Goal: Task Accomplishment & Management: Use online tool/utility

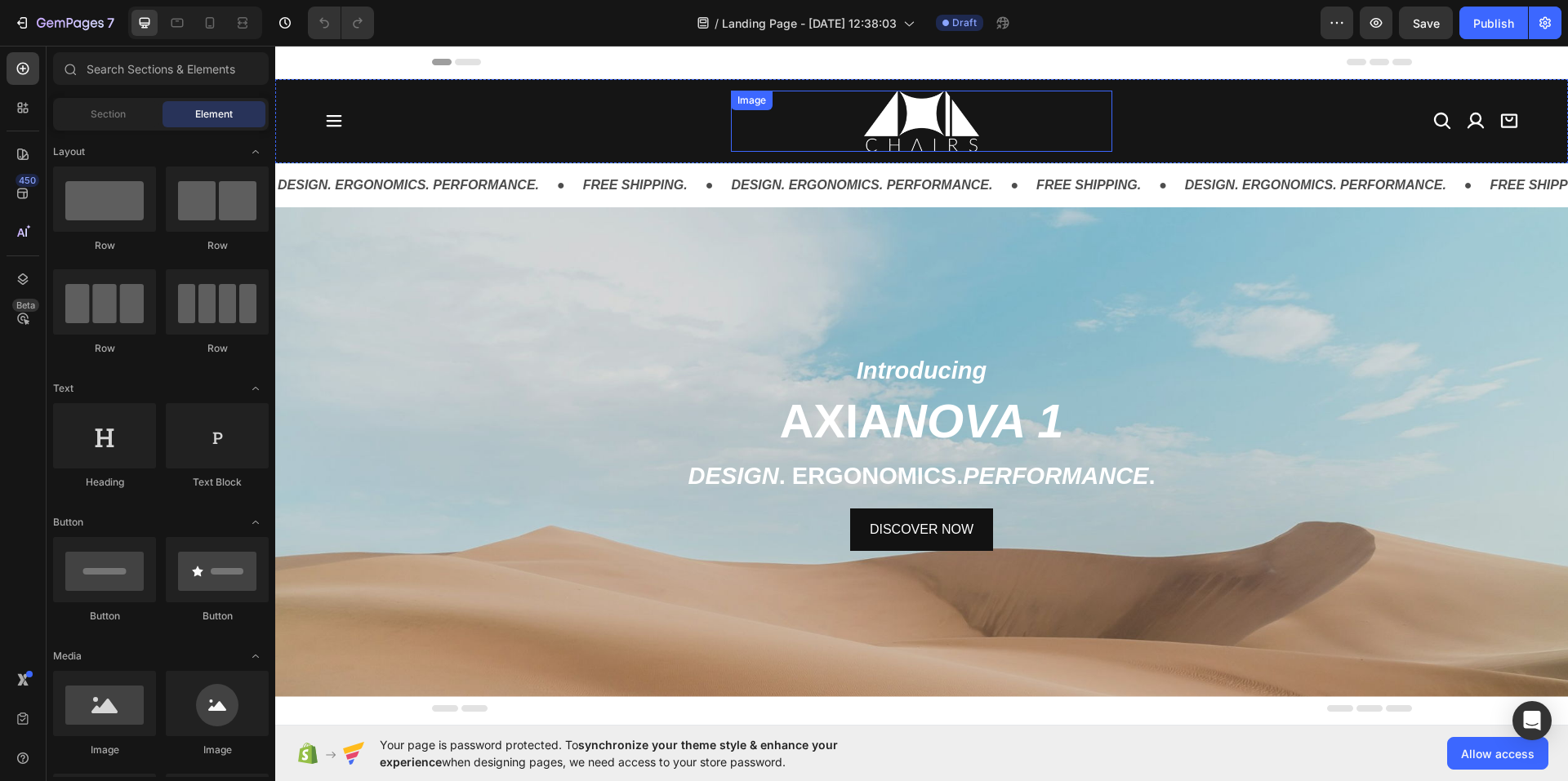
click at [863, 129] on img at bounding box center [920, 121] width 114 height 61
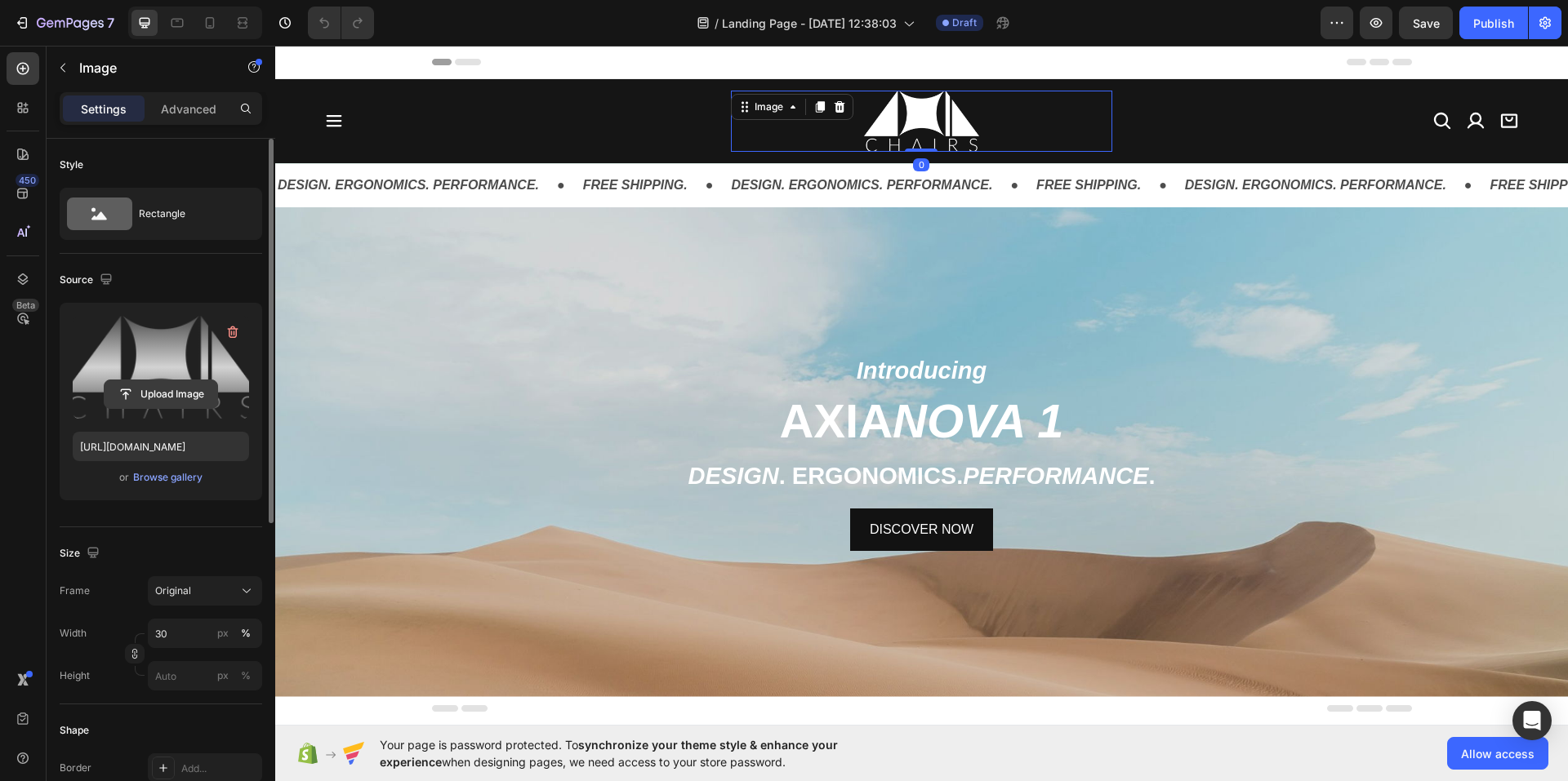
click at [146, 395] on input "file" at bounding box center [161, 393] width 113 height 27
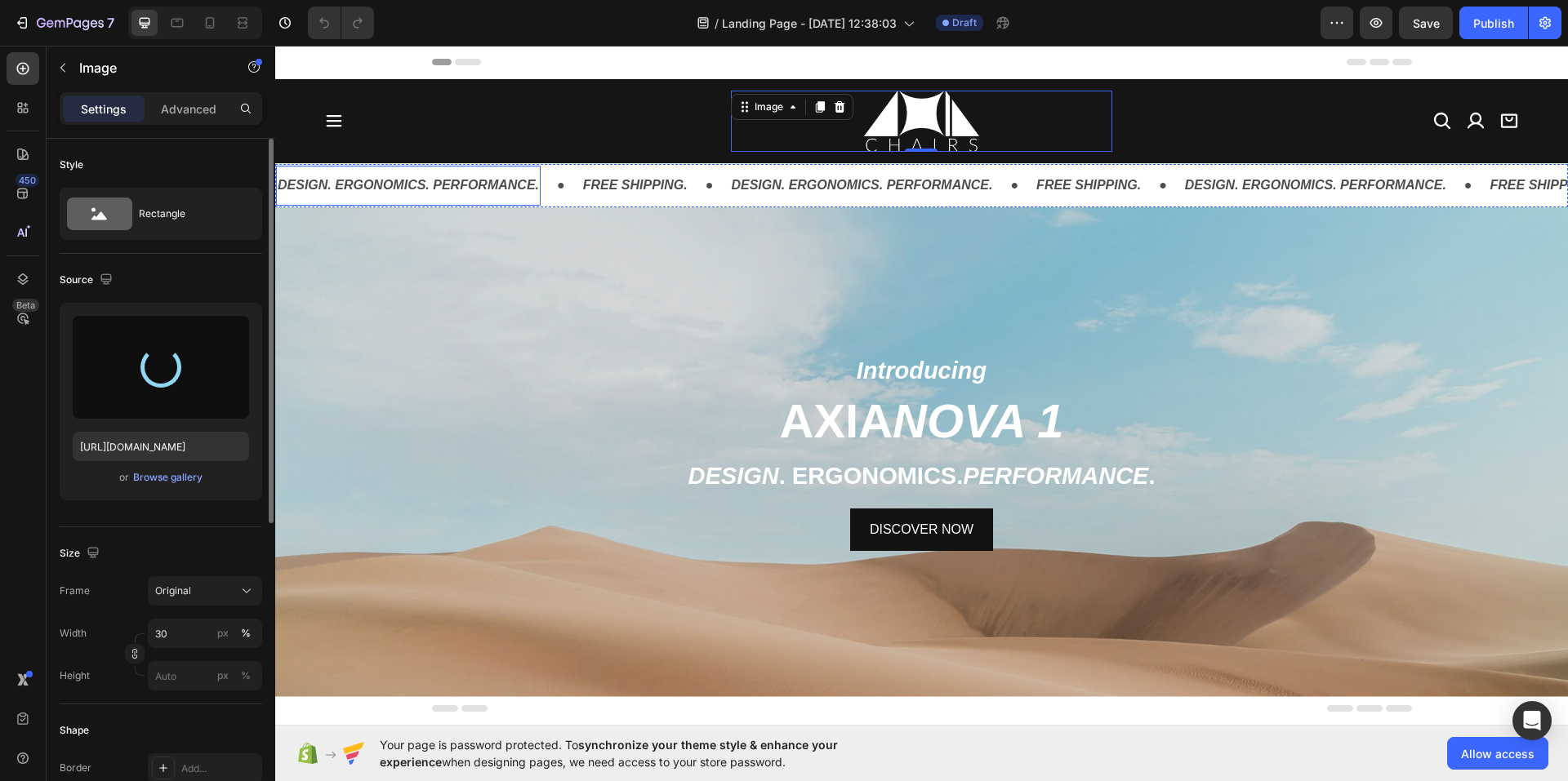
type input "[URL][DOMAIN_NAME]"
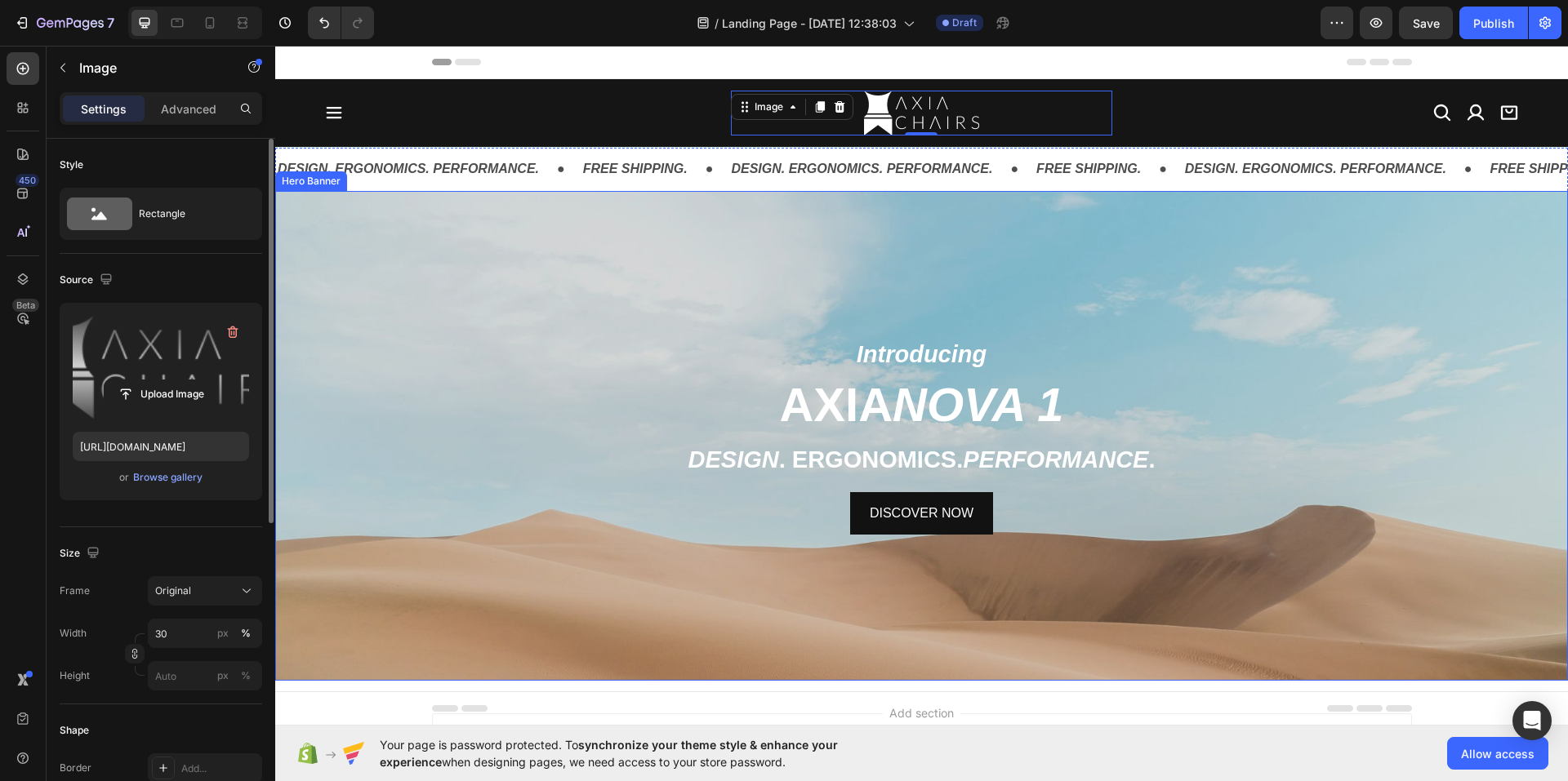
click at [690, 269] on div "Background Image" at bounding box center [921, 558] width 1293 height 735
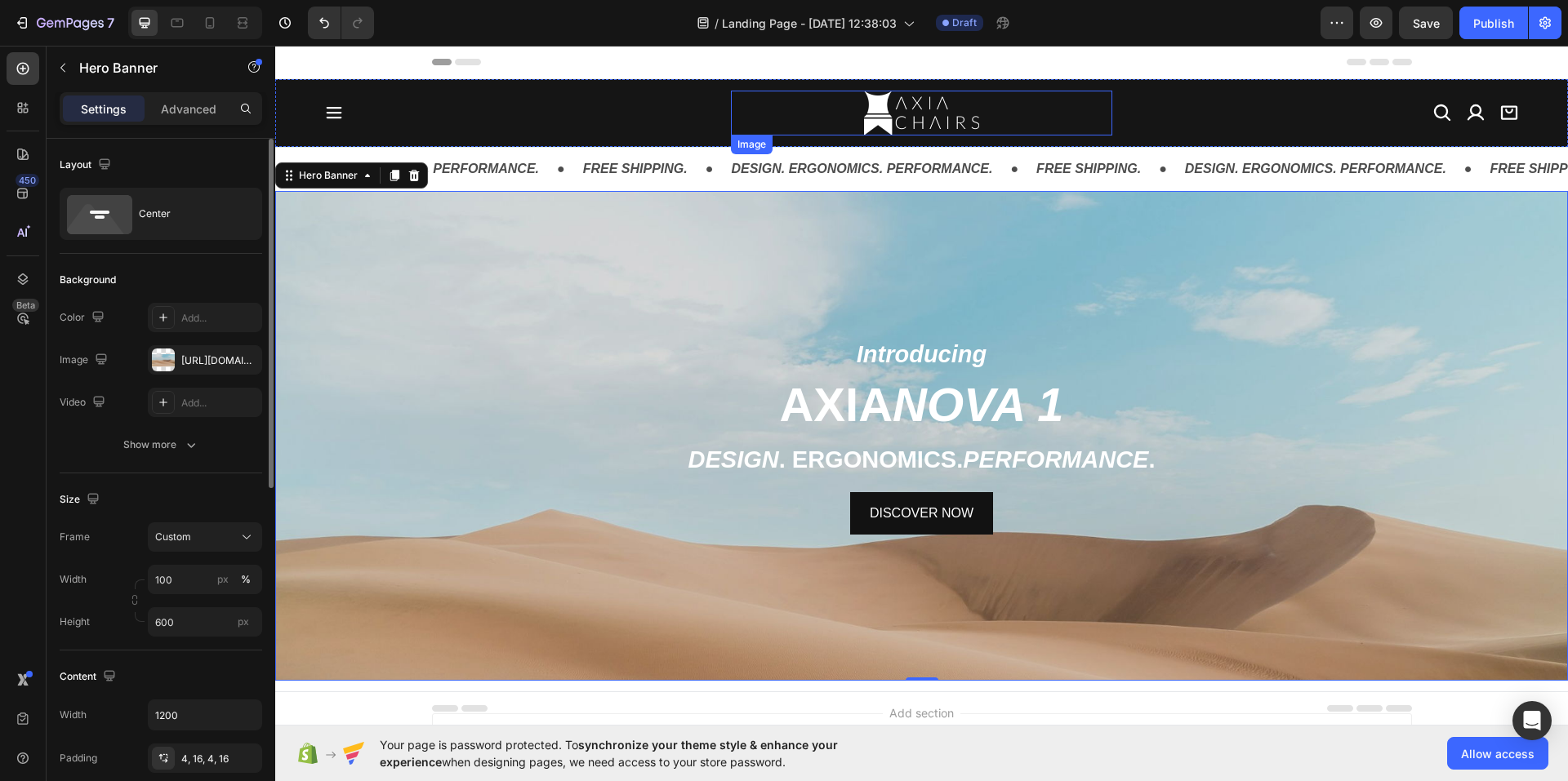
click at [887, 109] on img at bounding box center [920, 113] width 114 height 44
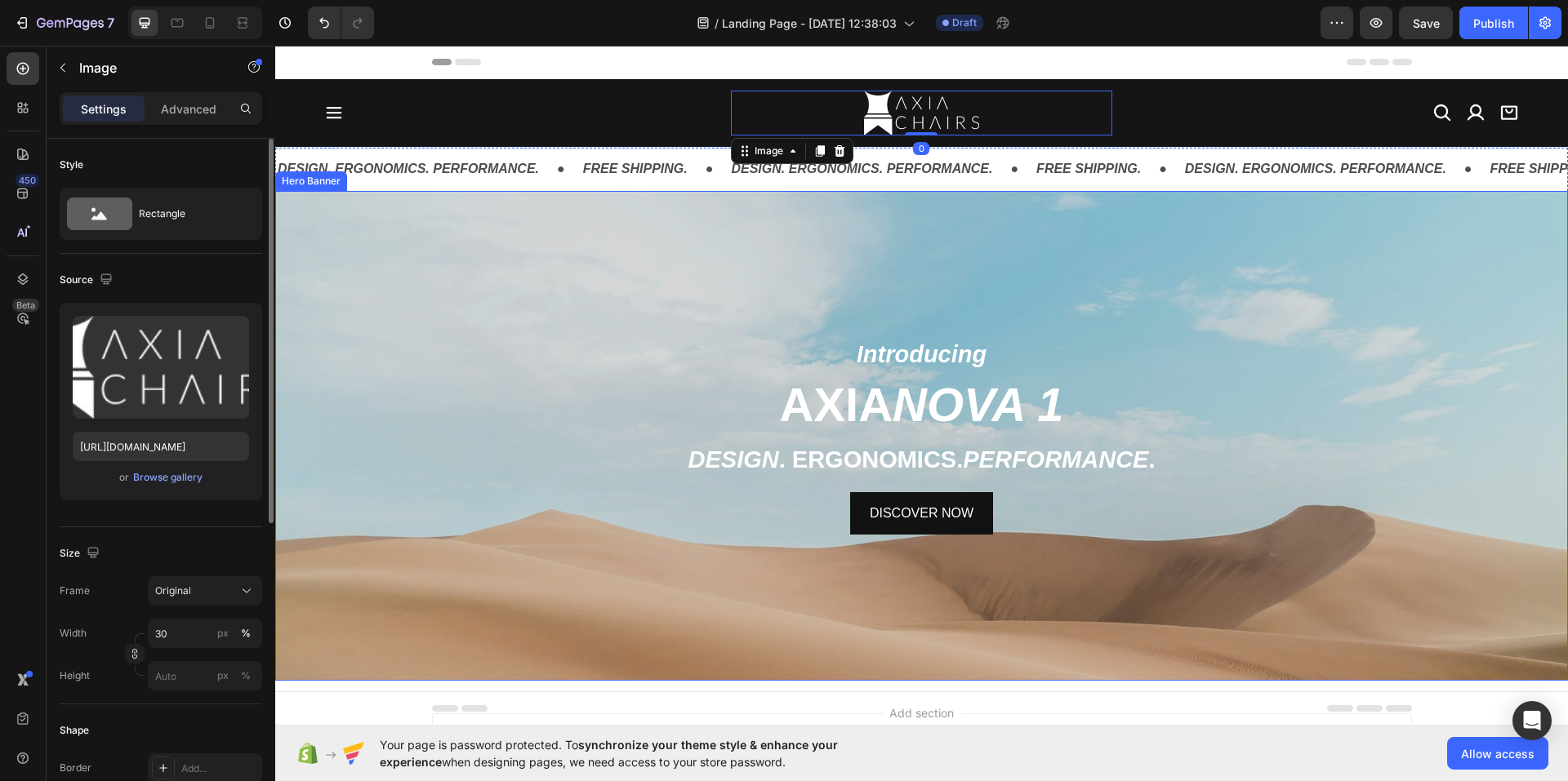
click at [488, 299] on div "Background Image" at bounding box center [921, 558] width 1293 height 735
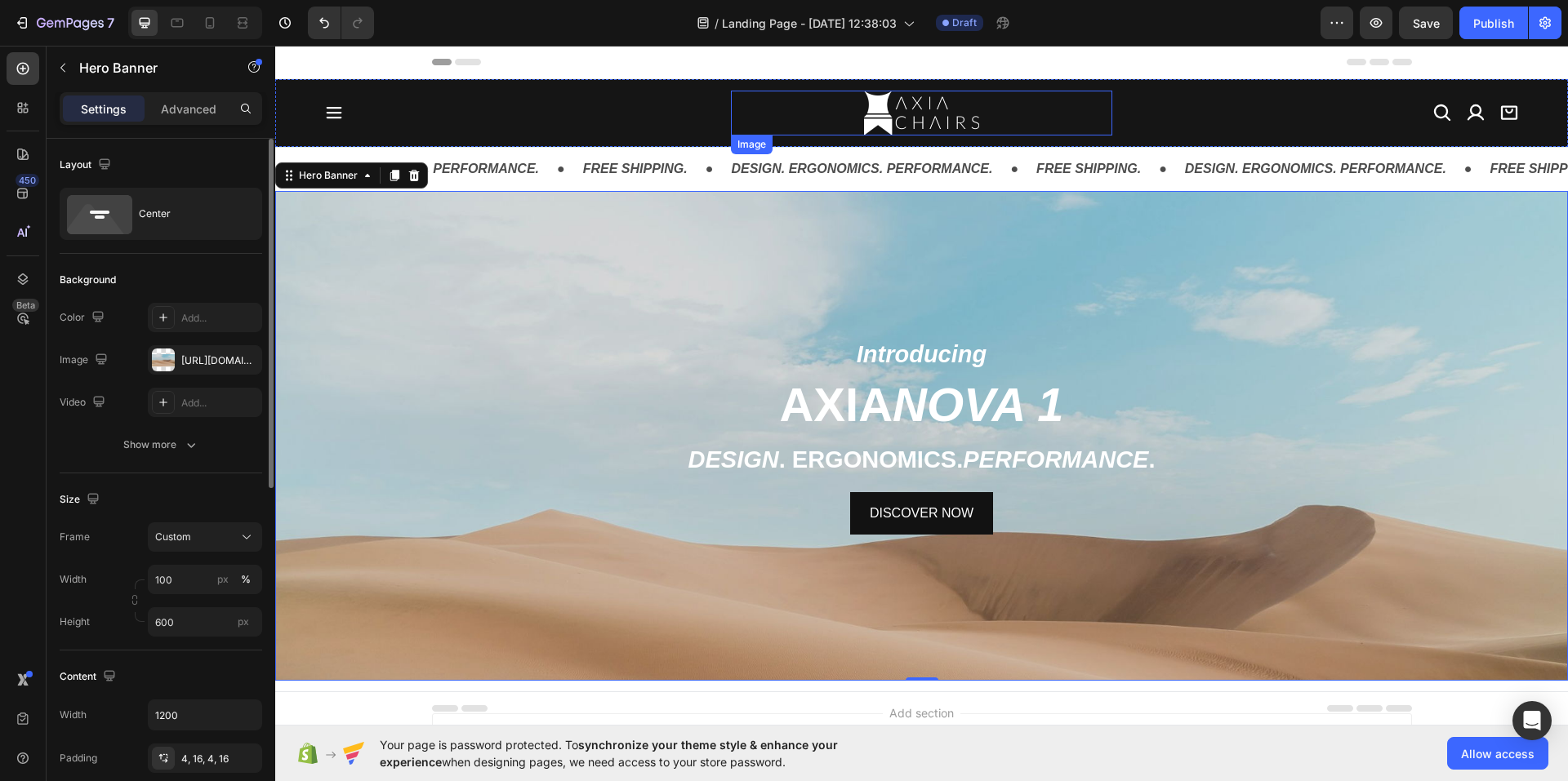
click at [881, 111] on img at bounding box center [920, 113] width 114 height 44
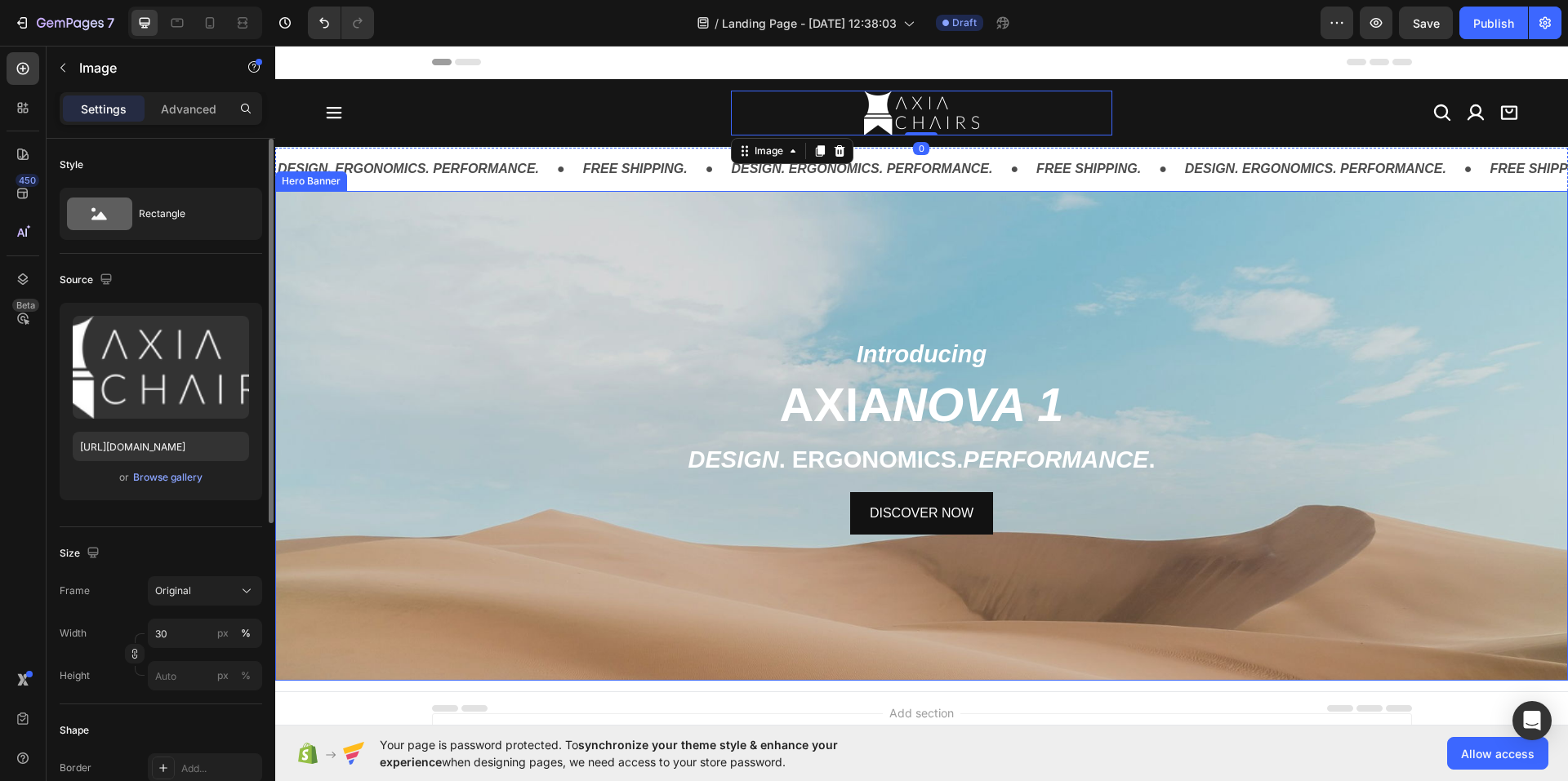
click at [527, 303] on div "Background Image" at bounding box center [921, 558] width 1293 height 735
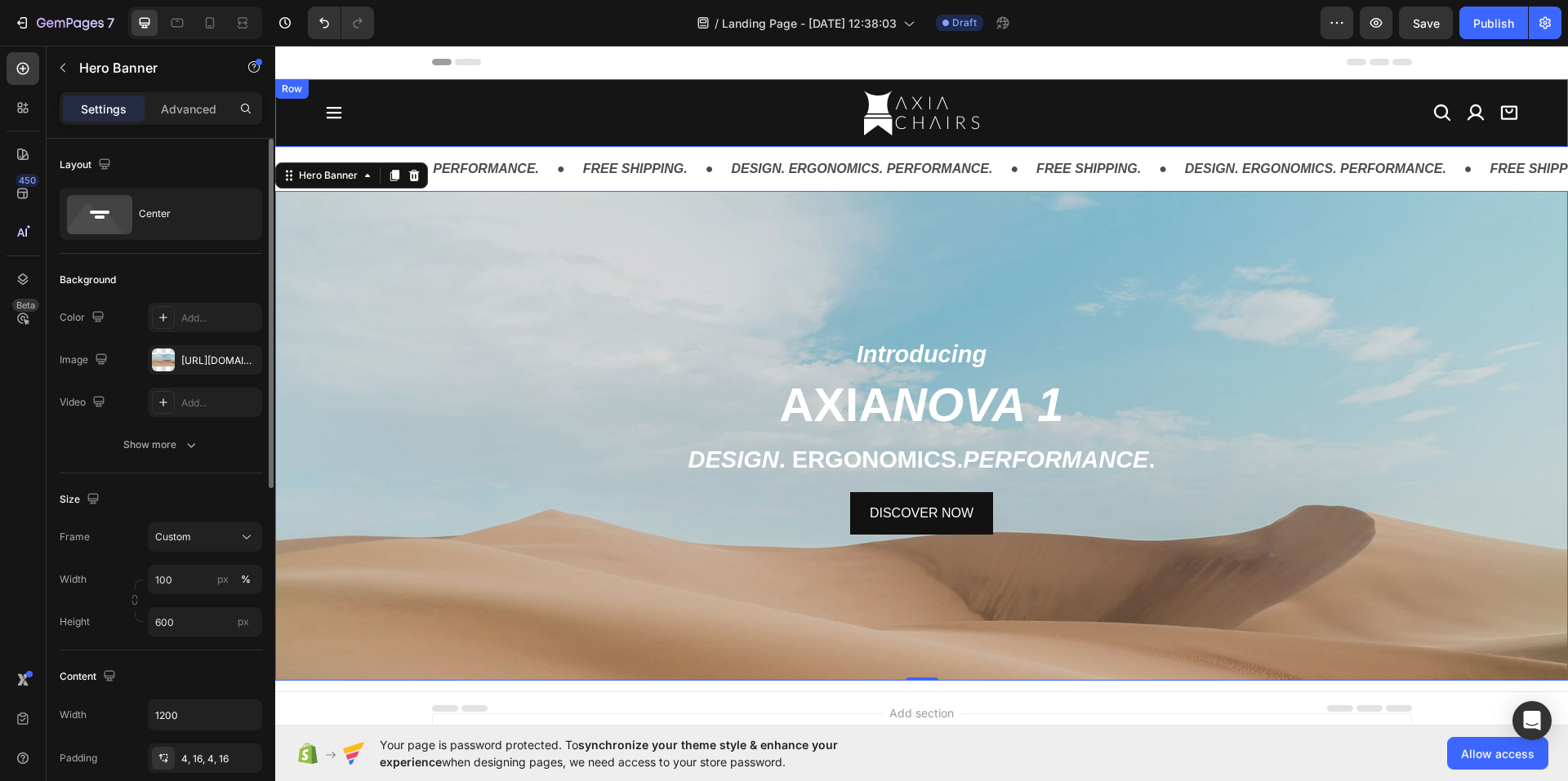
click at [874, 116] on img at bounding box center [920, 113] width 114 height 44
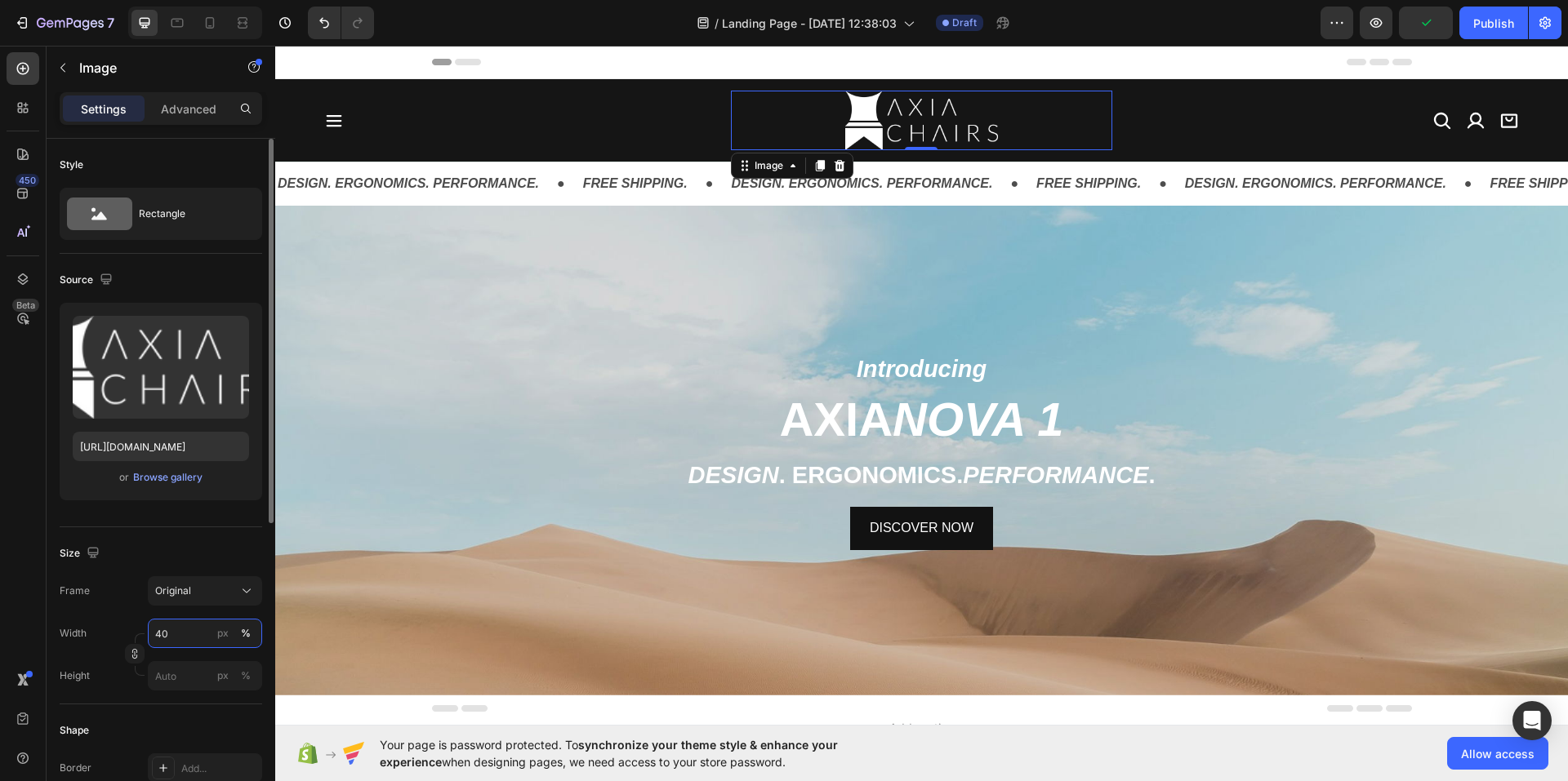
type input "4"
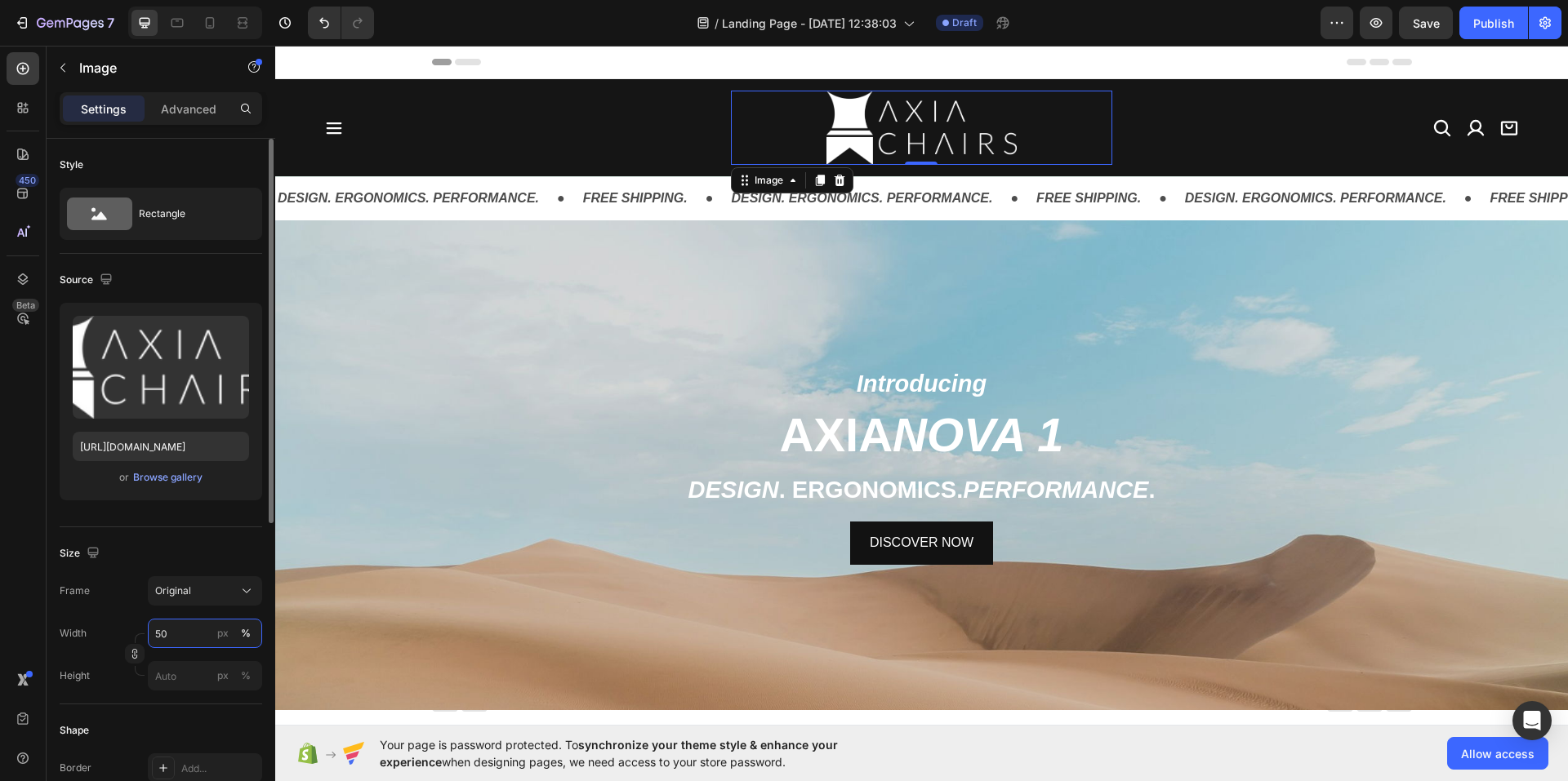
type input "5"
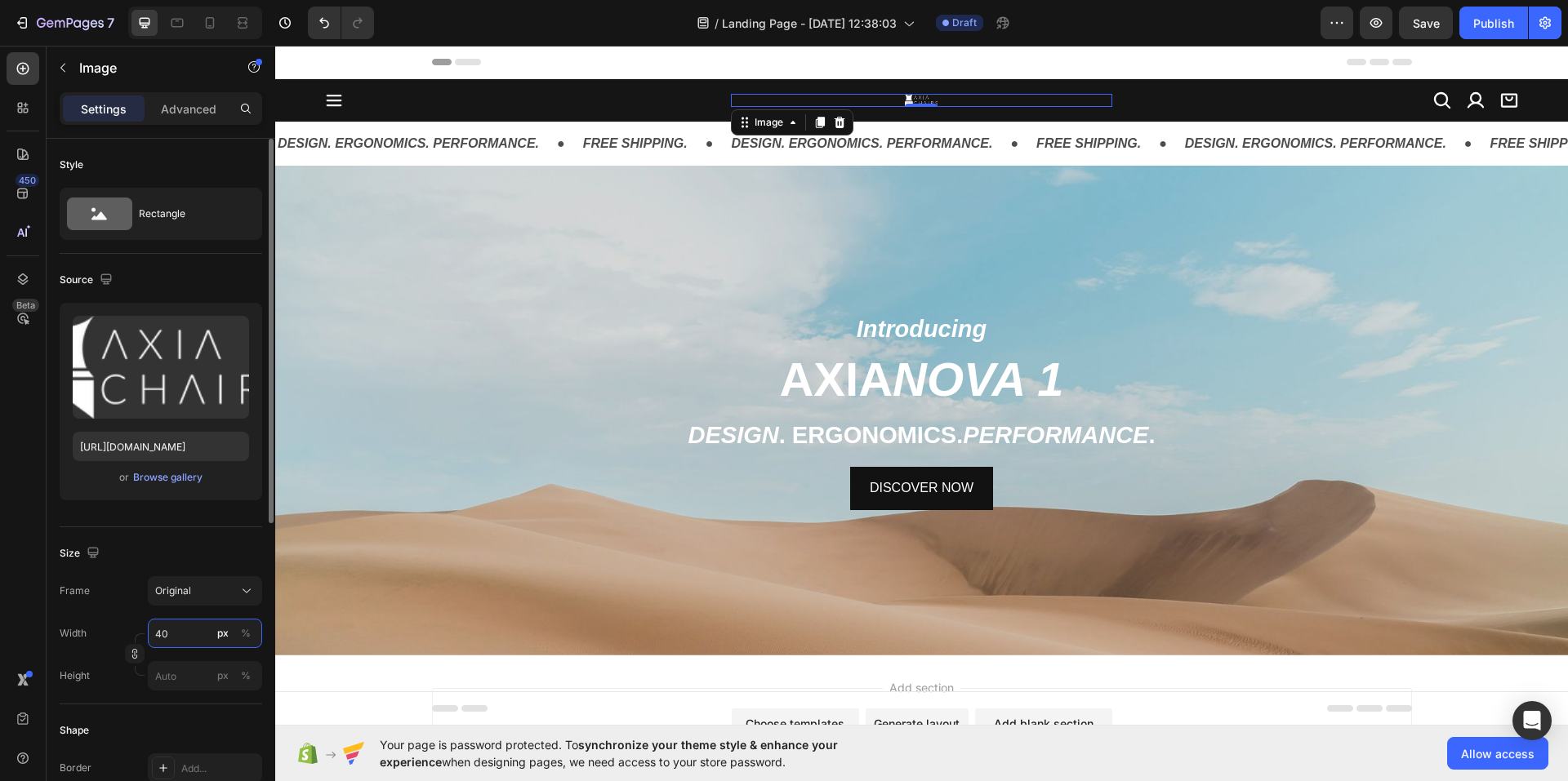
type input "40"
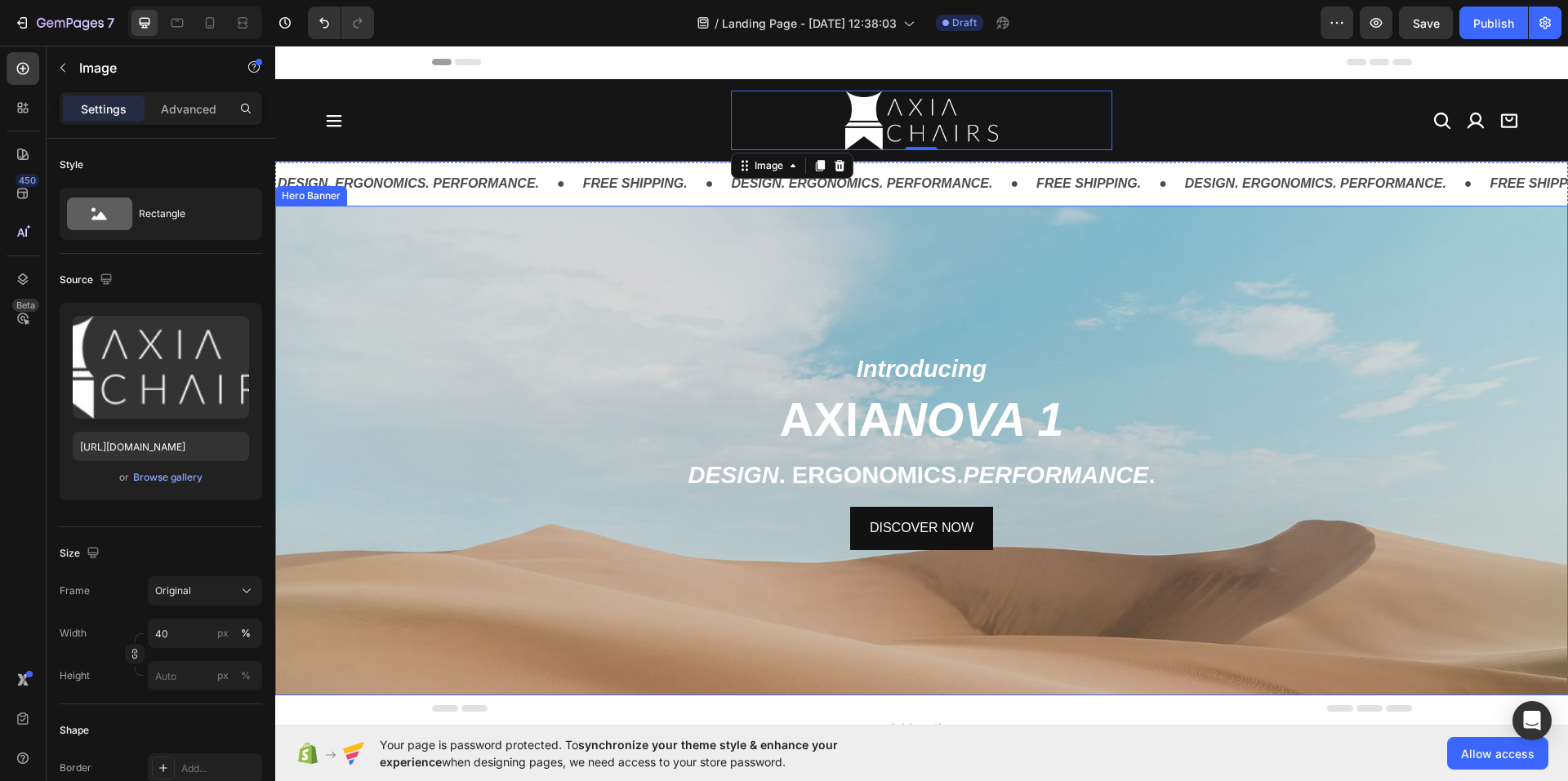
click at [446, 489] on p "DESIGN . ERGONOMICS. PERFORMANCE ." at bounding box center [921, 475] width 950 height 43
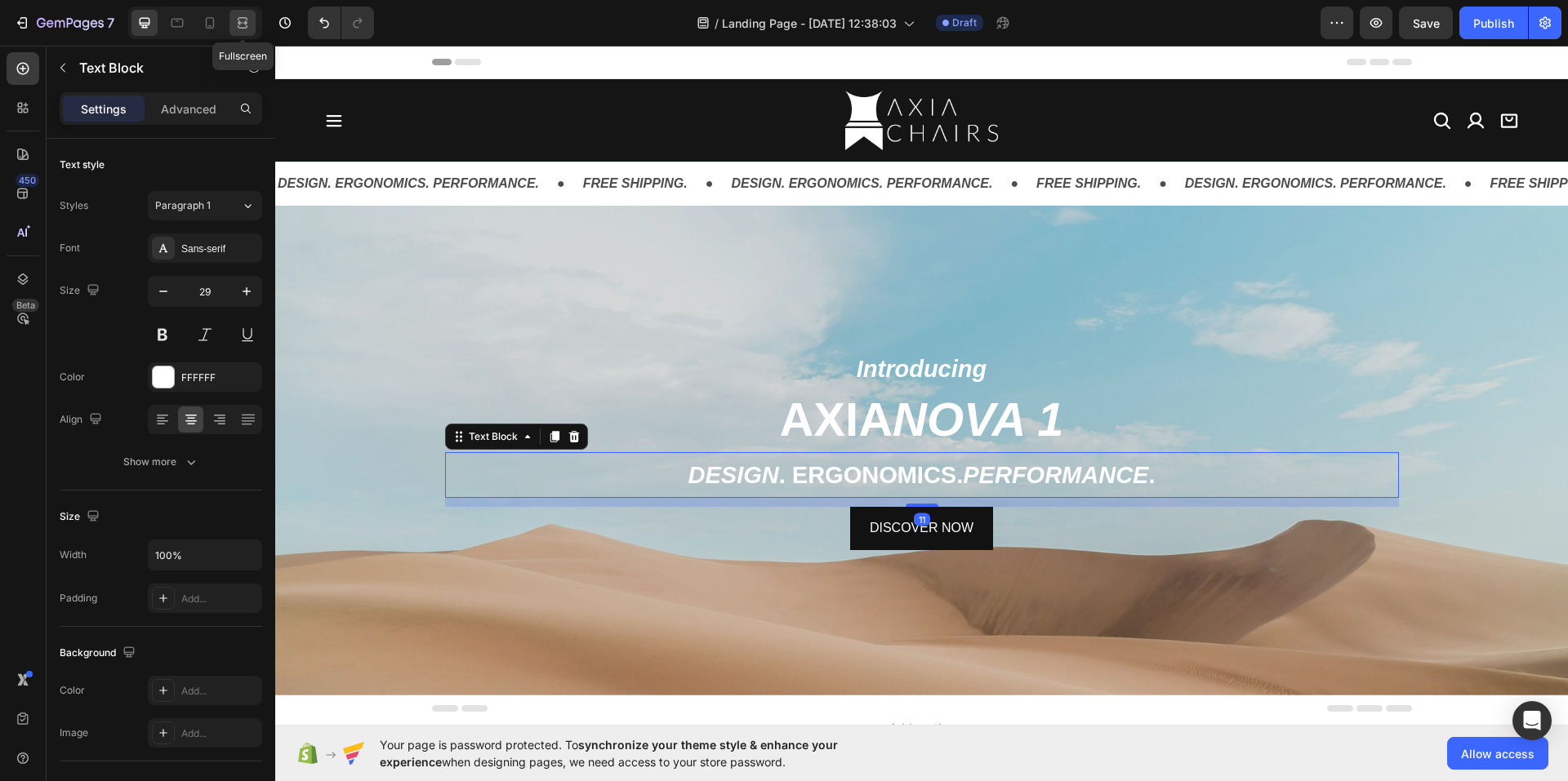
click at [237, 21] on icon at bounding box center [242, 23] width 16 height 16
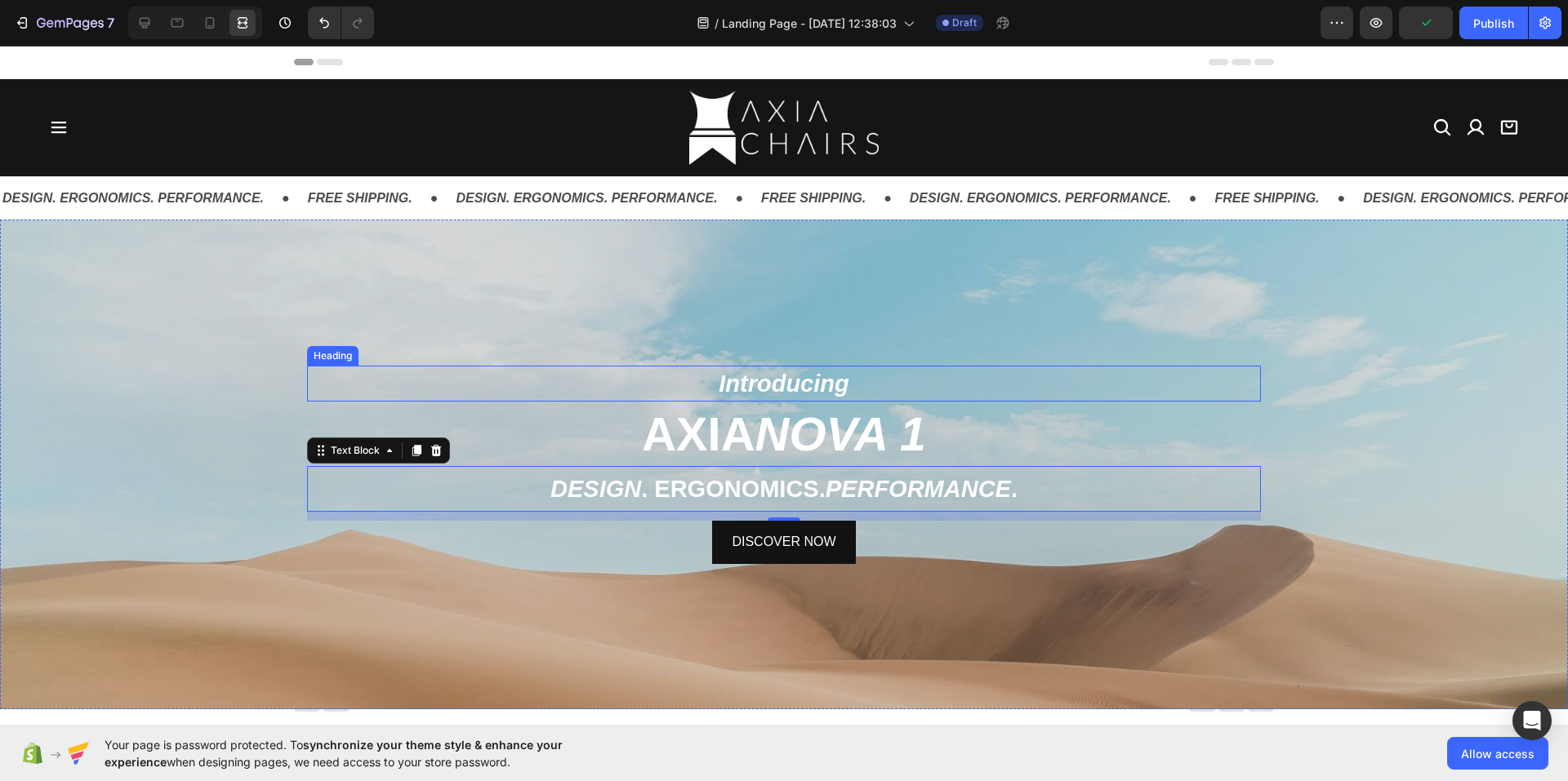
click at [723, 386] on strong "Introducing" at bounding box center [783, 384] width 130 height 26
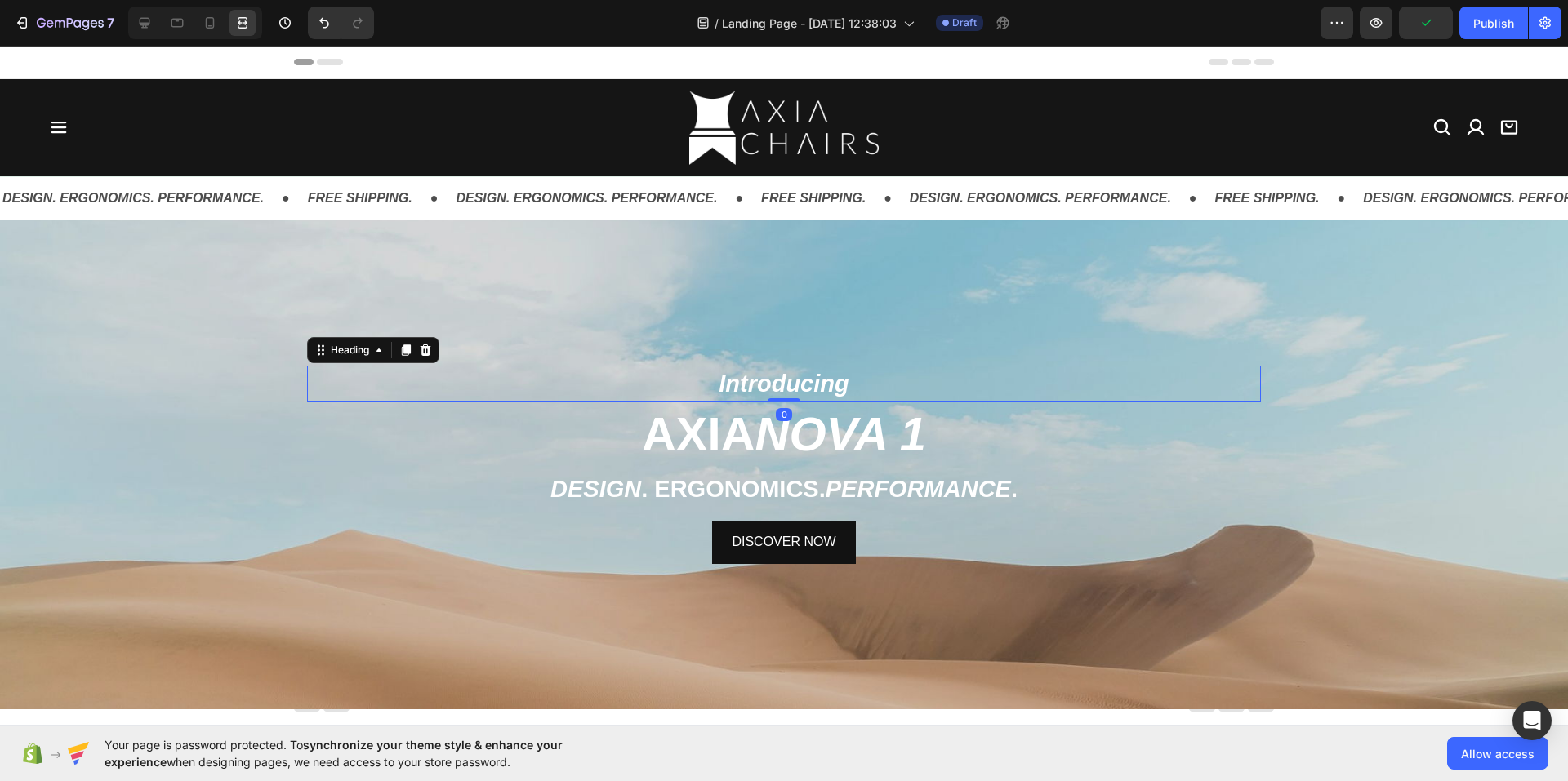
click at [619, 322] on div "Background Image" at bounding box center [784, 586] width 1568 height 735
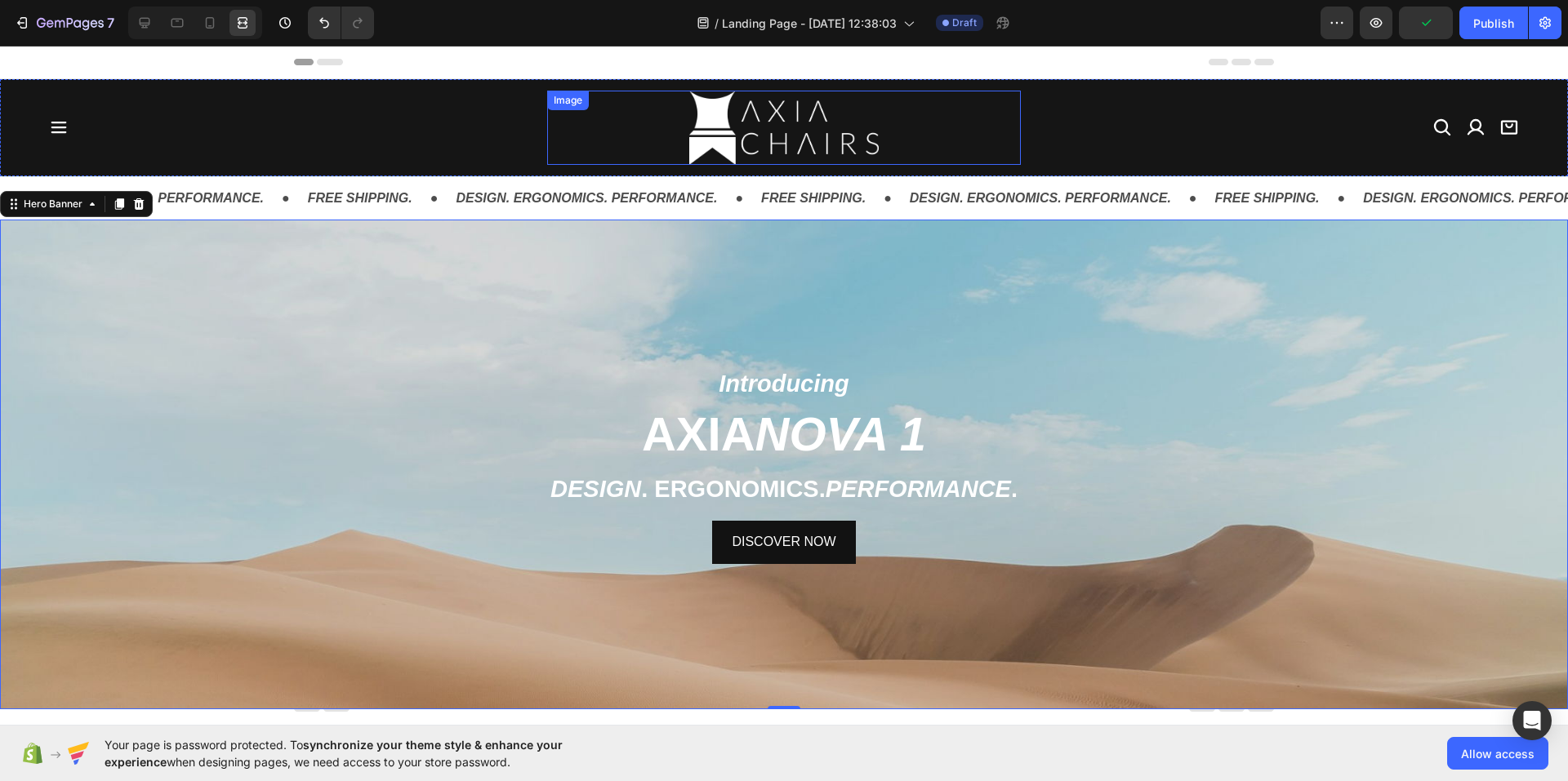
click at [628, 107] on div "Image" at bounding box center [783, 128] width 474 height 75
click at [552, 296] on div "Background Image" at bounding box center [784, 586] width 1568 height 735
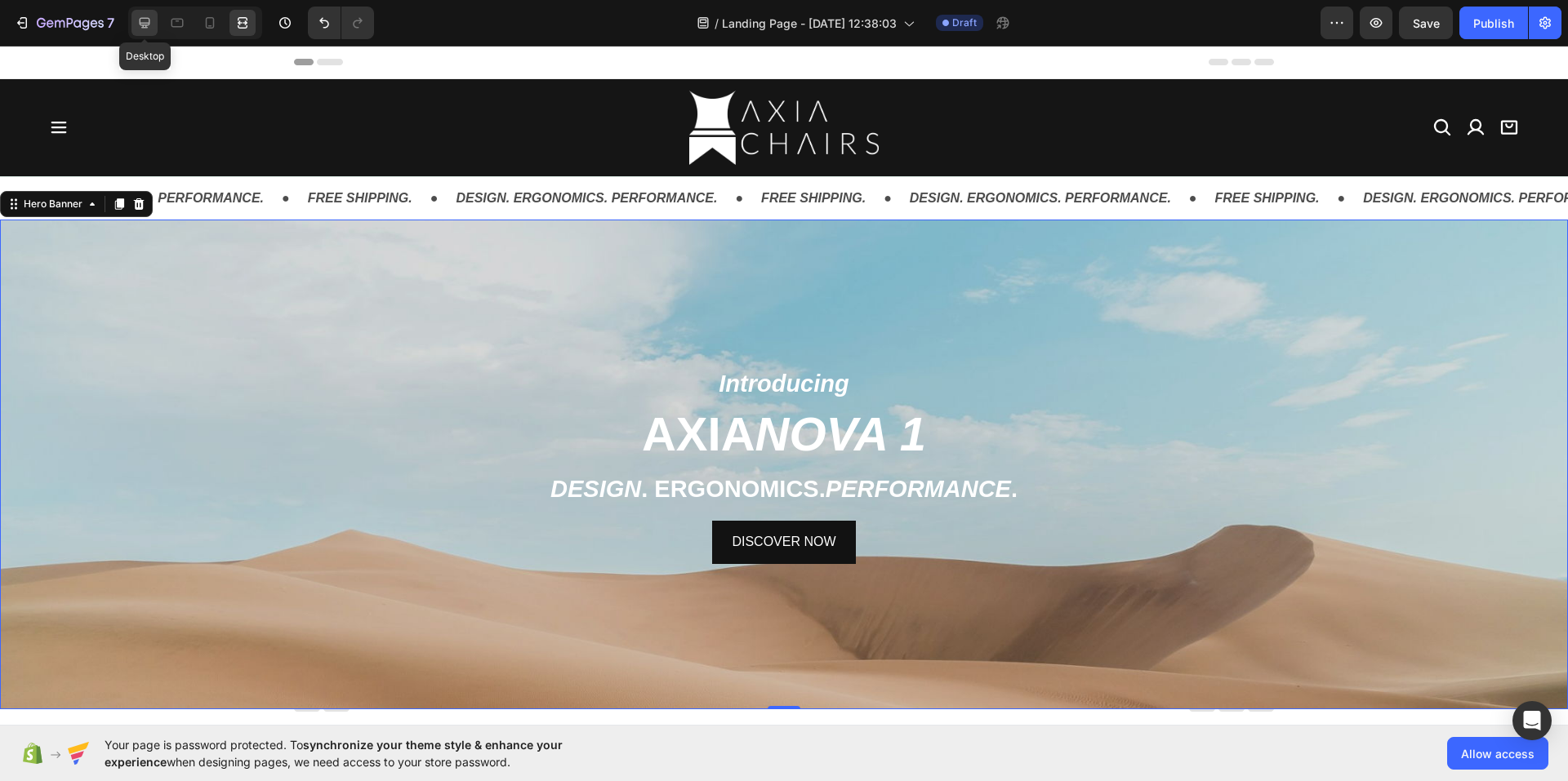
click at [146, 23] on icon at bounding box center [145, 23] width 10 height 10
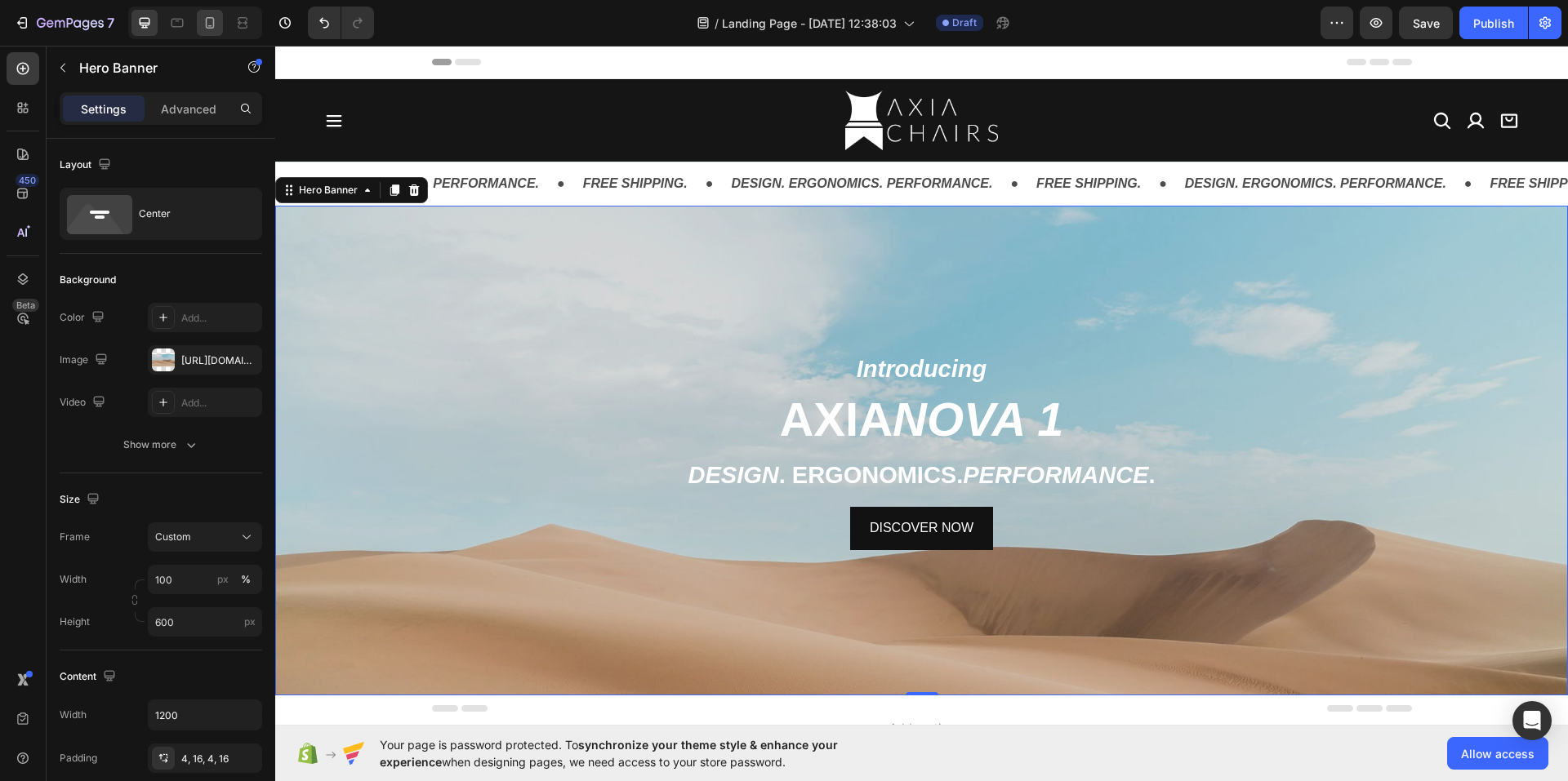
click at [200, 18] on div at bounding box center [210, 23] width 26 height 26
type input "1200"
type input "100%"
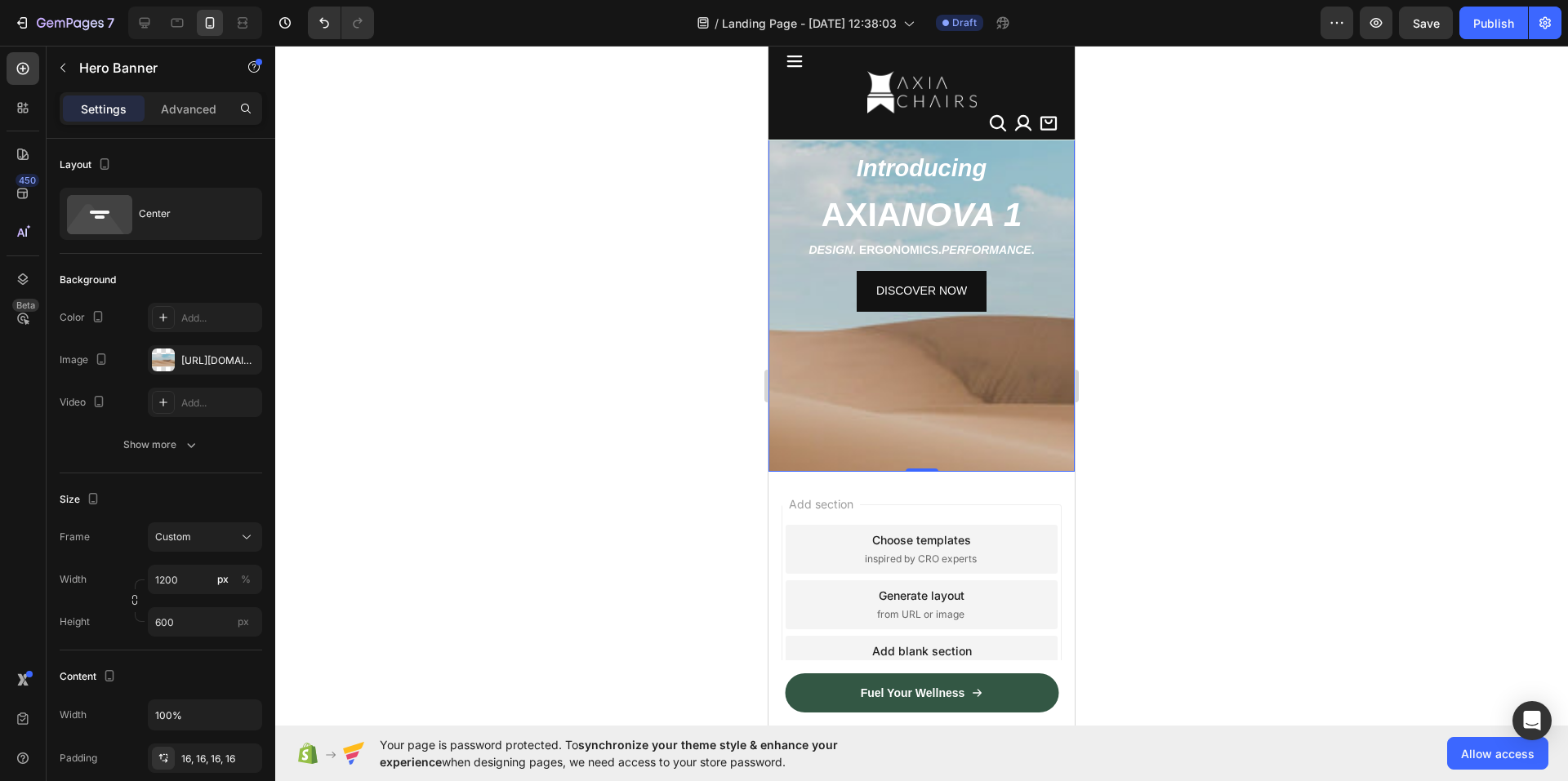
scroll to position [235, 0]
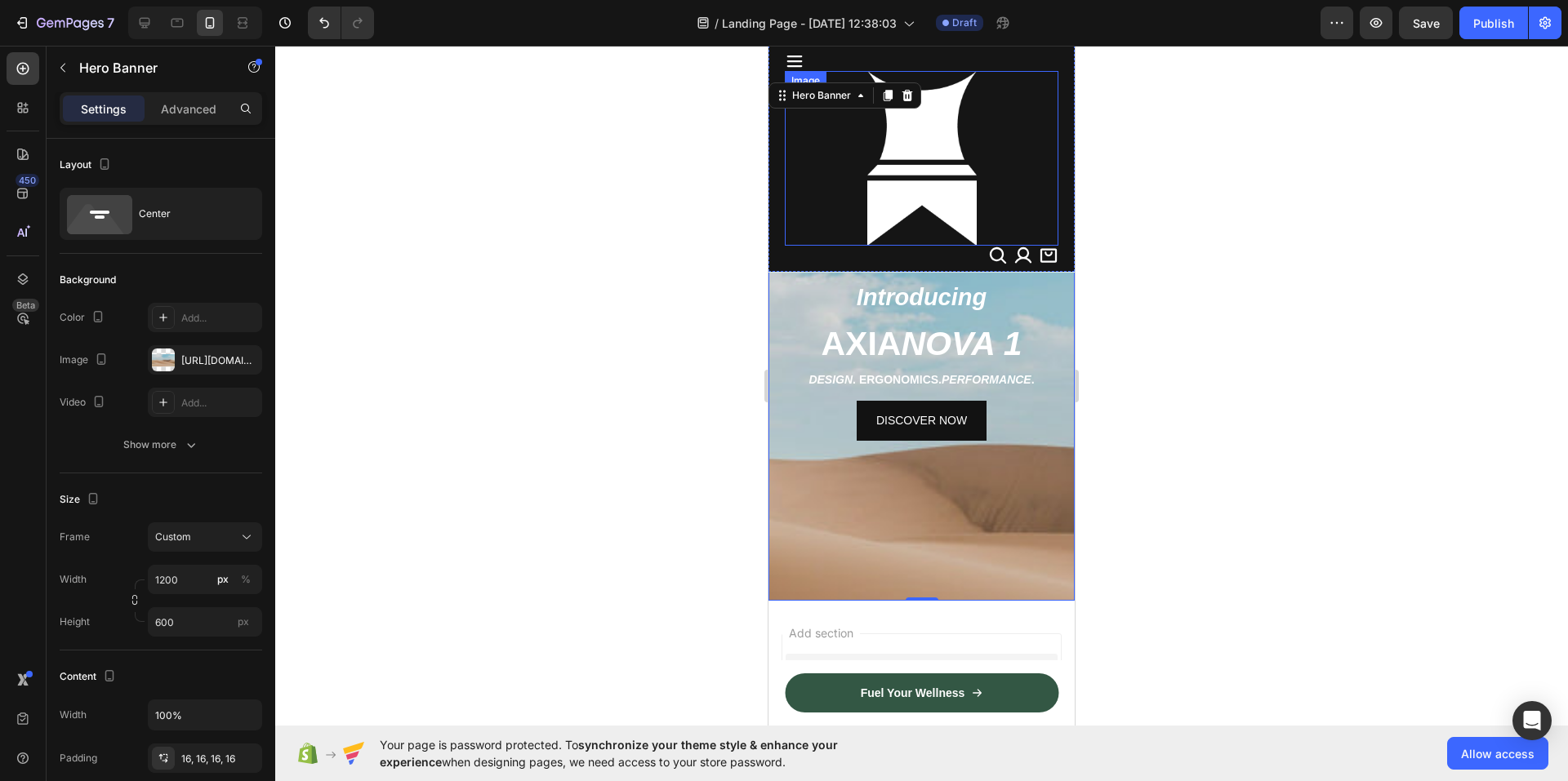
click at [867, 189] on img at bounding box center [922, 158] width 110 height 175
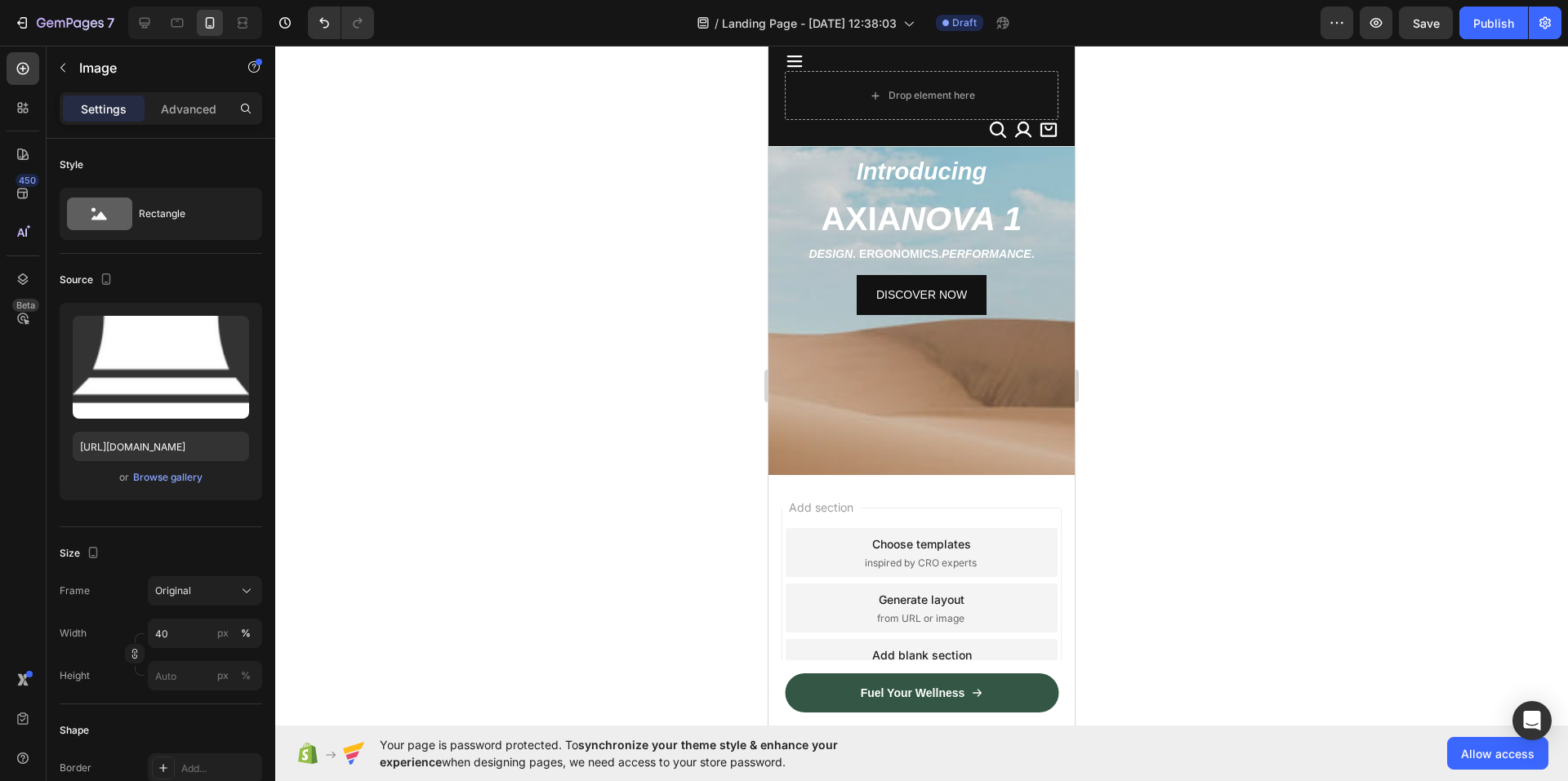
scroll to position [117, 0]
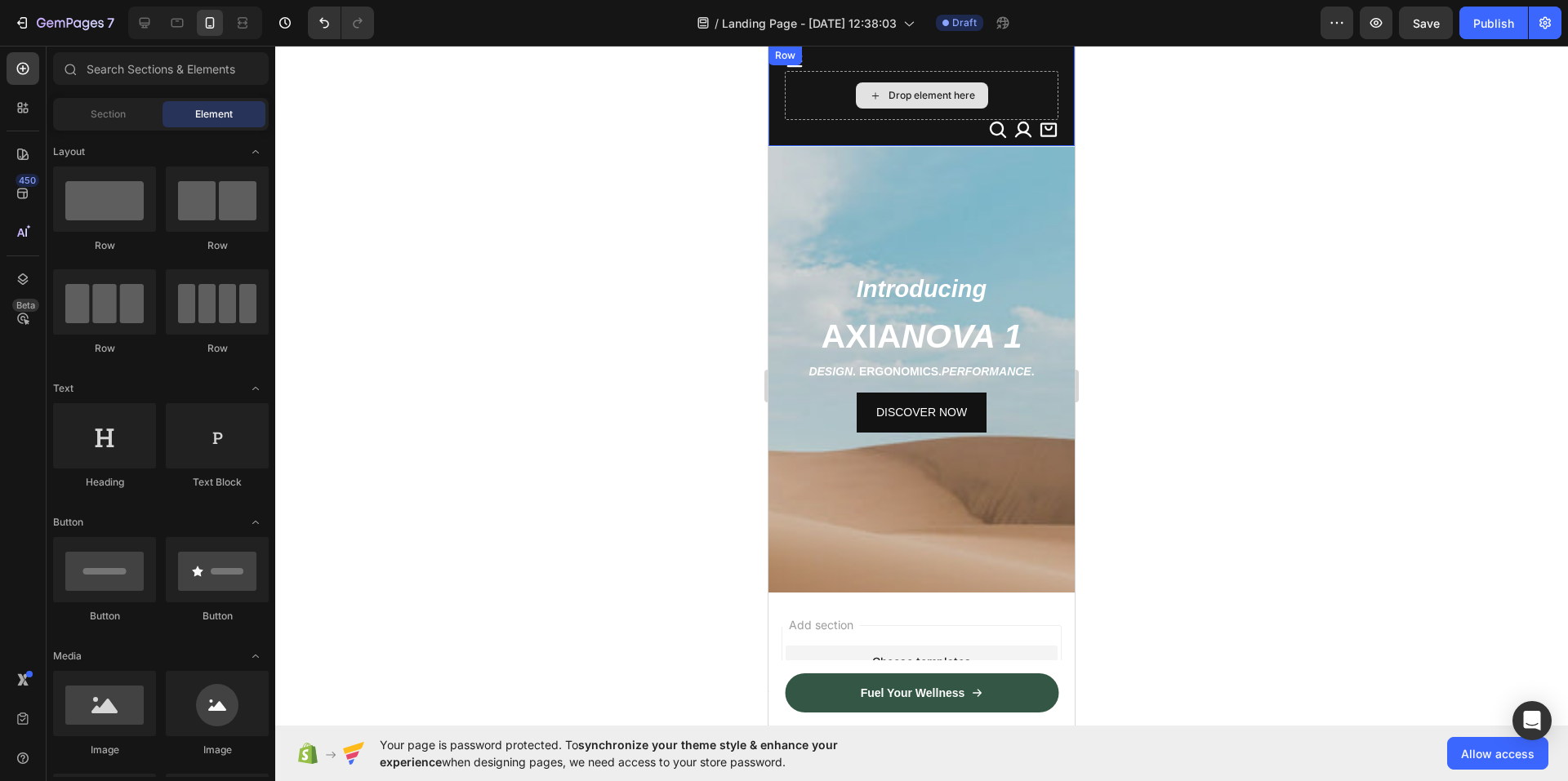
click at [927, 98] on div "Drop element here" at bounding box center [932, 95] width 87 height 13
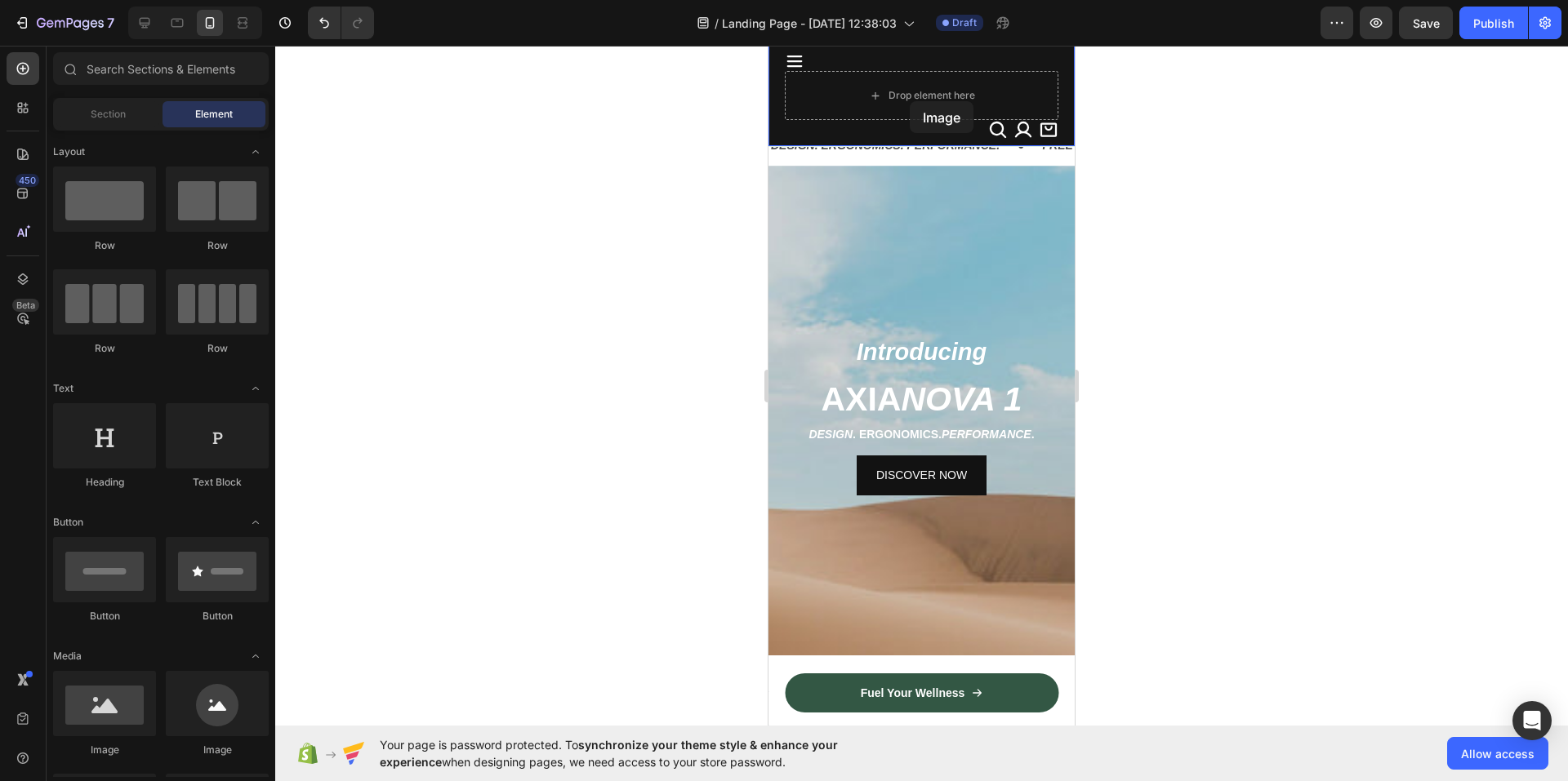
scroll to position [39, 0]
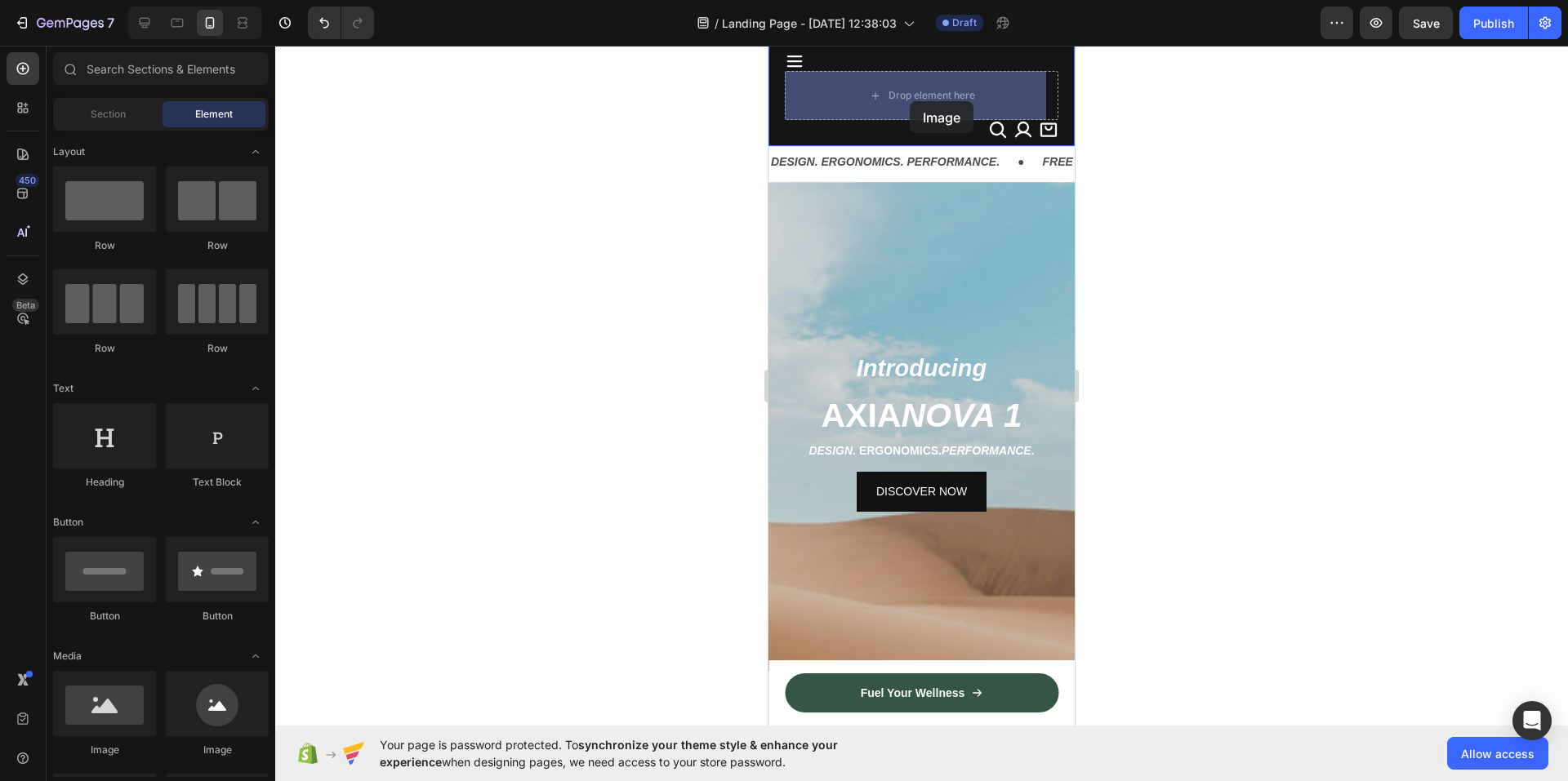
drag, startPoint x: 882, startPoint y: 752, endPoint x: 910, endPoint y: 100, distance: 652.6
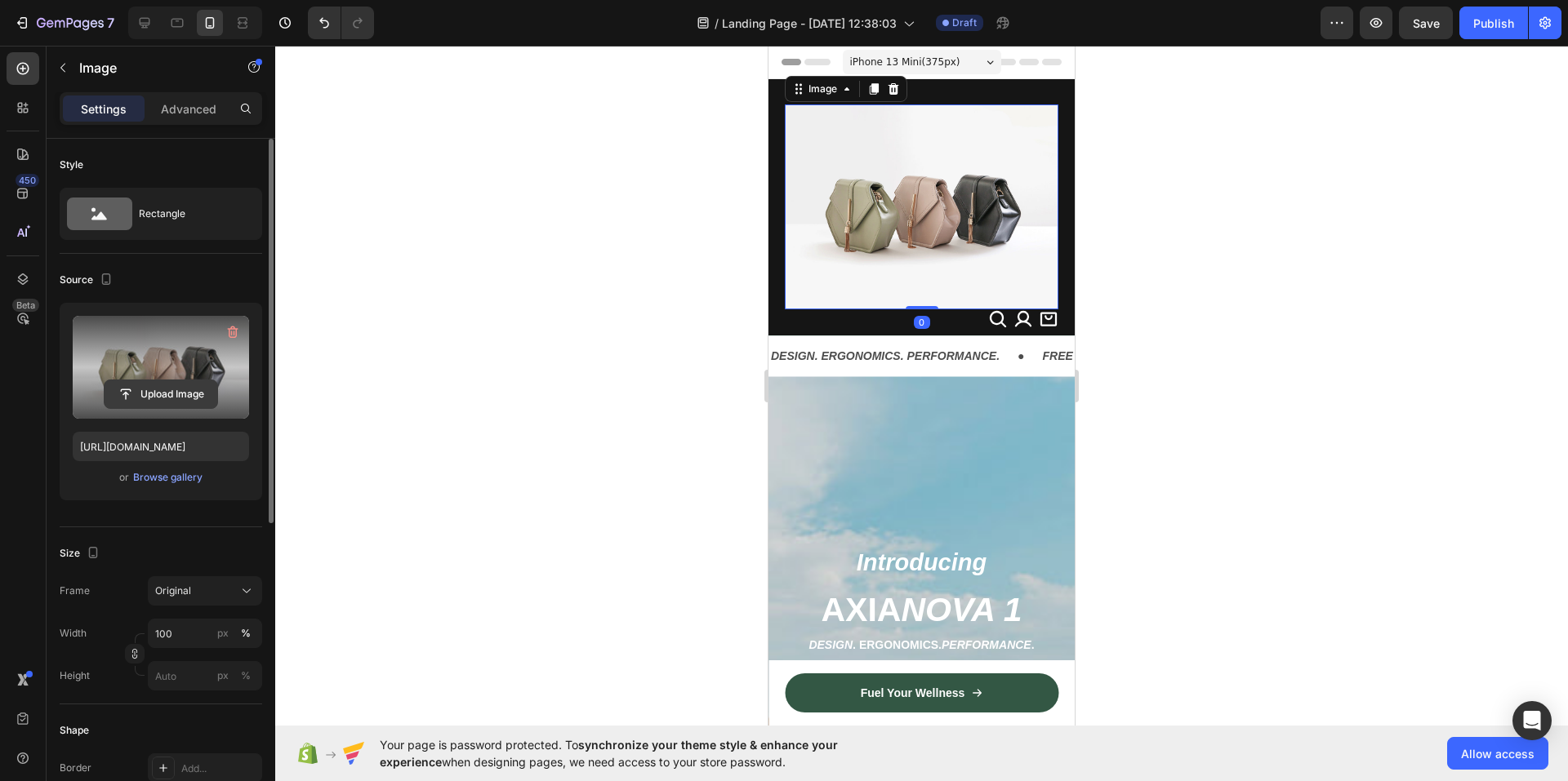
click at [156, 389] on input "file" at bounding box center [161, 393] width 113 height 27
click at [147, 383] on input "file" at bounding box center [161, 393] width 113 height 27
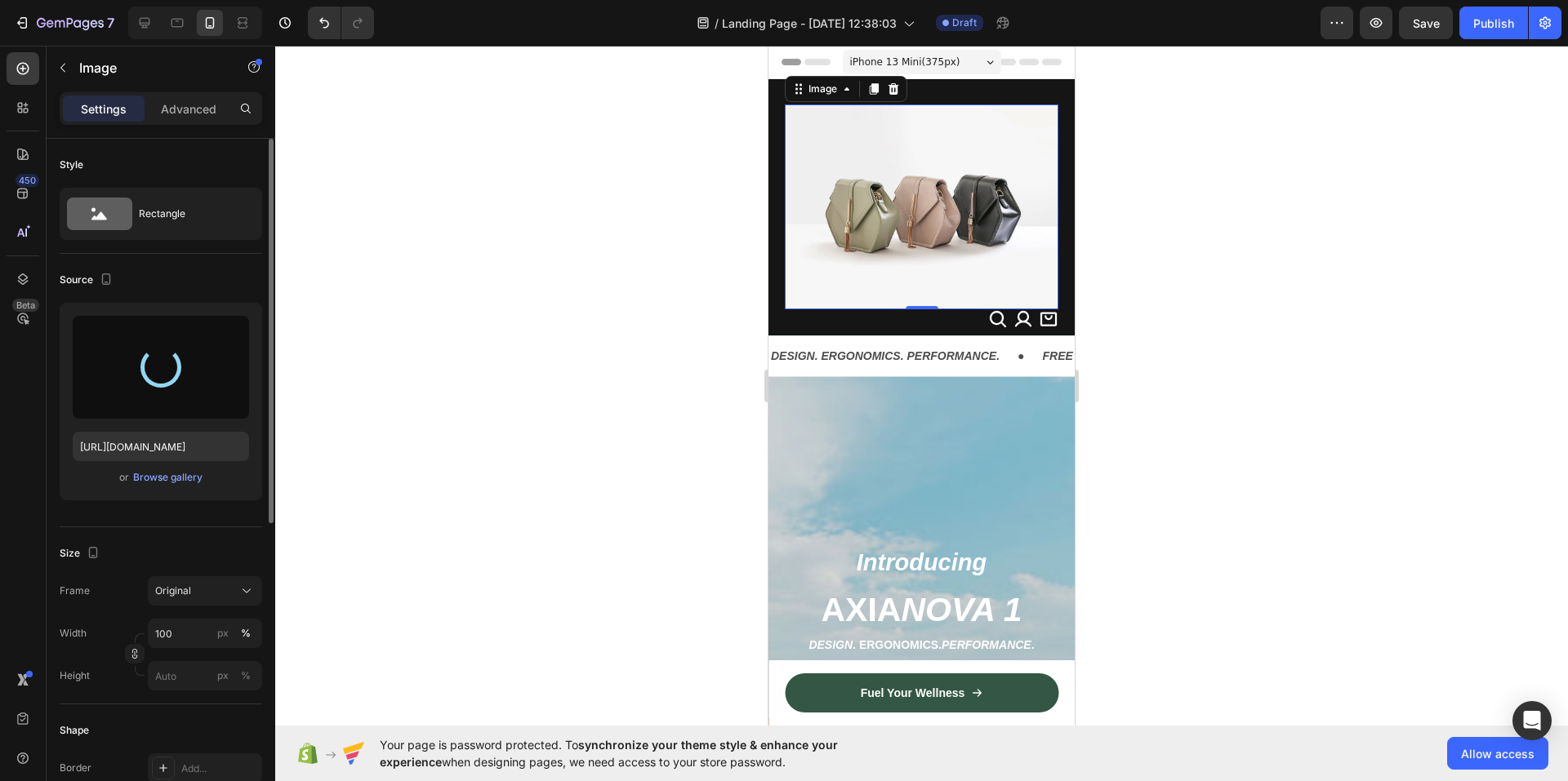
type input "[URL][DOMAIN_NAME]"
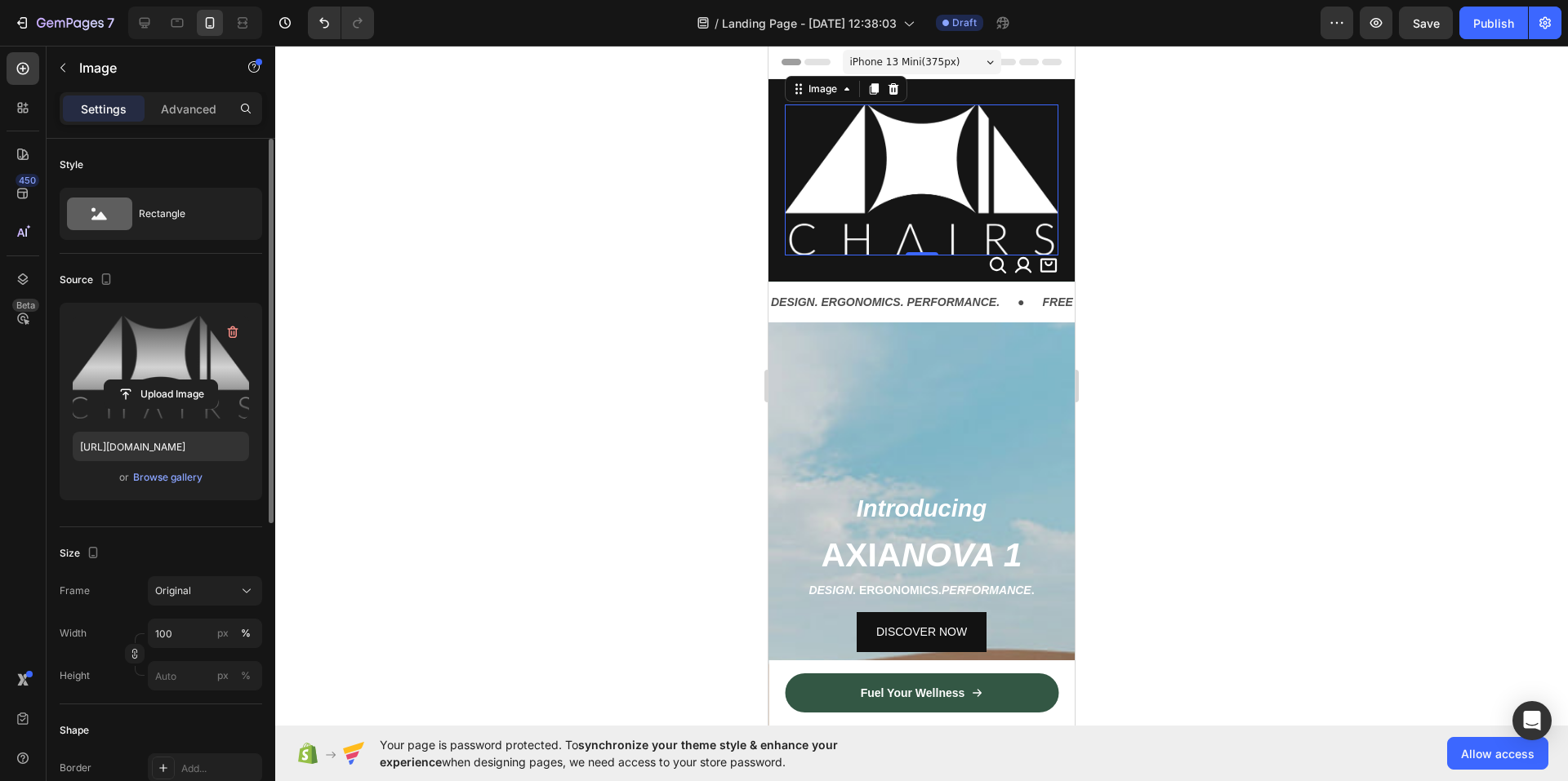
click at [641, 291] on div at bounding box center [921, 413] width 1293 height 736
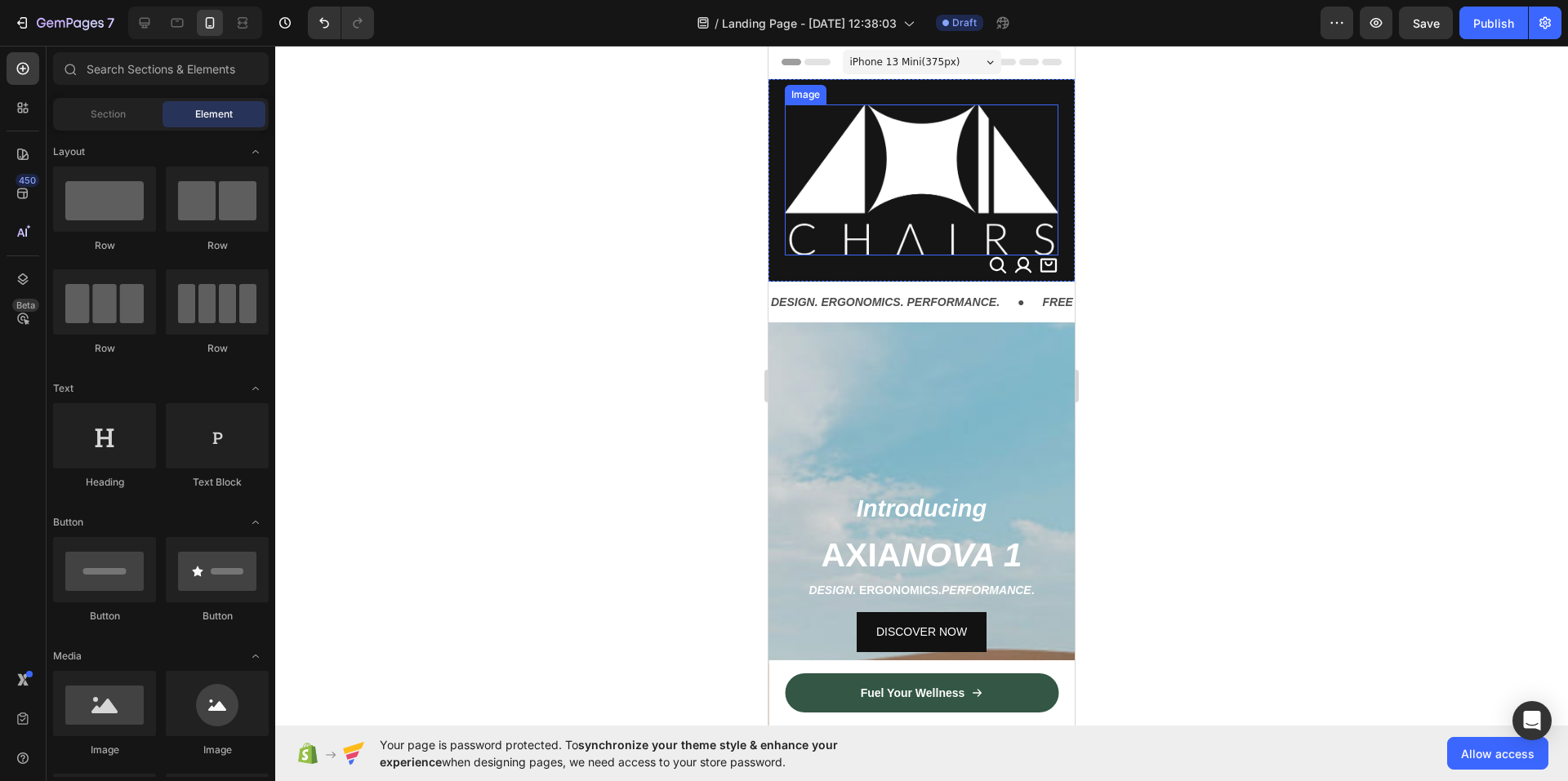
click at [930, 200] on img at bounding box center [921, 181] width 273 height 151
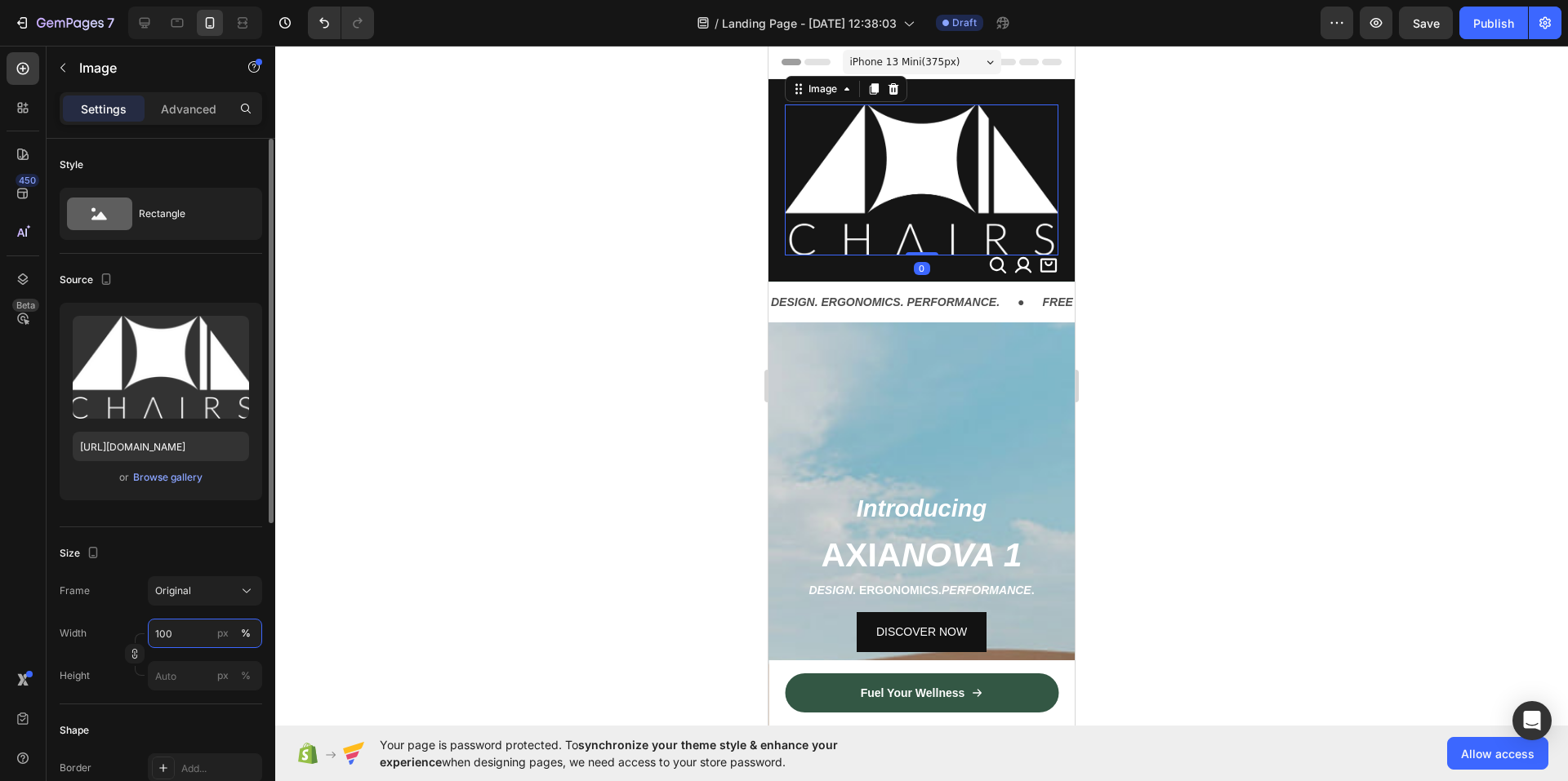
click at [192, 629] on input "100" at bounding box center [204, 633] width 114 height 29
type input "40"
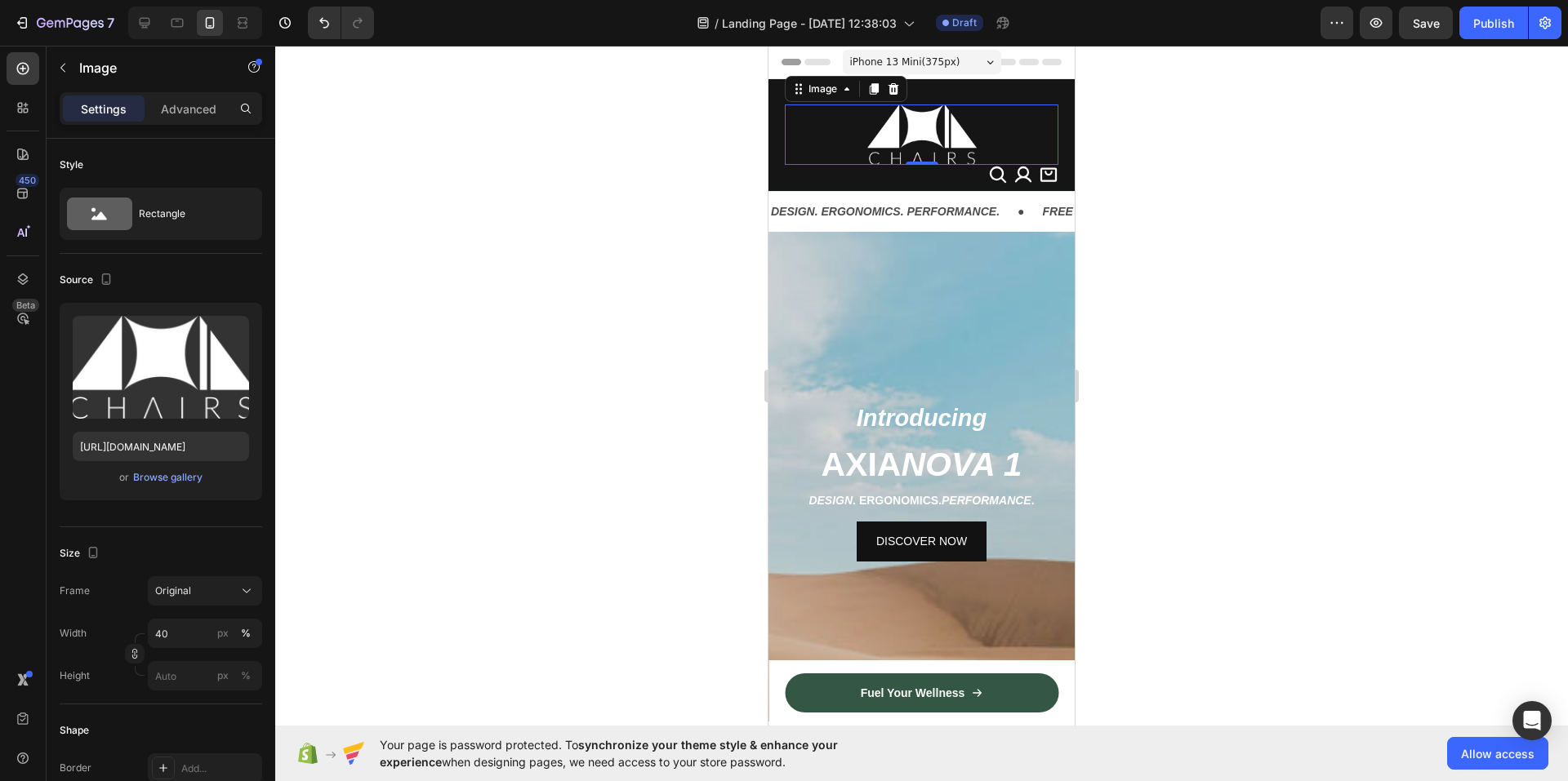
click at [503, 489] on div at bounding box center [921, 413] width 1293 height 736
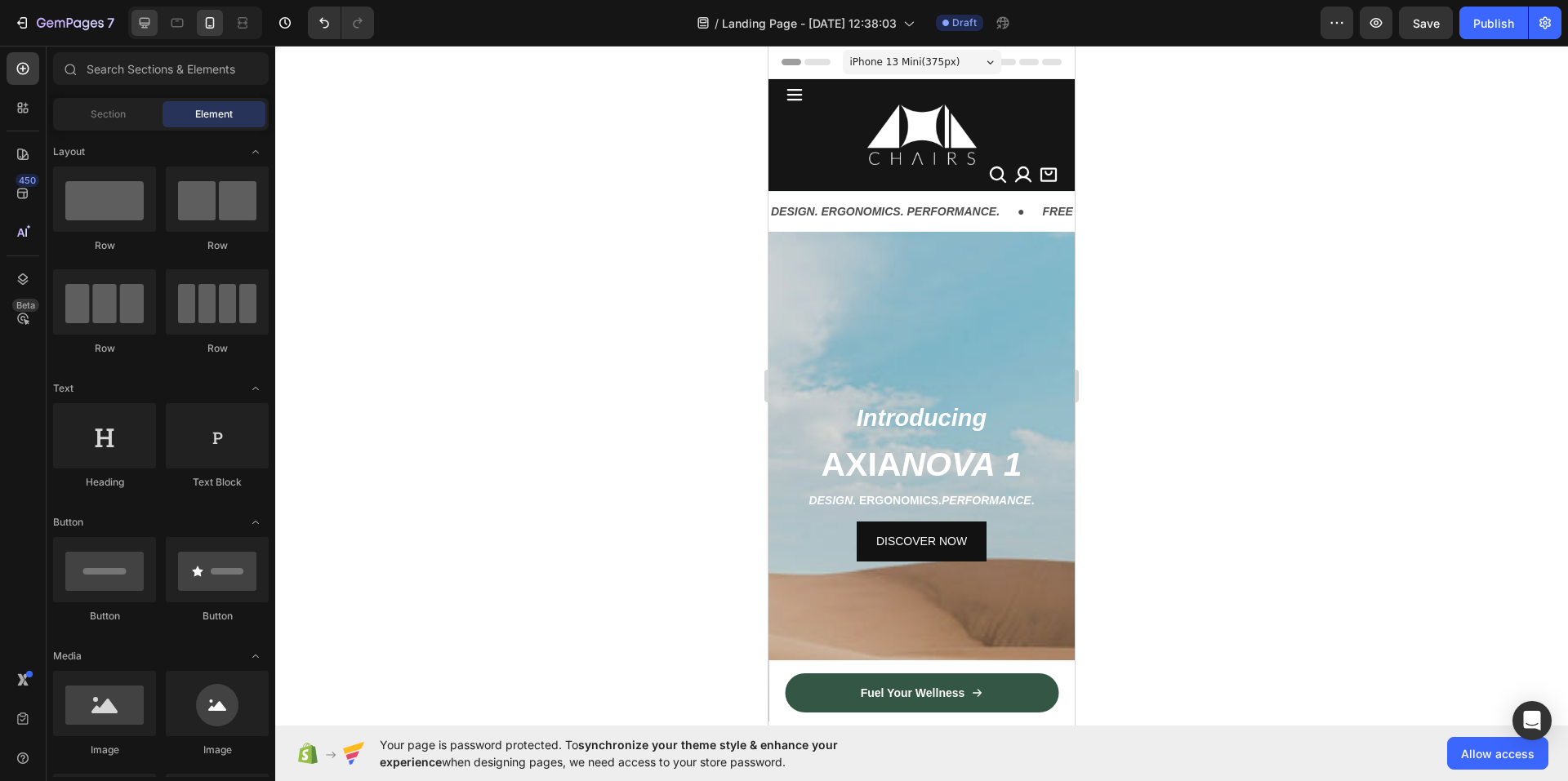
click at [137, 26] on icon at bounding box center [144, 23] width 16 height 16
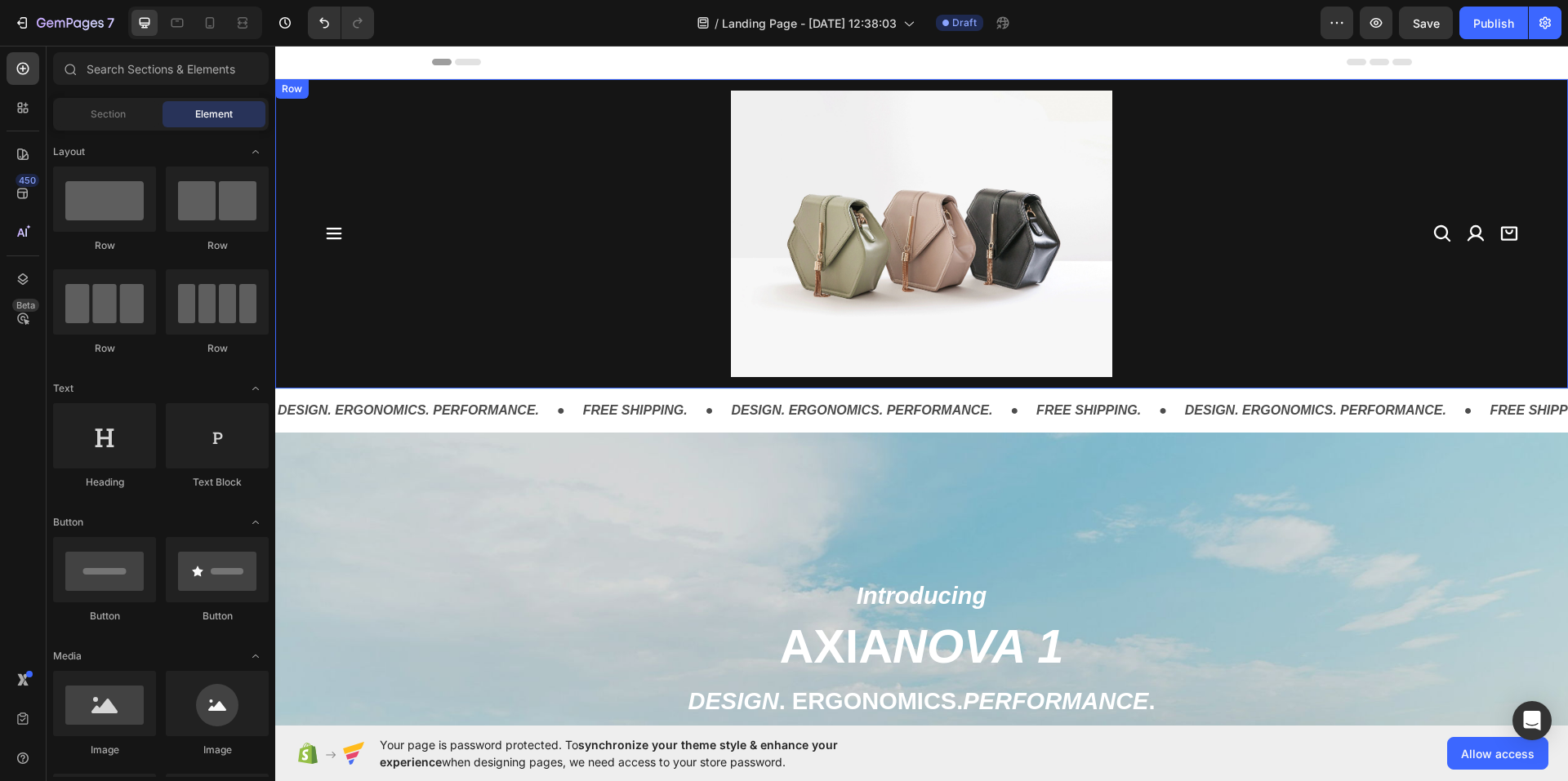
click at [828, 246] on img at bounding box center [922, 234] width 382 height 286
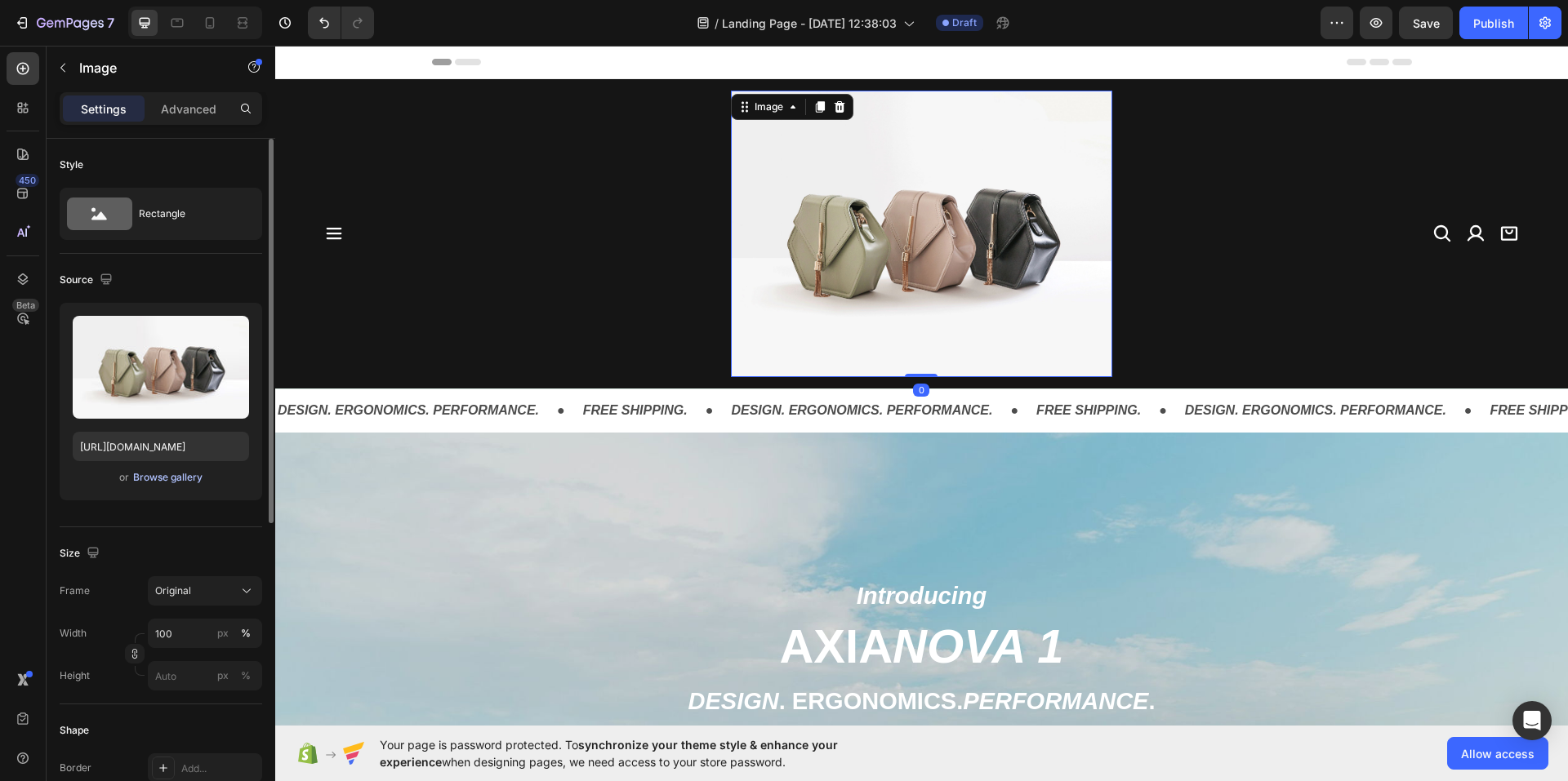
click at [158, 476] on div "Browse gallery" at bounding box center [167, 477] width 69 height 15
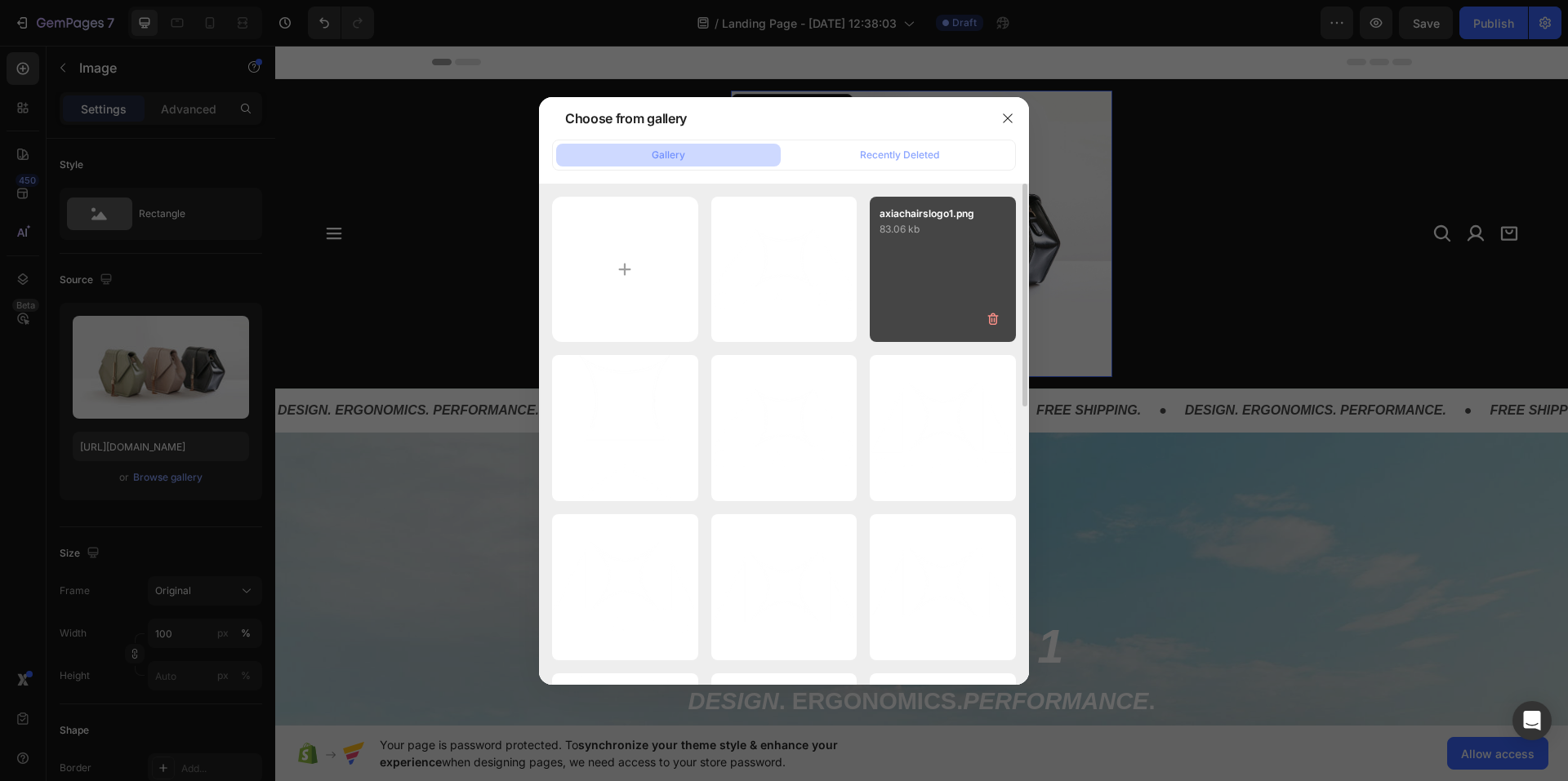
click at [904, 262] on div "axiachairslogo1.png 83.06 kb" at bounding box center [942, 269] width 147 height 147
type input "[URL][DOMAIN_NAME]"
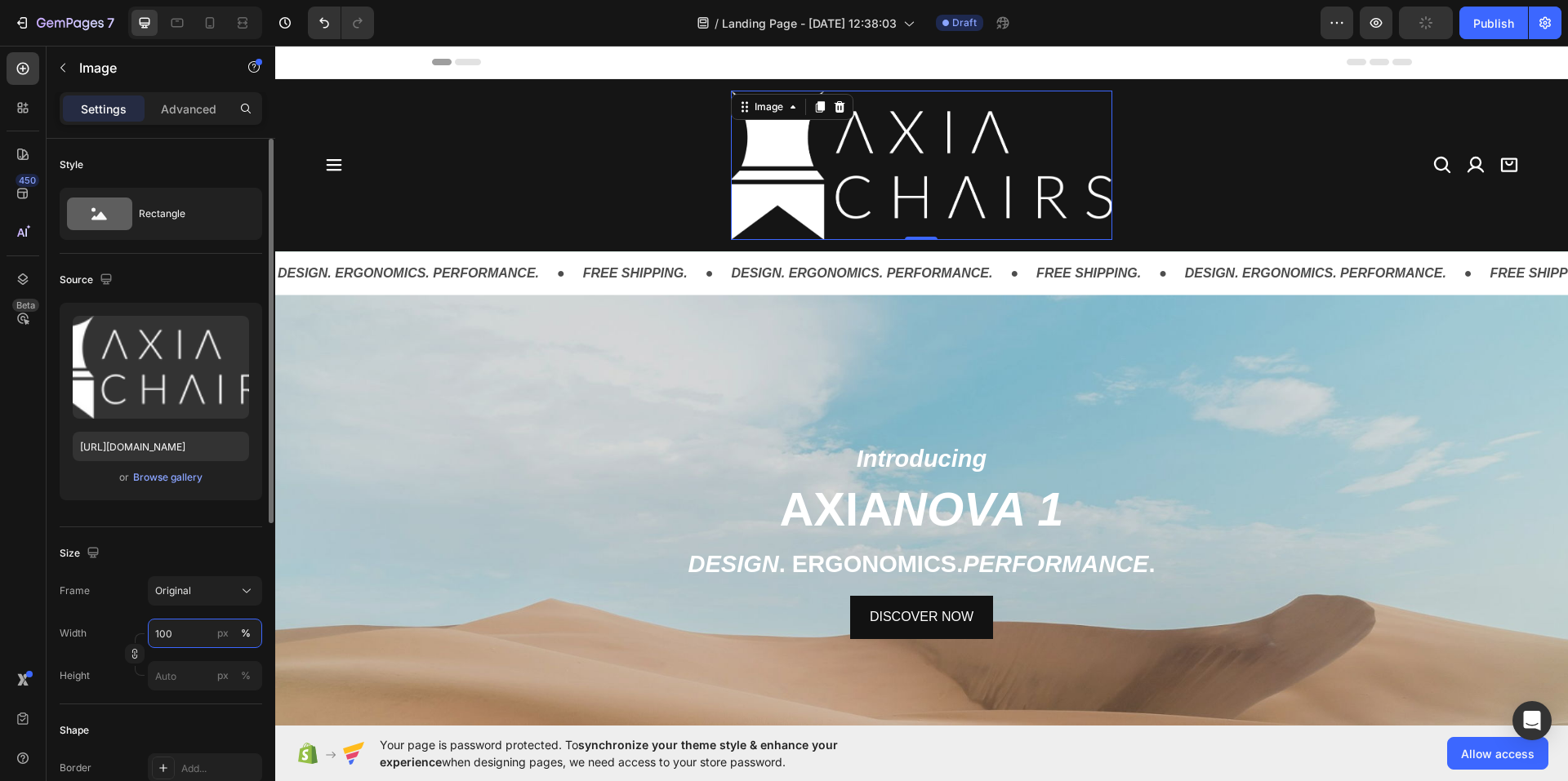
click at [188, 629] on input "100" at bounding box center [204, 633] width 114 height 29
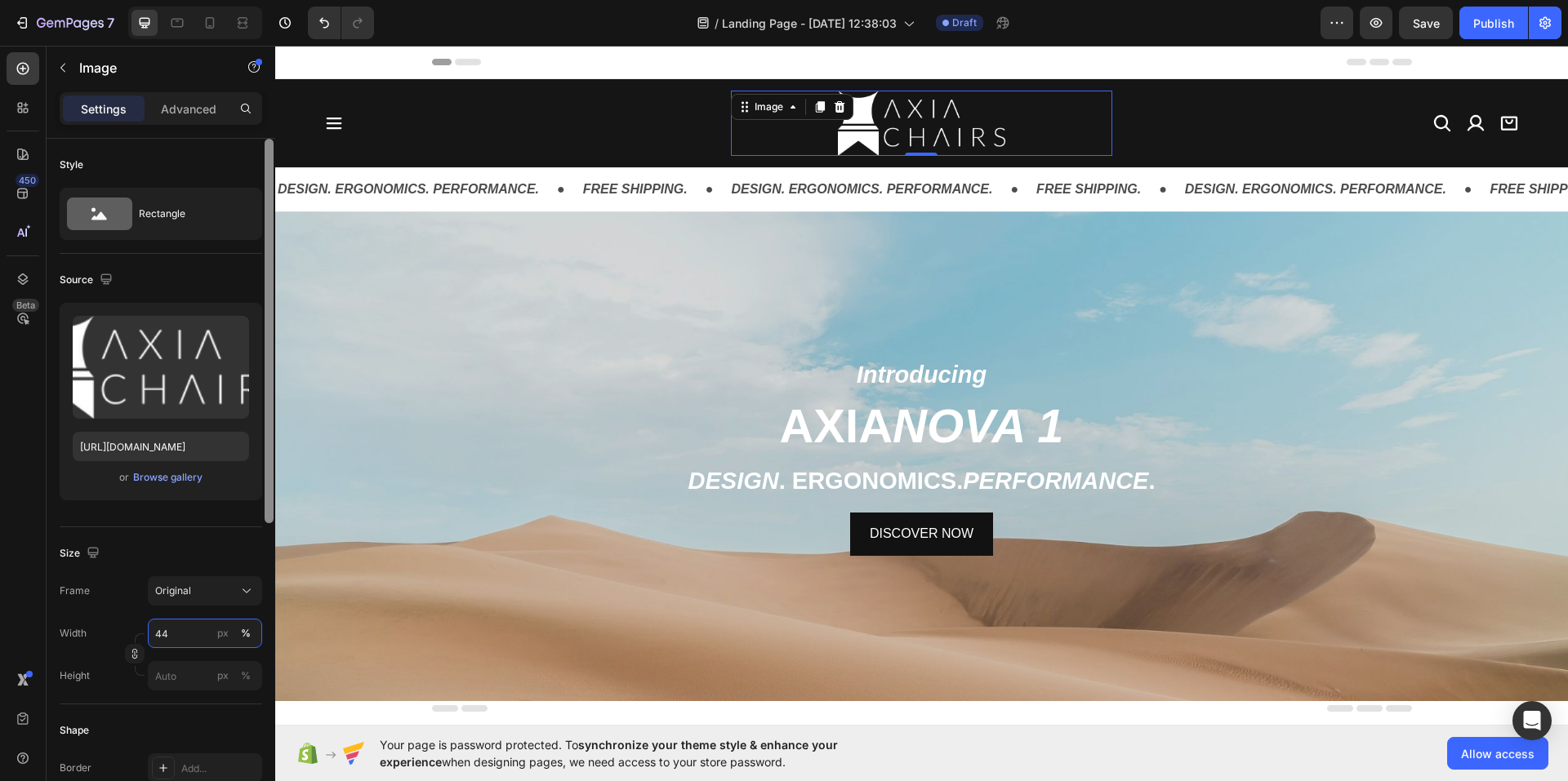
type input "4"
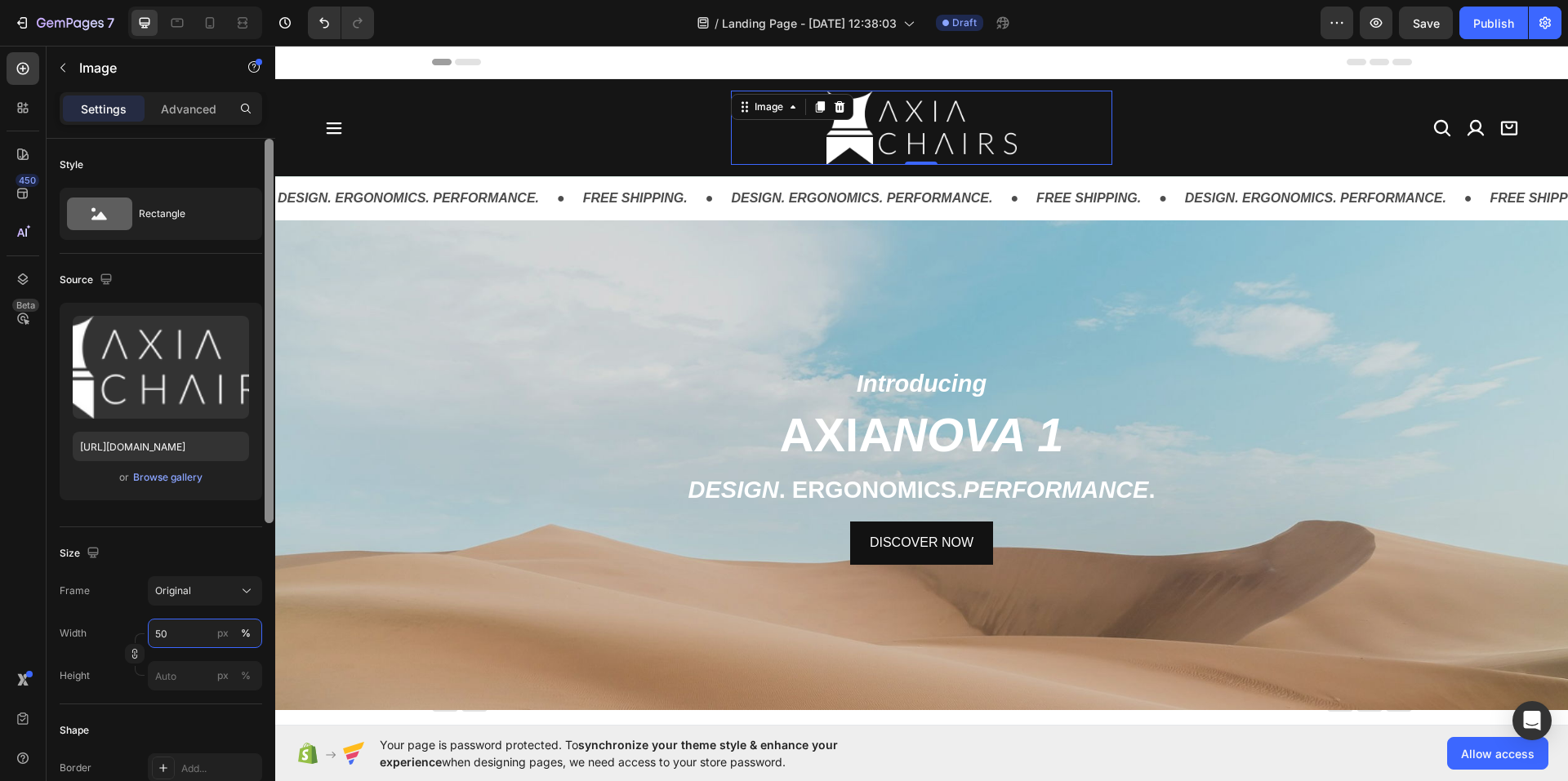
type input "5"
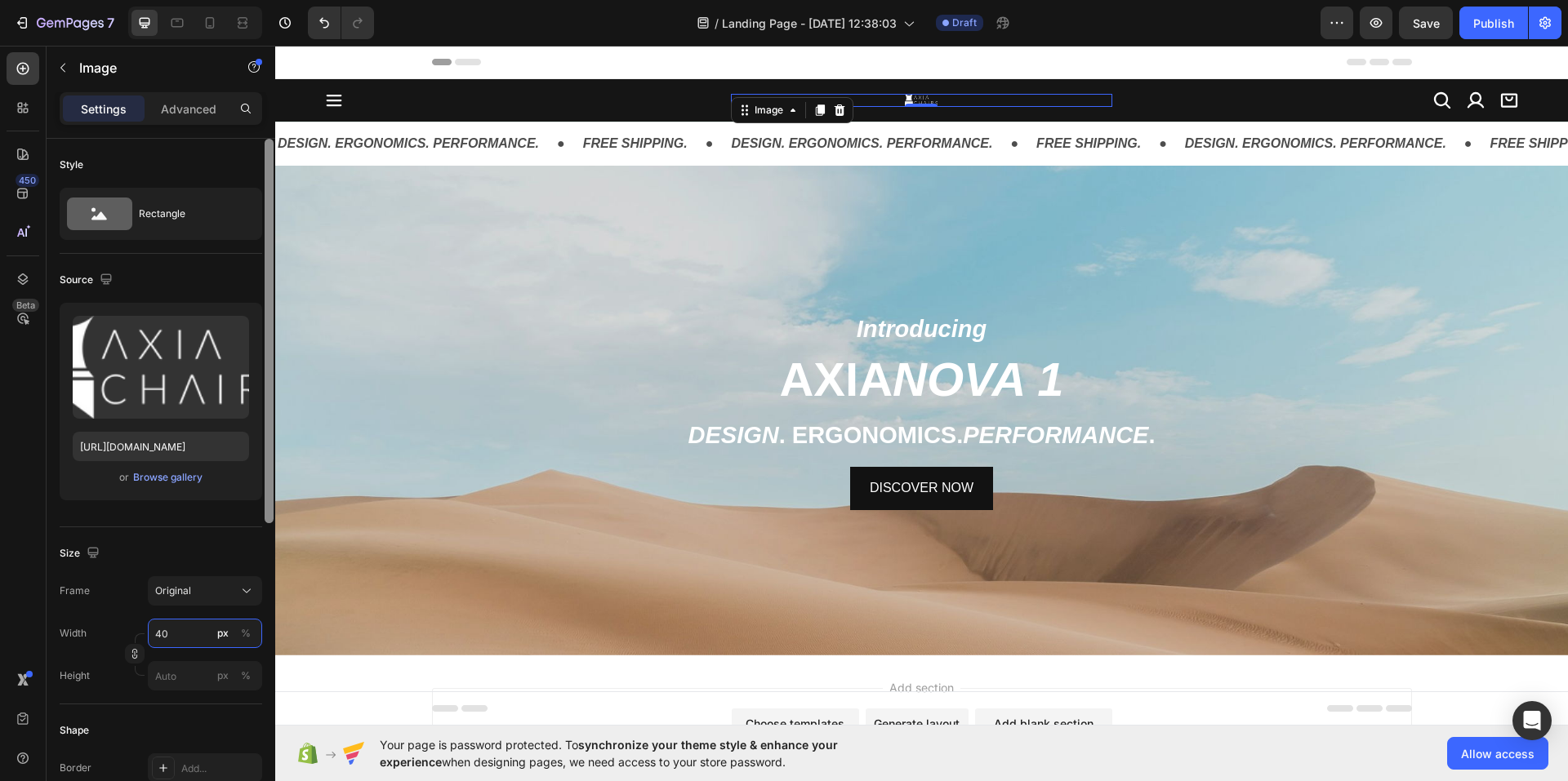
type input "40"
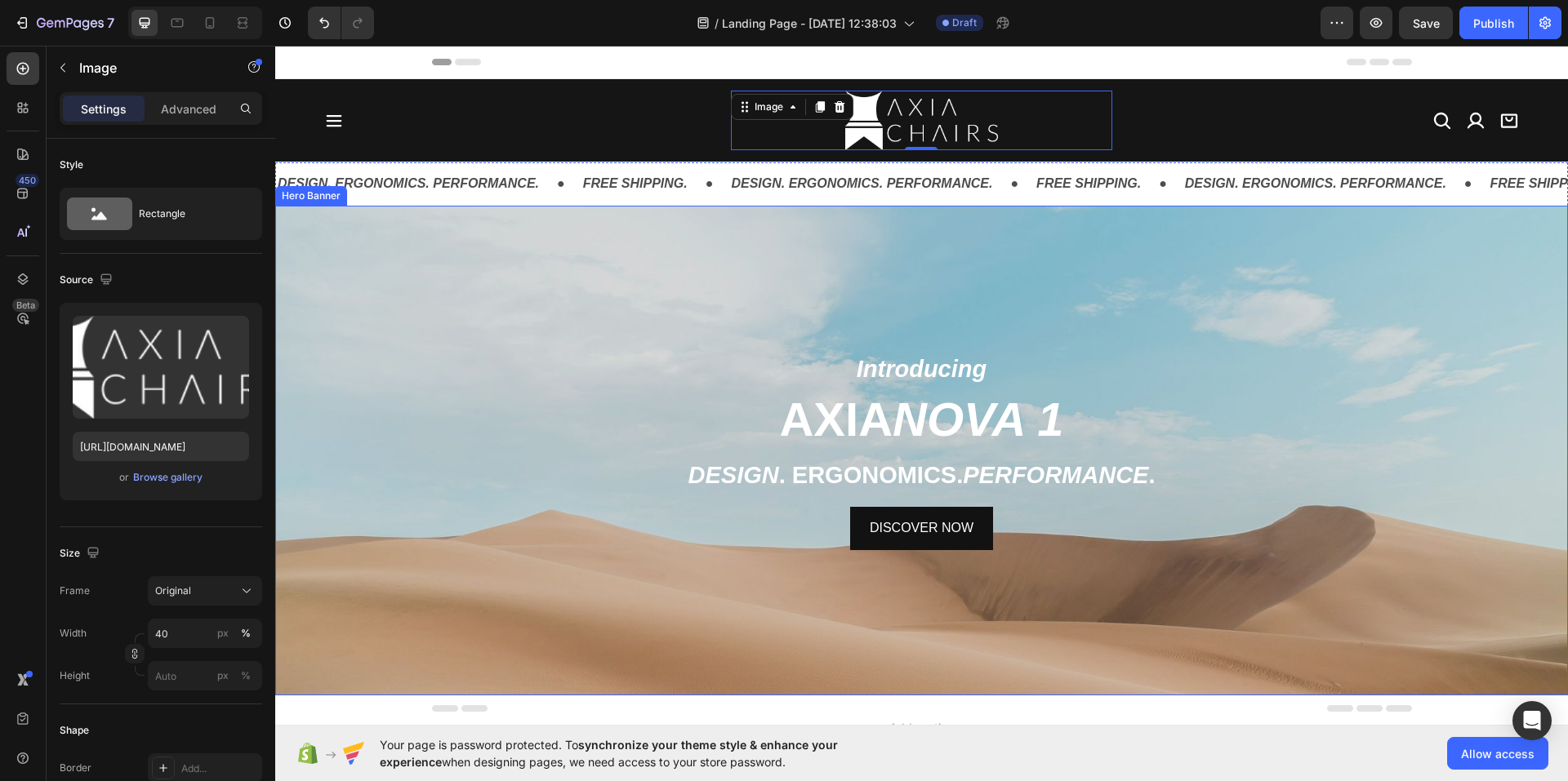
click at [401, 232] on div "Background Image" at bounding box center [921, 558] width 1293 height 735
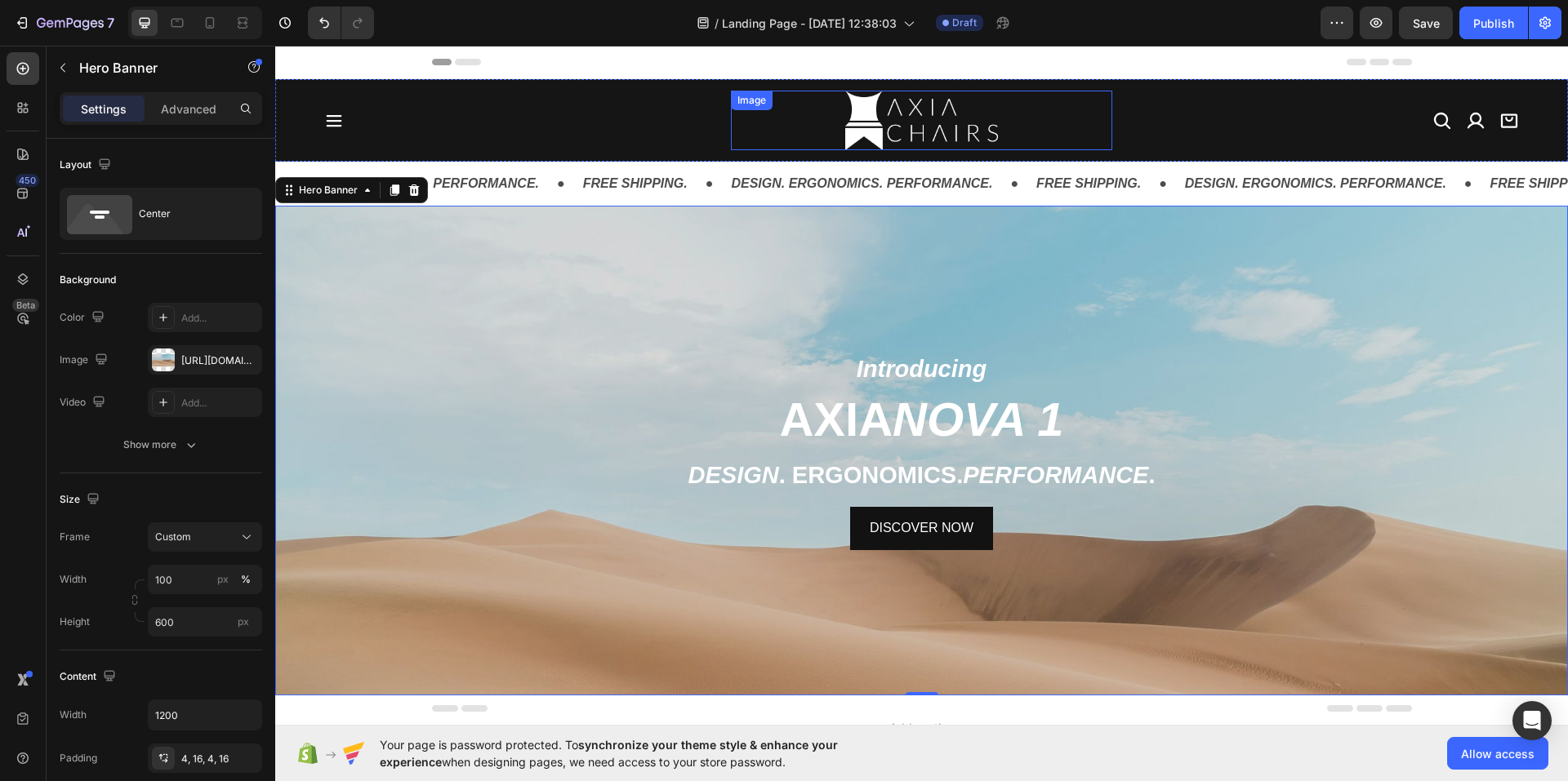
click at [907, 128] on img at bounding box center [921, 120] width 152 height 60
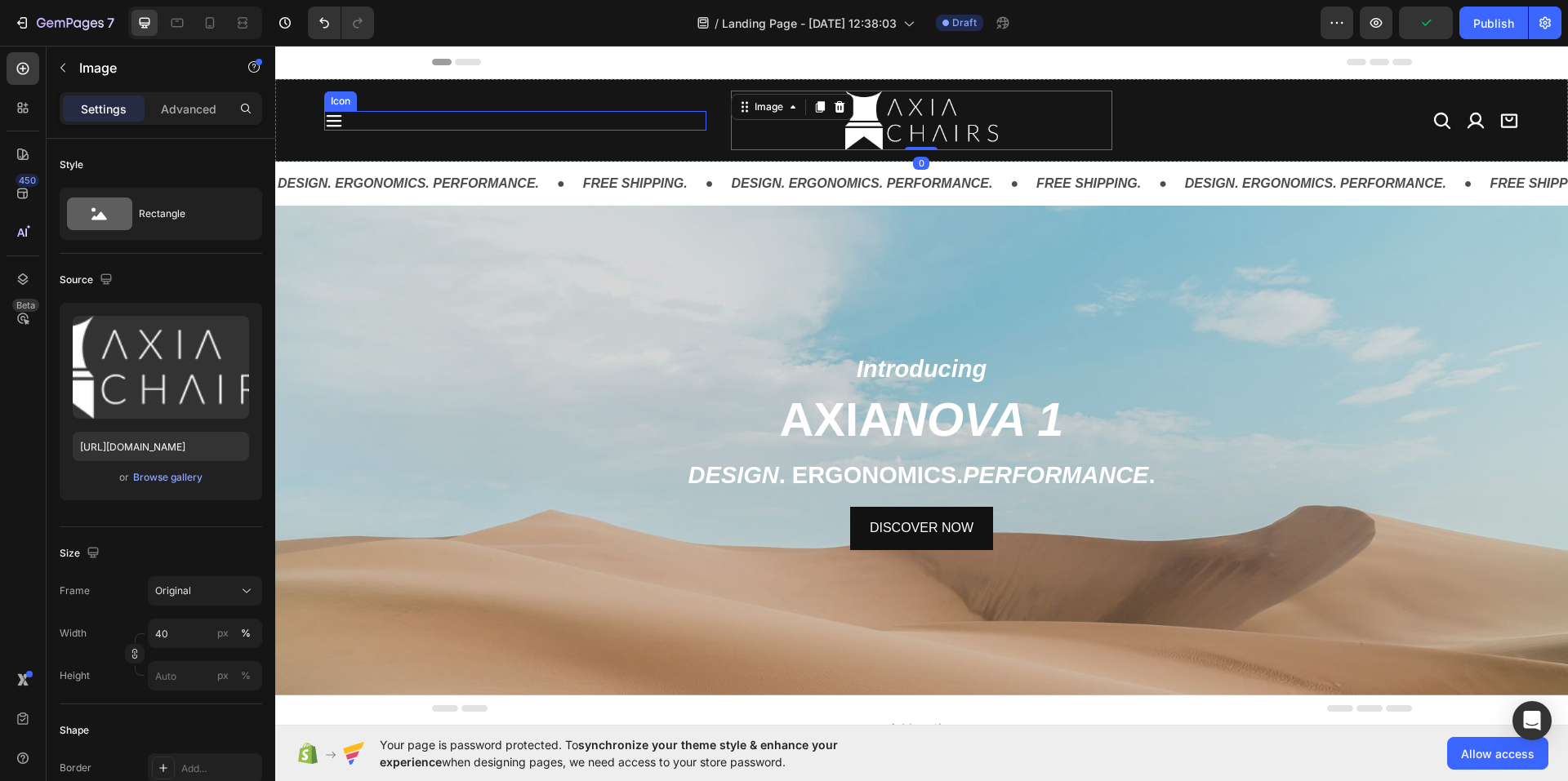
click at [631, 113] on div "Icon" at bounding box center [515, 120] width 382 height 20
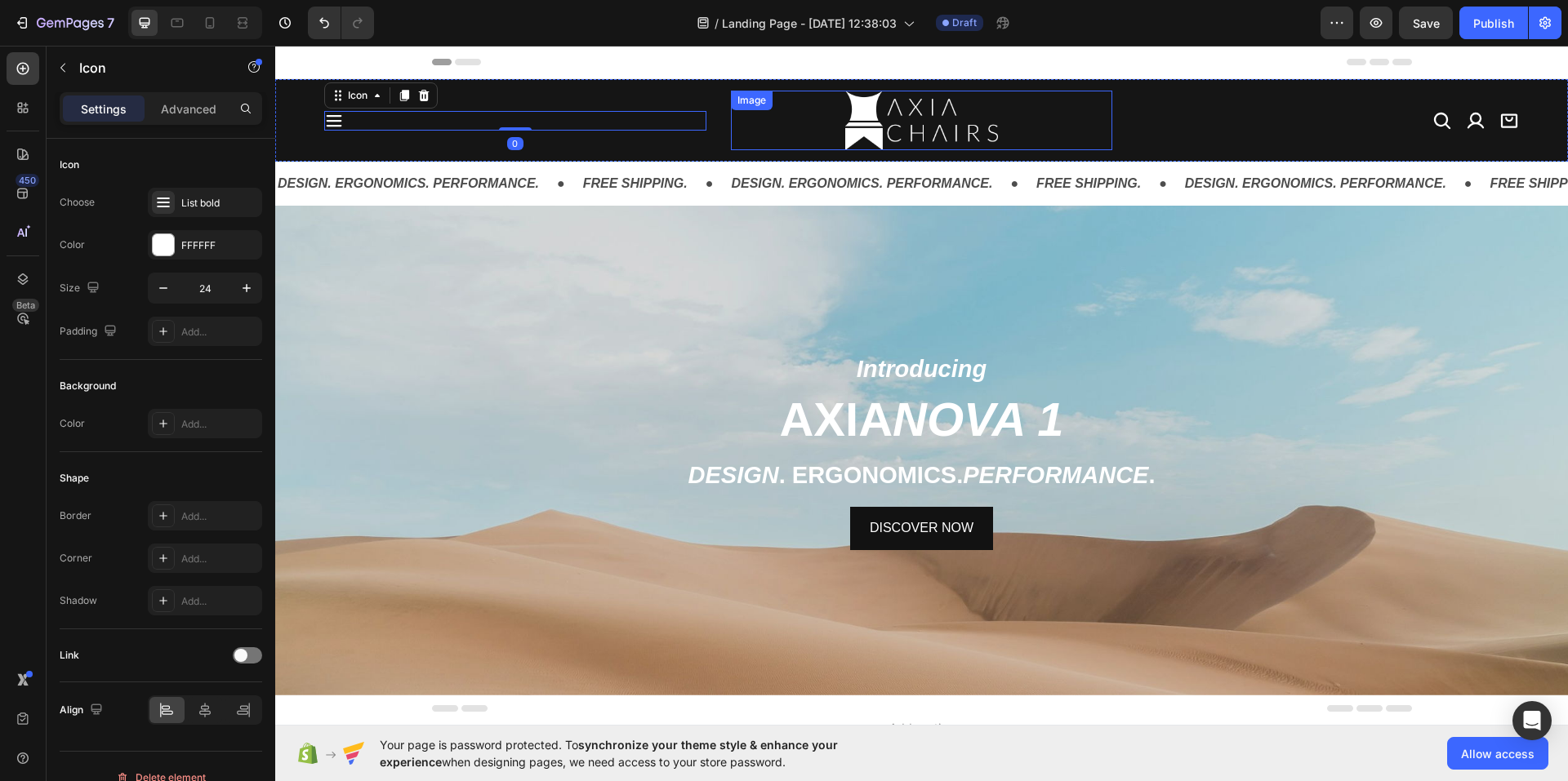
click at [939, 147] on img at bounding box center [921, 120] width 152 height 60
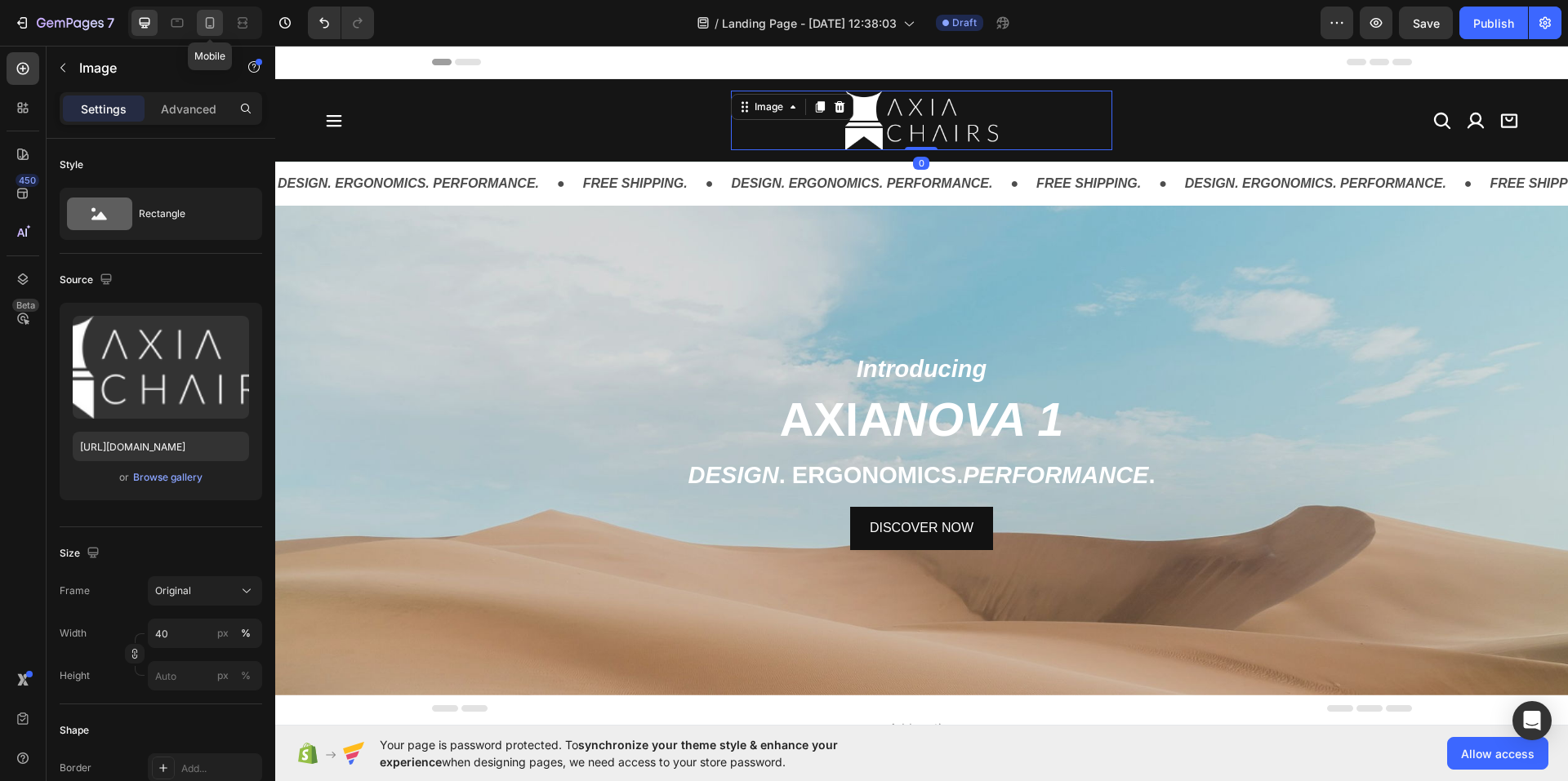
click at [207, 30] on icon at bounding box center [209, 23] width 16 height 16
type input "[URL][DOMAIN_NAME]"
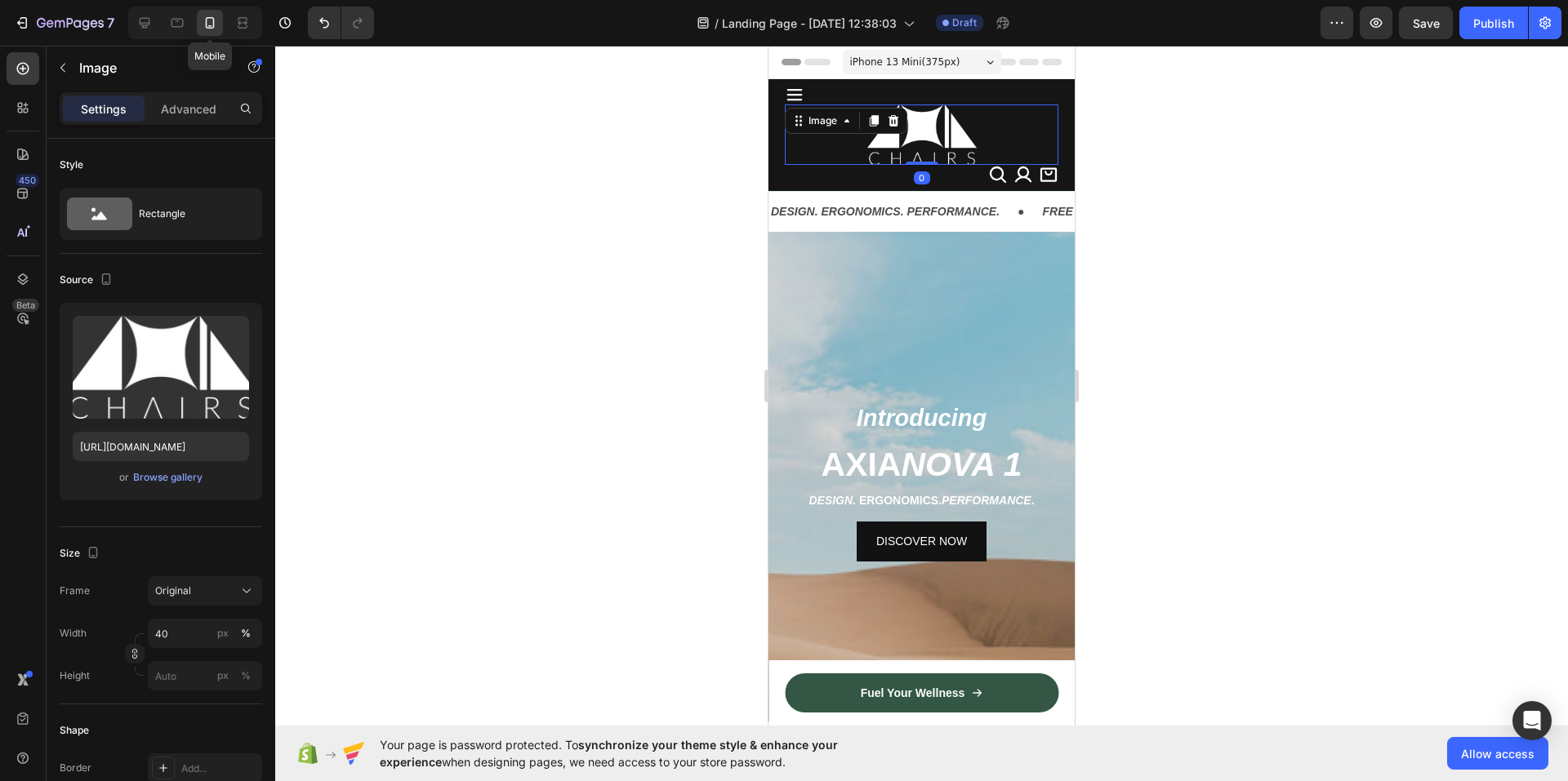
scroll to position [2, 0]
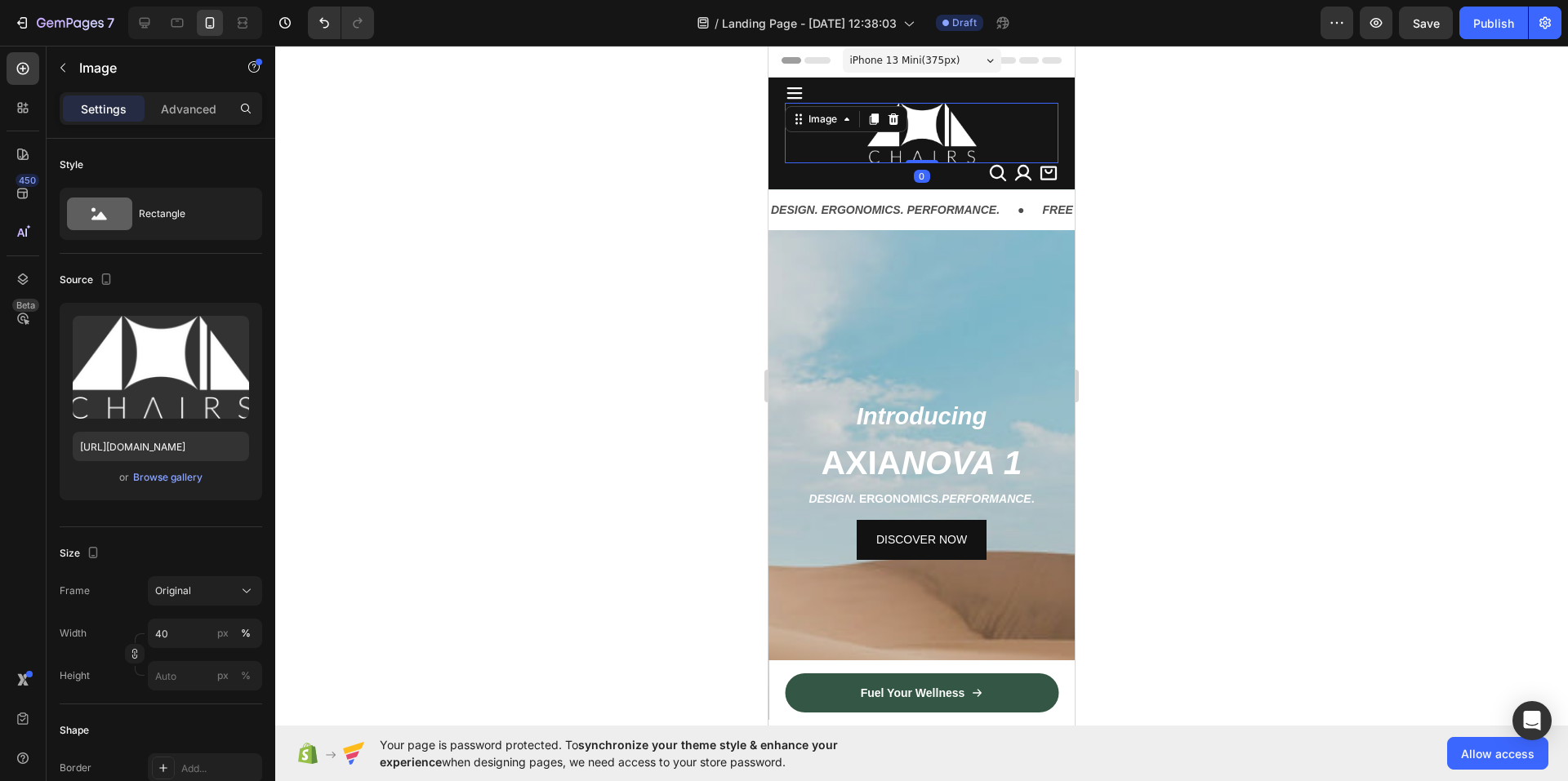
click at [559, 218] on div at bounding box center [921, 413] width 1293 height 736
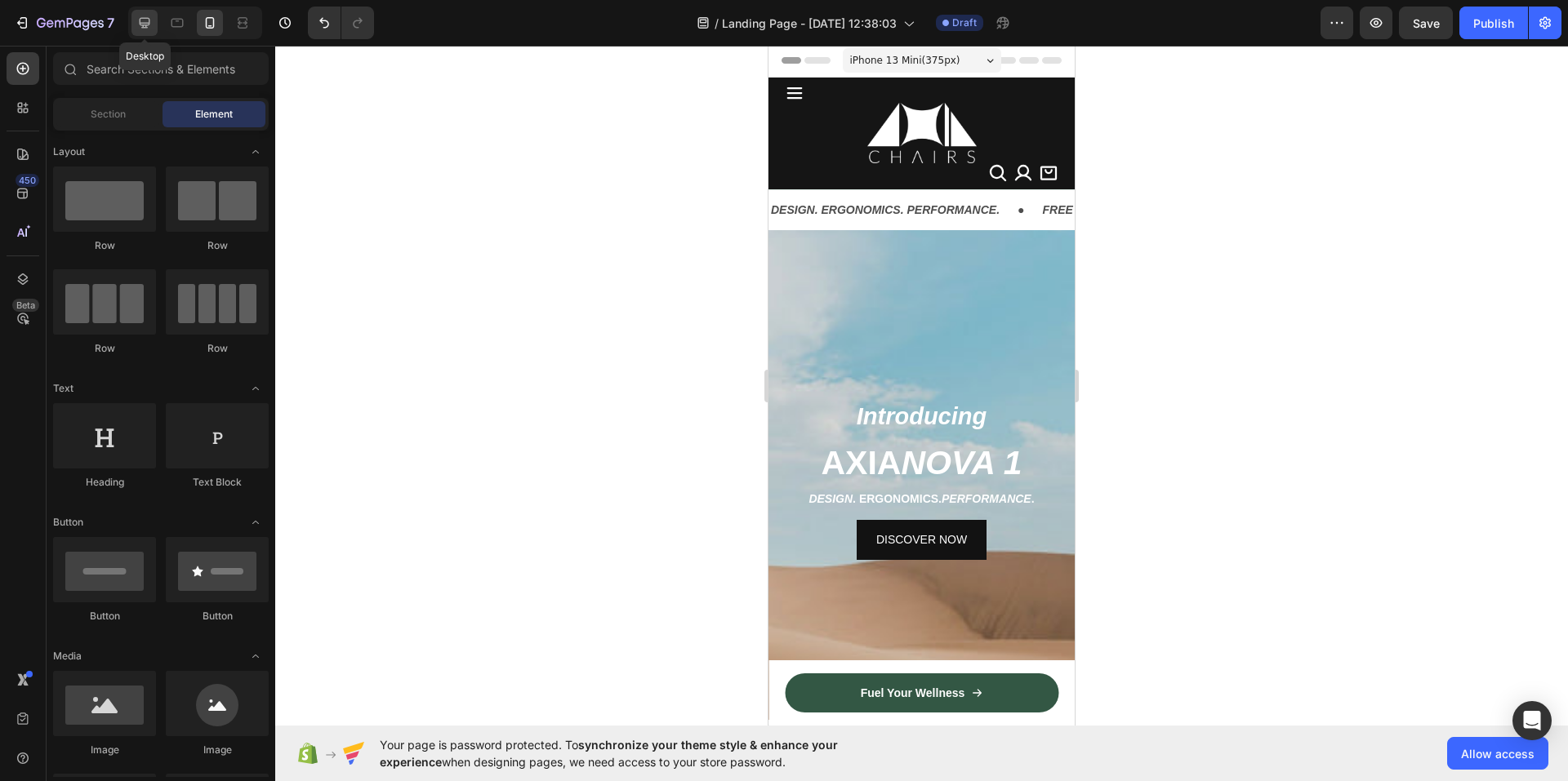
click at [149, 32] on div at bounding box center [145, 23] width 26 height 26
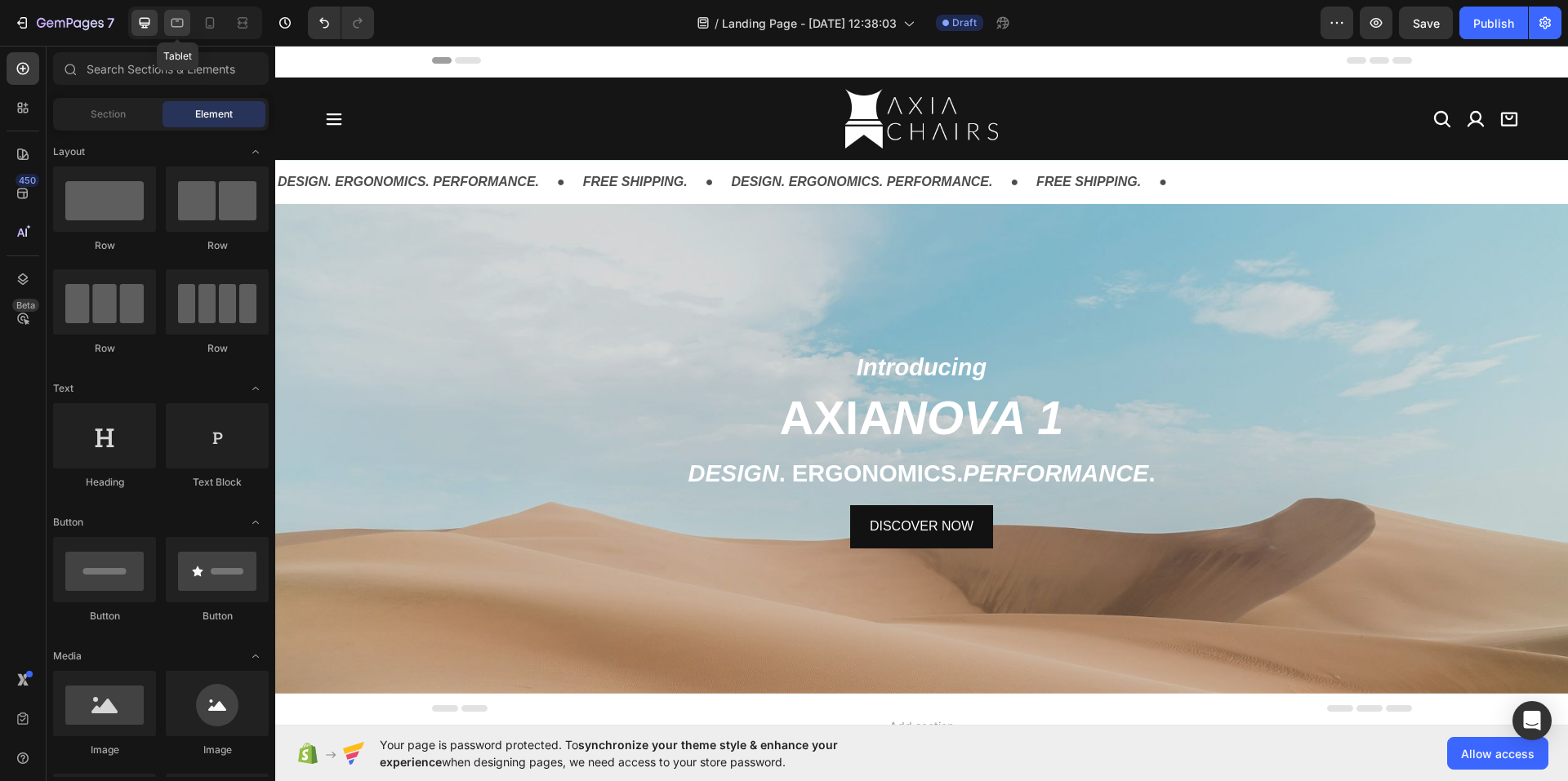
click at [176, 29] on icon at bounding box center [177, 23] width 16 height 16
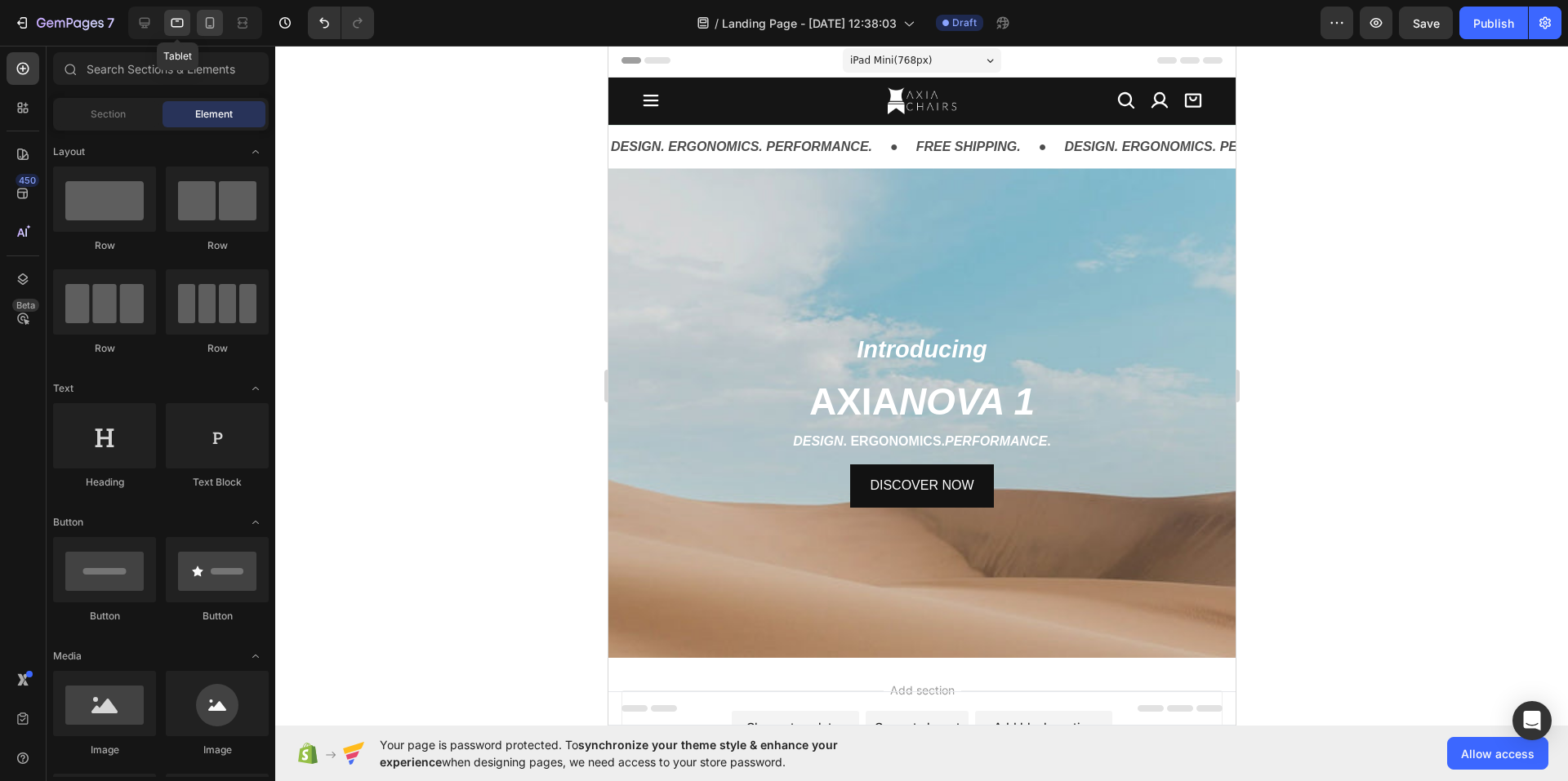
click at [209, 27] on icon at bounding box center [210, 23] width 9 height 11
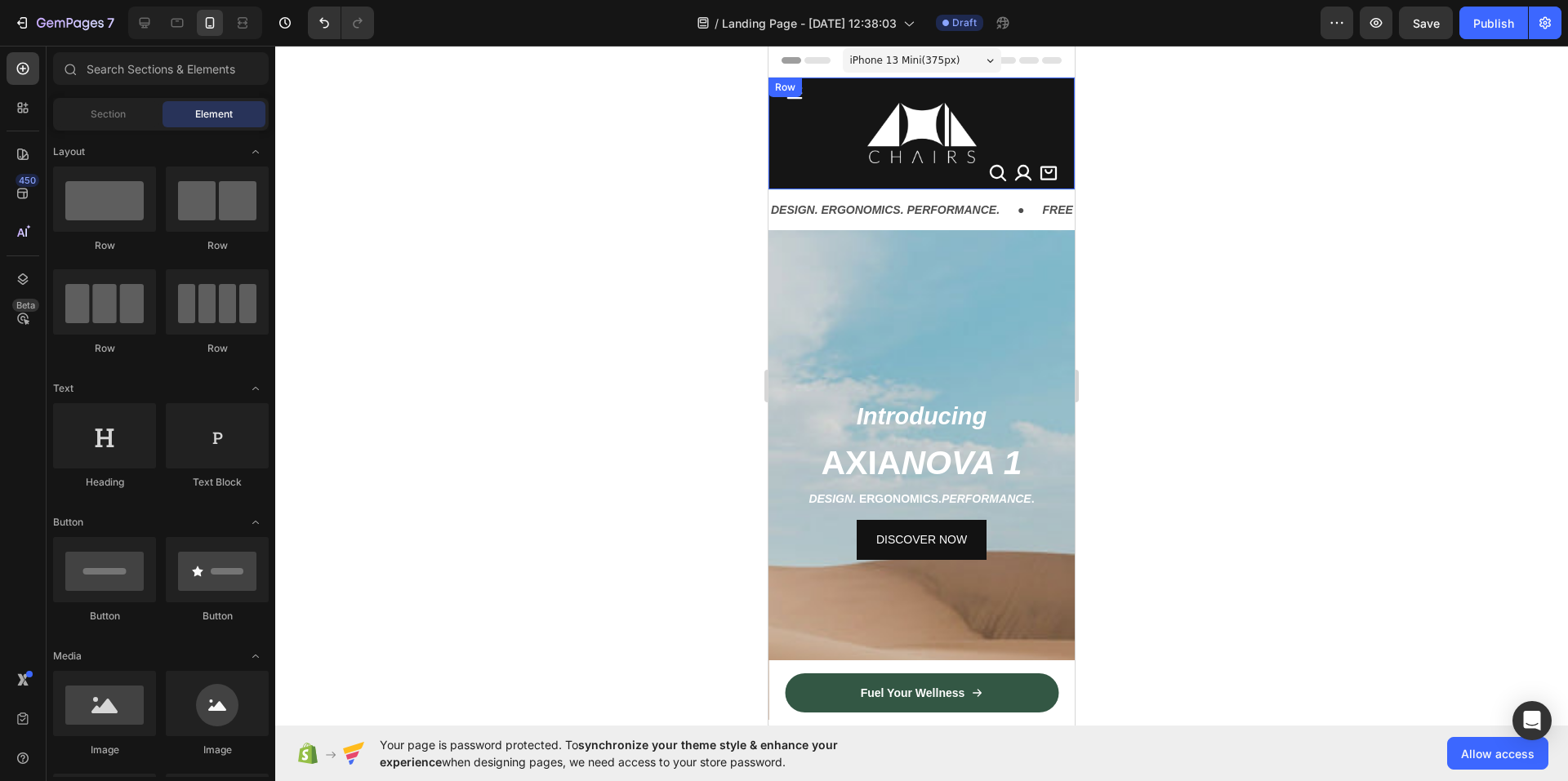
click at [775, 130] on div "Icon Image Icon Icon Icon Row Row" at bounding box center [921, 133] width 306 height 112
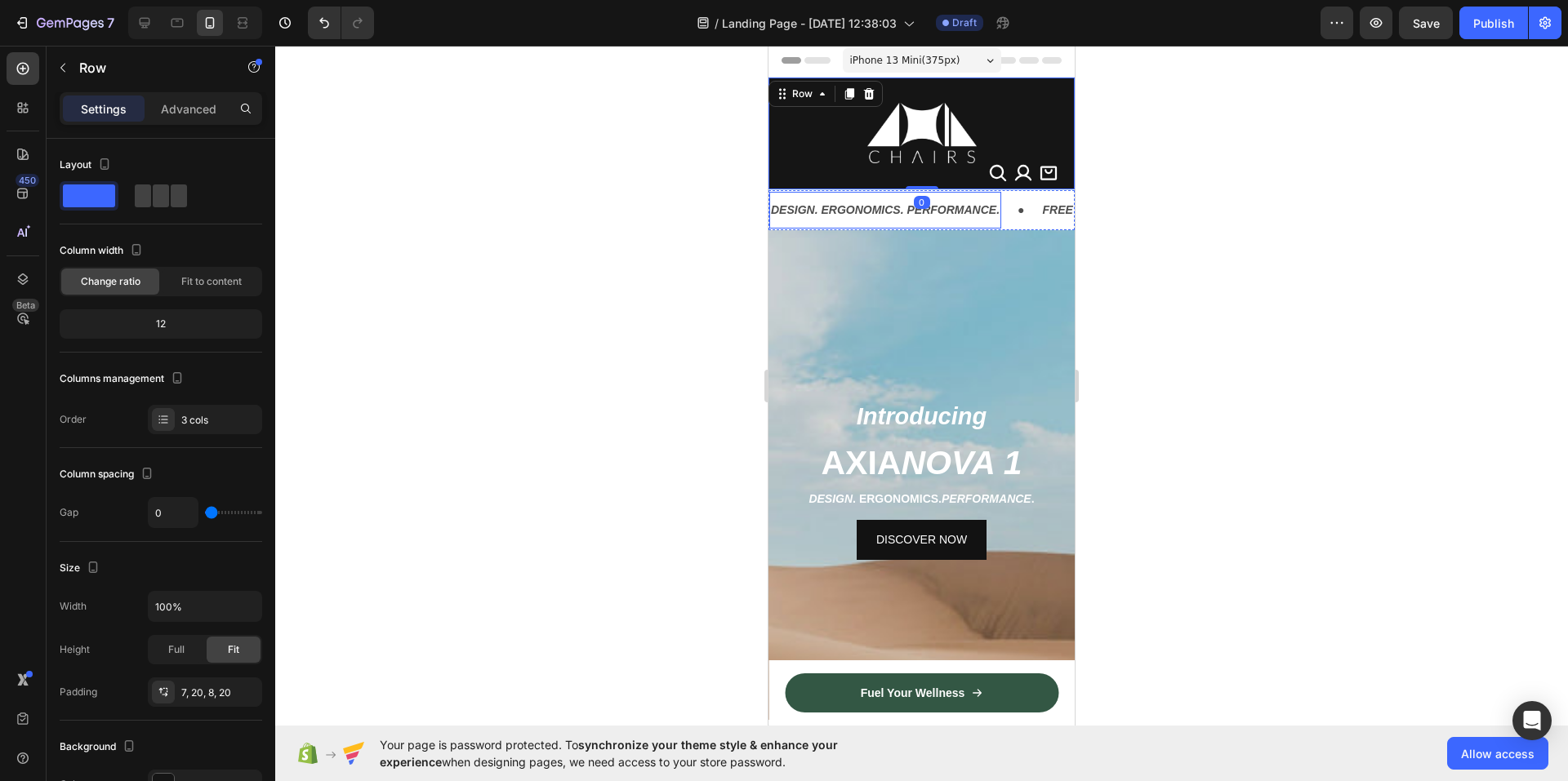
click at [685, 166] on div at bounding box center [921, 413] width 1293 height 736
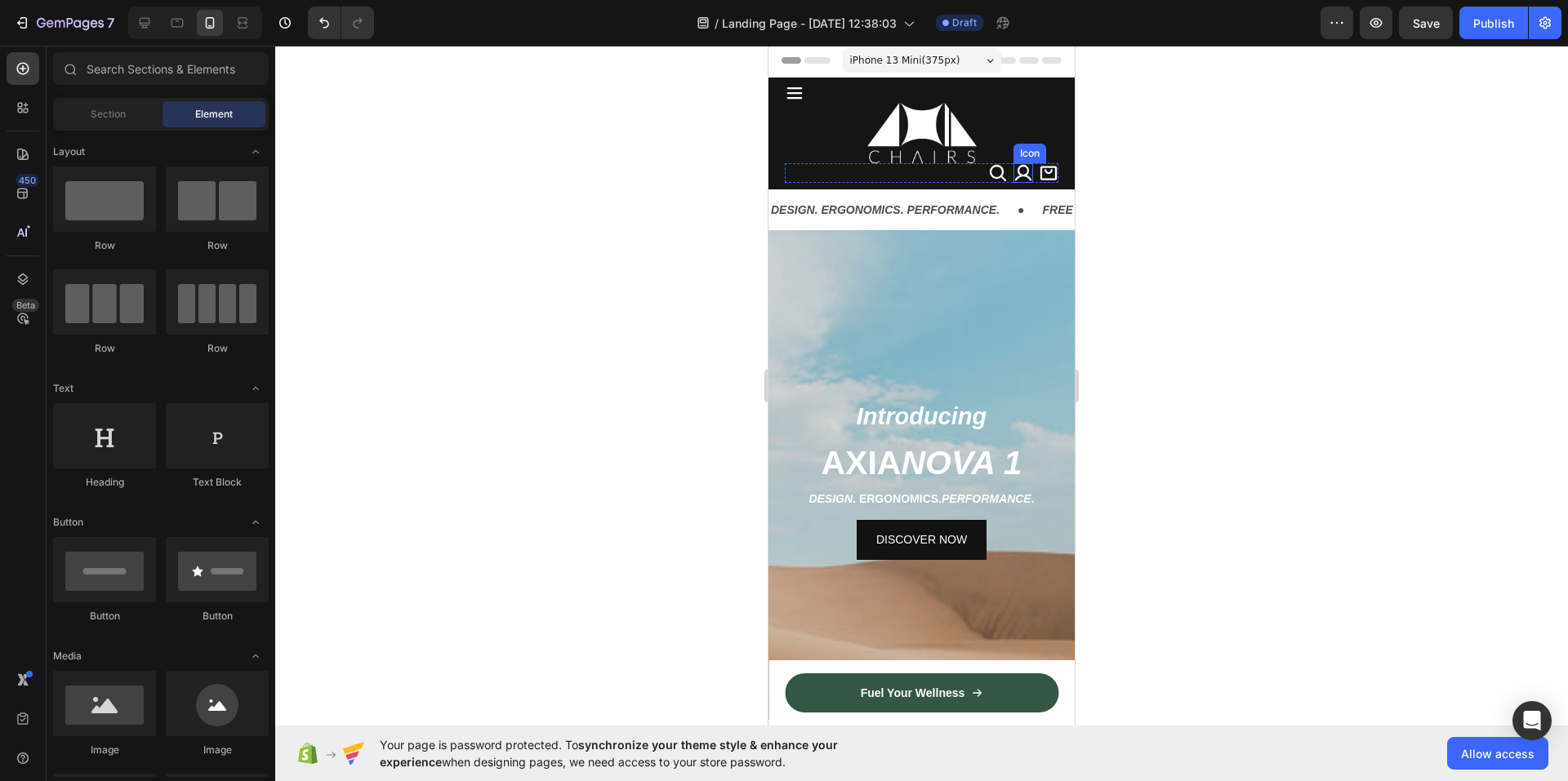
click at [1013, 172] on icon at bounding box center [1022, 173] width 20 height 20
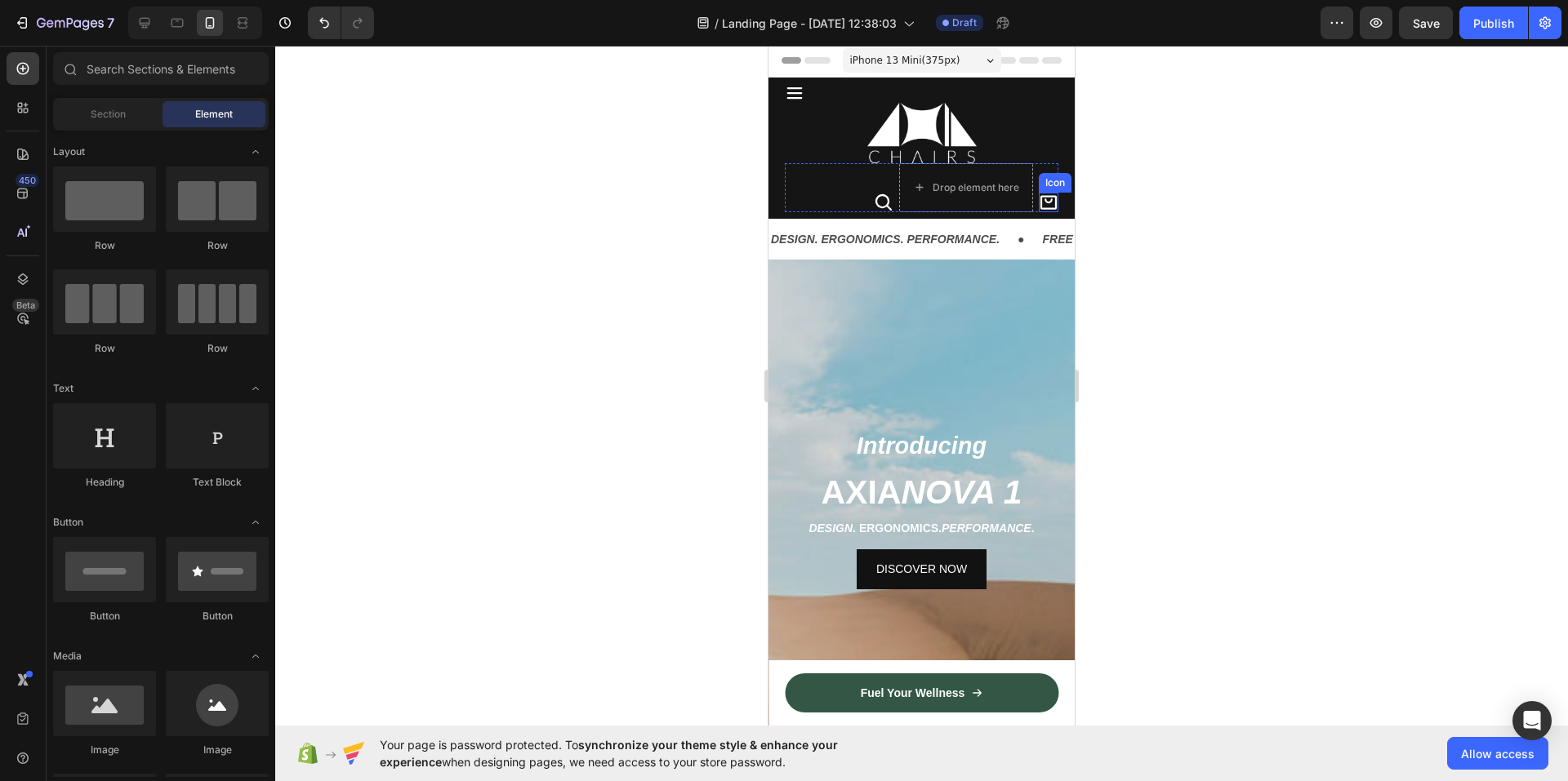
click at [1040, 200] on icon at bounding box center [1048, 201] width 16 height 14
click at [977, 125] on div at bounding box center [921, 133] width 273 height 61
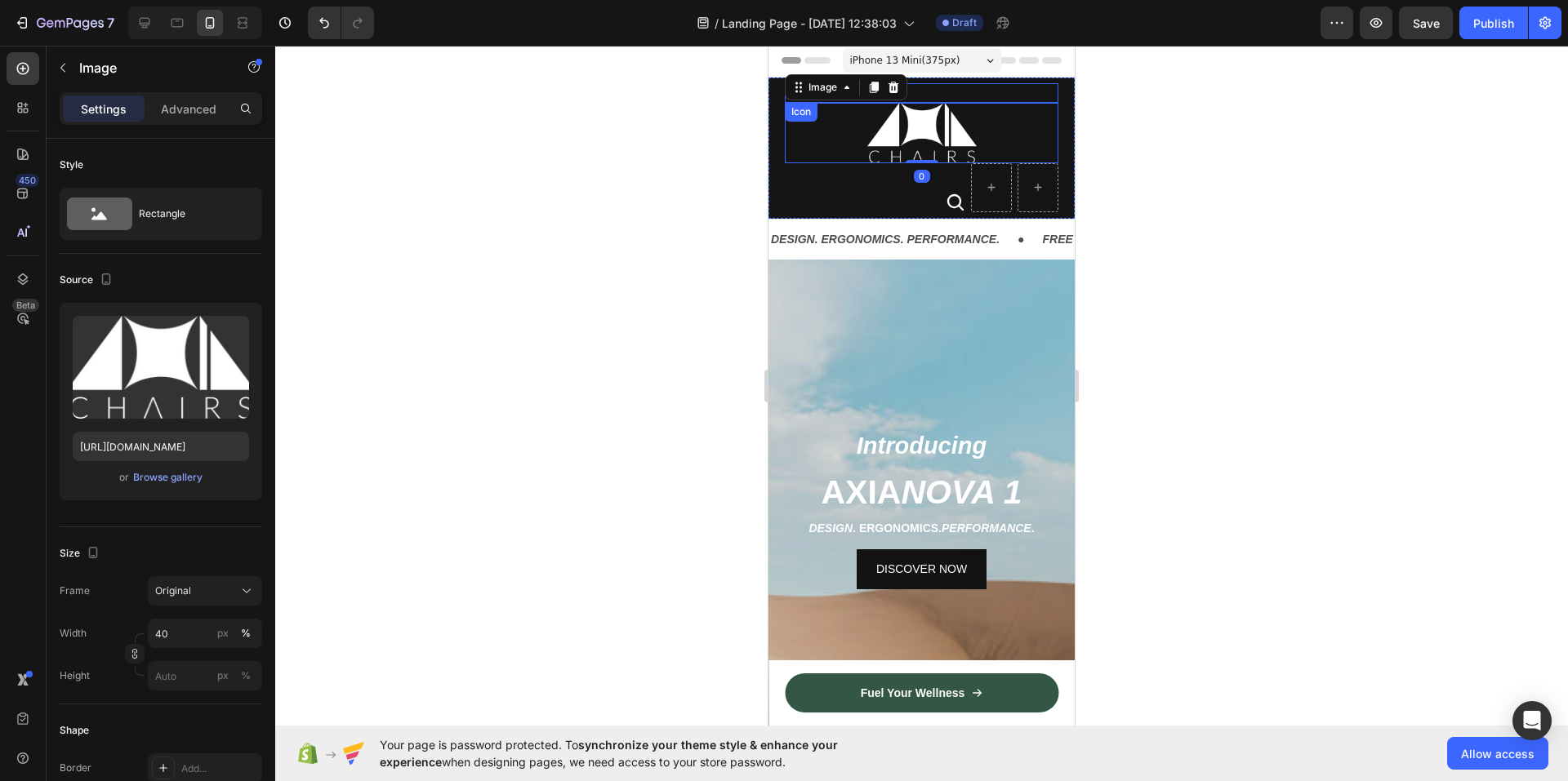
click at [1013, 96] on div "Icon" at bounding box center [921, 93] width 273 height 20
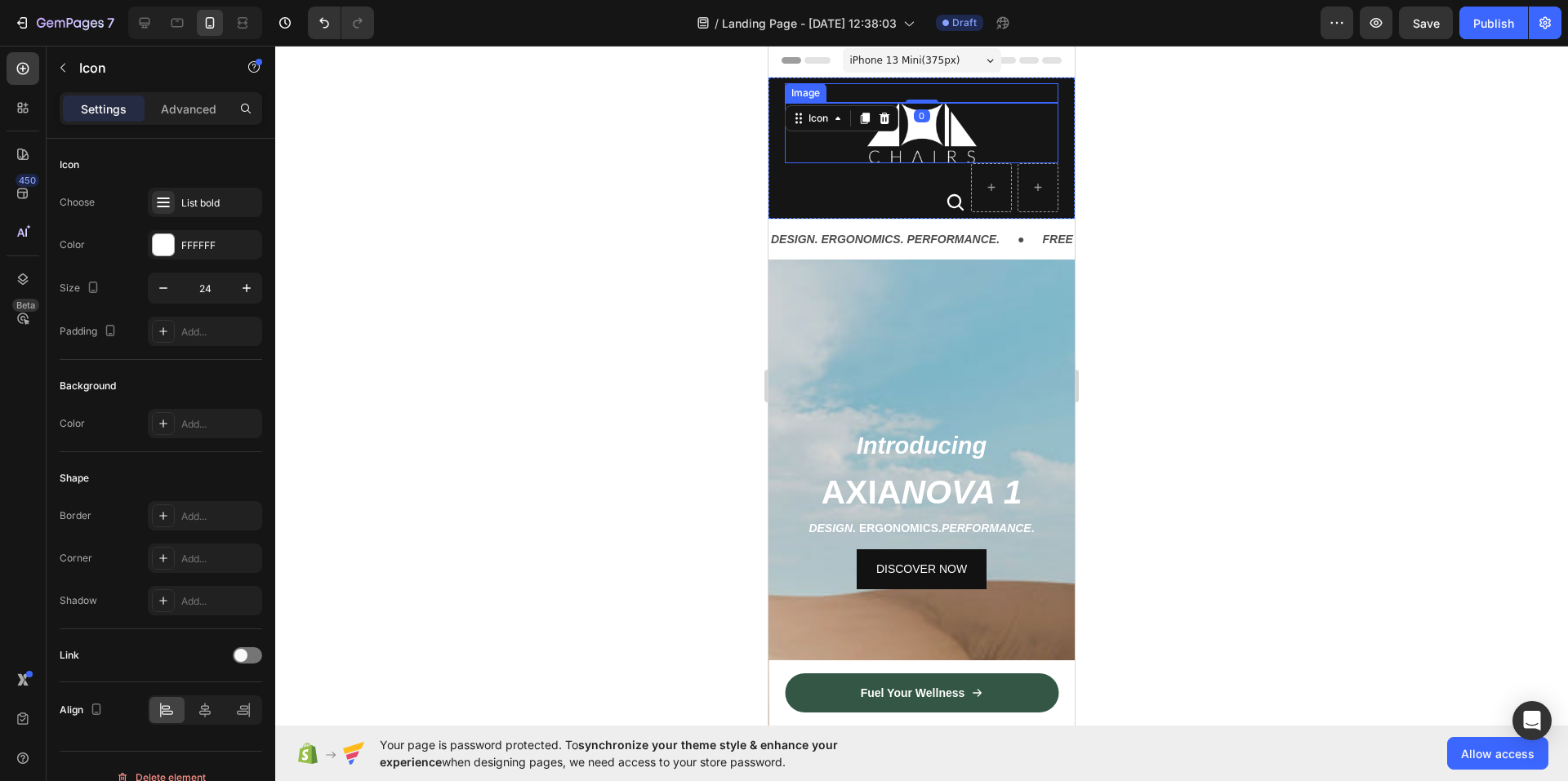
click at [1007, 111] on div at bounding box center [921, 133] width 273 height 61
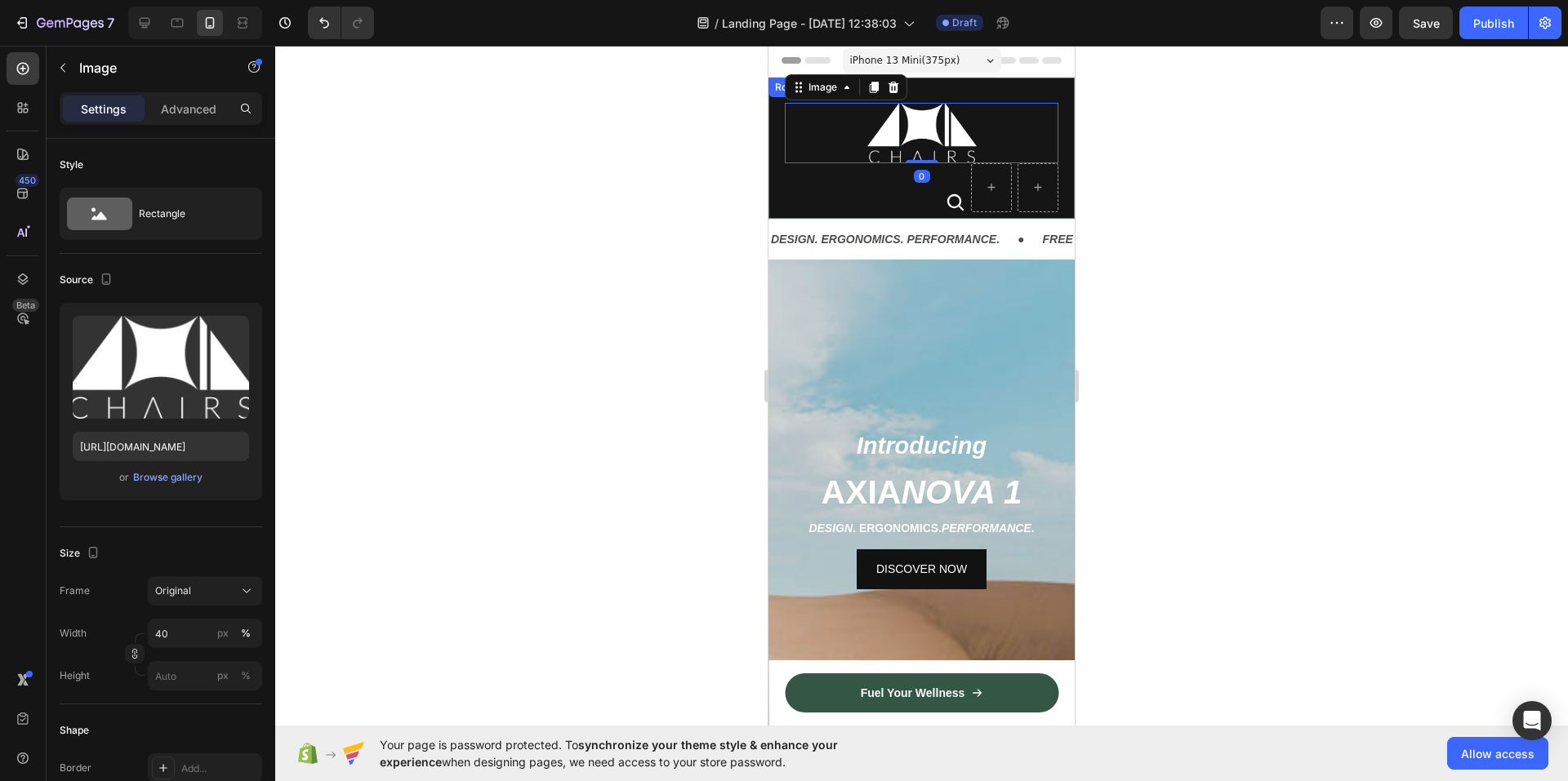
click at [783, 188] on div "Icon Image 0 Icon [GEOGRAPHIC_DATA]" at bounding box center [921, 148] width 306 height 141
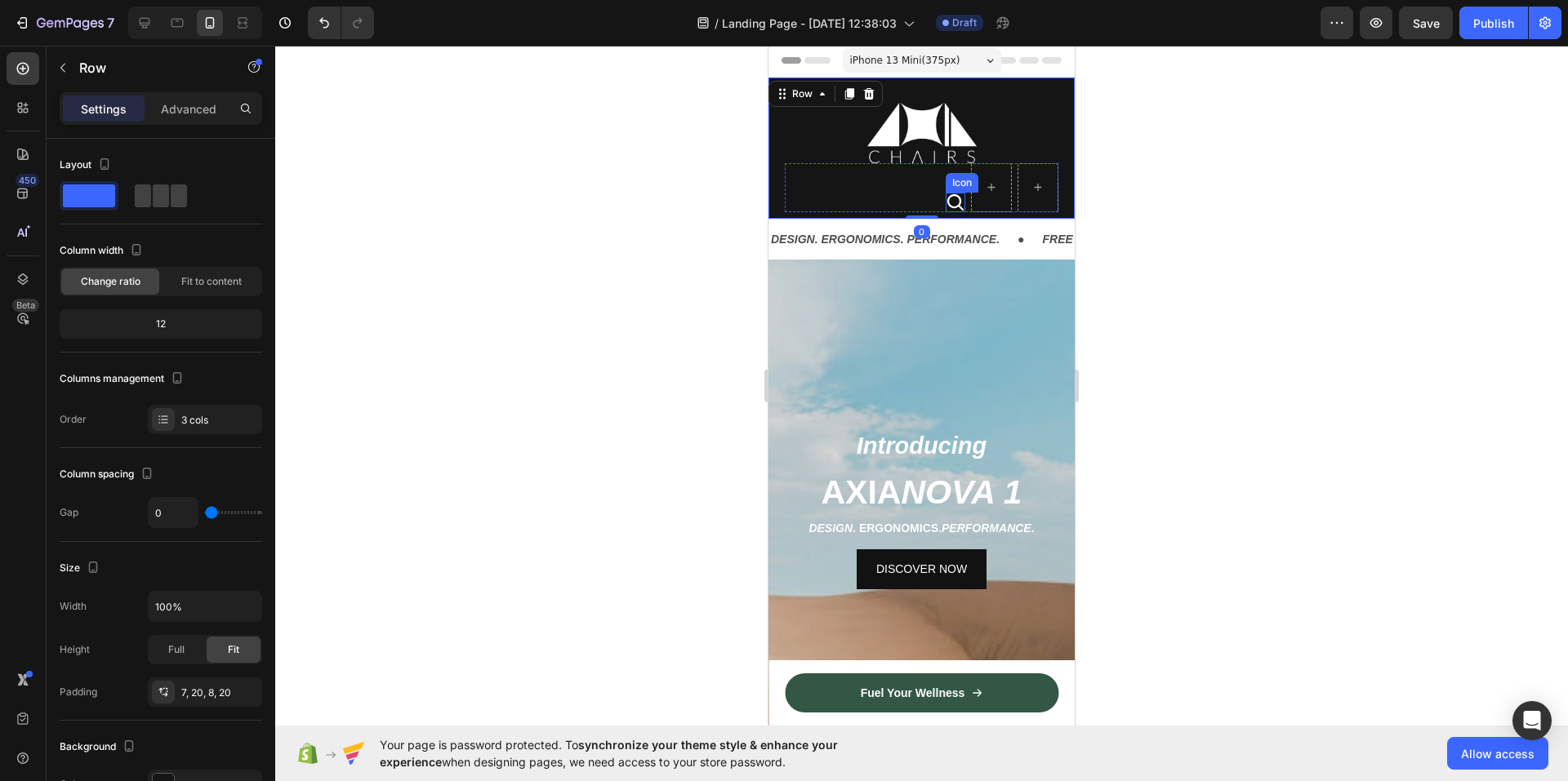
click at [922, 190] on div "Icon Row" at bounding box center [921, 188] width 273 height 49
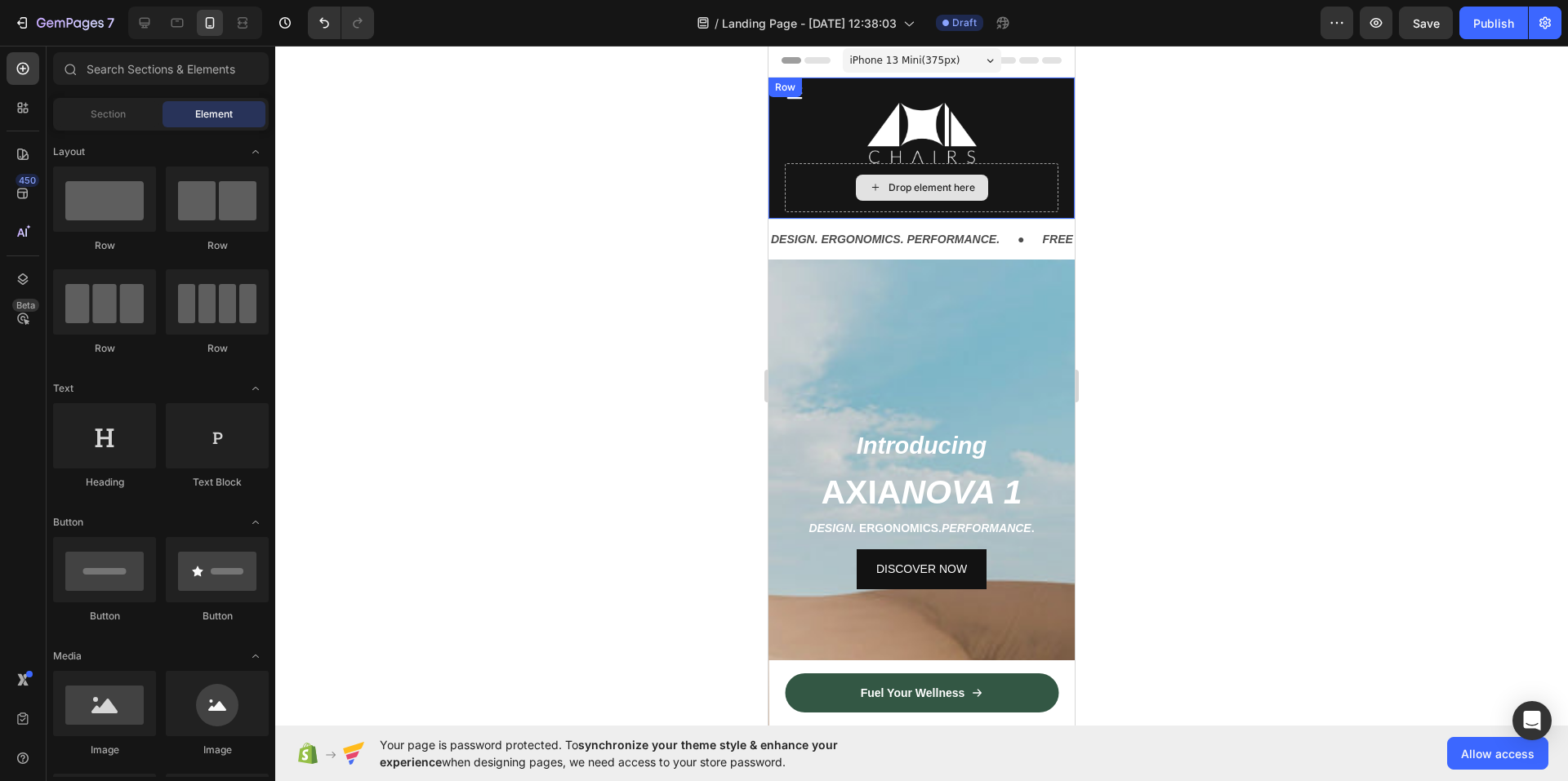
click at [814, 192] on div "Drop element here" at bounding box center [921, 188] width 273 height 49
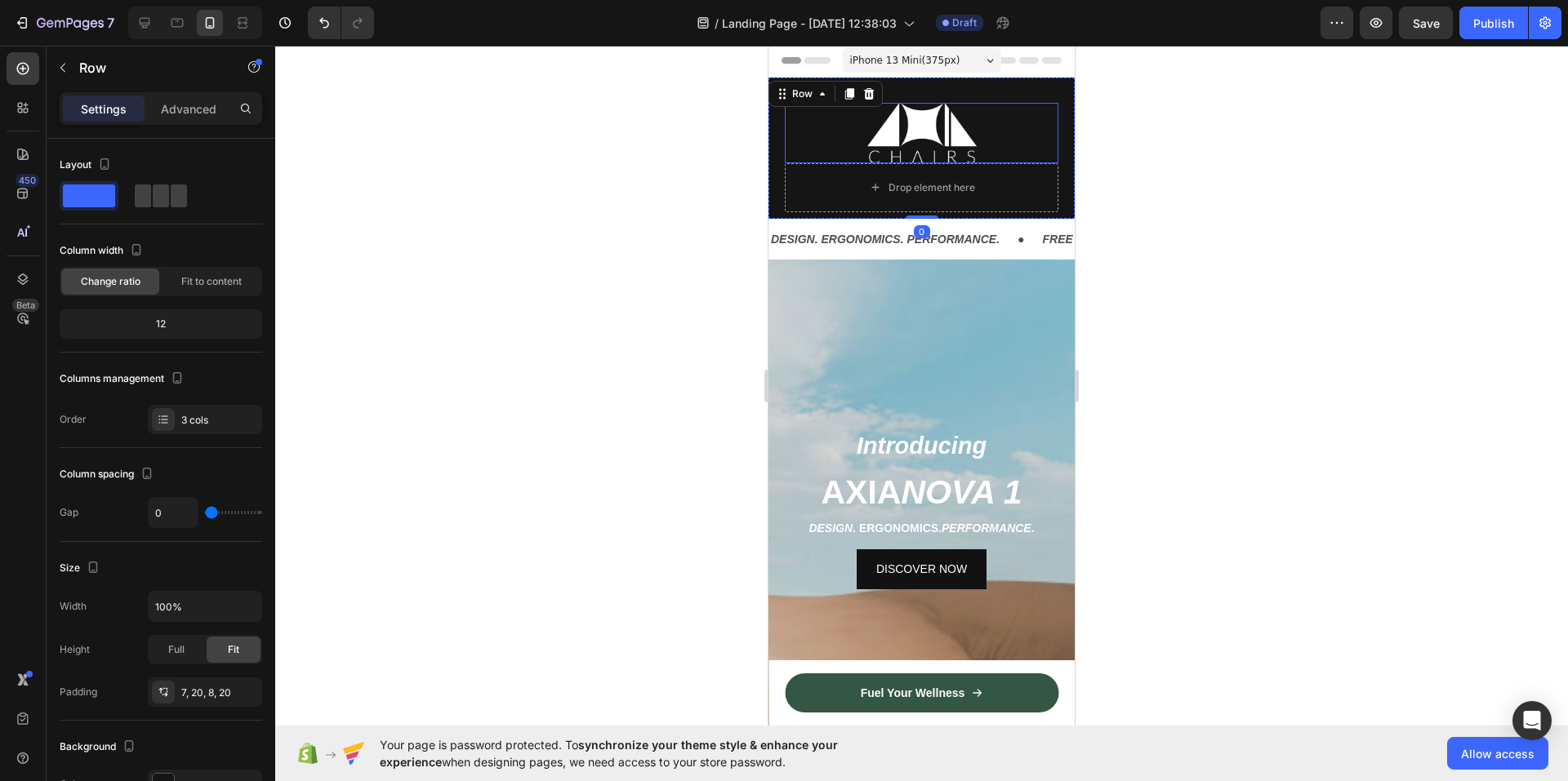
click at [797, 140] on div at bounding box center [921, 133] width 273 height 61
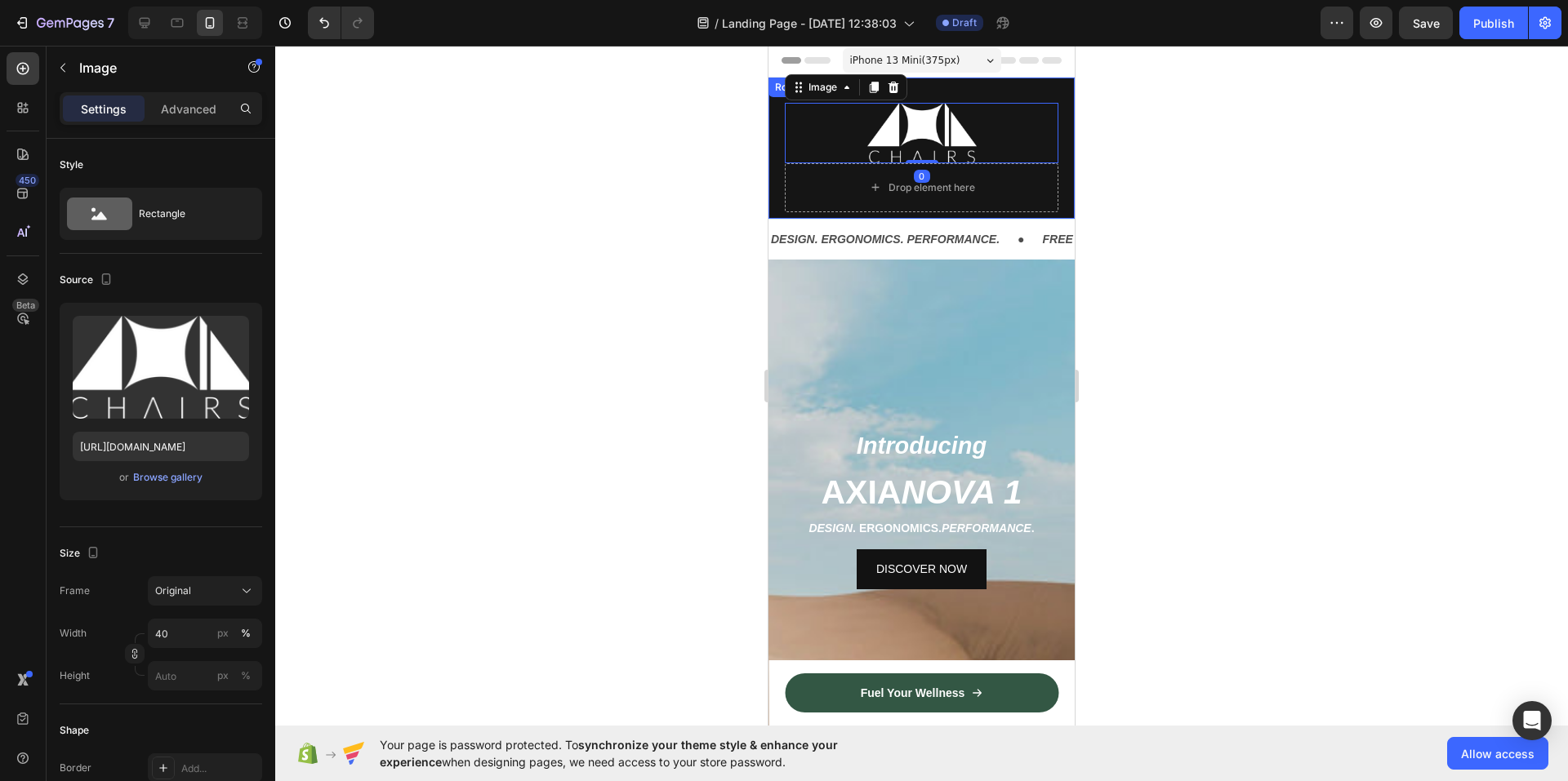
click at [777, 146] on div "Icon Image 0 Drop element here Row" at bounding box center [921, 148] width 306 height 141
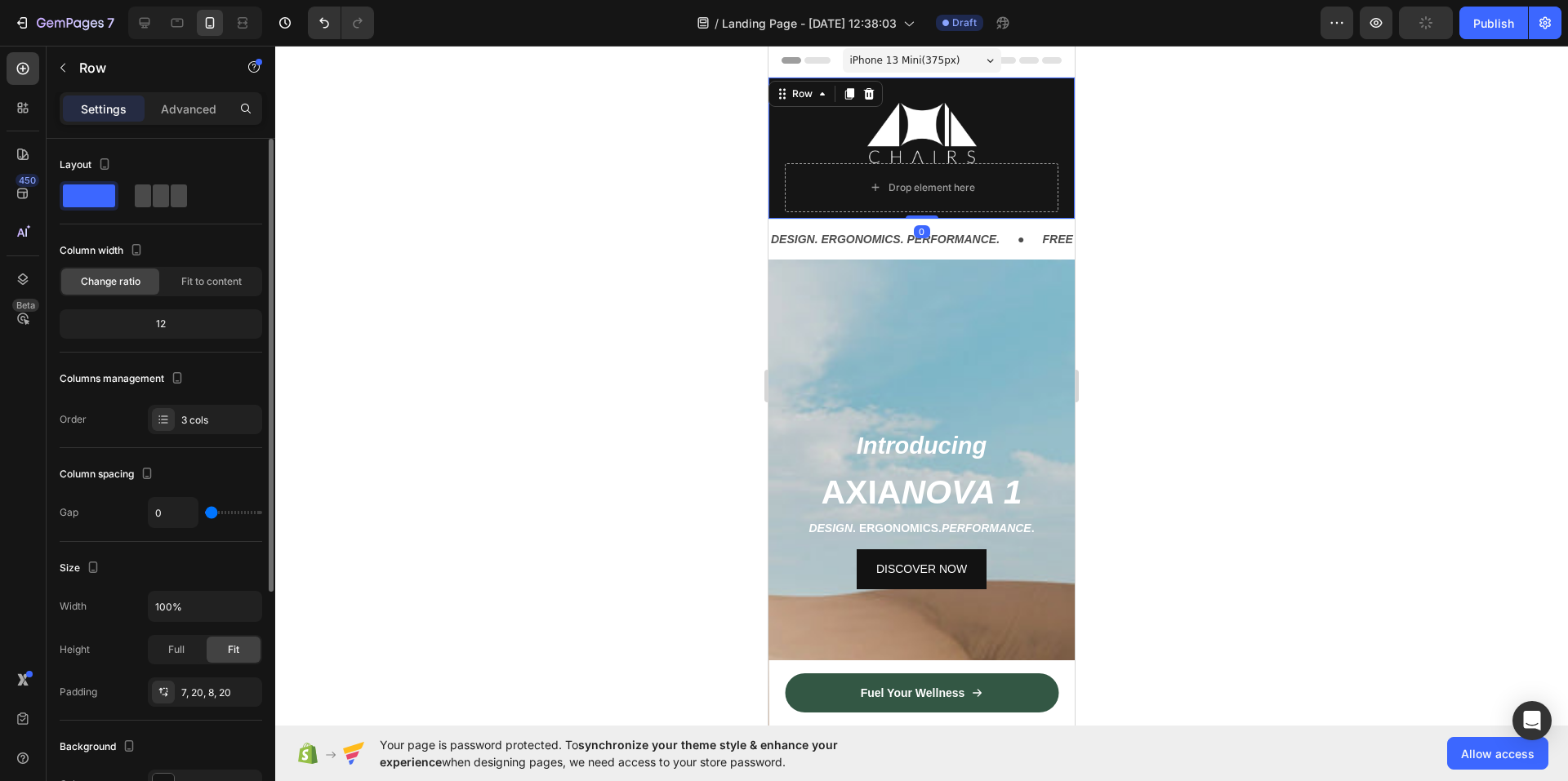
click at [144, 194] on span at bounding box center [142, 196] width 16 height 23
type input "30"
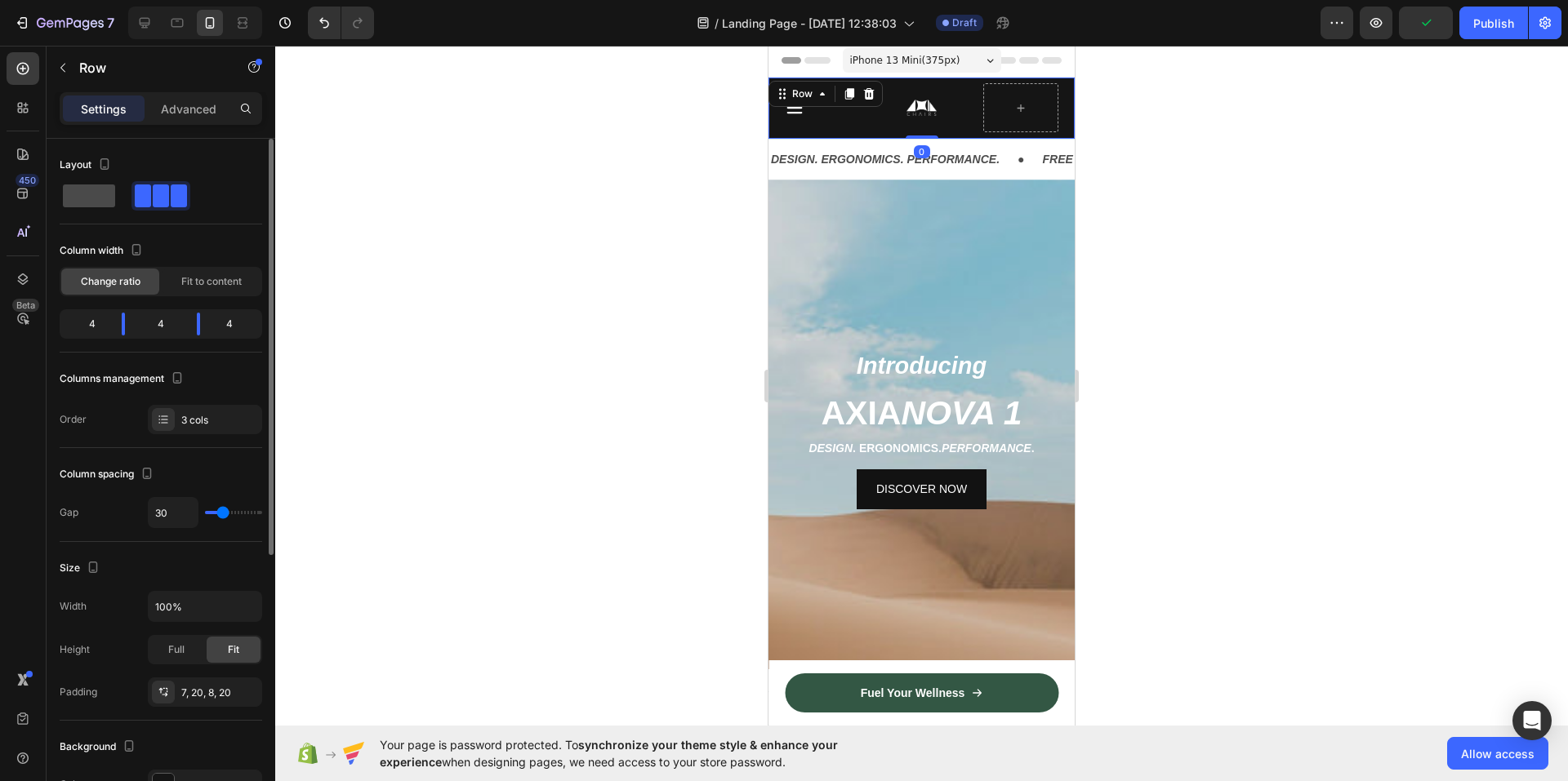
click at [96, 195] on span at bounding box center [88, 196] width 52 height 23
type input "0"
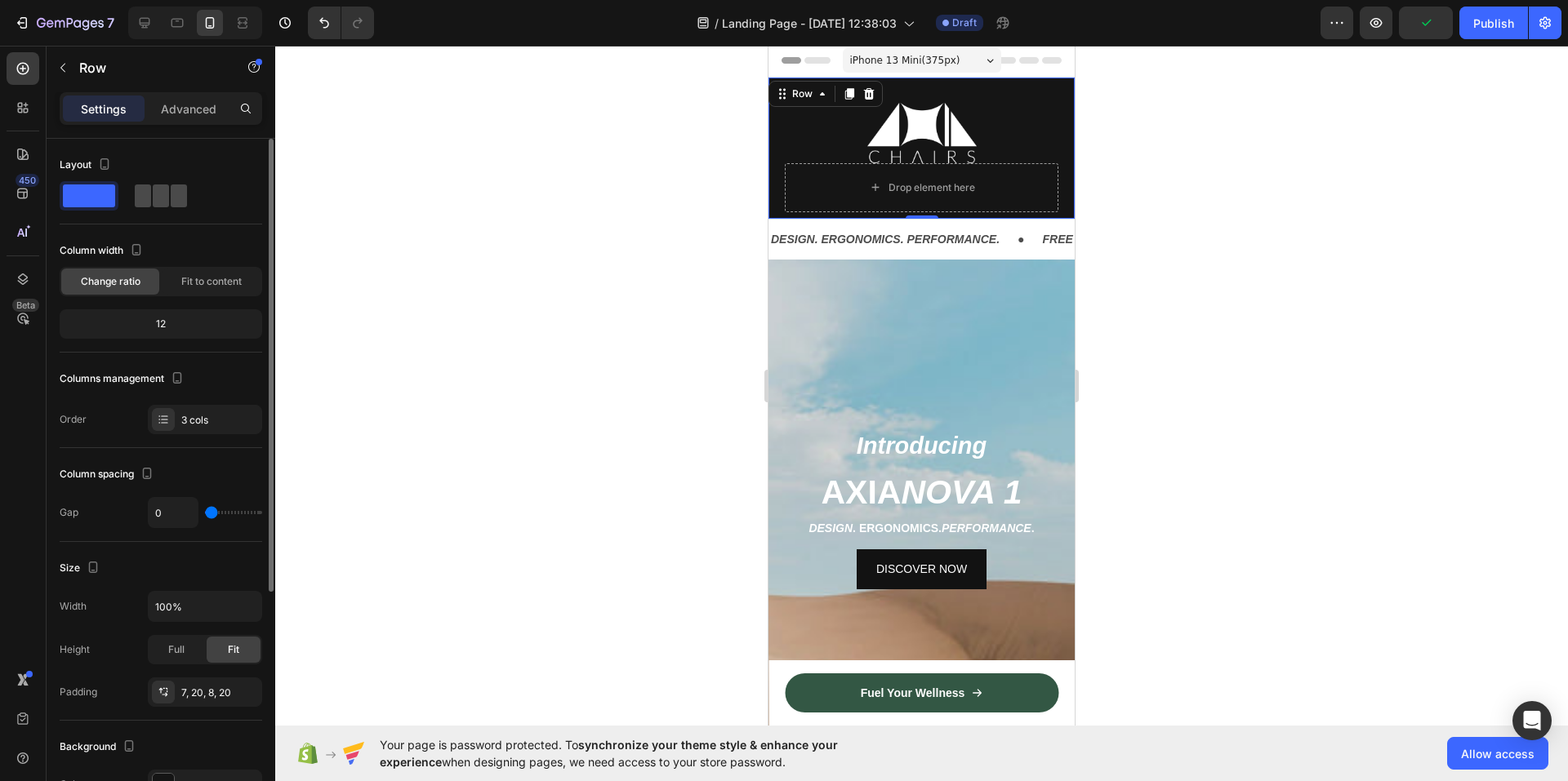
click at [148, 195] on span at bounding box center [142, 196] width 16 height 23
type input "30"
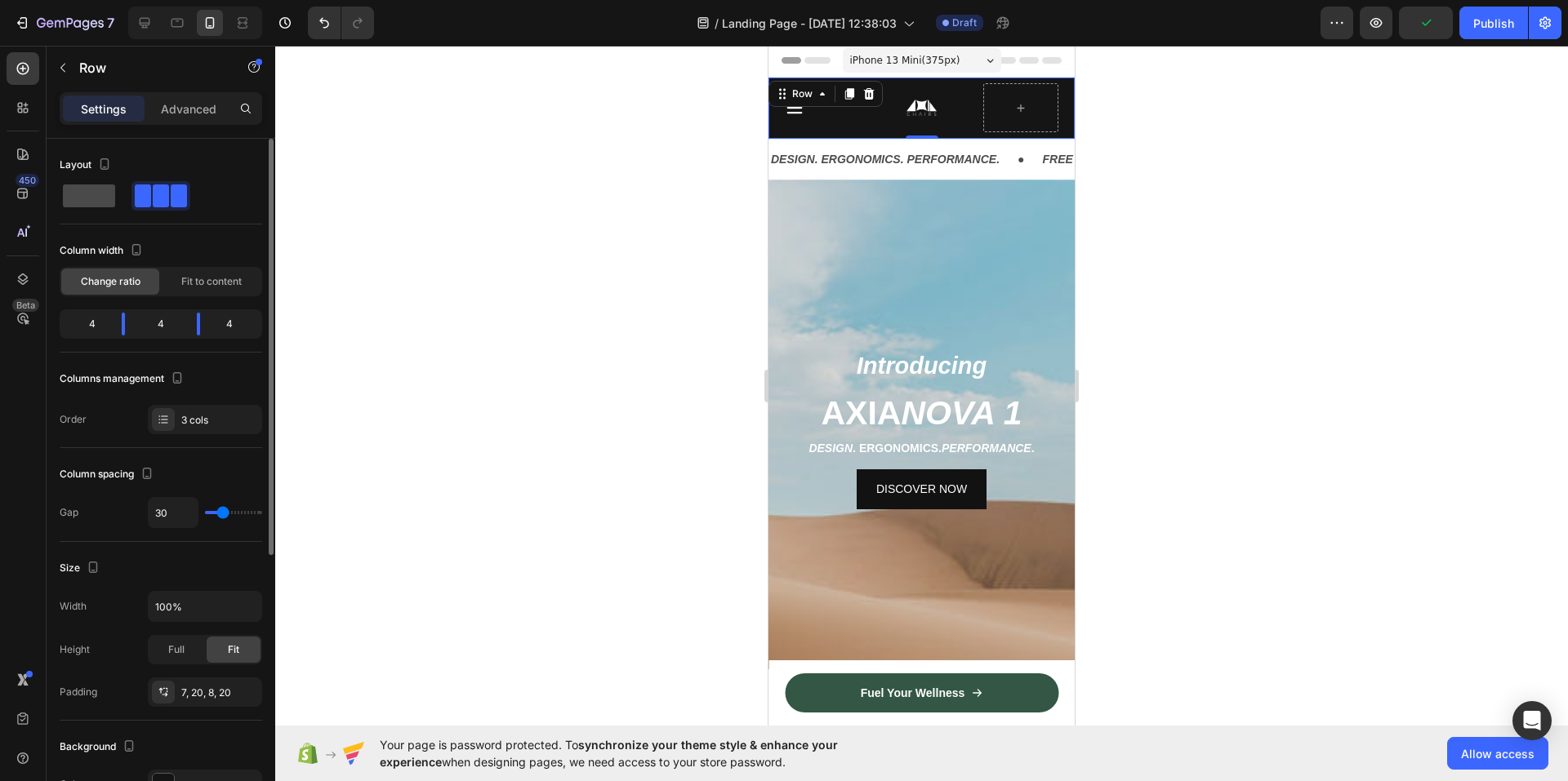
click at [111, 195] on span at bounding box center [88, 196] width 52 height 23
type input "0"
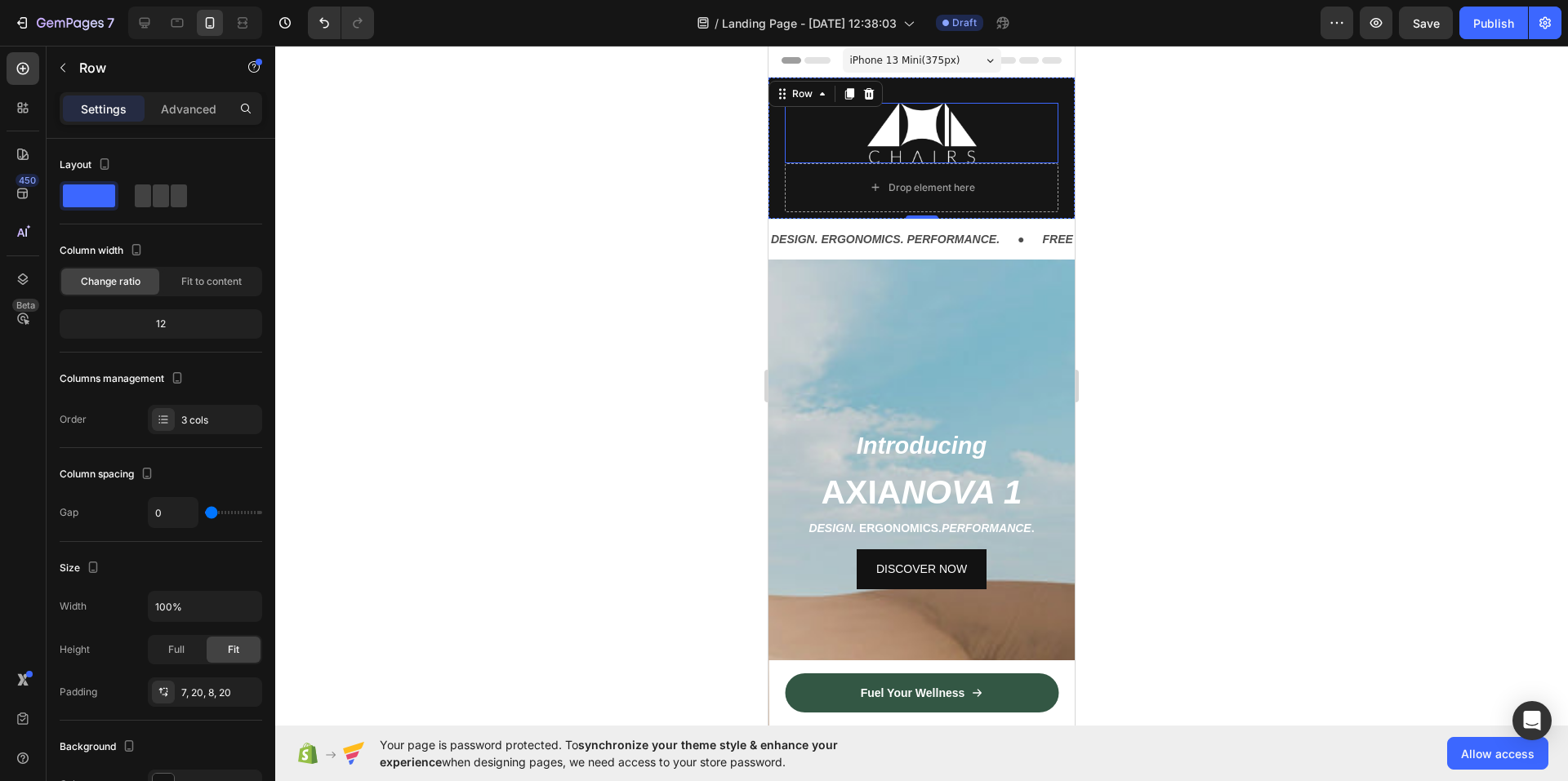
click at [792, 137] on div at bounding box center [921, 133] width 273 height 61
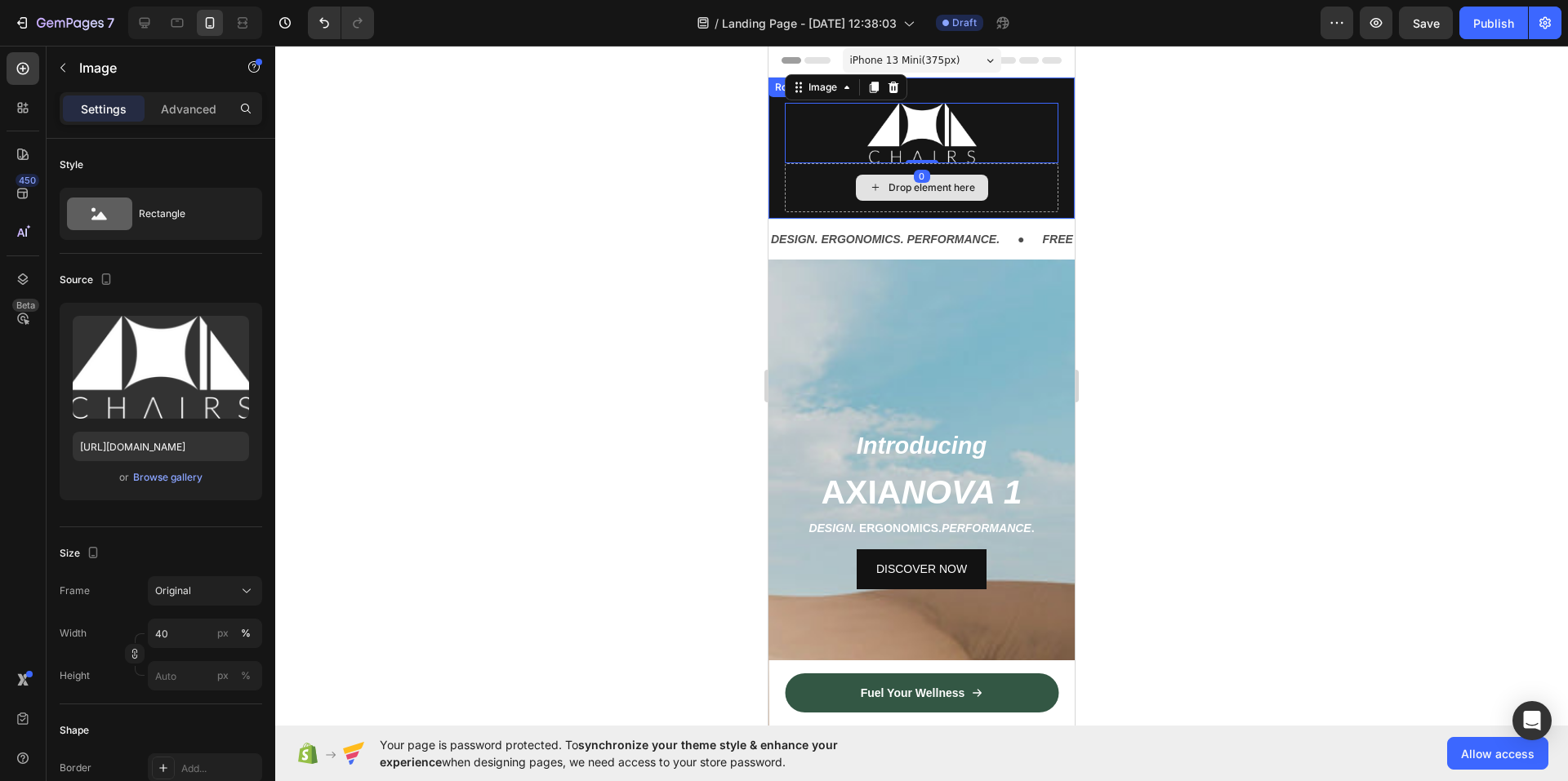
click at [829, 210] on div "Icon Image 0 Drop element here Row" at bounding box center [921, 148] width 306 height 141
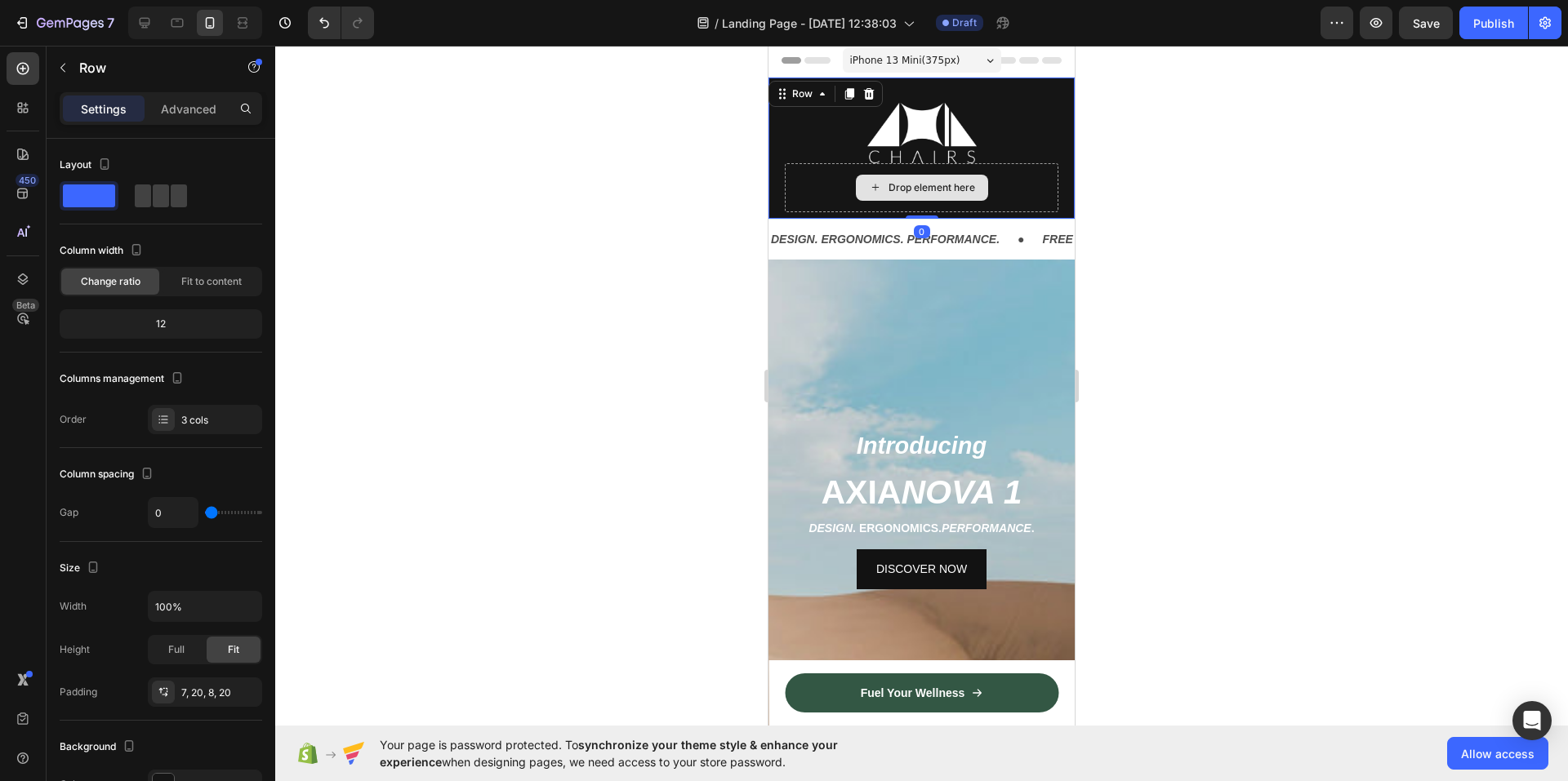
click at [835, 189] on div "Drop element here" at bounding box center [921, 188] width 273 height 49
click at [810, 189] on div "Drop element here" at bounding box center [921, 188] width 273 height 49
click at [835, 191] on div "Drop element here" at bounding box center [921, 188] width 273 height 49
click at [810, 185] on div "Drop element here" at bounding box center [921, 188] width 273 height 49
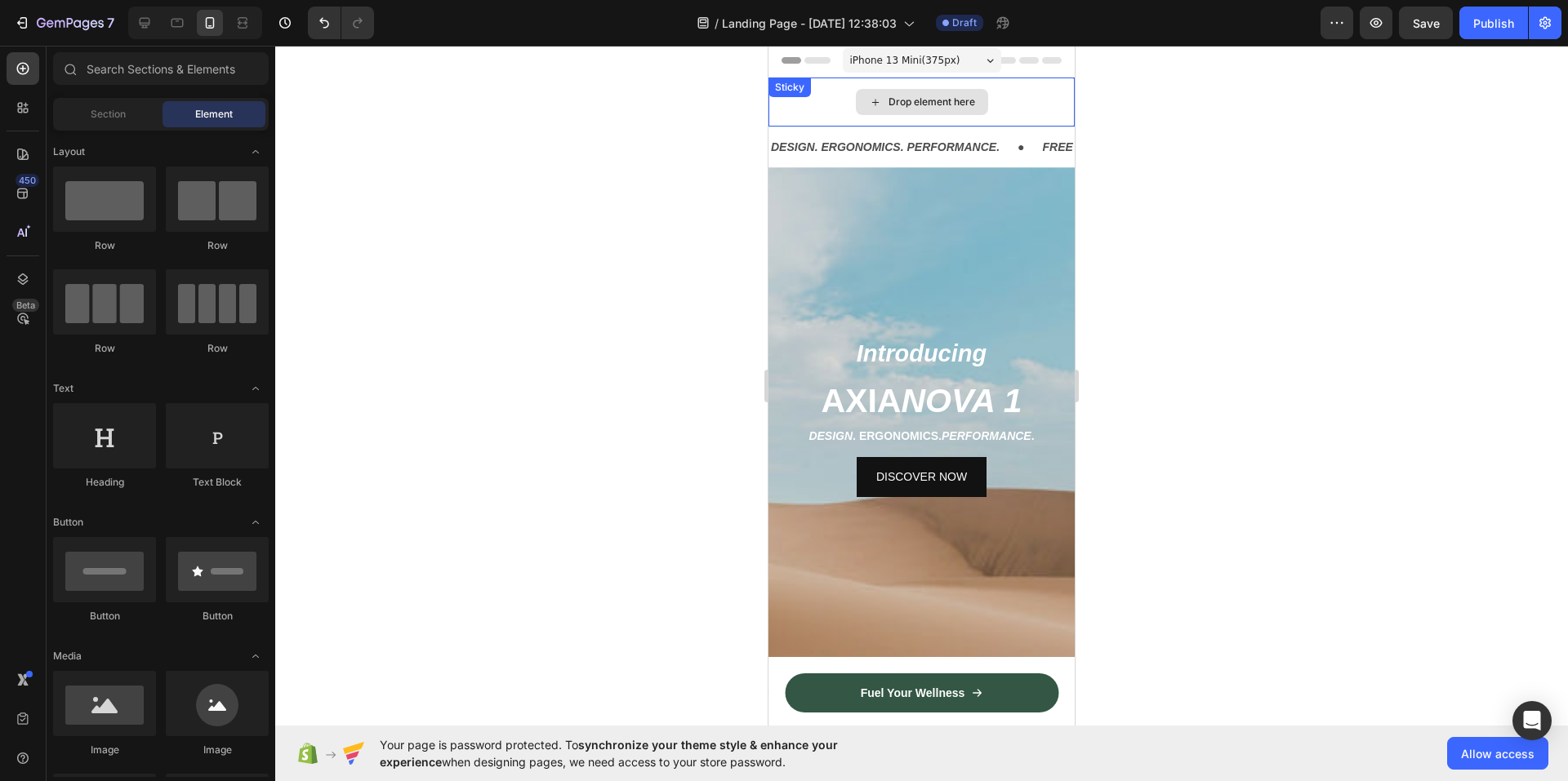
click at [873, 105] on icon at bounding box center [876, 102] width 13 height 14
click at [592, 150] on div at bounding box center [921, 413] width 1293 height 736
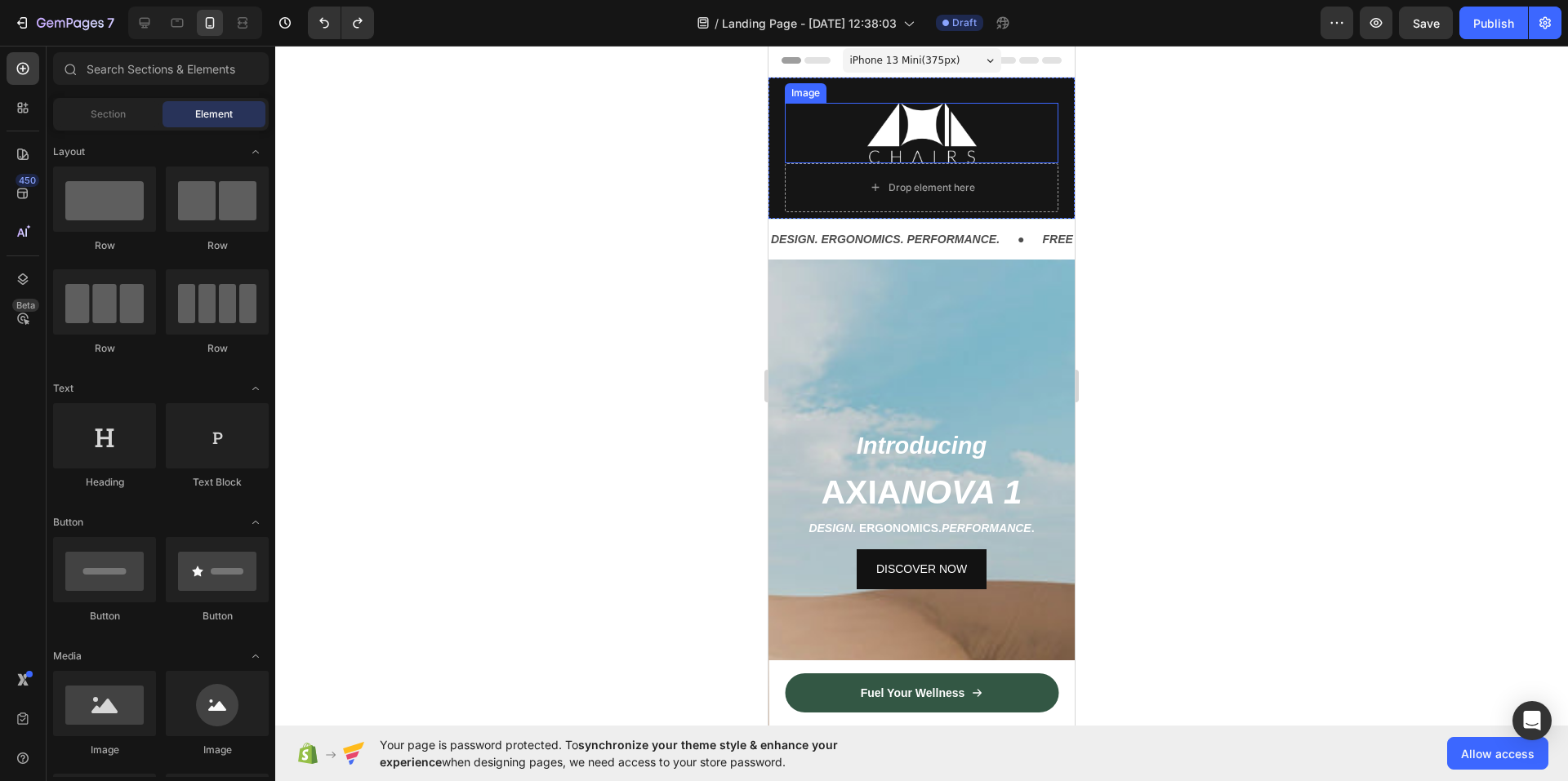
click at [792, 91] on div "Image" at bounding box center [805, 94] width 35 height 15
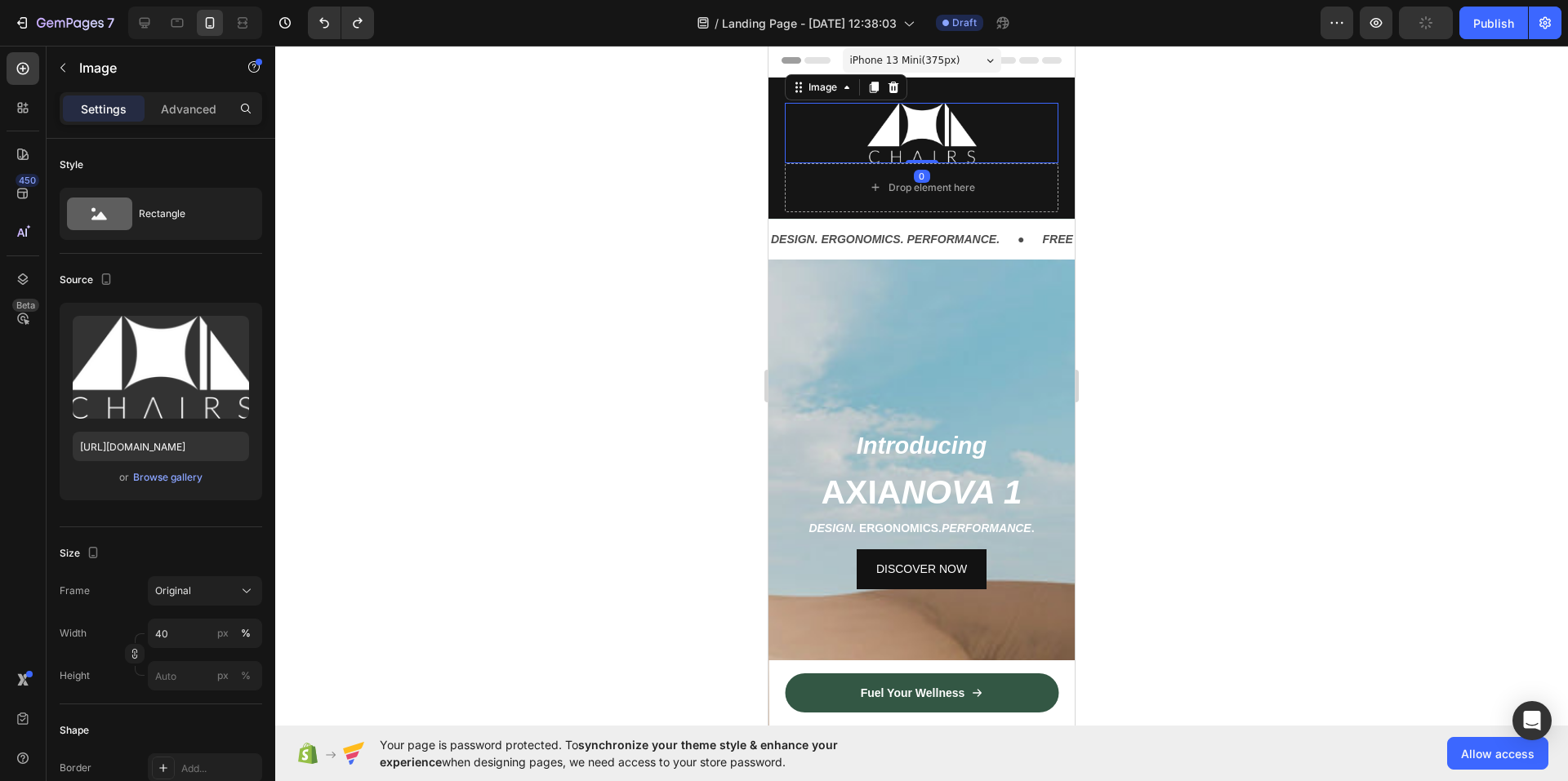
click at [712, 127] on div at bounding box center [921, 413] width 1293 height 736
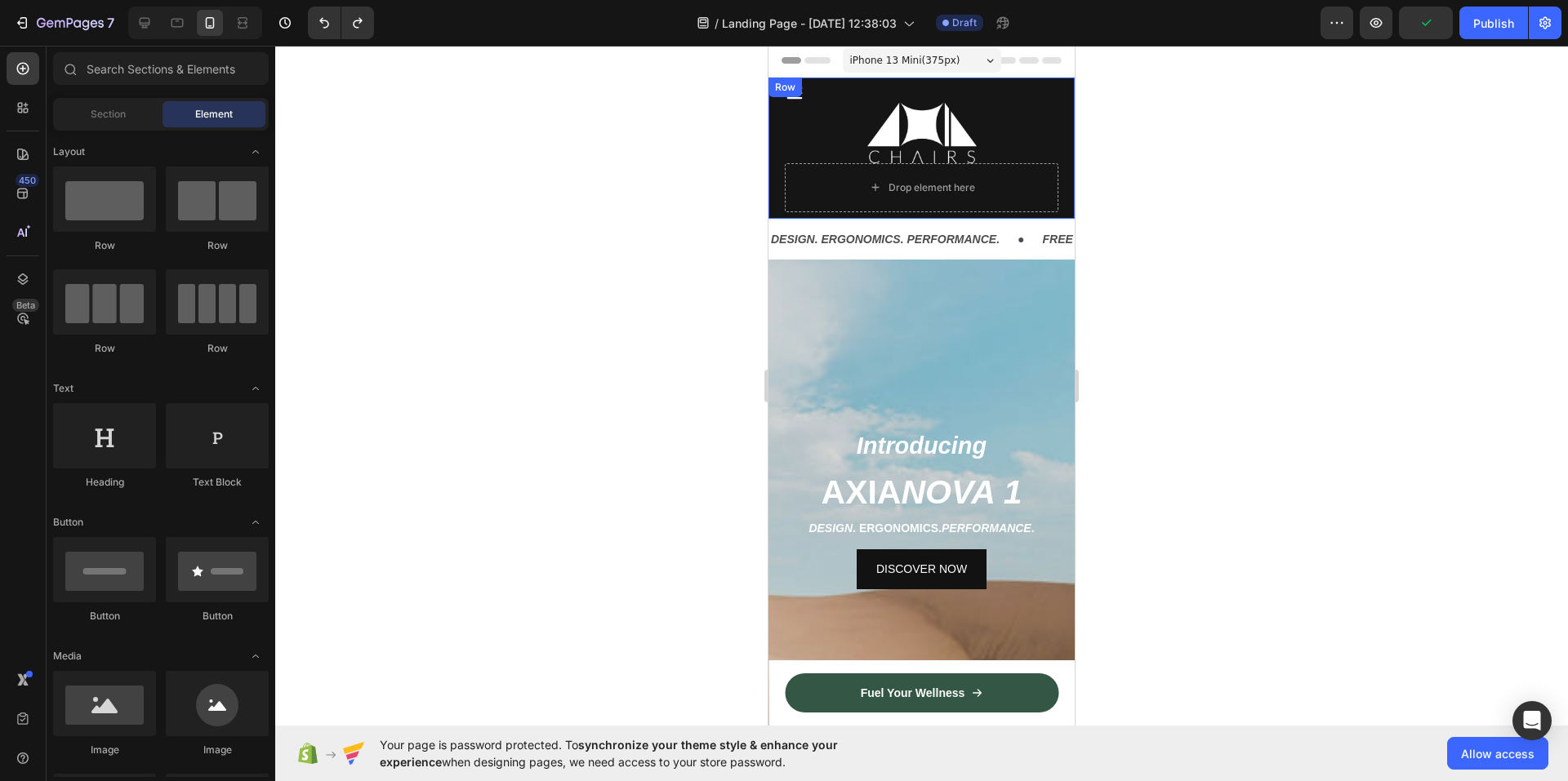
click at [860, 115] on div at bounding box center [921, 133] width 273 height 61
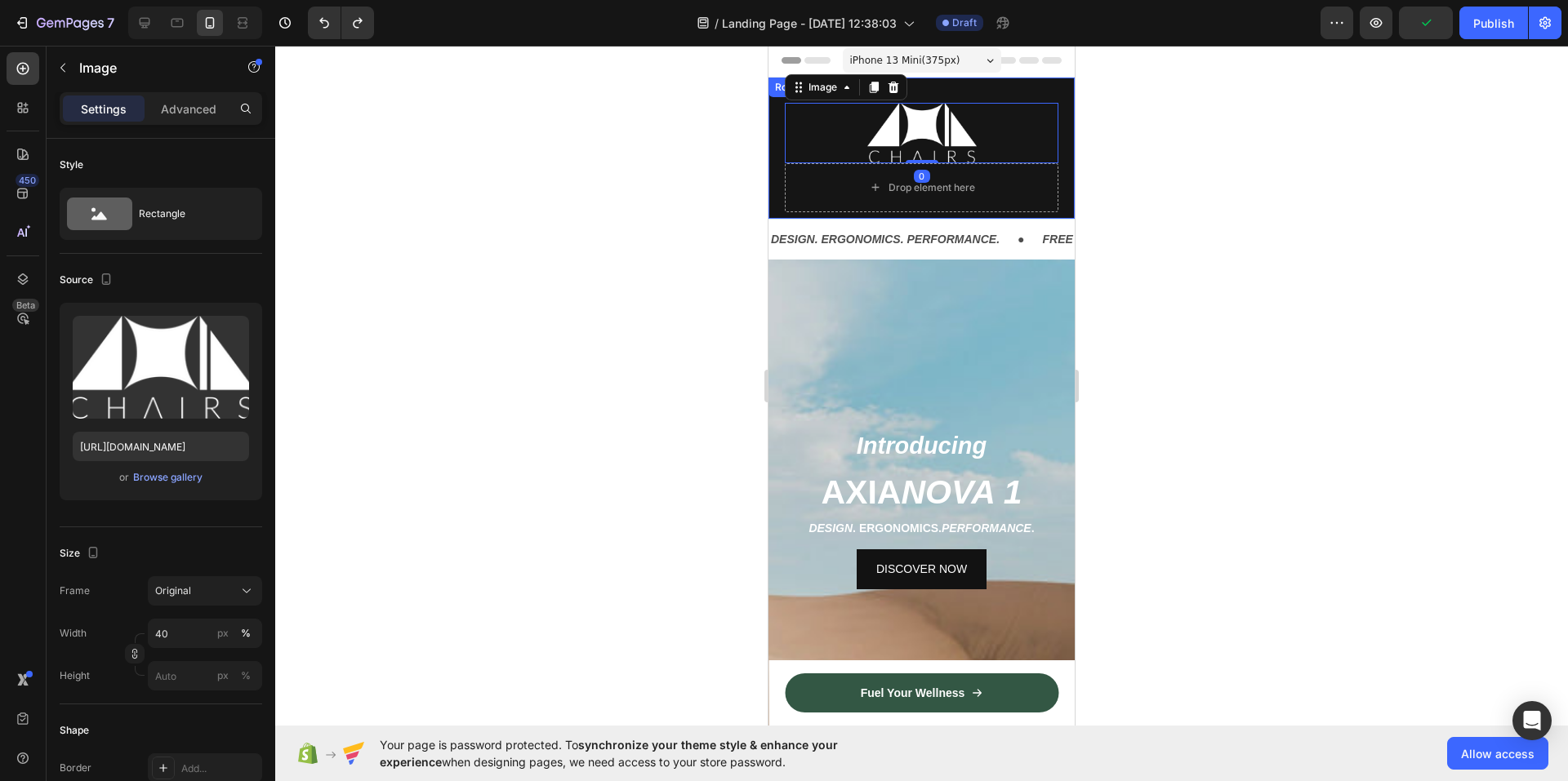
click at [774, 116] on div "Icon Image 0 Drop element here Row" at bounding box center [921, 148] width 306 height 141
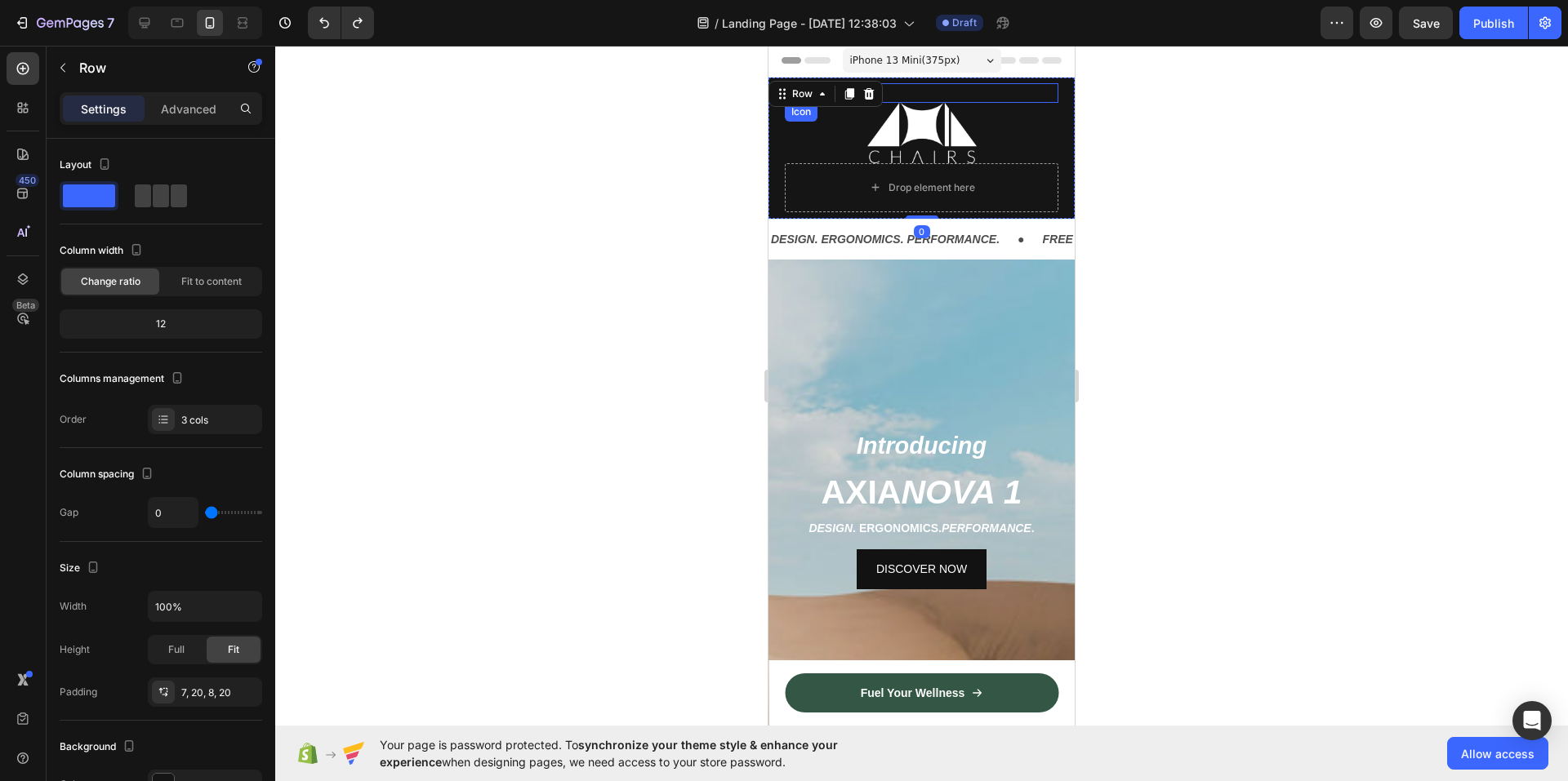
click at [938, 95] on div "Icon" at bounding box center [921, 93] width 273 height 20
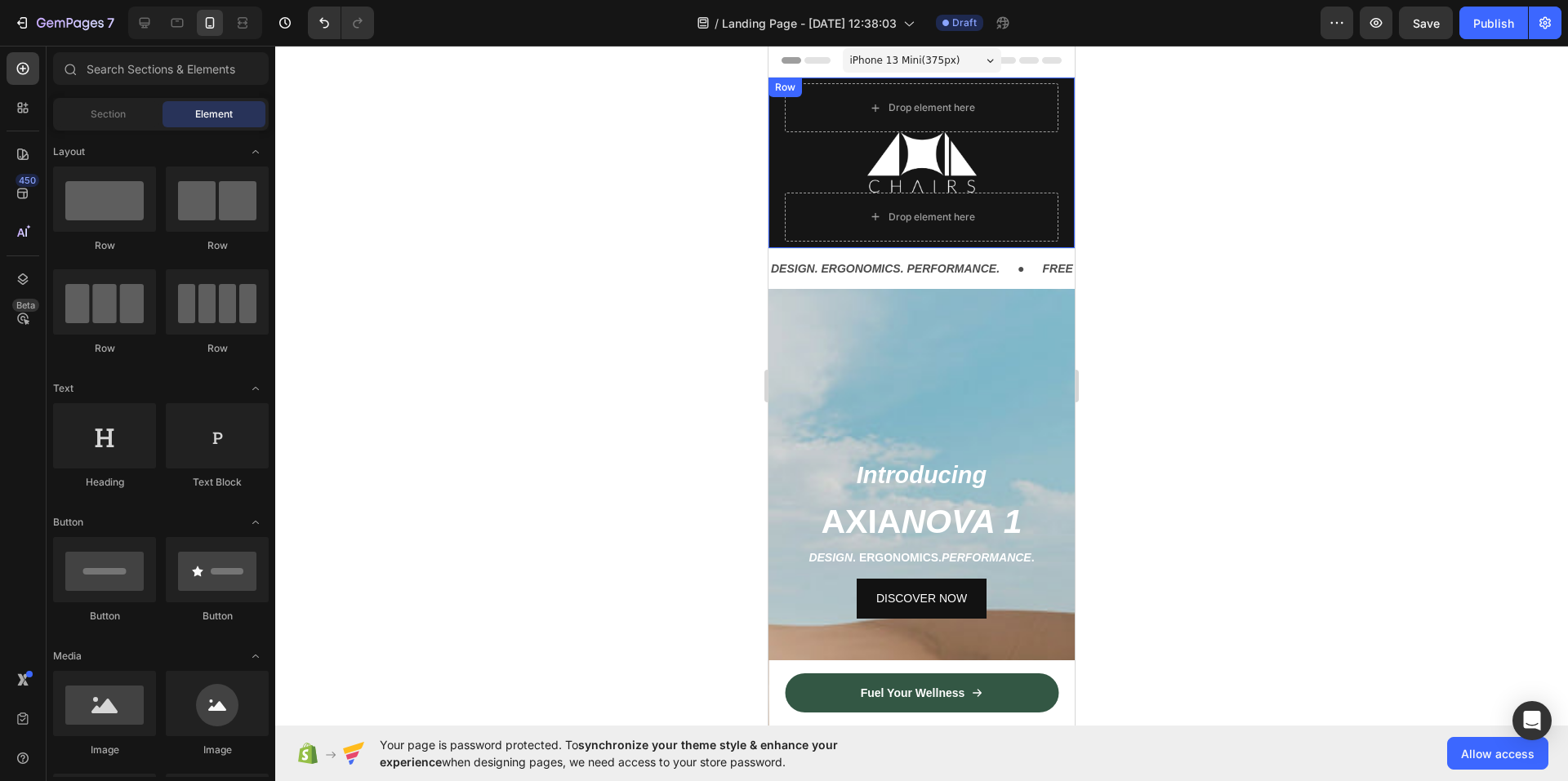
click at [1050, 94] on div "Drop element here Image Drop element here Row" at bounding box center [921, 163] width 306 height 170
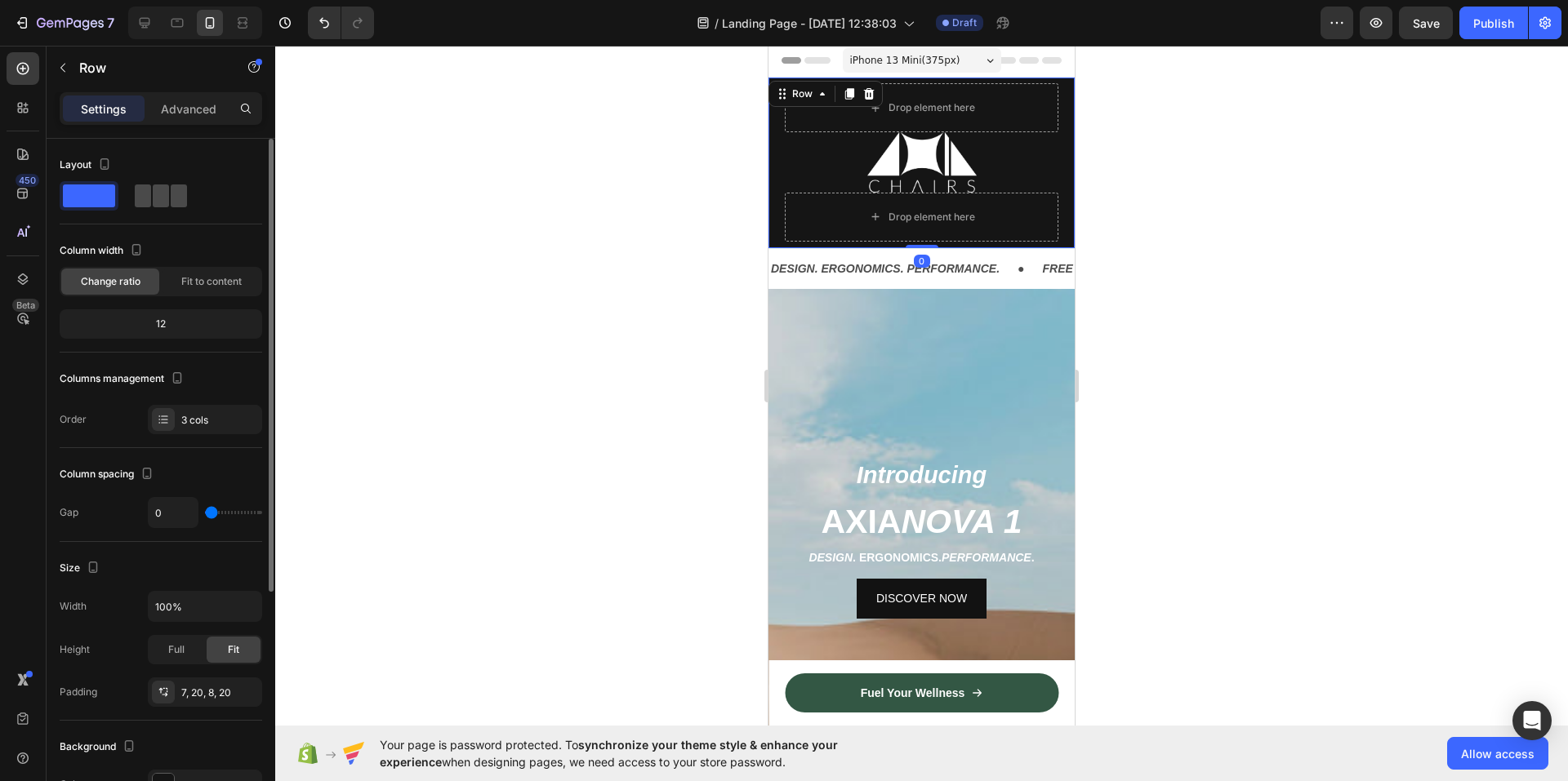
click at [164, 188] on span at bounding box center [160, 196] width 16 height 23
type input "30"
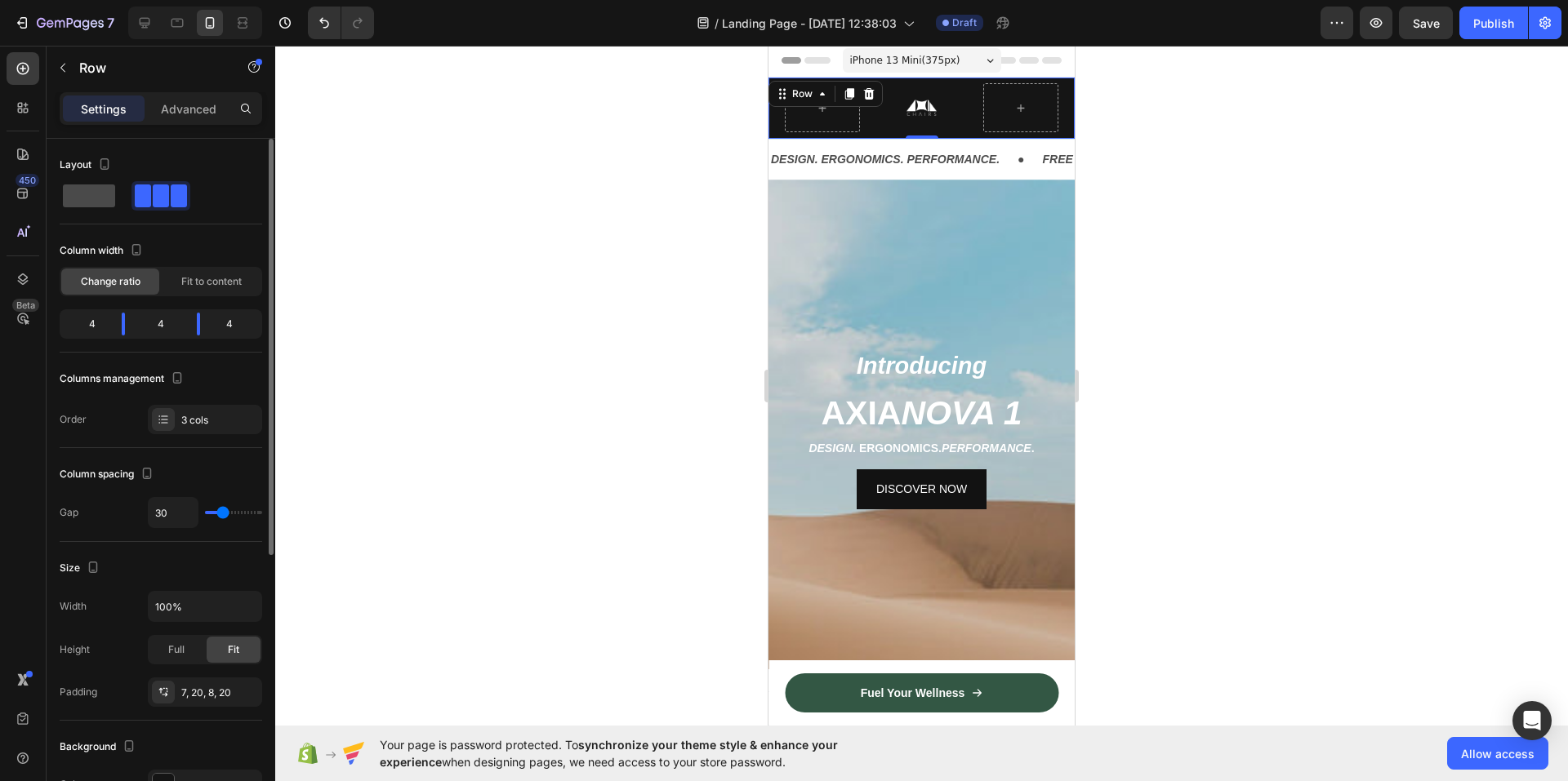
click at [73, 200] on span at bounding box center [88, 196] width 52 height 23
type input "0"
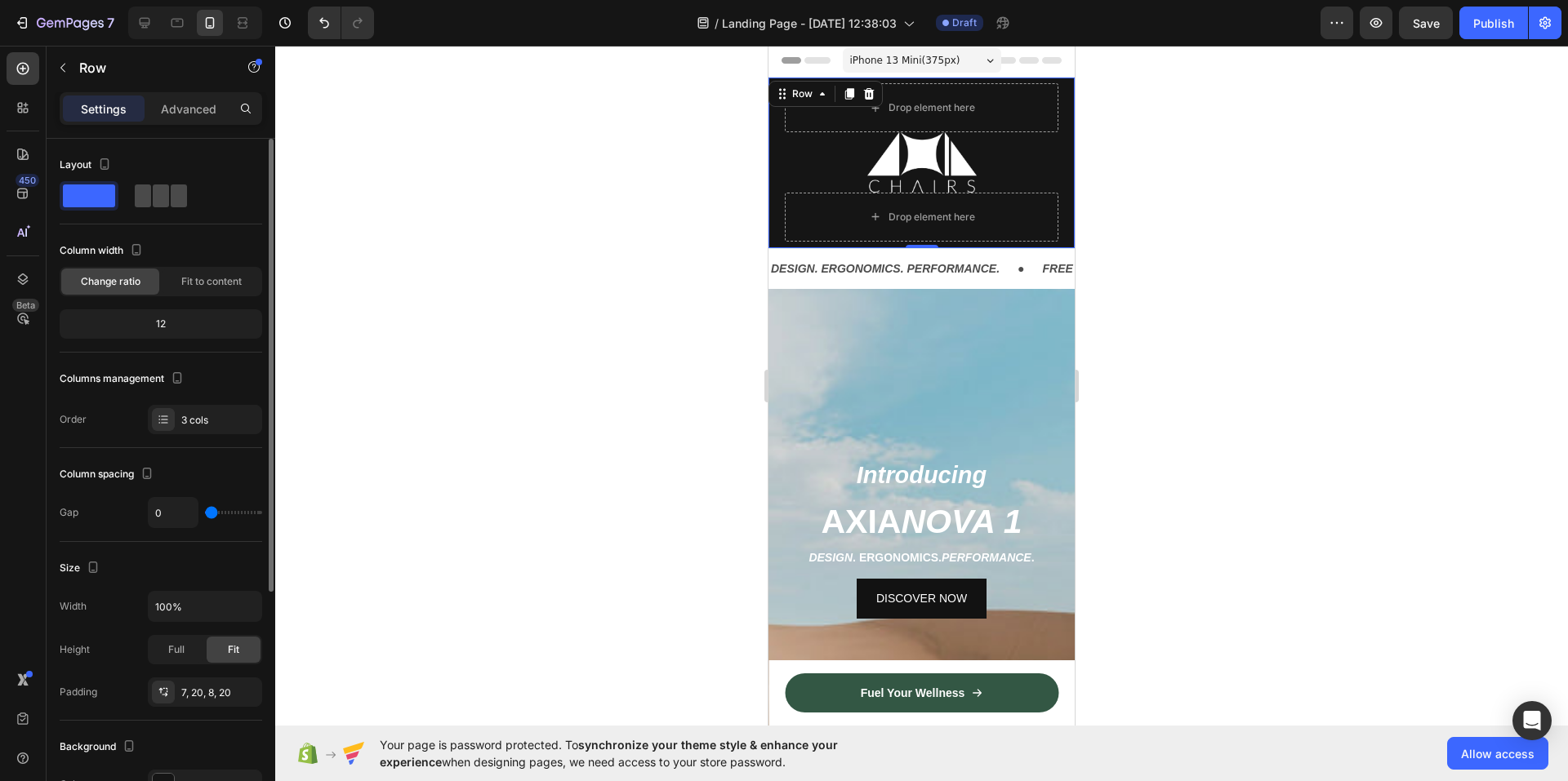
click at [160, 200] on span at bounding box center [160, 196] width 16 height 23
type input "30"
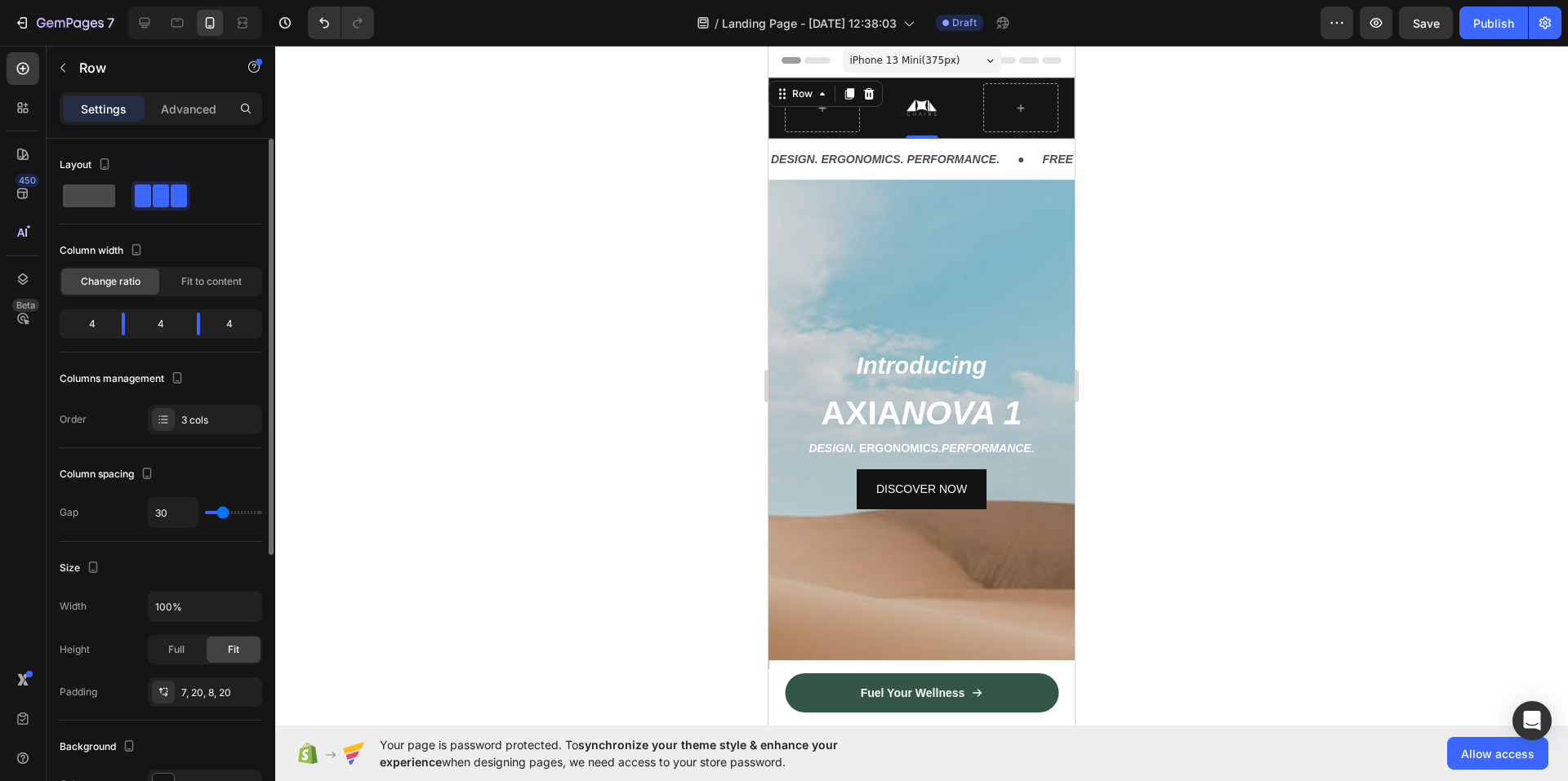
click at [78, 200] on span at bounding box center [88, 196] width 52 height 23
type input "0"
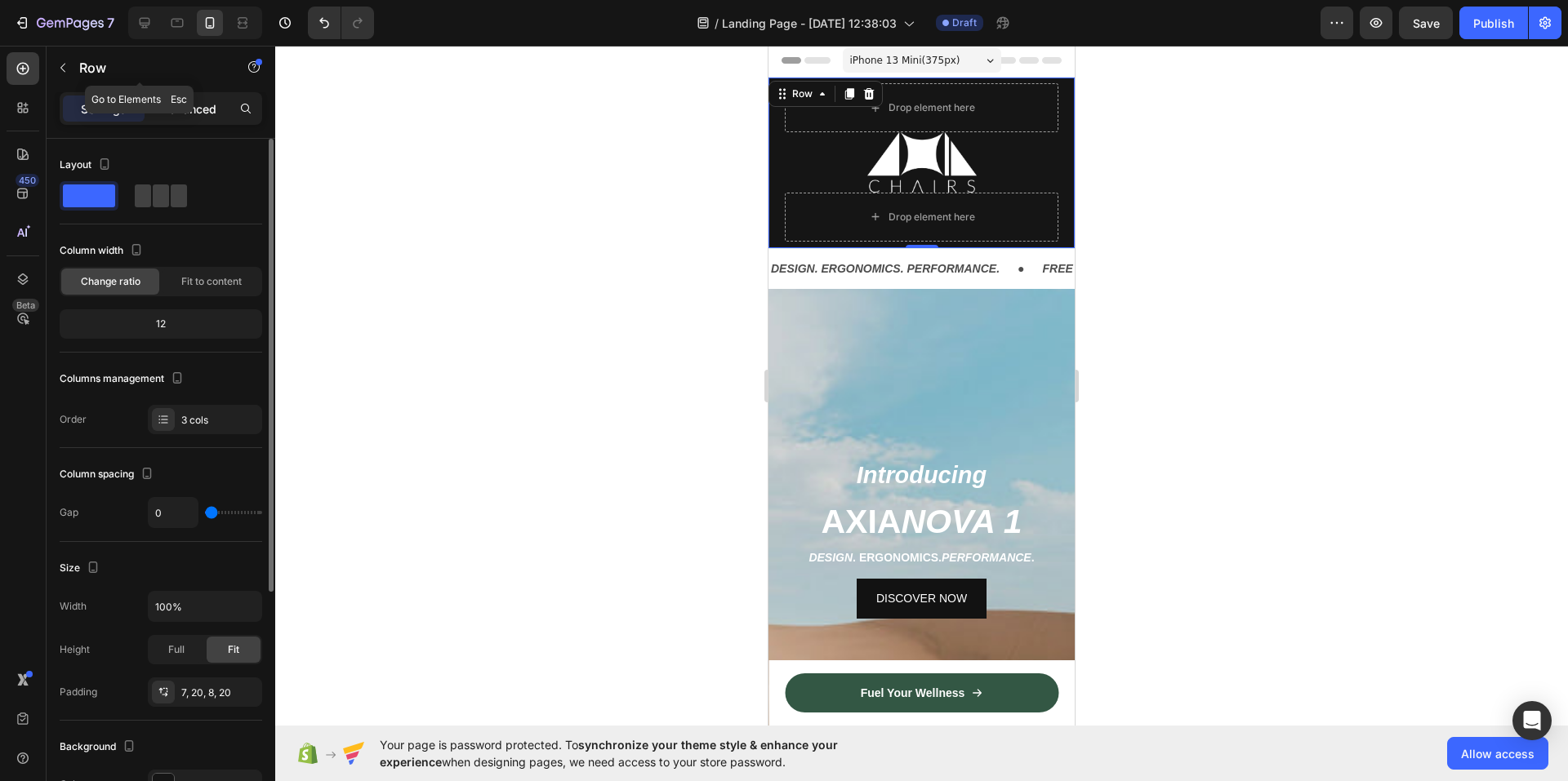
click at [183, 107] on p "Advanced" at bounding box center [188, 109] width 56 height 17
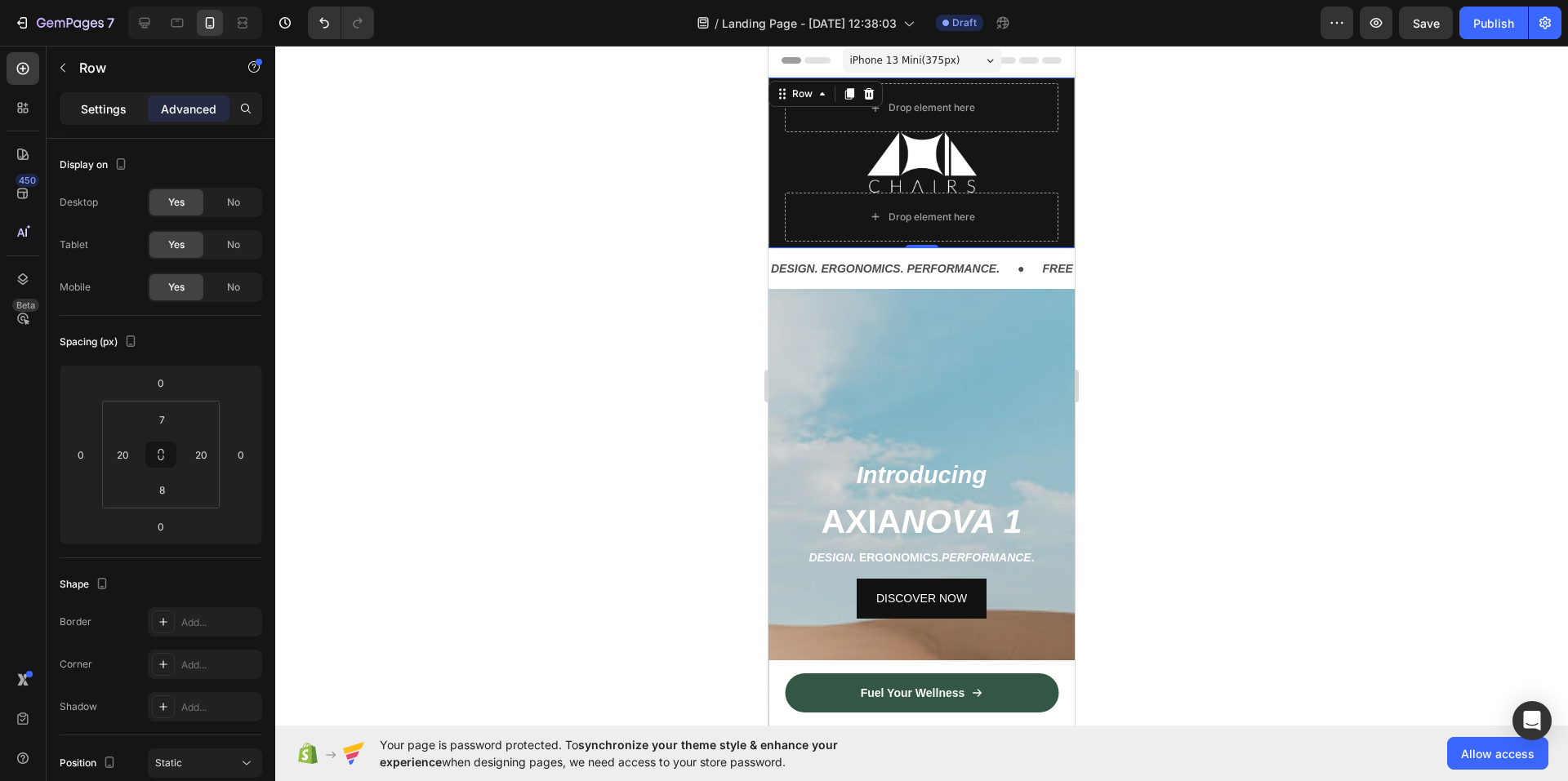
click at [103, 108] on p "Settings" at bounding box center [103, 109] width 45 height 17
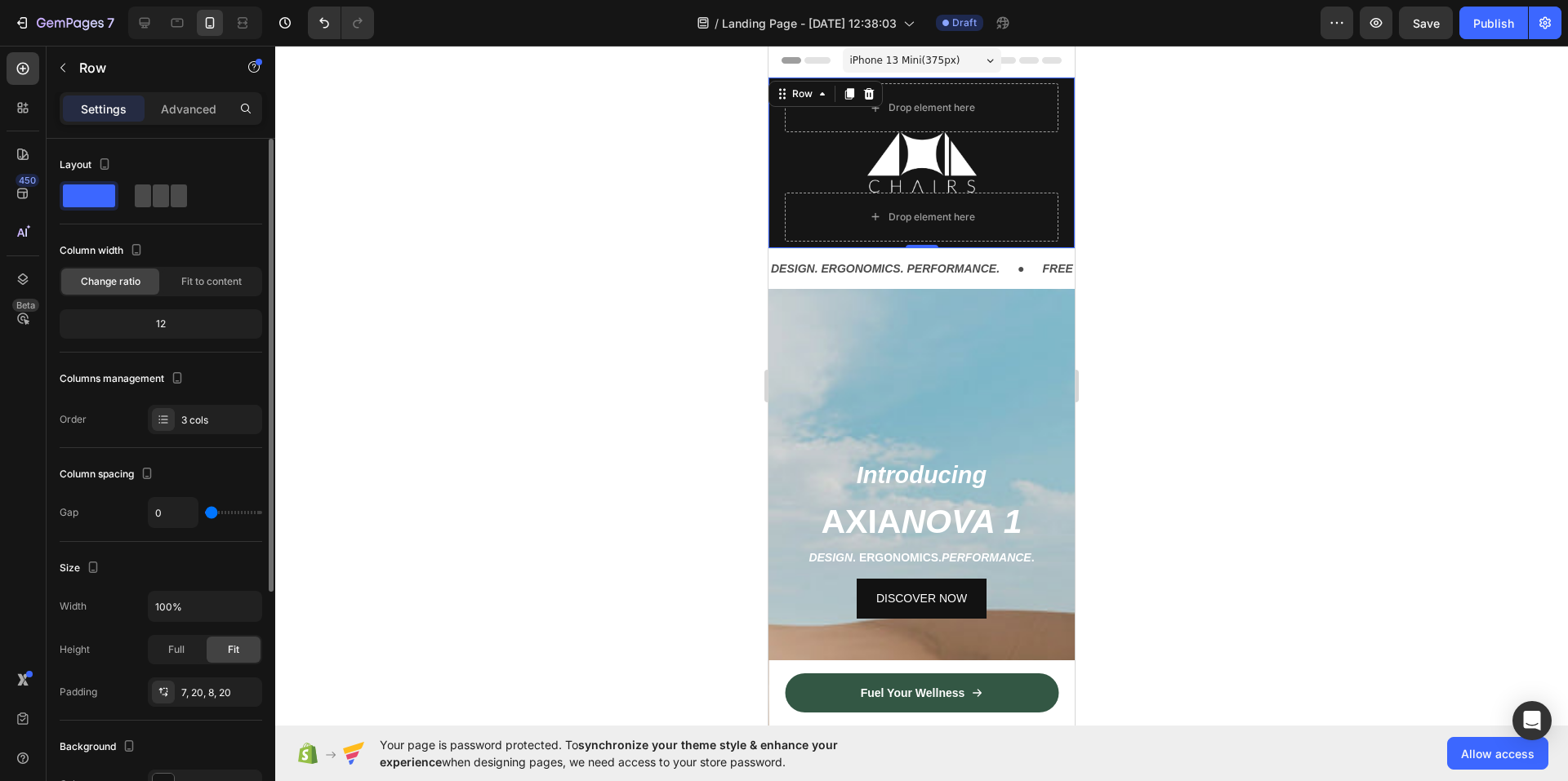
click at [137, 202] on span at bounding box center [142, 196] width 16 height 23
type input "30"
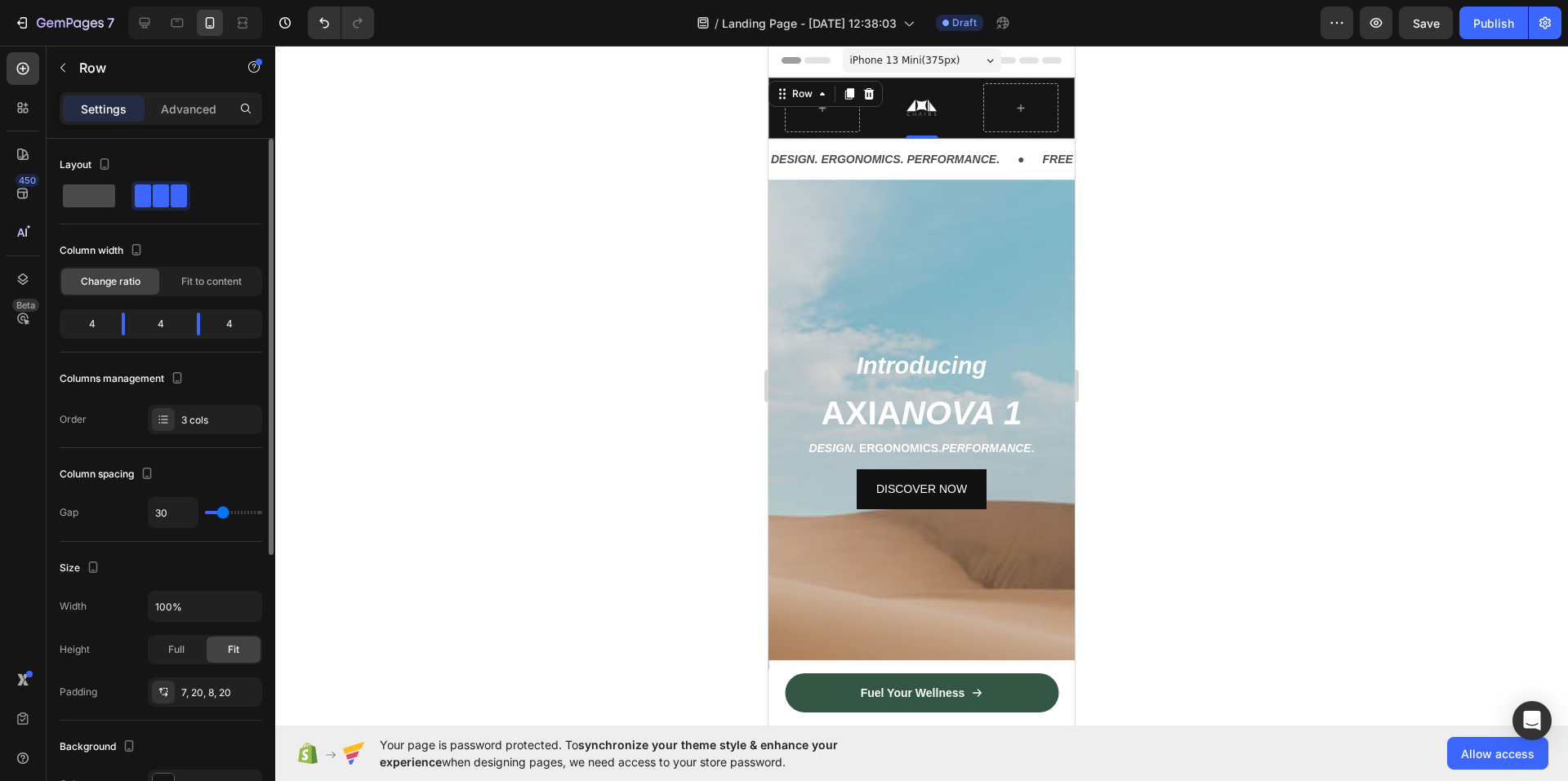
click at [86, 201] on span at bounding box center [88, 196] width 52 height 23
type input "0"
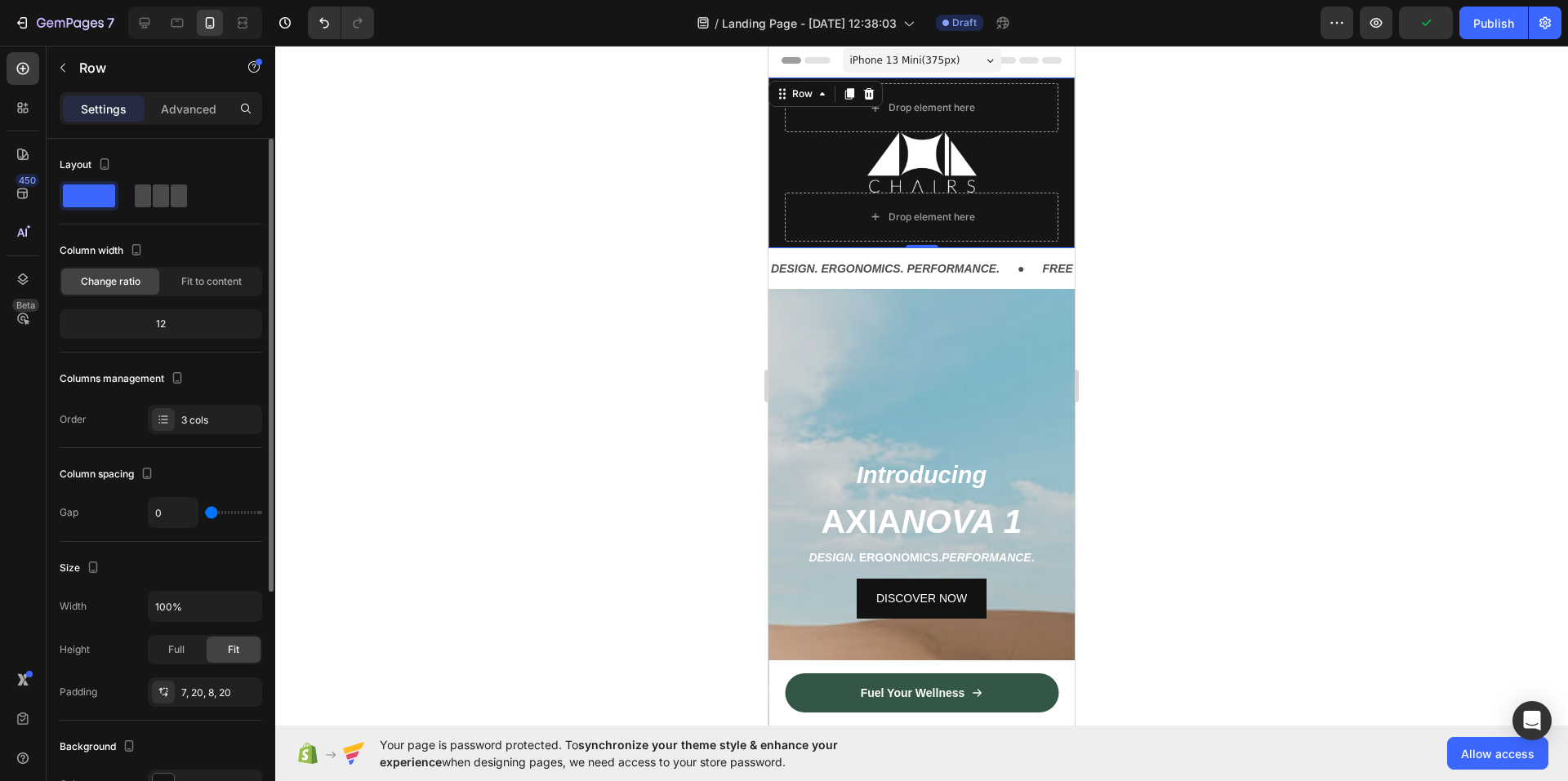
click at [133, 200] on div at bounding box center [161, 196] width 59 height 29
type input "30"
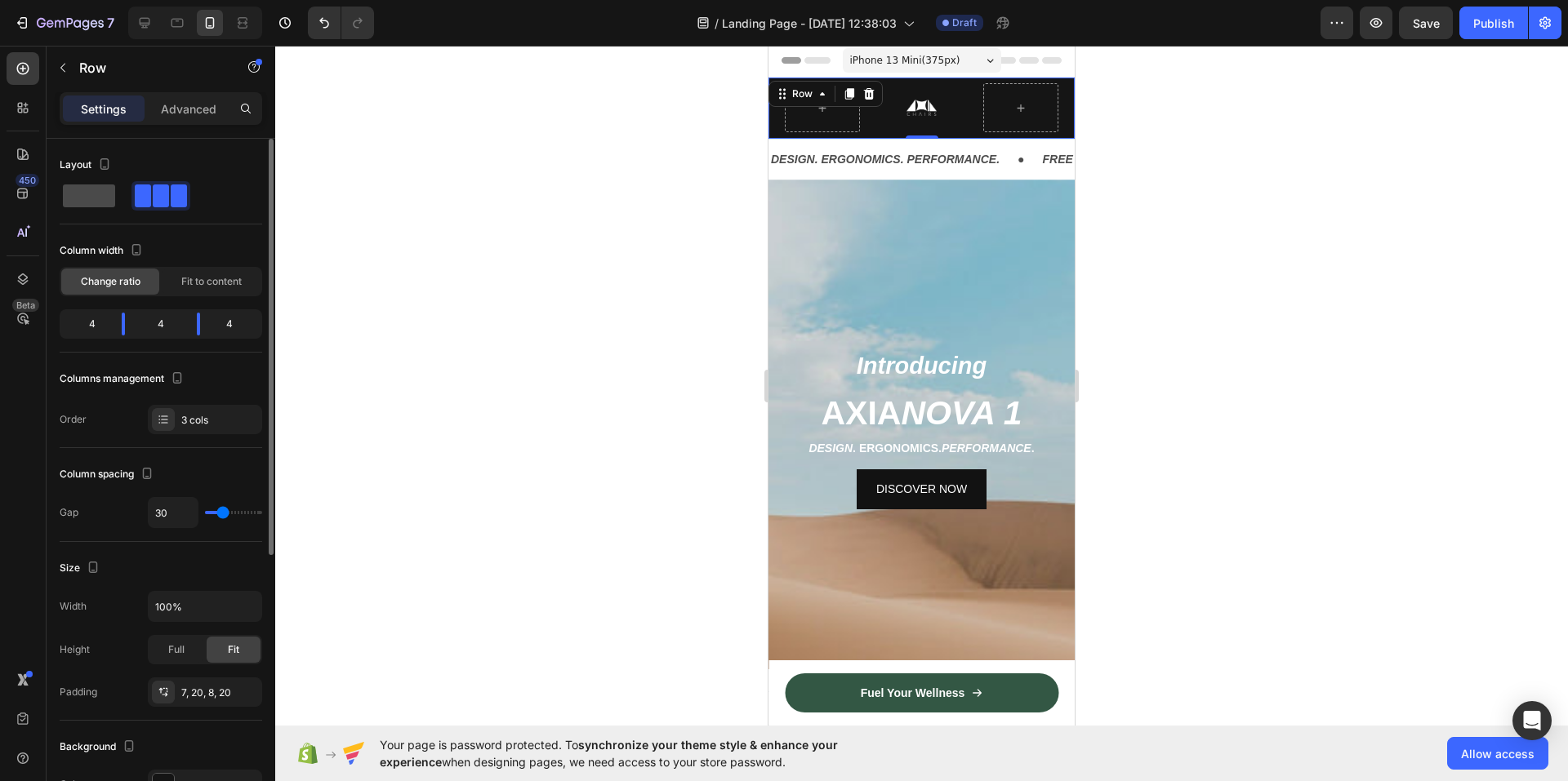
click at [69, 210] on div at bounding box center [89, 196] width 59 height 29
type input "0"
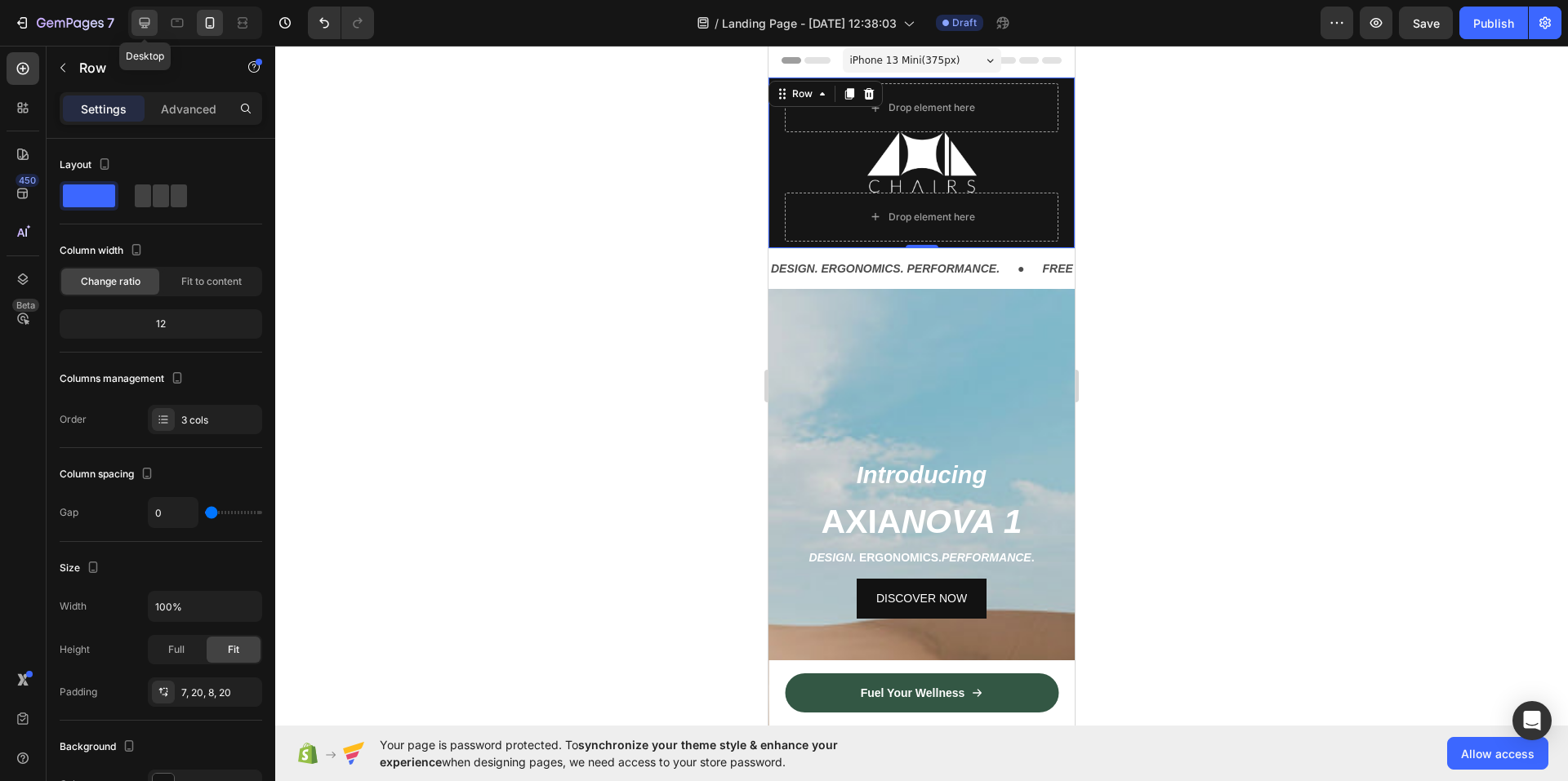
click at [148, 25] on icon at bounding box center [145, 23] width 10 height 10
type input "30"
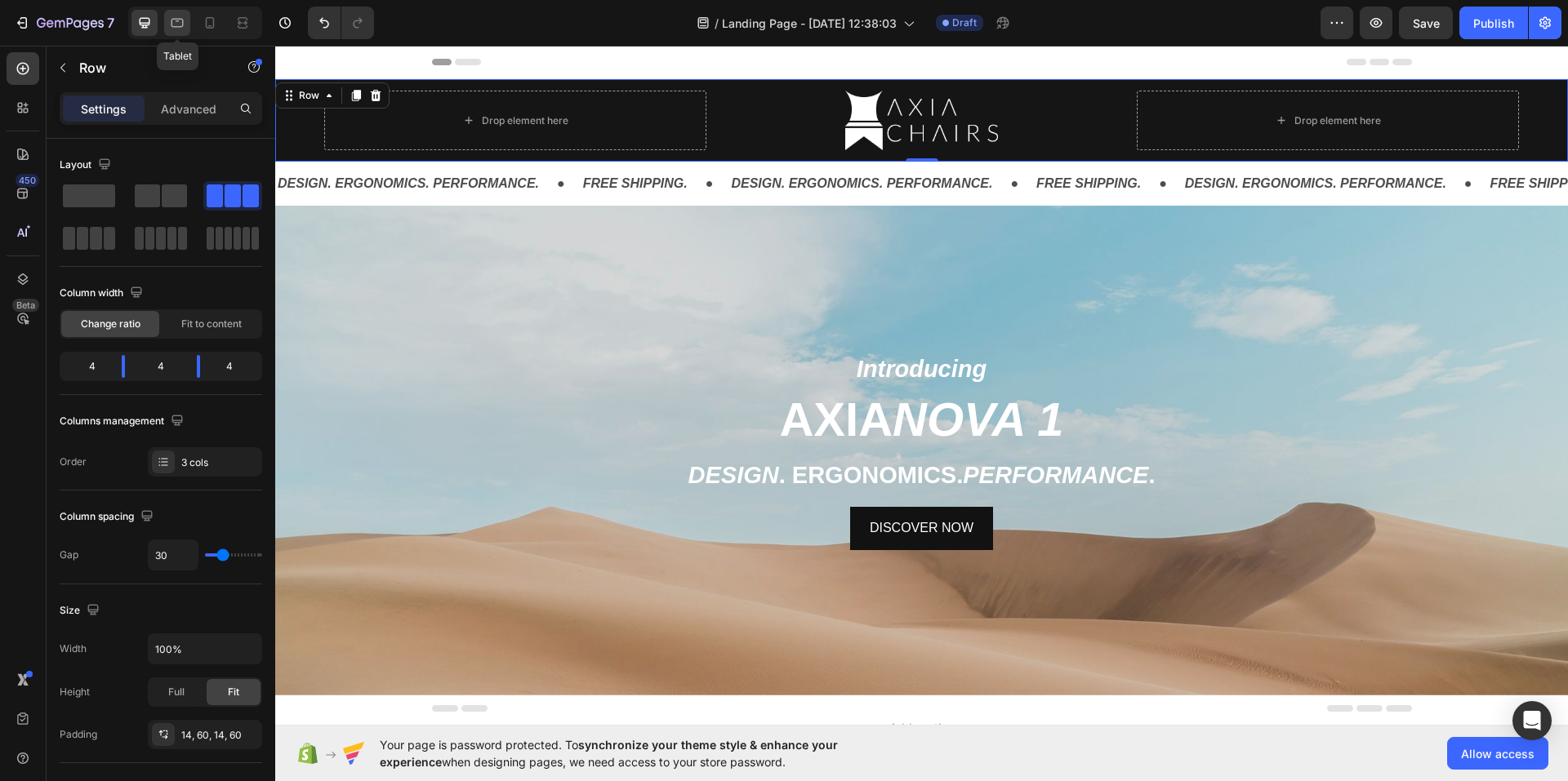
click at [176, 27] on icon at bounding box center [177, 23] width 16 height 16
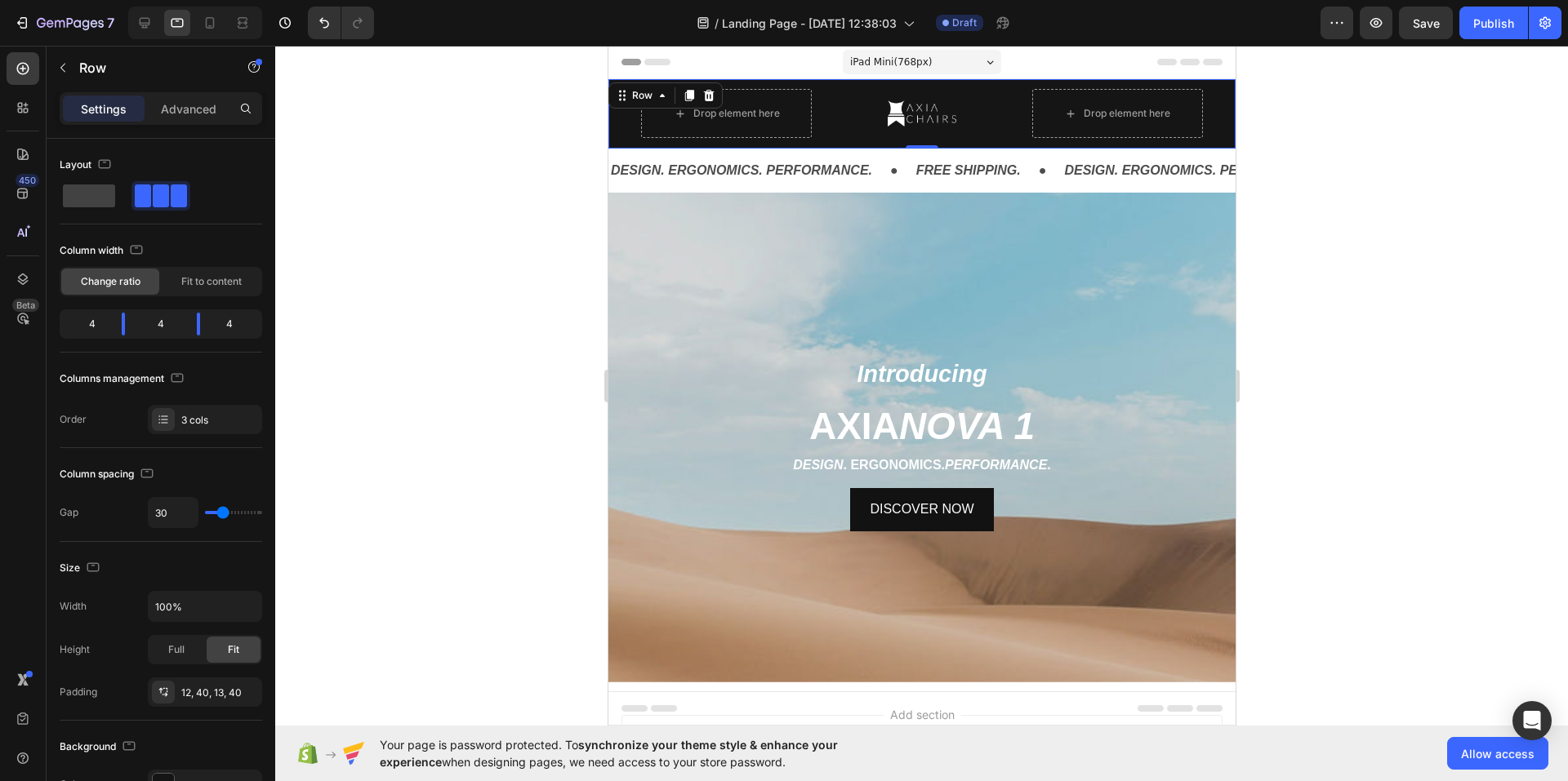
click at [369, 131] on div at bounding box center [921, 413] width 1293 height 736
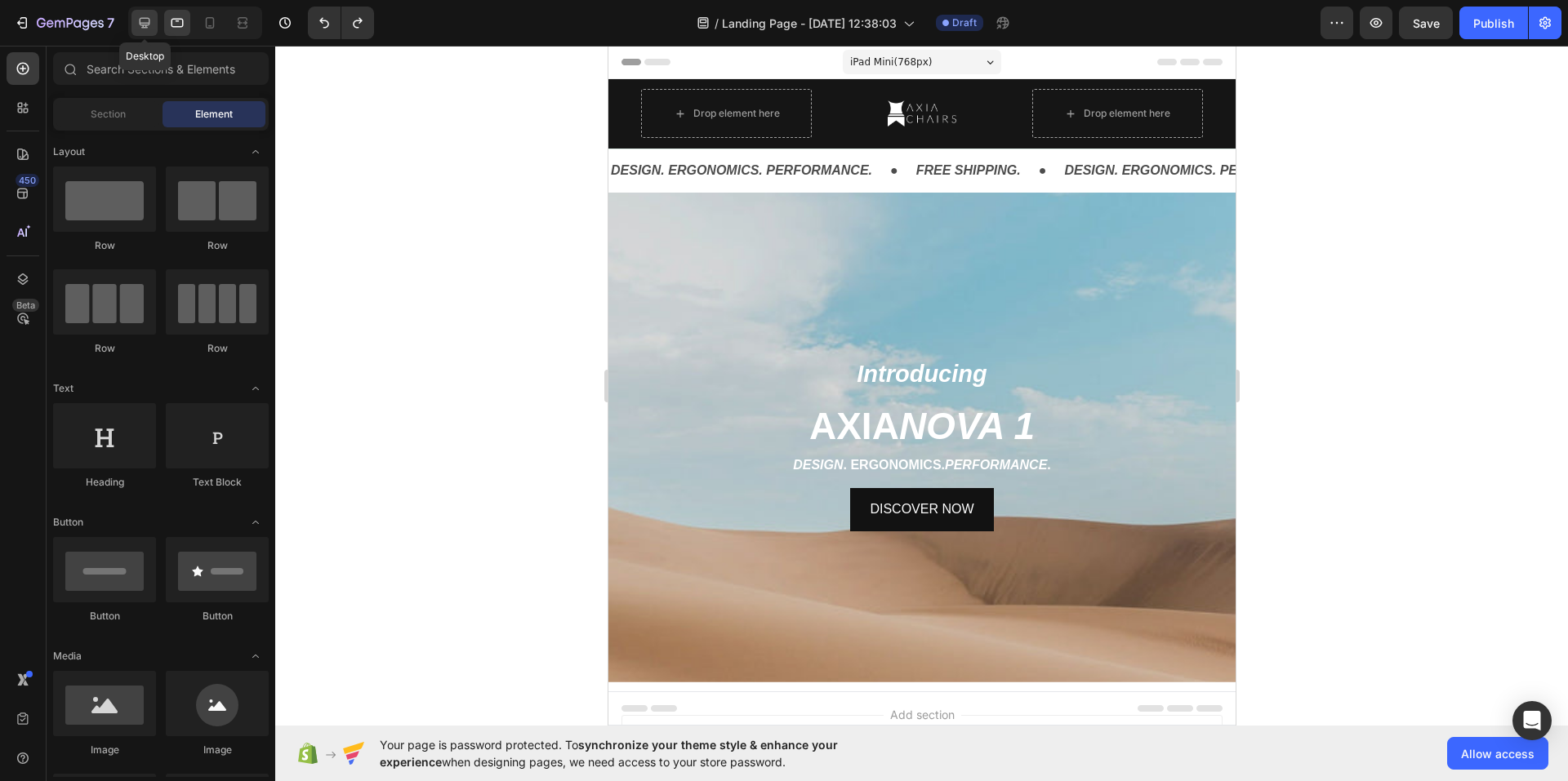
click at [147, 33] on div at bounding box center [145, 23] width 26 height 26
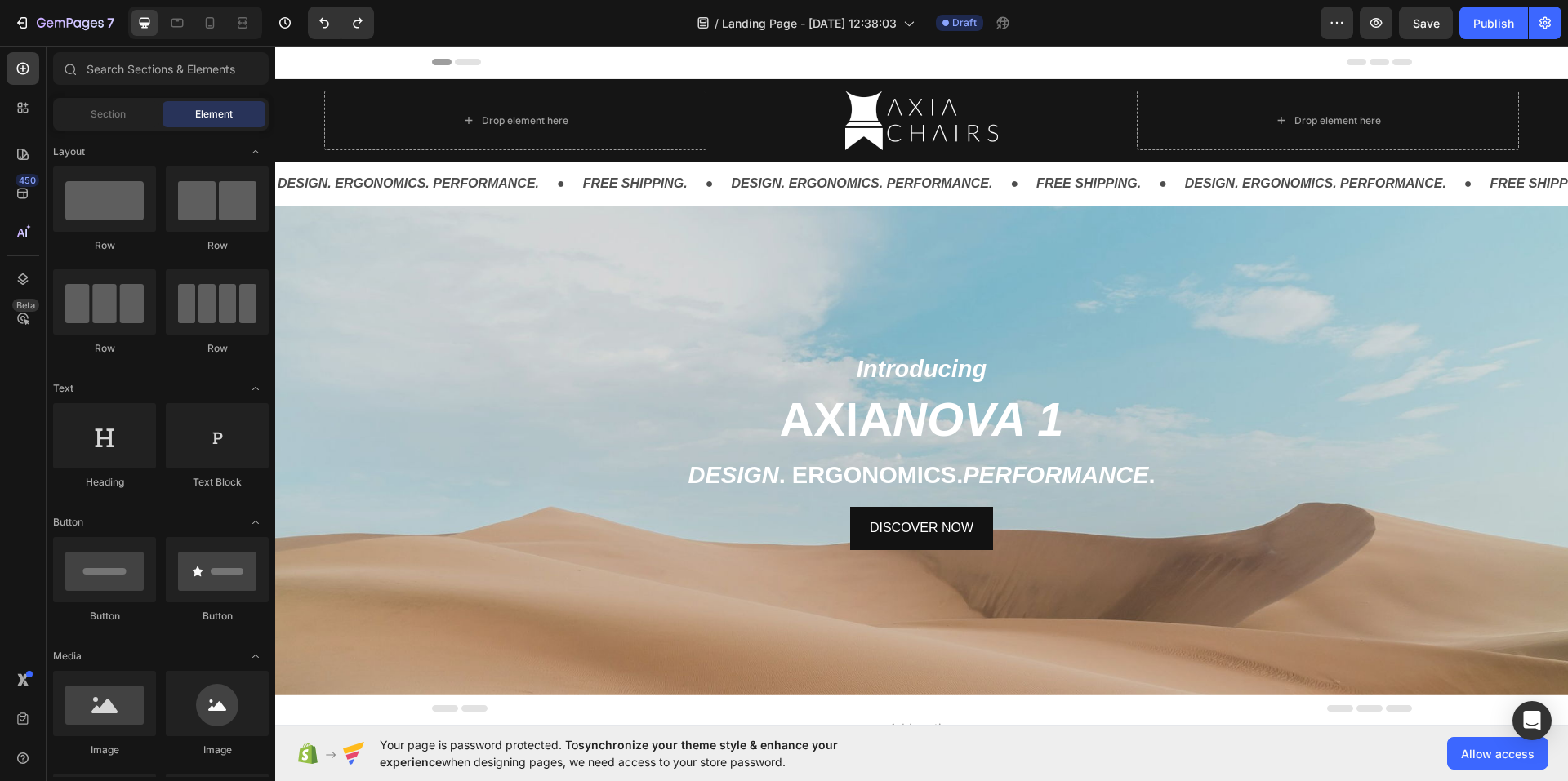
click at [393, 129] on div "Drop element here" at bounding box center [515, 120] width 382 height 60
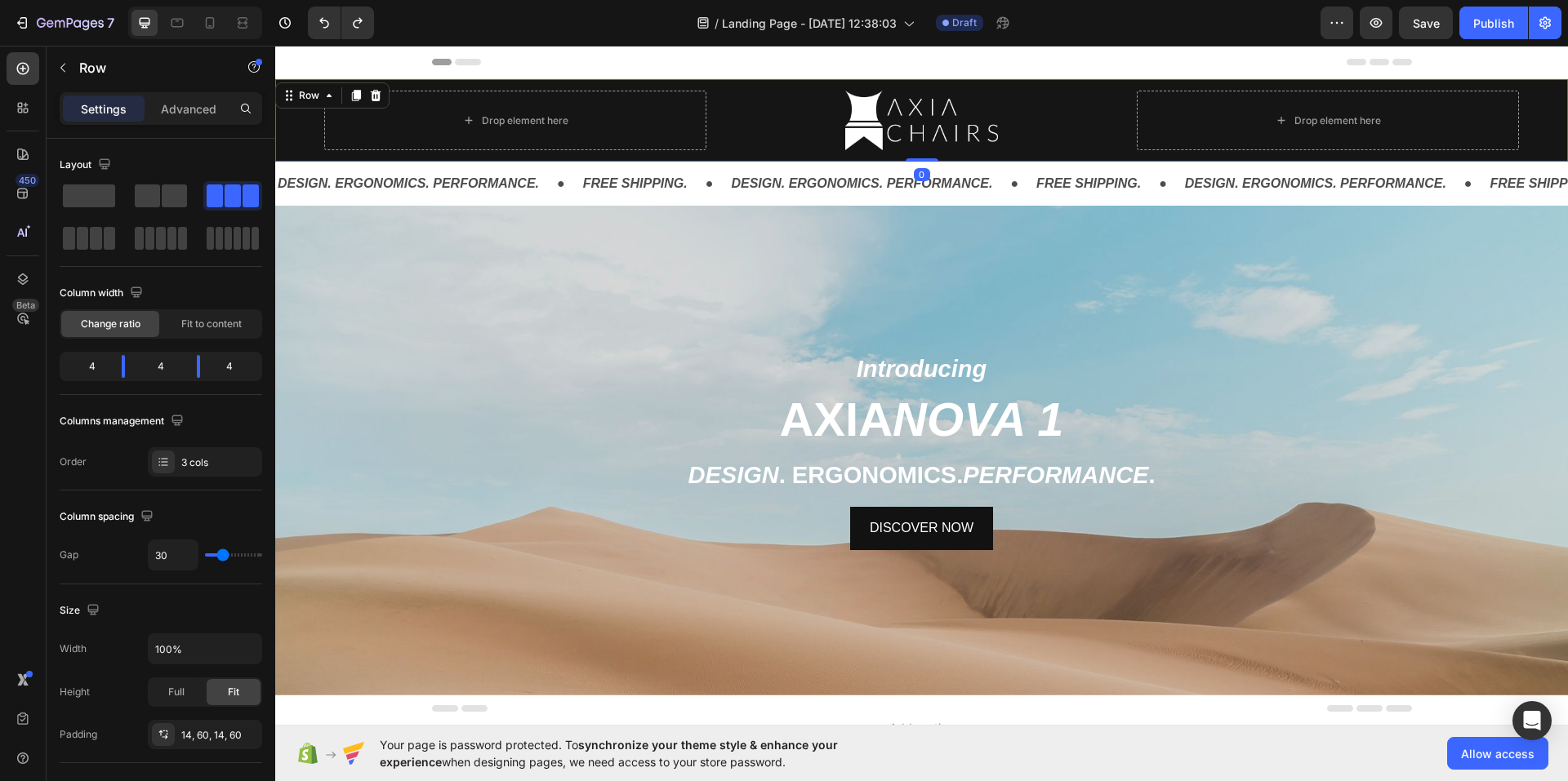
click at [522, 67] on div "Header" at bounding box center [922, 61] width 980 height 33
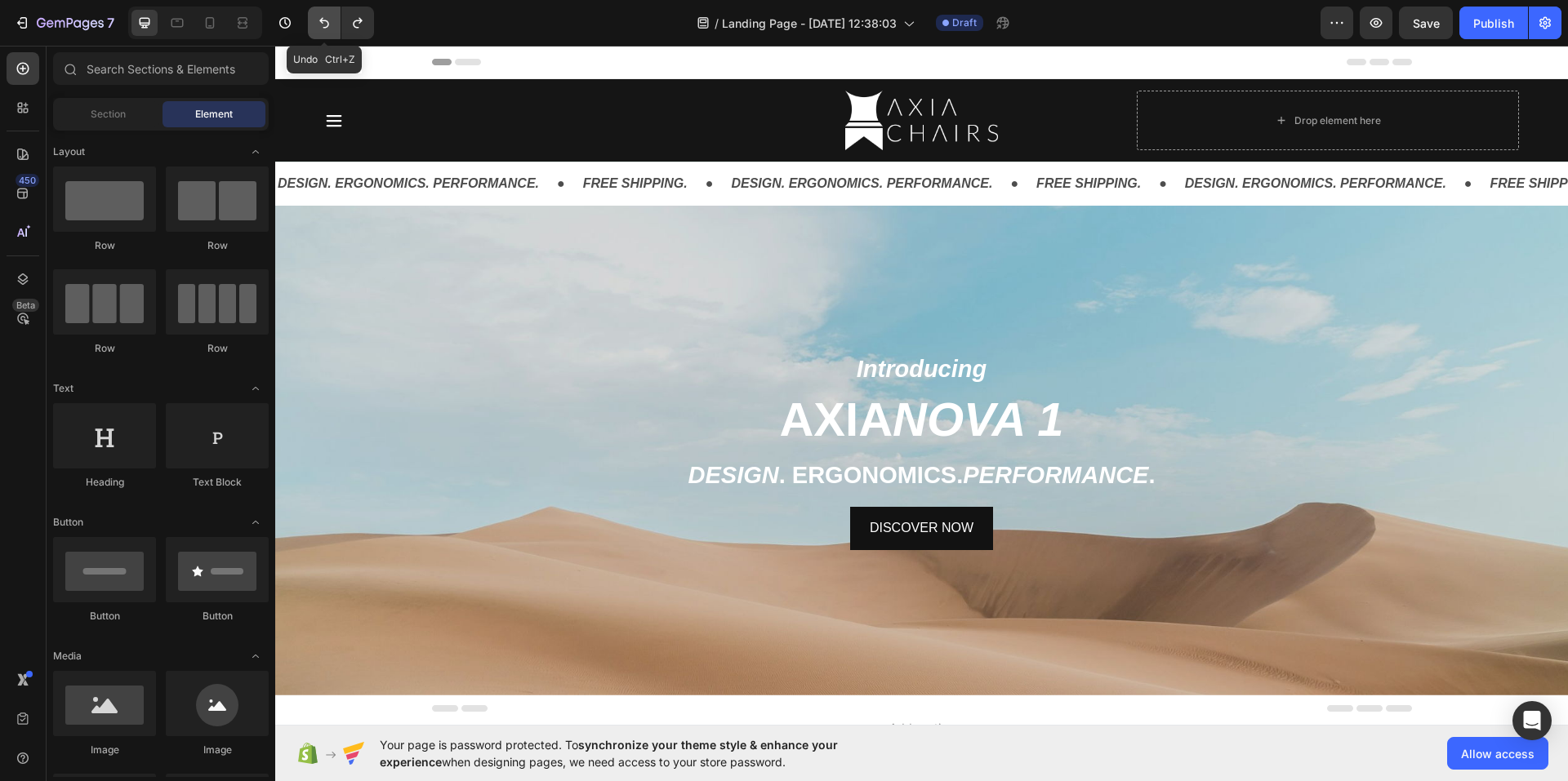
click at [312, 33] on button "Undo/Redo" at bounding box center [323, 23] width 33 height 33
click at [320, 31] on button "Undo/Redo" at bounding box center [323, 23] width 33 height 33
click at [322, 27] on icon "Undo/Redo" at bounding box center [323, 23] width 16 height 16
click at [321, 26] on icon "Undo/Redo" at bounding box center [323, 23] width 16 height 16
click at [320, 26] on icon "Undo/Redo" at bounding box center [323, 23] width 16 height 16
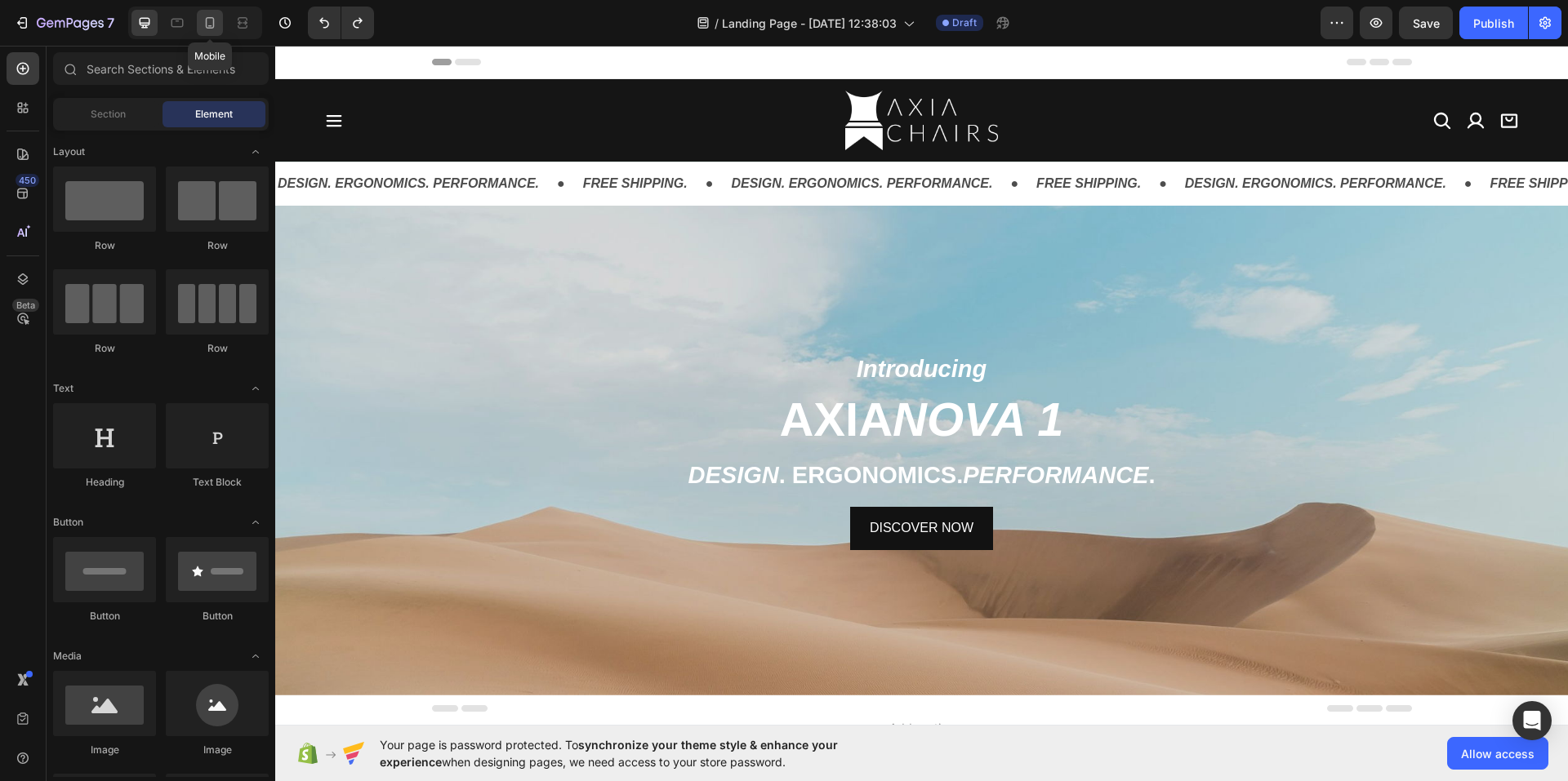
click at [206, 27] on icon at bounding box center [210, 23] width 9 height 11
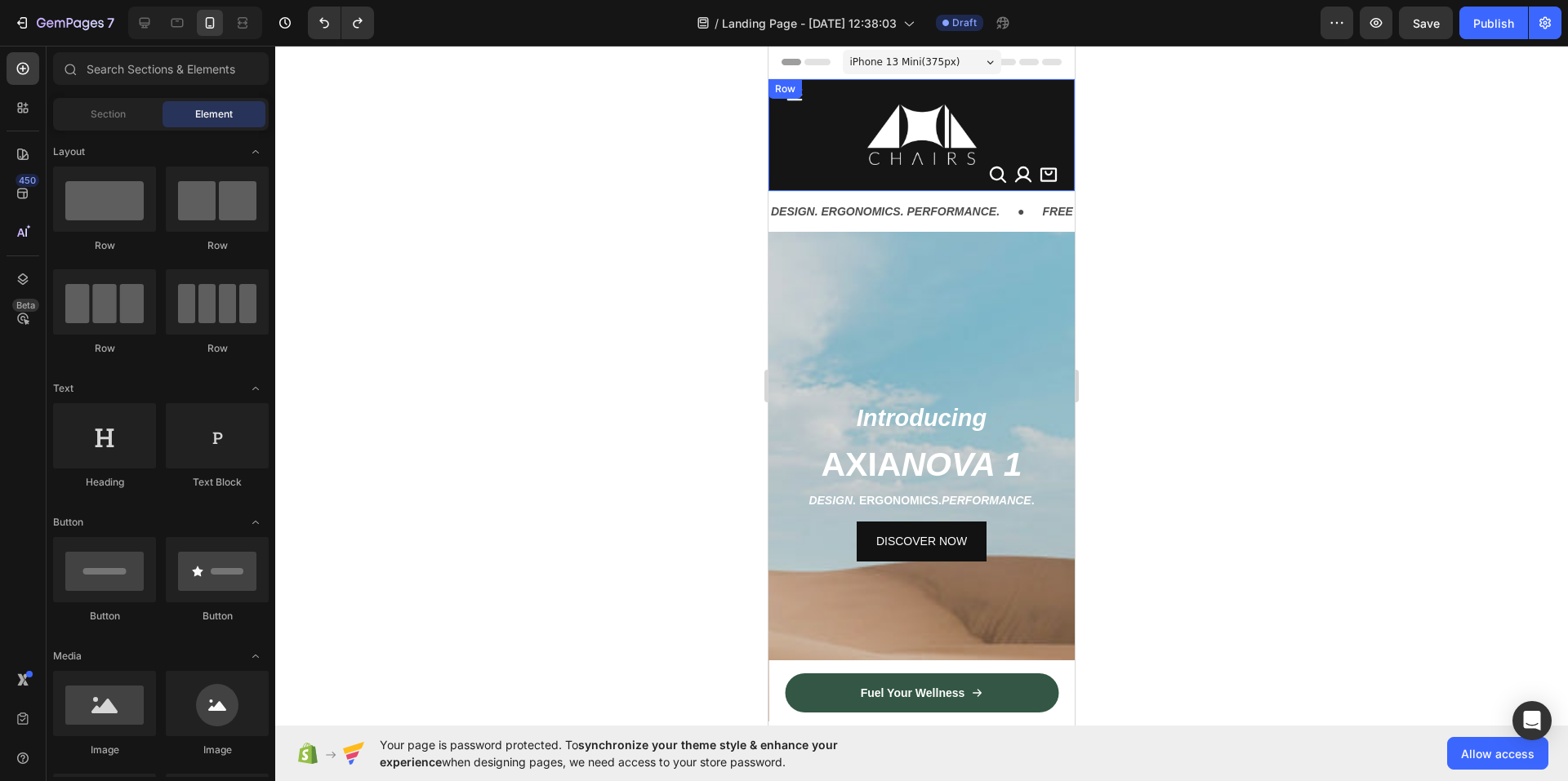
click at [780, 168] on div "Icon Image Icon Icon Icon Row Row" at bounding box center [921, 135] width 306 height 112
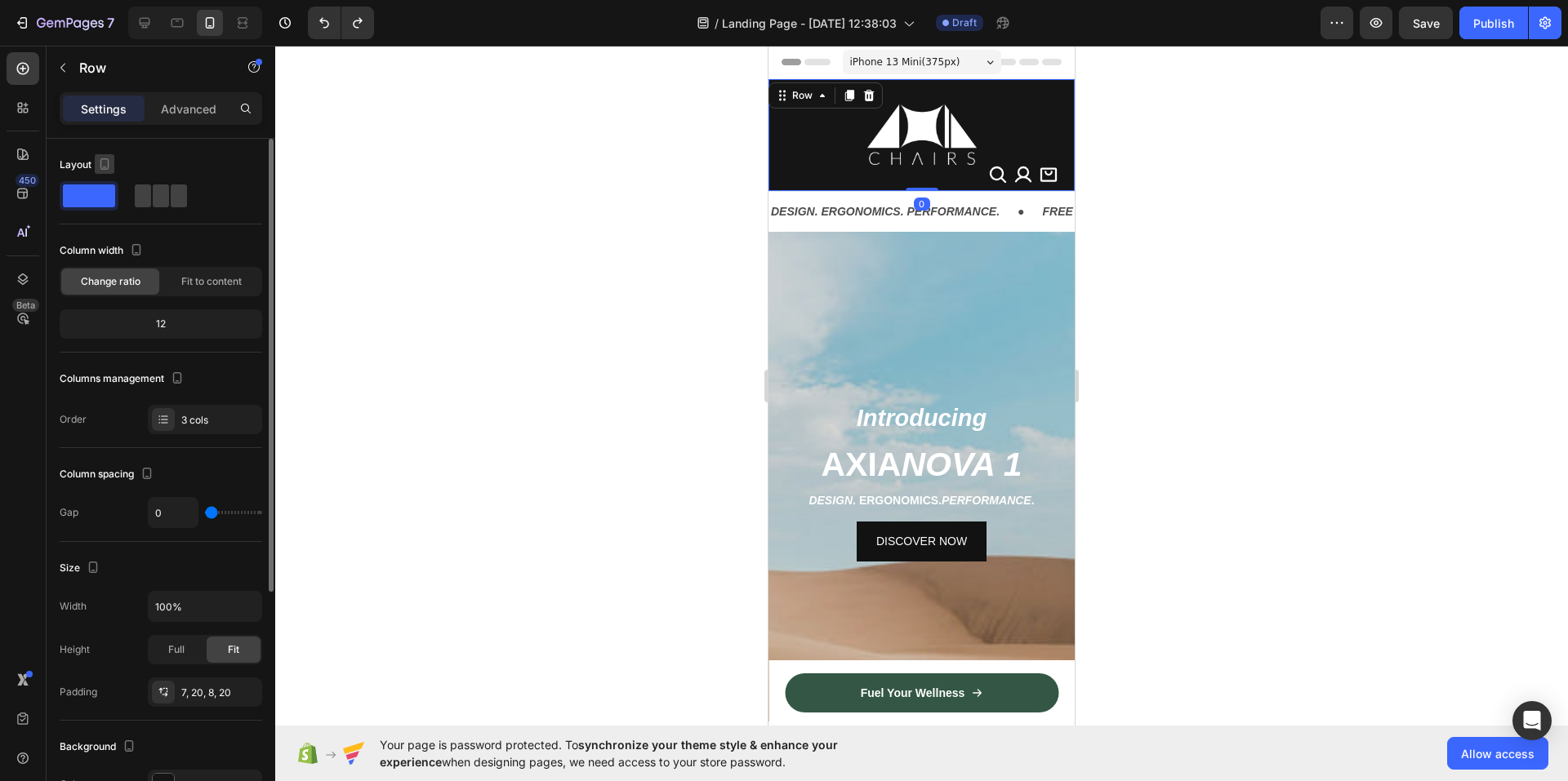
click at [111, 162] on icon "button" at bounding box center [104, 164] width 16 height 16
click at [105, 182] on icon "button" at bounding box center [107, 190] width 16 height 16
type input "30"
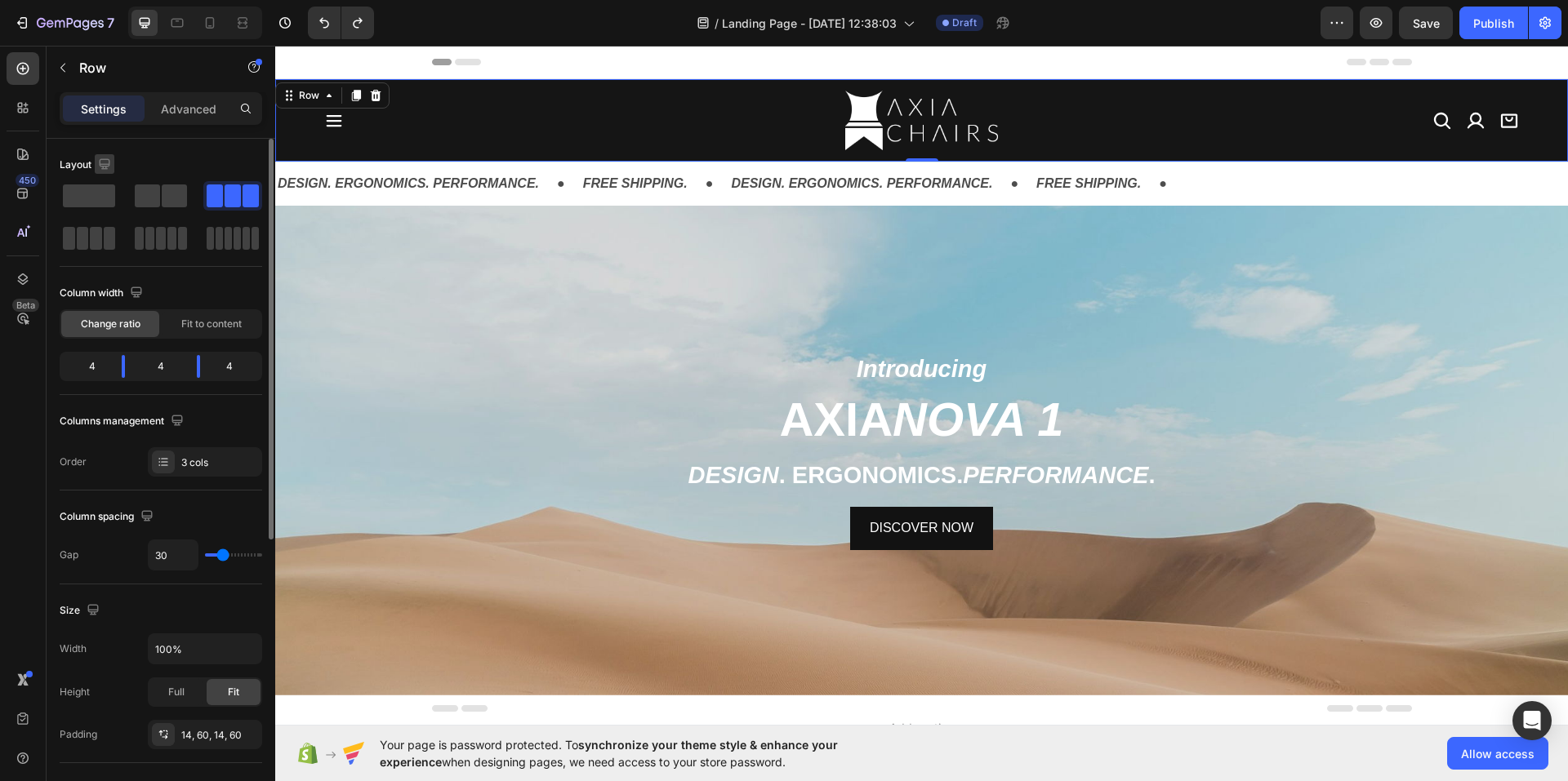
click at [107, 161] on icon "button" at bounding box center [104, 164] width 16 height 16
click at [105, 210] on button "button" at bounding box center [108, 219] width 26 height 26
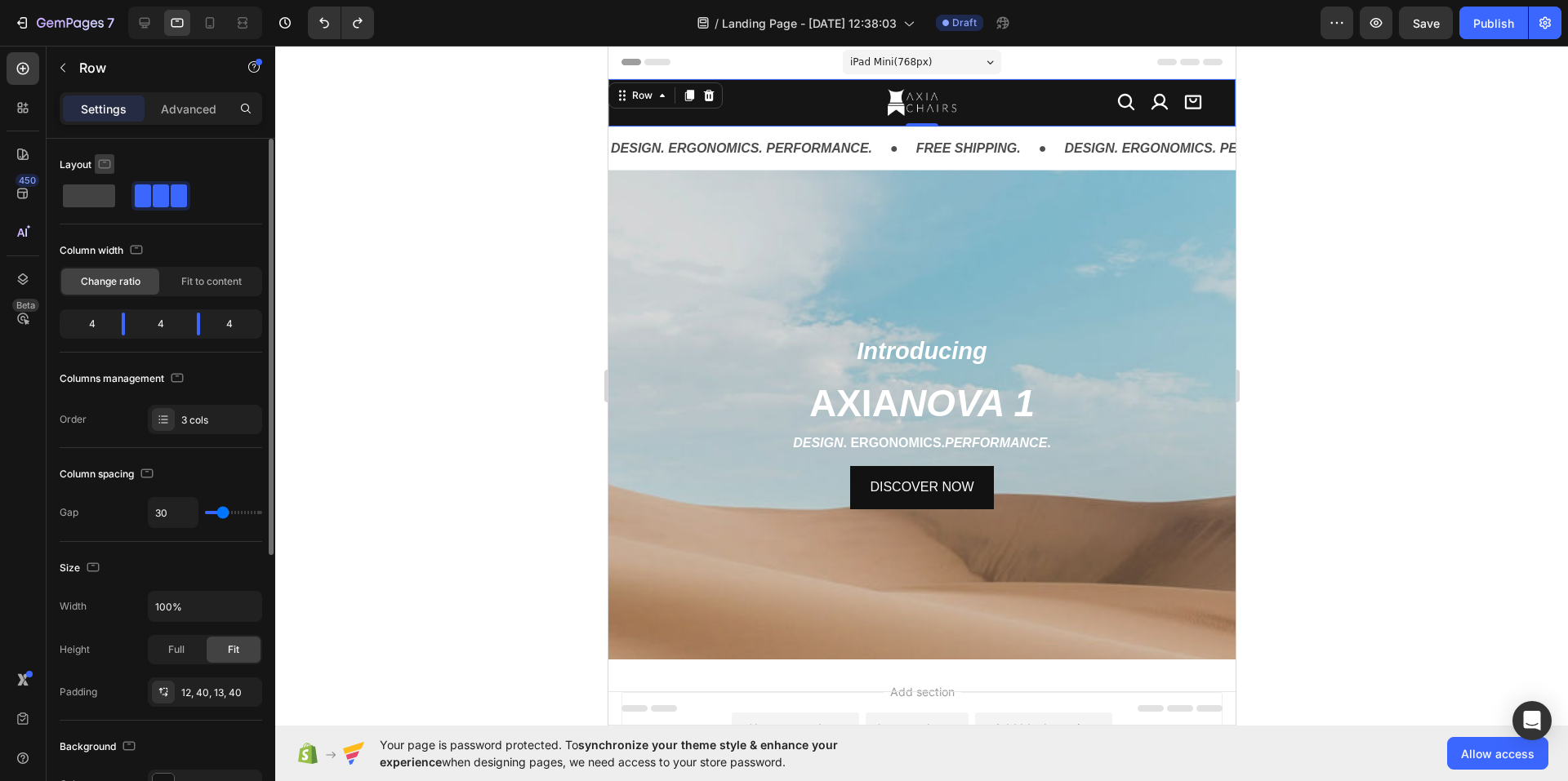
click at [103, 168] on icon "button" at bounding box center [104, 163] width 12 height 9
click at [113, 180] on button "button" at bounding box center [108, 190] width 26 height 26
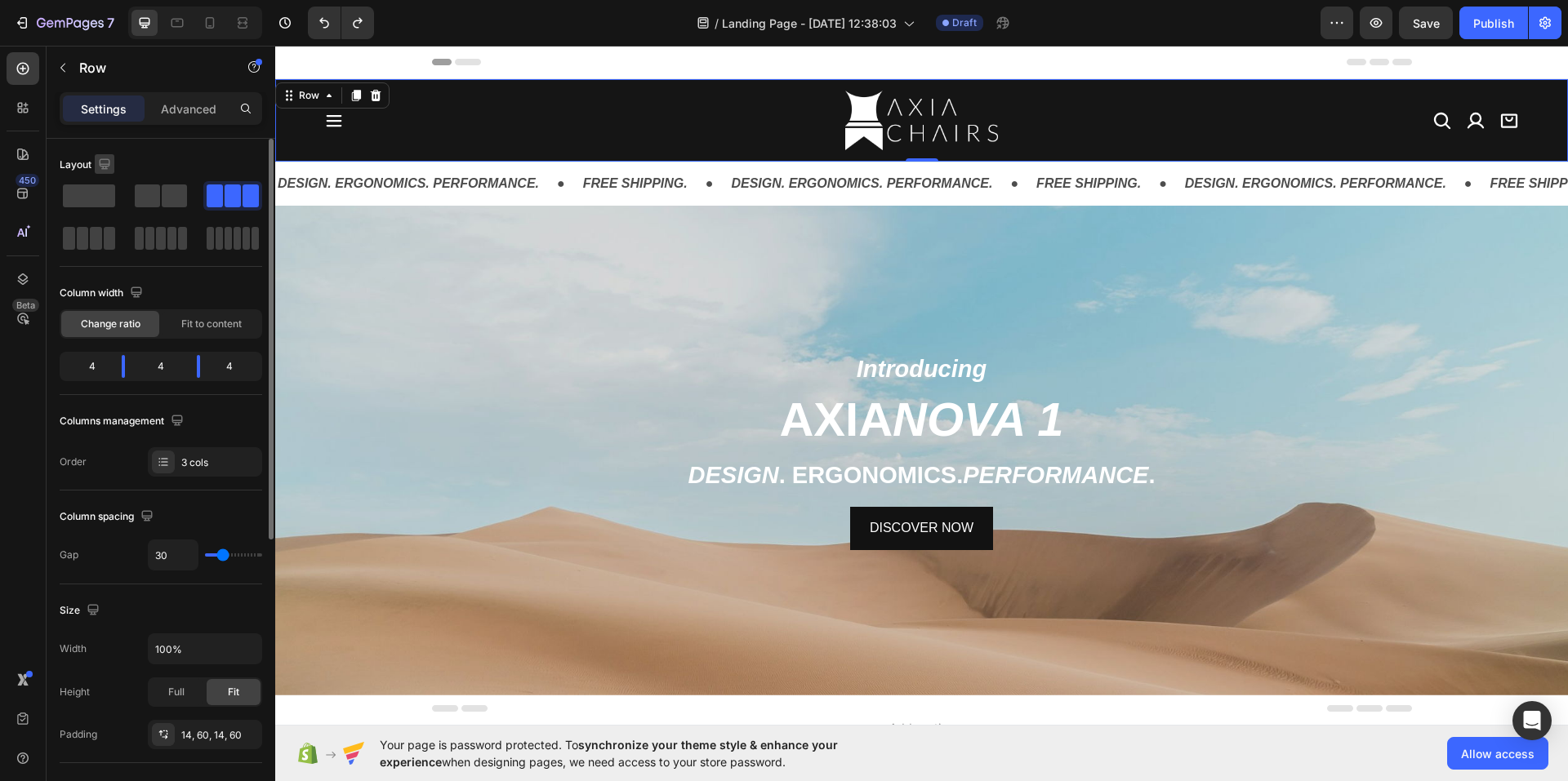
click at [111, 165] on icon "button" at bounding box center [104, 164] width 16 height 16
click at [115, 243] on icon "button" at bounding box center [107, 249] width 16 height 16
type input "0"
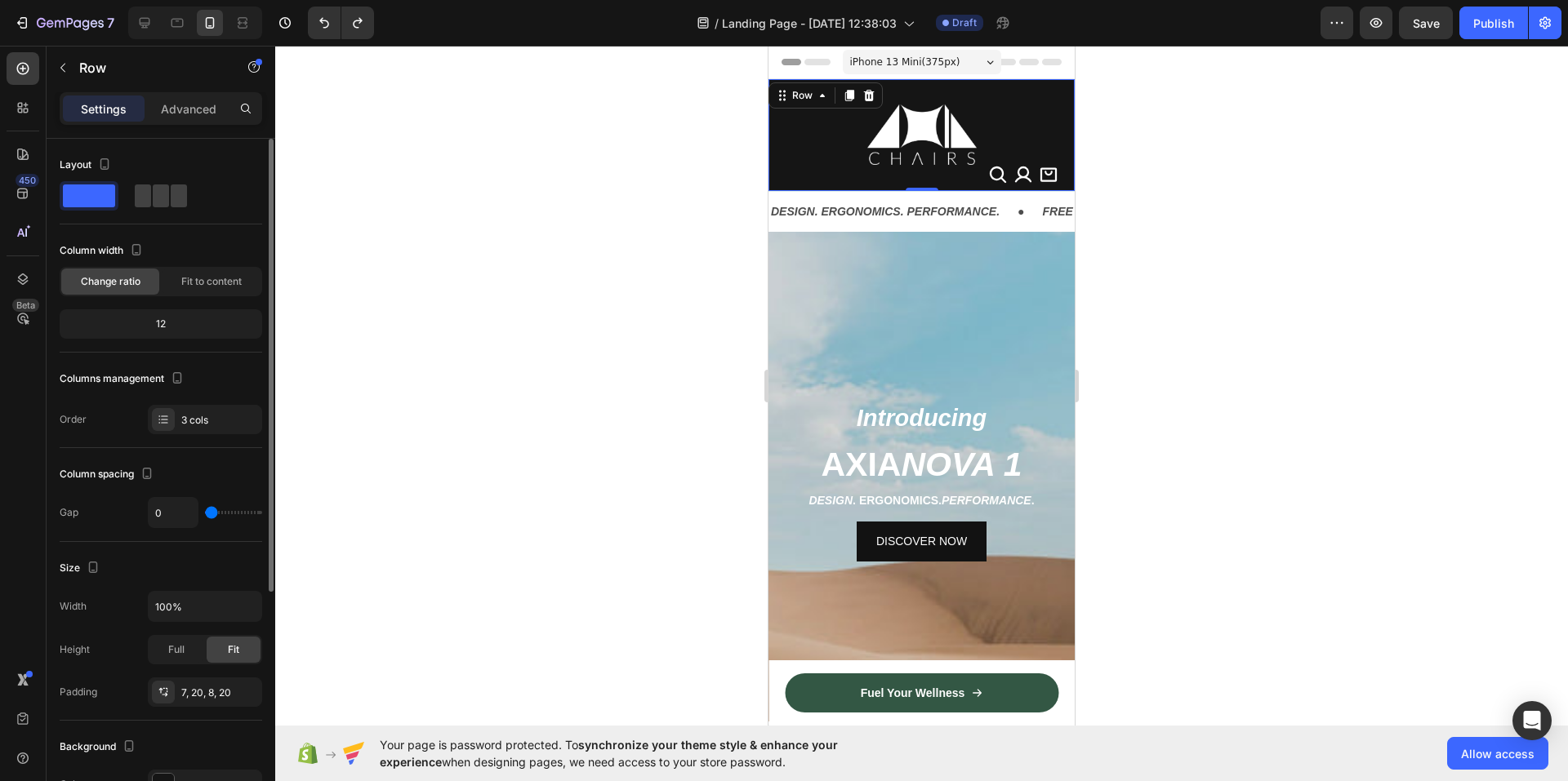
click at [377, 214] on div at bounding box center [921, 413] width 1293 height 736
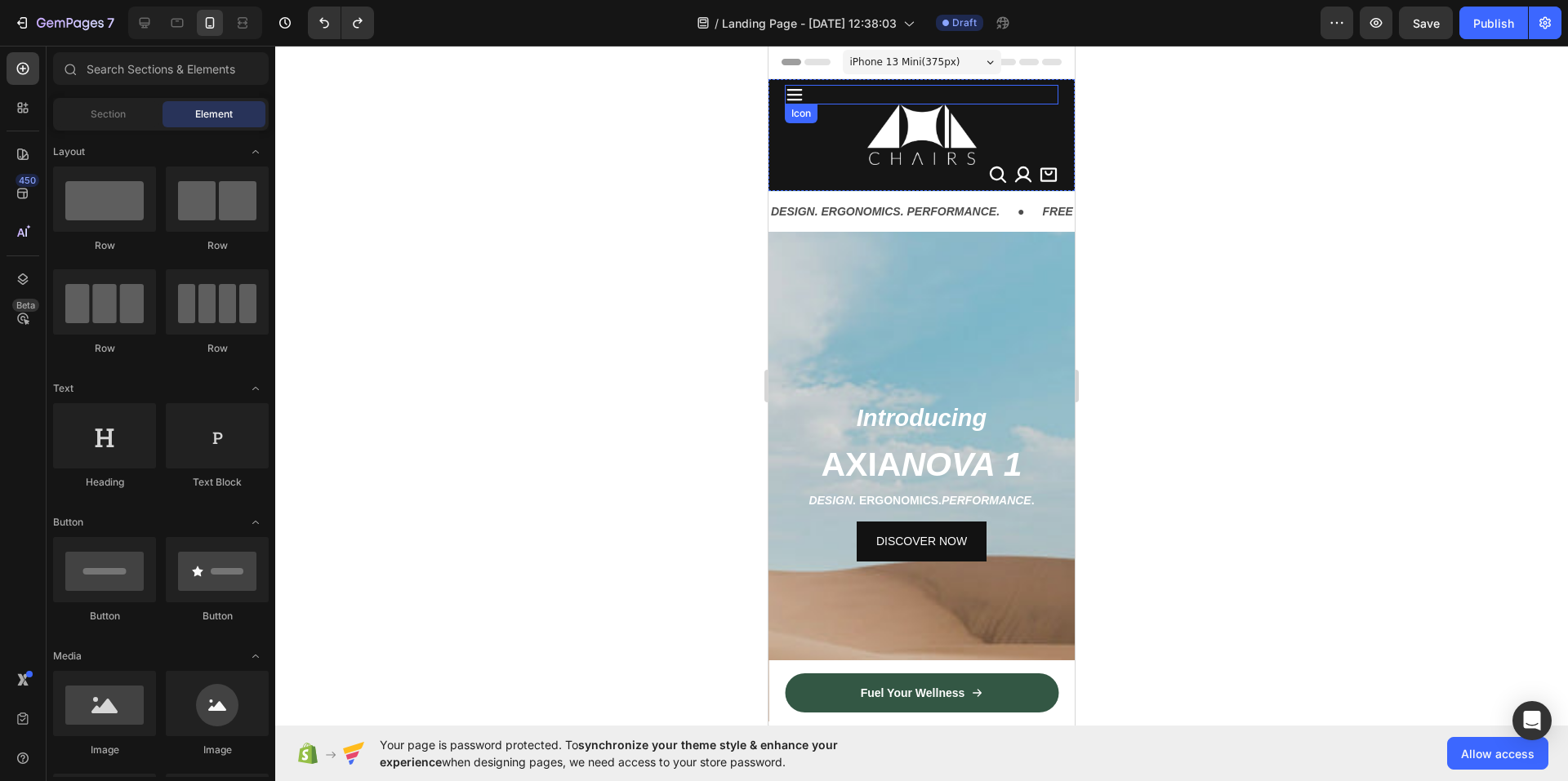
click at [801, 93] on icon at bounding box center [794, 95] width 20 height 20
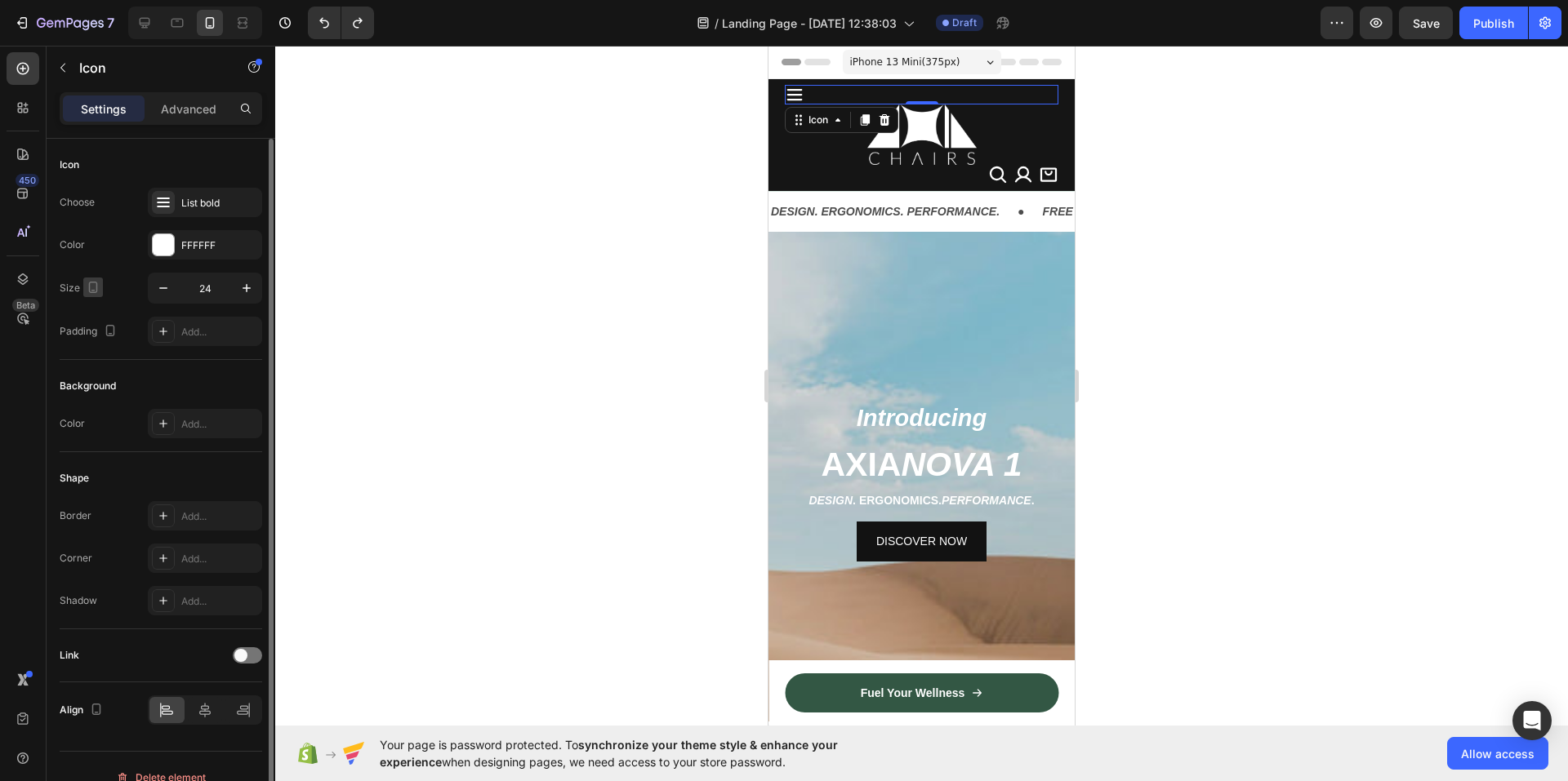
click at [90, 284] on icon "button" at bounding box center [93, 286] width 16 height 16
click at [368, 309] on div at bounding box center [921, 413] width 1293 height 736
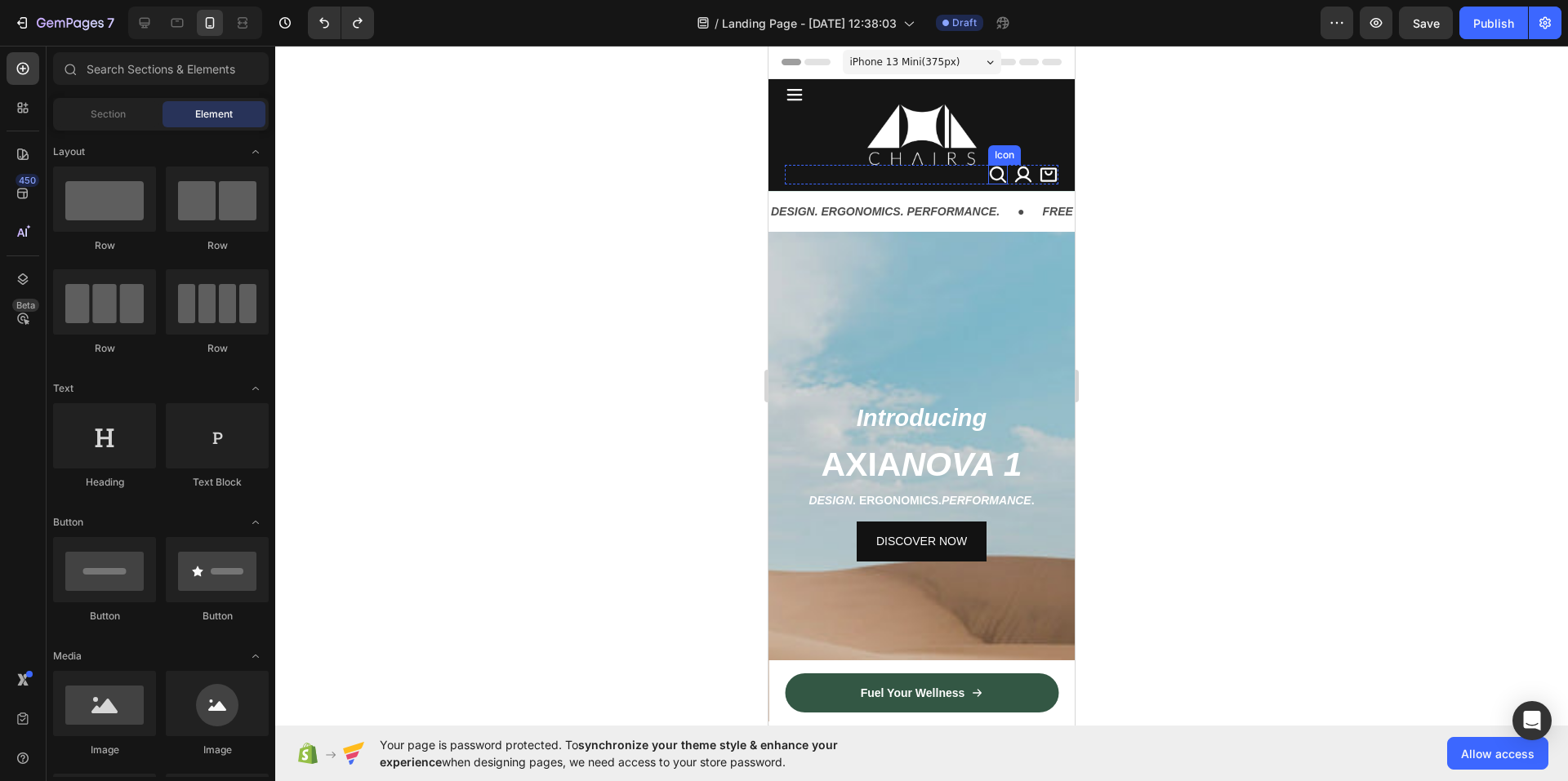
click at [990, 172] on icon at bounding box center [997, 174] width 16 height 16
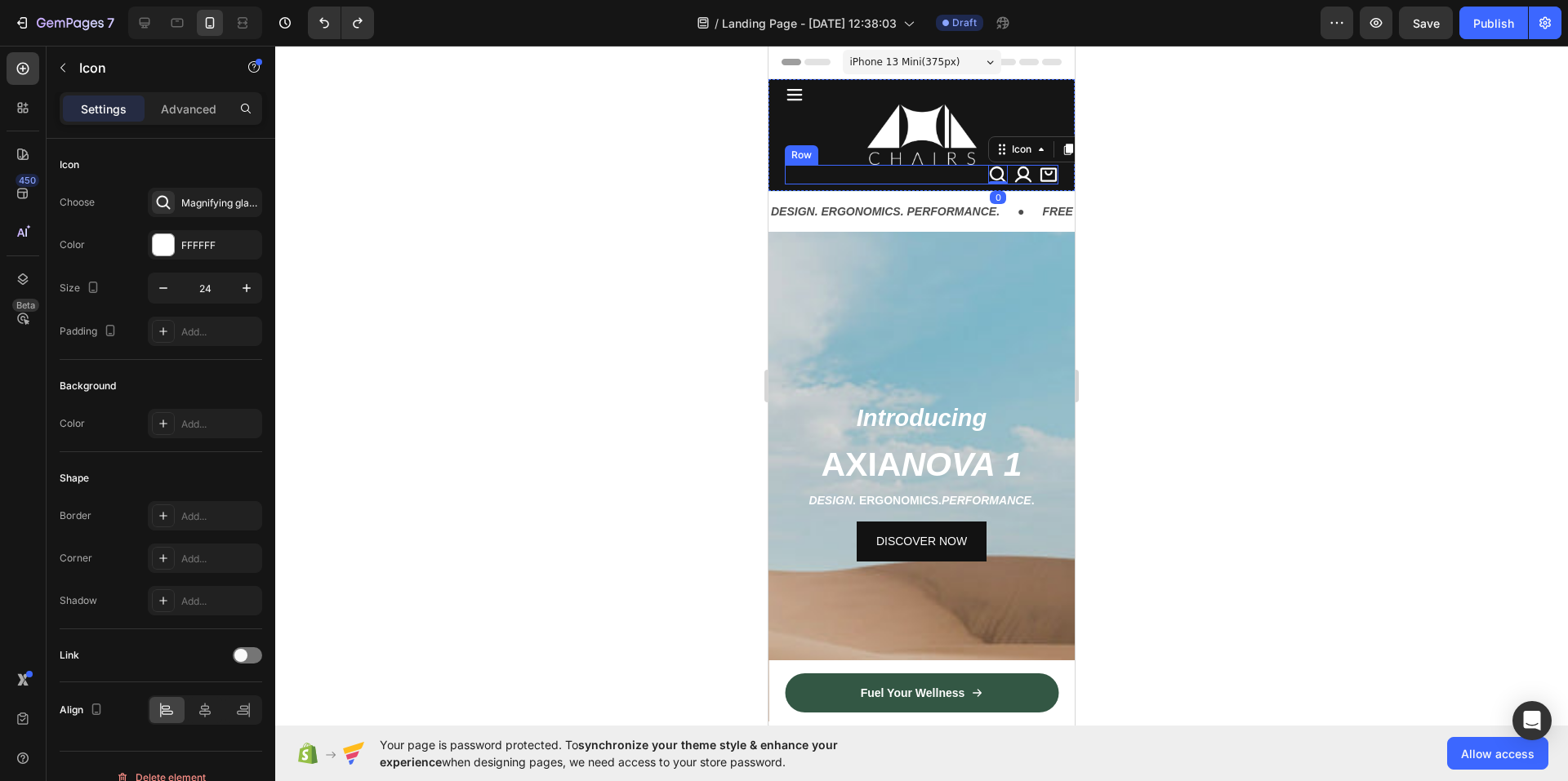
click at [937, 177] on div "Icon 0 Icon Icon Row" at bounding box center [921, 174] width 273 height 20
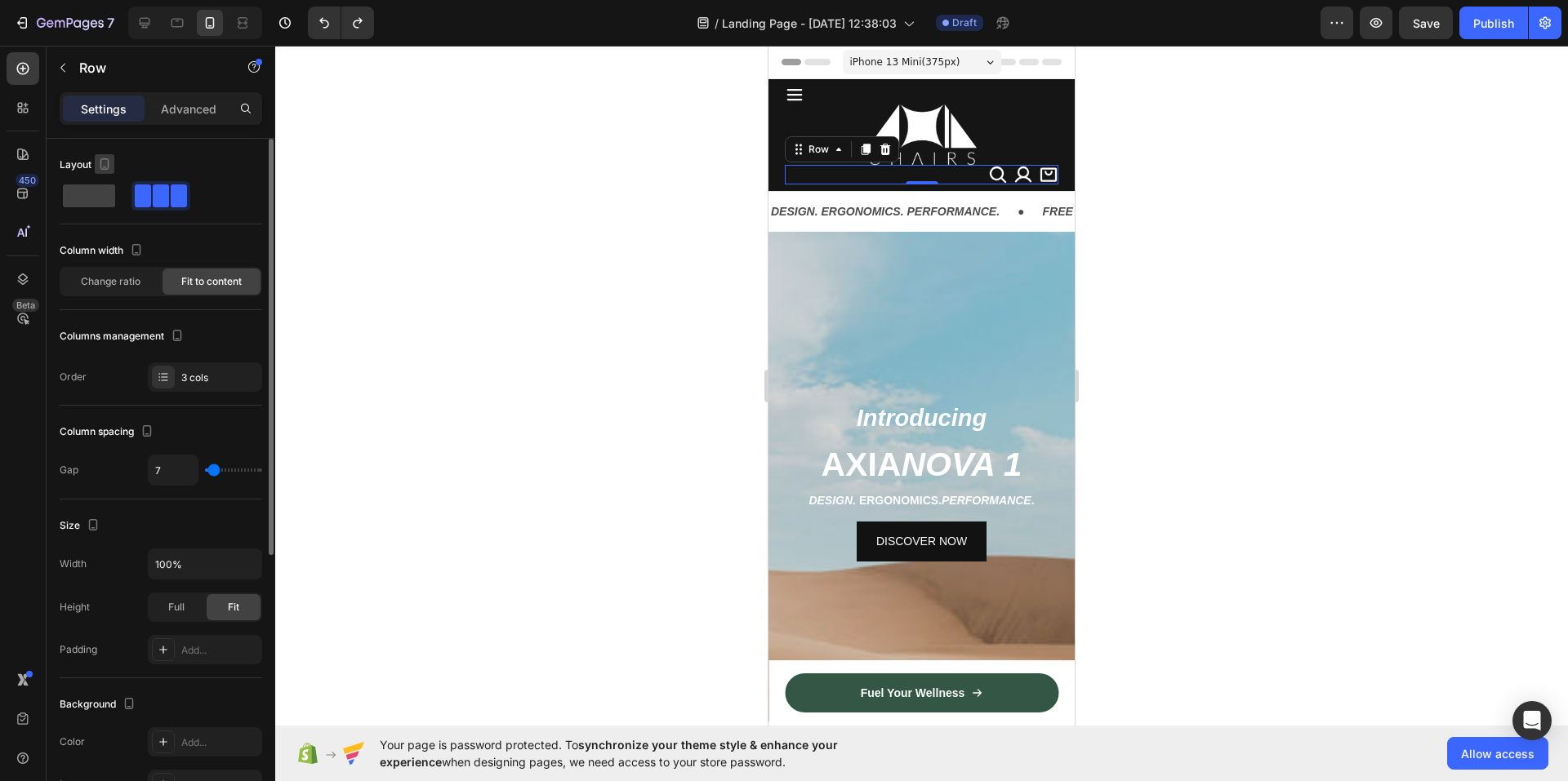
click at [104, 165] on icon "button" at bounding box center [104, 164] width 16 height 16
click at [183, 165] on div "Layout" at bounding box center [161, 165] width 202 height 26
click at [146, 11] on div at bounding box center [145, 23] width 26 height 26
type input "17"
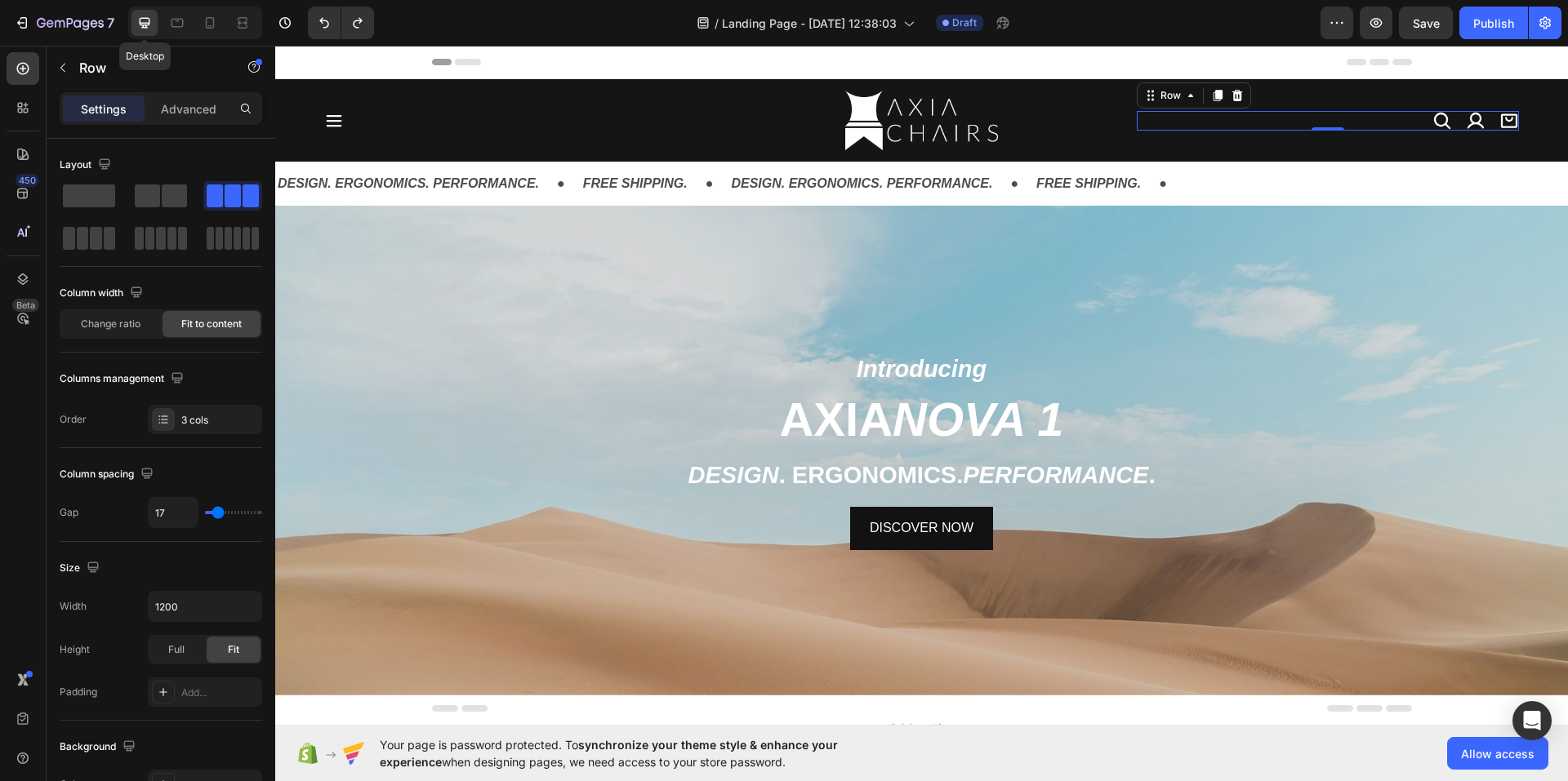
scroll to position [8, 0]
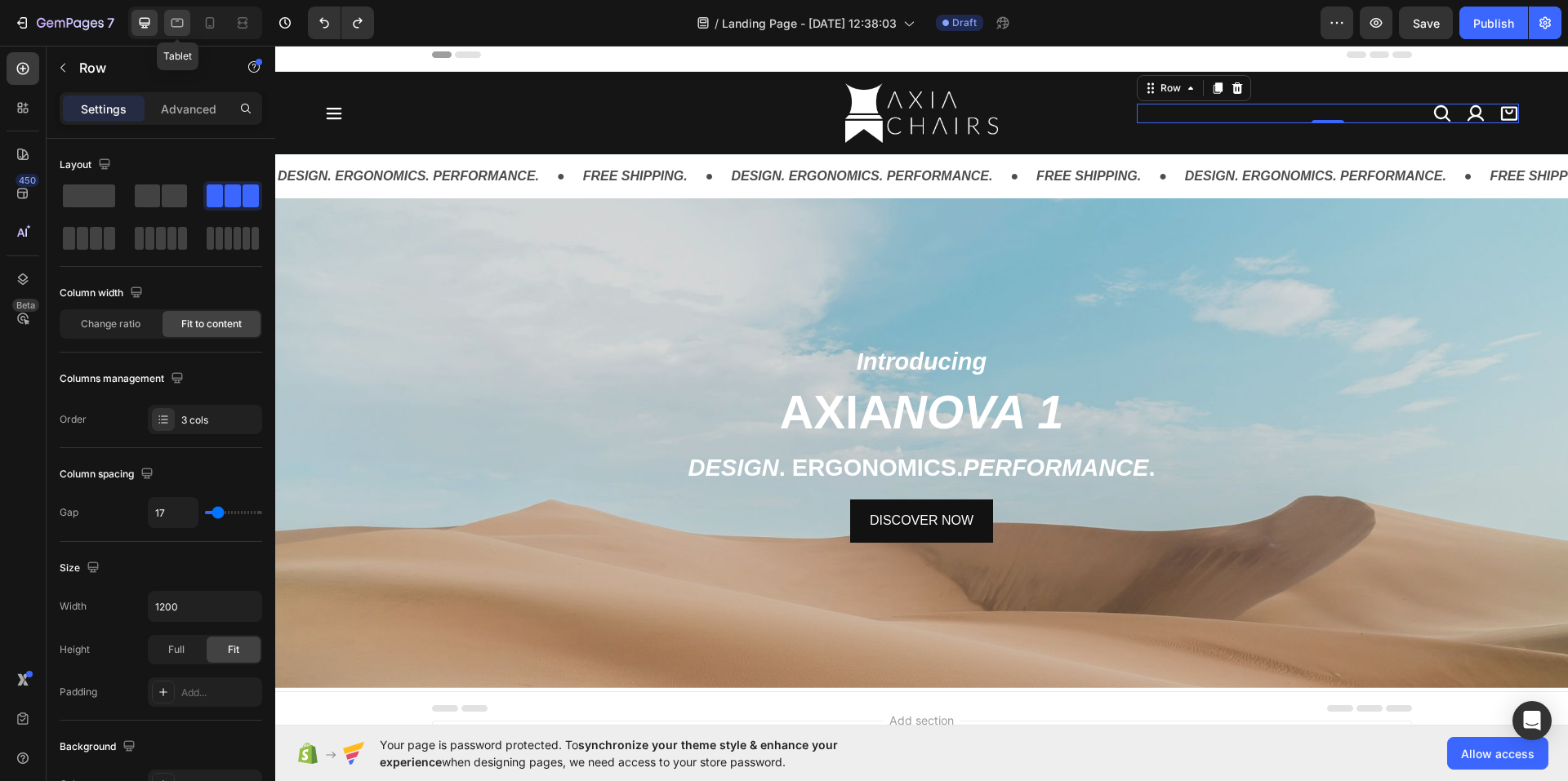
click at [177, 16] on icon at bounding box center [177, 23] width 16 height 16
type input "100%"
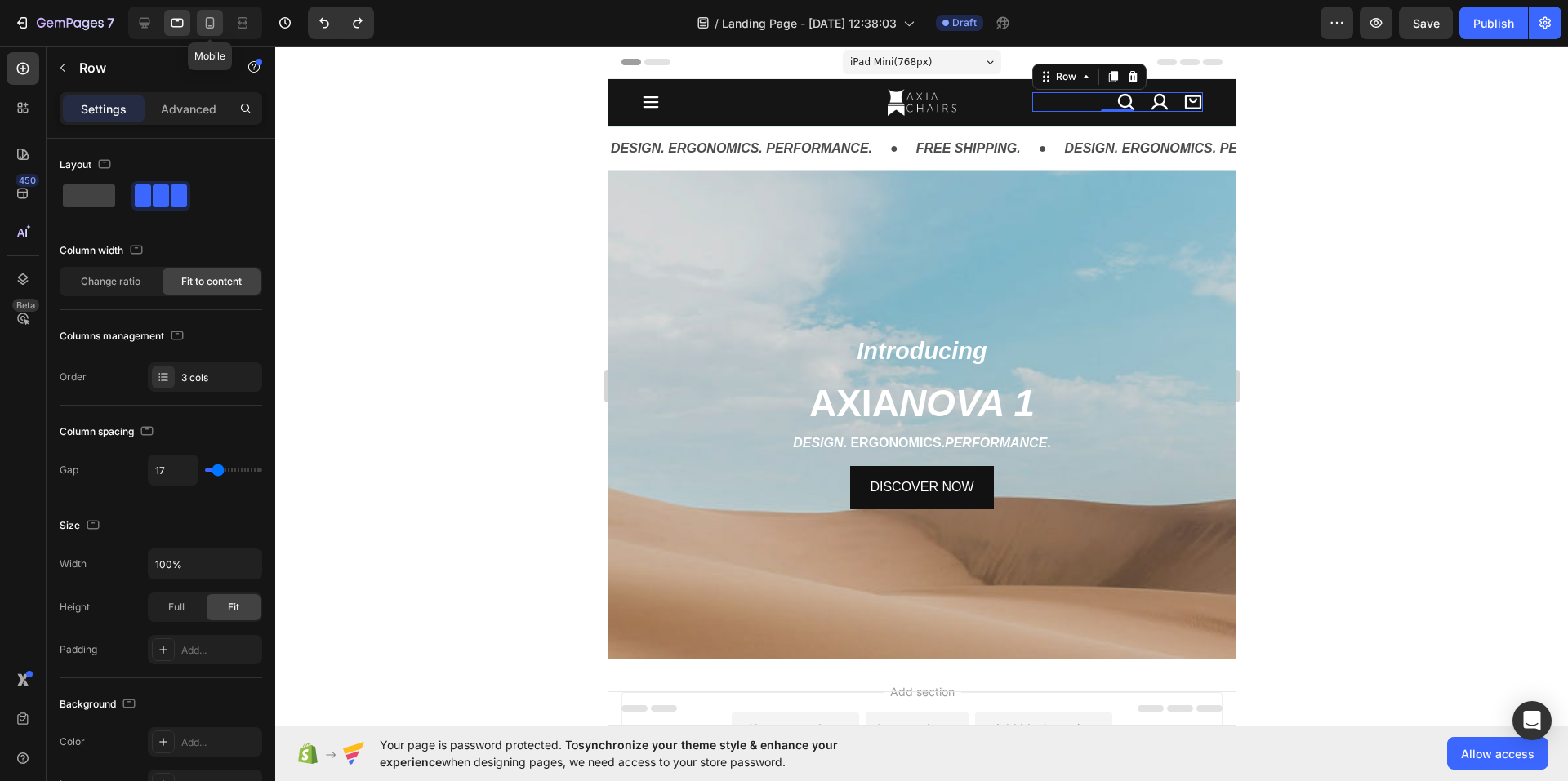
click at [202, 16] on icon at bounding box center [209, 23] width 16 height 16
type input "7"
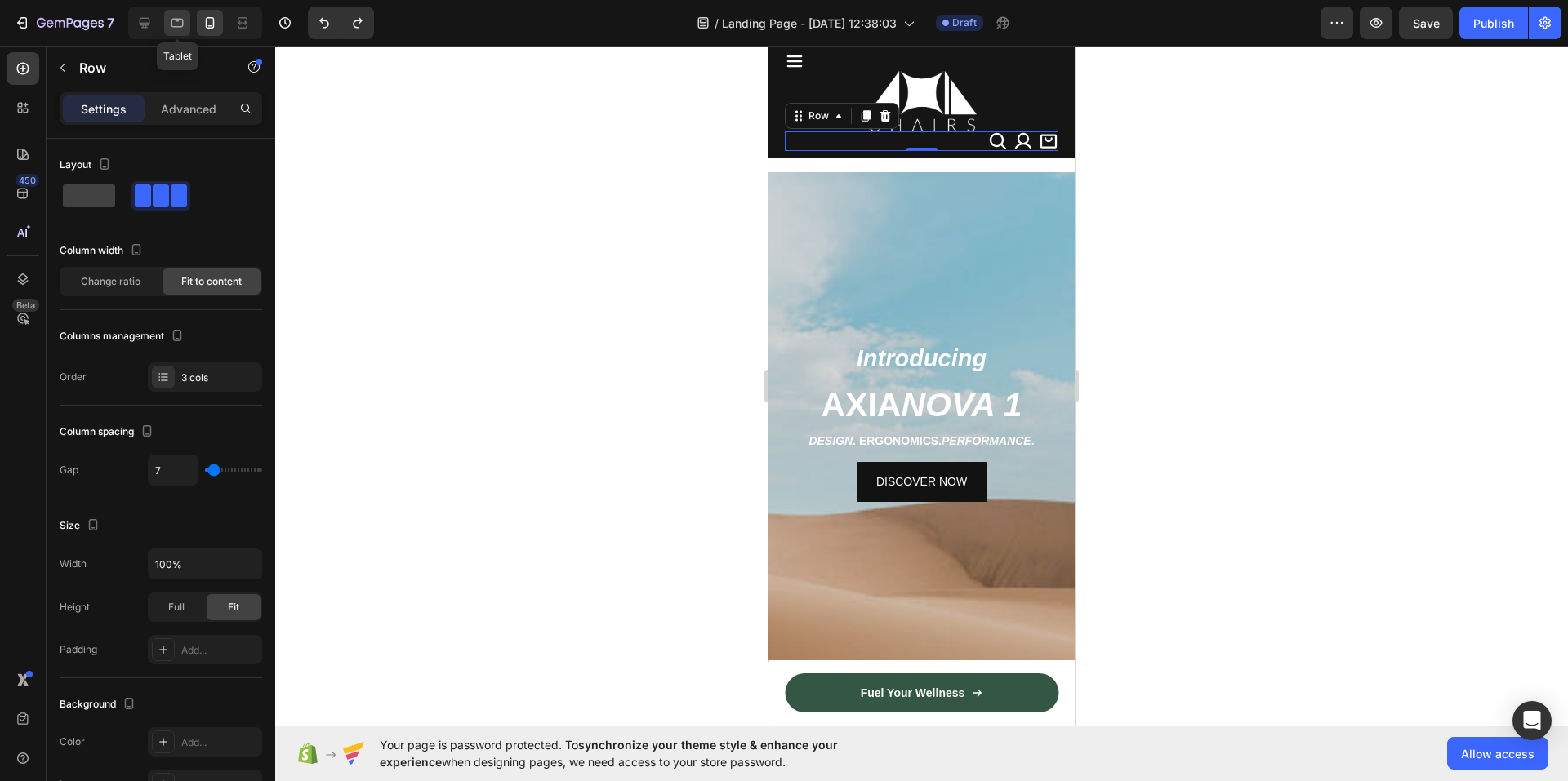
click at [176, 18] on icon at bounding box center [177, 23] width 16 height 16
type input "17"
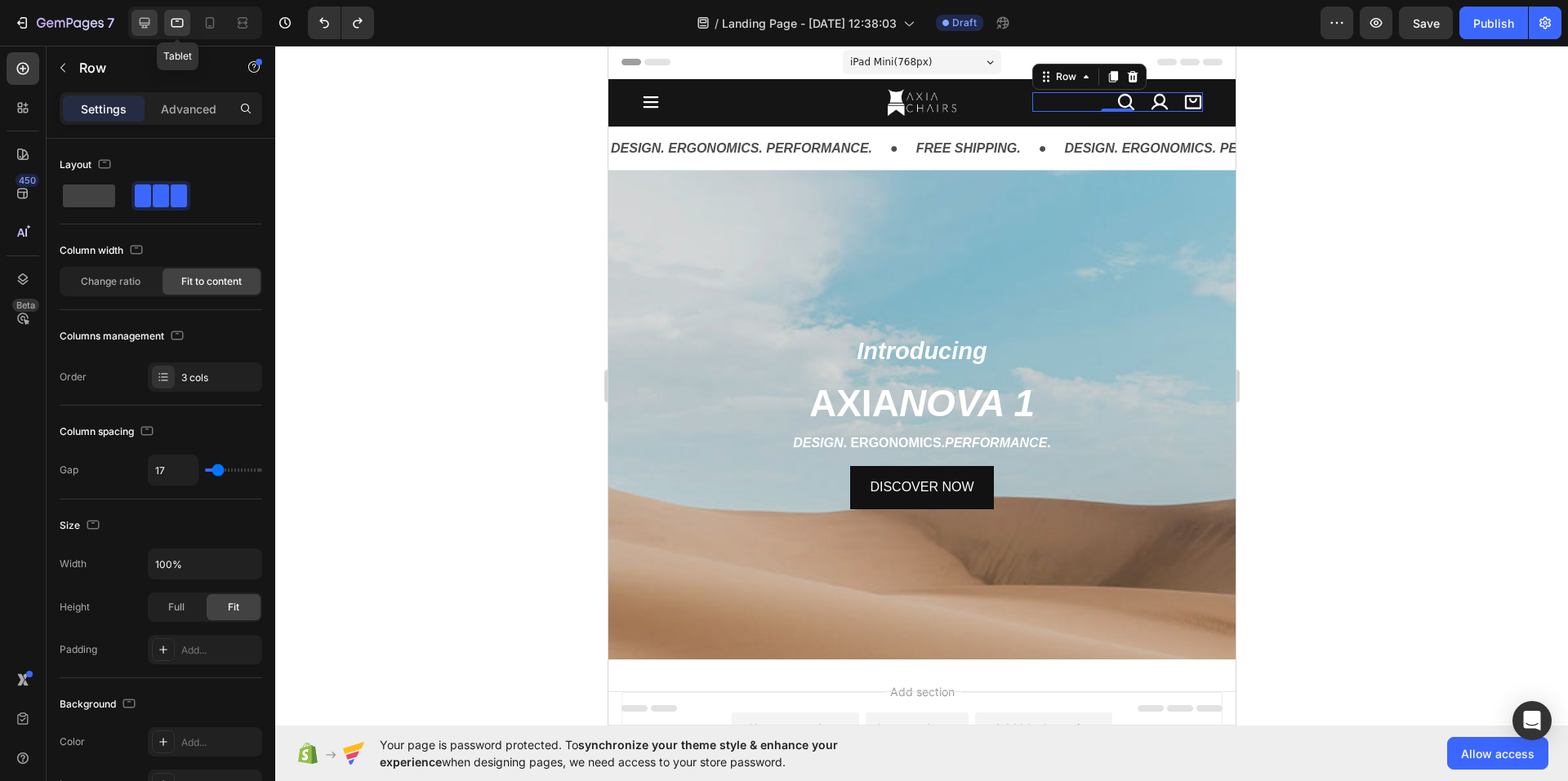
click at [141, 18] on icon at bounding box center [145, 23] width 10 height 10
type input "1200"
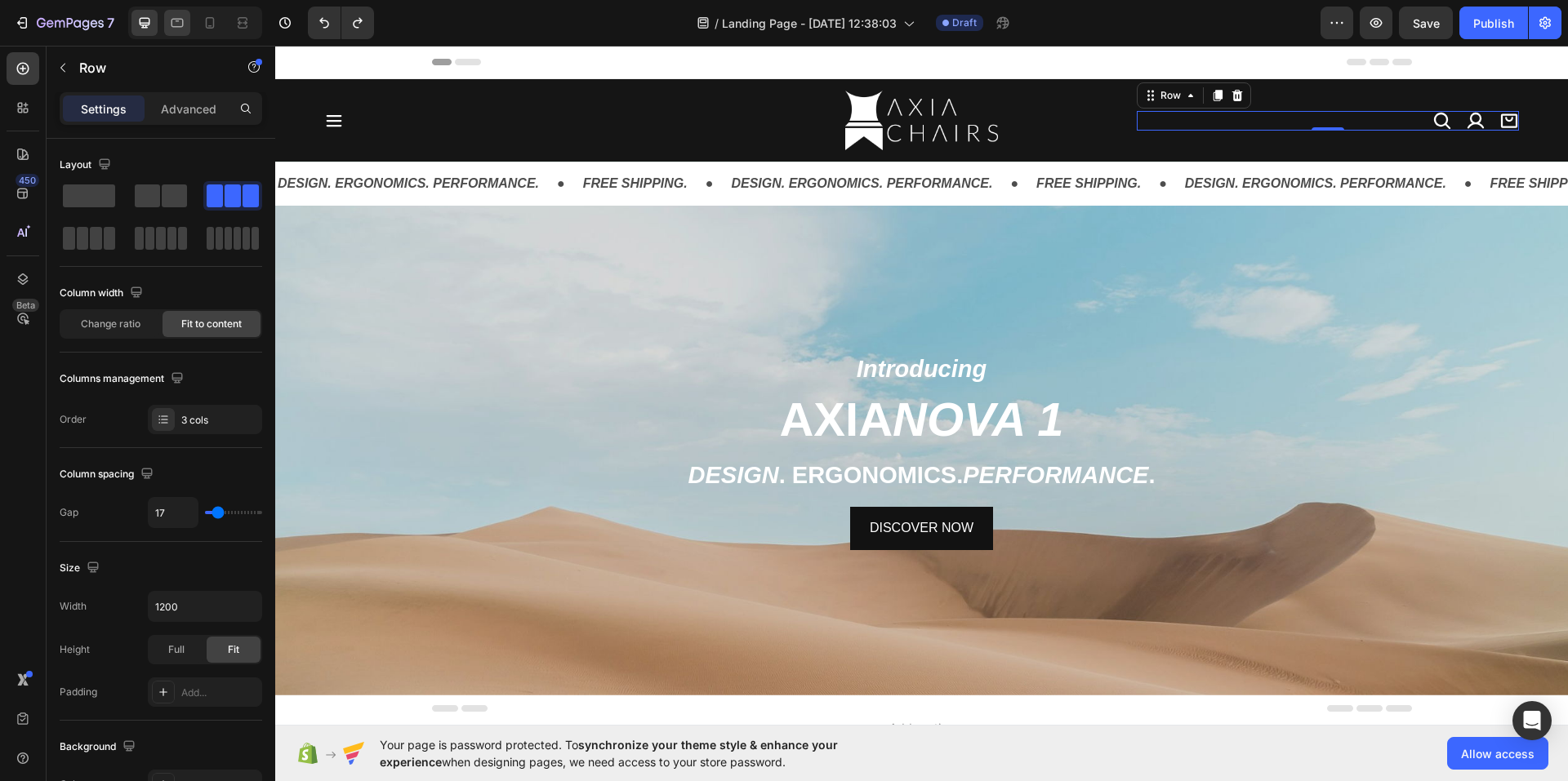
scroll to position [8, 0]
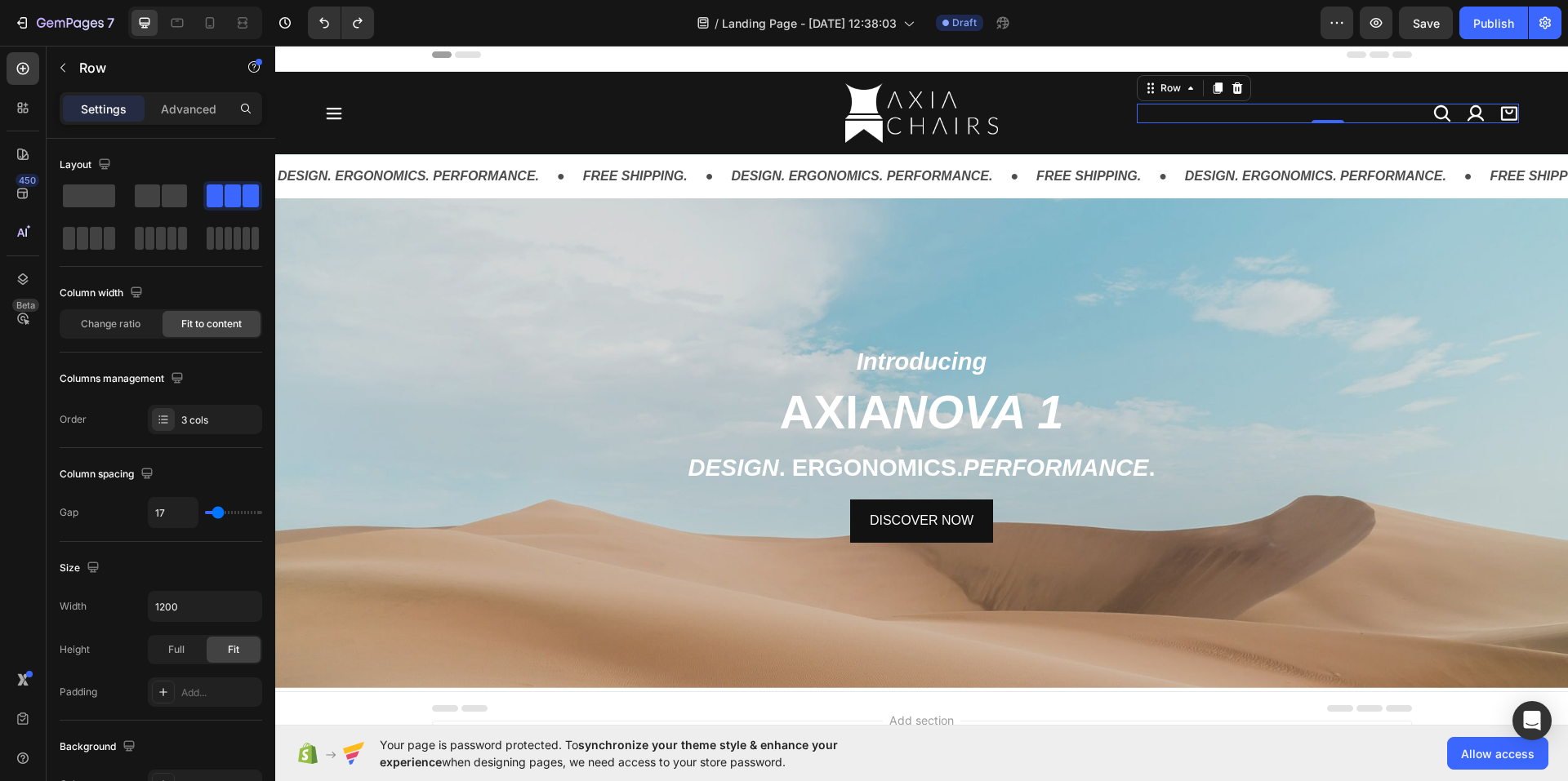
click at [708, 49] on div "Header" at bounding box center [922, 55] width 980 height 33
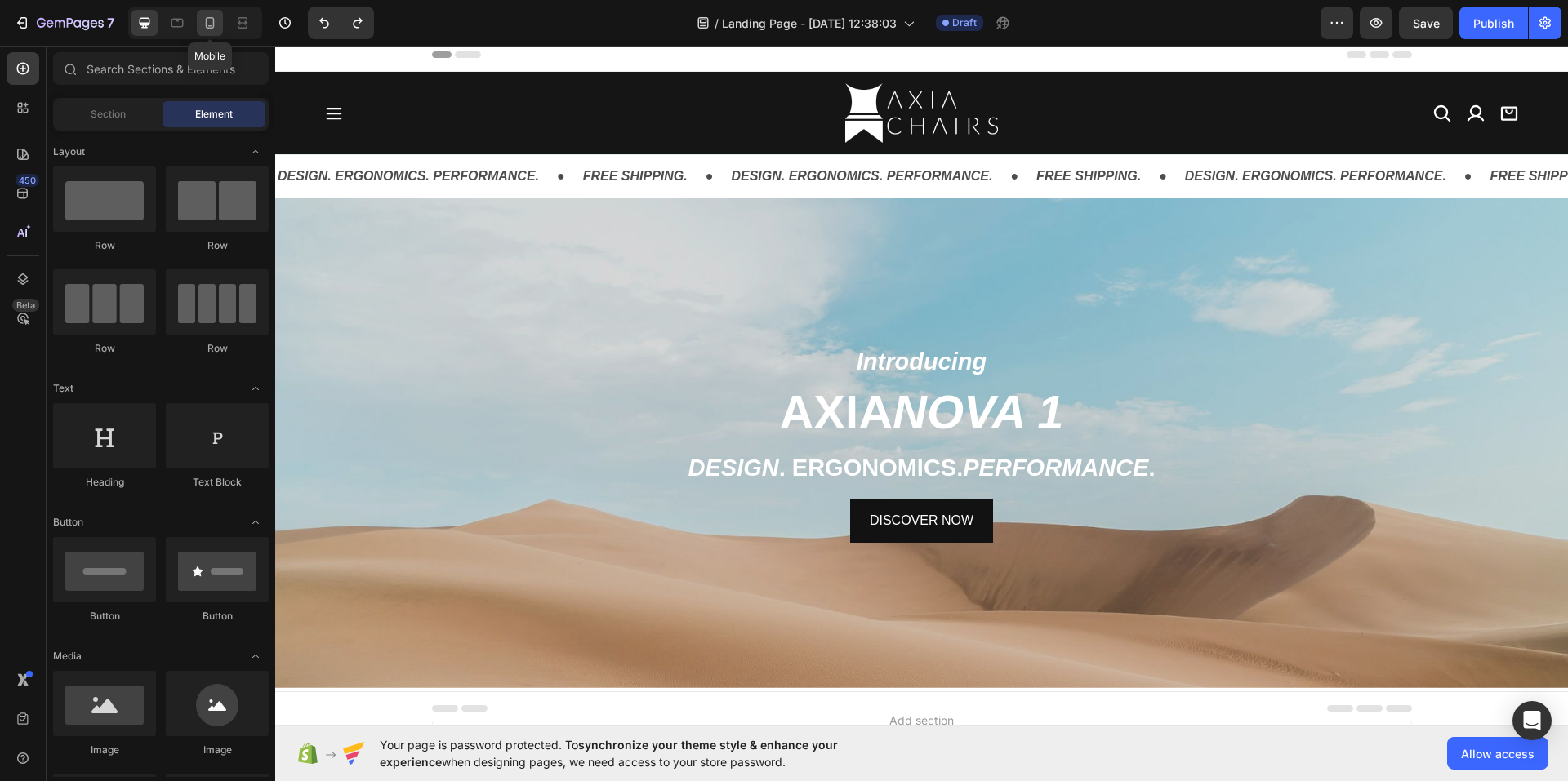
click at [215, 32] on div at bounding box center [210, 23] width 26 height 26
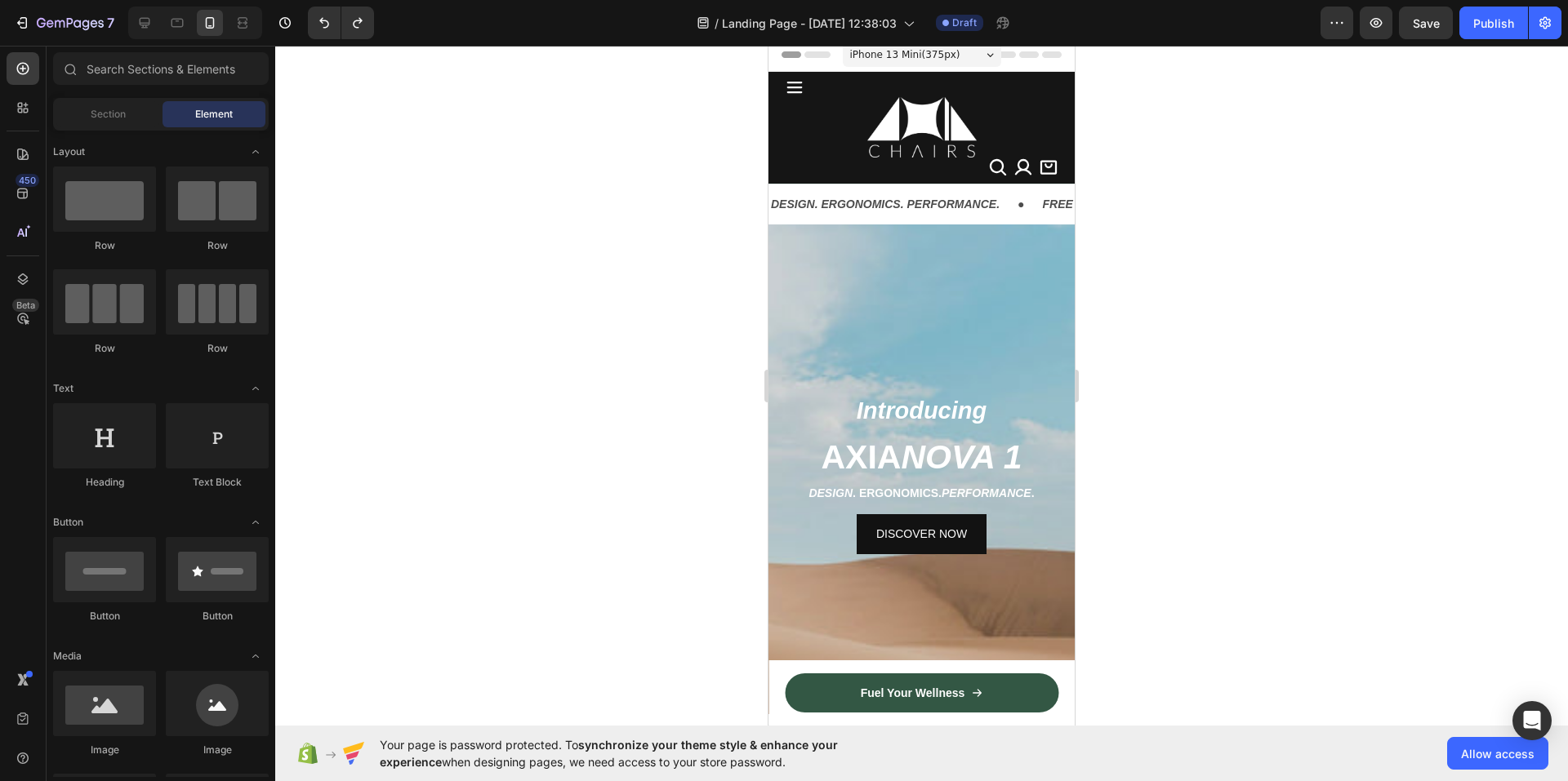
click at [588, 194] on div at bounding box center [921, 413] width 1293 height 736
click at [148, 26] on icon at bounding box center [145, 23] width 10 height 10
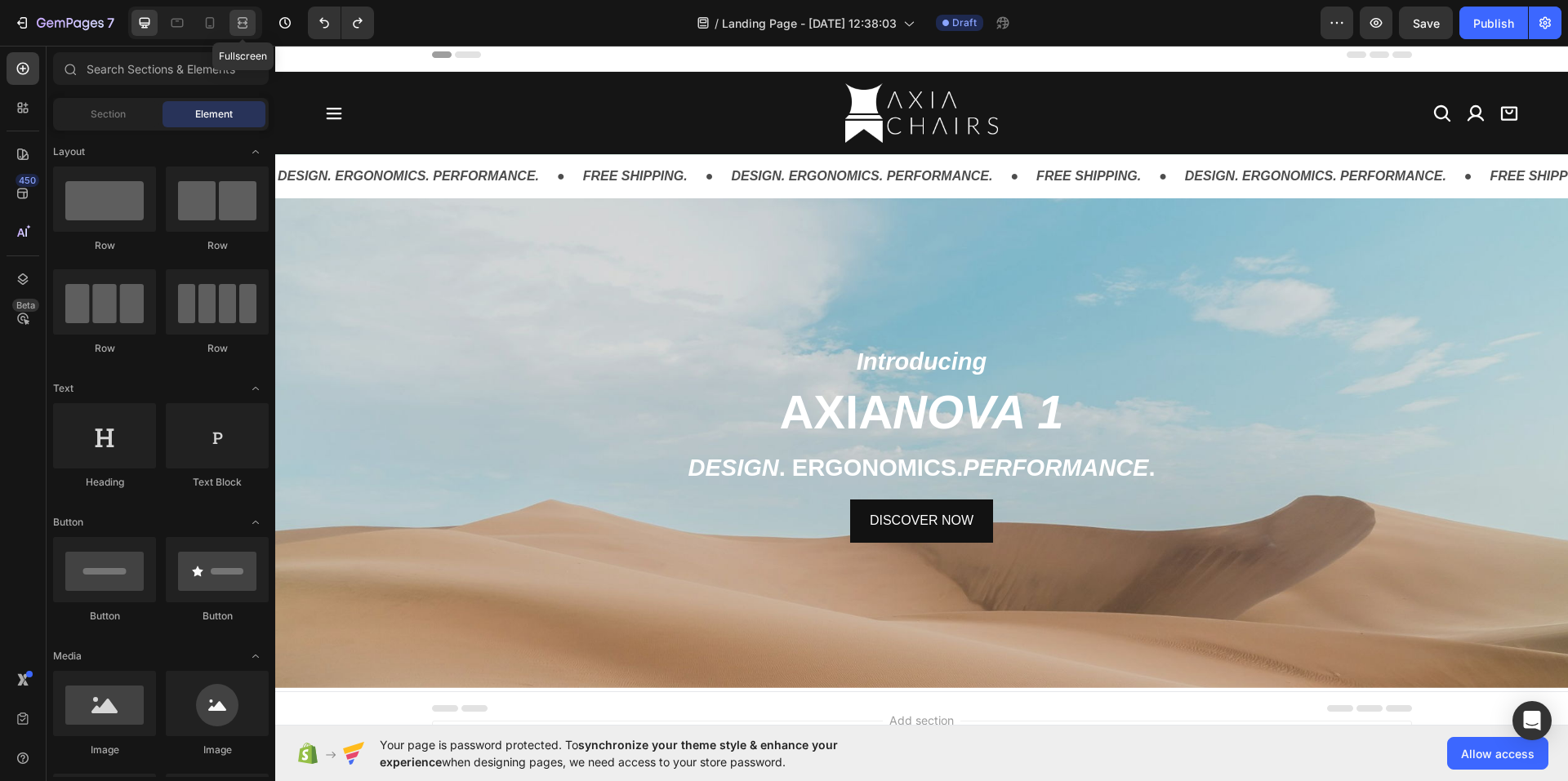
click at [234, 26] on div at bounding box center [243, 23] width 26 height 26
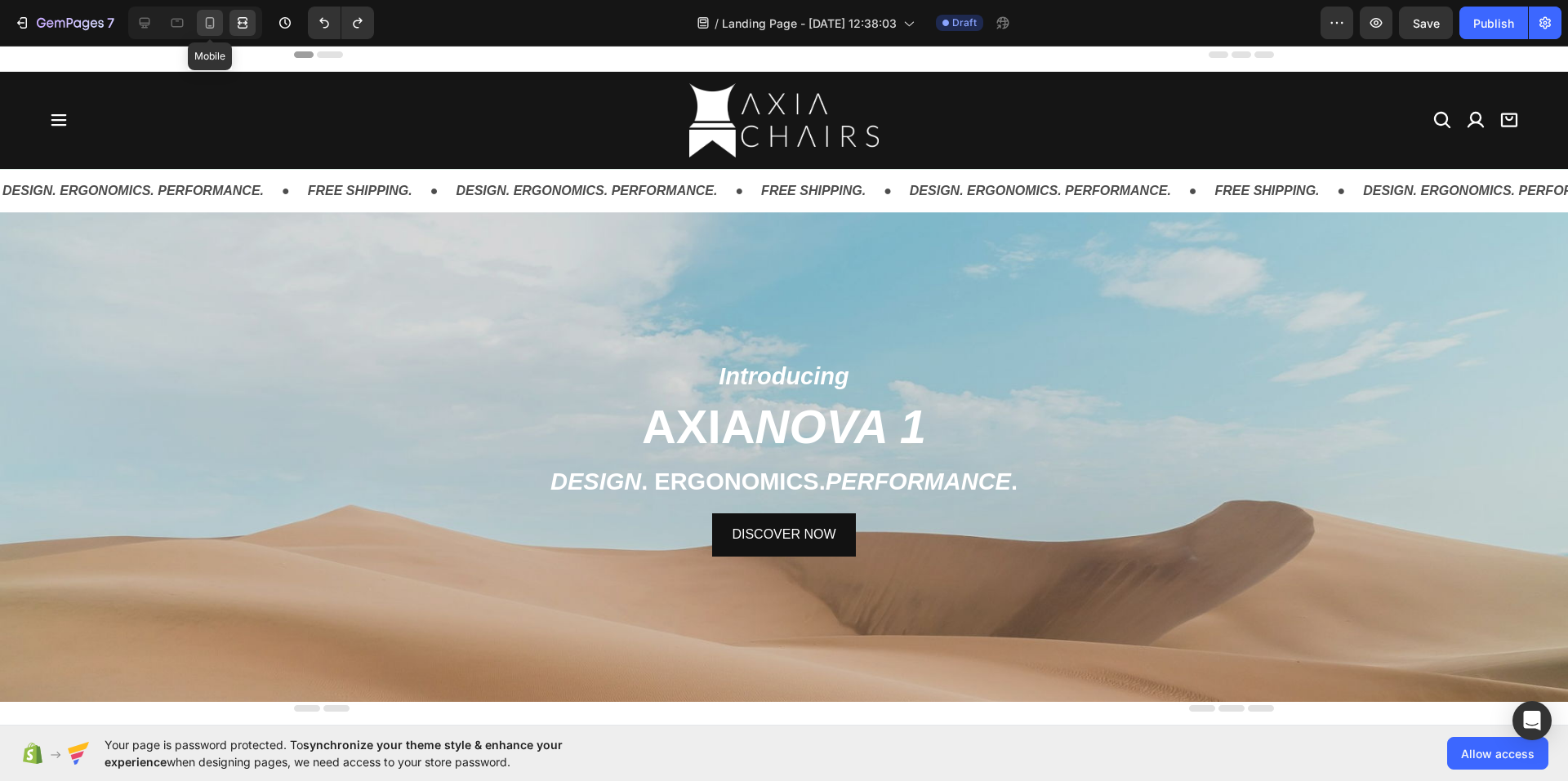
click at [213, 26] on icon at bounding box center [210, 23] width 9 height 11
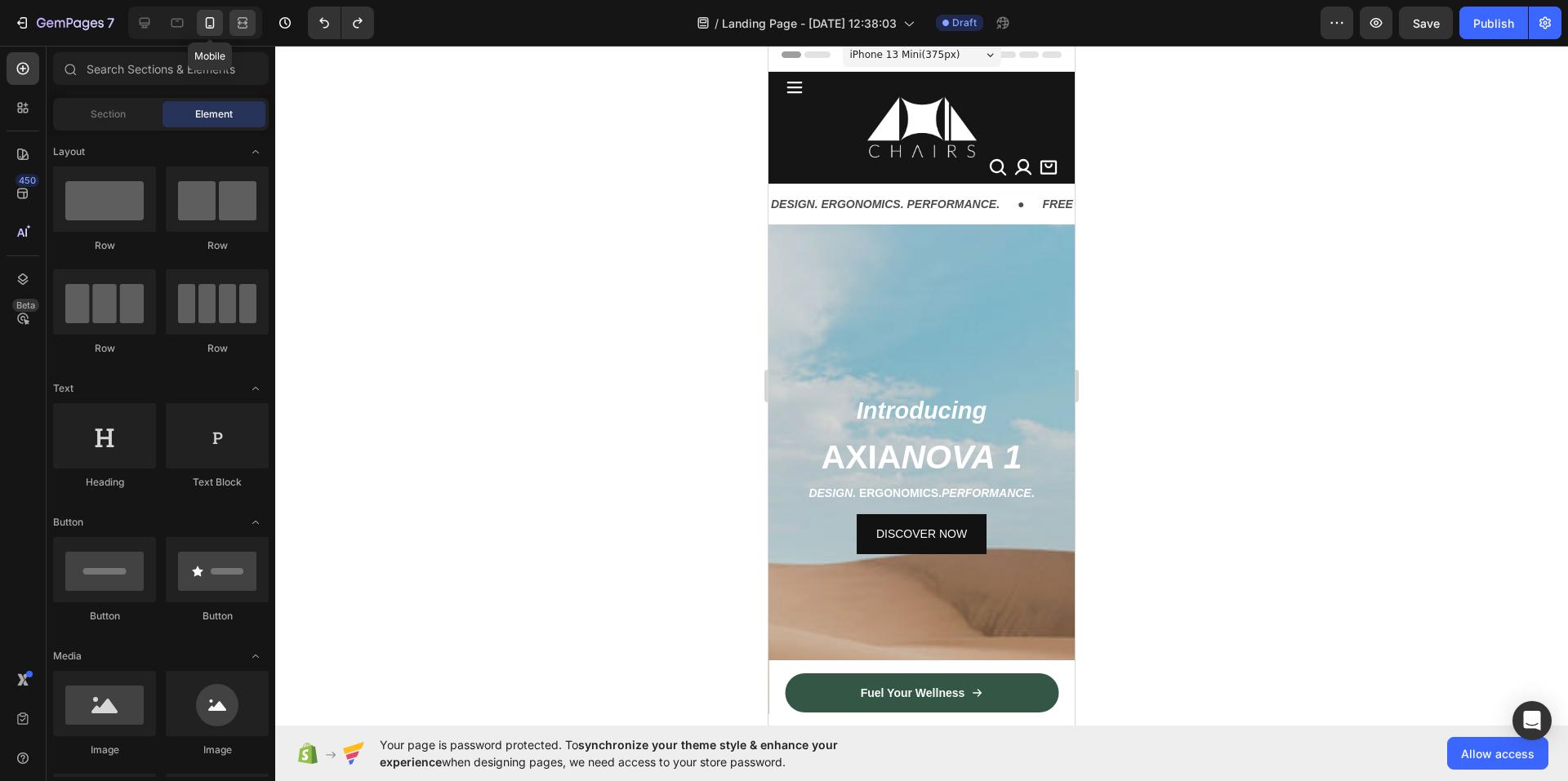
click at [240, 25] on icon at bounding box center [239, 23] width 5 height 4
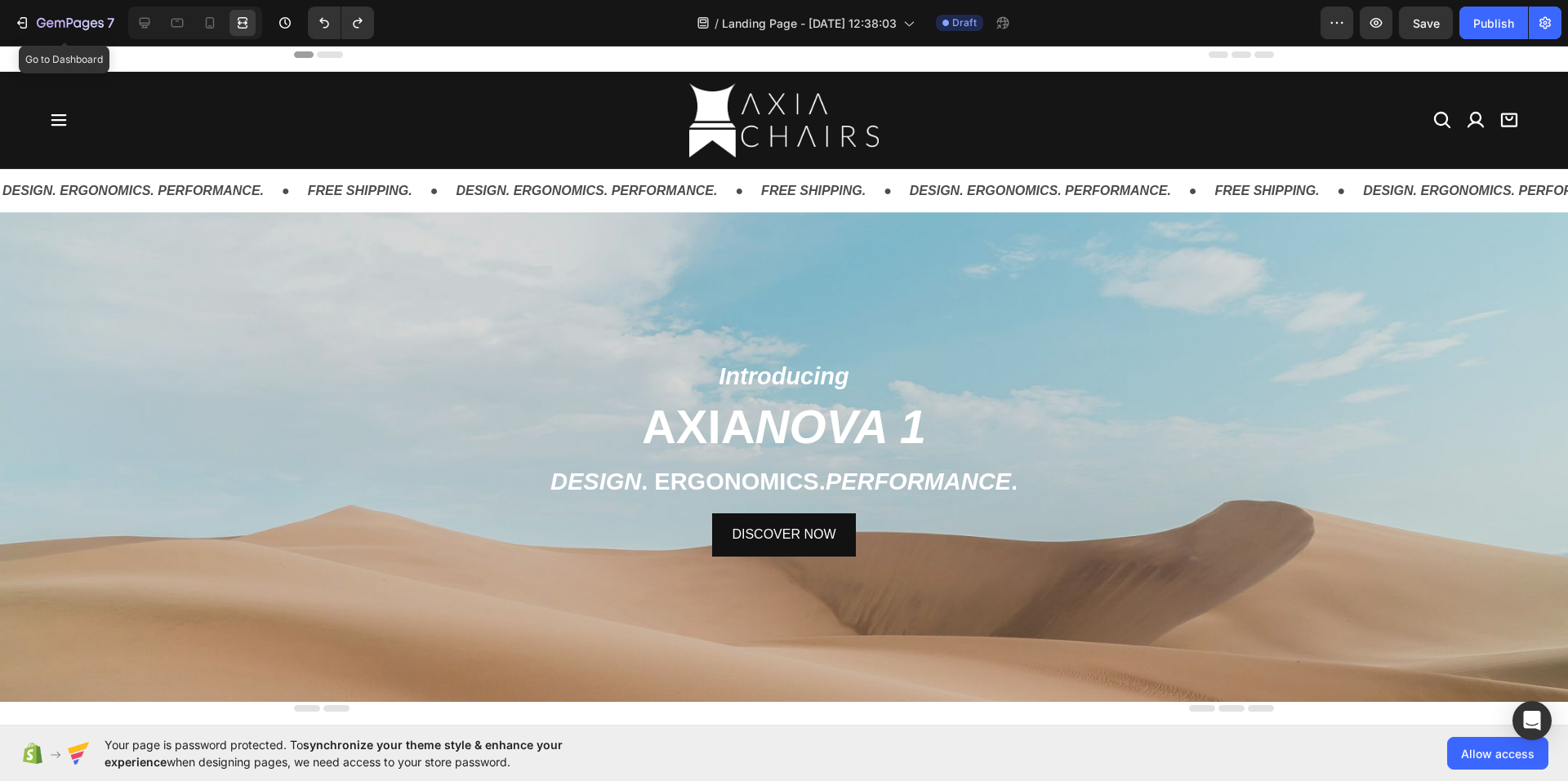
drag, startPoint x: 118, startPoint y: 26, endPoint x: 129, endPoint y: 26, distance: 11.0
click at [128, 26] on div "7 Go to Dashboard" at bounding box center [131, 23] width 262 height 33
click at [130, 24] on div at bounding box center [196, 23] width 134 height 33
click at [144, 18] on icon at bounding box center [145, 23] width 10 height 10
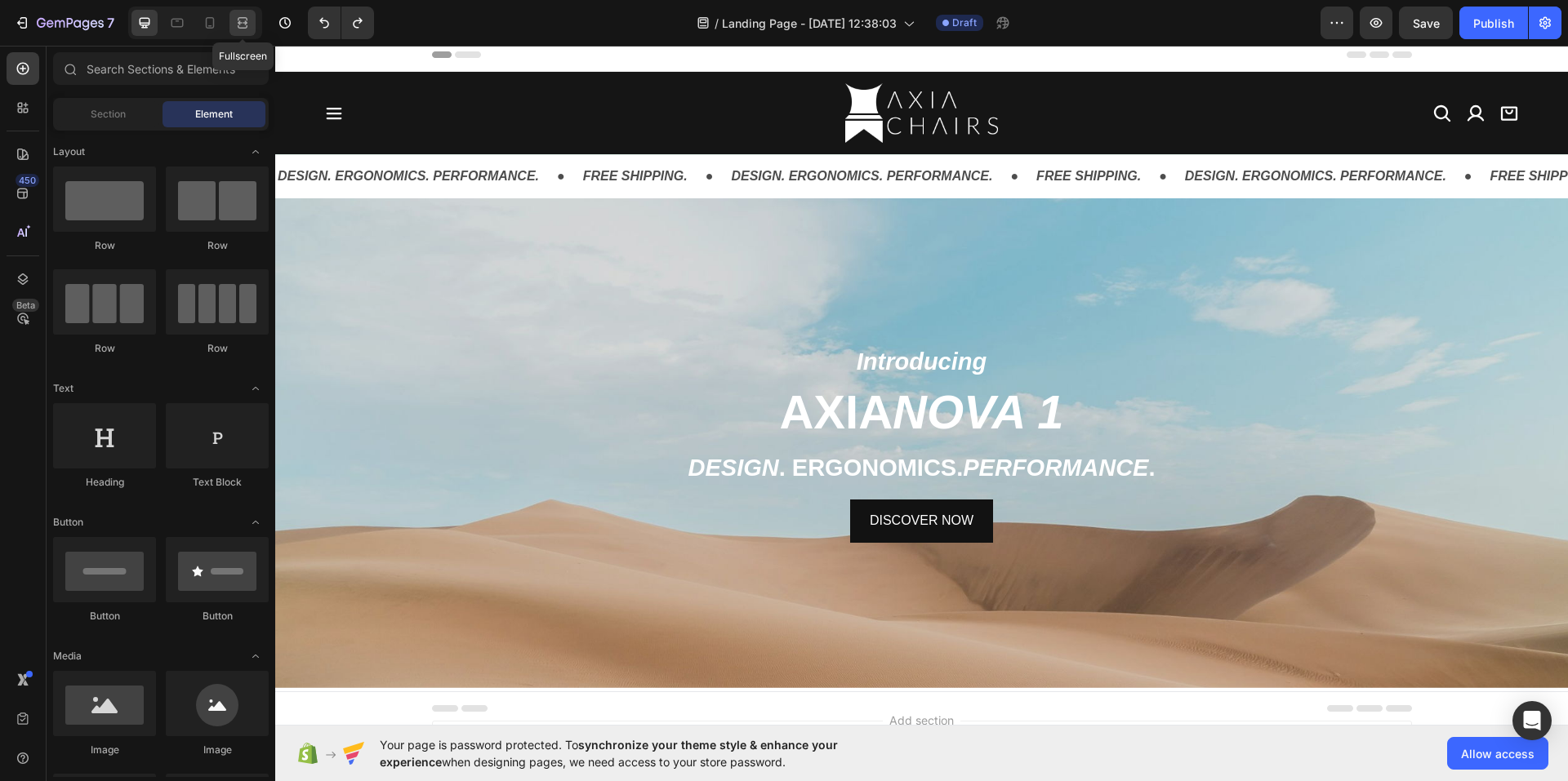
click at [247, 18] on icon at bounding box center [242, 18] width 9 height 3
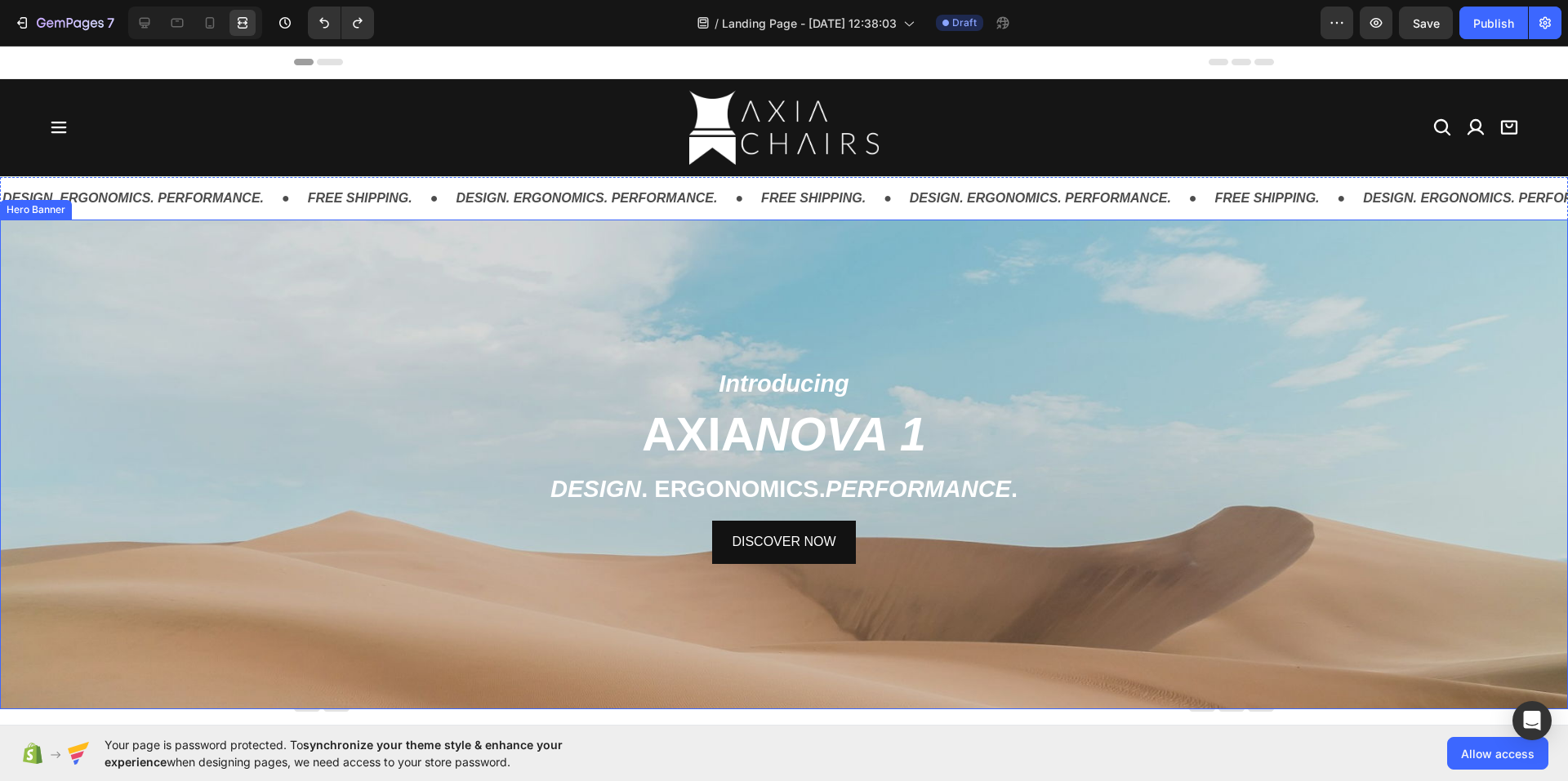
click at [771, 106] on img at bounding box center [784, 128] width 189 height 75
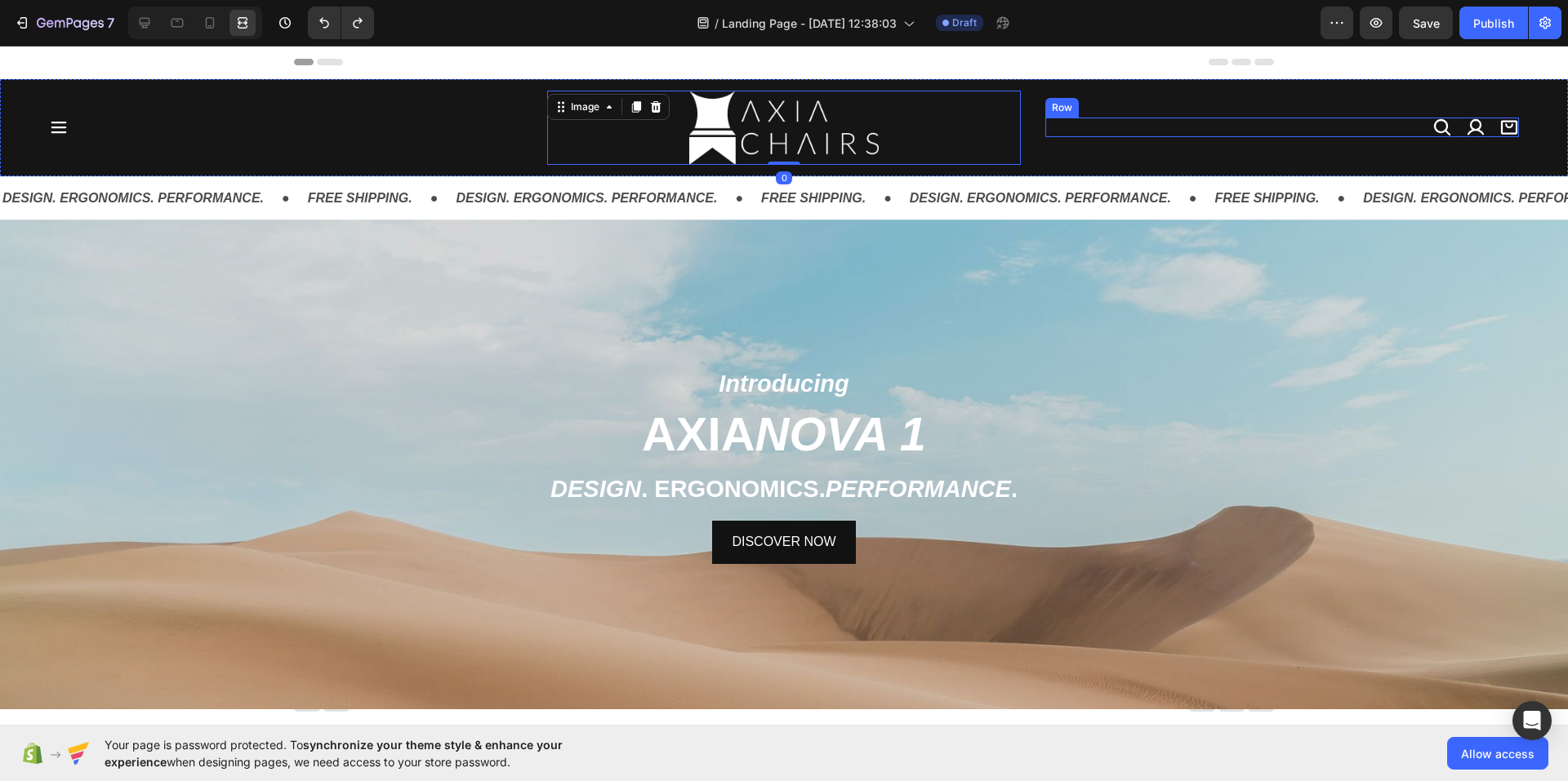
click at [1256, 123] on div "Icon Icon Icon Row" at bounding box center [1281, 127] width 474 height 20
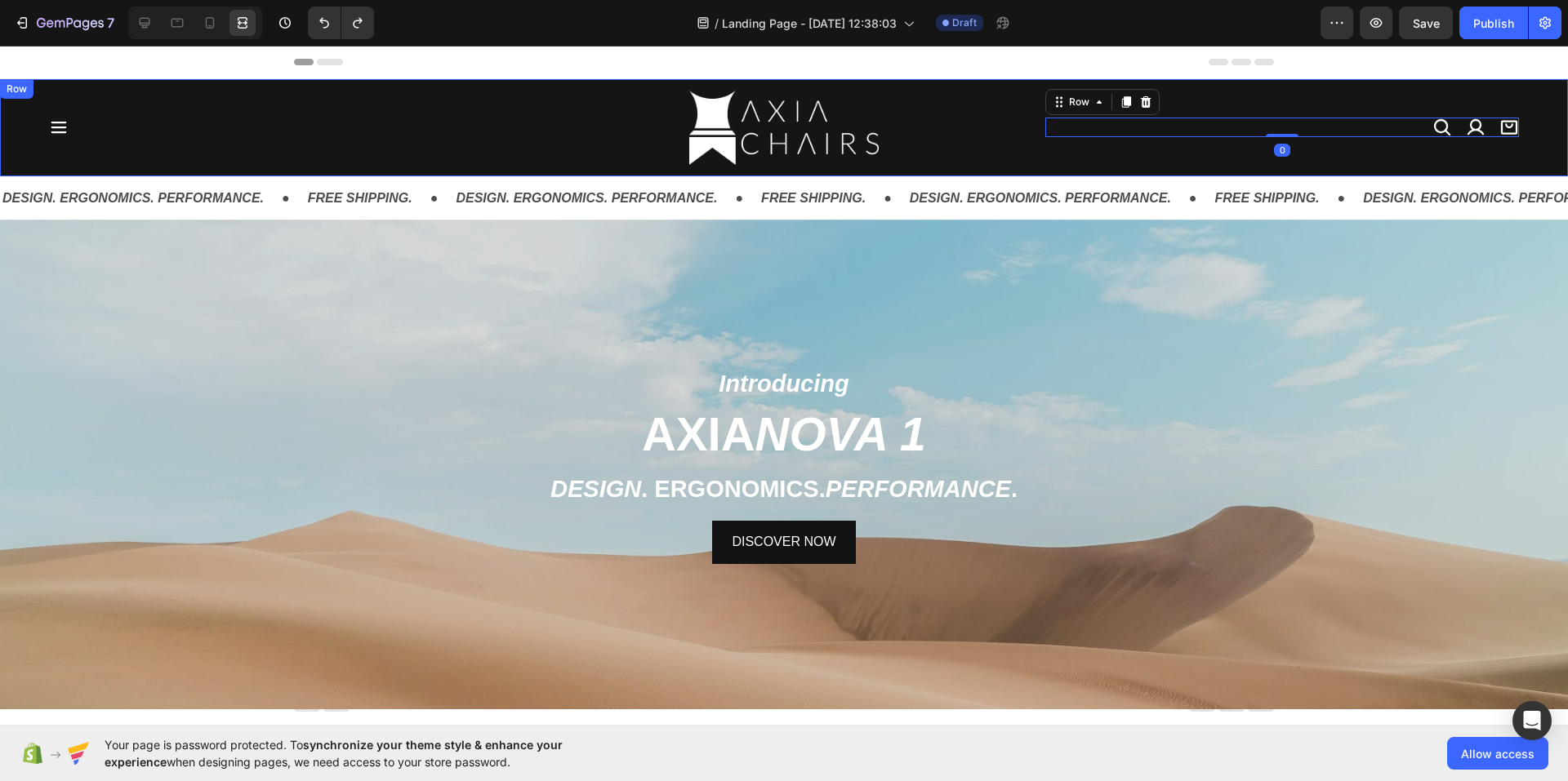
click at [1399, 158] on div "Icon Icon Icon Row 0" at bounding box center [1281, 128] width 474 height 75
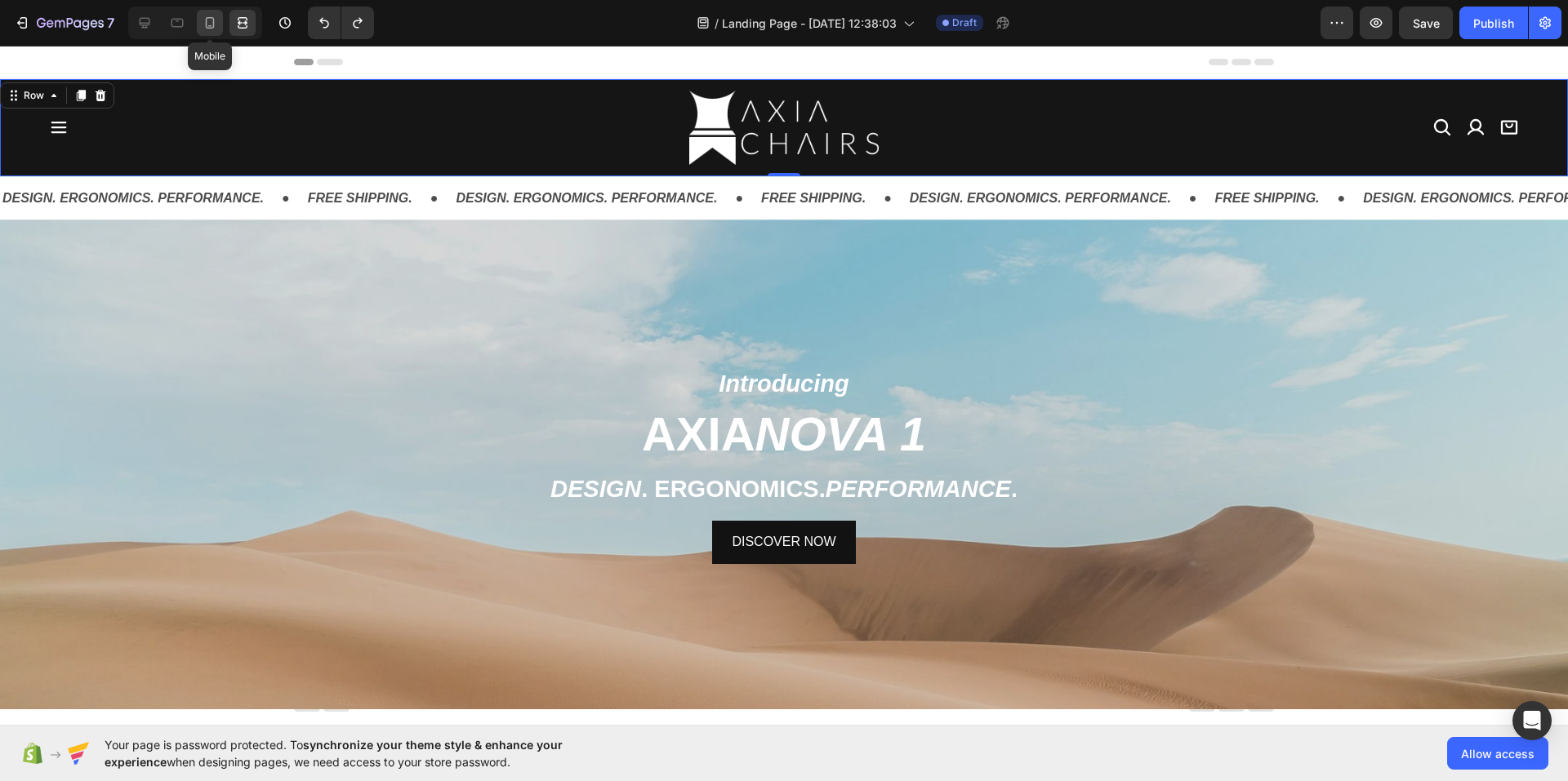
click at [220, 18] on div at bounding box center [210, 23] width 26 height 26
type input "0"
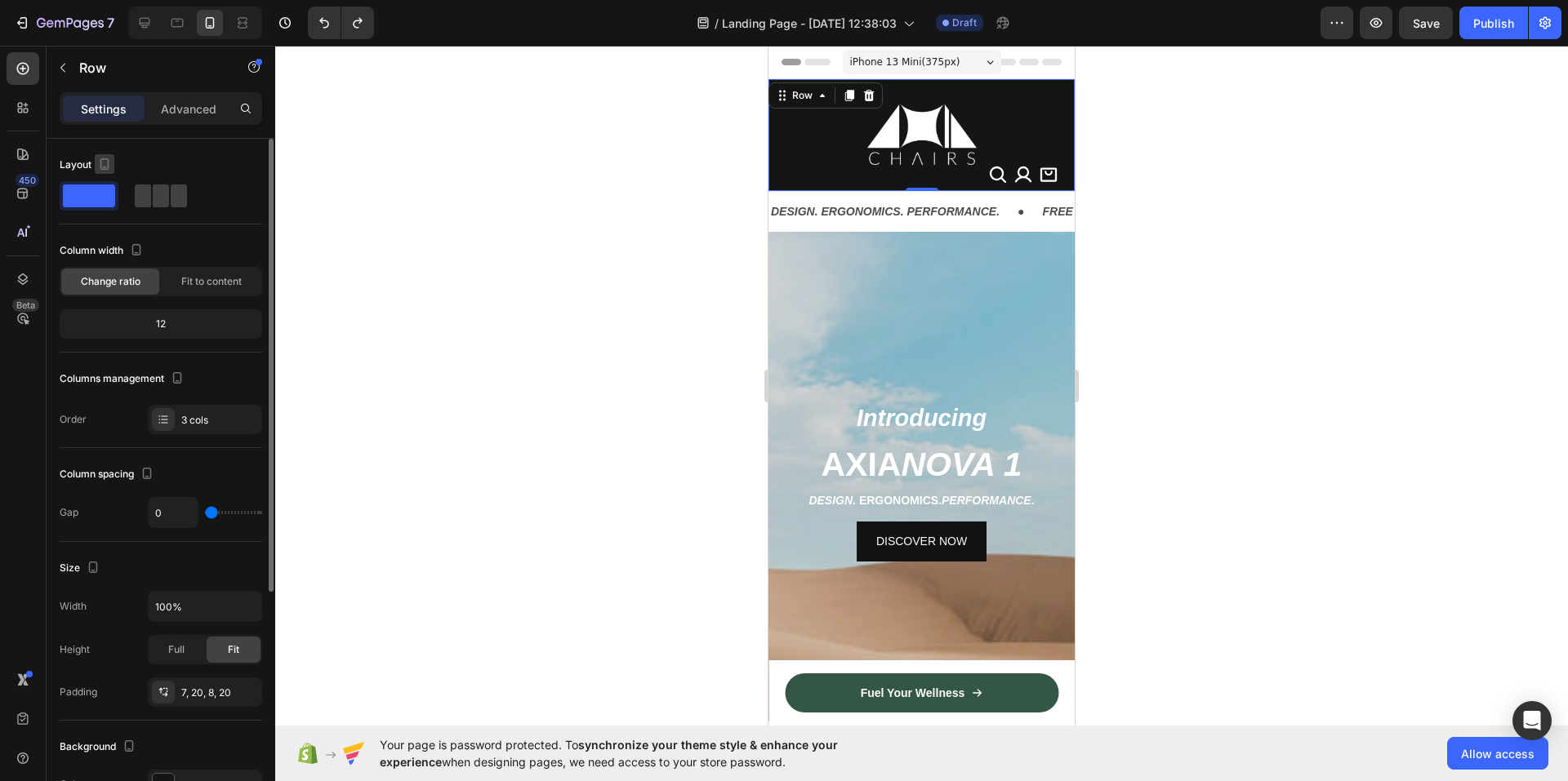
click at [98, 165] on icon "button" at bounding box center [104, 164] width 16 height 16
click at [106, 182] on icon "button" at bounding box center [107, 190] width 16 height 16
type input "30"
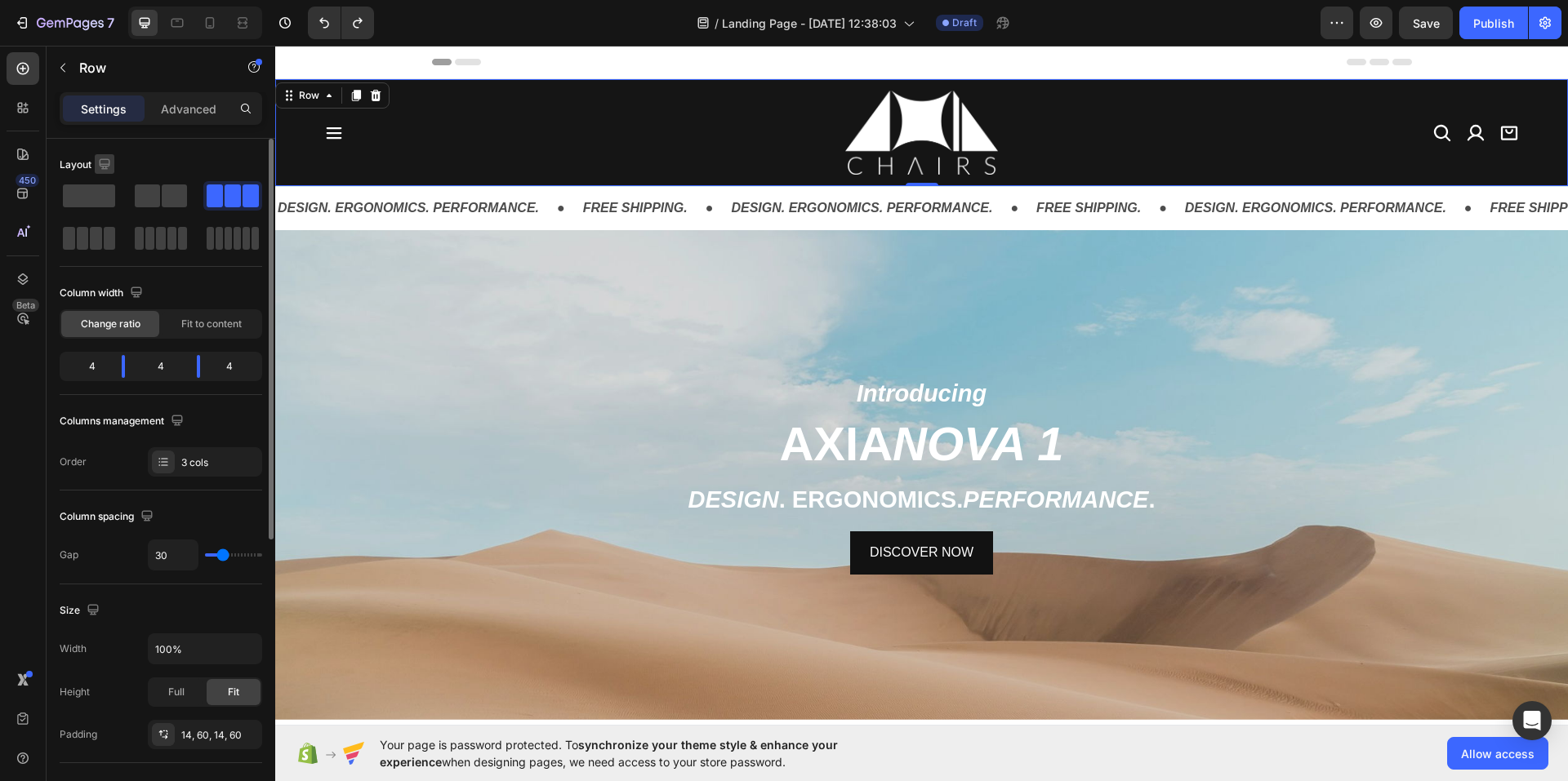
click at [106, 159] on icon "button" at bounding box center [103, 163] width 10 height 10
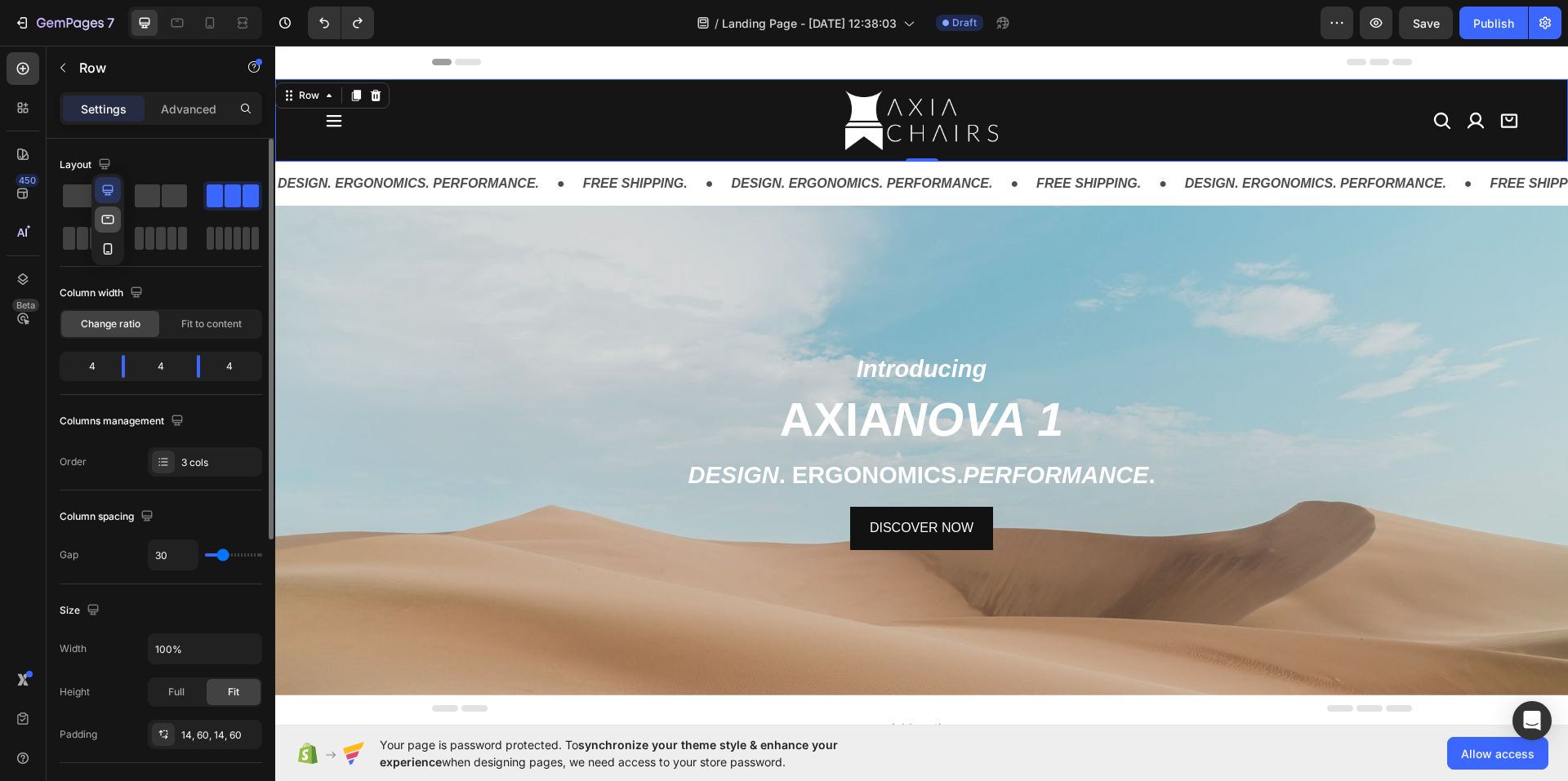
click at [104, 213] on icon "button" at bounding box center [107, 219] width 16 height 16
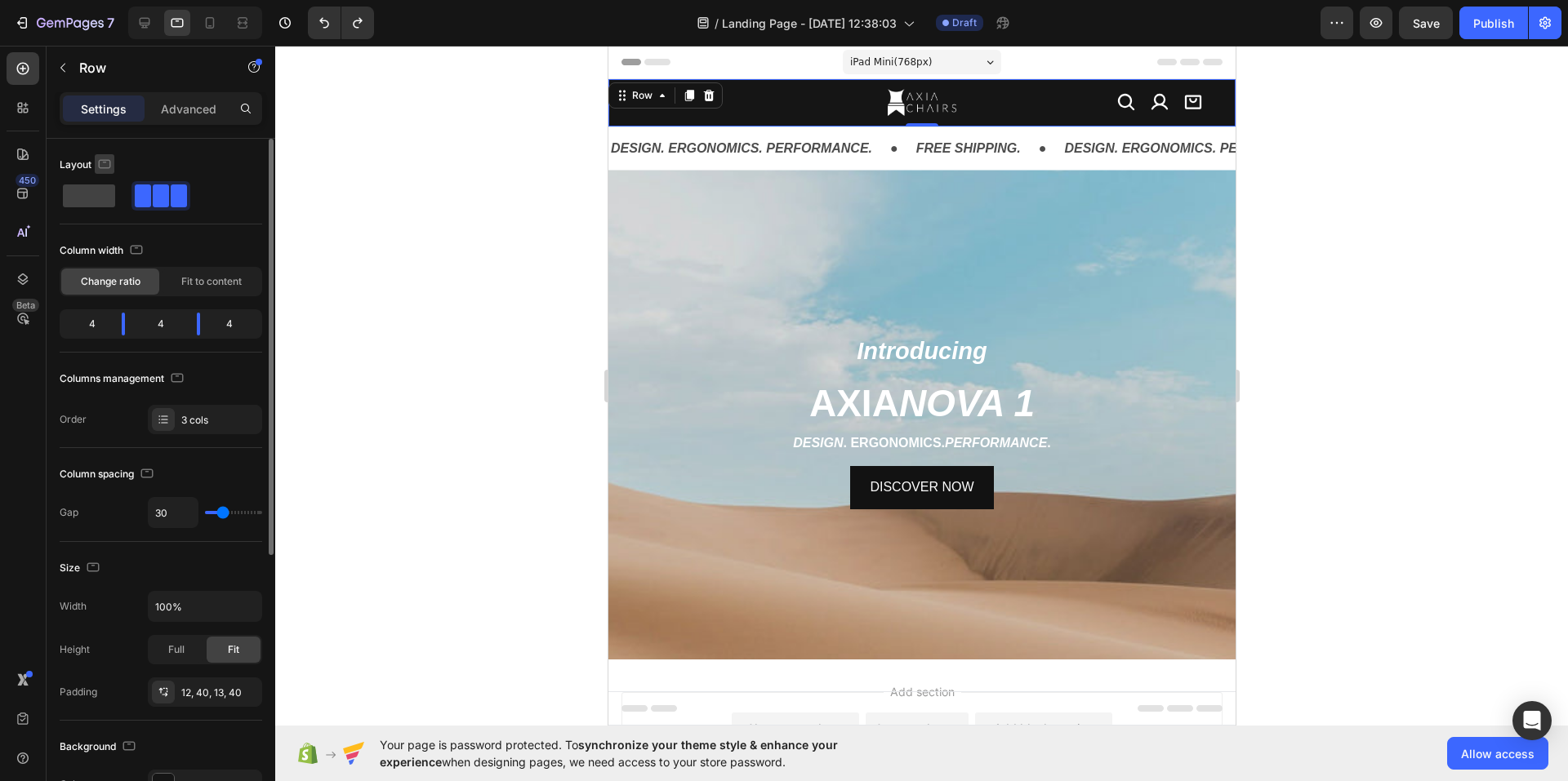
click at [110, 165] on icon "button" at bounding box center [104, 163] width 12 height 9
click at [116, 242] on button "button" at bounding box center [108, 250] width 26 height 26
type input "0"
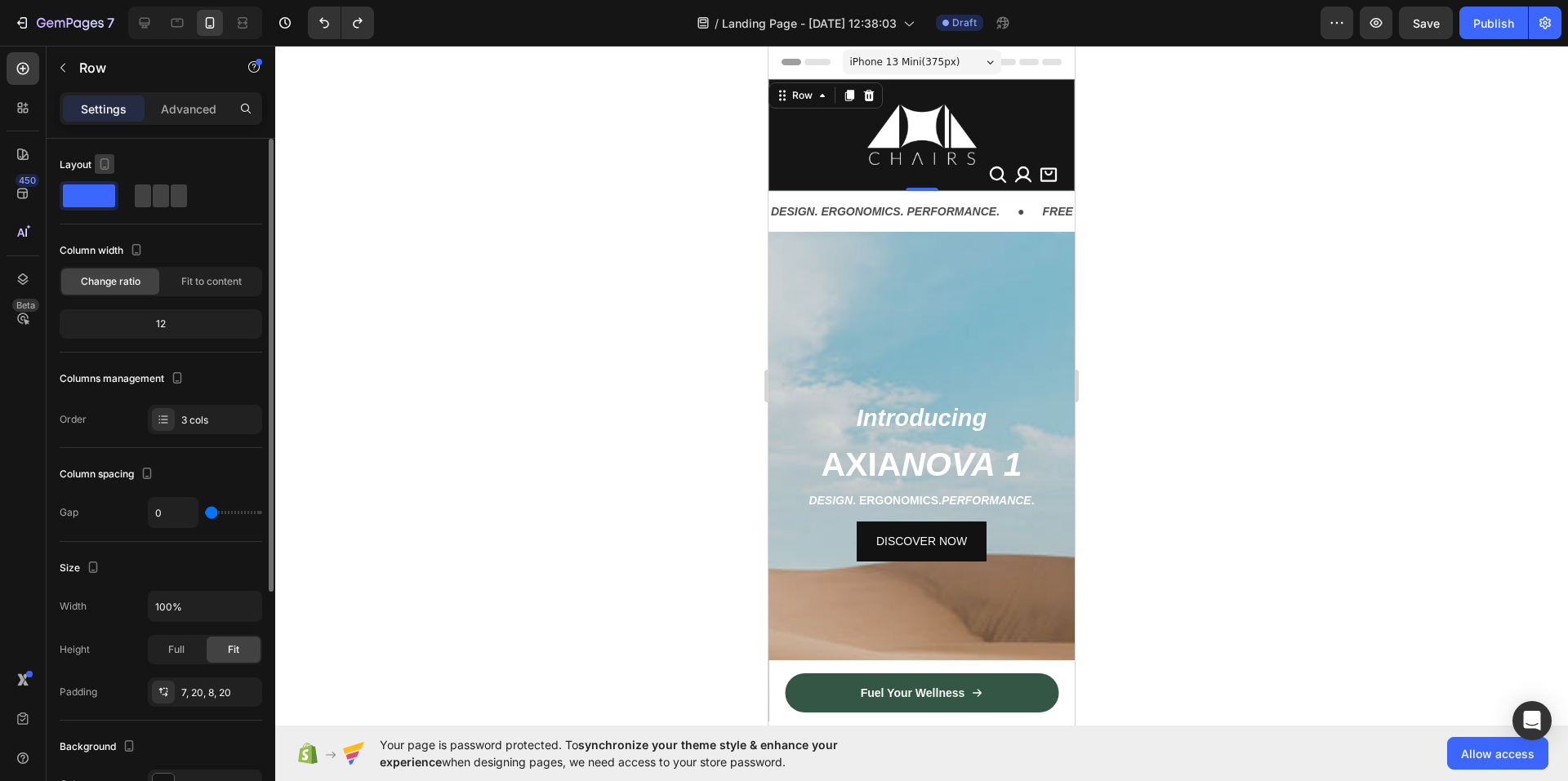
click at [105, 160] on icon "button" at bounding box center [104, 164] width 16 height 16
click at [108, 209] on button "button" at bounding box center [108, 219] width 26 height 26
type input "30"
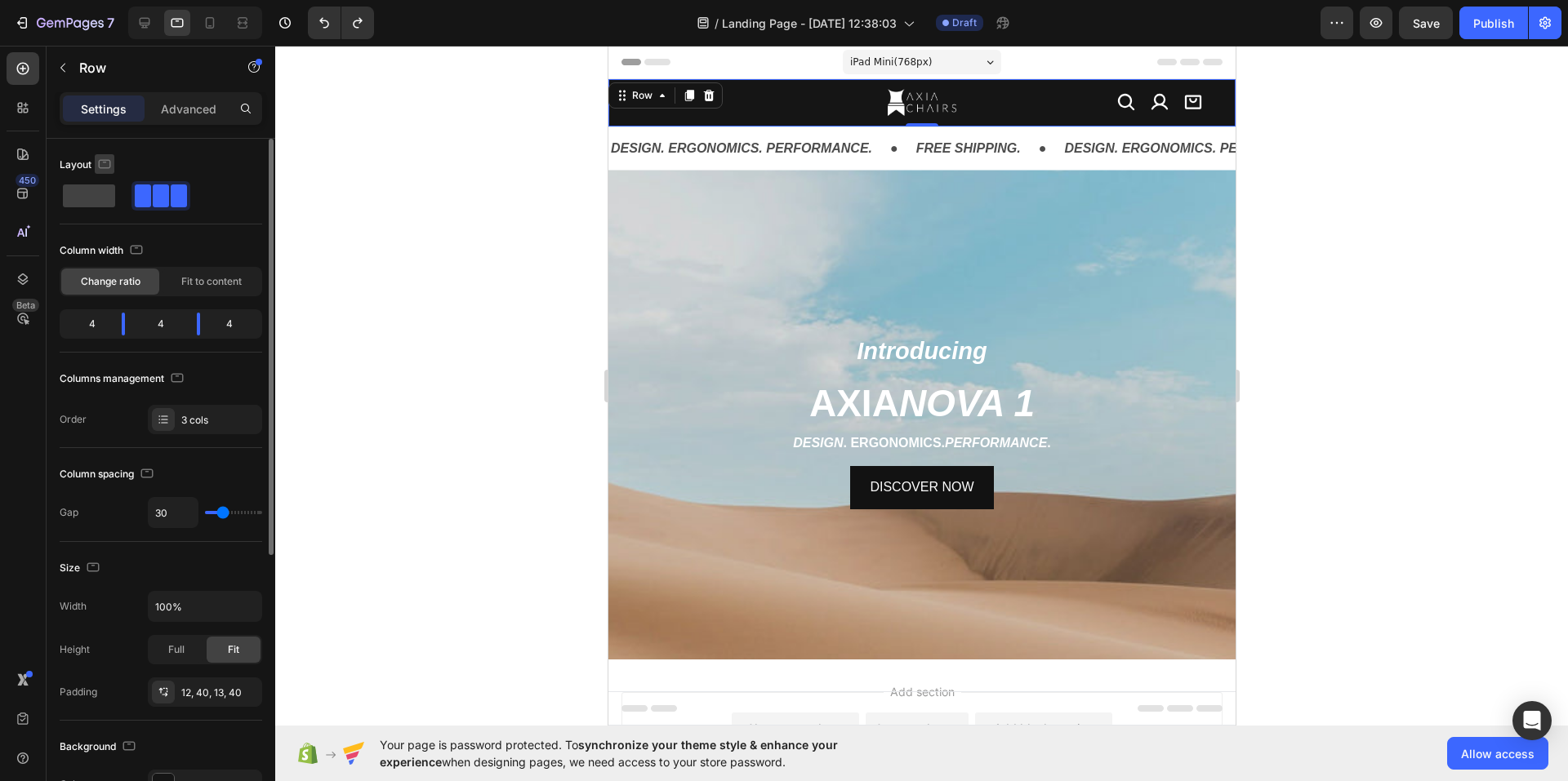
click at [107, 165] on icon "button" at bounding box center [104, 164] width 16 height 16
click at [104, 184] on icon "button" at bounding box center [107, 190] width 16 height 16
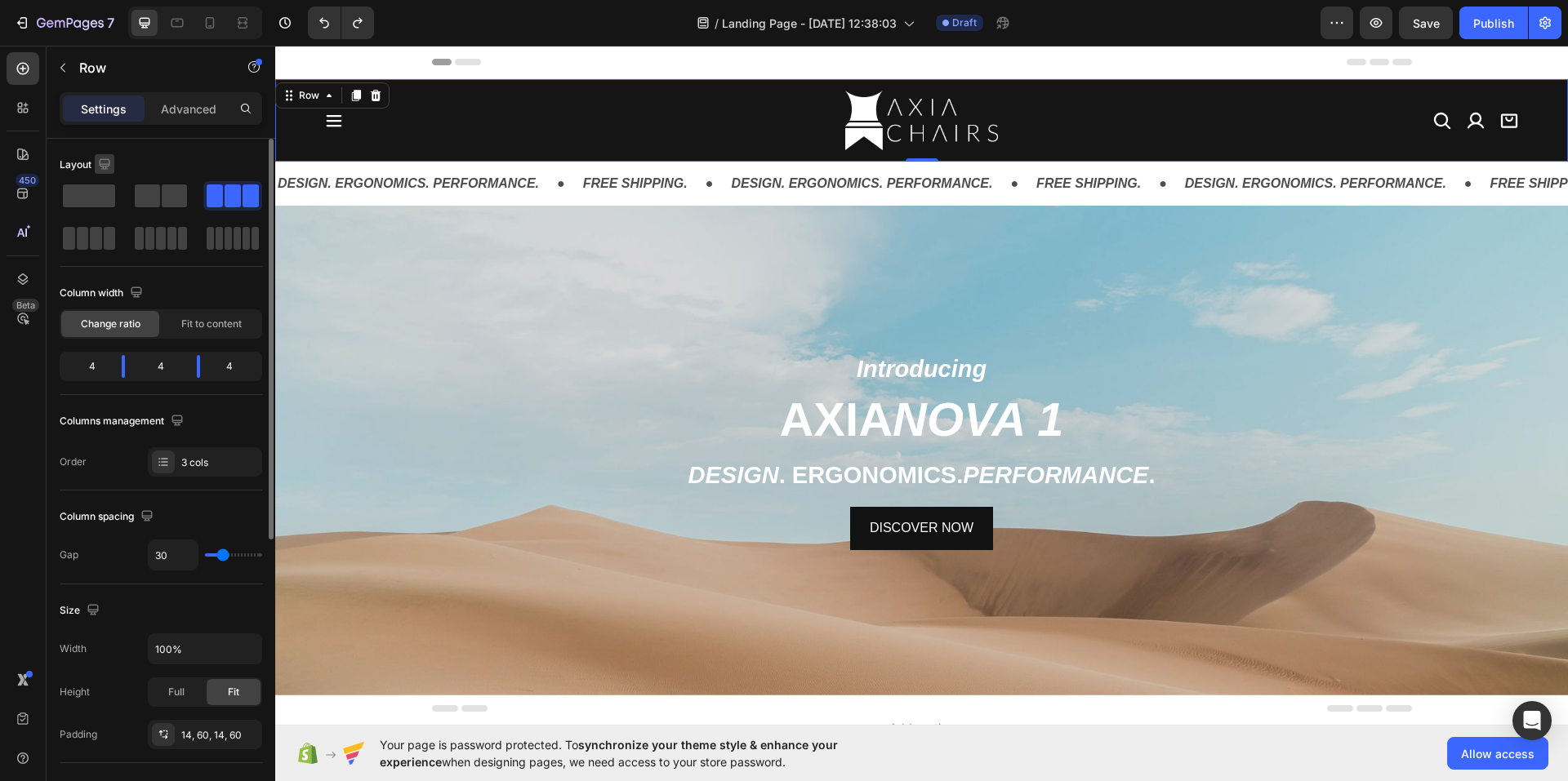
click at [100, 158] on icon "button" at bounding box center [104, 164] width 16 height 16
click at [106, 243] on icon "button" at bounding box center [108, 249] width 9 height 11
type input "0"
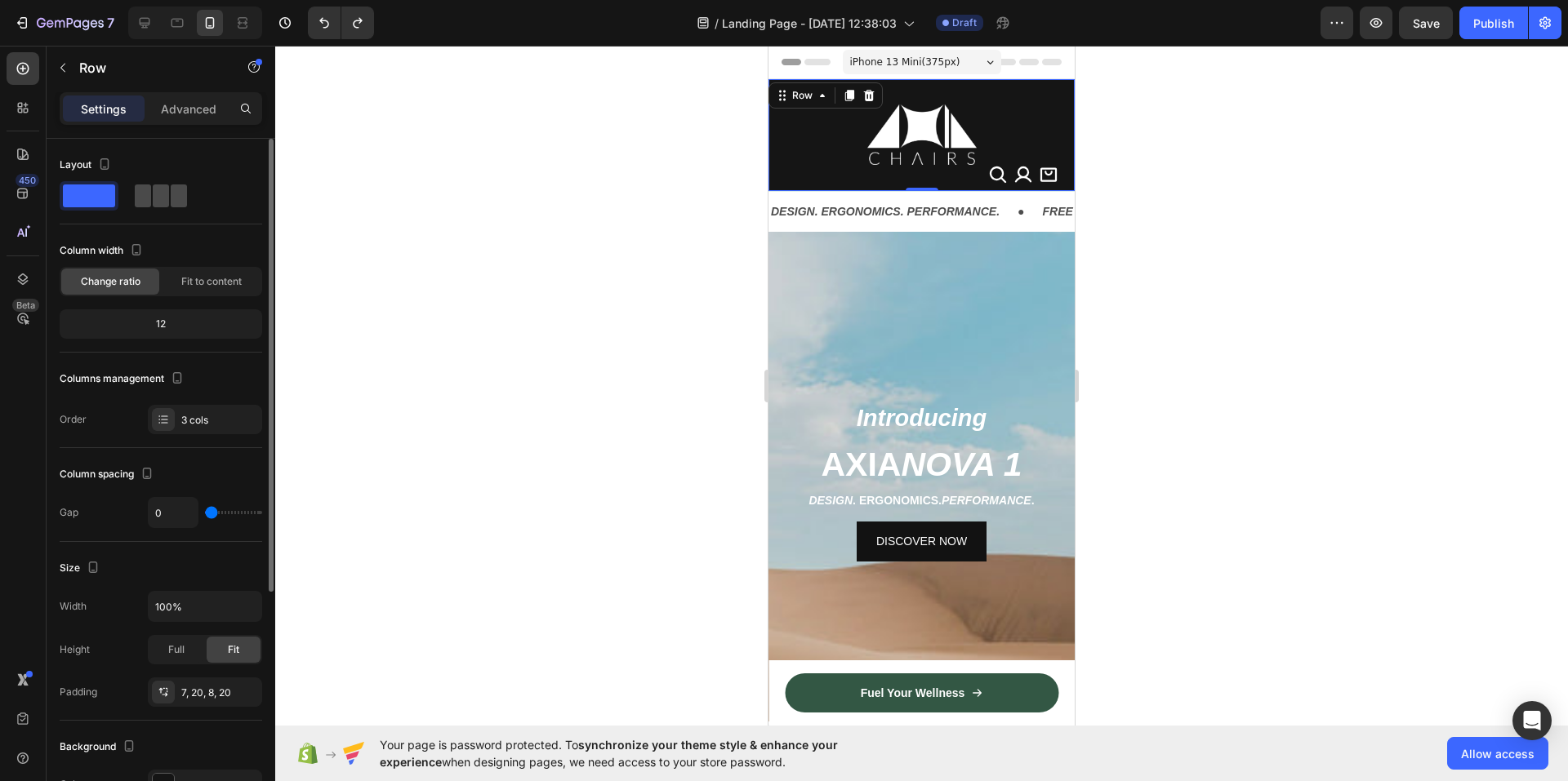
click at [150, 197] on span at bounding box center [142, 196] width 16 height 23
type input "30"
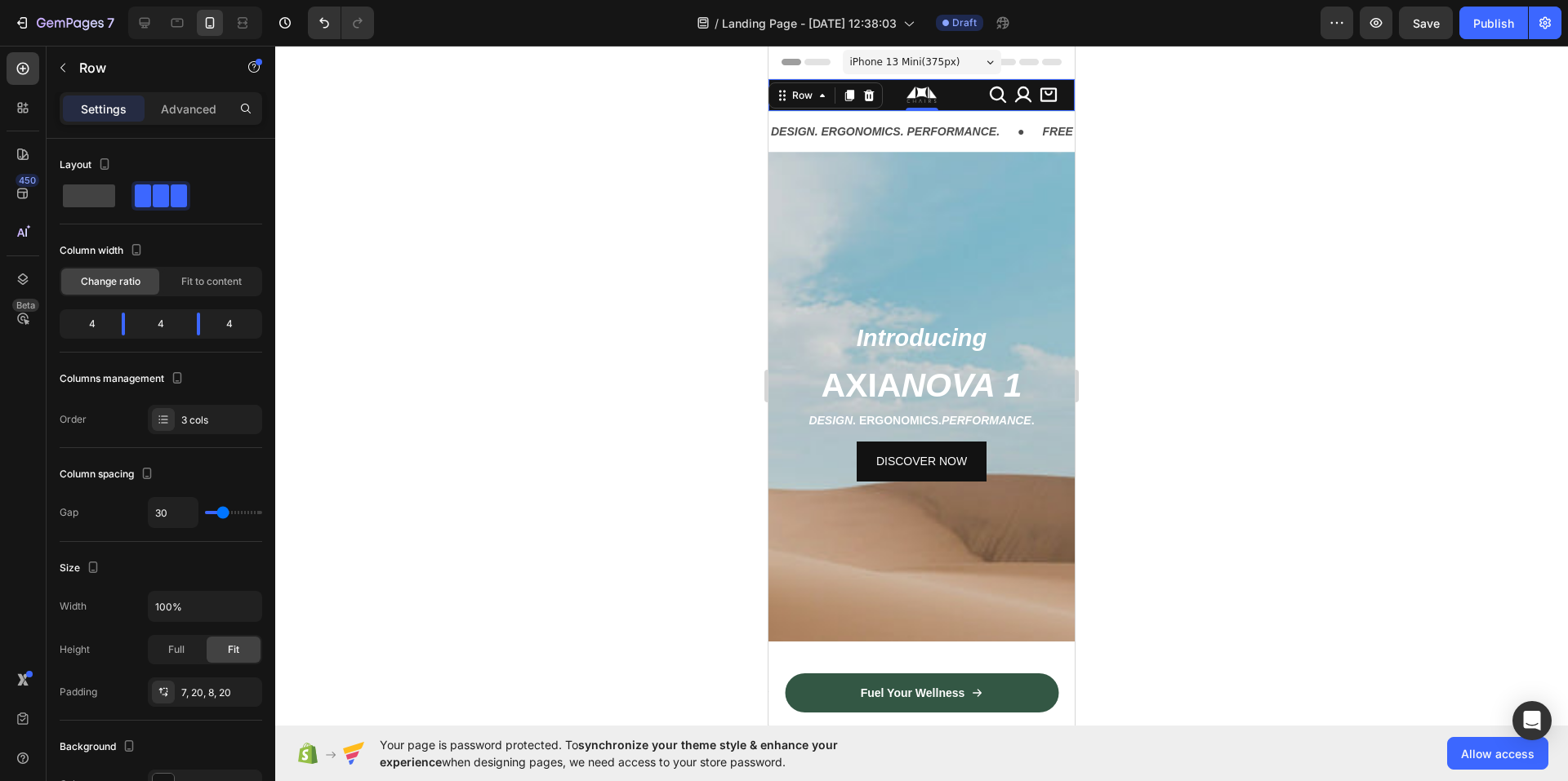
click at [533, 185] on div at bounding box center [921, 413] width 1293 height 736
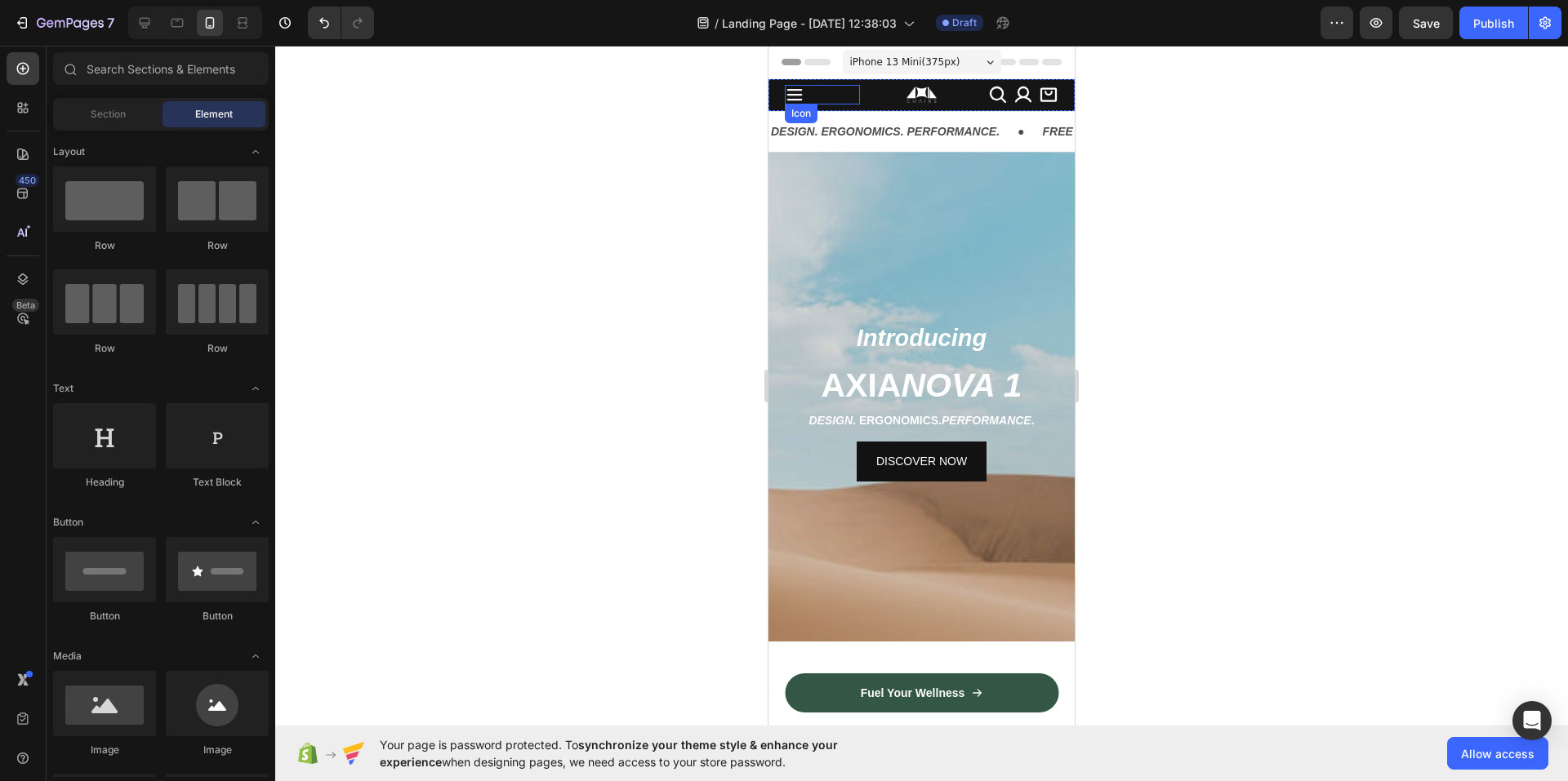
click at [797, 95] on icon at bounding box center [794, 95] width 15 height 11
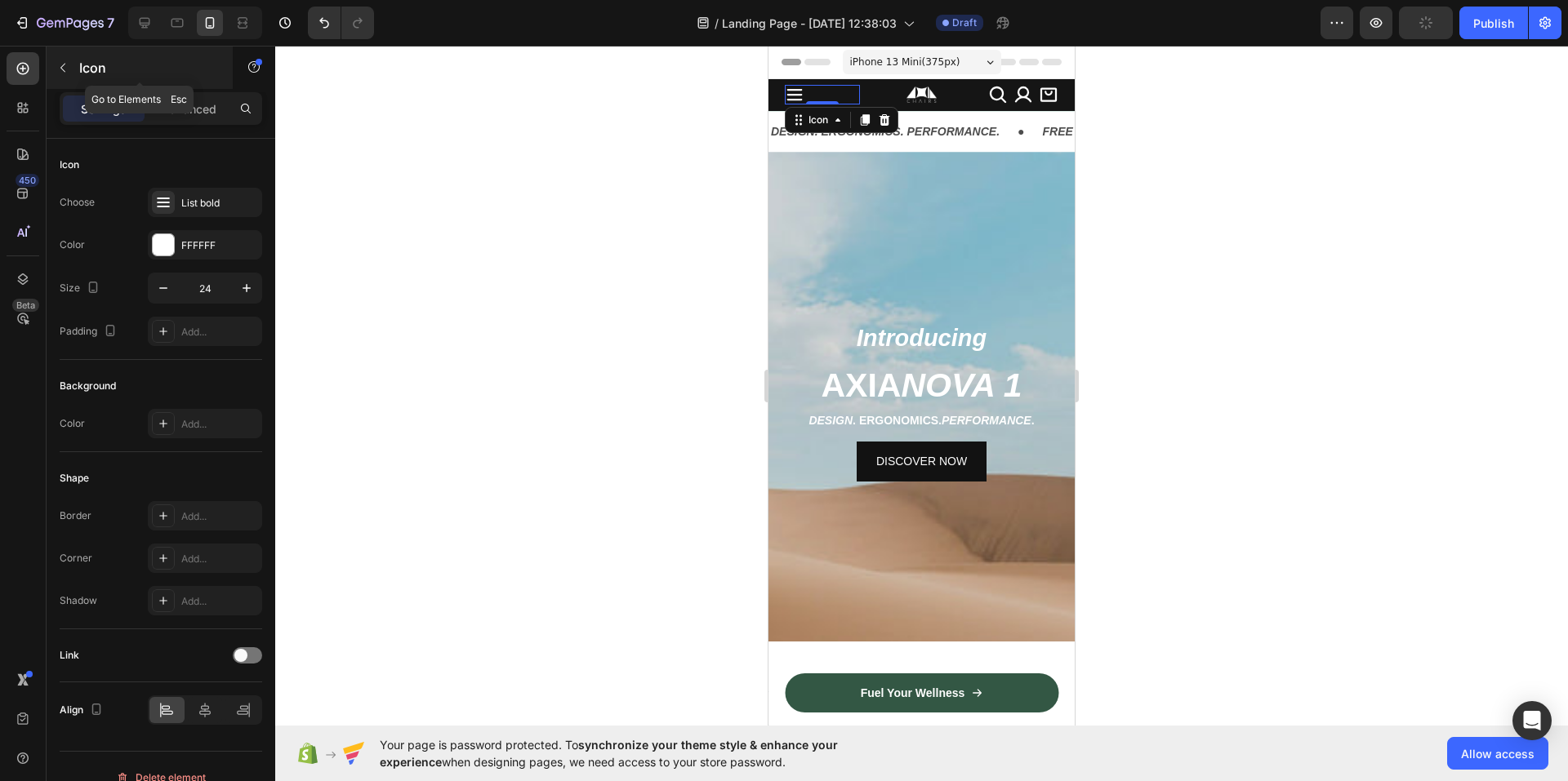
click at [60, 79] on button "button" at bounding box center [63, 68] width 26 height 26
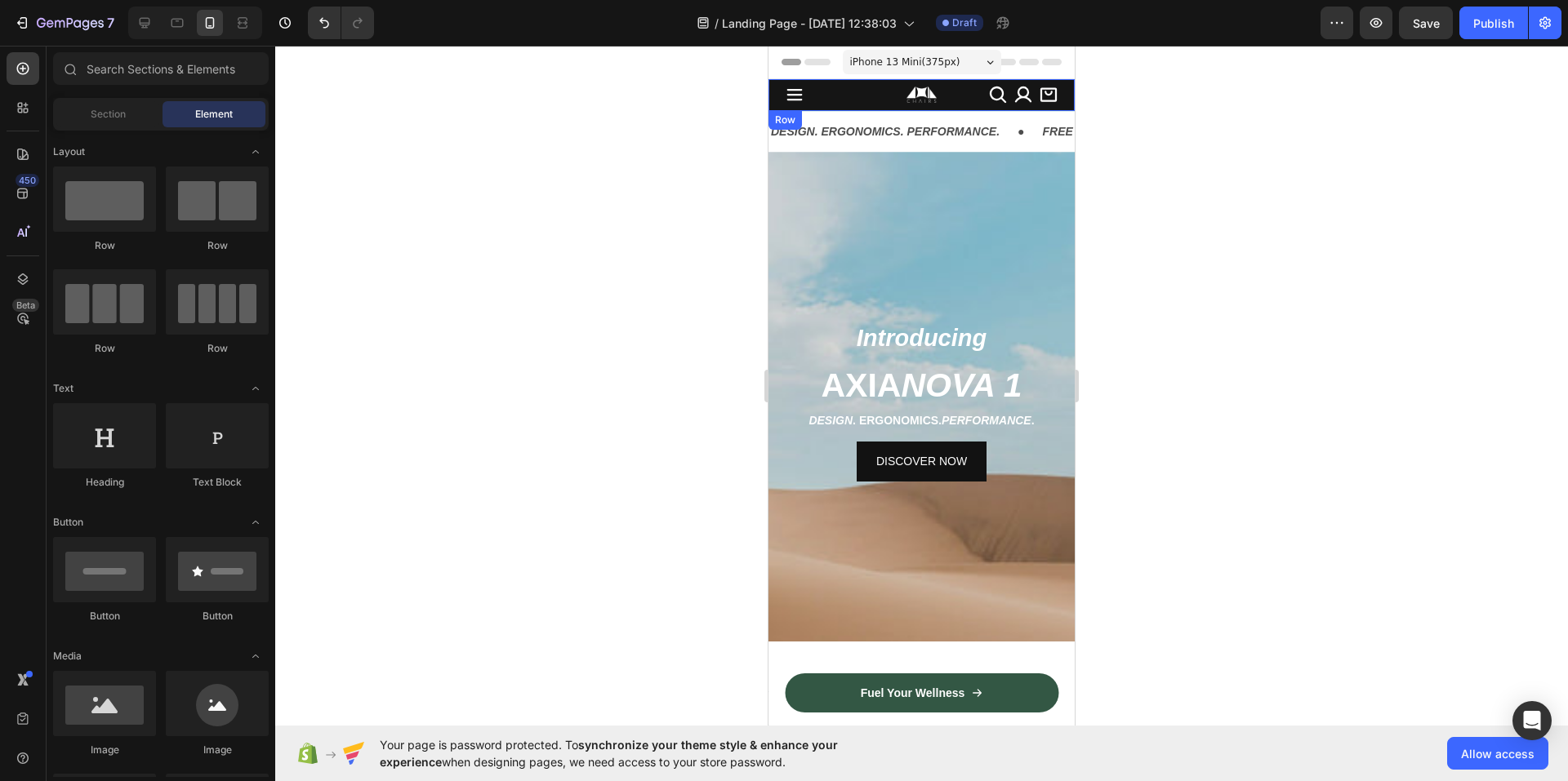
click at [779, 102] on div "Icon Image Icon Icon Icon Row Row" at bounding box center [921, 95] width 306 height 32
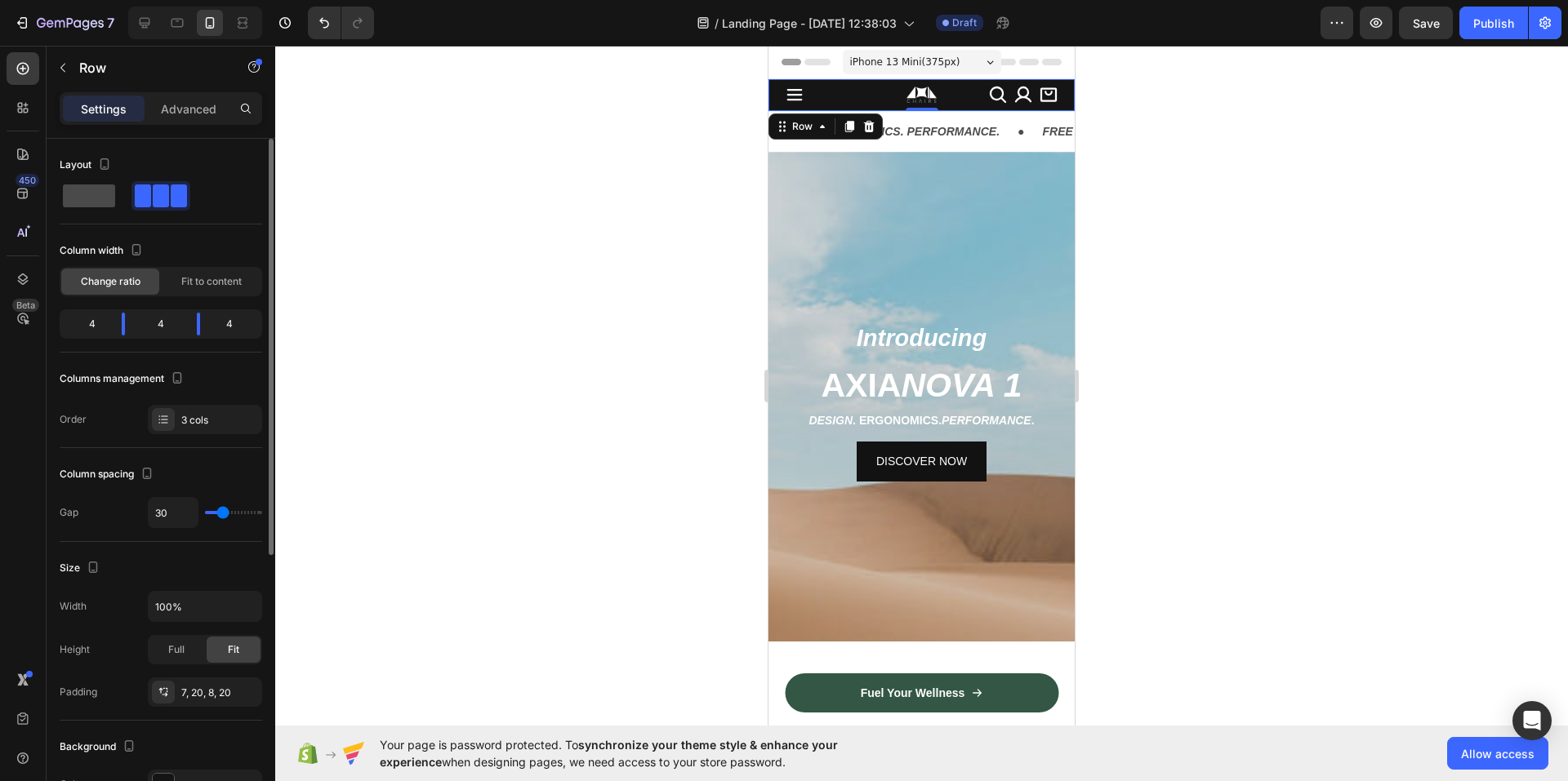
click at [96, 186] on span at bounding box center [88, 196] width 52 height 23
type input "0"
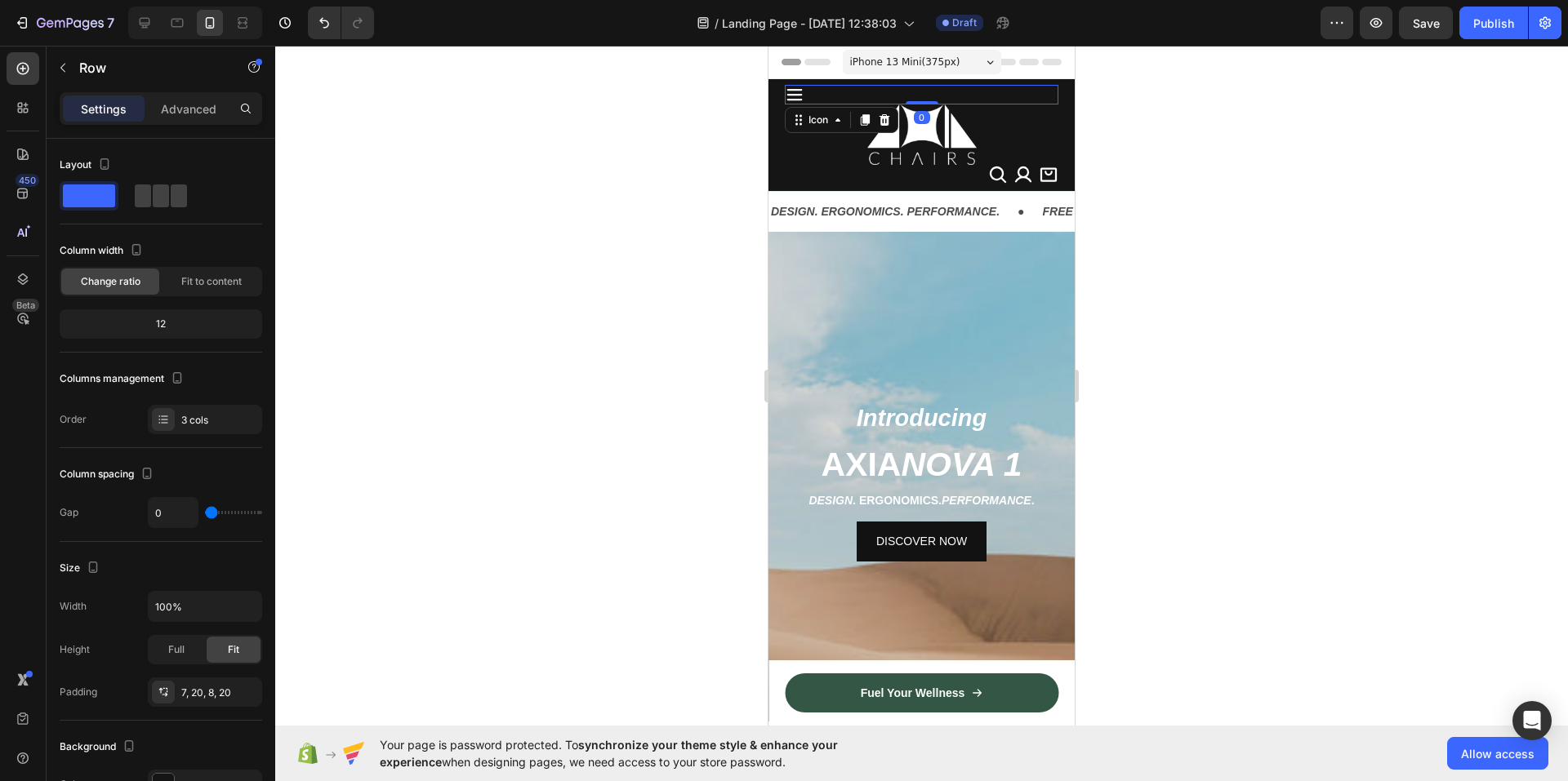
click at [793, 96] on icon at bounding box center [794, 95] width 20 height 20
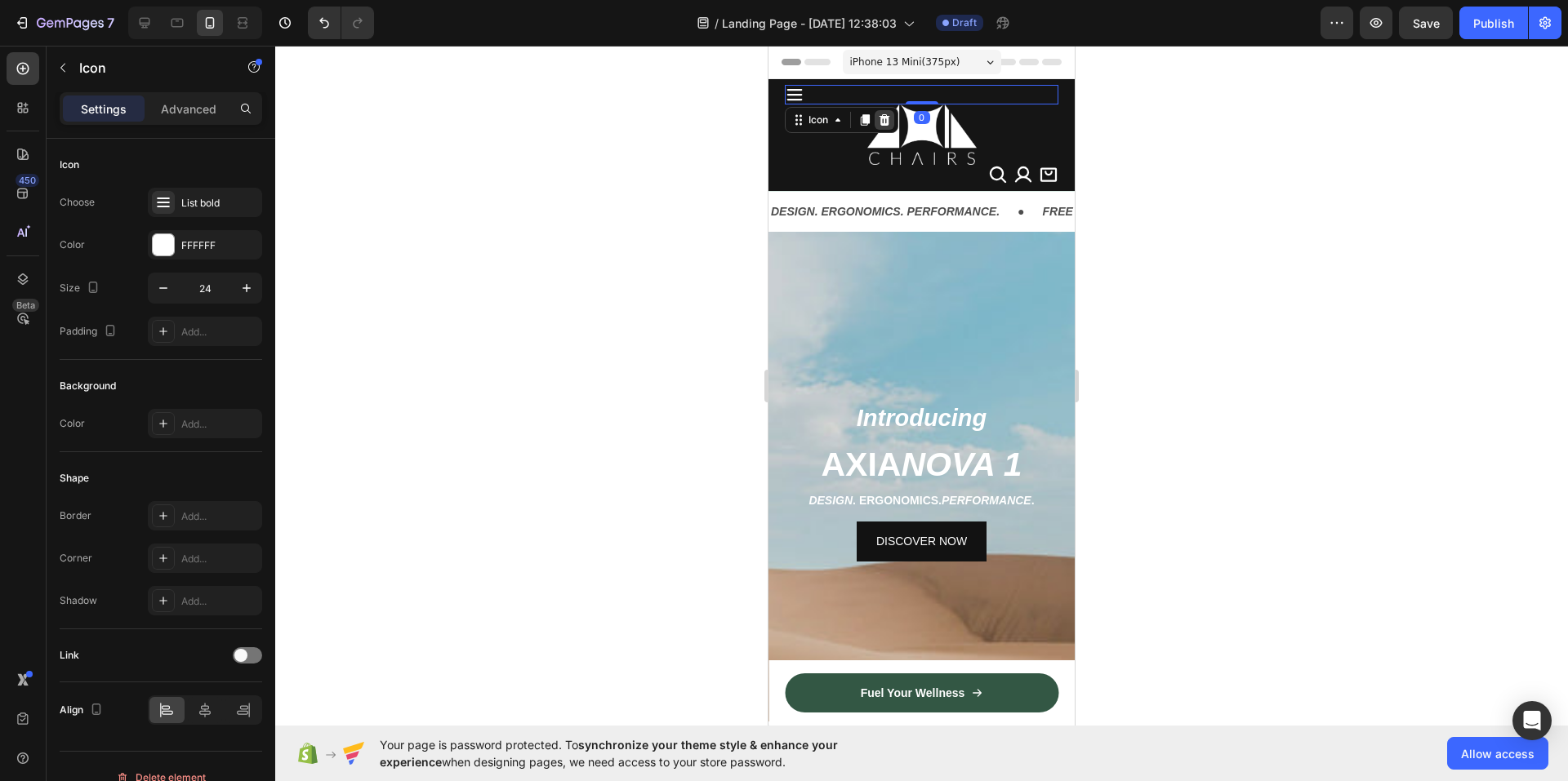
click at [880, 124] on icon at bounding box center [884, 120] width 13 height 13
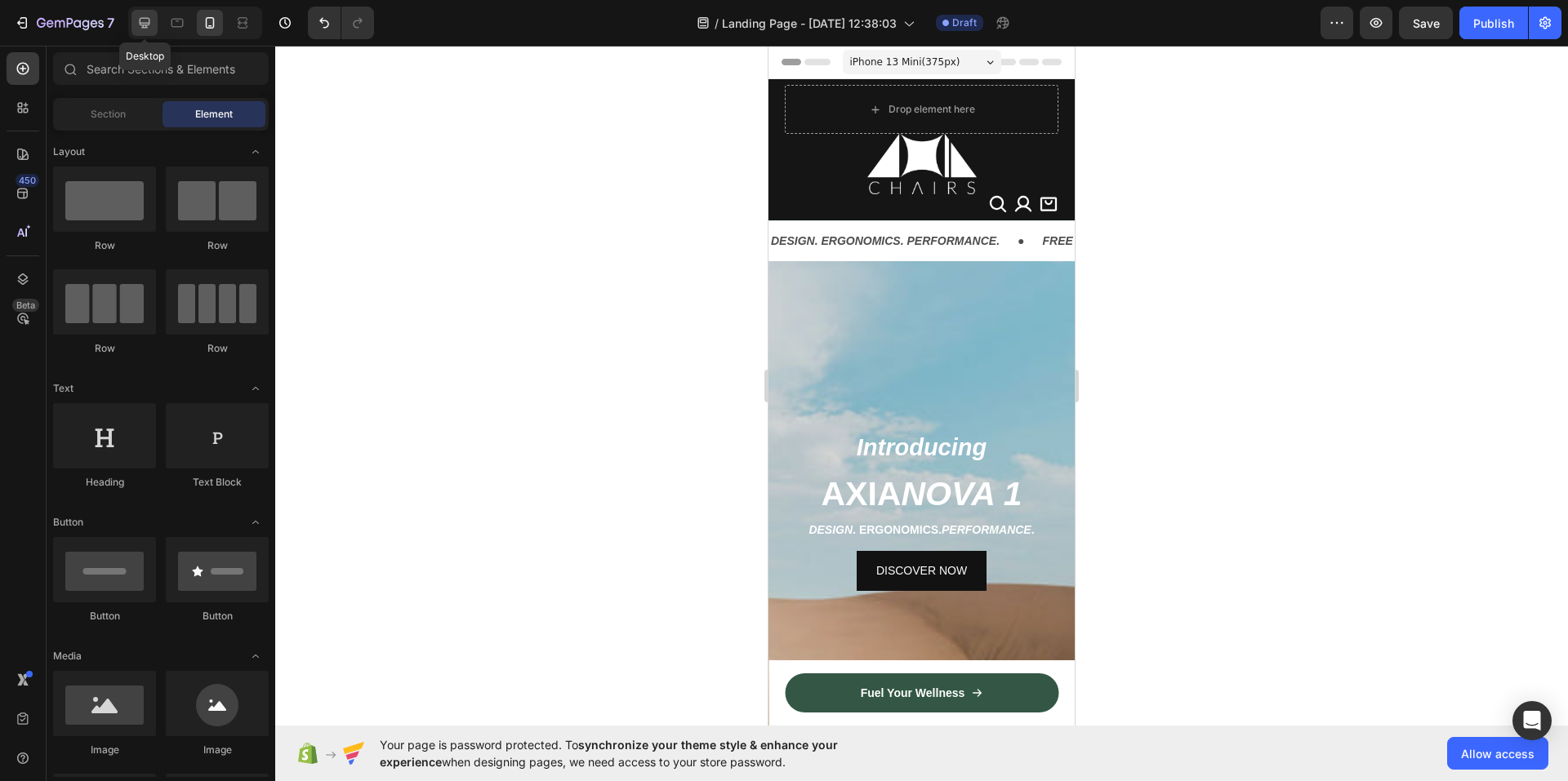
click at [149, 26] on icon at bounding box center [144, 23] width 16 height 16
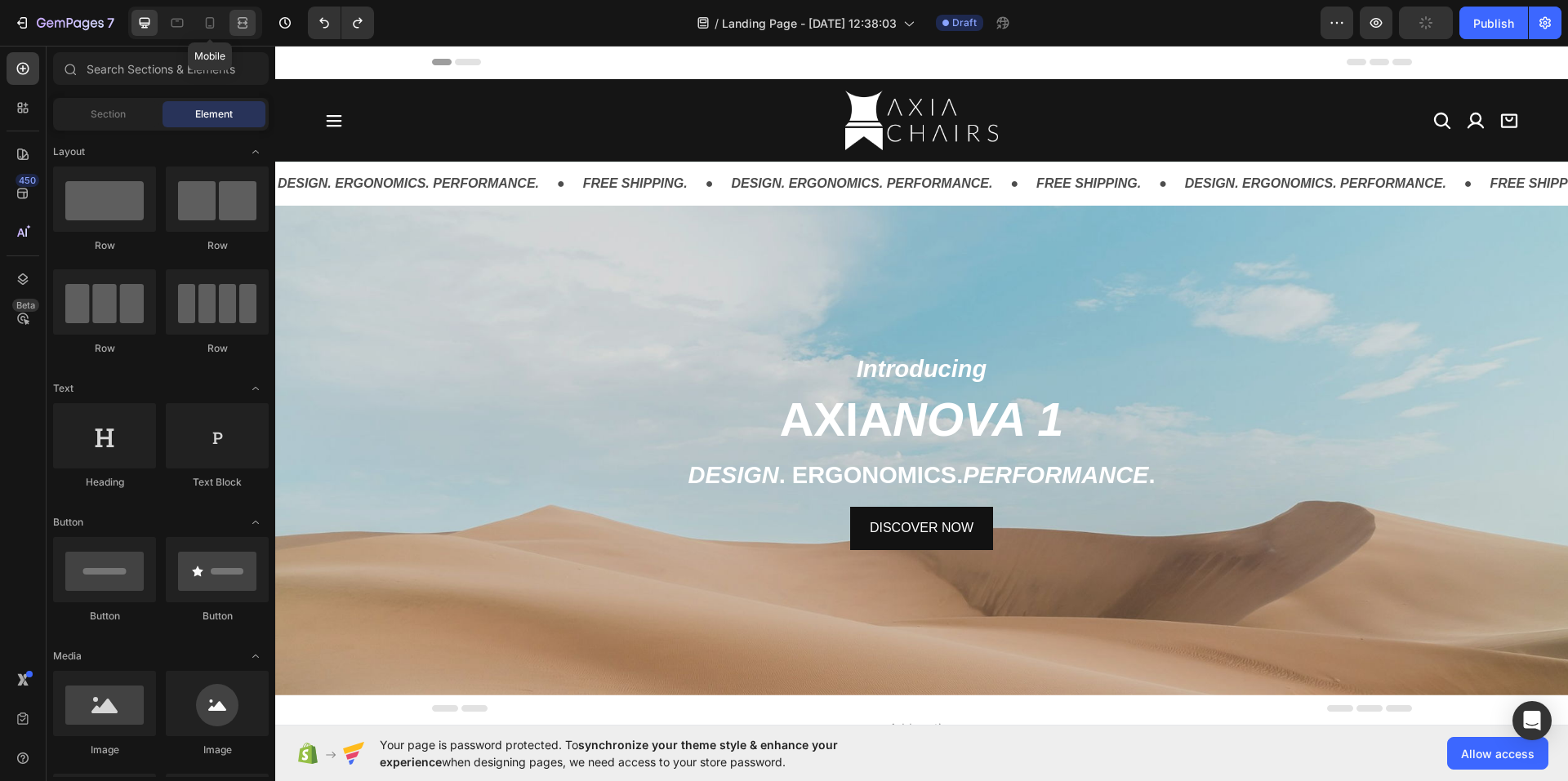
drag, startPoint x: 213, startPoint y: 15, endPoint x: 240, endPoint y: 26, distance: 29.2
click at [213, 15] on icon at bounding box center [209, 23] width 16 height 16
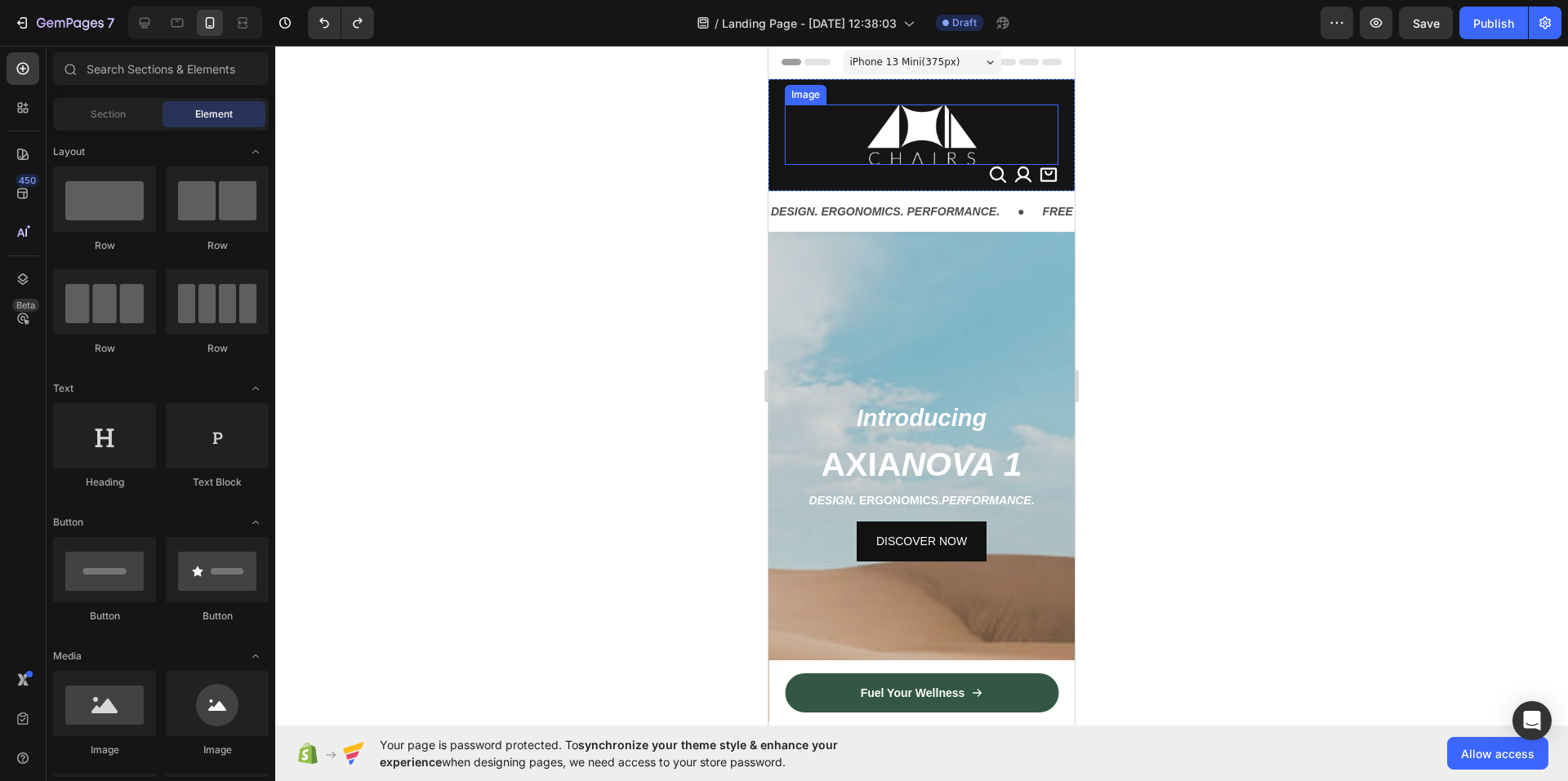
click at [899, 140] on img at bounding box center [922, 135] width 110 height 61
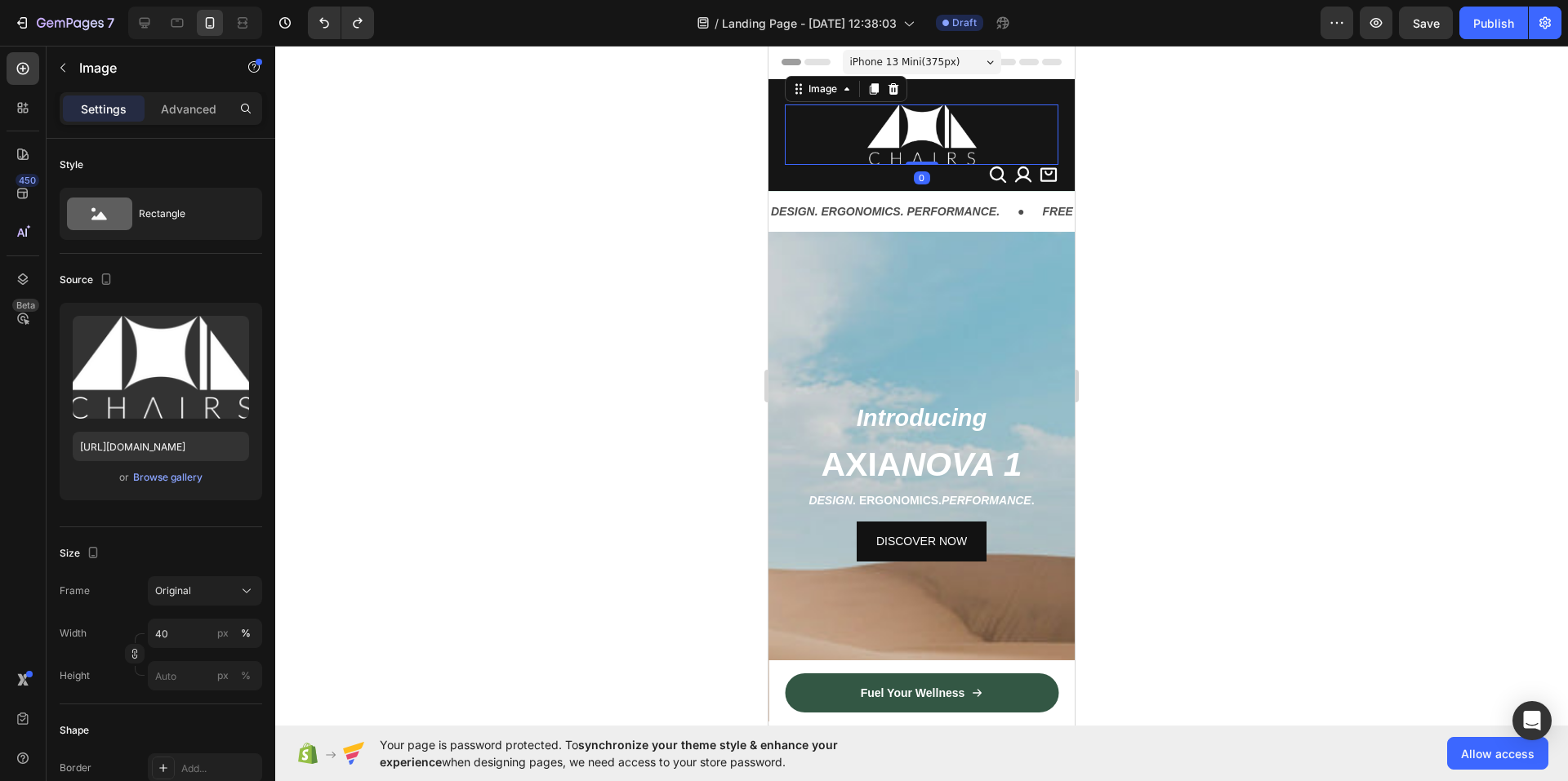
click at [720, 140] on div at bounding box center [921, 413] width 1293 height 736
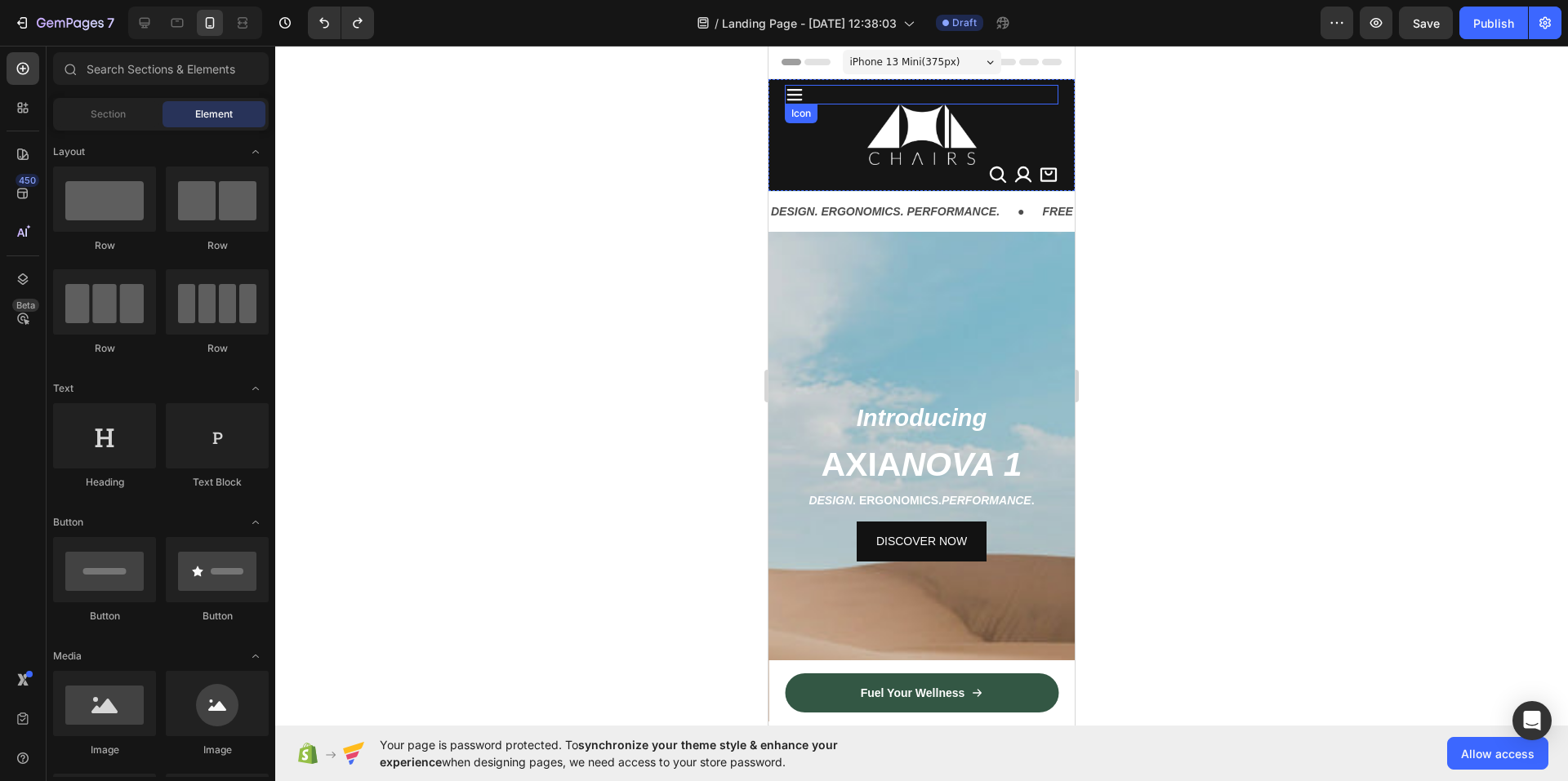
click at [794, 99] on icon at bounding box center [794, 95] width 15 height 11
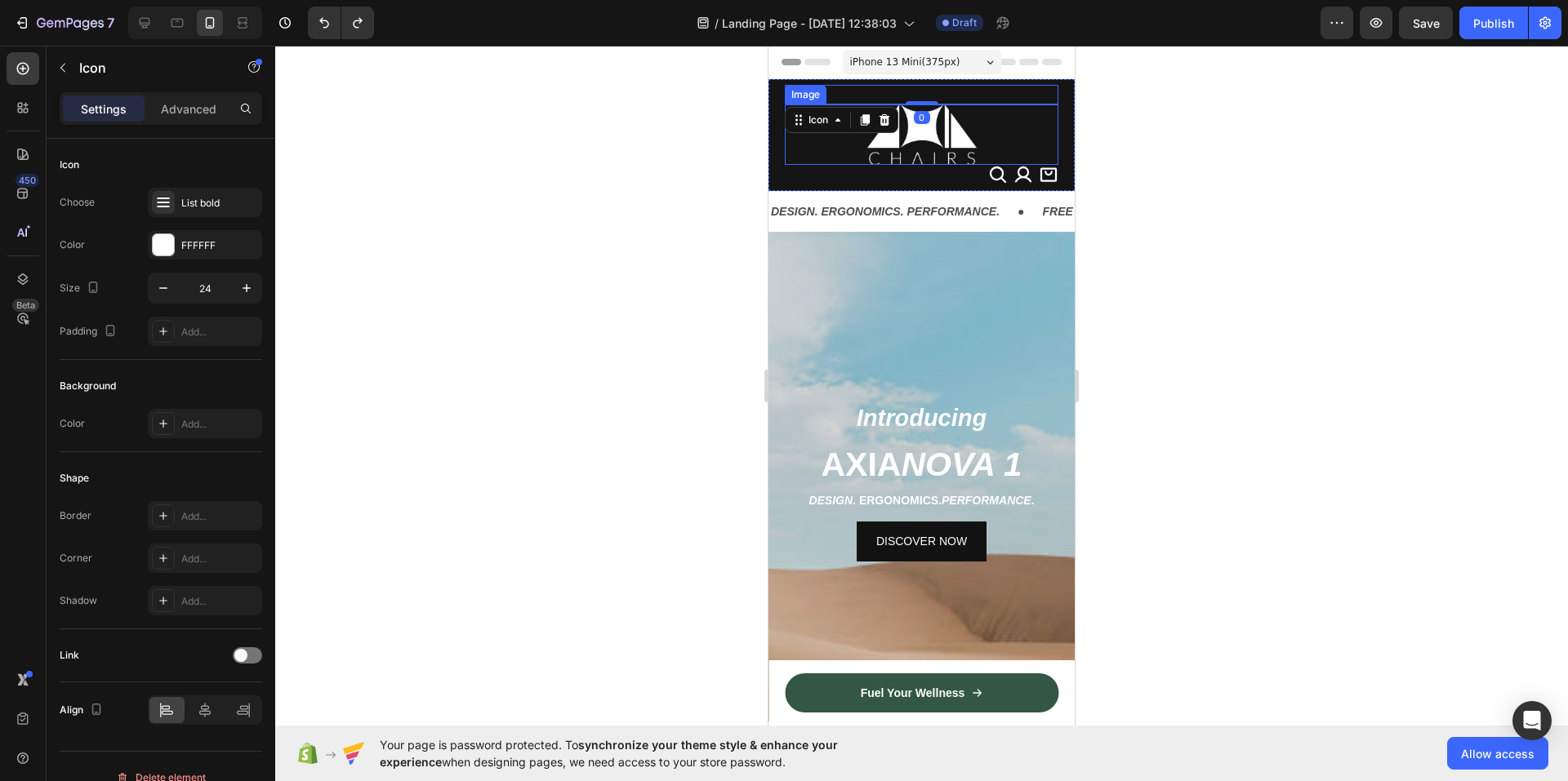
click at [792, 149] on div at bounding box center [921, 135] width 273 height 61
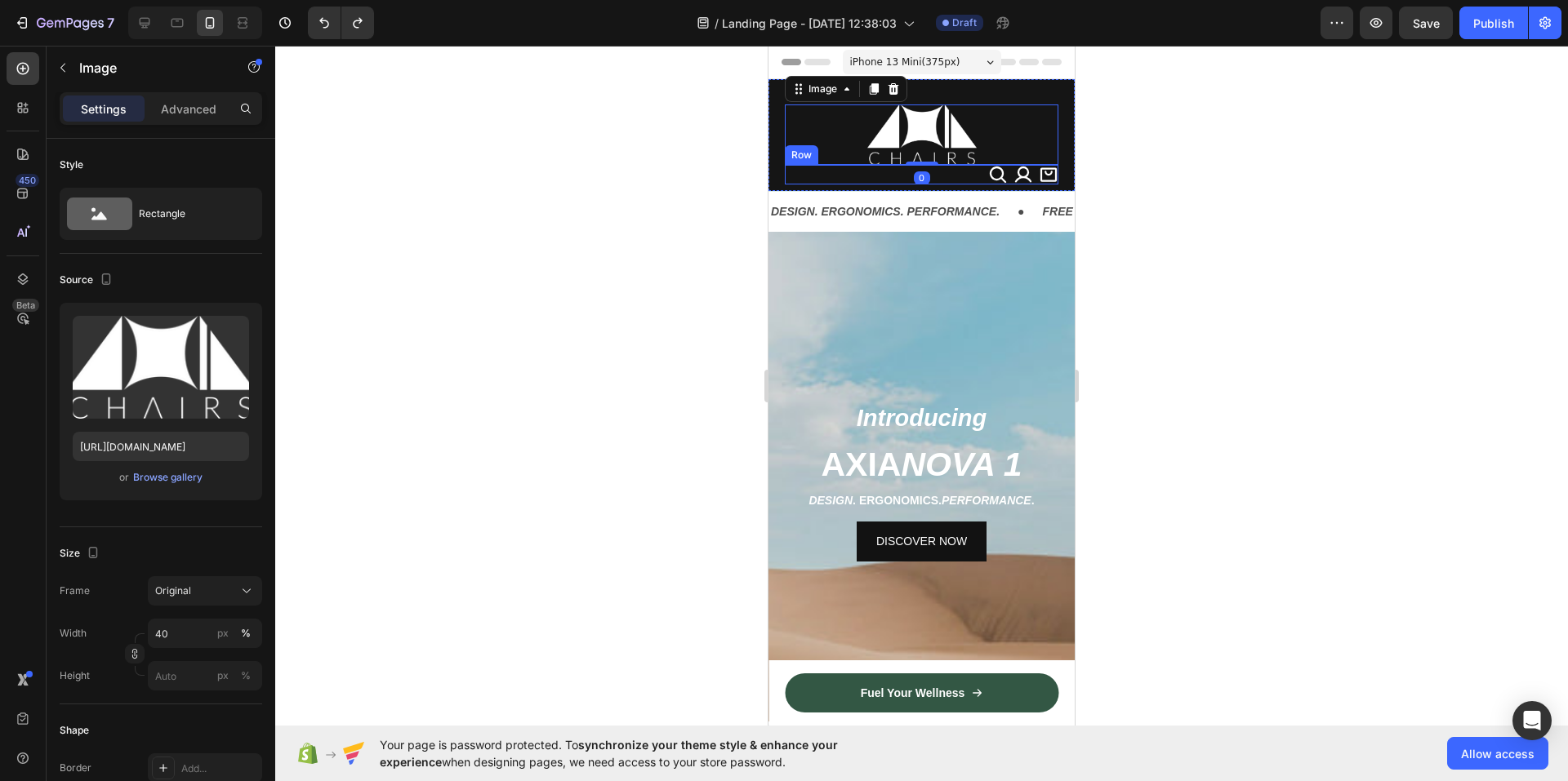
click at [786, 165] on div "Icon Icon Icon Row" at bounding box center [921, 174] width 273 height 20
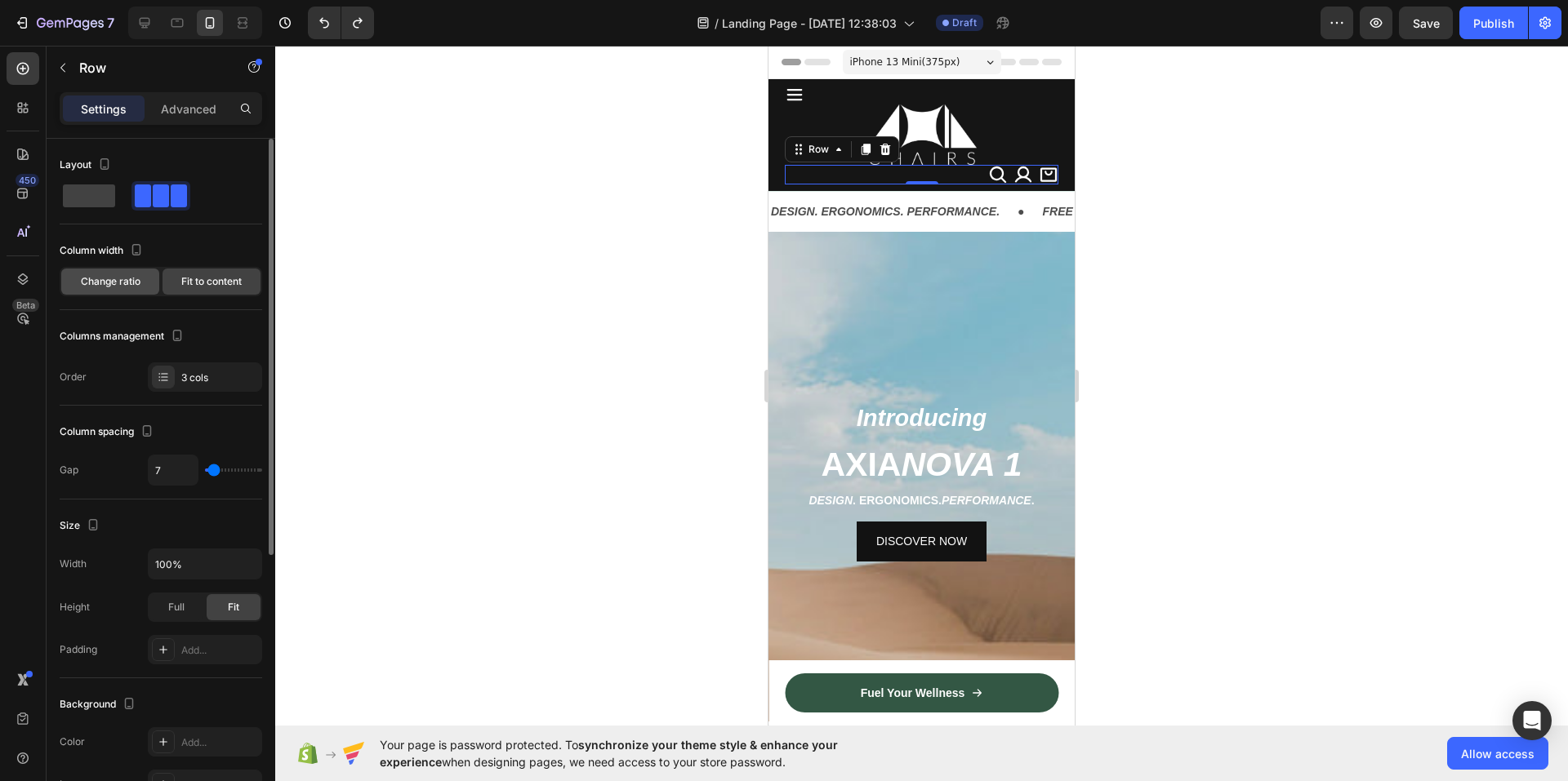
click at [140, 279] on div "Change ratio" at bounding box center [111, 282] width 98 height 26
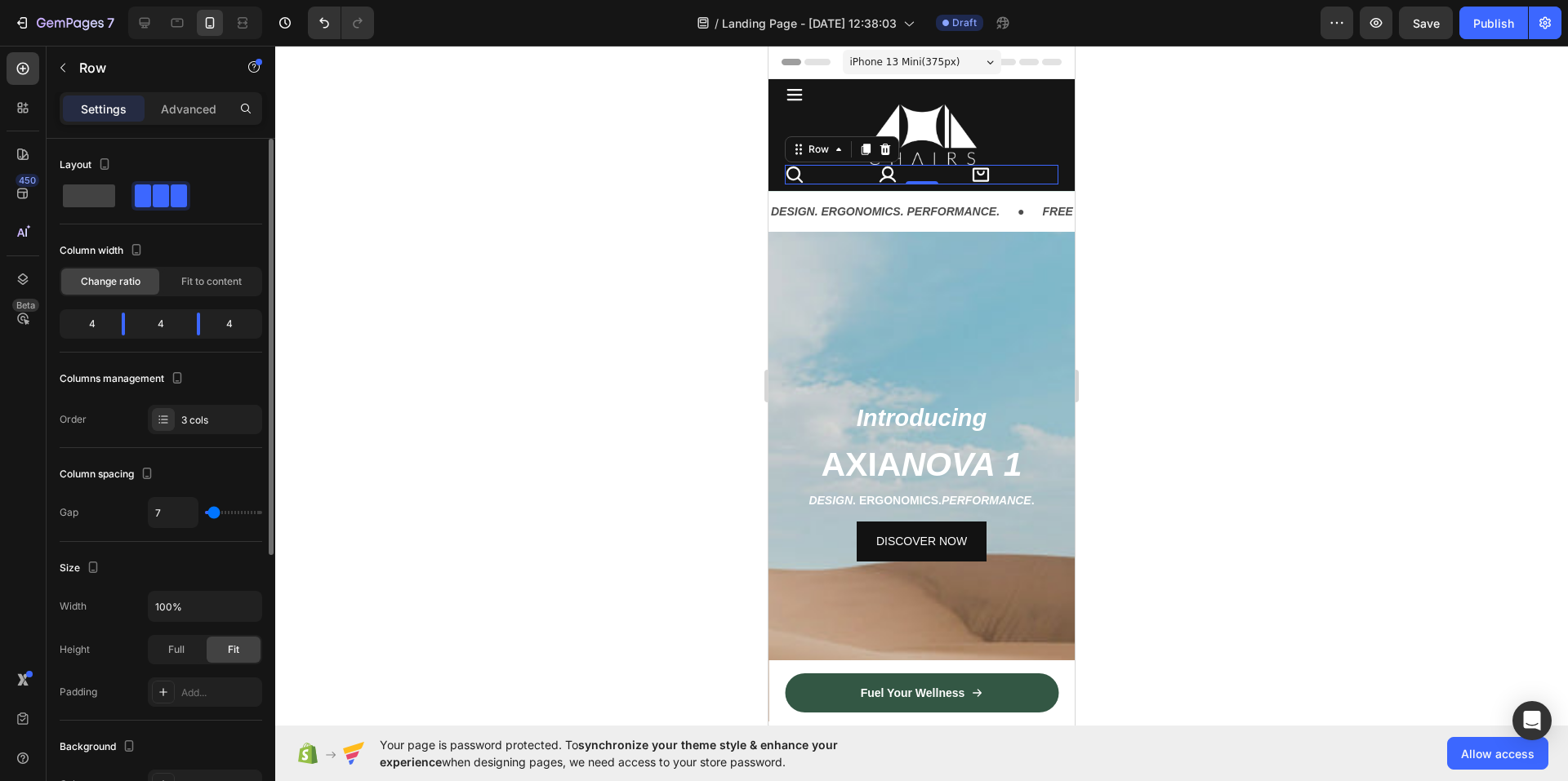
click at [100, 322] on div "4" at bounding box center [85, 324] width 45 height 23
click at [93, 322] on div "4" at bounding box center [85, 324] width 45 height 23
drag, startPoint x: 93, startPoint y: 322, endPoint x: 111, endPoint y: 326, distance: 18.4
click at [98, 325] on div "4" at bounding box center [85, 324] width 45 height 23
drag, startPoint x: 121, startPoint y: 326, endPoint x: 131, endPoint y: 321, distance: 11.2
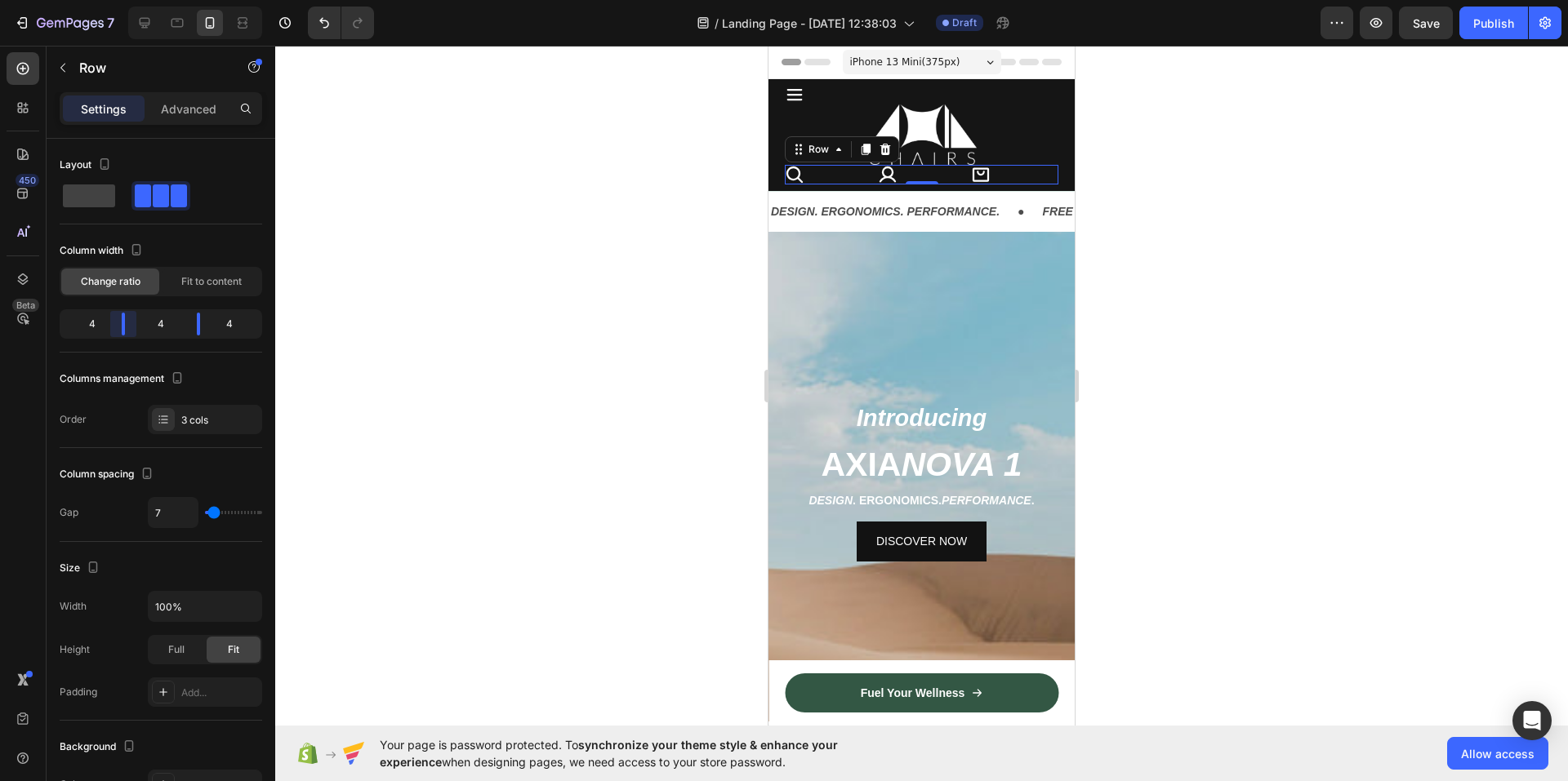
click at [131, 0] on body "7 / Landing Page - [DATE] 12:38:03 Draft Preview Save Publish 450 Beta Sections…" at bounding box center [784, 0] width 1568 height 0
click at [231, 218] on div "Layout" at bounding box center [161, 188] width 202 height 73
click at [91, 194] on span at bounding box center [88, 196] width 52 height 23
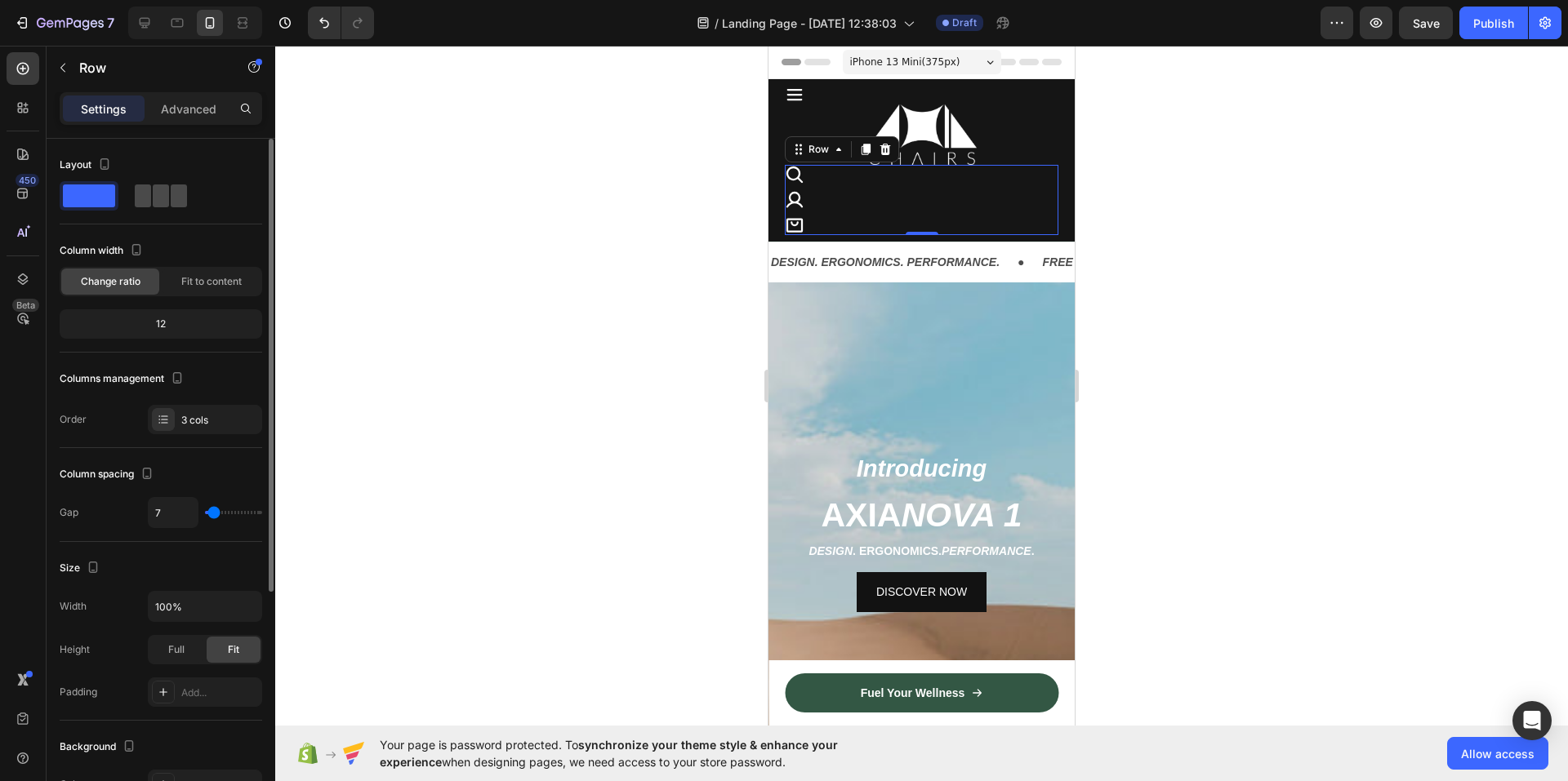
click at [170, 194] on div at bounding box center [160, 196] width 52 height 23
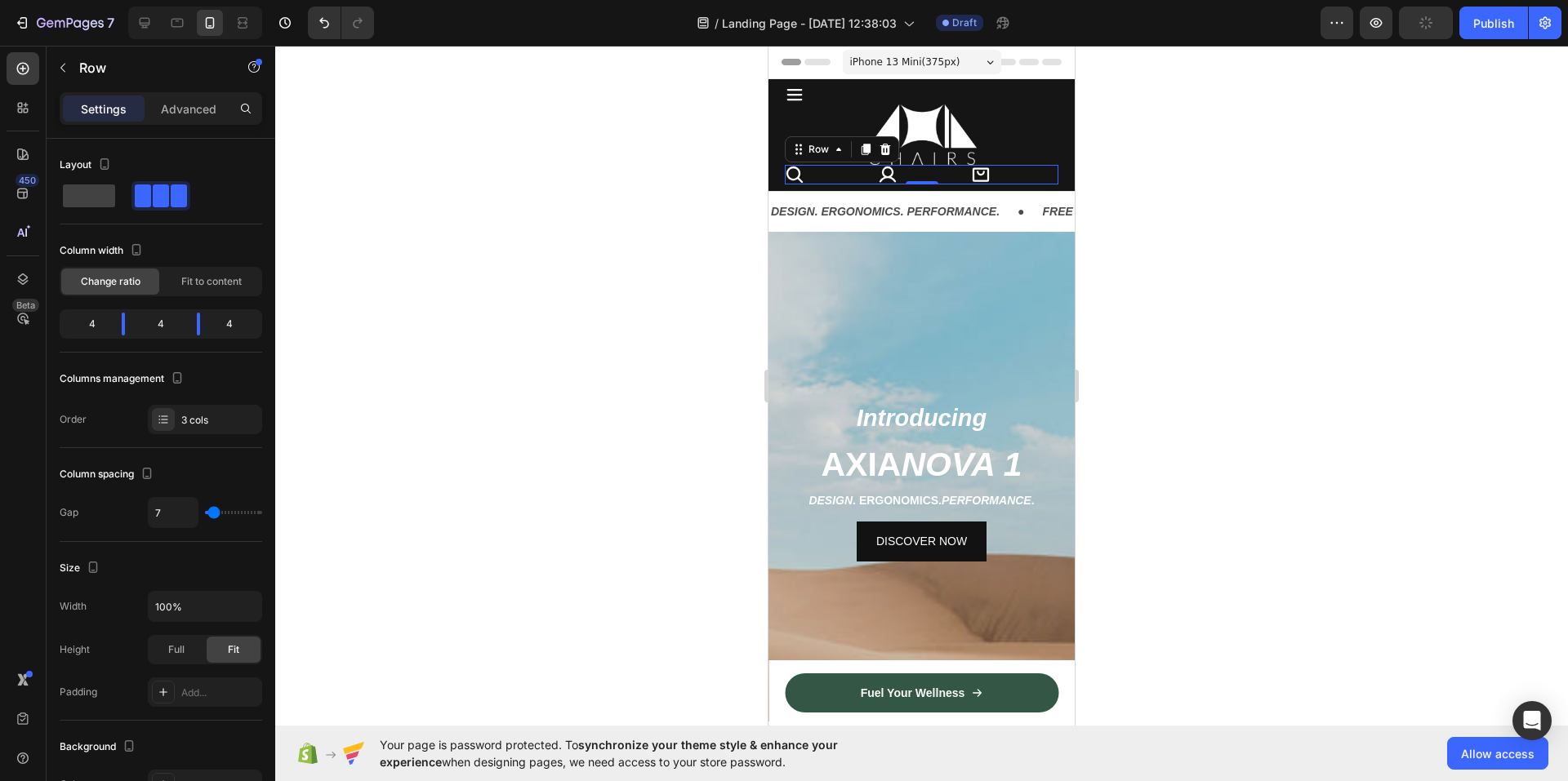
click at [607, 165] on div at bounding box center [921, 413] width 1293 height 736
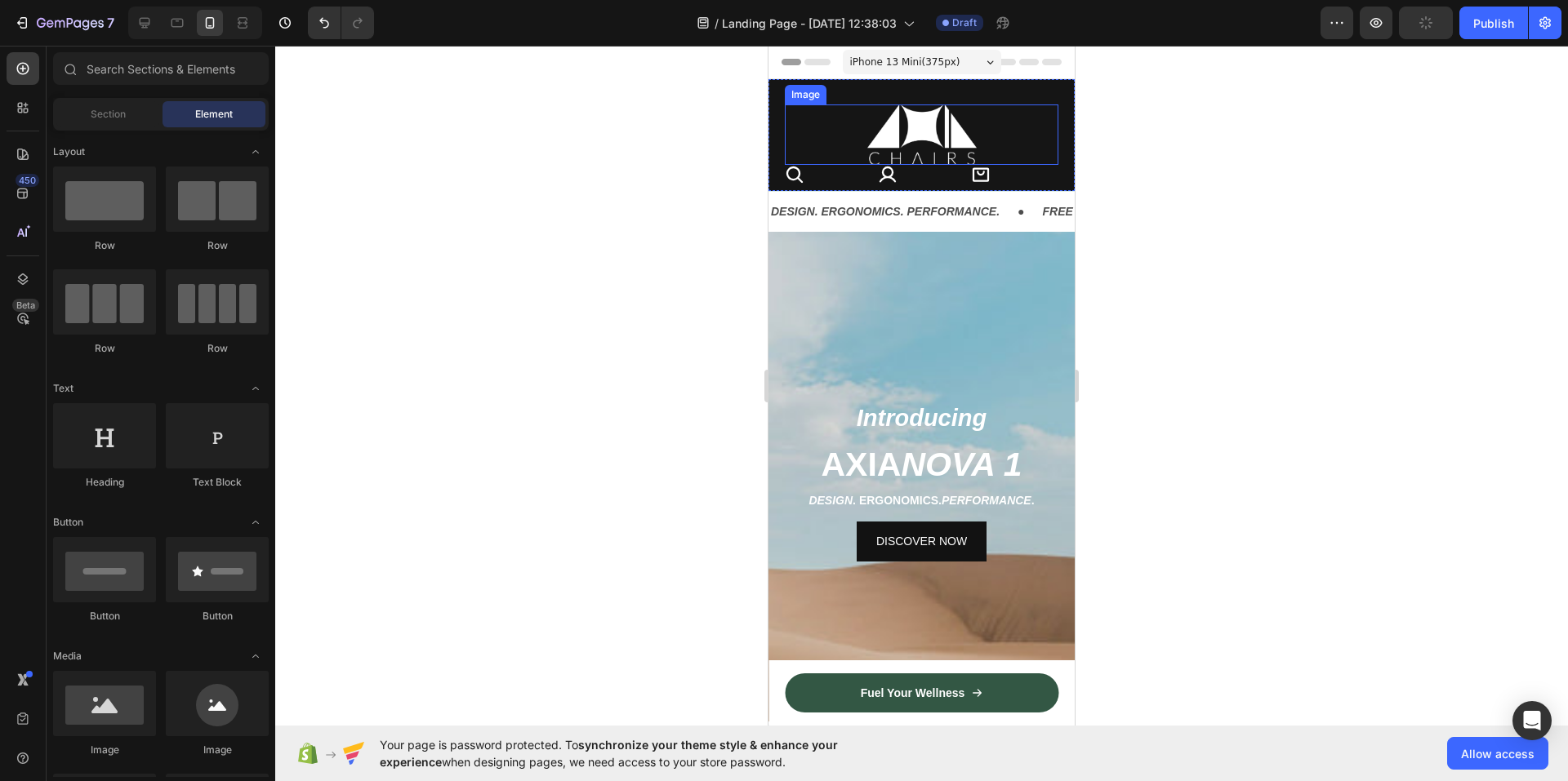
click at [838, 116] on div at bounding box center [921, 135] width 273 height 61
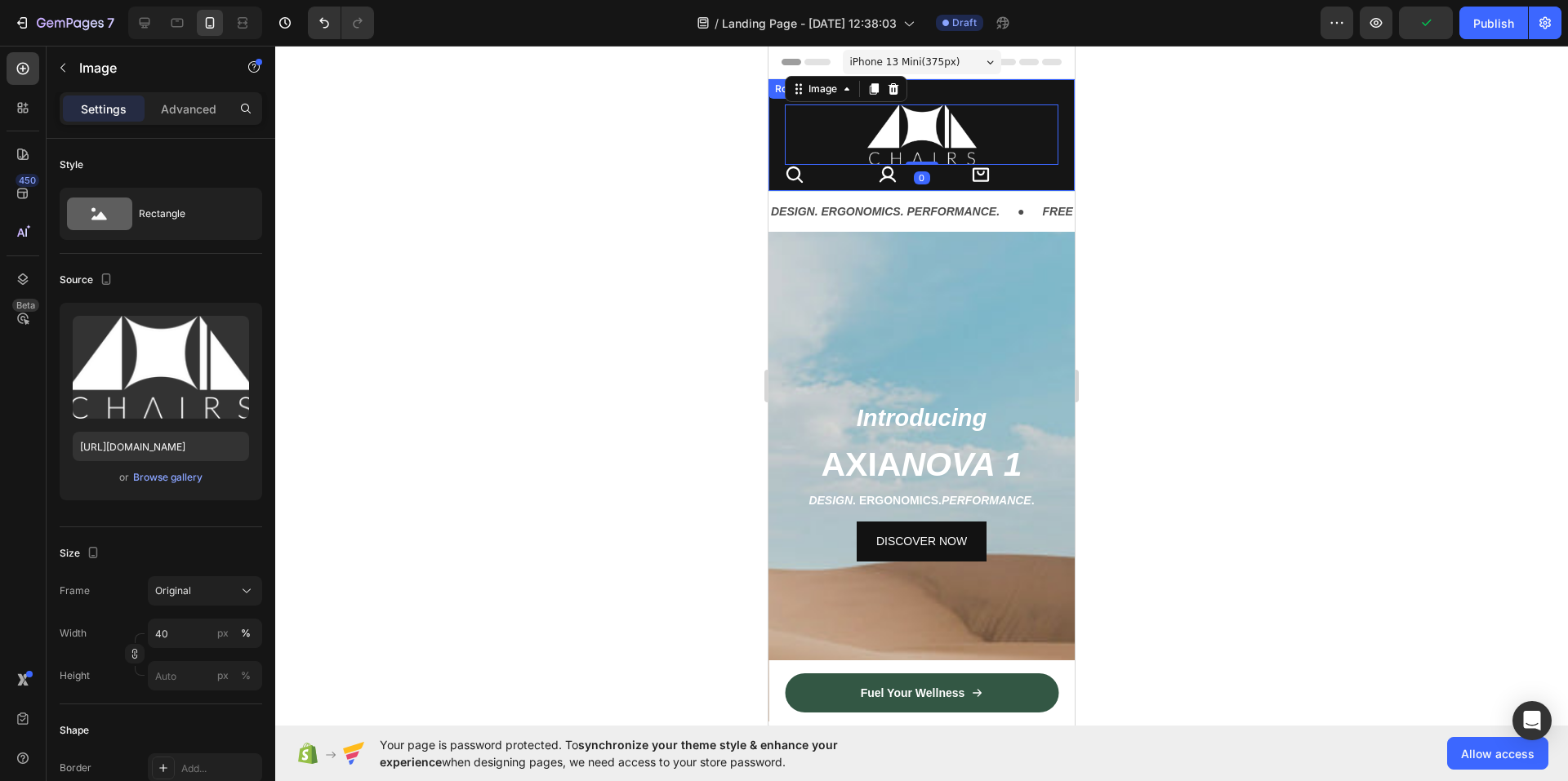
click at [780, 118] on div "Icon Image 0 Icon Icon Icon Row Row" at bounding box center [921, 135] width 306 height 112
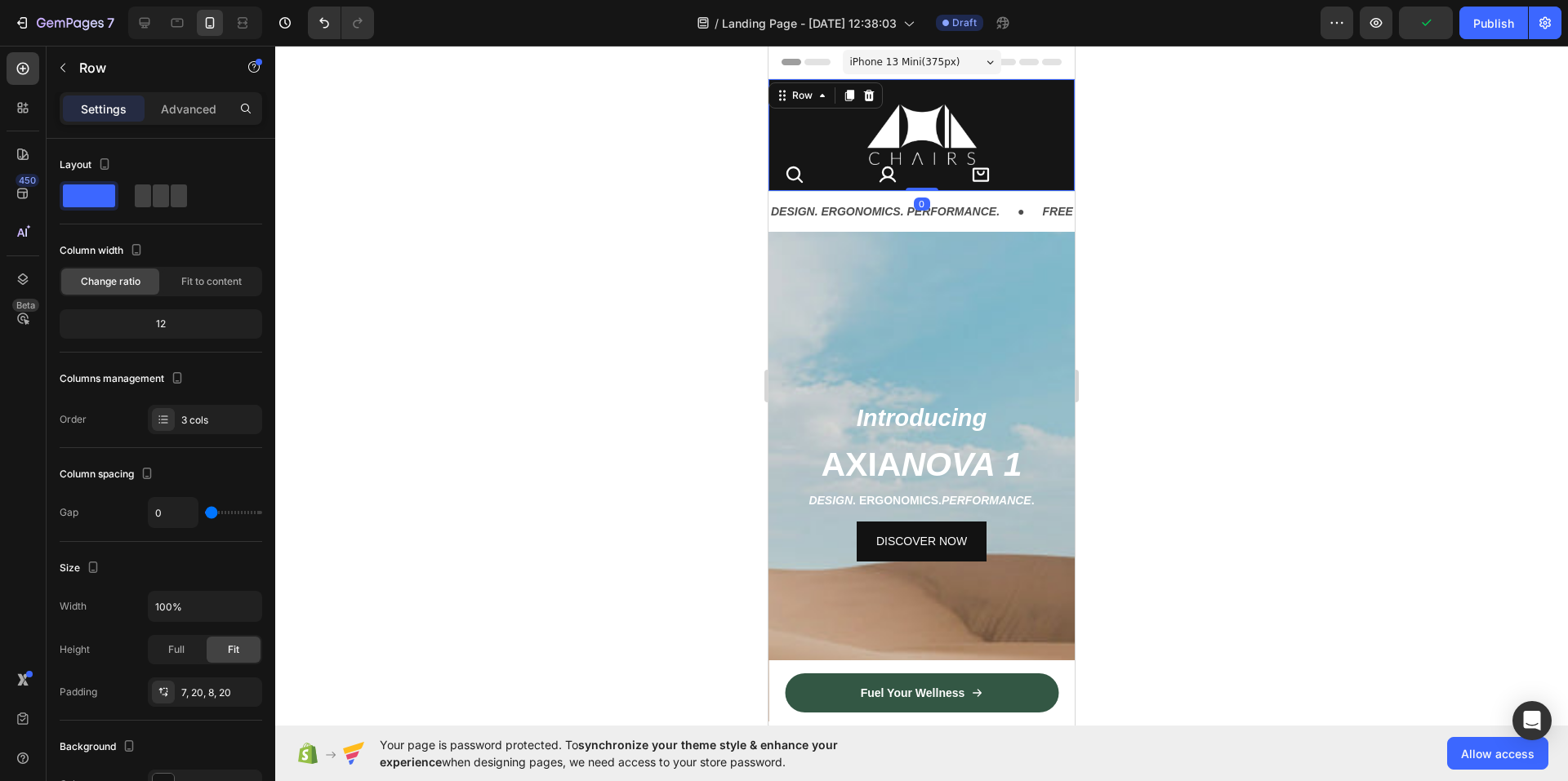
click at [775, 132] on div "Icon Image Icon Icon Icon Row Row 0" at bounding box center [921, 135] width 306 height 112
click at [775, 133] on div "Icon Image Icon Icon Icon Row Row 0" at bounding box center [921, 135] width 306 height 112
click at [191, 416] on div "3 cols" at bounding box center [219, 421] width 77 height 15
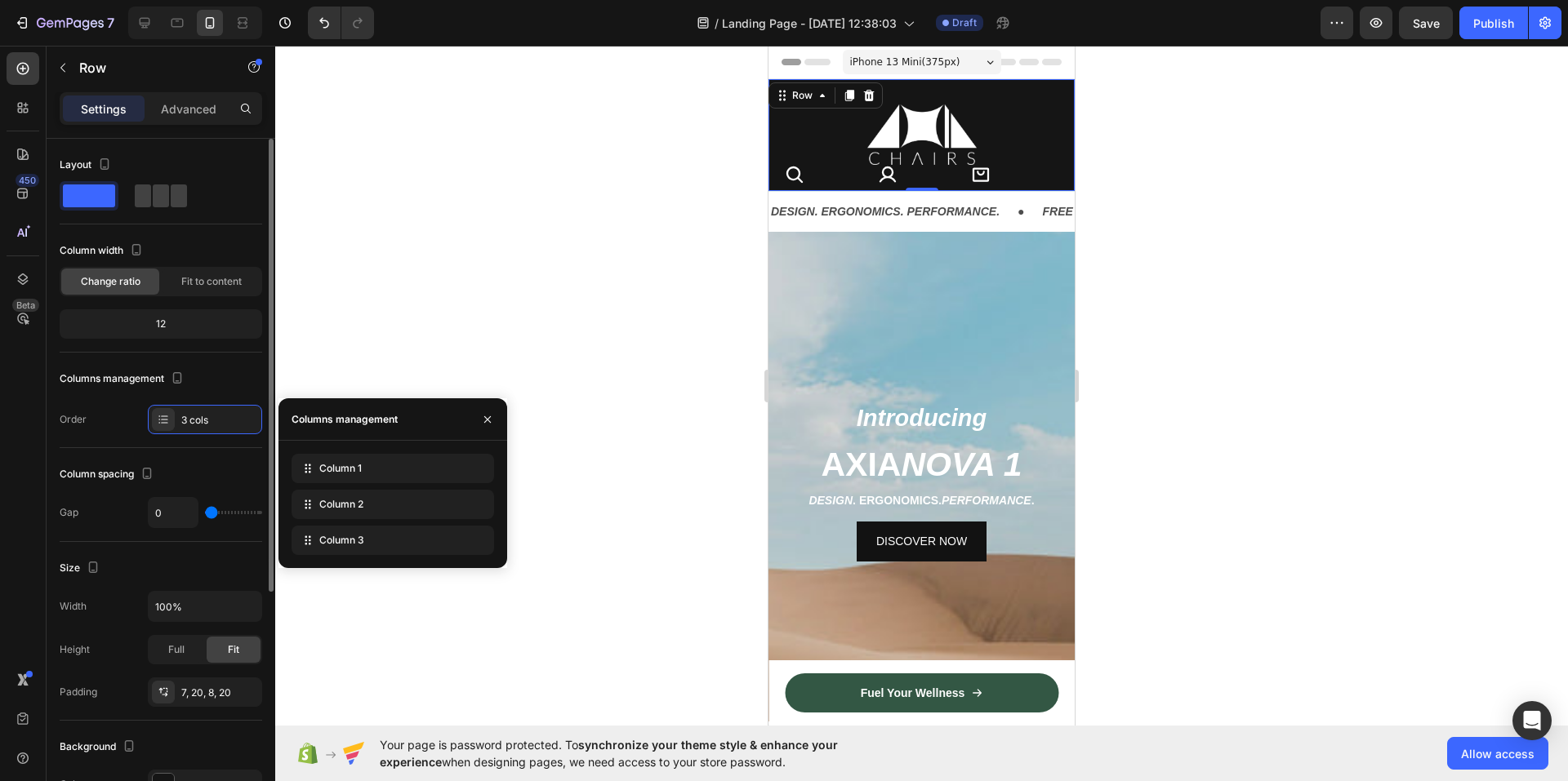
click at [188, 375] on div "Columns management" at bounding box center [161, 379] width 202 height 26
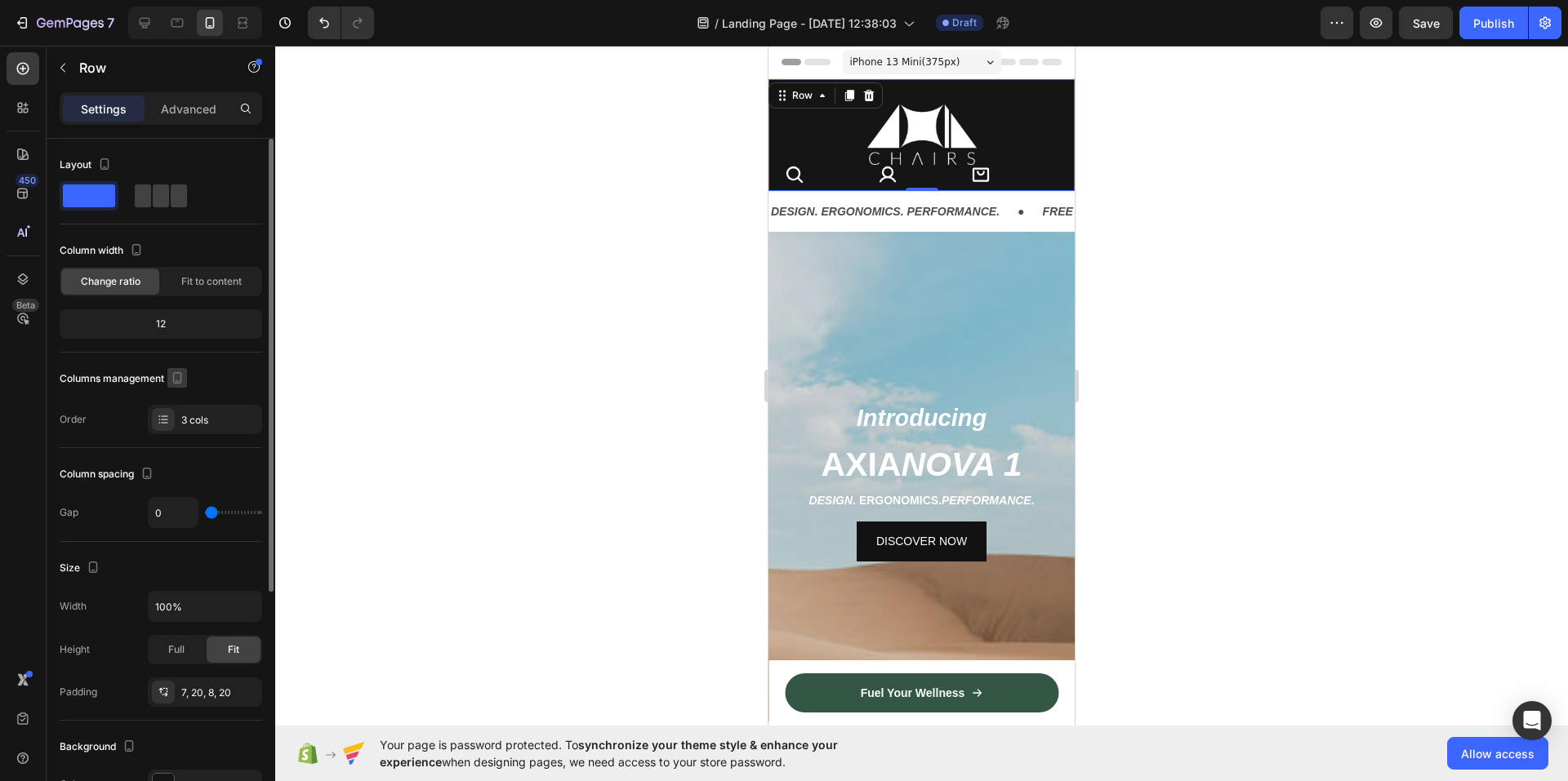
click at [186, 375] on button "button" at bounding box center [177, 377] width 20 height 20
click at [188, 403] on icon "button" at bounding box center [180, 404] width 16 height 16
type input "30"
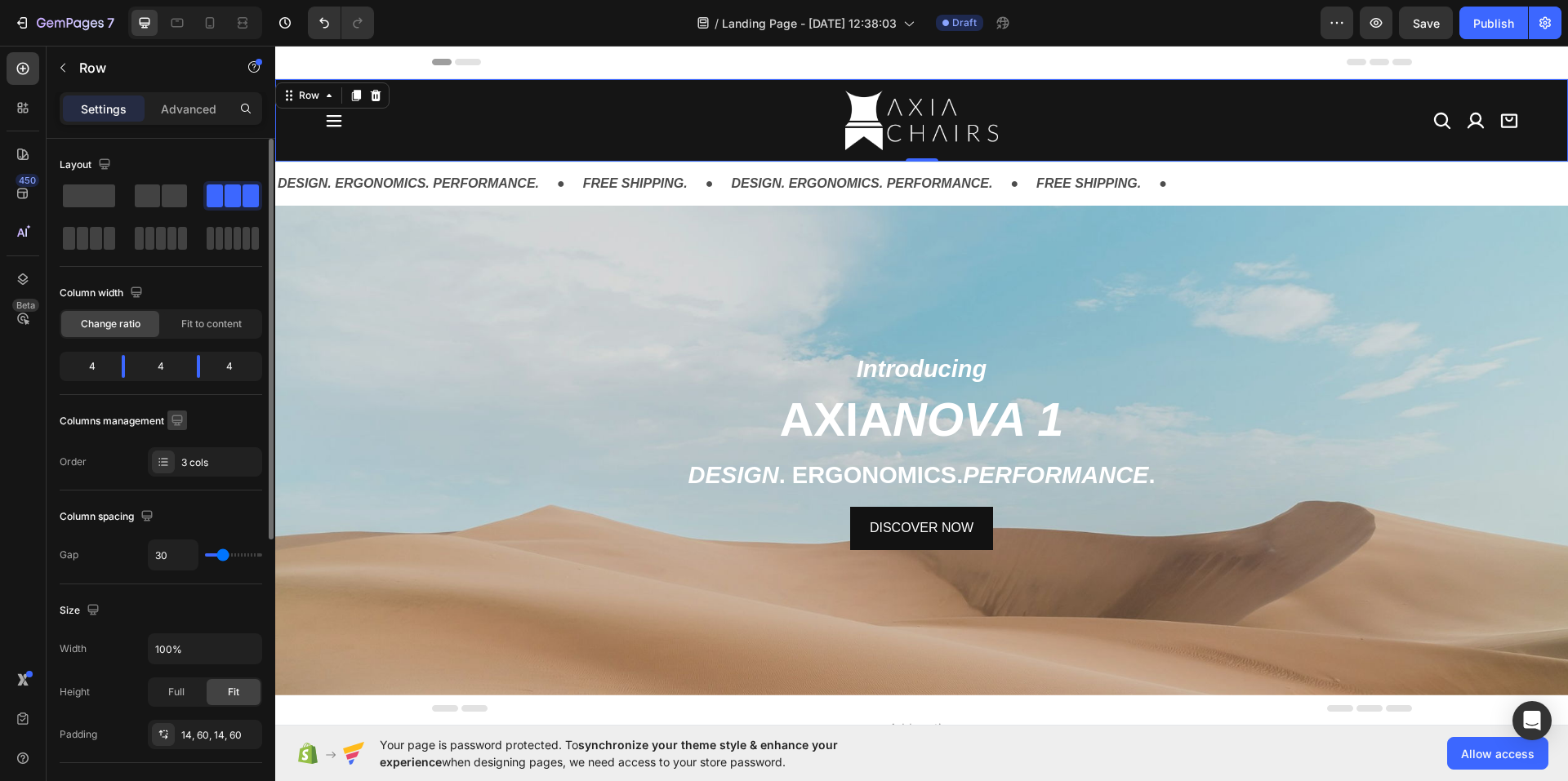
click at [169, 424] on icon "button" at bounding box center [177, 420] width 16 height 16
click at [182, 505] on icon "button" at bounding box center [180, 505] width 16 height 16
type input "0"
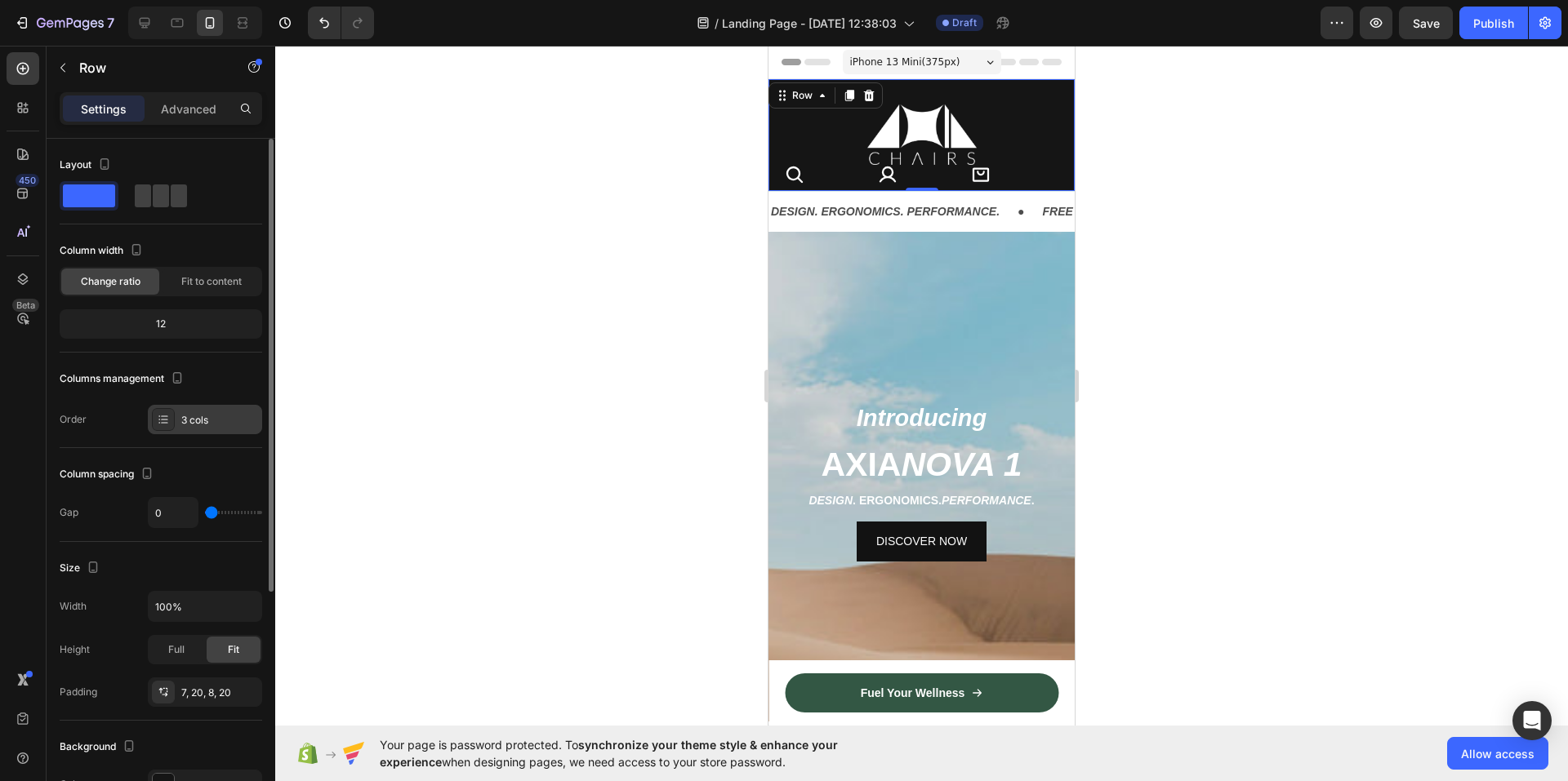
click at [215, 422] on div "3 cols" at bounding box center [219, 421] width 77 height 15
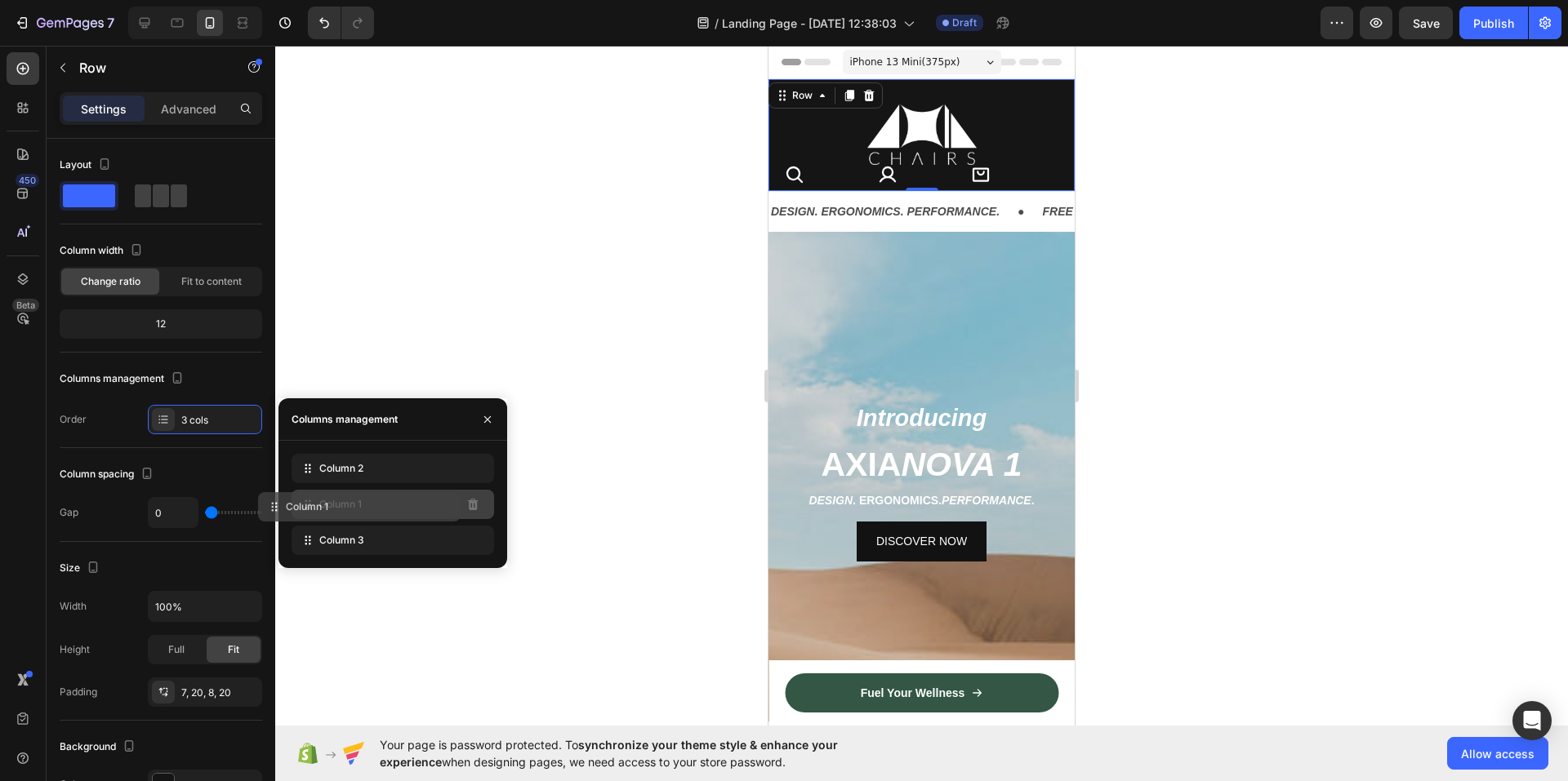
click at [442, 498] on div "Column 1" at bounding box center [392, 504] width 202 height 29
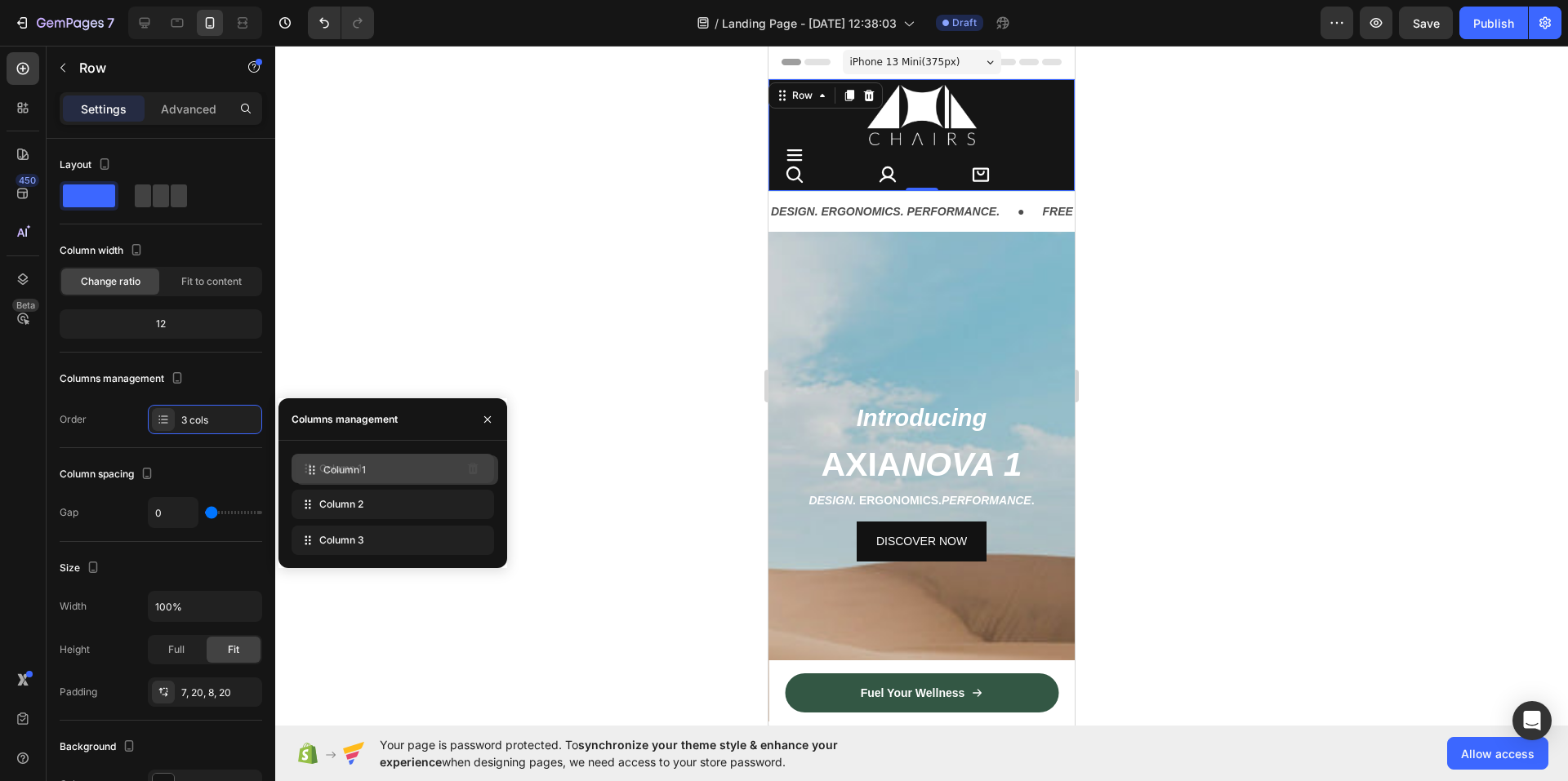
drag, startPoint x: 378, startPoint y: 495, endPoint x: 382, endPoint y: 460, distance: 35.2
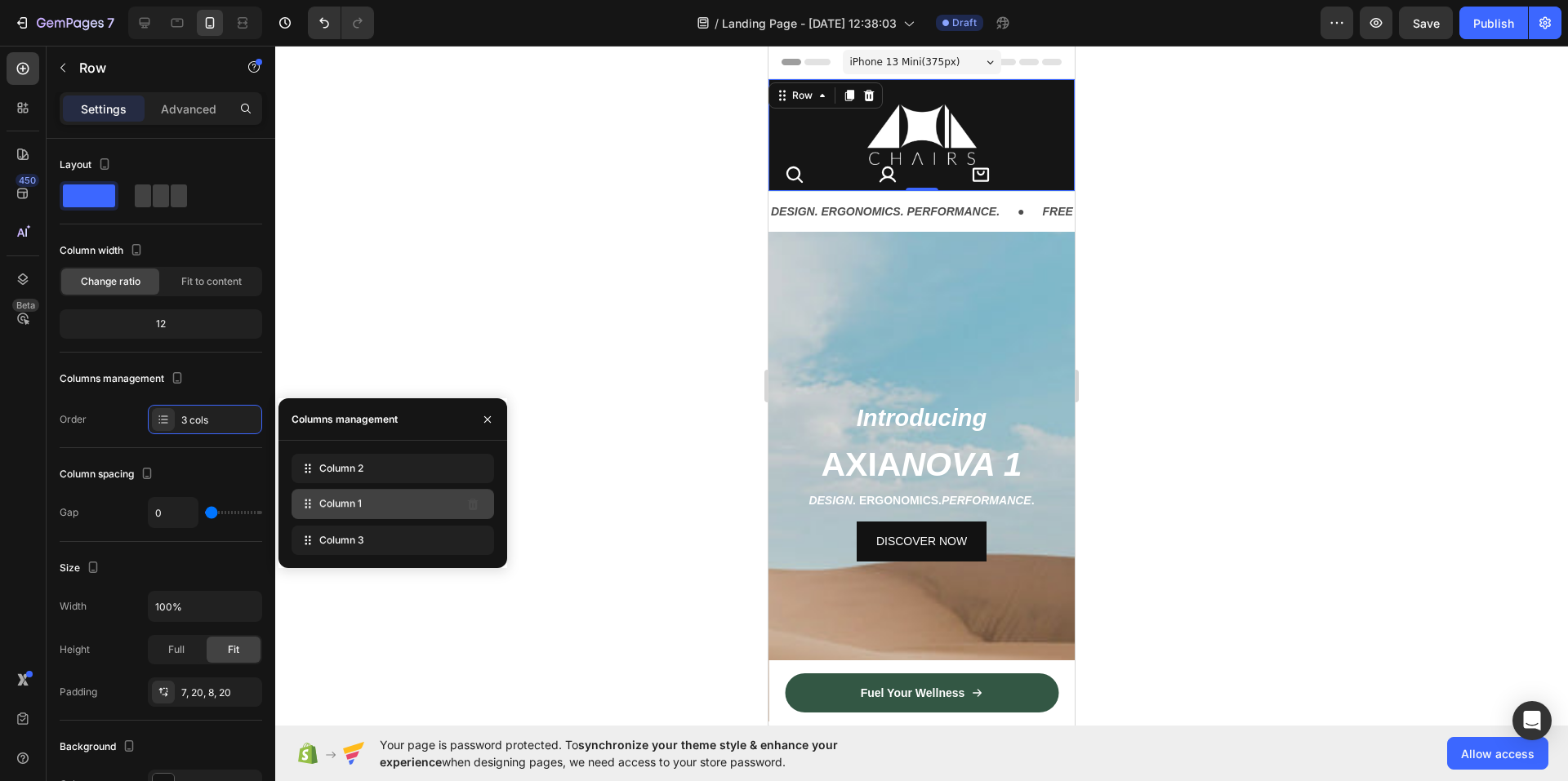
drag, startPoint x: 377, startPoint y: 471, endPoint x: 377, endPoint y: 507, distance: 36.0
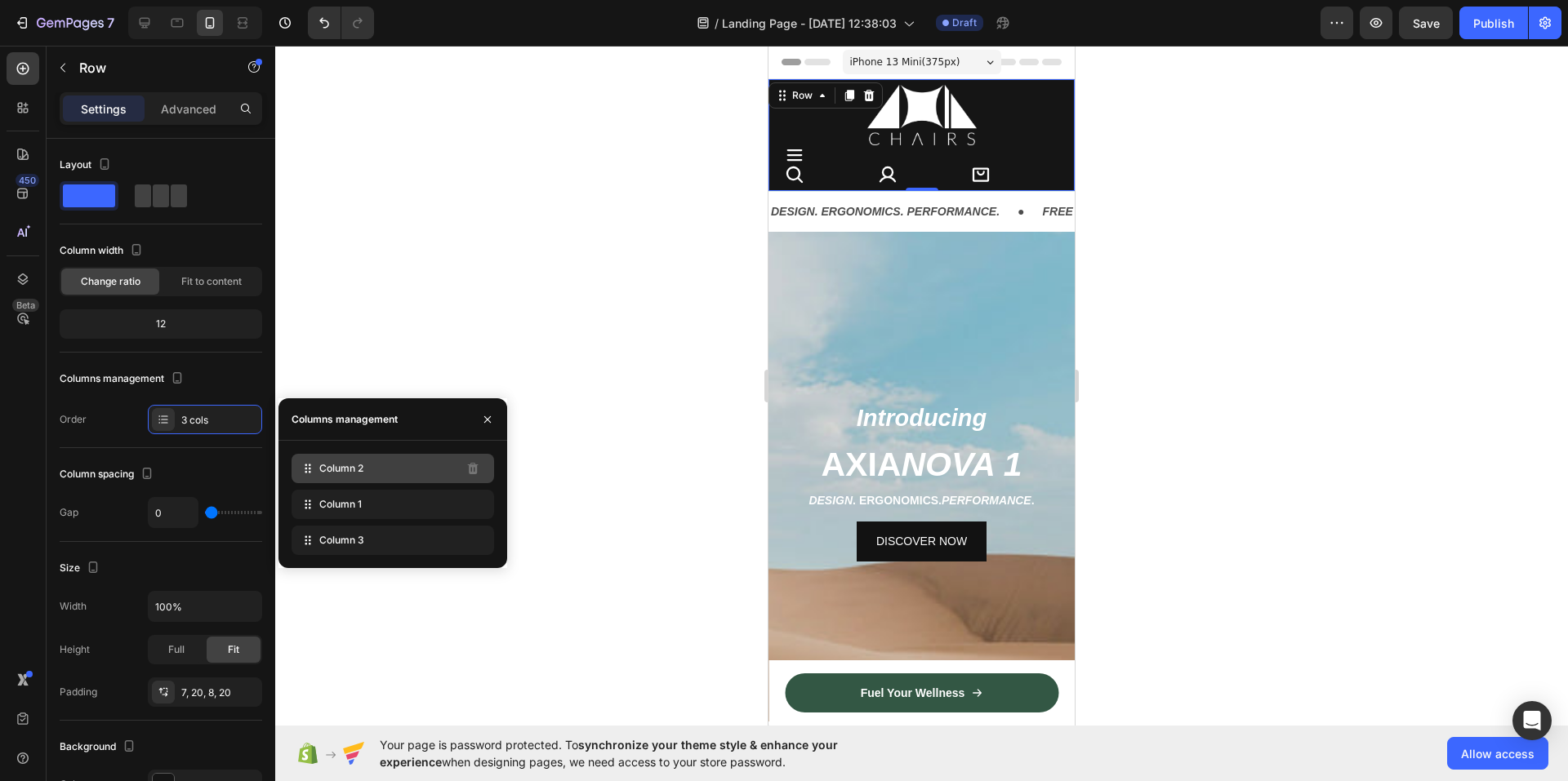
drag, startPoint x: 377, startPoint y: 507, endPoint x: 383, endPoint y: 473, distance: 34.5
drag, startPoint x: 383, startPoint y: 473, endPoint x: 383, endPoint y: 508, distance: 35.0
click at [417, 529] on div "Column 3" at bounding box center [392, 540] width 202 height 29
click at [395, 464] on div "Column 2" at bounding box center [392, 468] width 202 height 29
drag, startPoint x: 395, startPoint y: 464, endPoint x: 395, endPoint y: 502, distance: 38.0
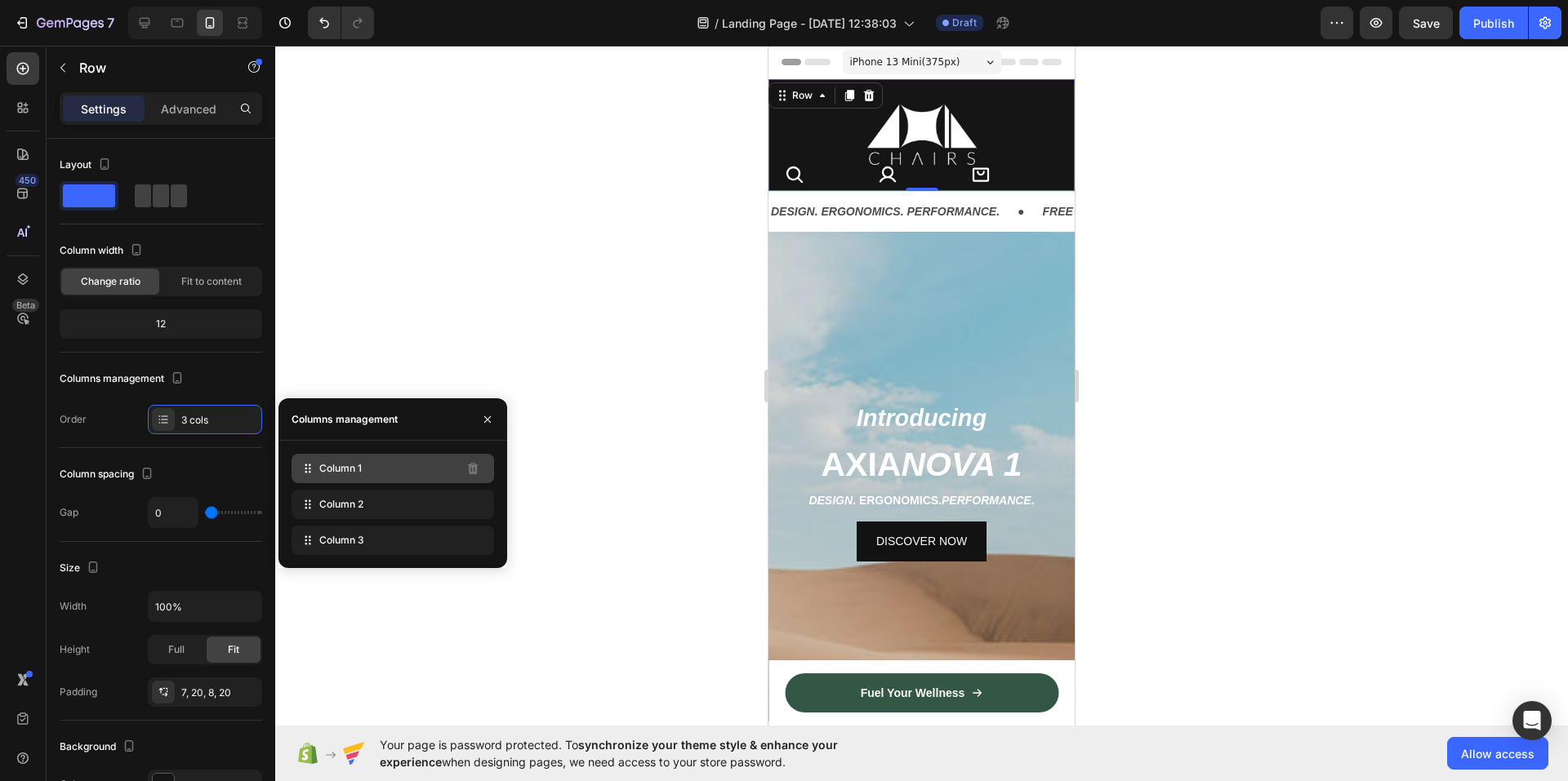
drag, startPoint x: 395, startPoint y: 502, endPoint x: 393, endPoint y: 469, distance: 33.1
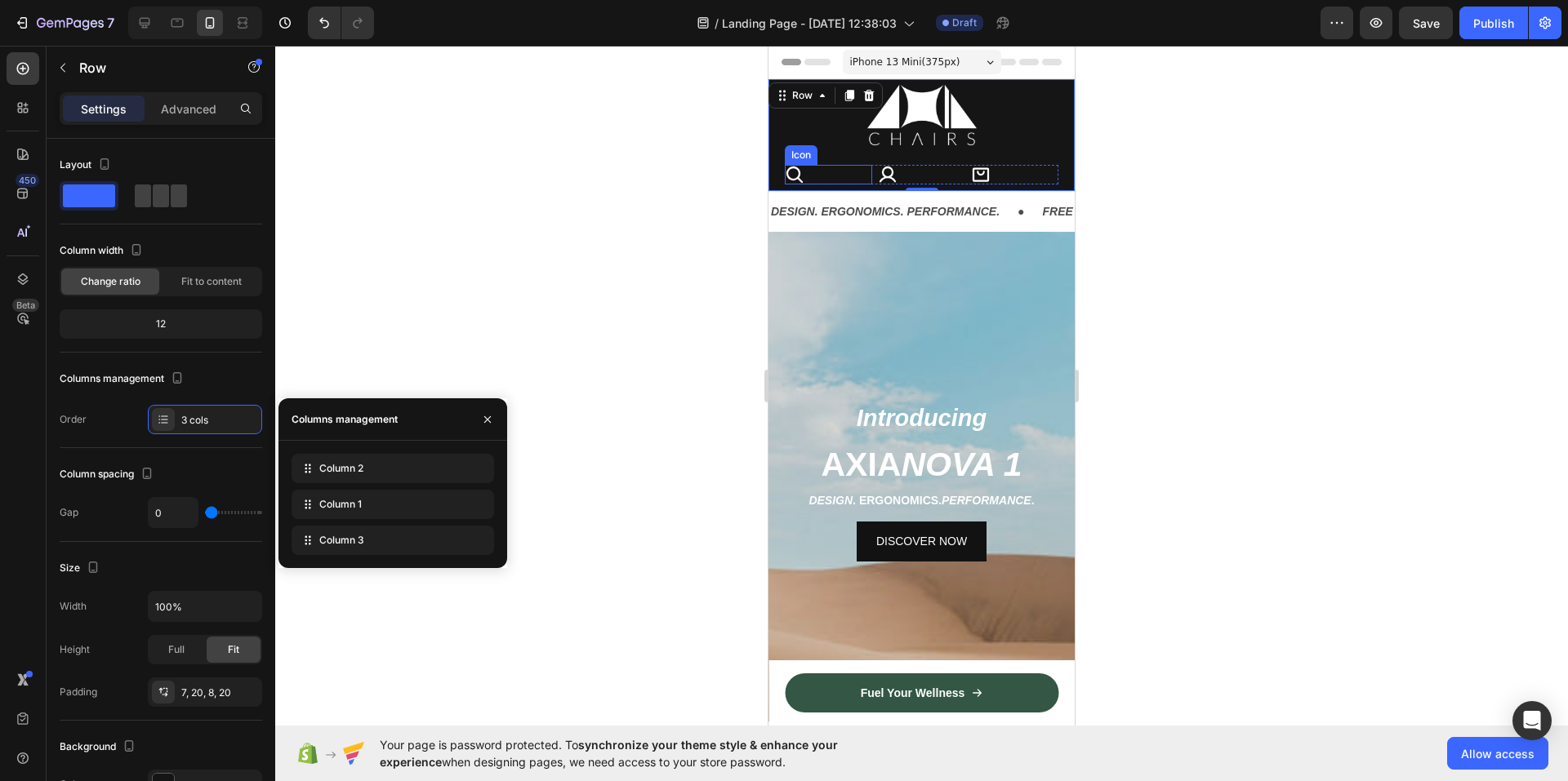
click at [789, 156] on div "Icon" at bounding box center [801, 155] width 33 height 20
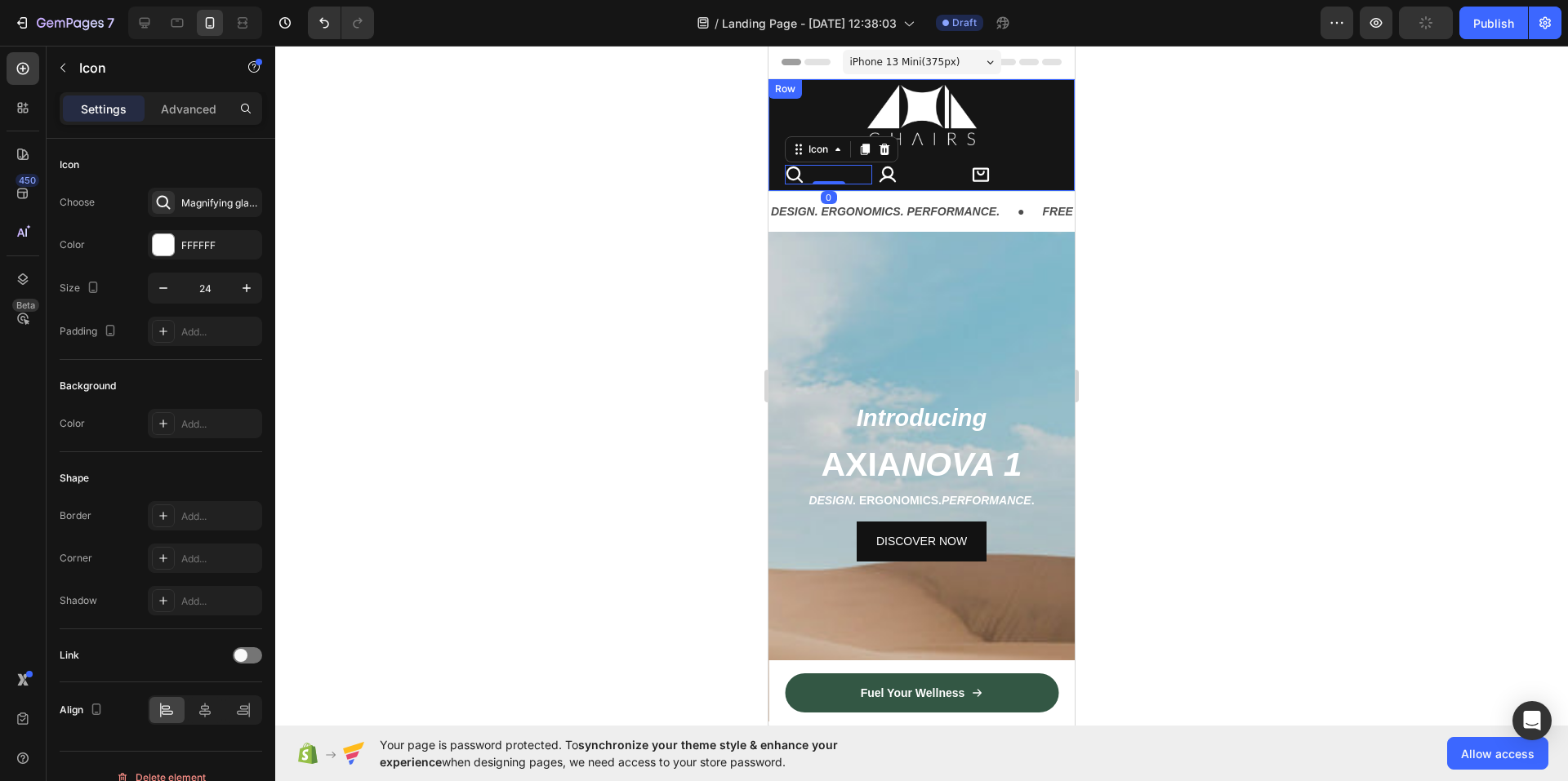
click at [721, 110] on div at bounding box center [921, 413] width 1293 height 736
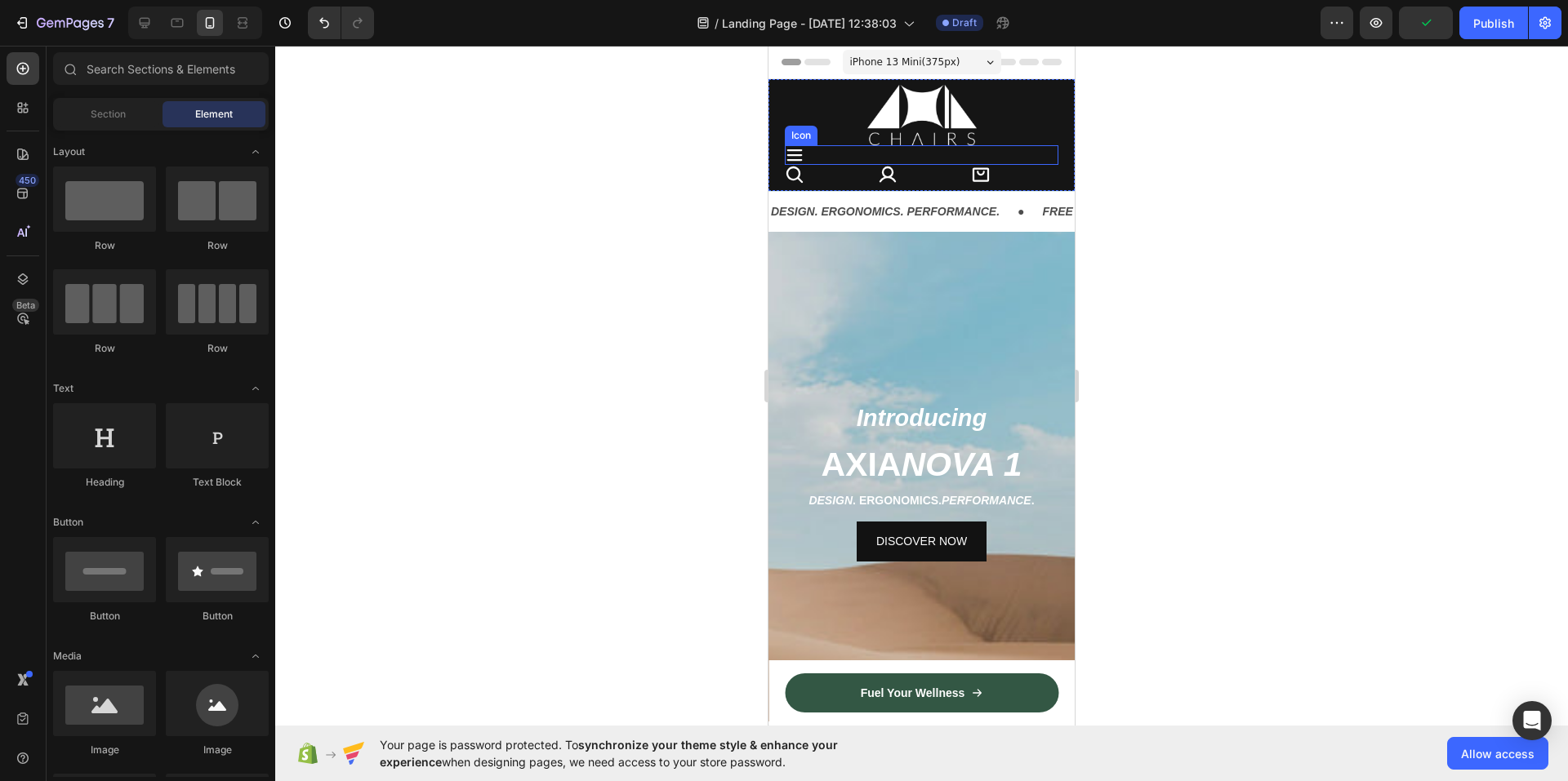
click at [792, 148] on icon at bounding box center [794, 155] width 20 height 20
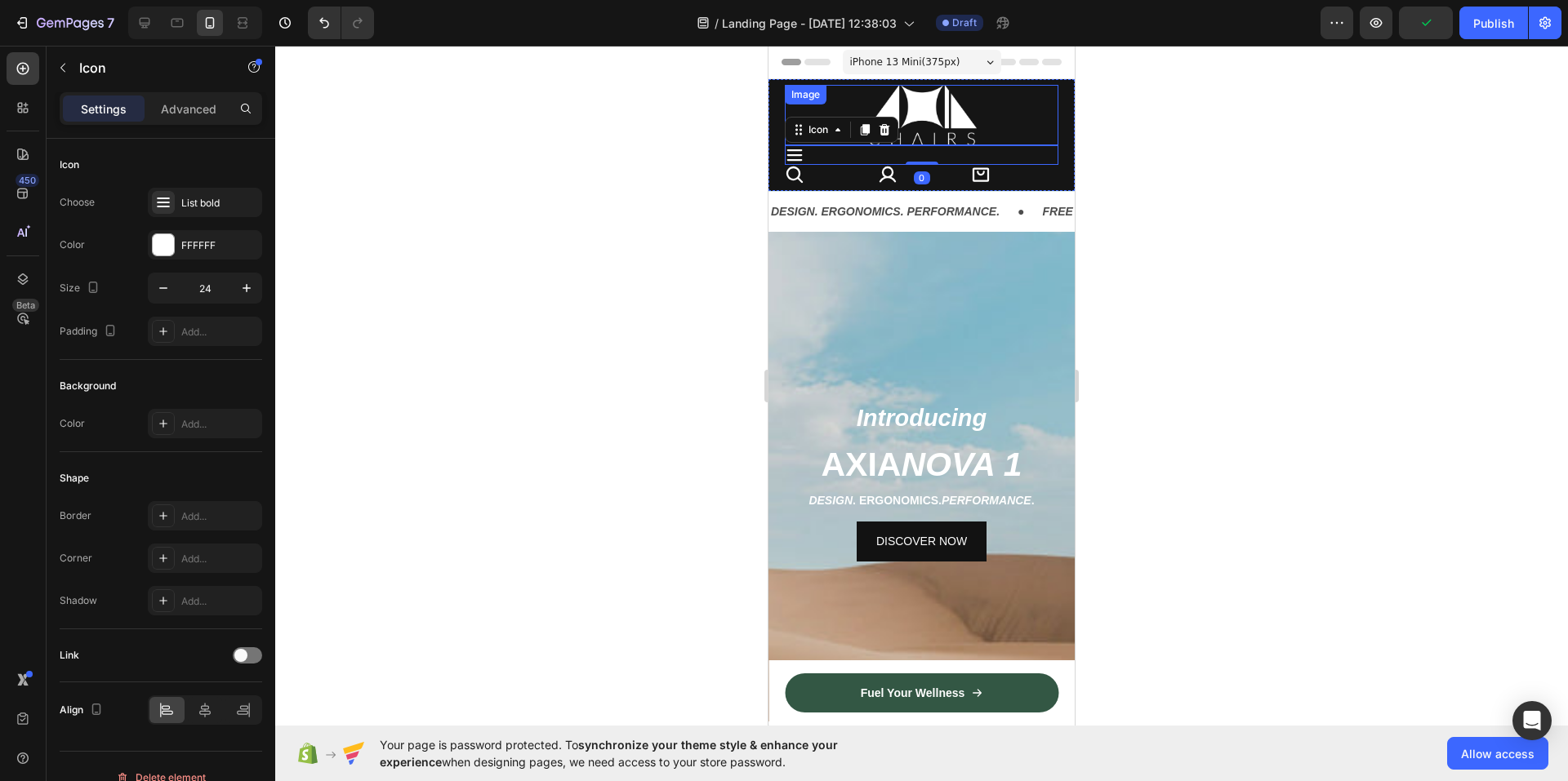
click at [810, 111] on div "Image" at bounding box center [921, 115] width 273 height 61
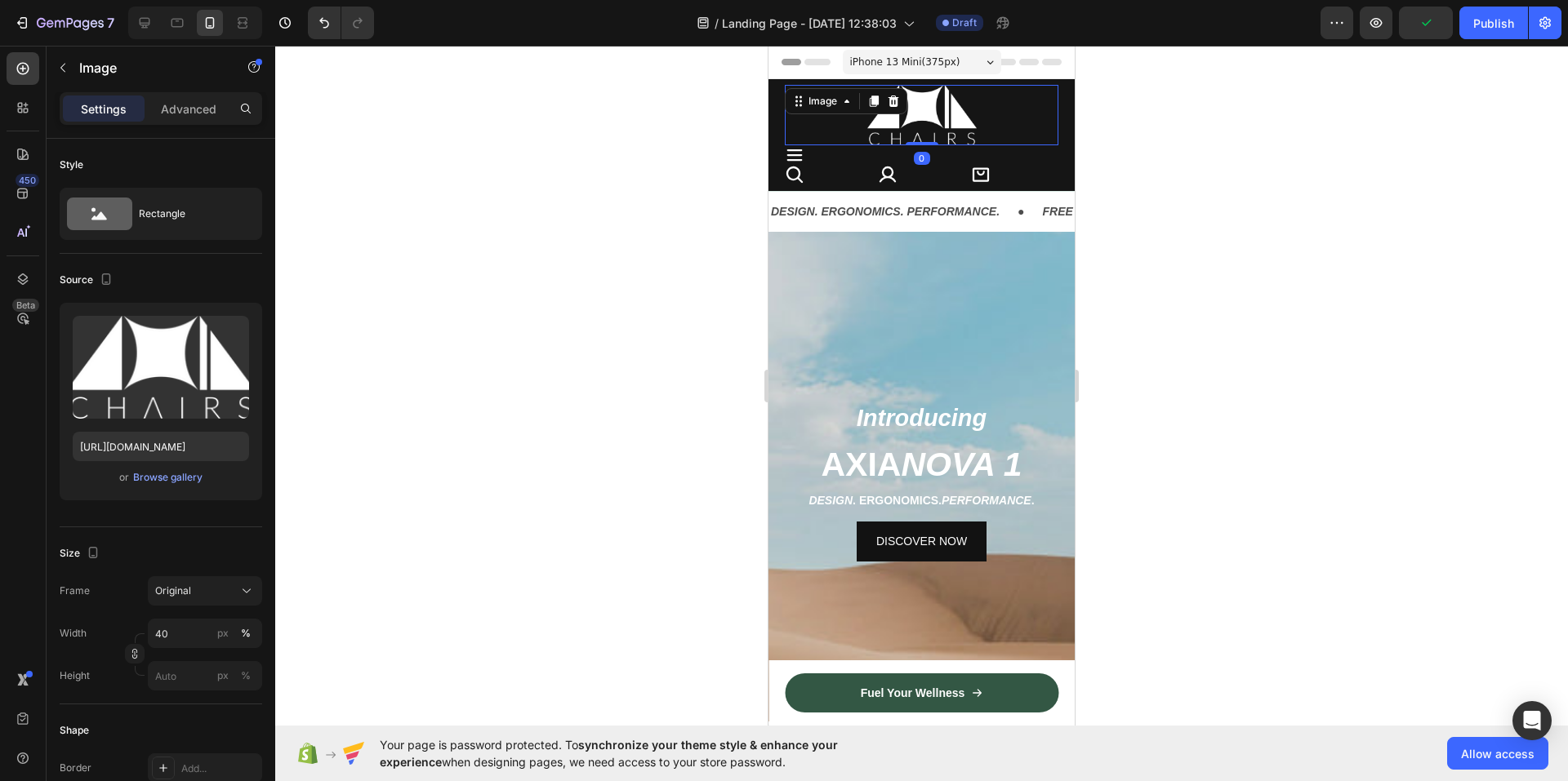
click at [776, 122] on div "Icon Image 0 Icon Icon Icon Row Row" at bounding box center [921, 135] width 306 height 112
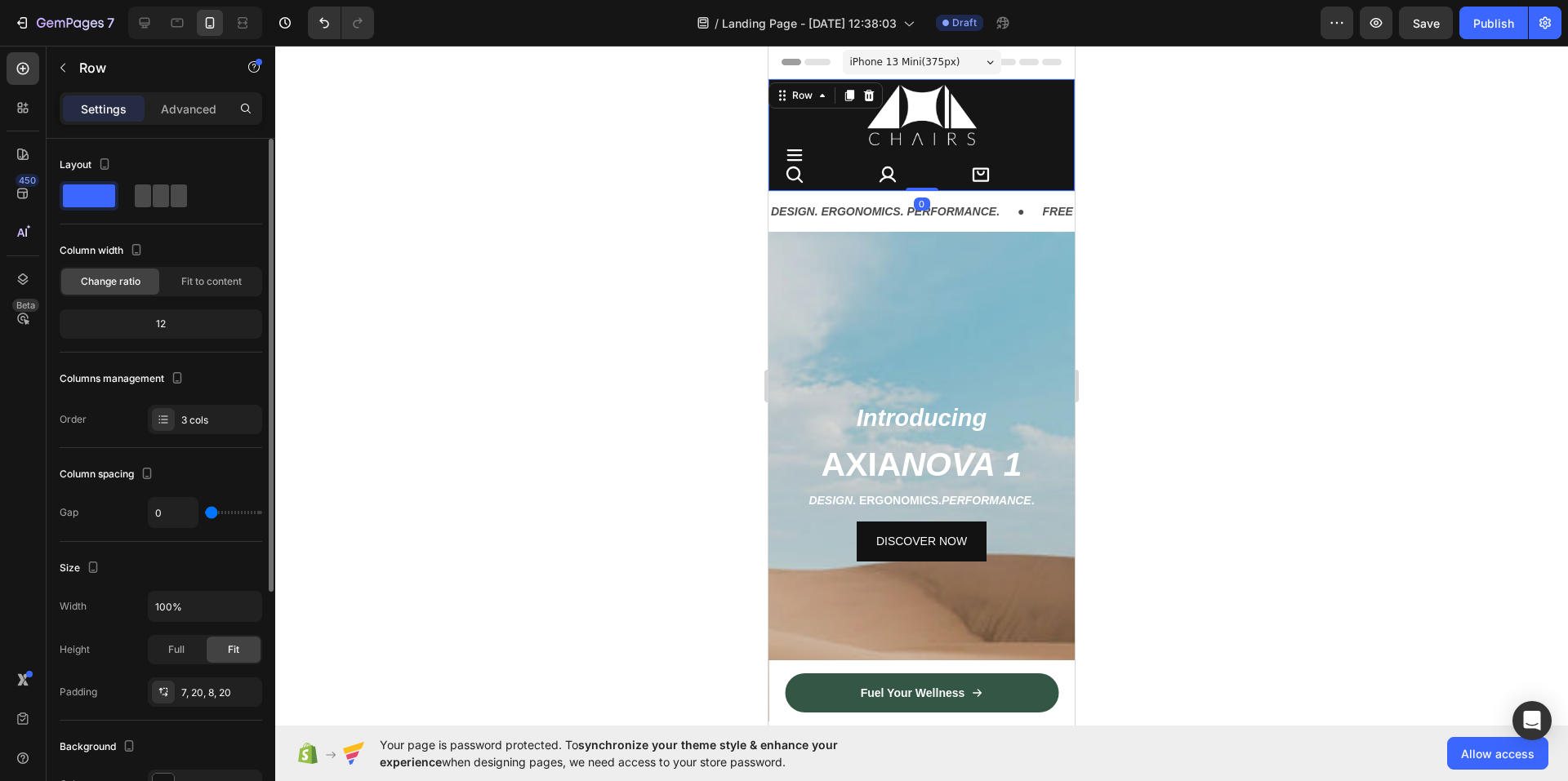
click at [166, 190] on span at bounding box center [160, 196] width 16 height 23
type input "30"
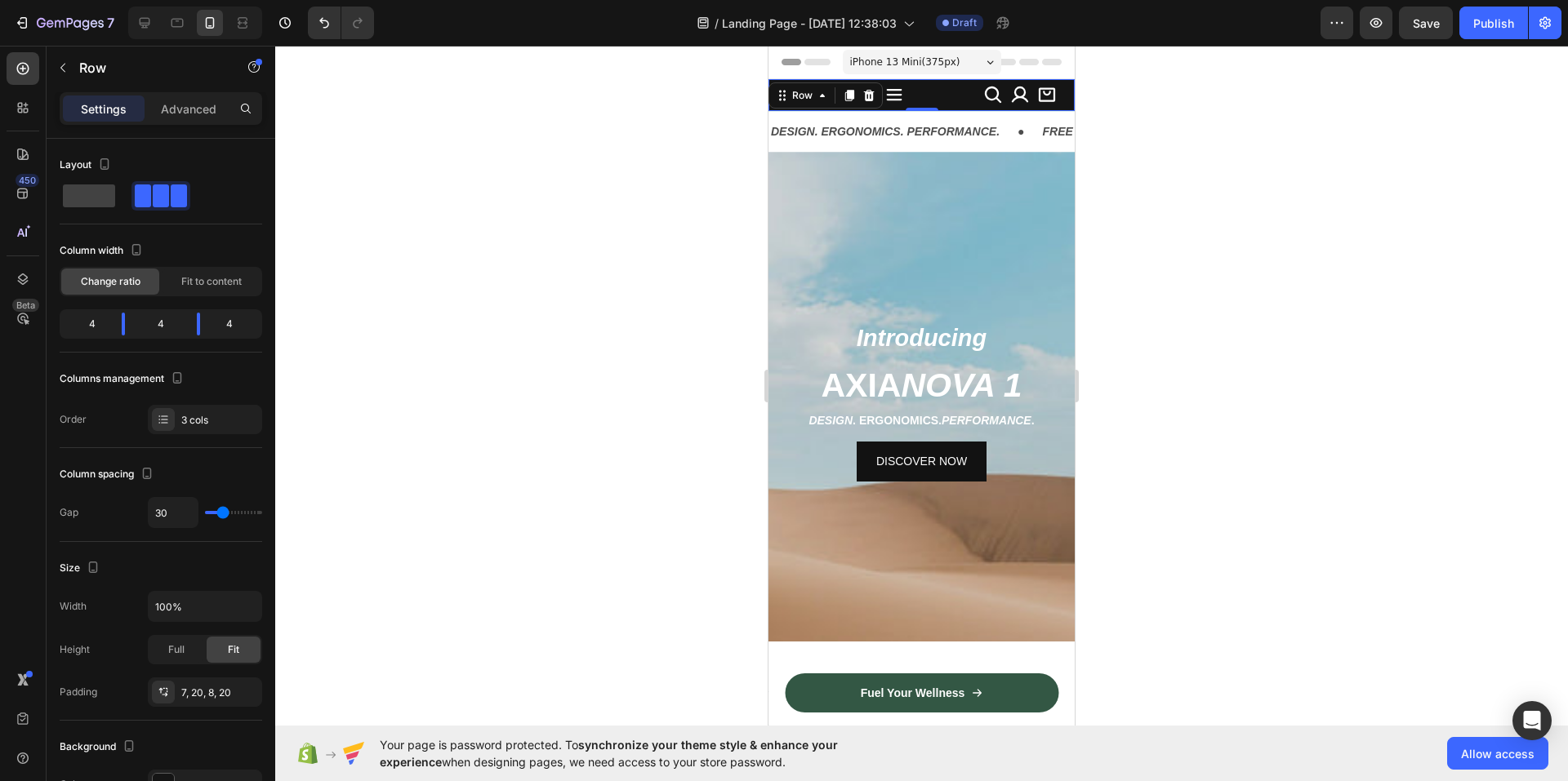
click at [511, 189] on div at bounding box center [921, 413] width 1293 height 736
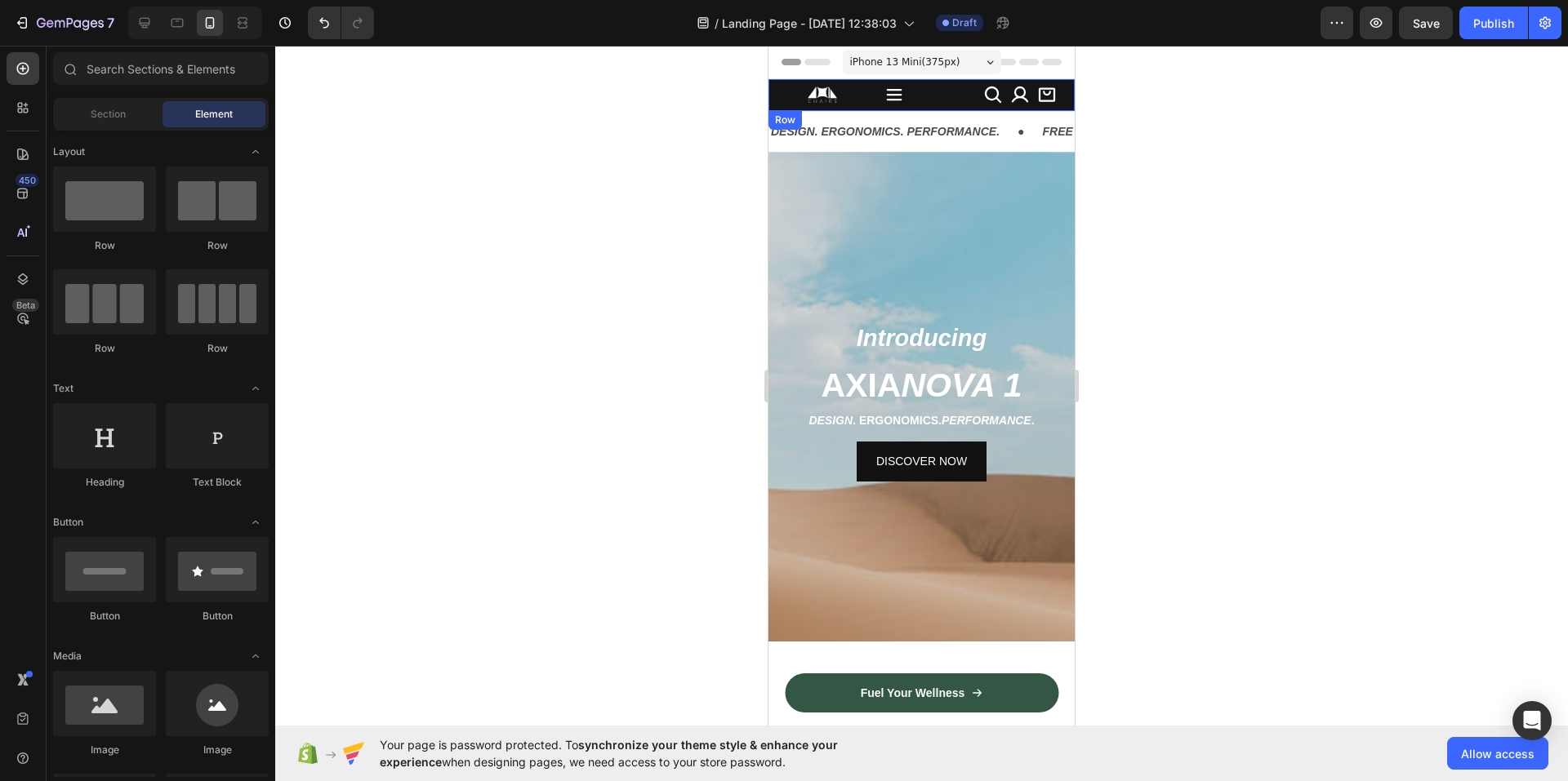
click at [963, 105] on div "Icon Image Icon Icon Icon Row Row" at bounding box center [921, 95] width 306 height 32
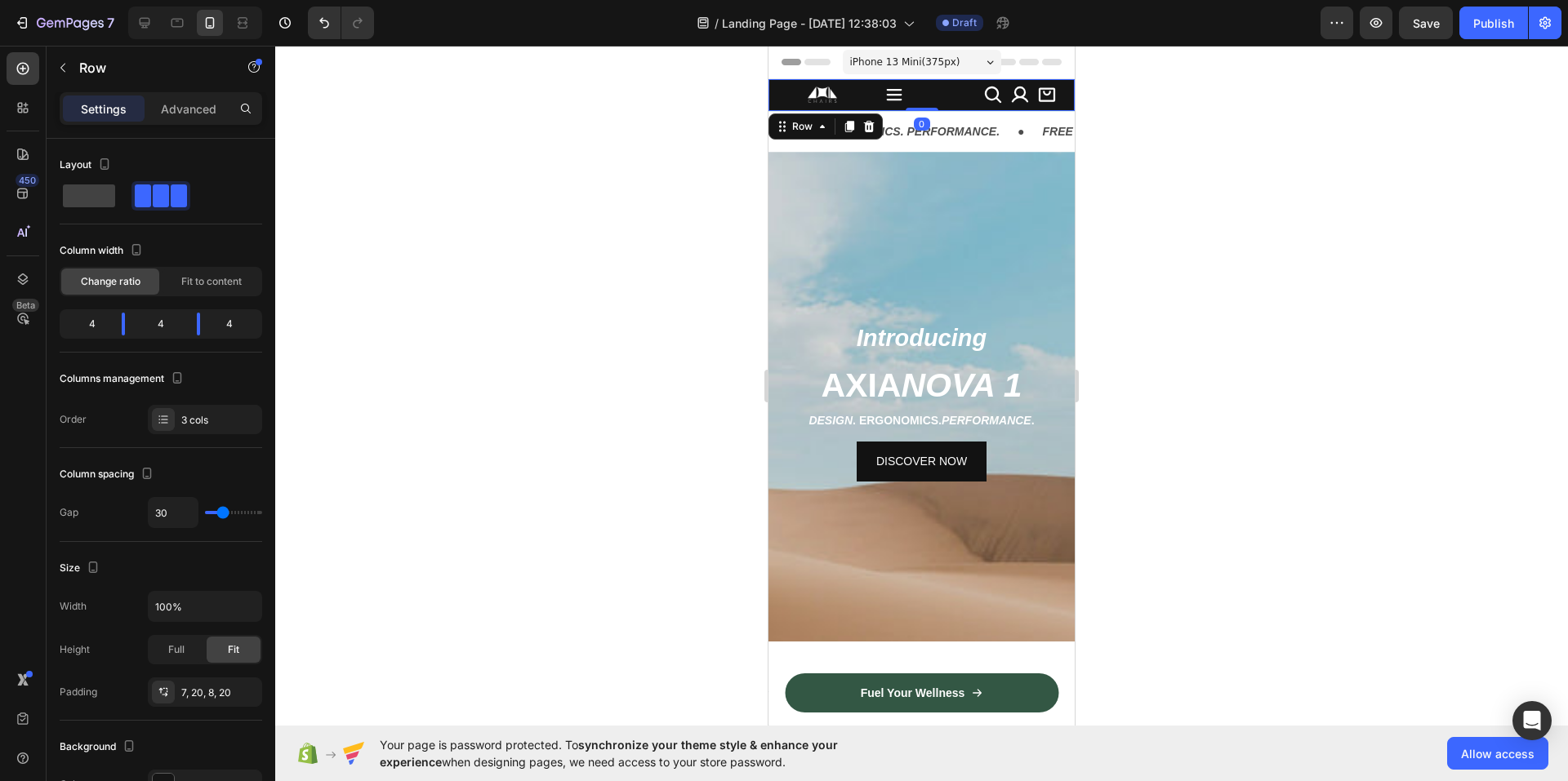
click at [856, 106] on div "Icon Image Icon Icon Icon Row Row 0" at bounding box center [921, 95] width 306 height 32
click at [191, 417] on div "3 cols" at bounding box center [219, 421] width 77 height 15
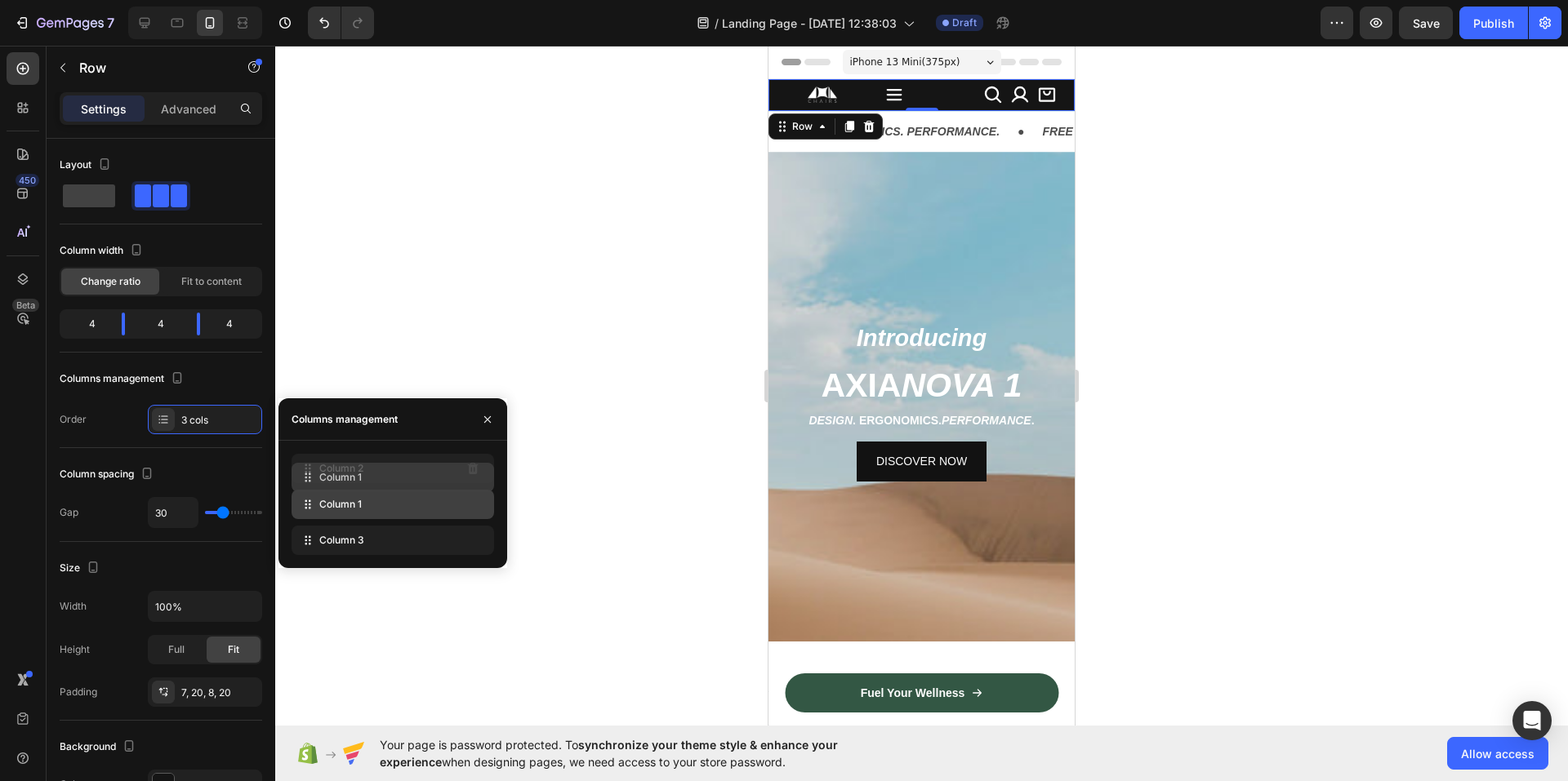
drag, startPoint x: 375, startPoint y: 494, endPoint x: 375, endPoint y: 480, distance: 14.0
click at [416, 340] on div at bounding box center [921, 413] width 1293 height 736
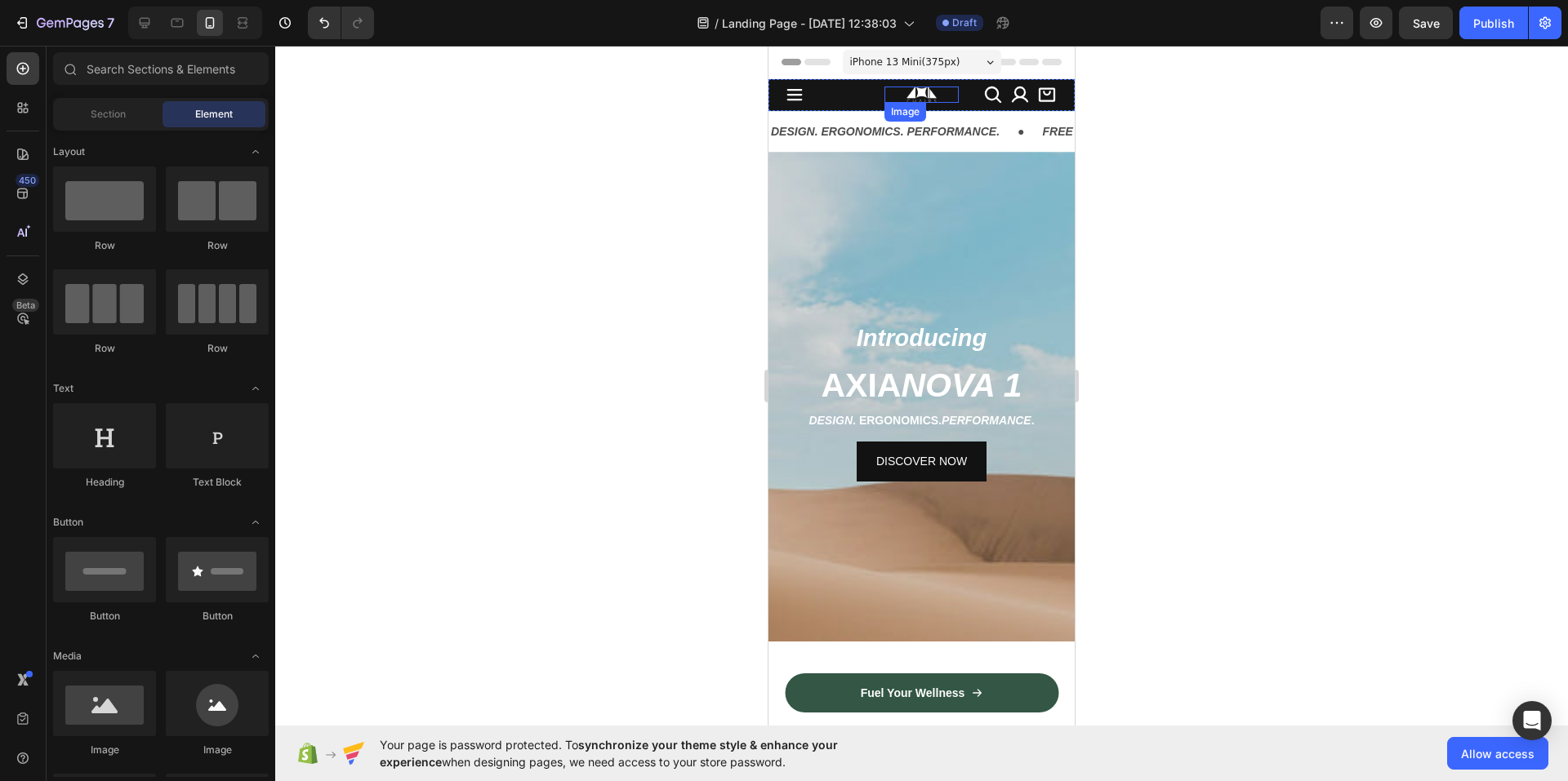
click at [925, 99] on img at bounding box center [921, 95] width 30 height 16
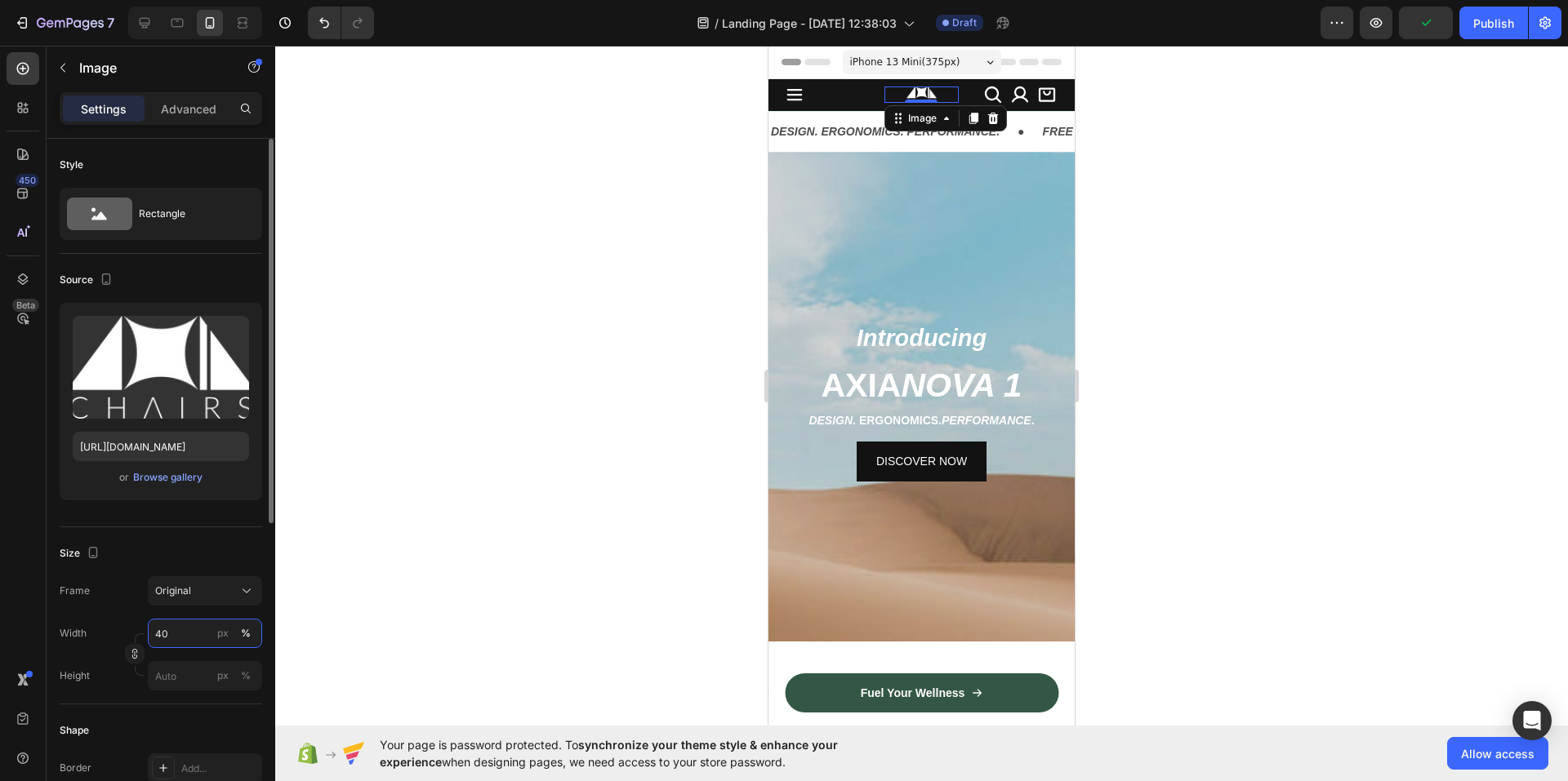
click at [195, 634] on input "40" at bounding box center [204, 633] width 114 height 29
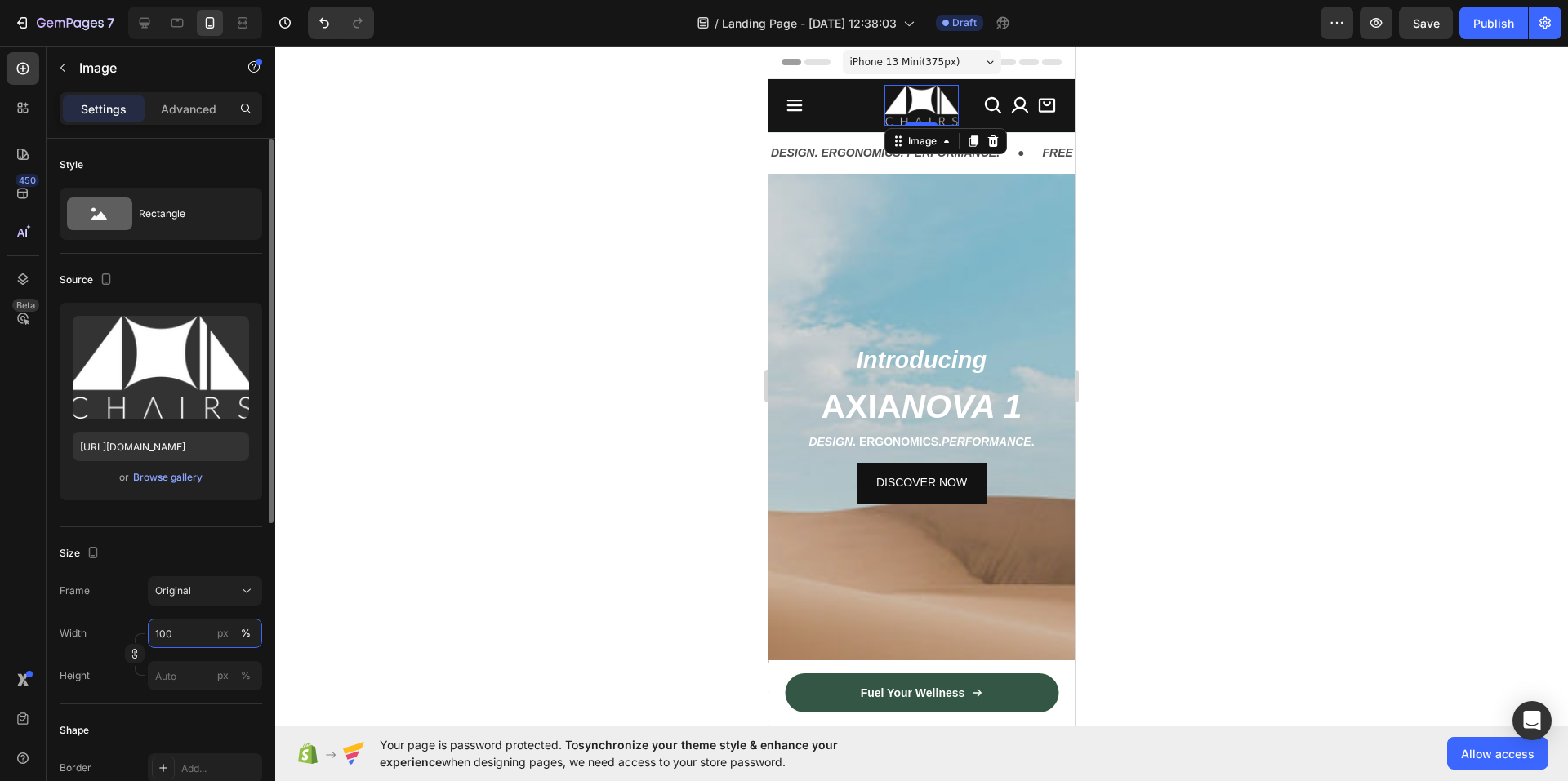
drag, startPoint x: 173, startPoint y: 635, endPoint x: 129, endPoint y: 638, distance: 44.1
click at [129, 638] on div "Width 100 px % Height px %" at bounding box center [161, 654] width 202 height 72
type input "2"
type input "2100"
click at [391, 487] on div at bounding box center [921, 413] width 1293 height 736
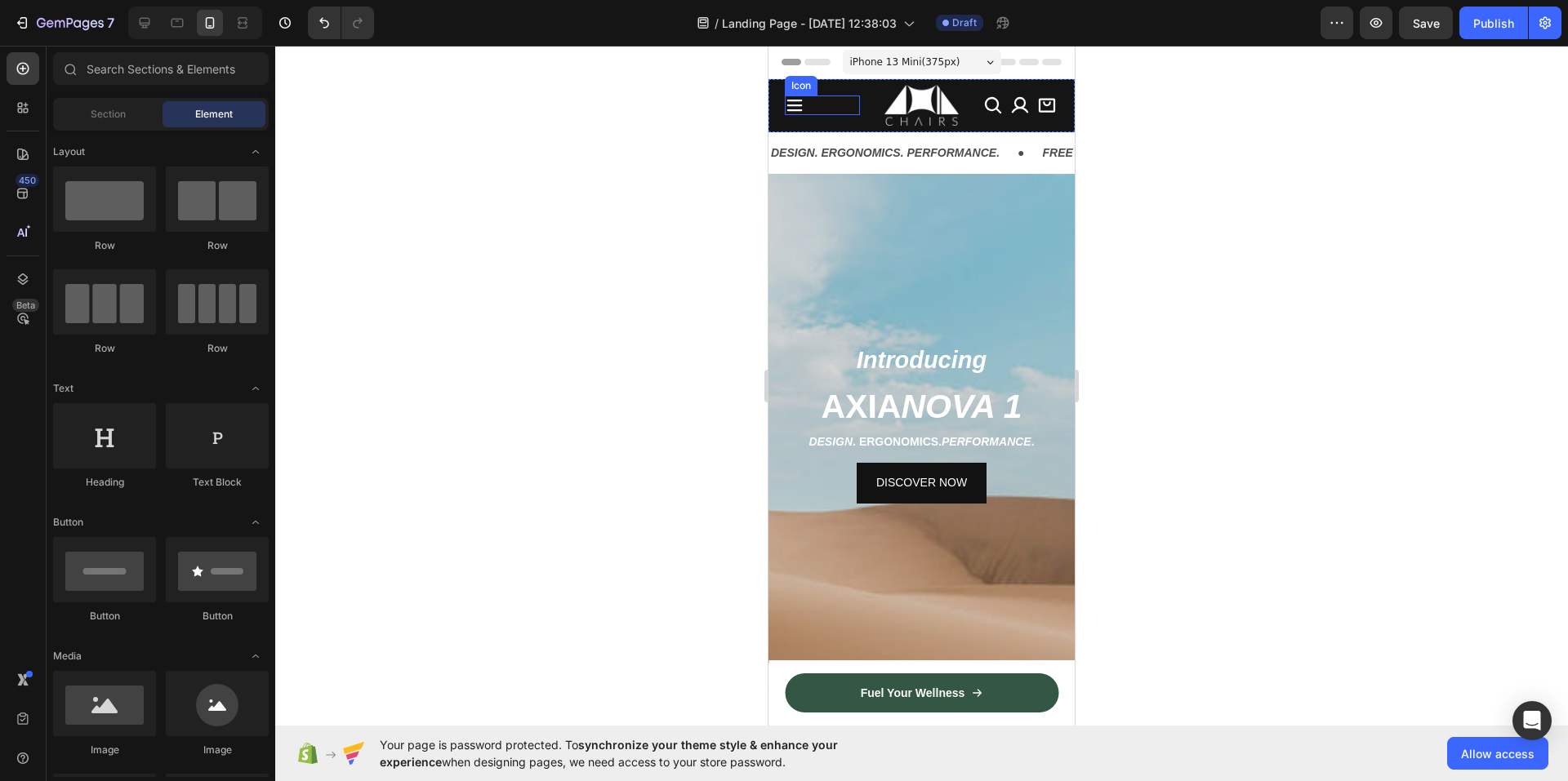
click at [796, 106] on icon at bounding box center [794, 105] width 20 height 20
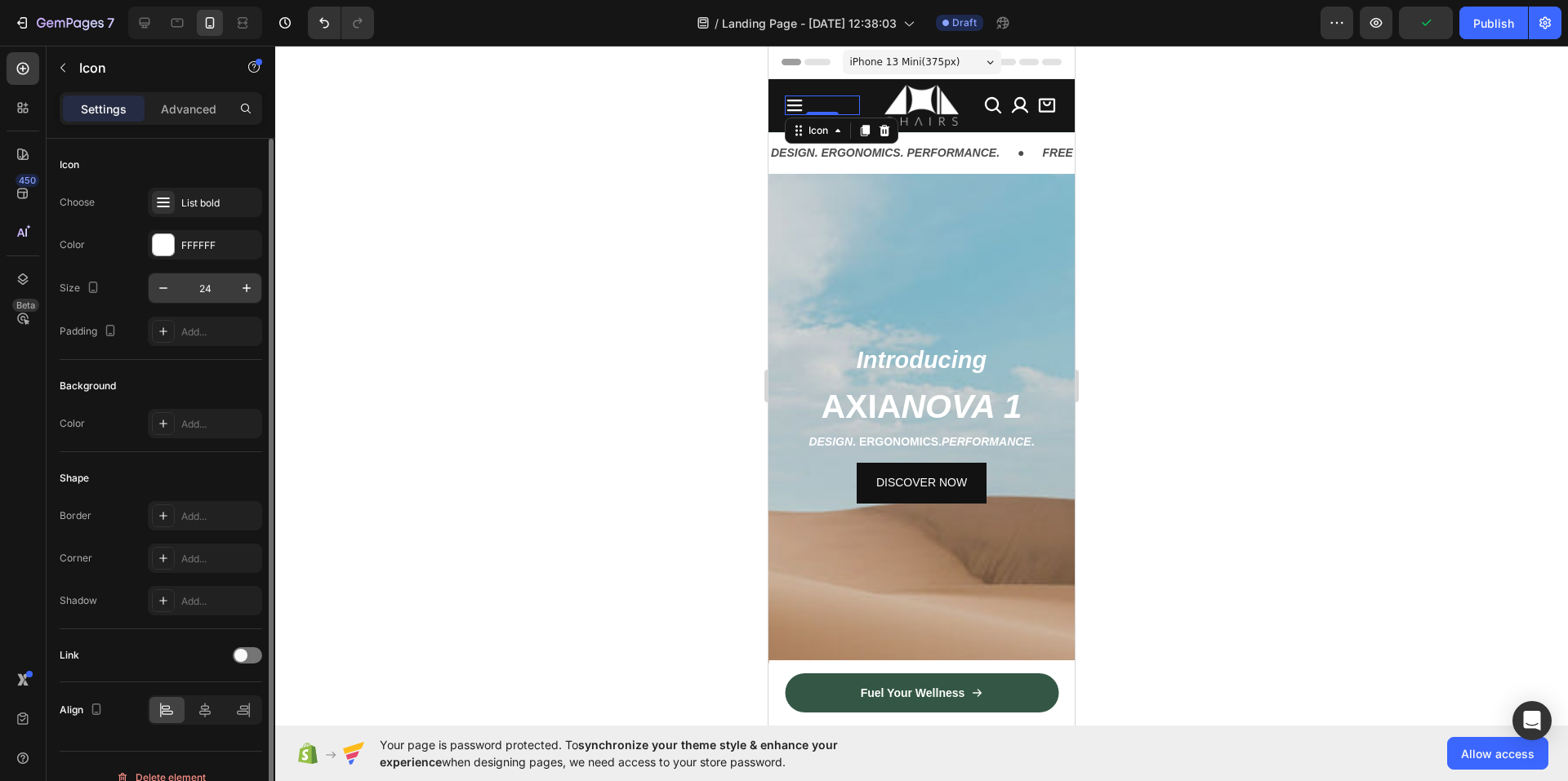
click at [205, 289] on input "24" at bounding box center [204, 287] width 54 height 29
type input "0"
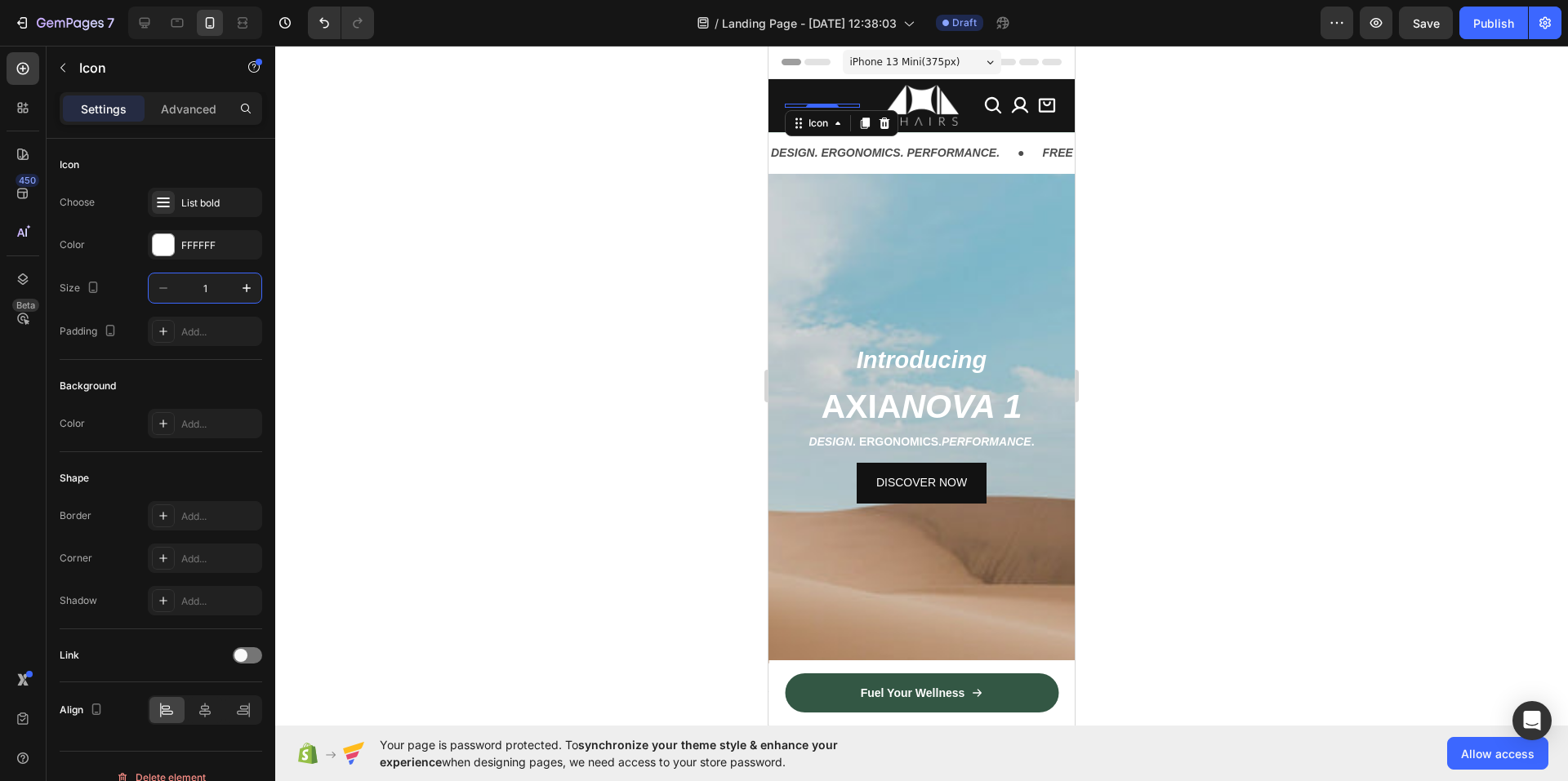
click at [380, 284] on div at bounding box center [921, 413] width 1293 height 736
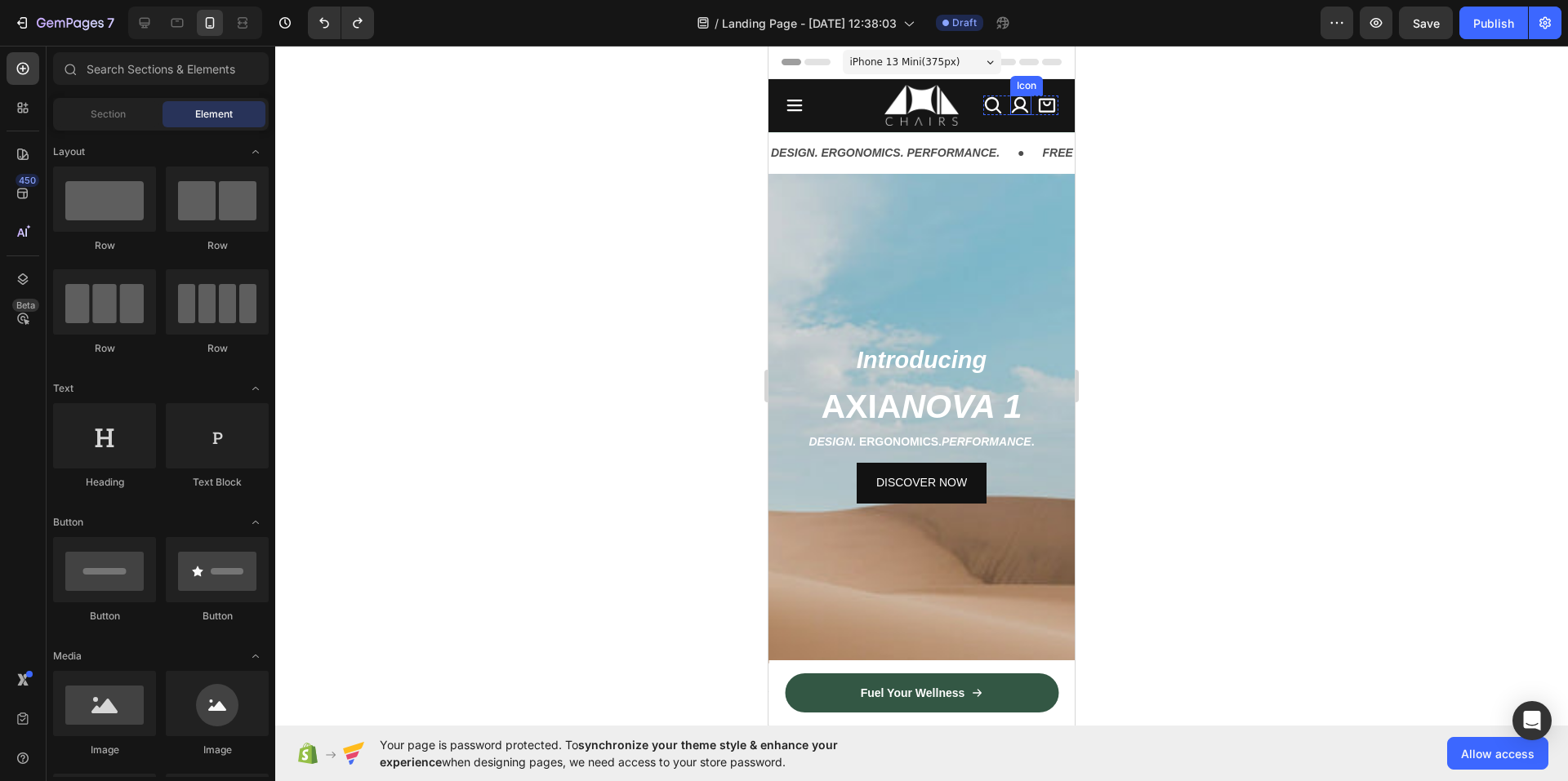
click at [1010, 102] on icon at bounding box center [1019, 105] width 20 height 20
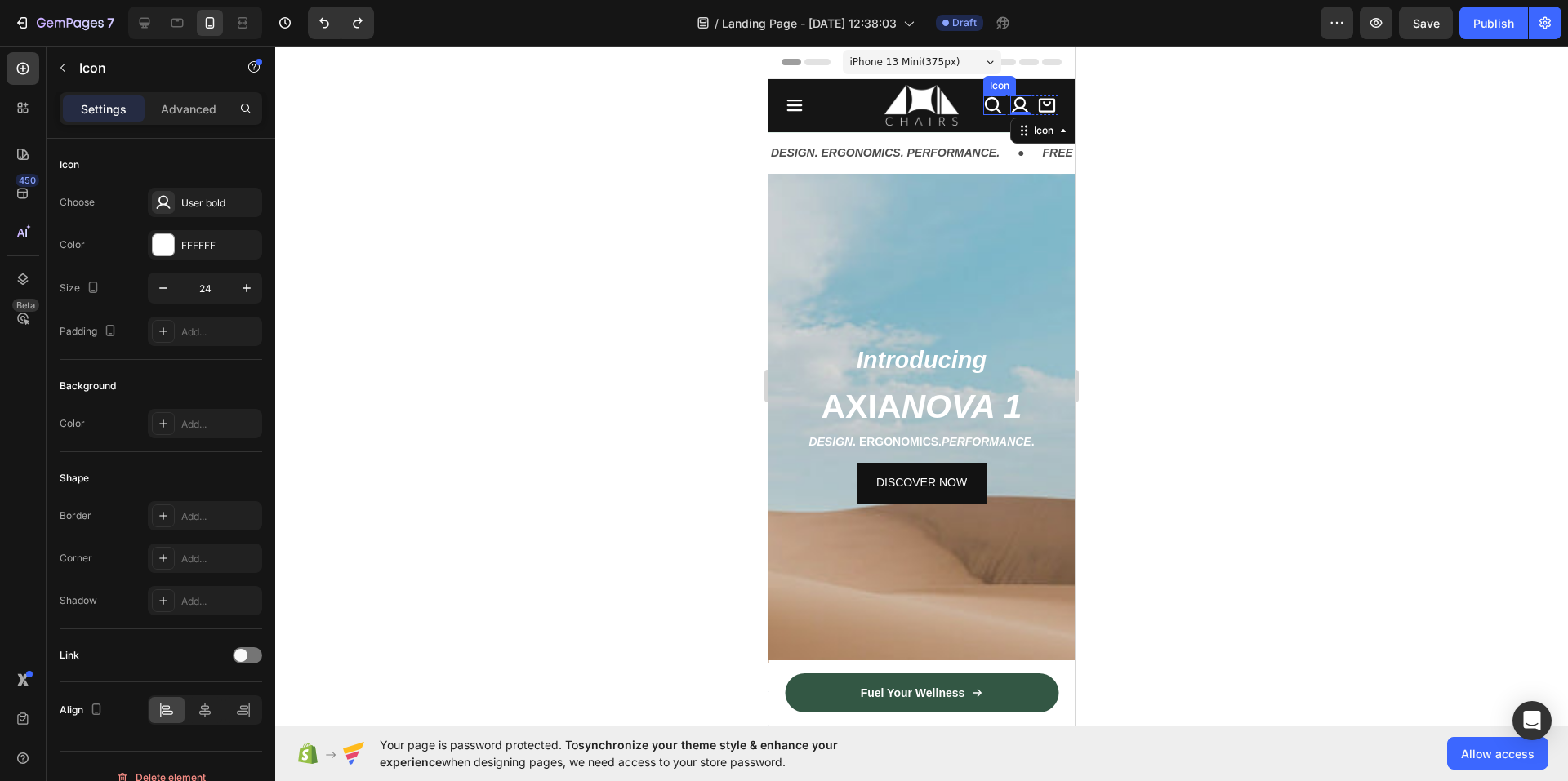
click at [983, 115] on div "Icon Icon 0 Icon Row" at bounding box center [1019, 105] width 75 height 41
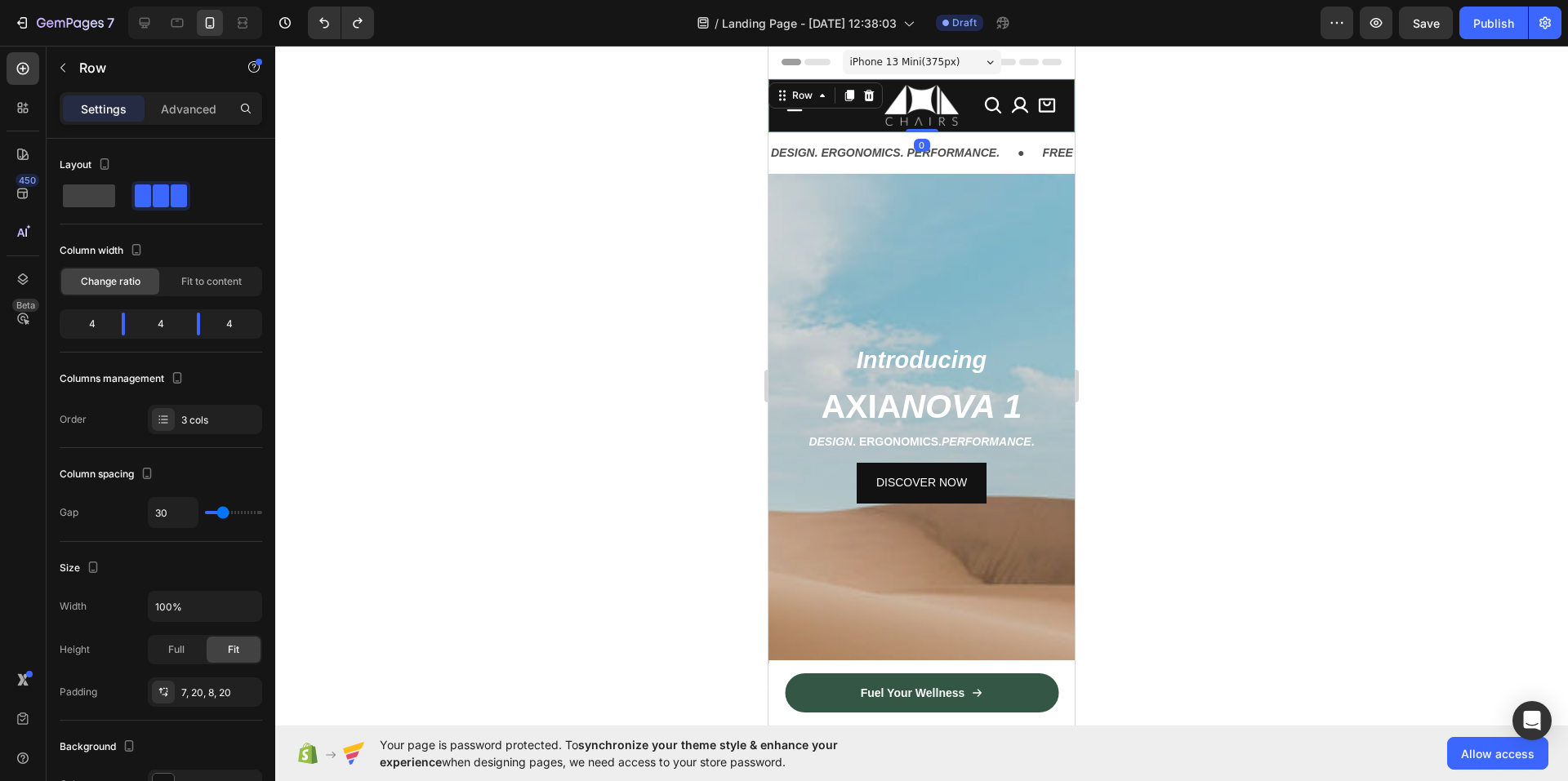
click at [973, 117] on div "Icon Image Icon Icon Icon Row Row 0" at bounding box center [921, 106] width 306 height 53
click at [967, 103] on div "Icon Image Icon Icon Icon Row Row 0" at bounding box center [921, 106] width 306 height 53
click at [966, 107] on div "Icon Image Icon Icon Icon Row Row 0" at bounding box center [921, 106] width 306 height 53
click at [983, 96] on icon at bounding box center [992, 105] width 20 height 20
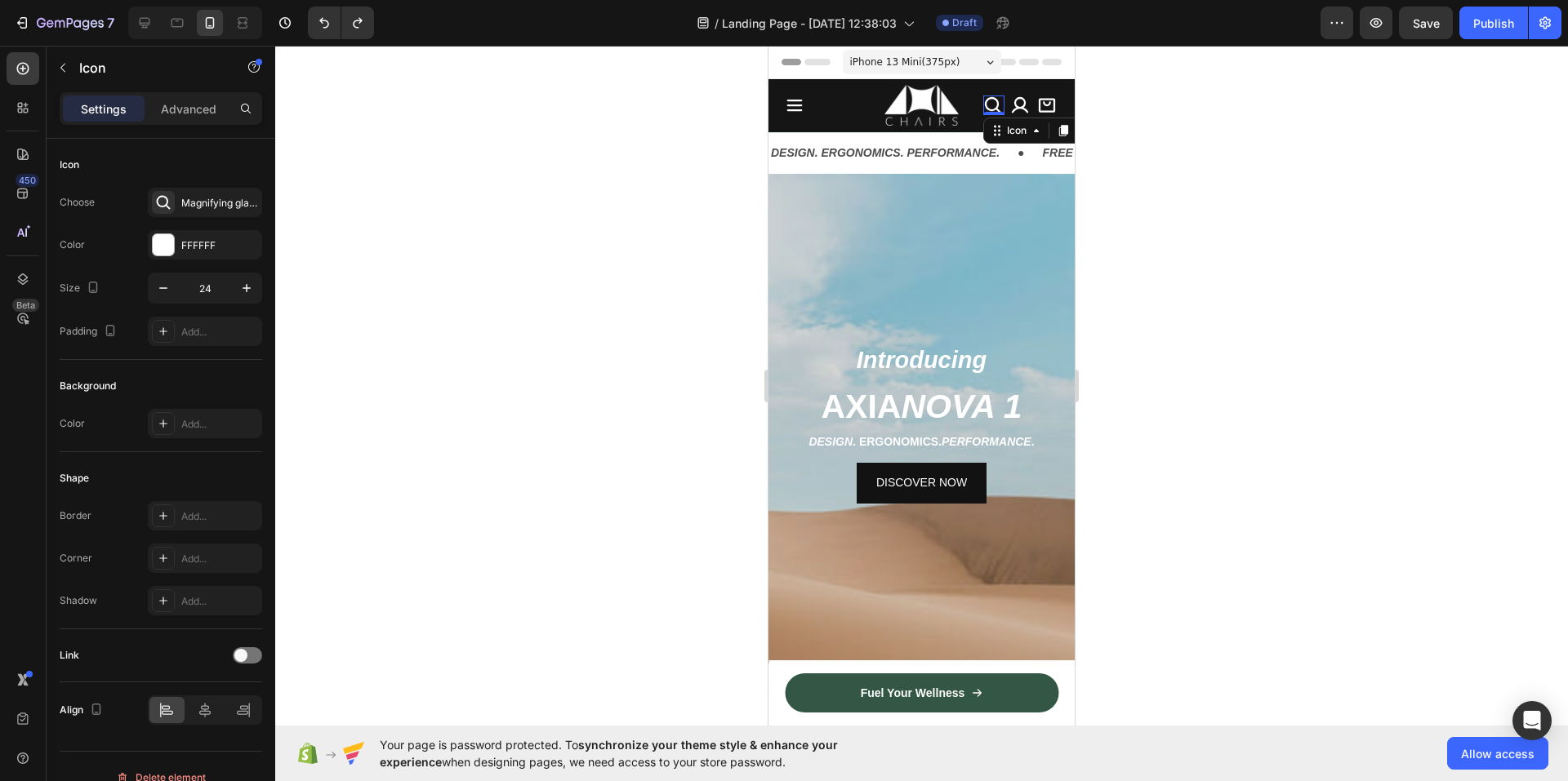
click at [983, 106] on icon at bounding box center [992, 105] width 20 height 20
click at [971, 105] on div "Icon Image Icon 0 Icon Icon Row Row" at bounding box center [921, 106] width 306 height 53
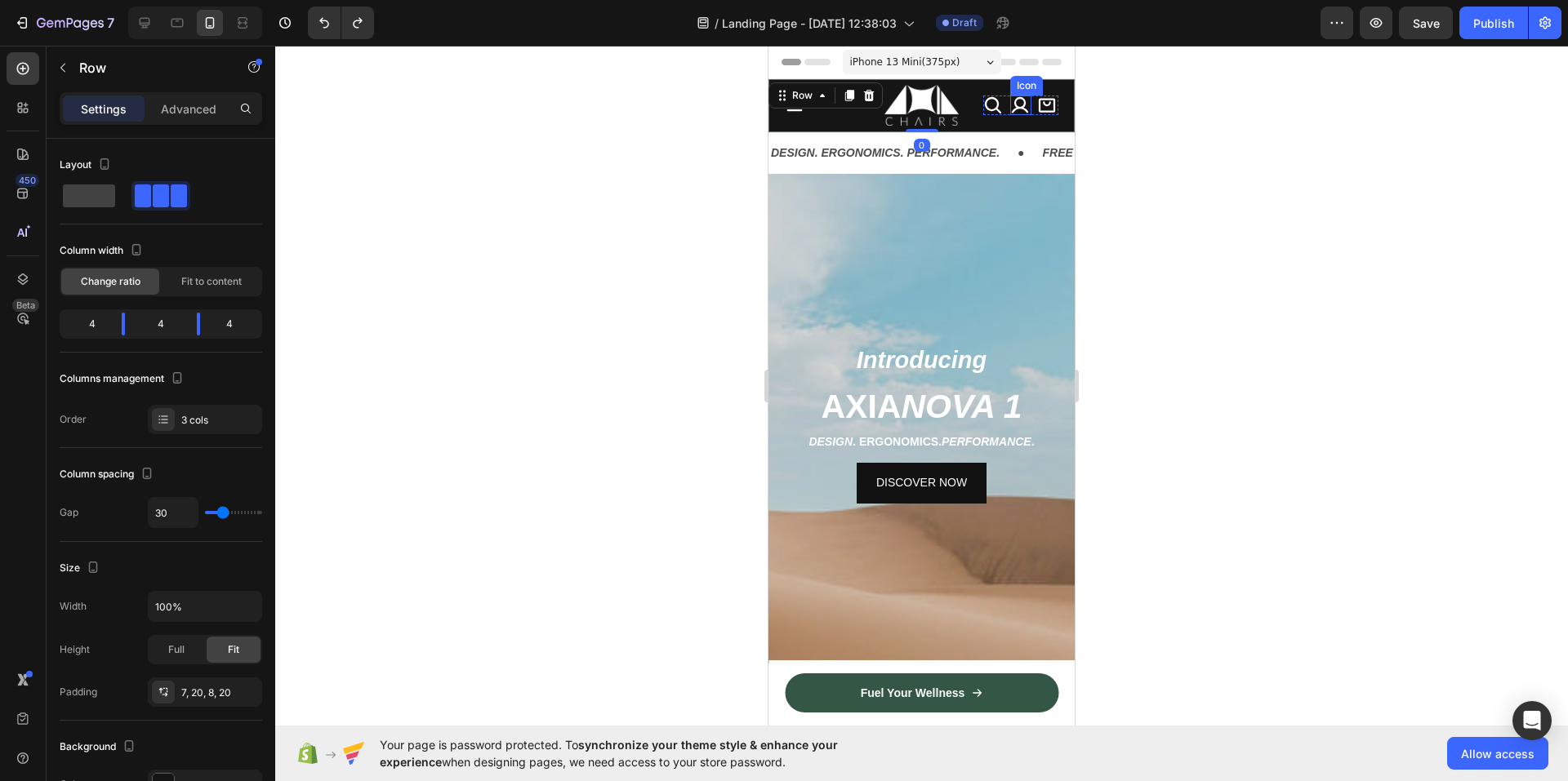
click at [1012, 109] on icon at bounding box center [1019, 105] width 16 height 16
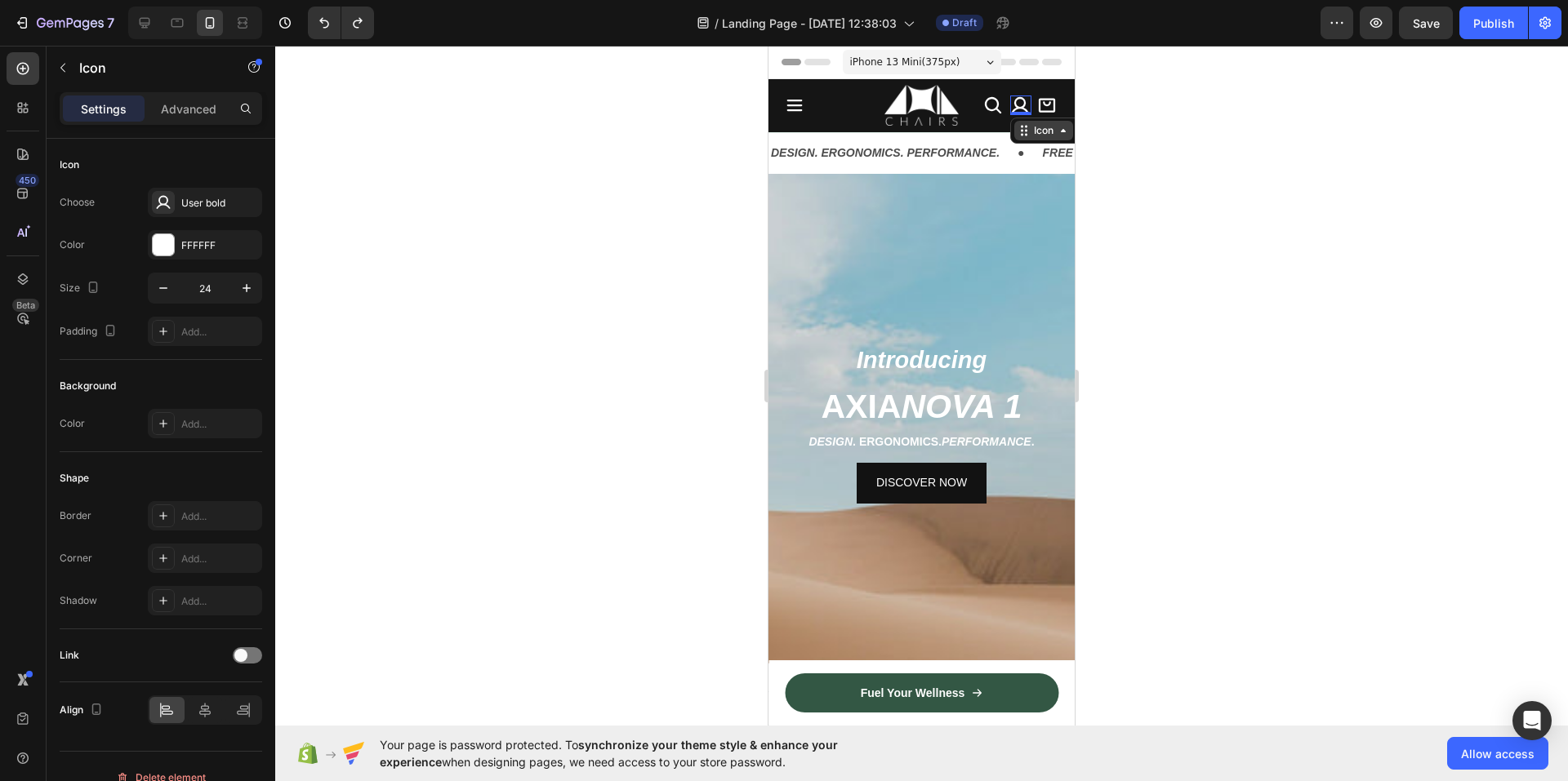
click at [1037, 130] on div "Icon" at bounding box center [1044, 130] width 26 height 0
click at [1025, 164] on div "Row 3 cols" at bounding box center [1046, 161] width 57 height 9
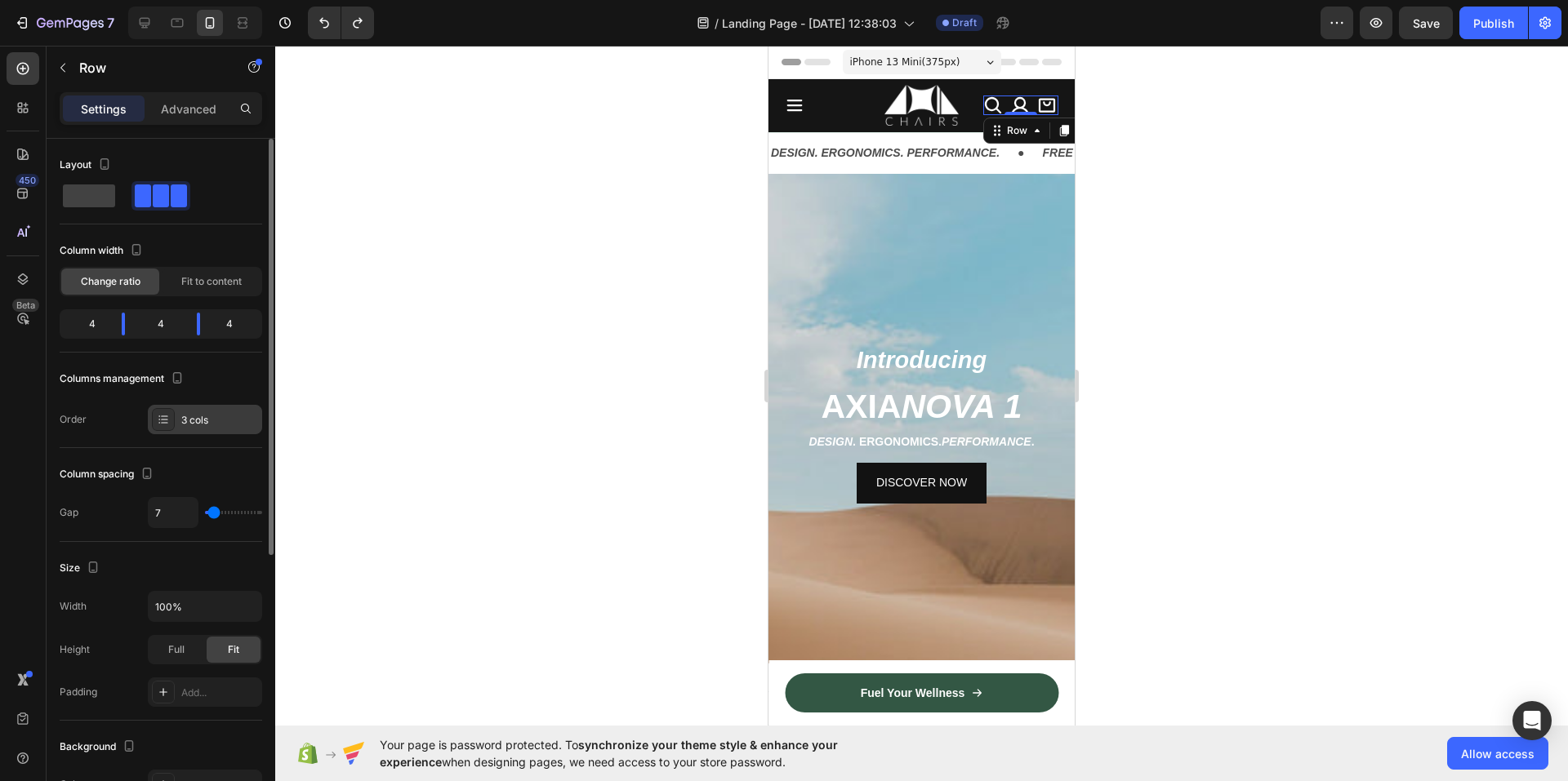
click at [184, 416] on div "3 cols" at bounding box center [219, 421] width 77 height 15
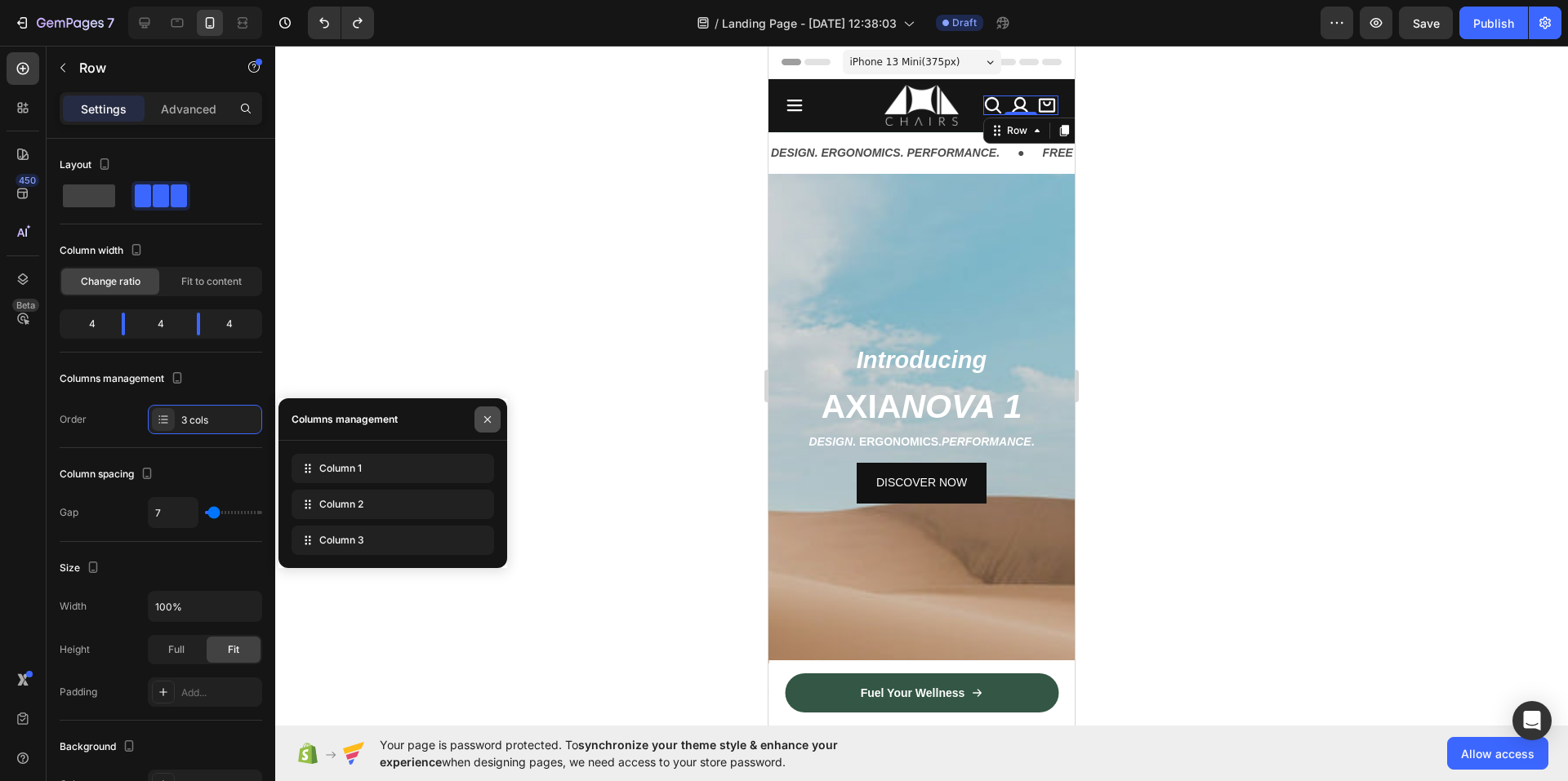
click at [487, 409] on button "button" at bounding box center [488, 420] width 26 height 26
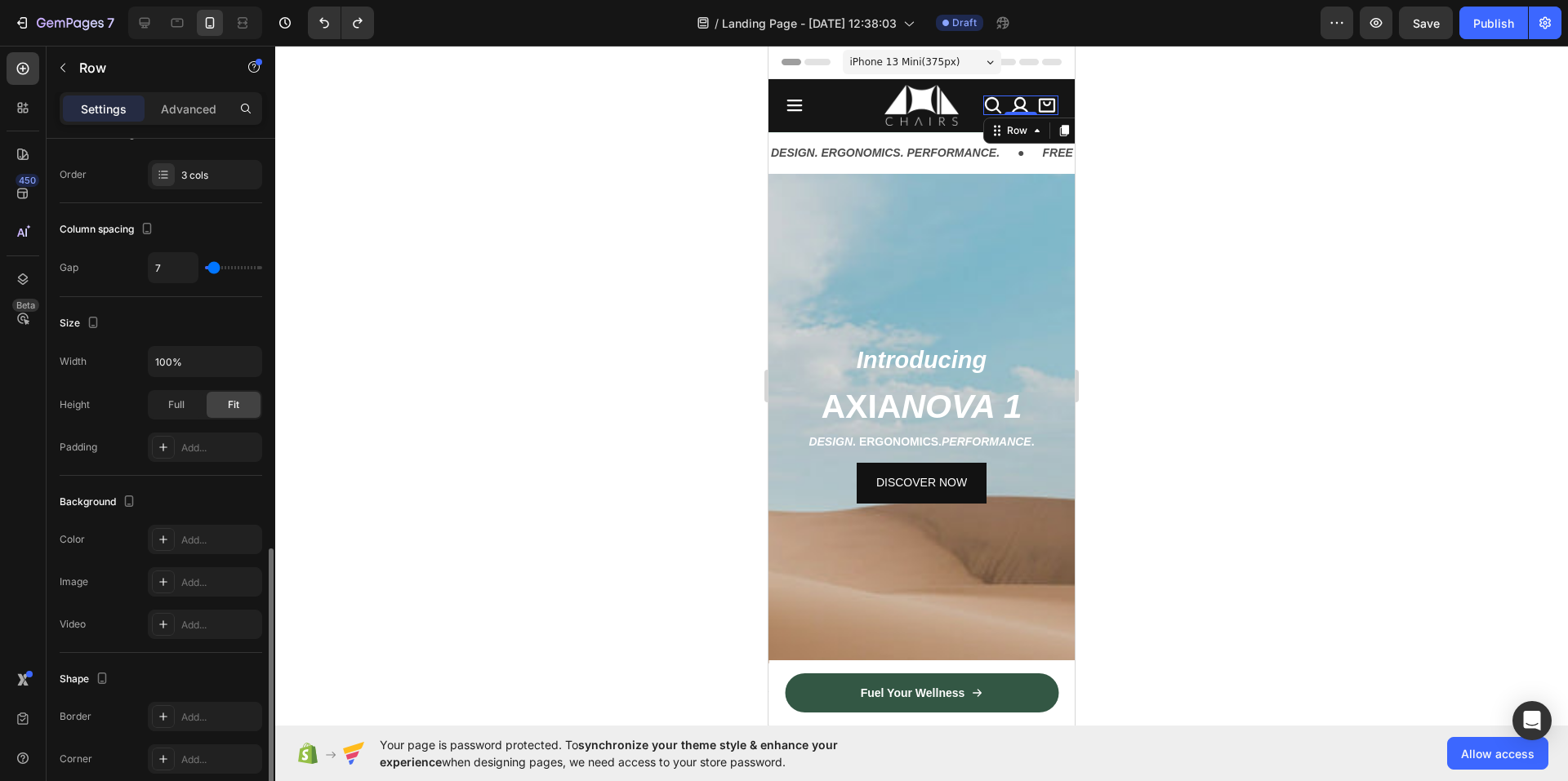
scroll to position [451, 0]
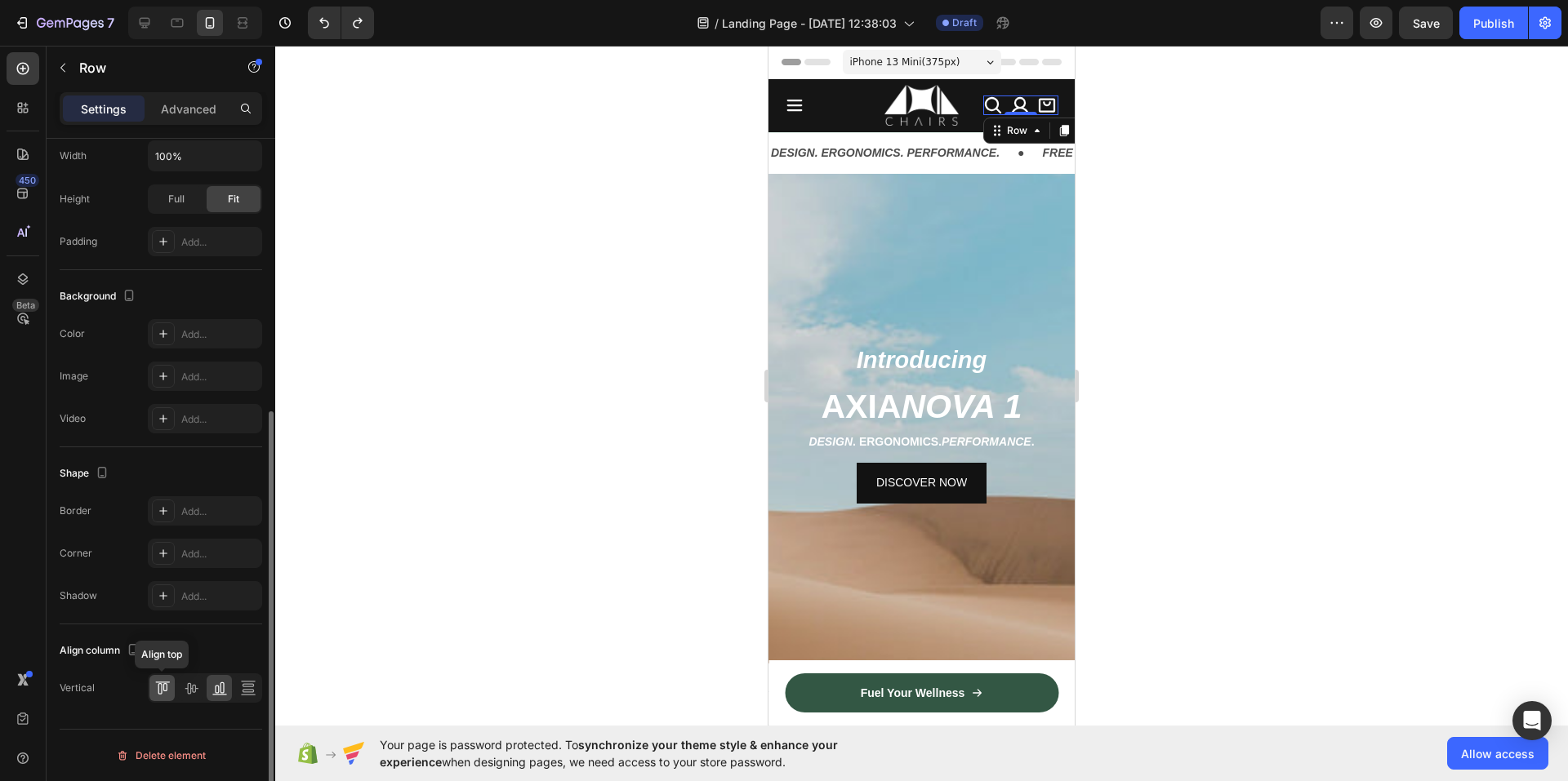
click at [164, 689] on icon at bounding box center [165, 687] width 4 height 9
click at [178, 689] on div at bounding box center [190, 688] width 26 height 26
click at [228, 689] on div at bounding box center [218, 688] width 26 height 26
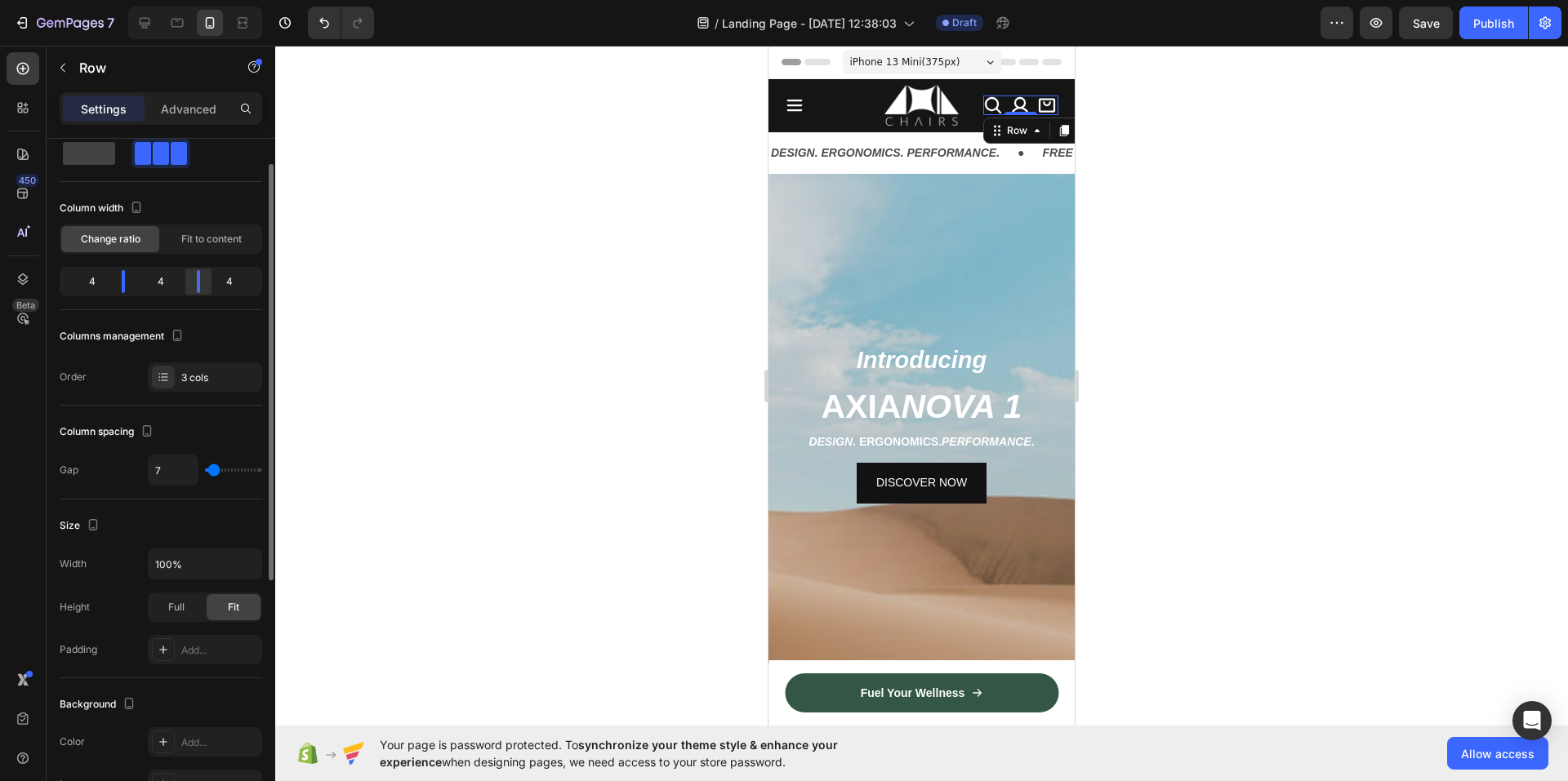
scroll to position [0, 0]
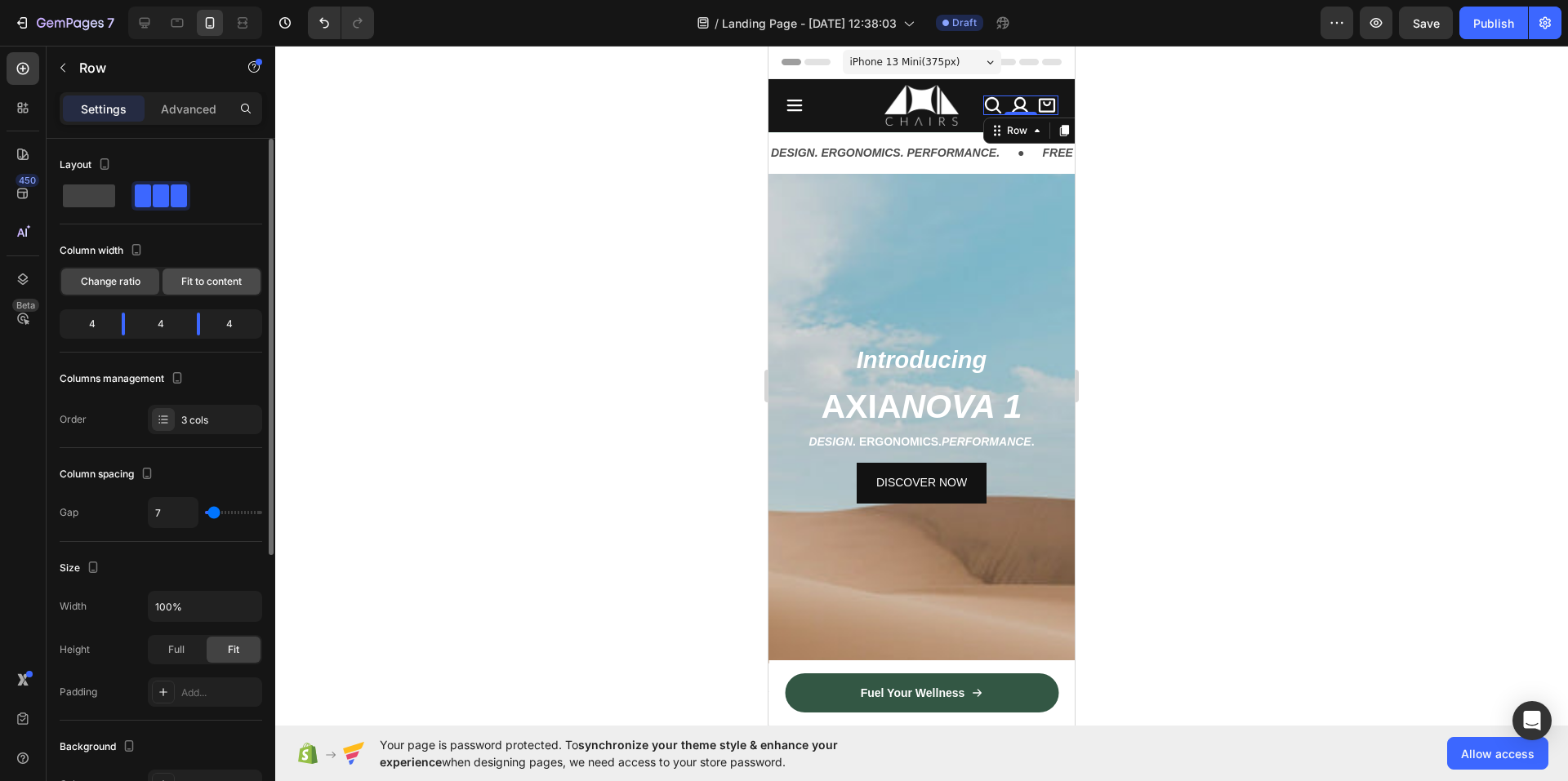
click at [198, 281] on span "Fit to content" at bounding box center [212, 282] width 61 height 15
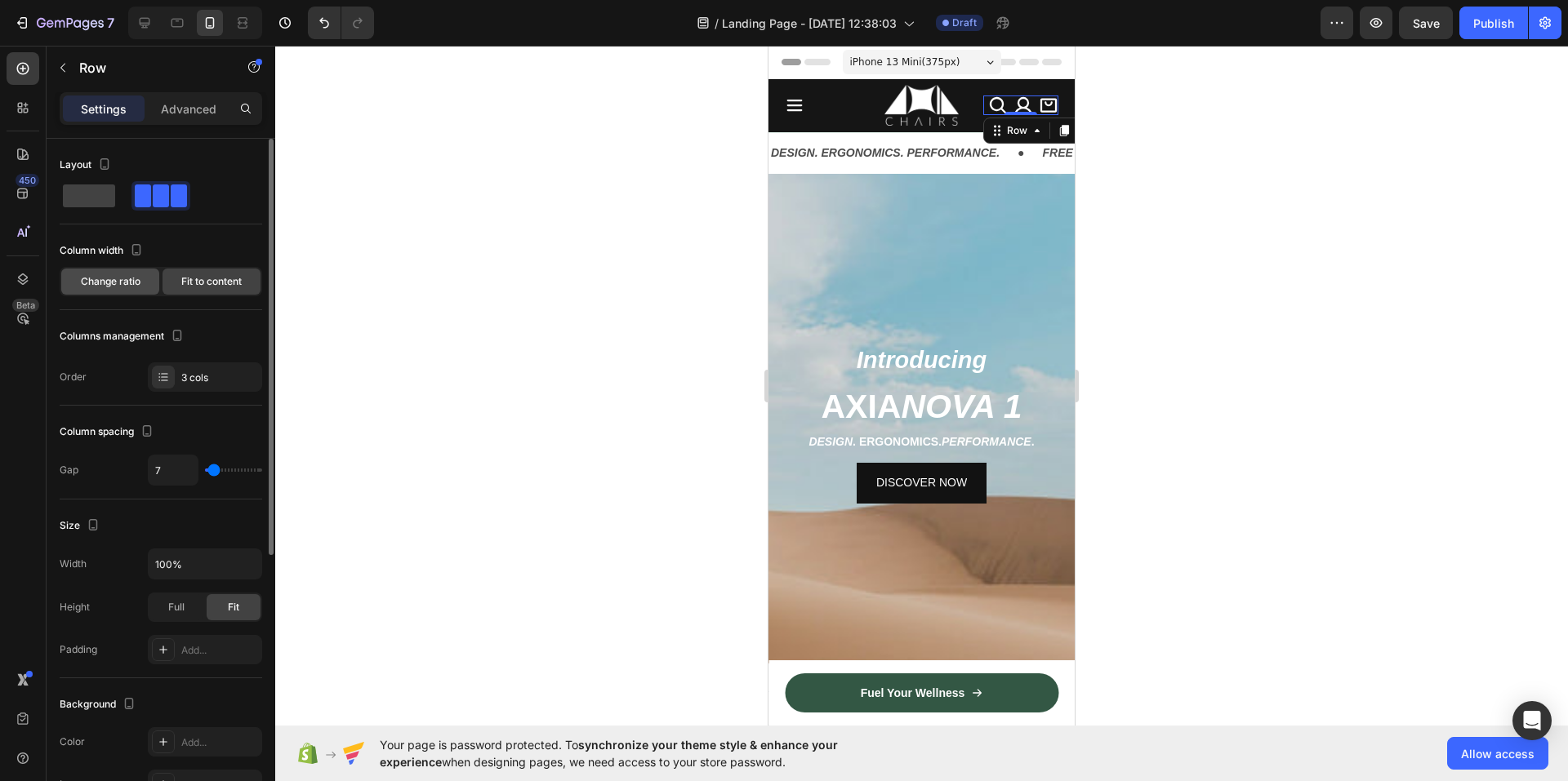
click at [148, 278] on div "Change ratio" at bounding box center [111, 282] width 98 height 26
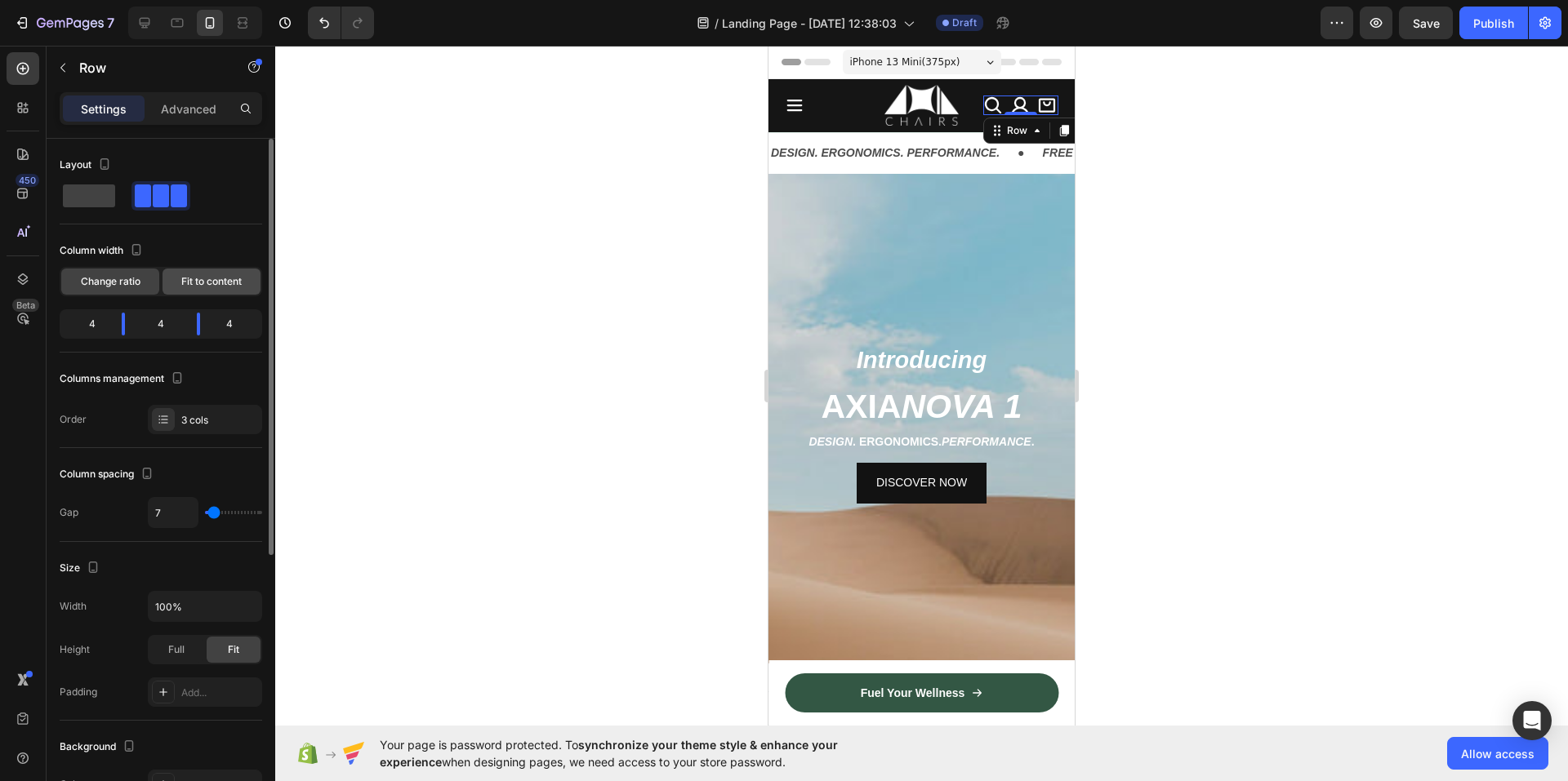
click at [212, 274] on span "Fit to content" at bounding box center [212, 282] width 61 height 15
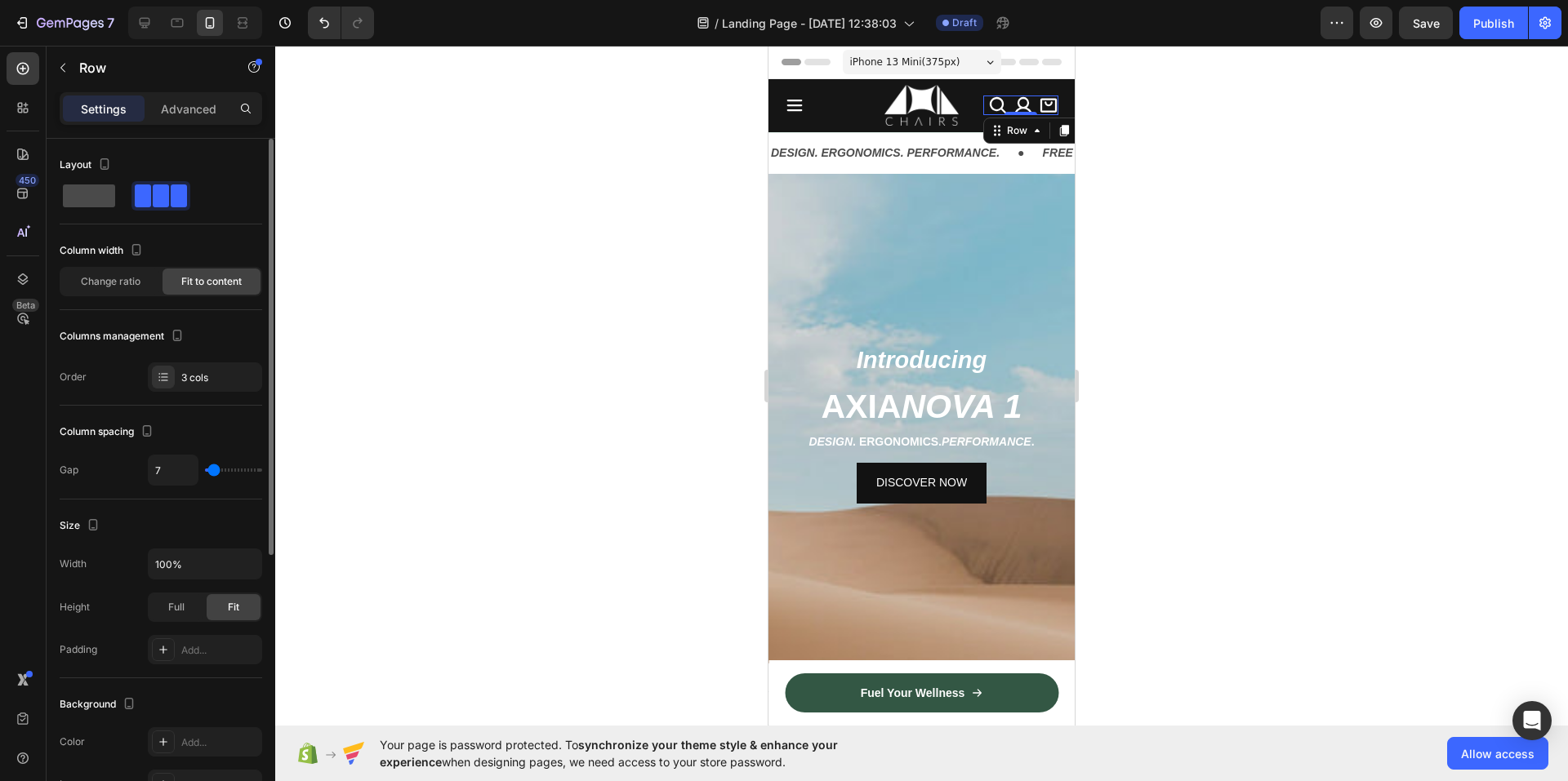
click at [89, 193] on span at bounding box center [88, 196] width 52 height 23
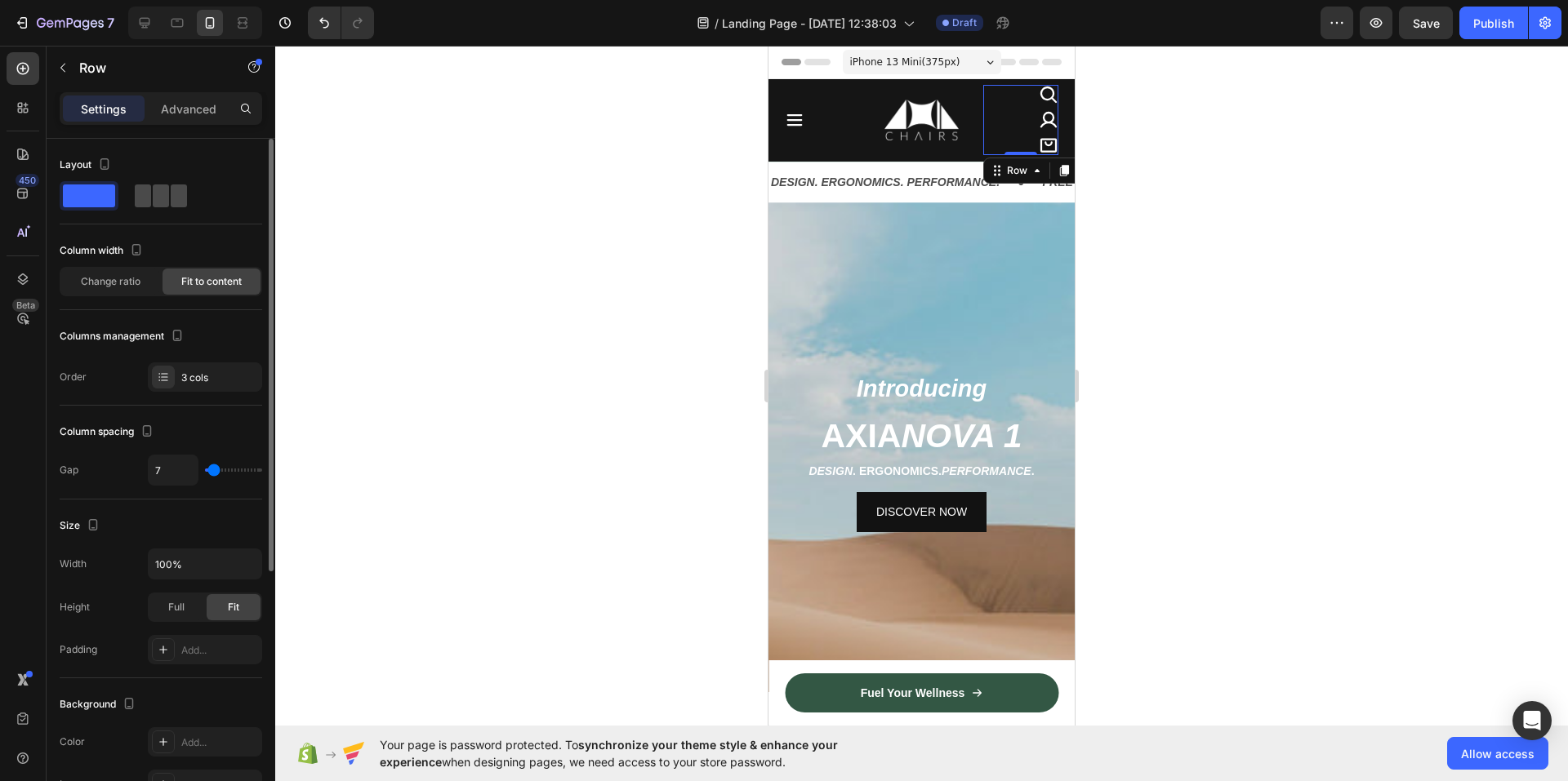
click at [169, 194] on div at bounding box center [160, 196] width 52 height 23
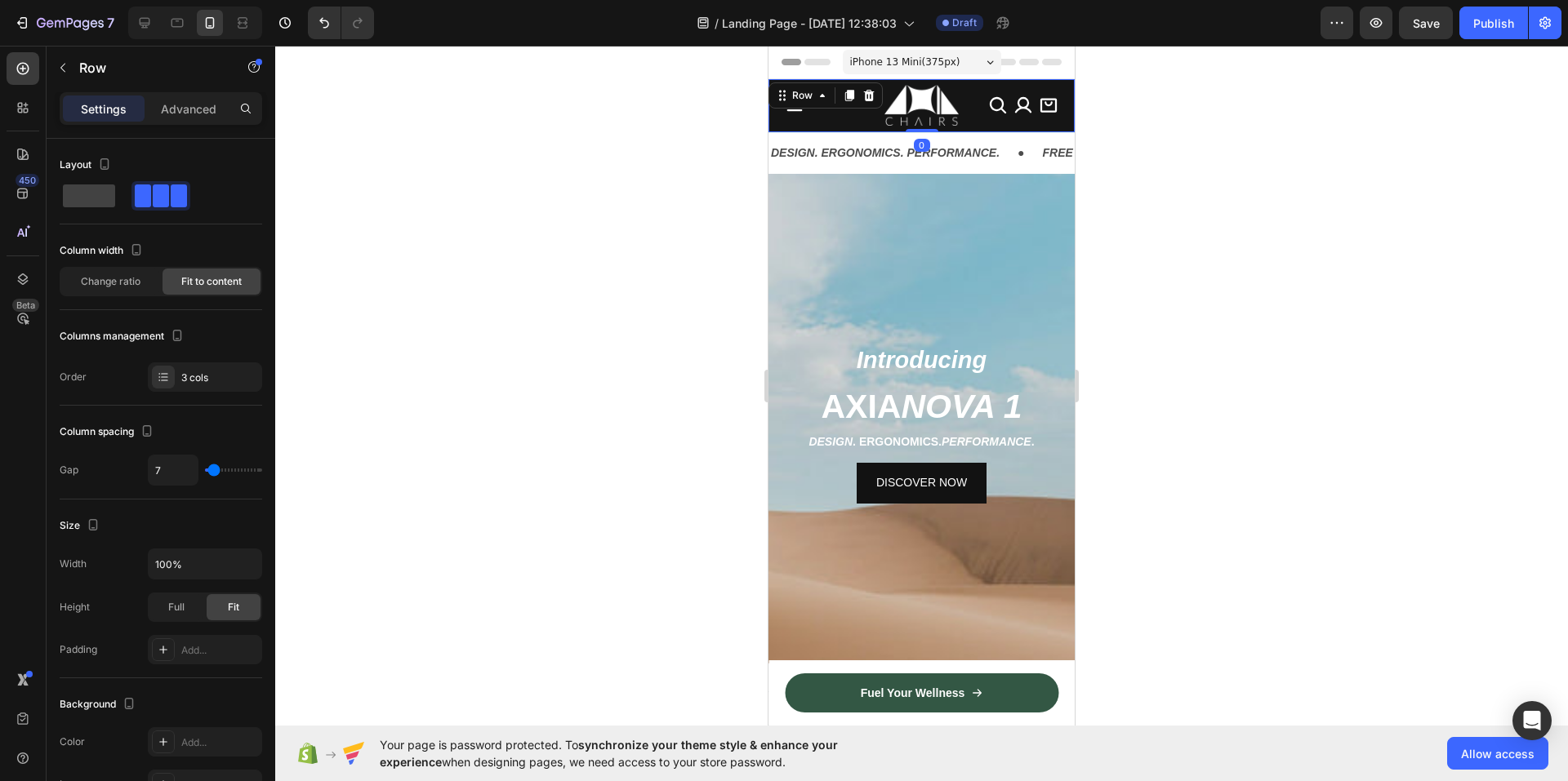
click at [819, 125] on div "Icon Image Icon Icon Icon Row Row 0" at bounding box center [921, 106] width 306 height 53
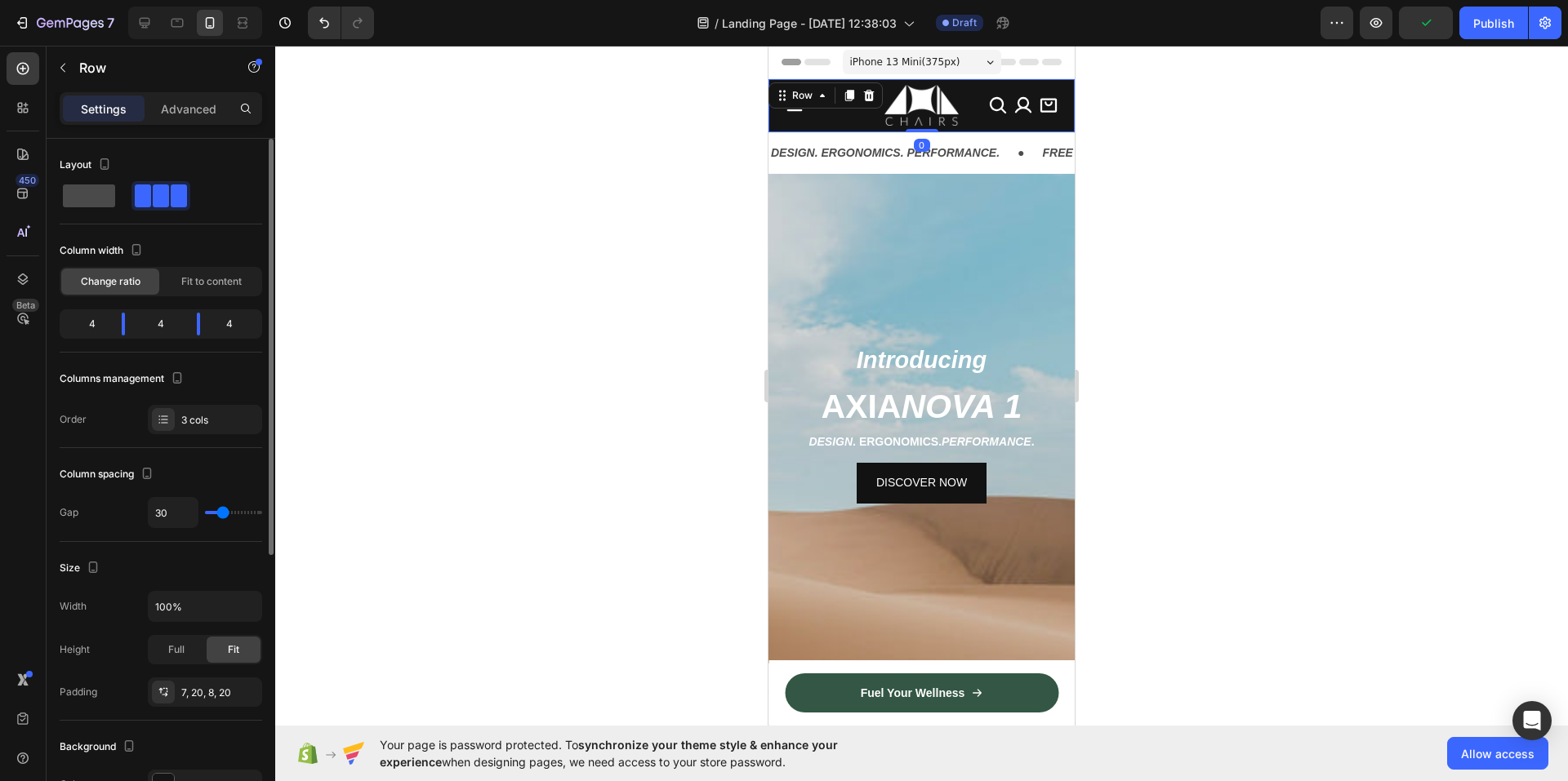
click at [101, 200] on span at bounding box center [88, 196] width 52 height 23
type input "0"
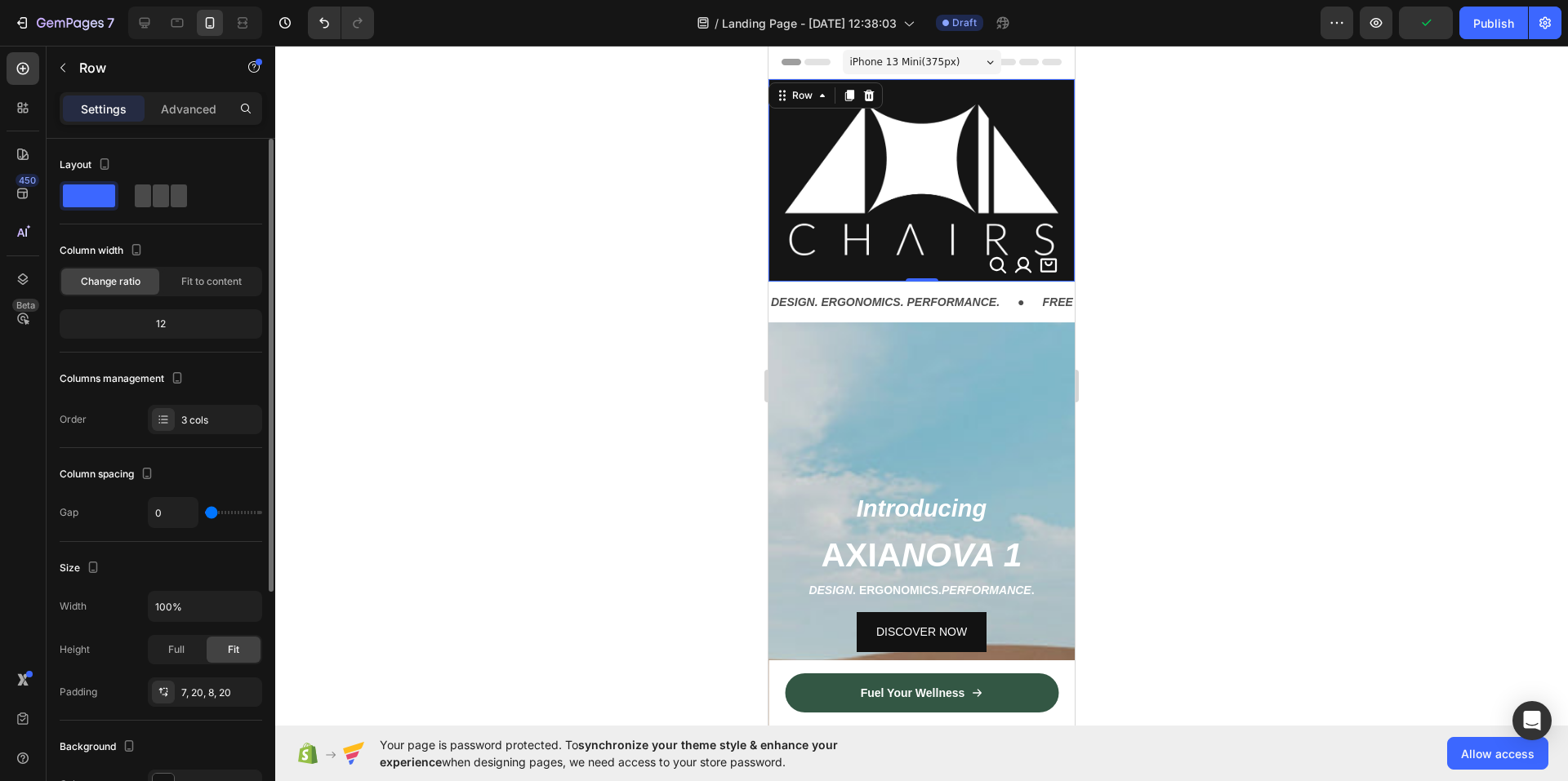
click at [138, 200] on span at bounding box center [142, 196] width 16 height 23
type input "30"
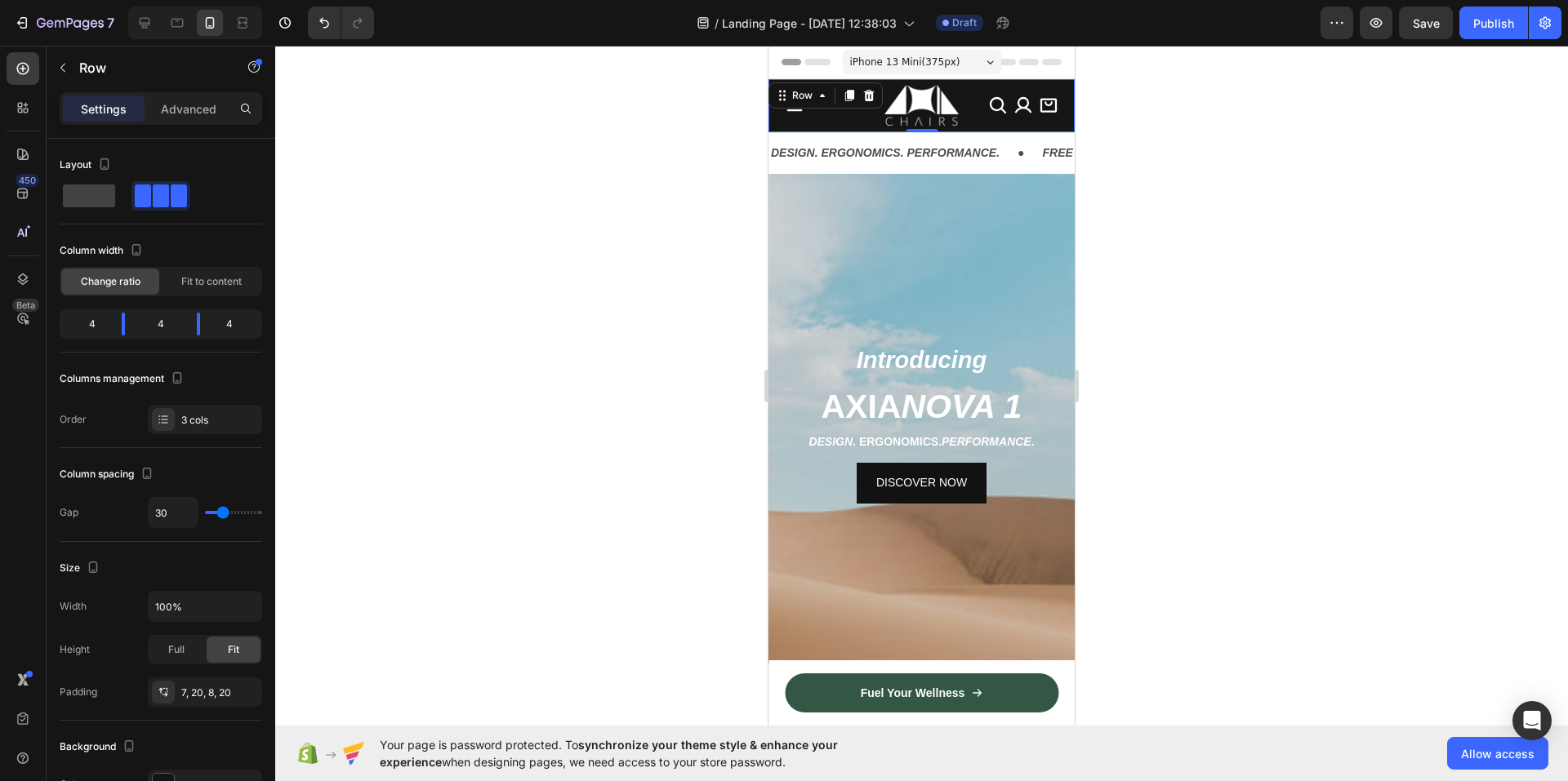
click at [604, 200] on div at bounding box center [921, 413] width 1293 height 736
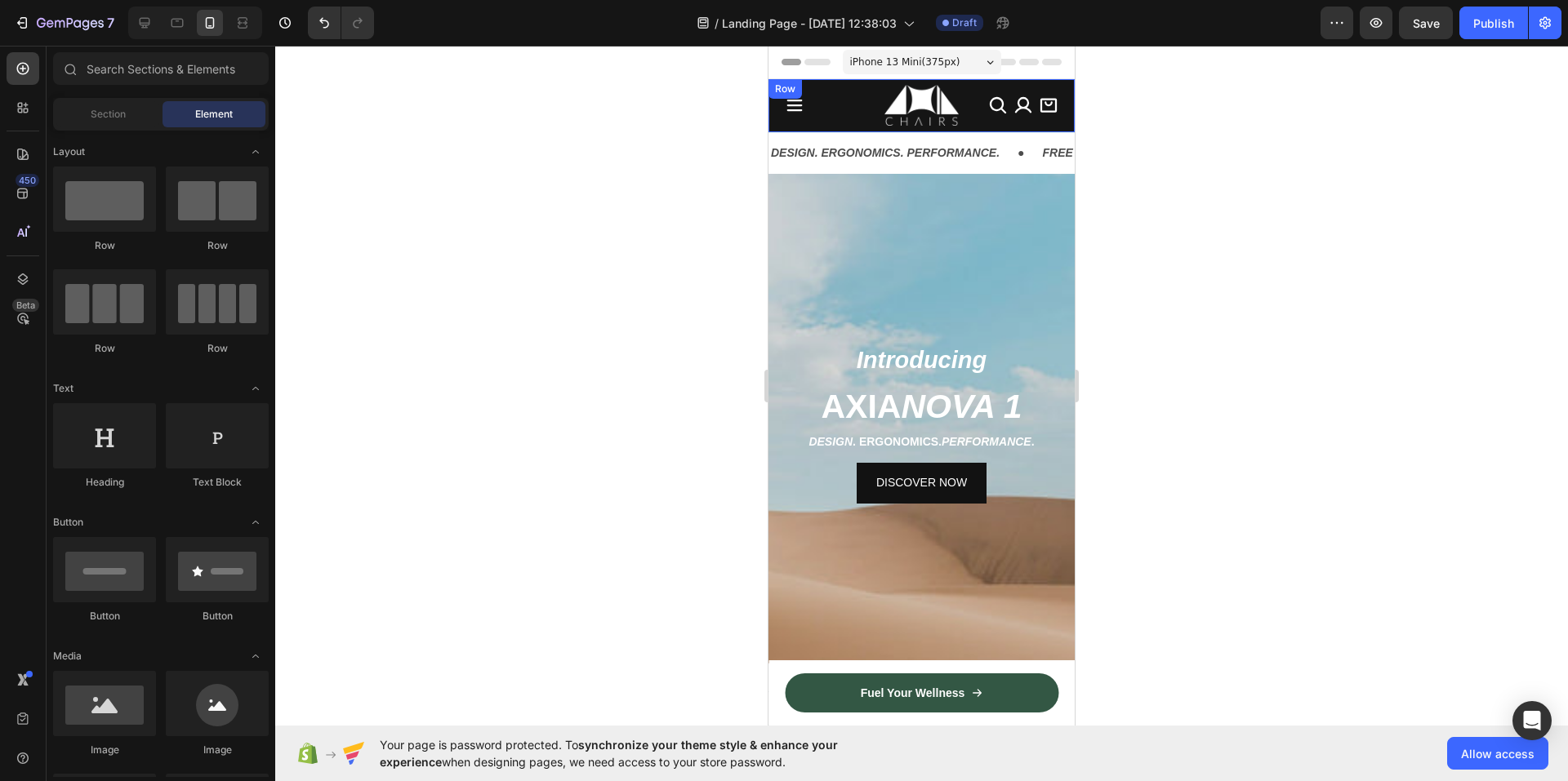
click at [796, 97] on icon at bounding box center [794, 105] width 20 height 20
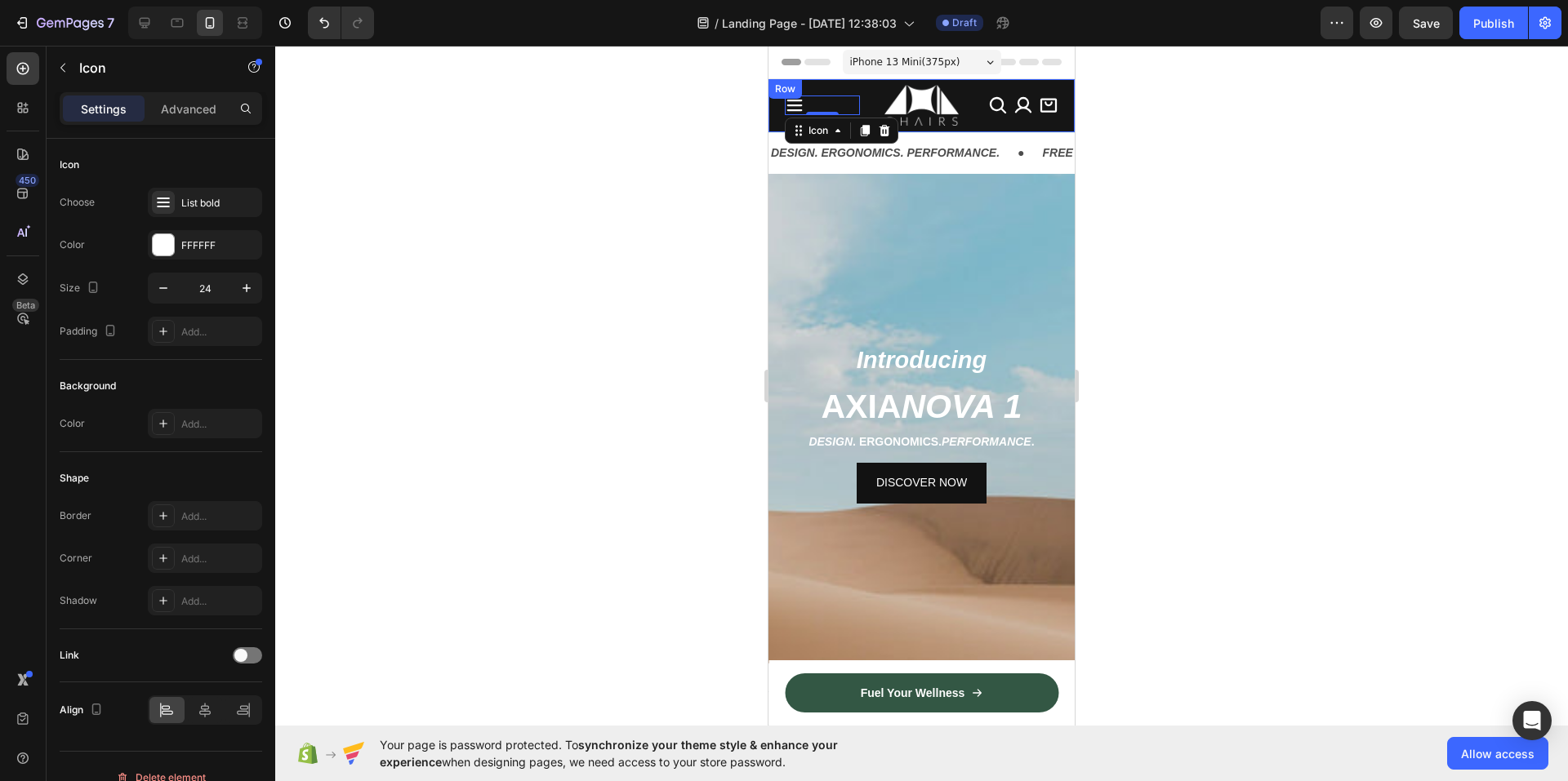
click at [669, 134] on div at bounding box center [921, 413] width 1293 height 736
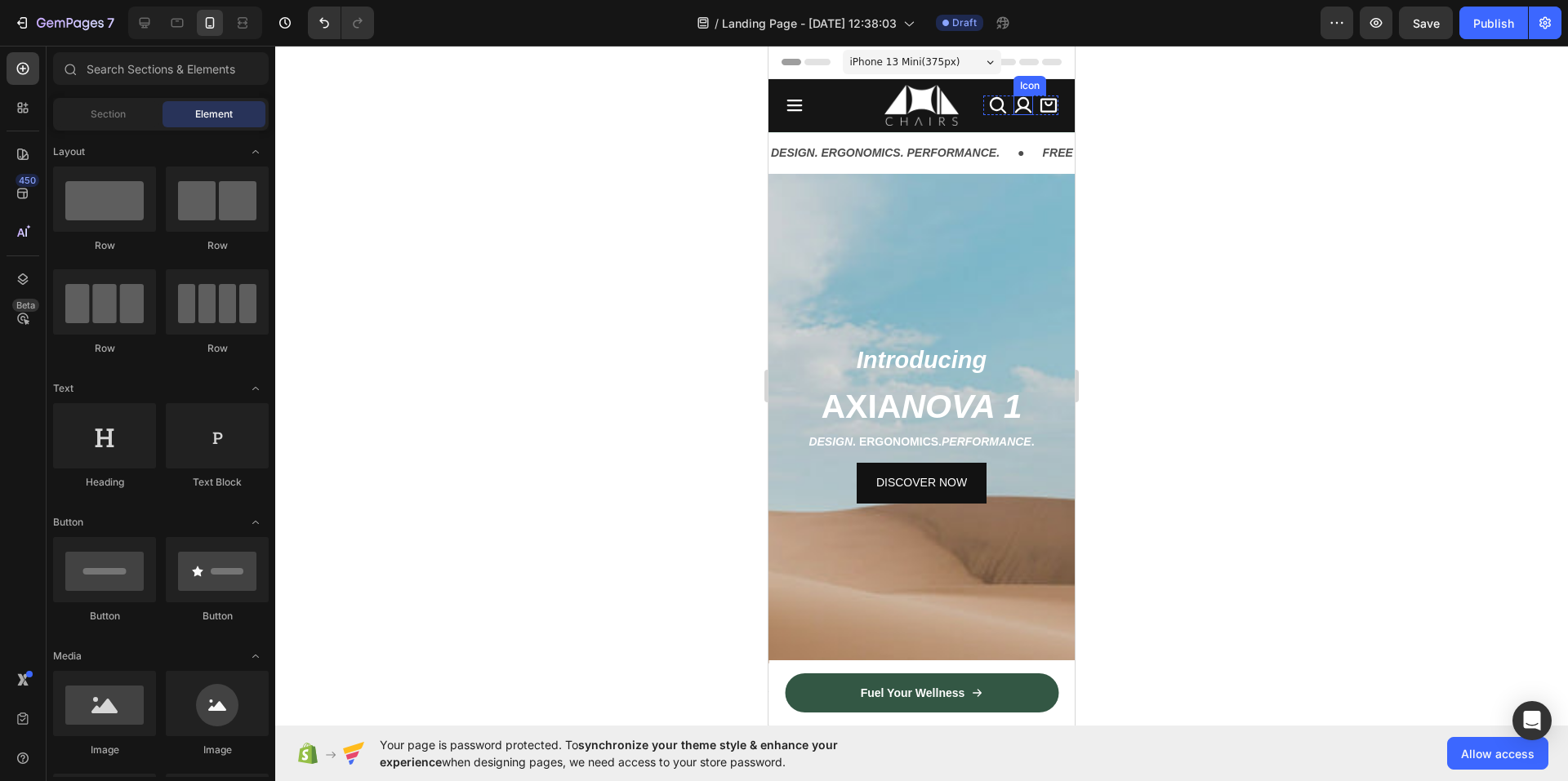
click at [1013, 104] on icon at bounding box center [1022, 105] width 20 height 20
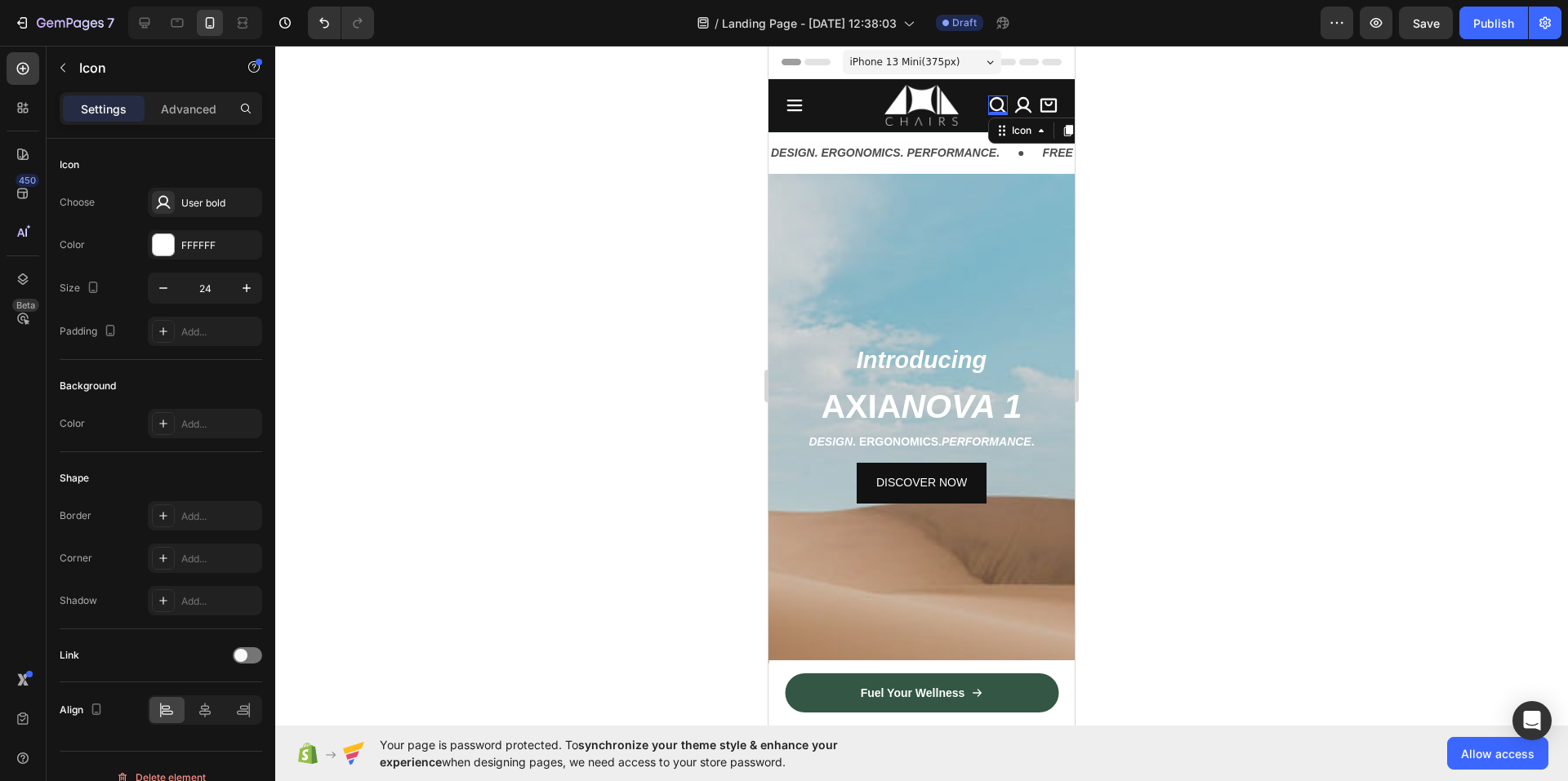
click at [988, 105] on icon at bounding box center [998, 105] width 20 height 20
click at [166, 206] on icon at bounding box center [164, 202] width 14 height 14
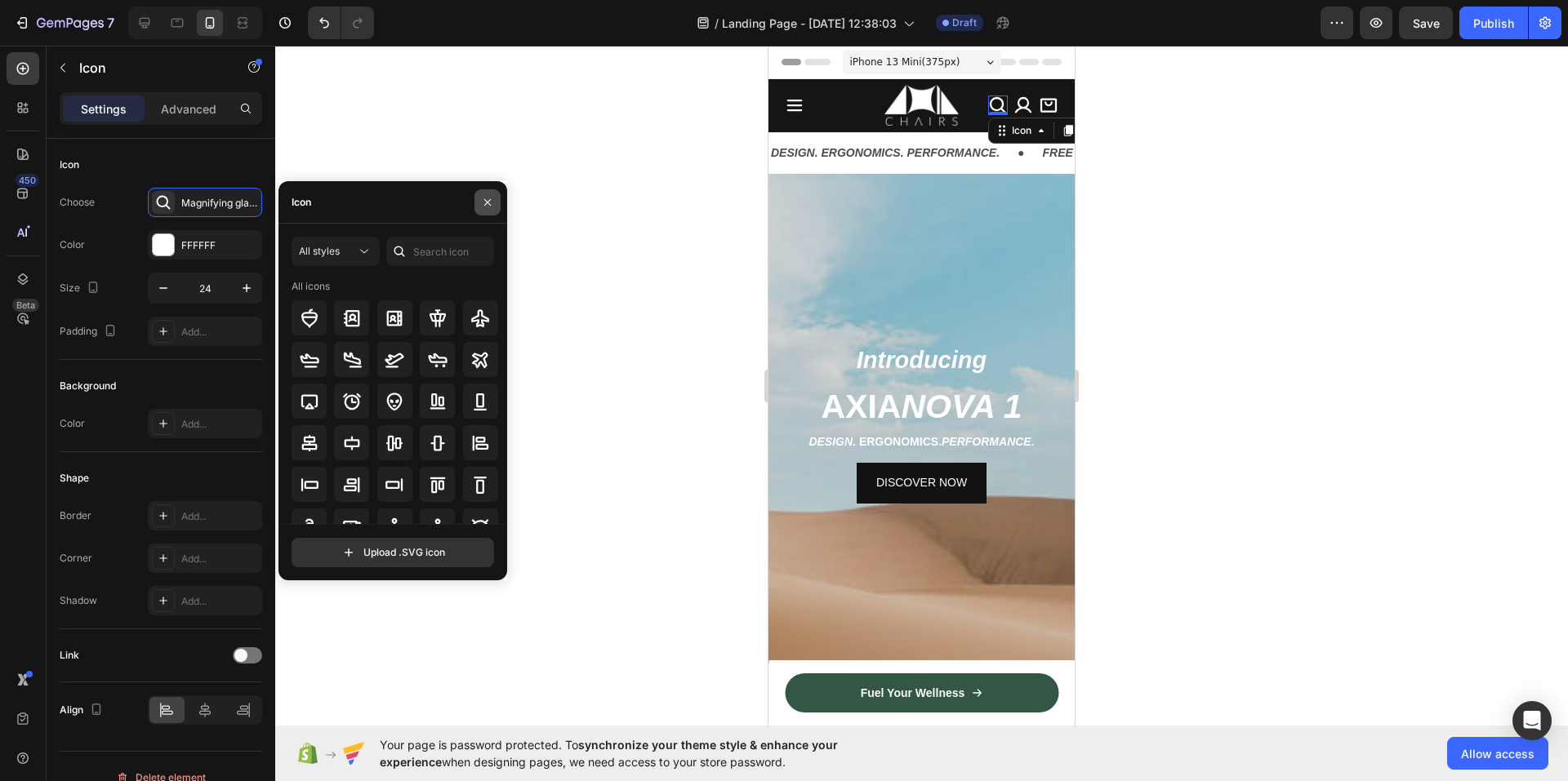
click at [487, 203] on icon "button" at bounding box center [487, 201] width 7 height 7
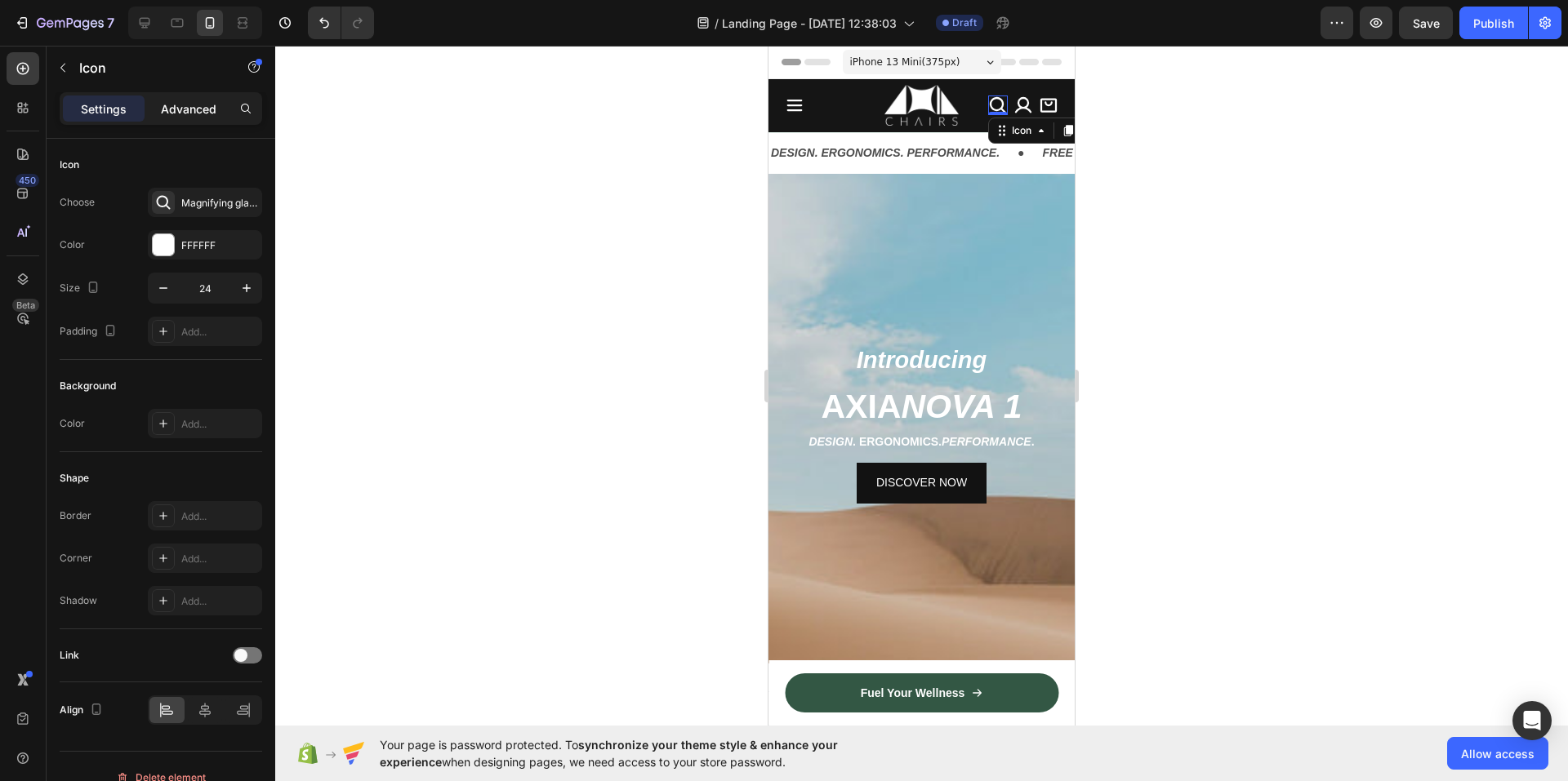
click at [208, 115] on p "Advanced" at bounding box center [188, 109] width 56 height 17
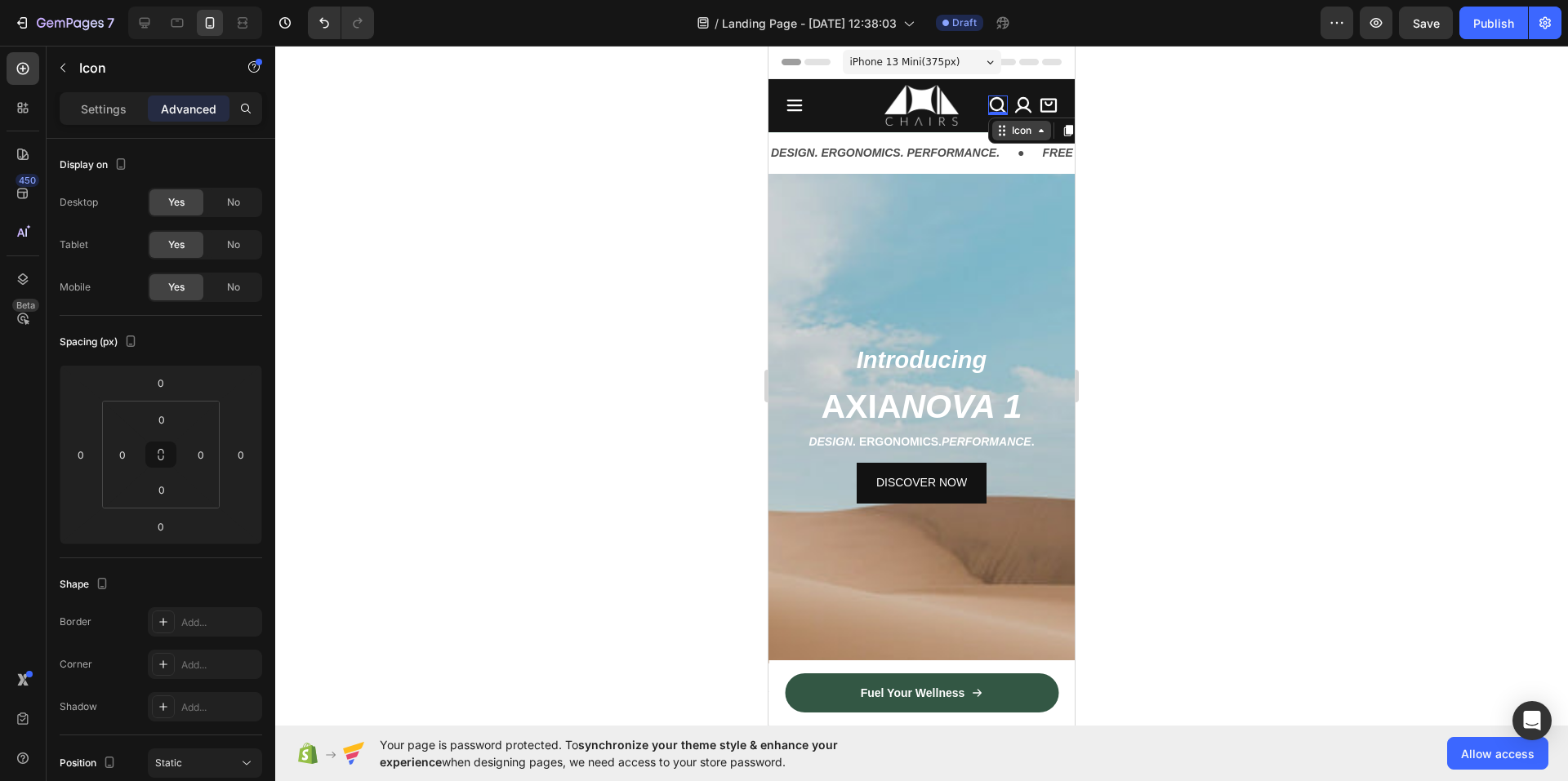
click at [1007, 138] on div "Icon" at bounding box center [1021, 130] width 59 height 20
click at [1001, 161] on div "Row 3 cols" at bounding box center [1023, 161] width 57 height 9
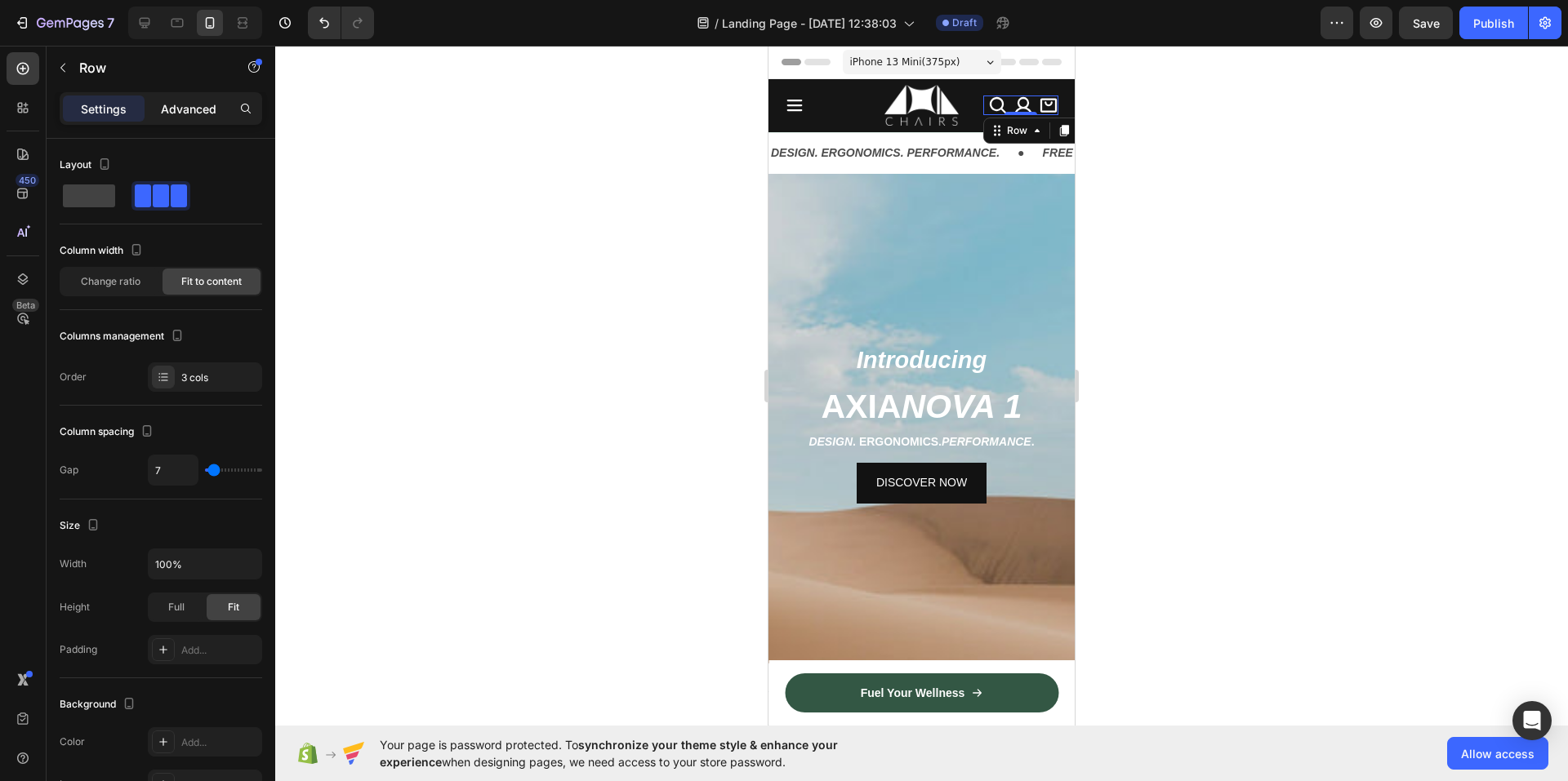
click at [177, 108] on p "Advanced" at bounding box center [188, 109] width 56 height 17
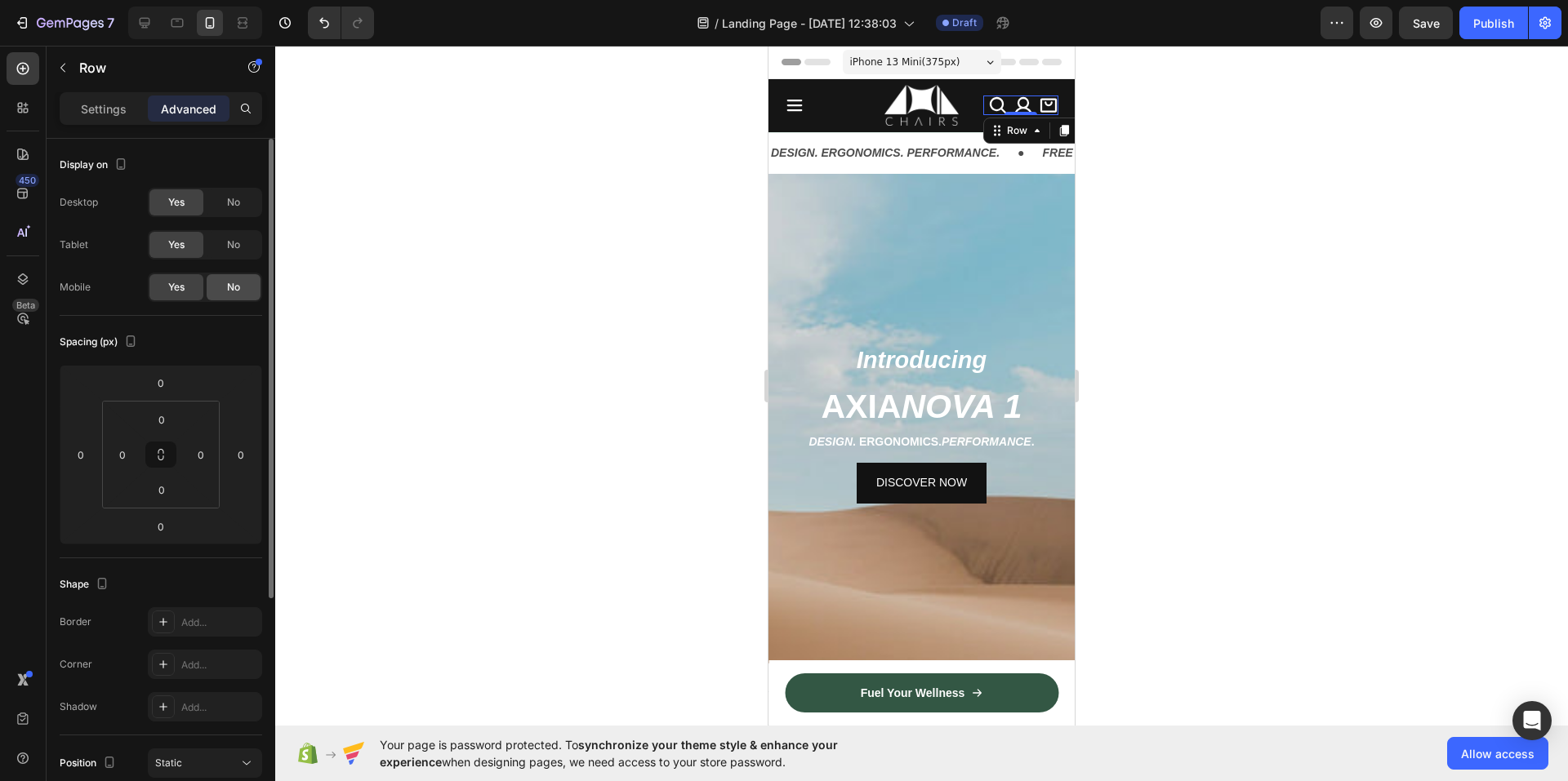
click at [231, 286] on span "No" at bounding box center [234, 287] width 13 height 15
click at [491, 280] on div at bounding box center [921, 413] width 1293 height 736
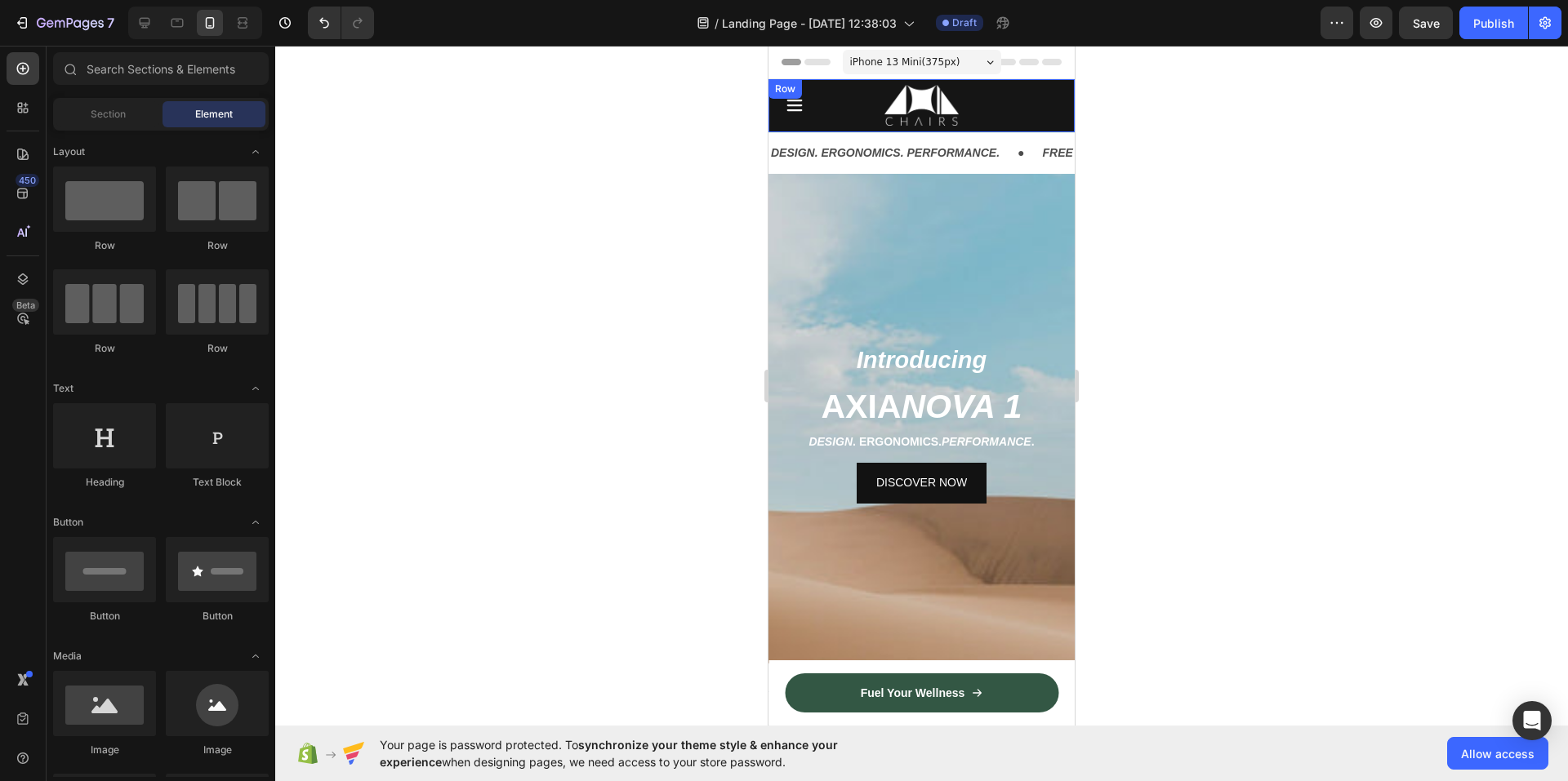
click at [826, 125] on div "Icon Image Icon Icon Icon Row Row" at bounding box center [921, 106] width 306 height 53
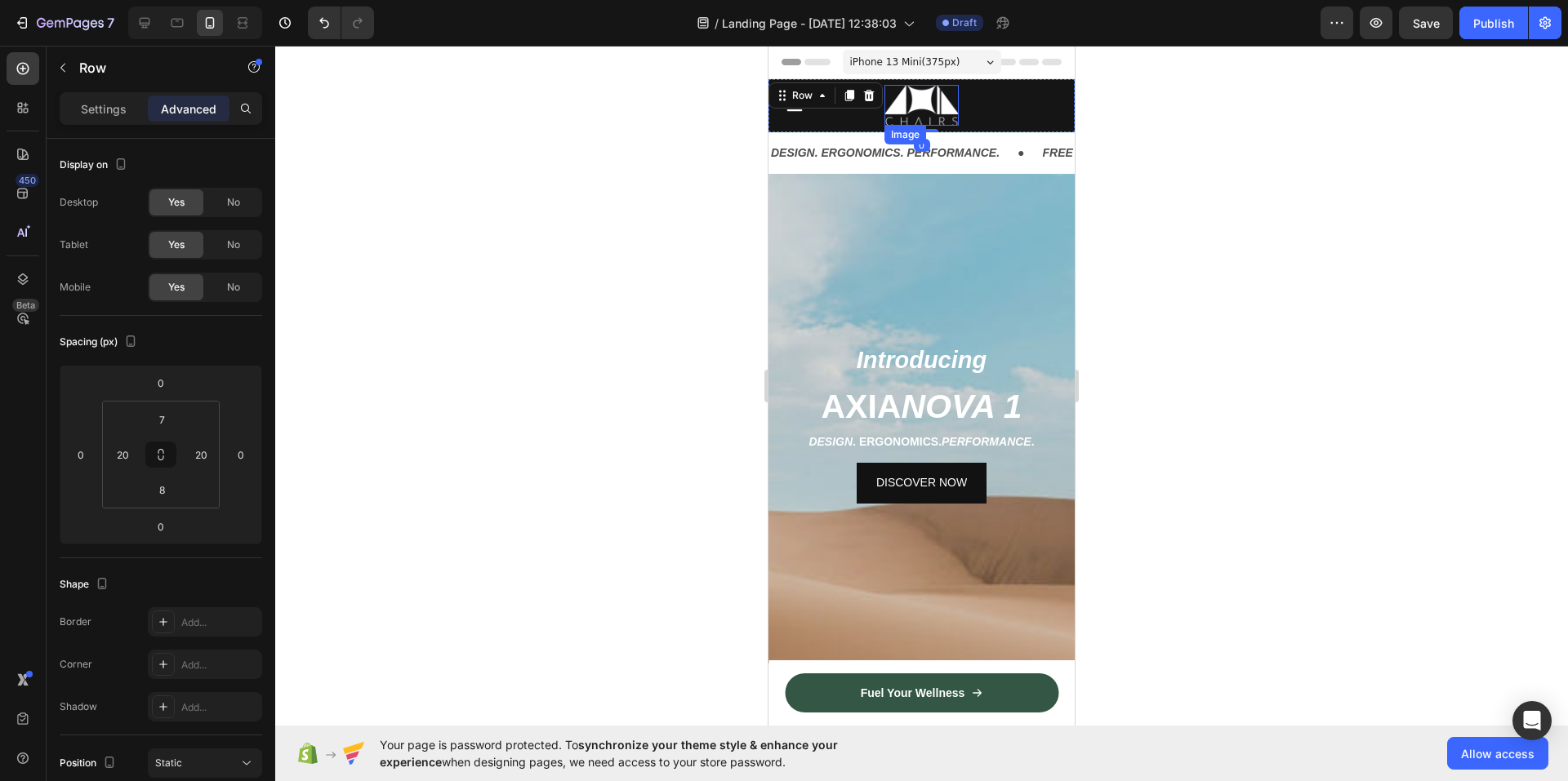
click at [919, 107] on img at bounding box center [921, 105] width 75 height 41
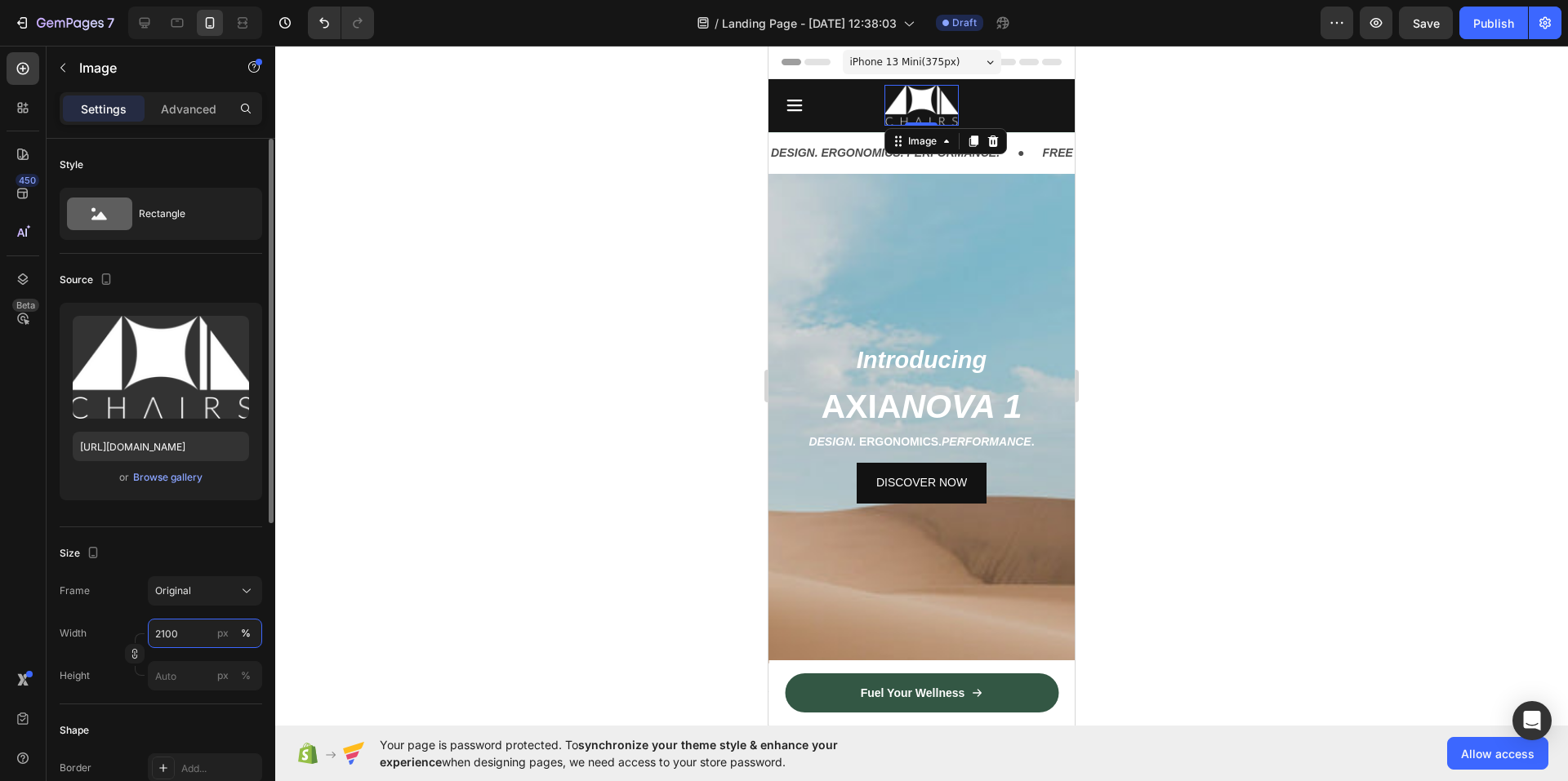
click at [183, 636] on input "2100" at bounding box center [204, 633] width 114 height 29
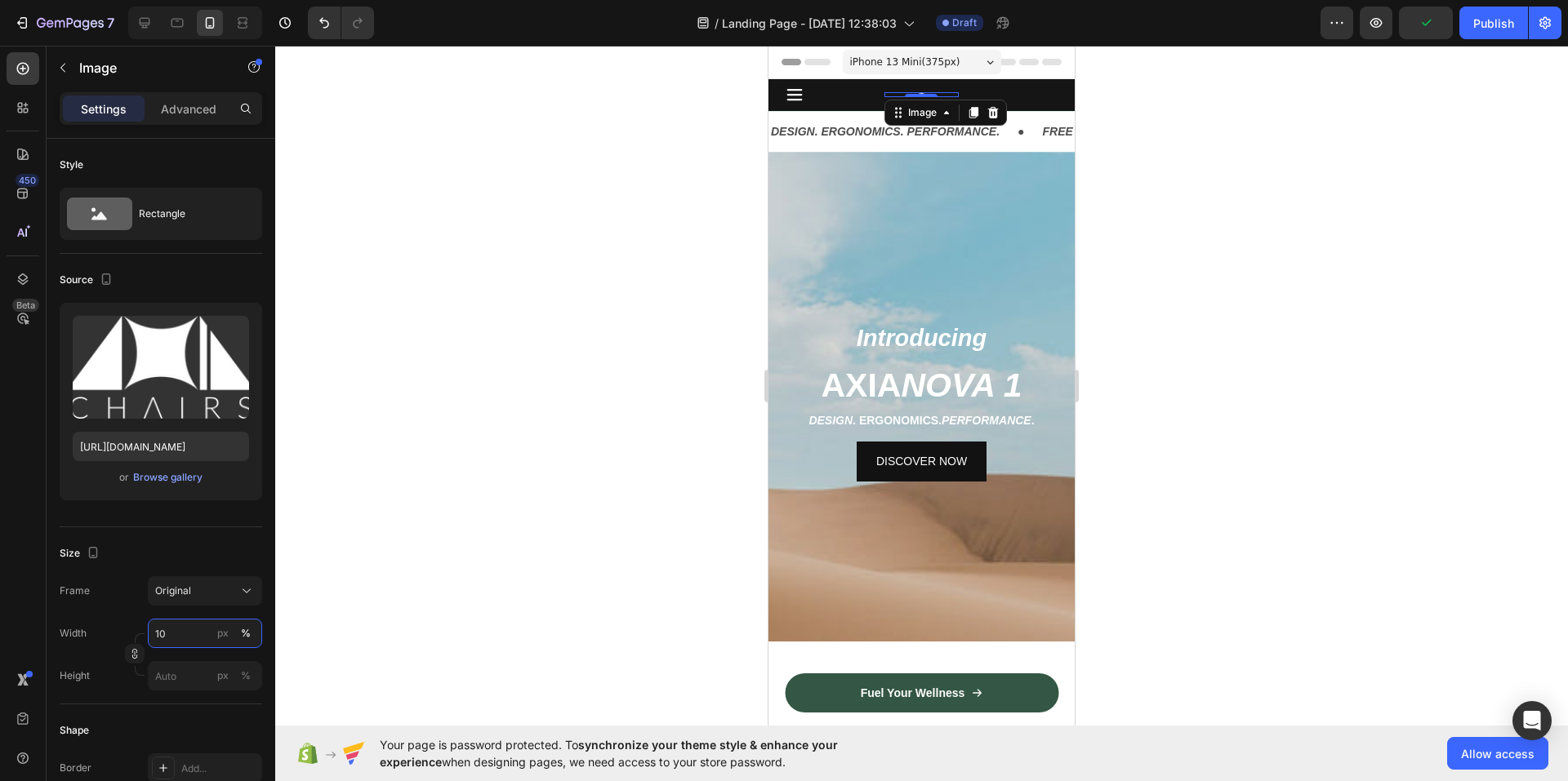
type input "1"
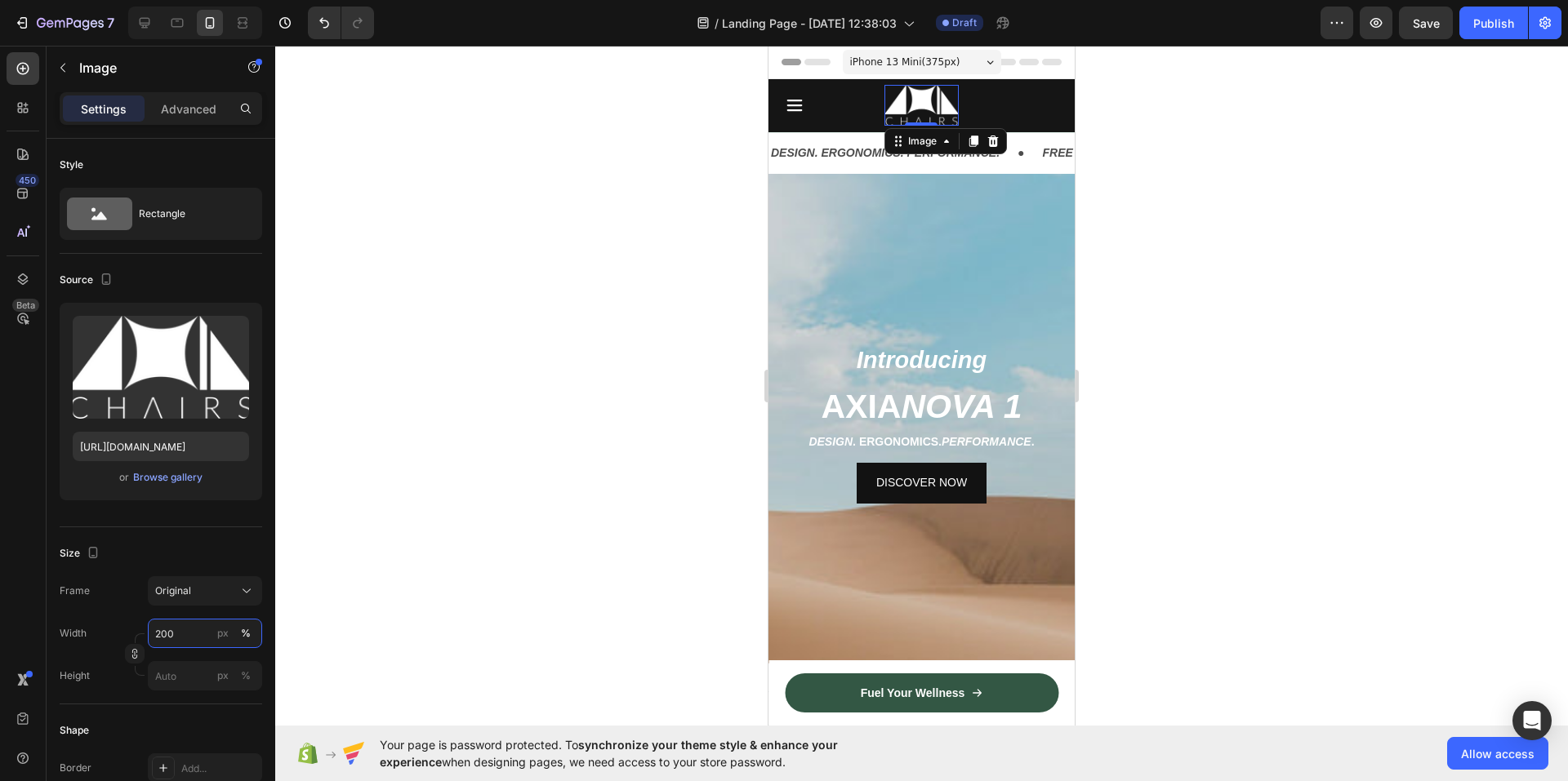
type input "200"
click at [409, 327] on div at bounding box center [921, 413] width 1293 height 736
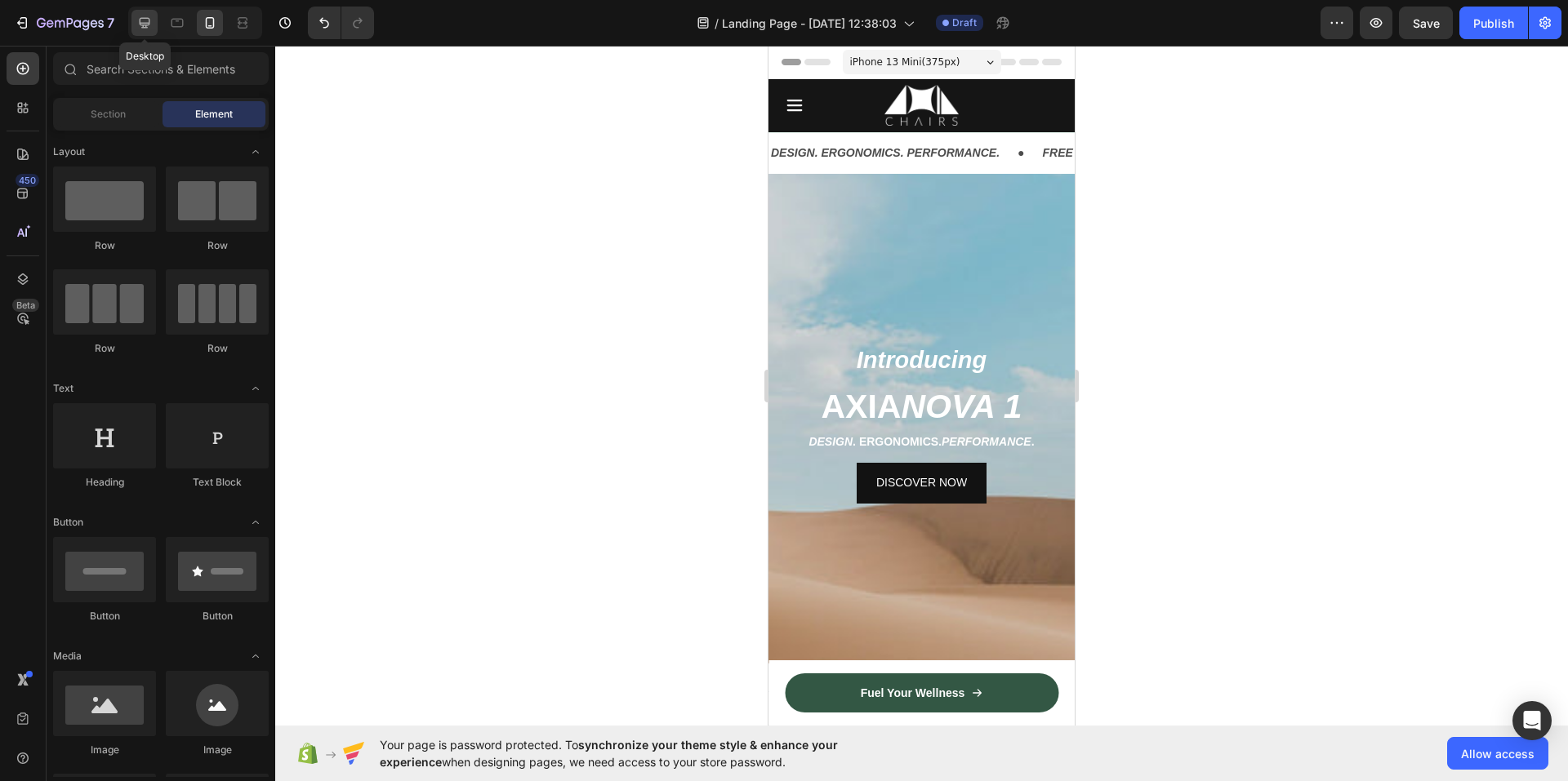
click at [149, 17] on icon at bounding box center [144, 23] width 16 height 16
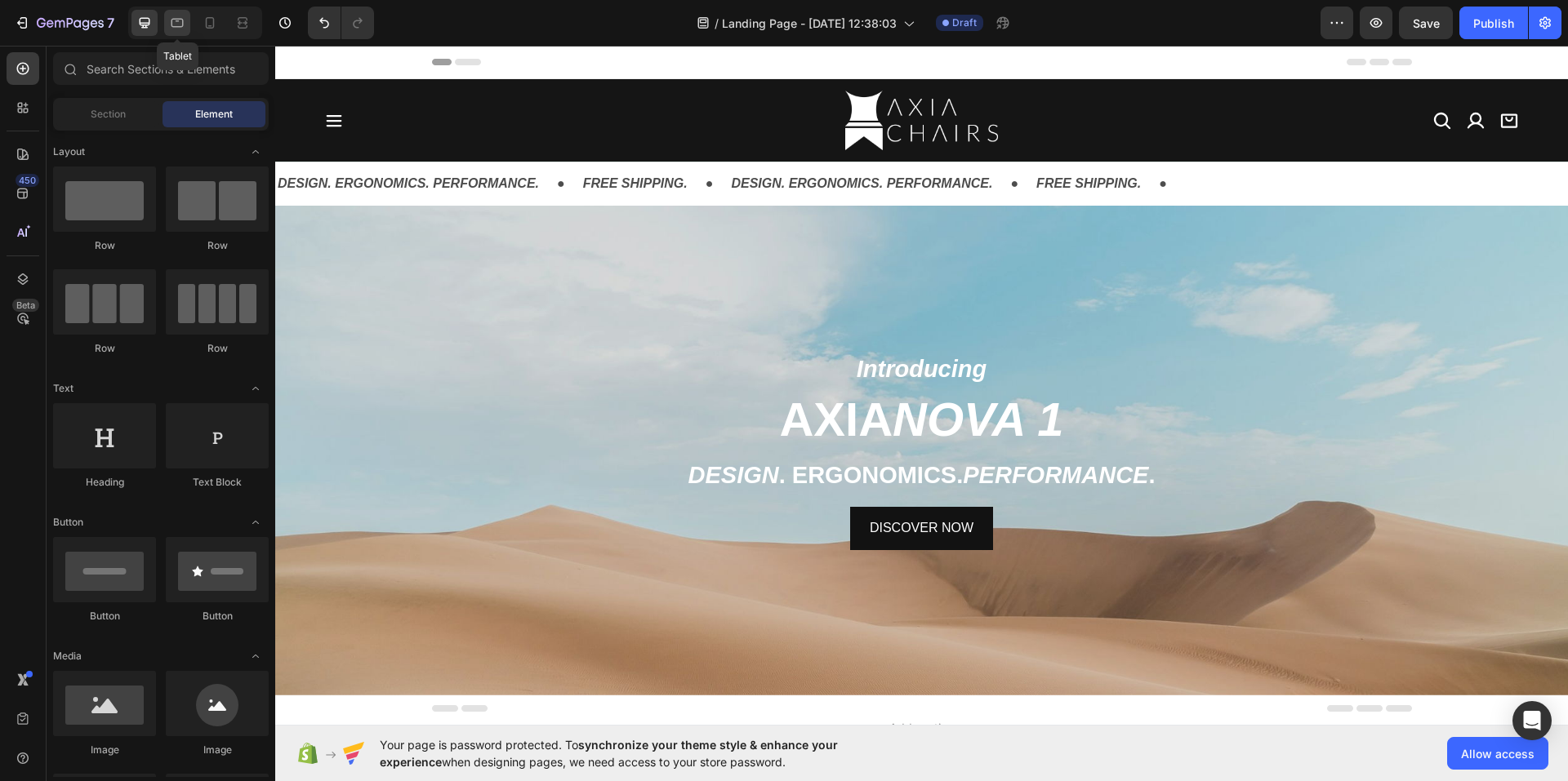
click at [167, 19] on div at bounding box center [178, 23] width 26 height 26
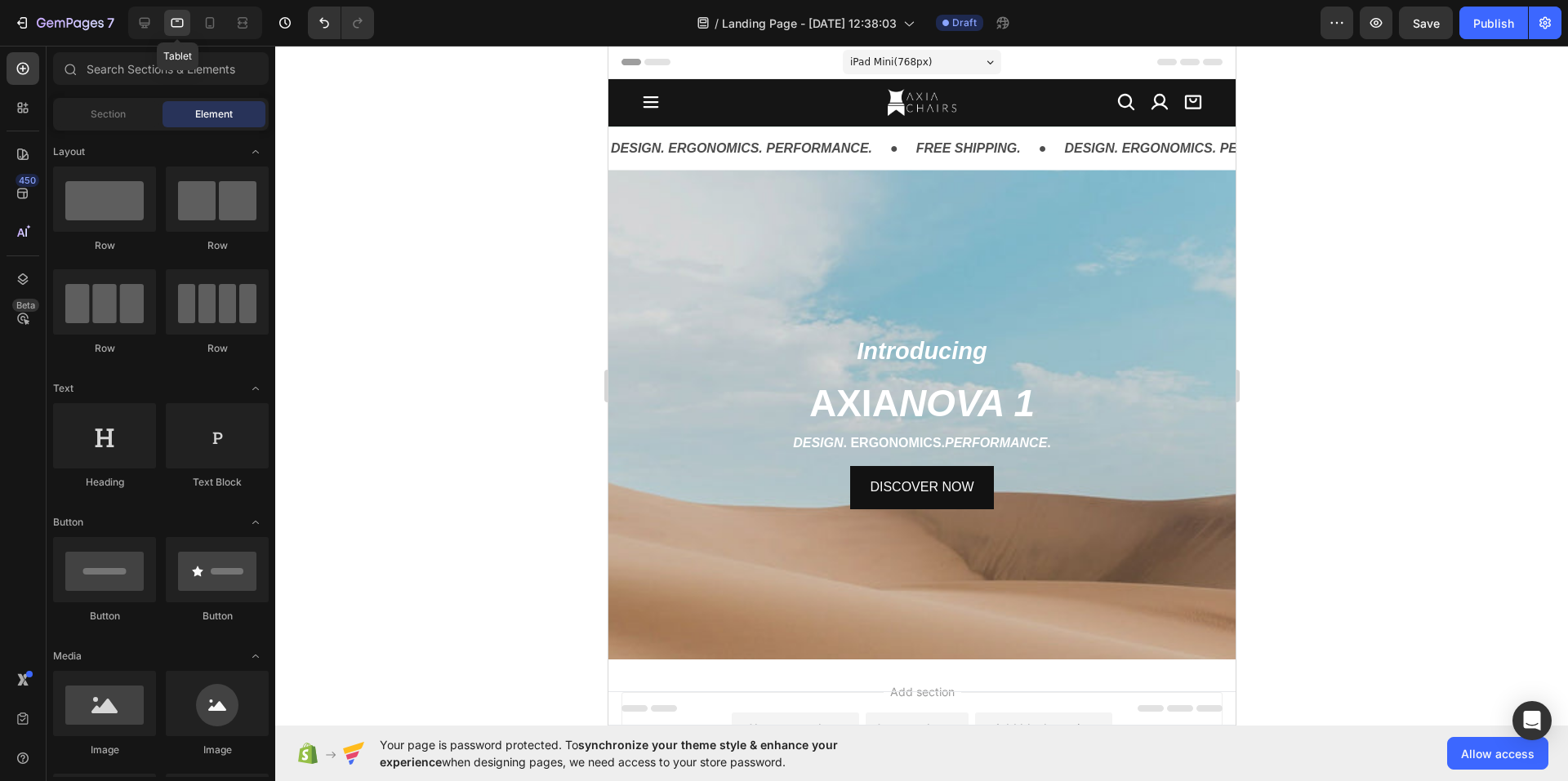
click at [183, 19] on icon at bounding box center [177, 23] width 16 height 16
click at [203, 21] on icon at bounding box center [209, 23] width 16 height 16
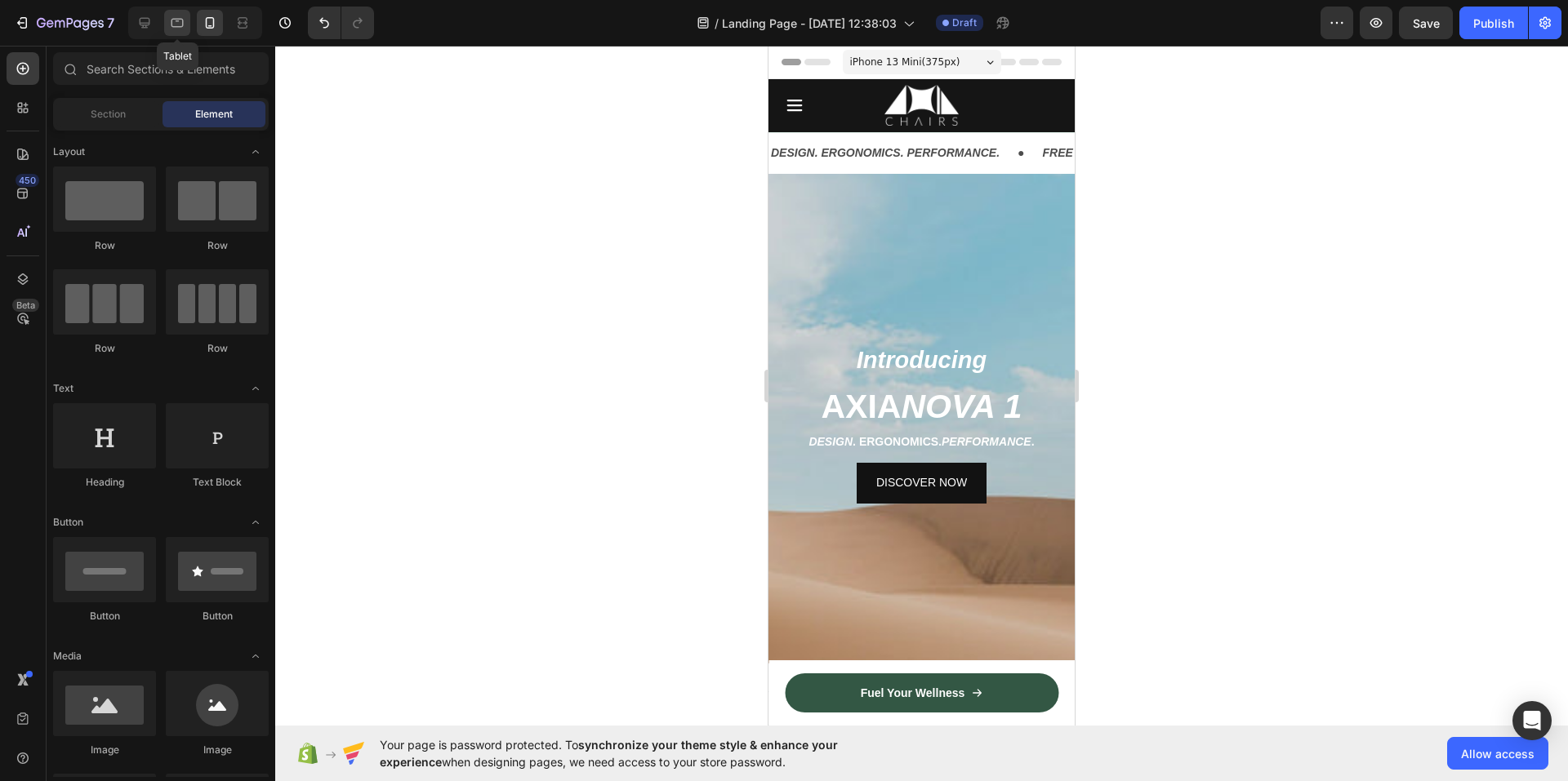
click at [178, 21] on icon at bounding box center [177, 23] width 16 height 16
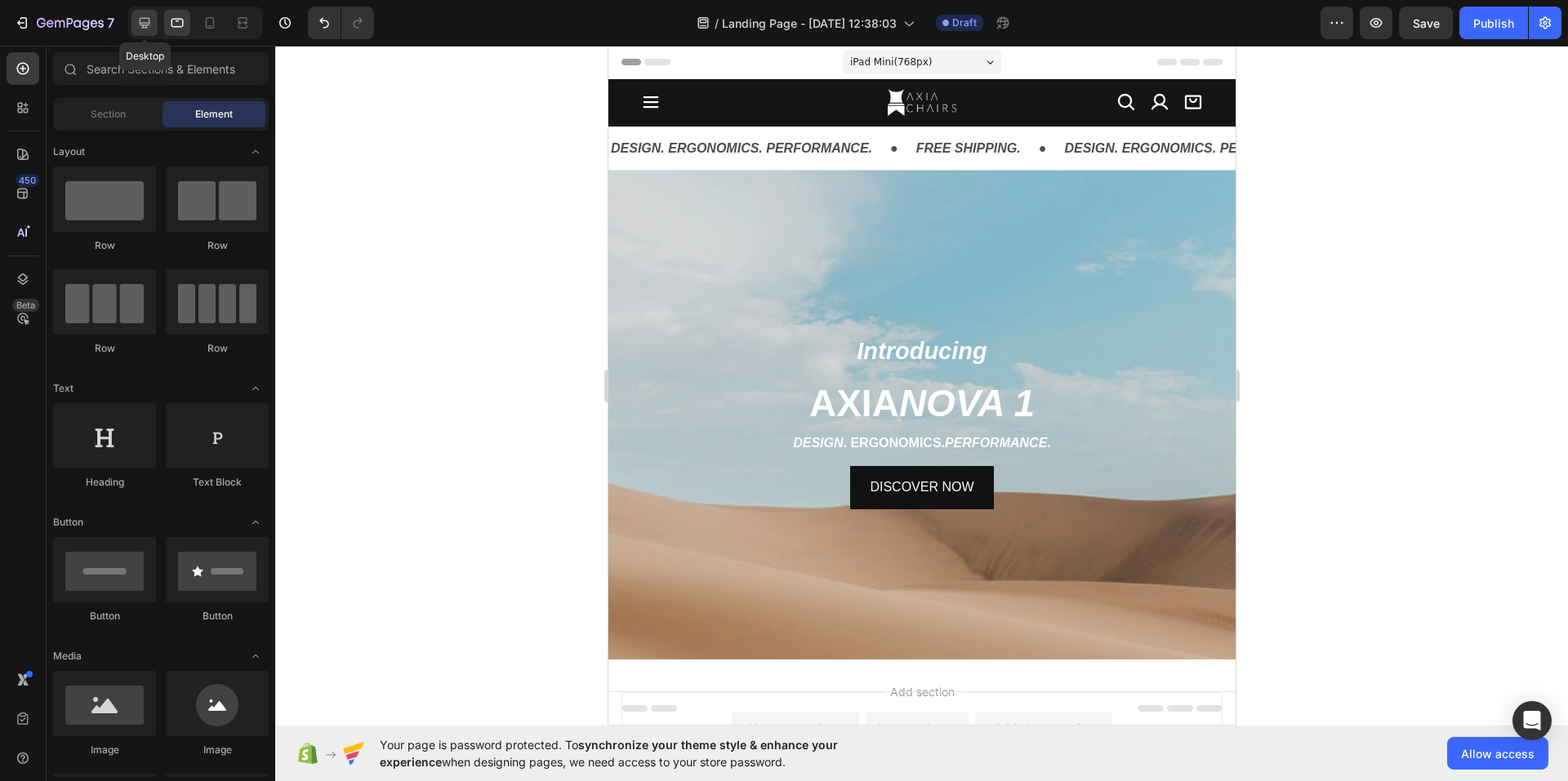
click at [147, 20] on icon at bounding box center [144, 23] width 16 height 16
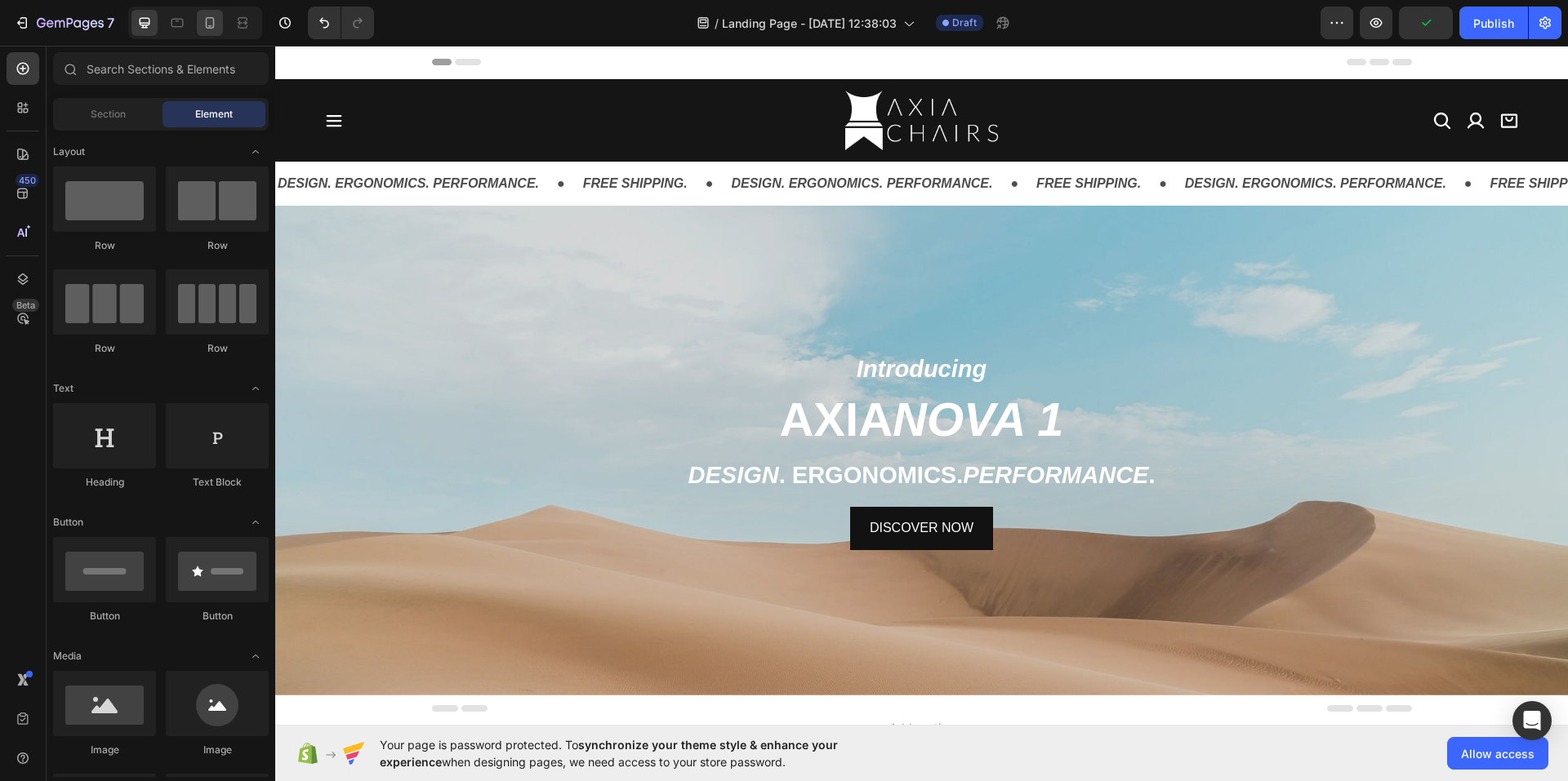
click at [210, 24] on icon at bounding box center [209, 23] width 16 height 16
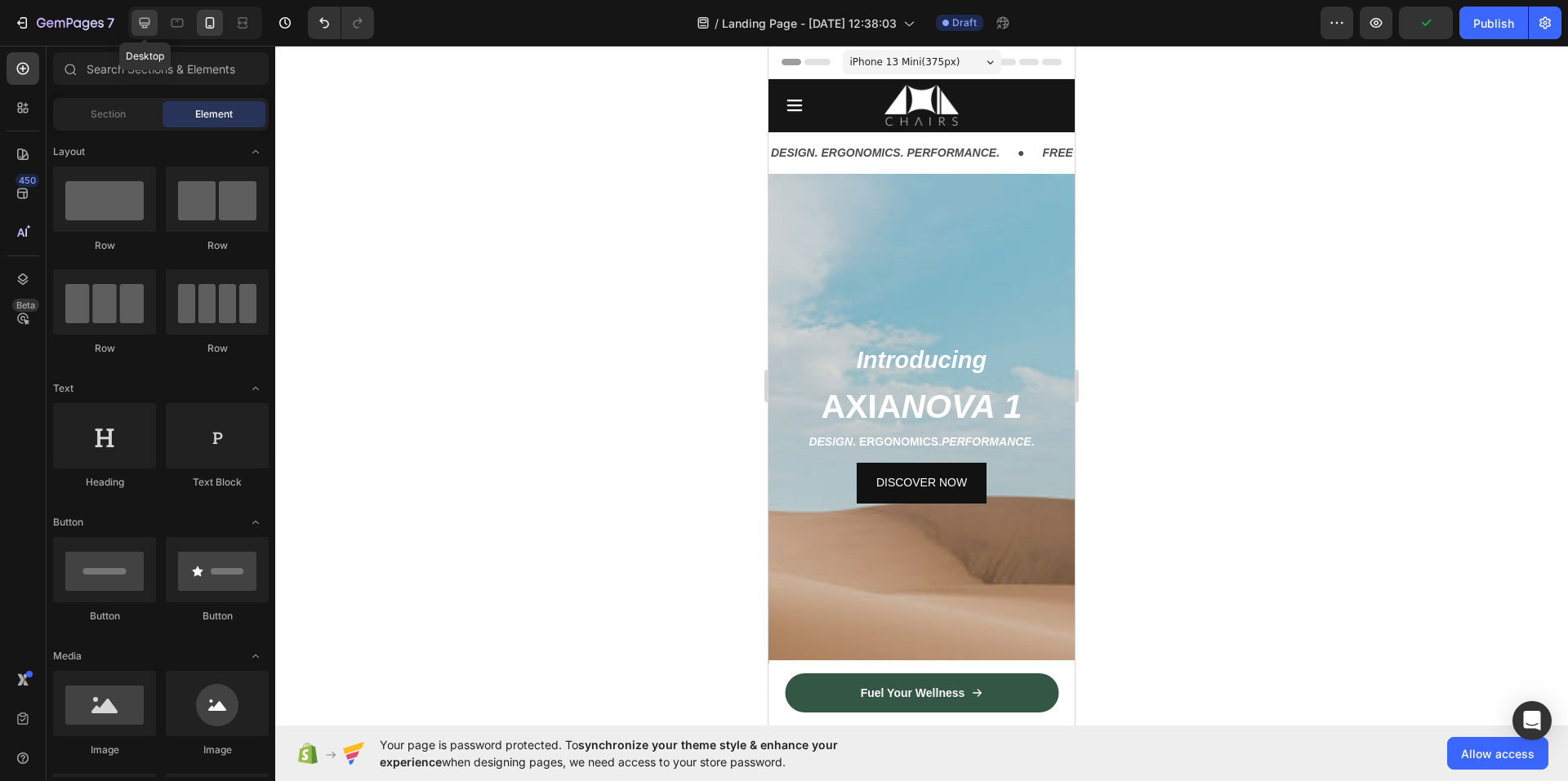
click at [148, 21] on icon at bounding box center [144, 23] width 16 height 16
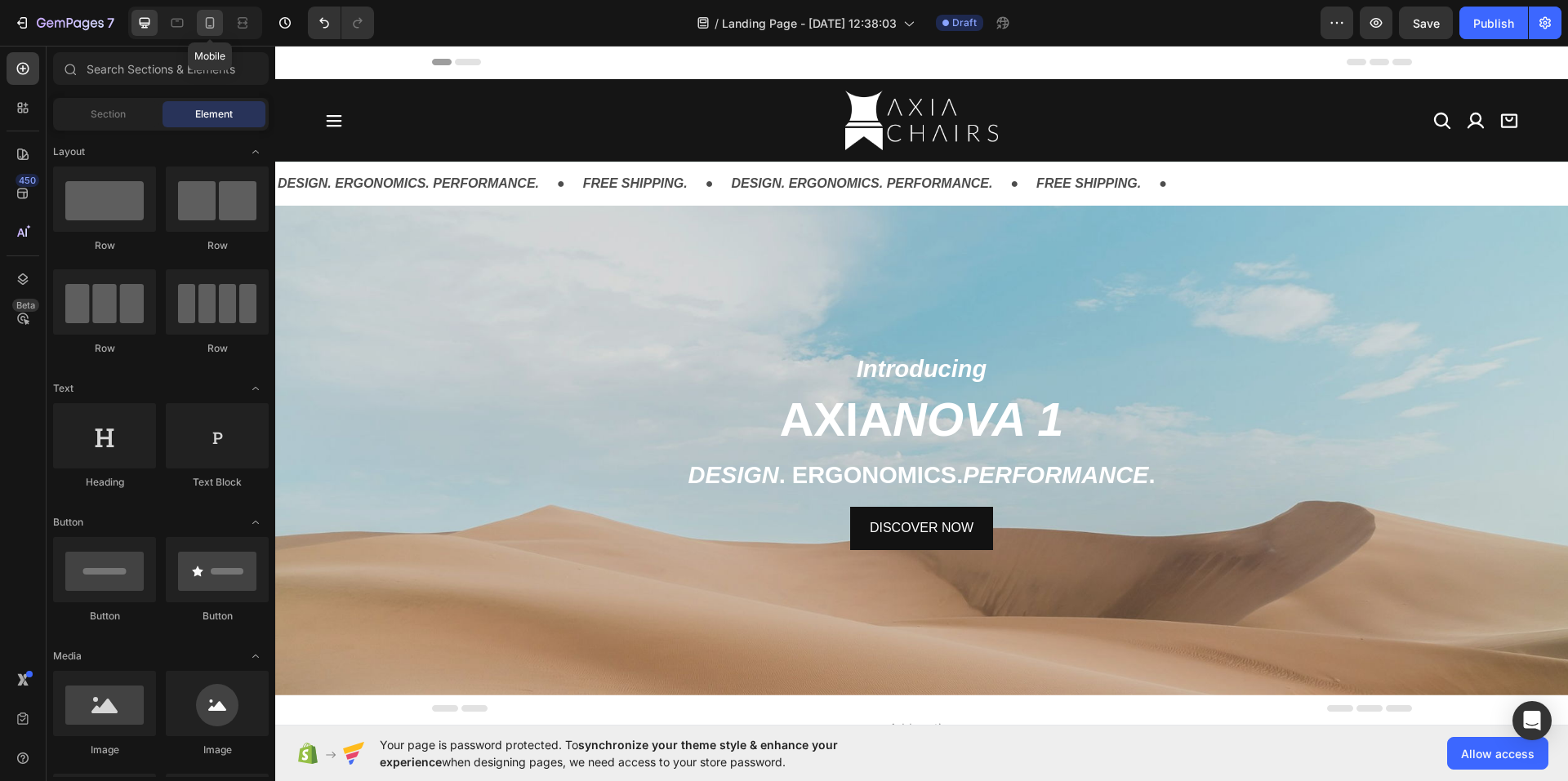
click at [206, 21] on icon at bounding box center [210, 23] width 9 height 11
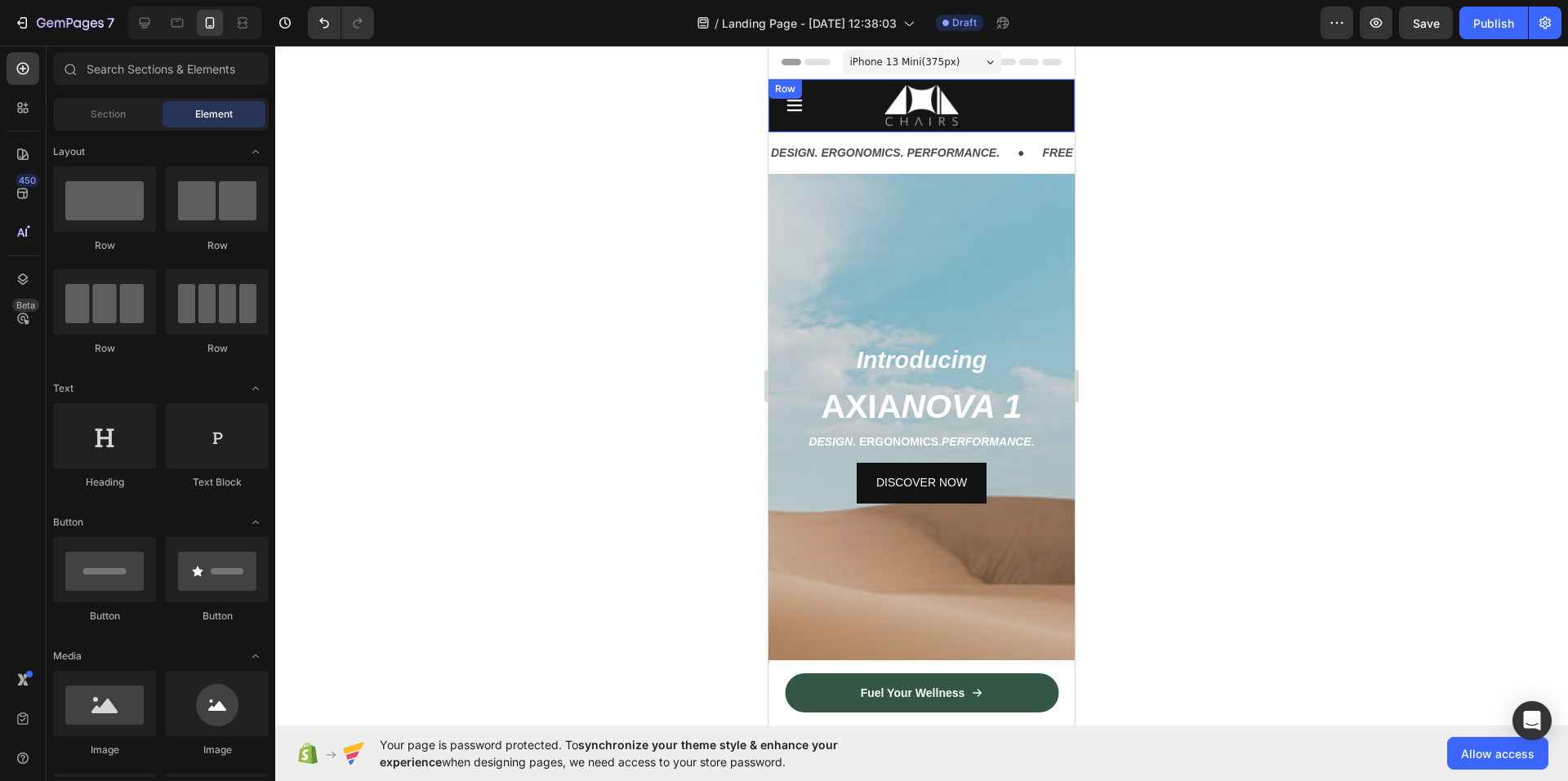
click at [637, 120] on div at bounding box center [921, 413] width 1293 height 736
click at [1020, 111] on div "Icon Icon Icon Row" at bounding box center [1019, 105] width 75 height 41
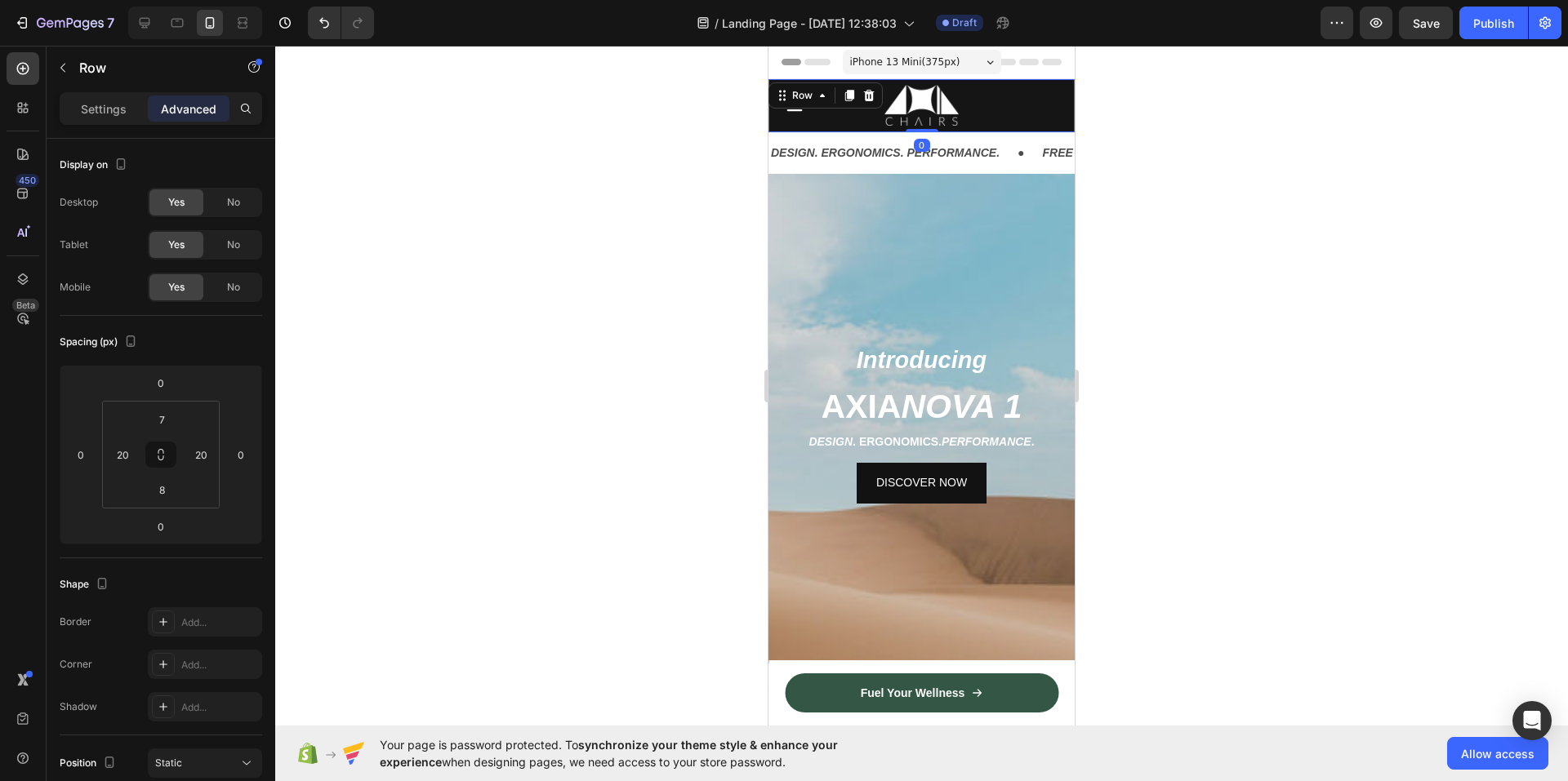
click at [714, 131] on div at bounding box center [921, 413] width 1293 height 736
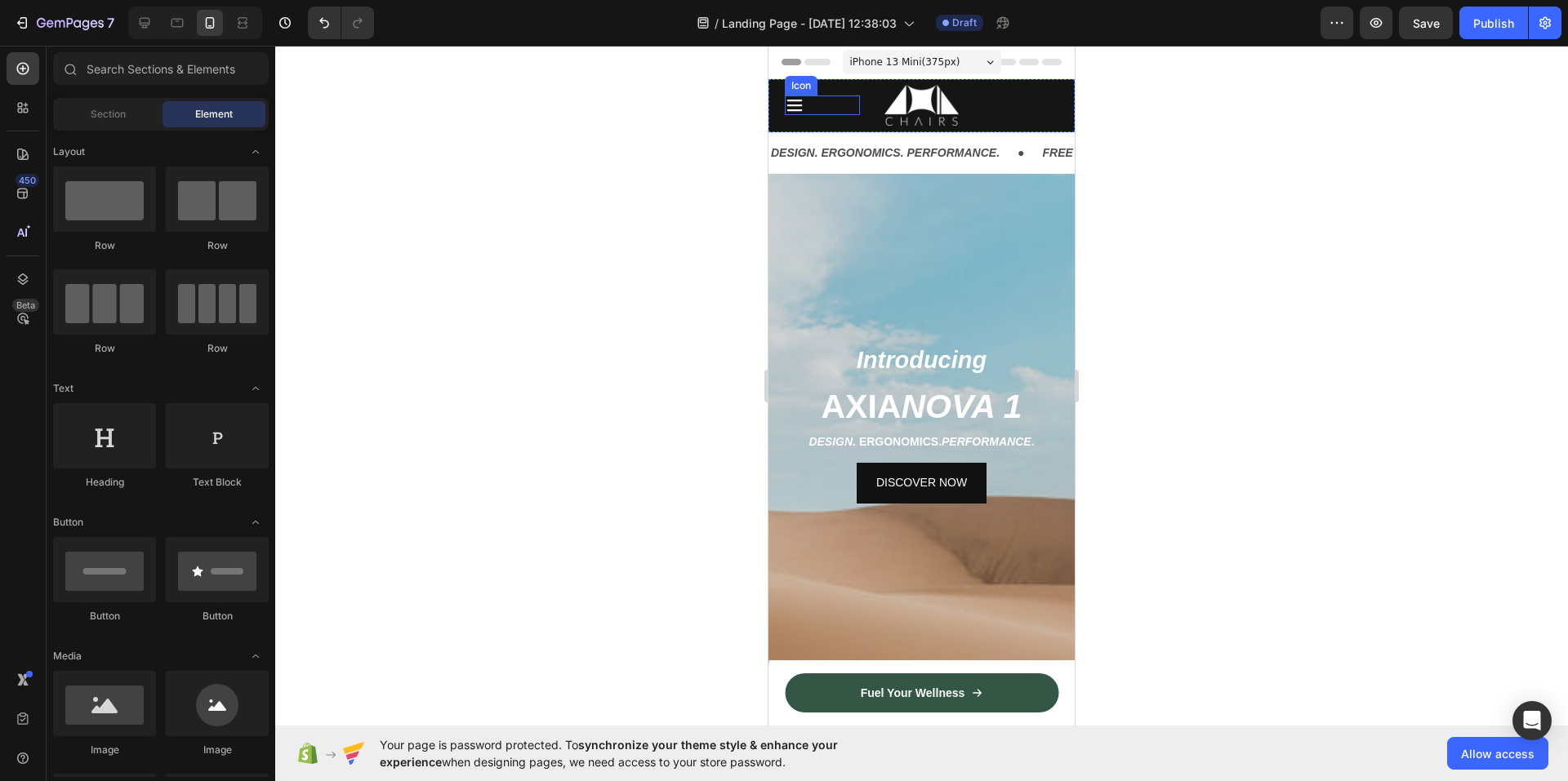
click at [799, 103] on icon at bounding box center [794, 105] width 20 height 20
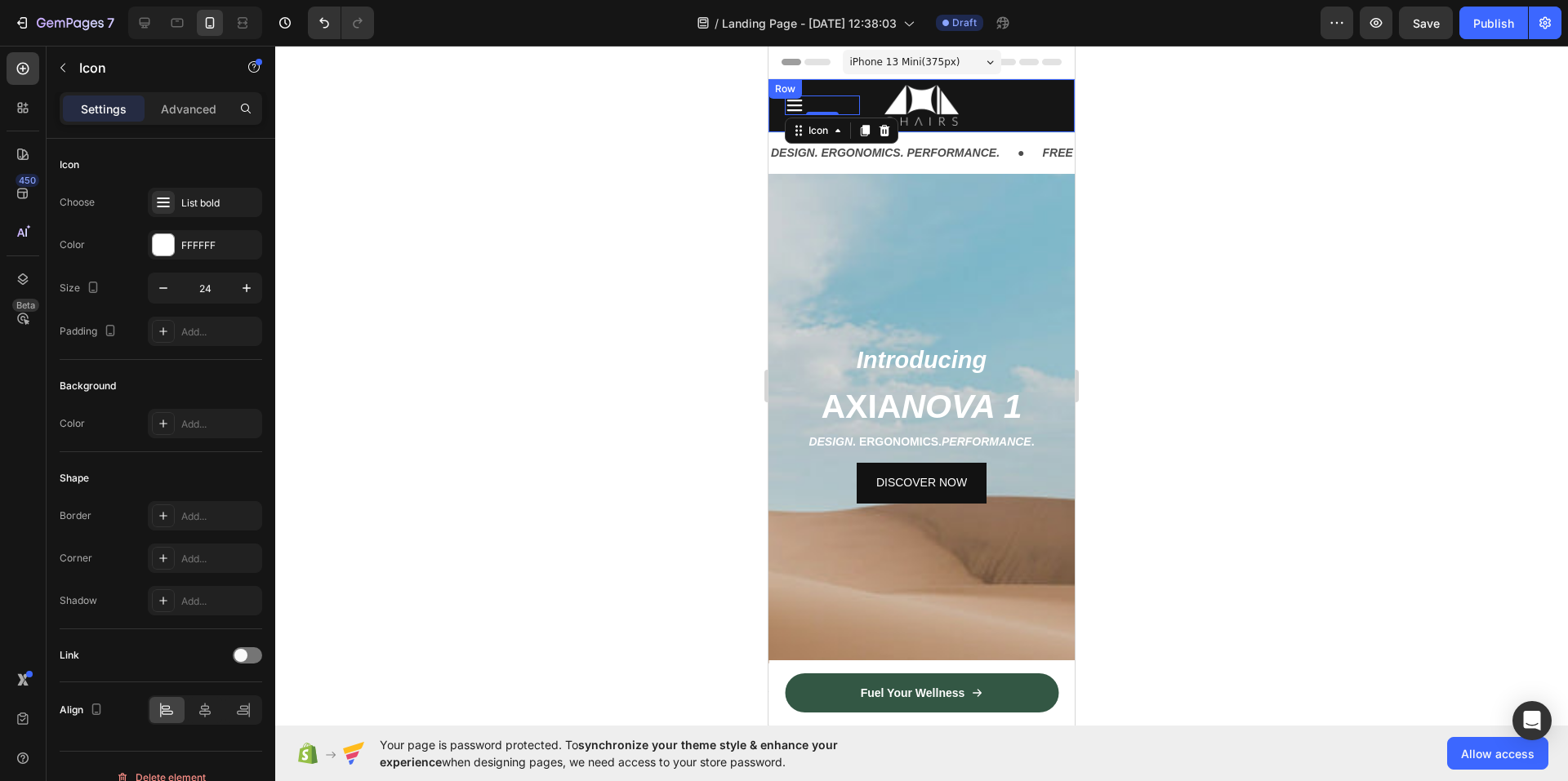
click at [666, 123] on div at bounding box center [921, 413] width 1293 height 736
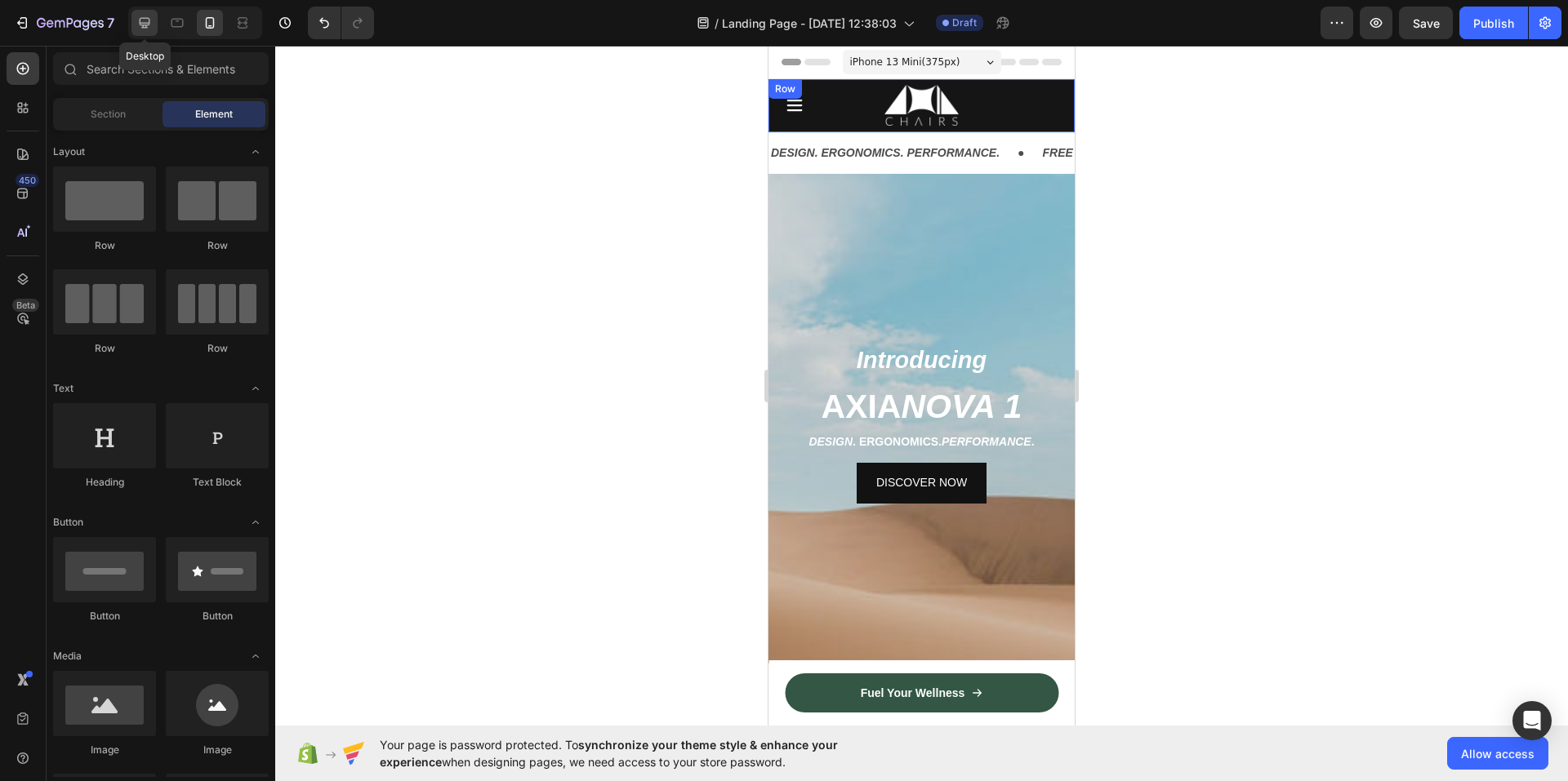
click at [143, 21] on icon at bounding box center [144, 23] width 16 height 16
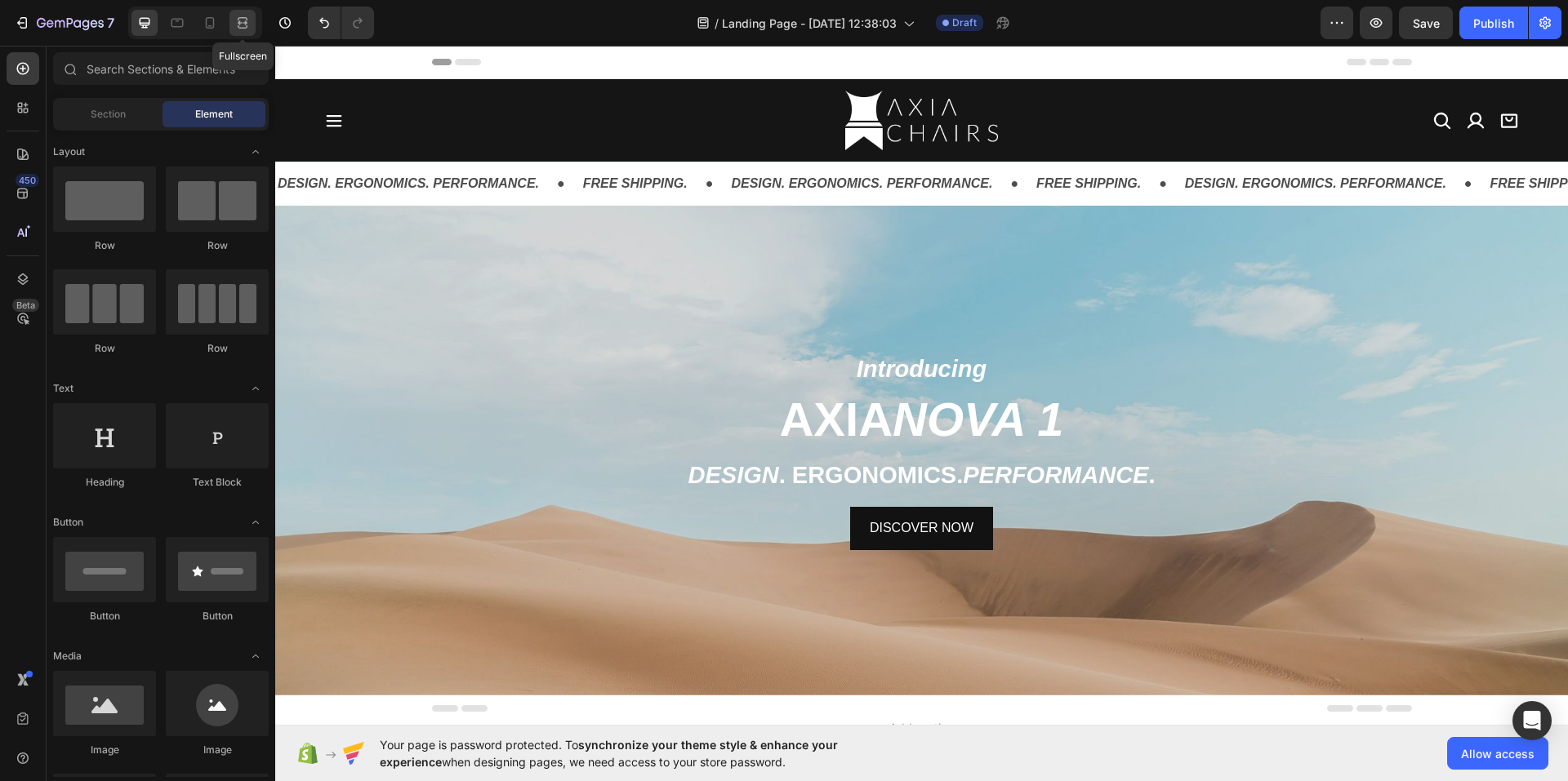
click at [243, 19] on icon at bounding box center [242, 23] width 16 height 16
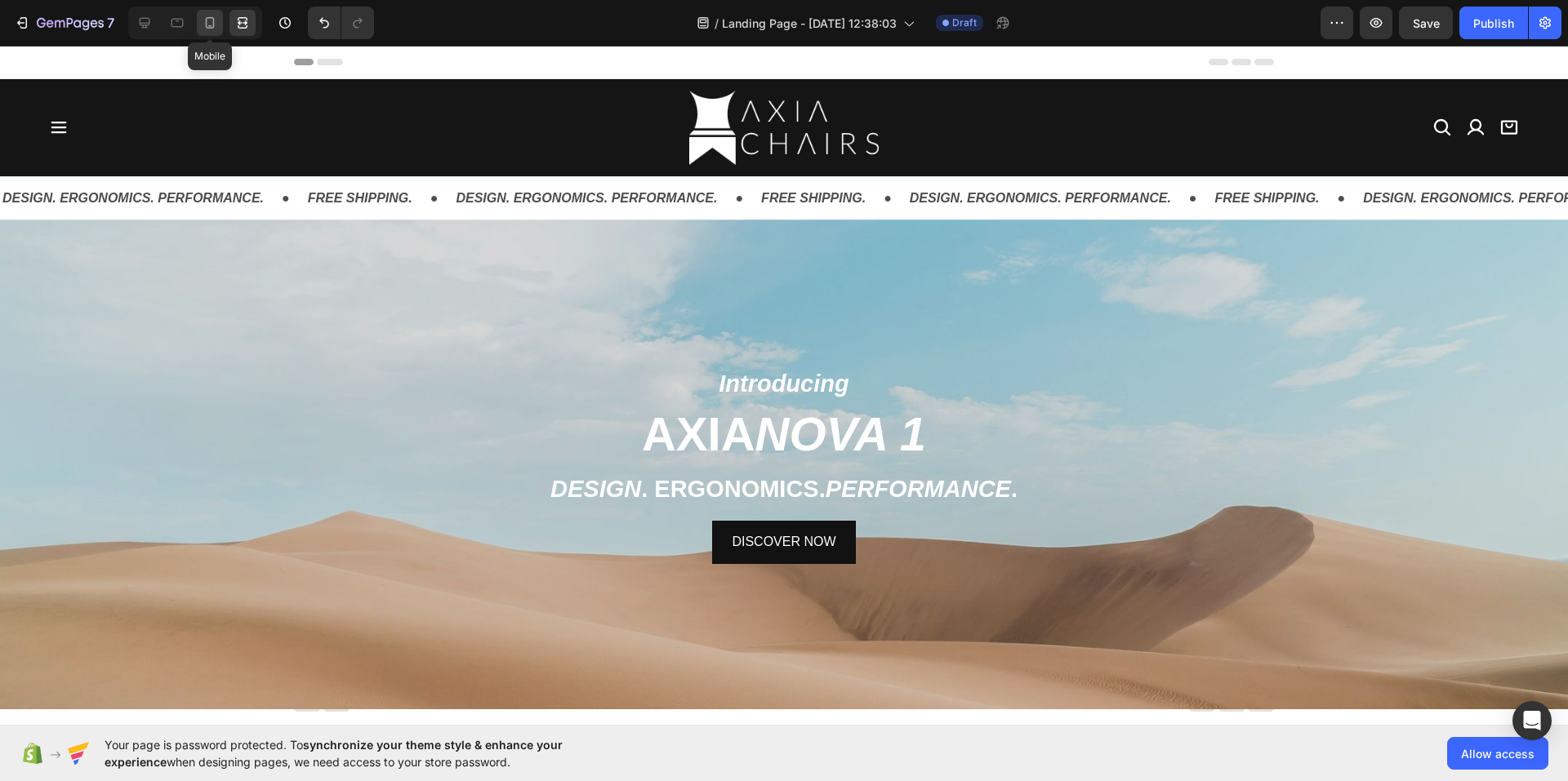
click at [210, 22] on icon at bounding box center [209, 23] width 16 height 16
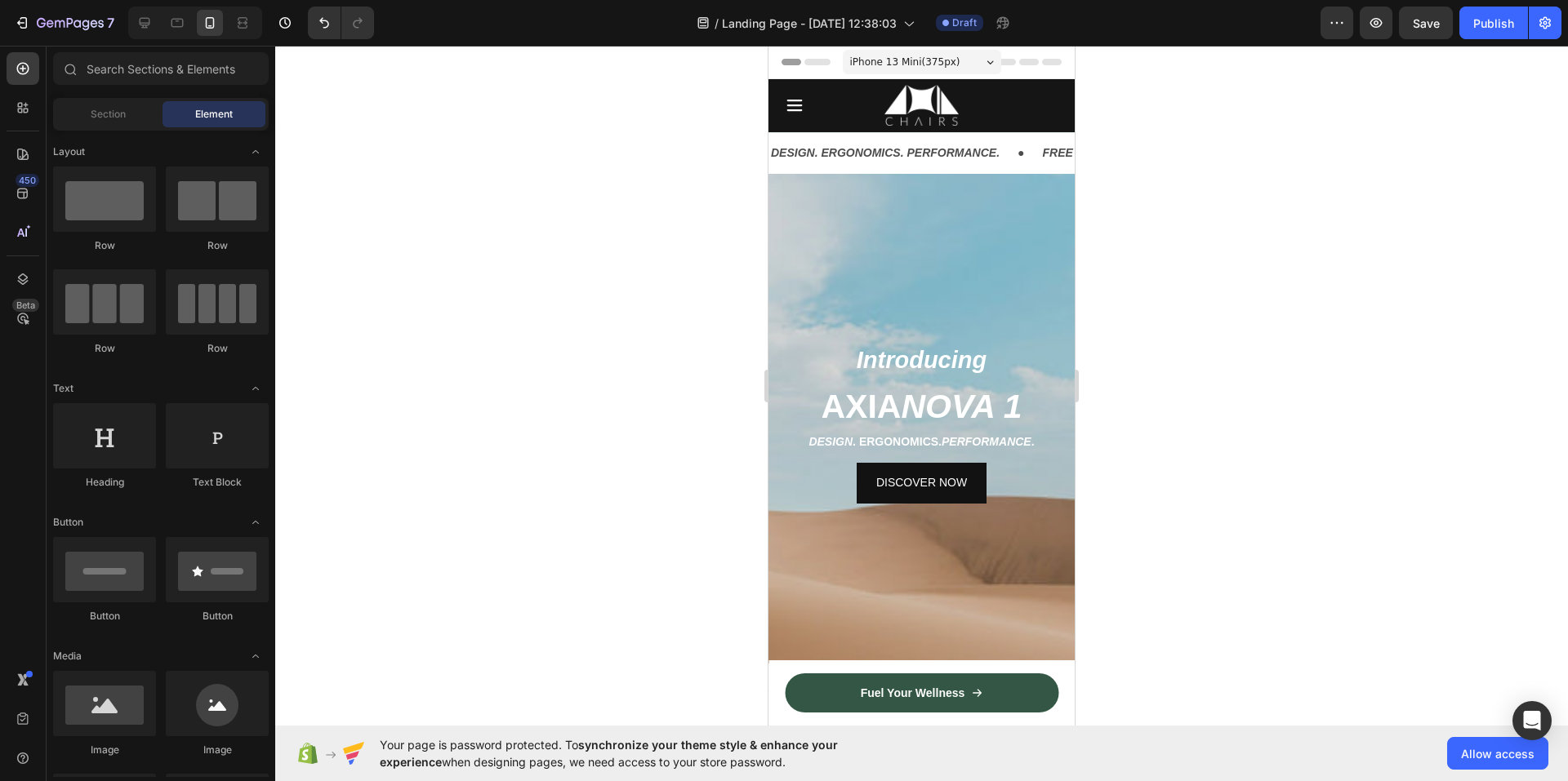
click at [663, 131] on div at bounding box center [921, 413] width 1293 height 736
click at [559, 194] on div at bounding box center [921, 413] width 1293 height 736
click at [236, 25] on icon at bounding box center [242, 23] width 16 height 16
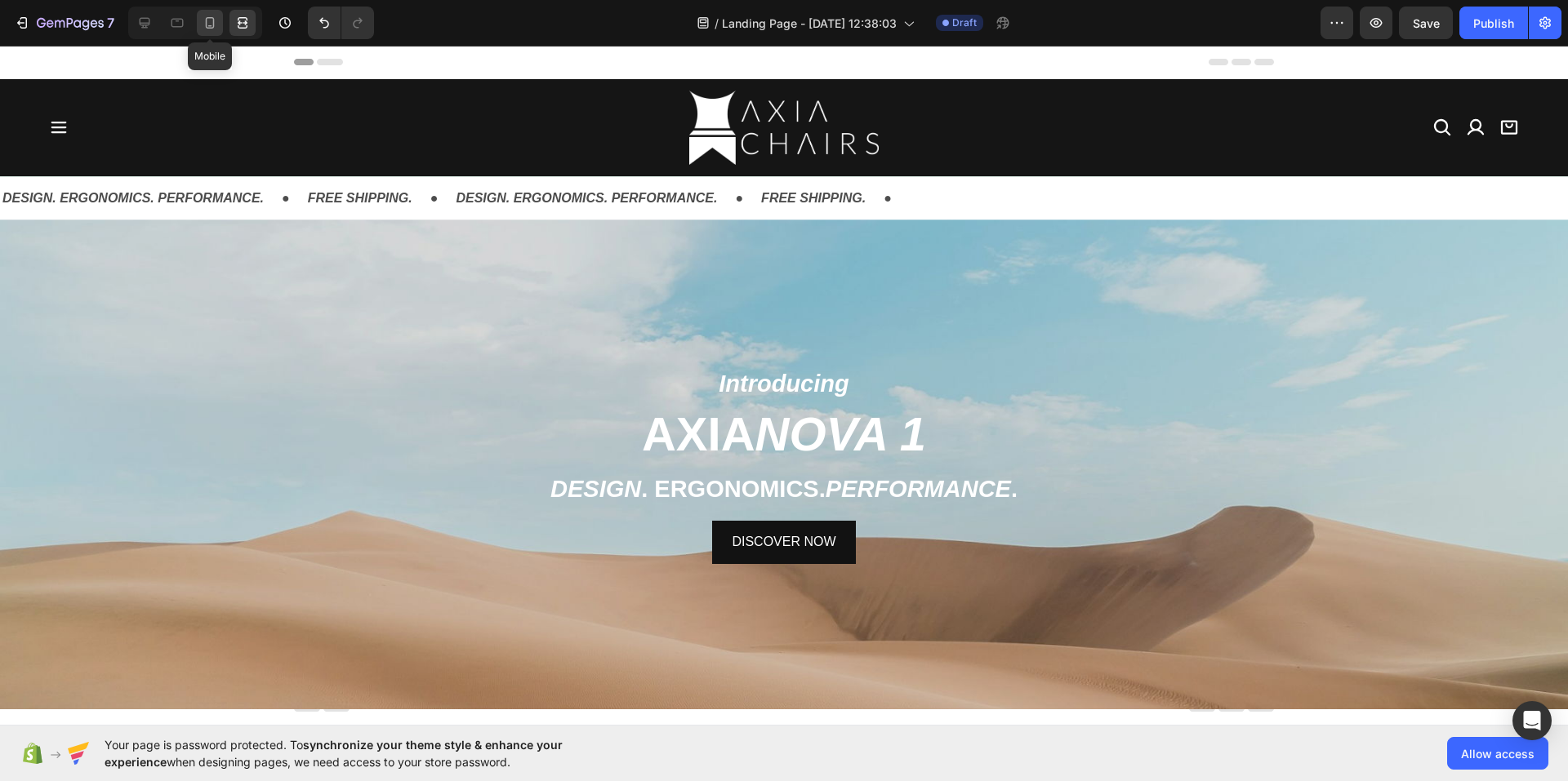
click at [215, 21] on icon at bounding box center [209, 23] width 16 height 16
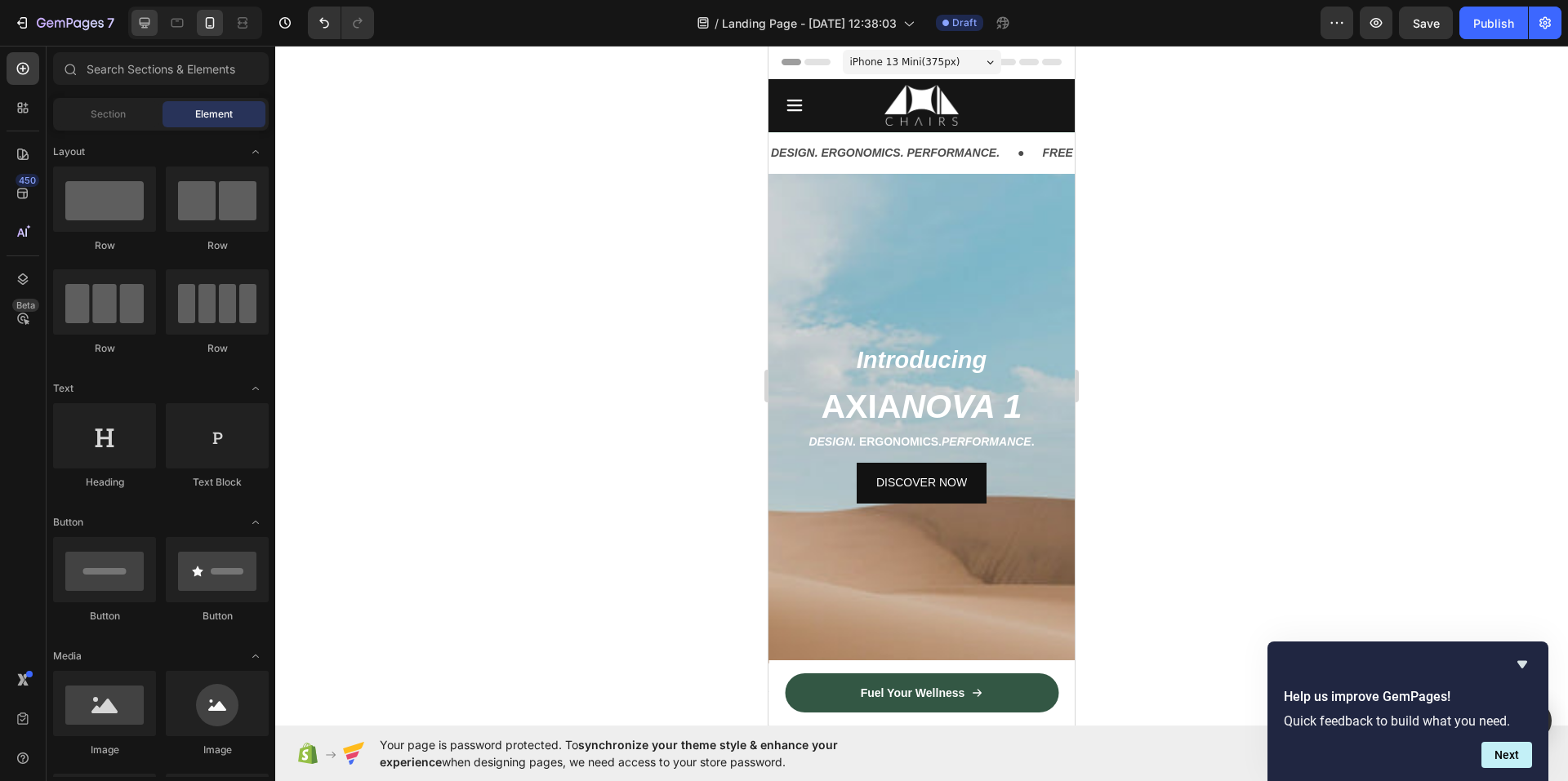
click at [152, 15] on div at bounding box center [145, 23] width 26 height 26
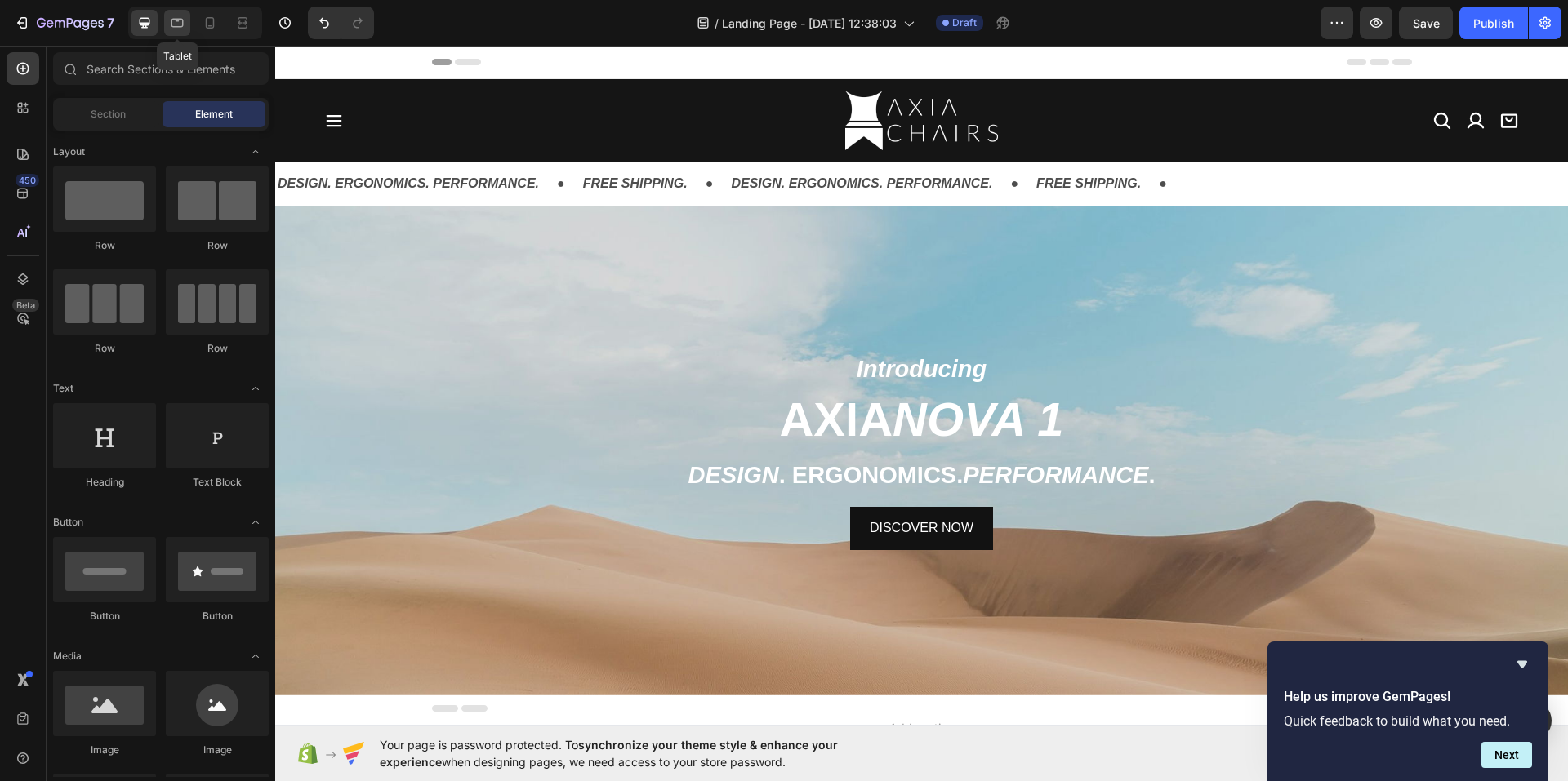
click at [178, 25] on icon at bounding box center [177, 23] width 16 height 16
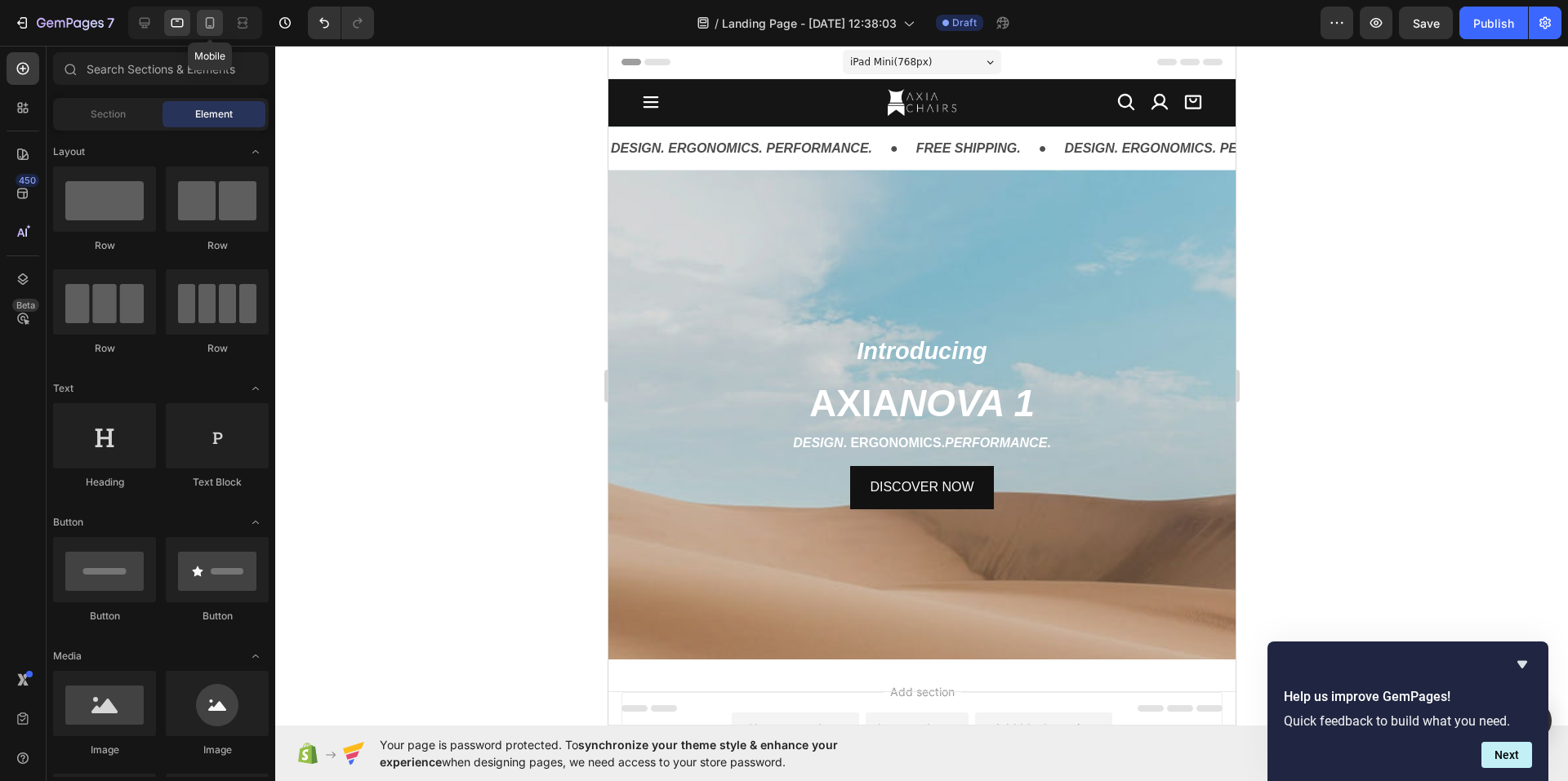
click at [217, 25] on icon at bounding box center [209, 23] width 16 height 16
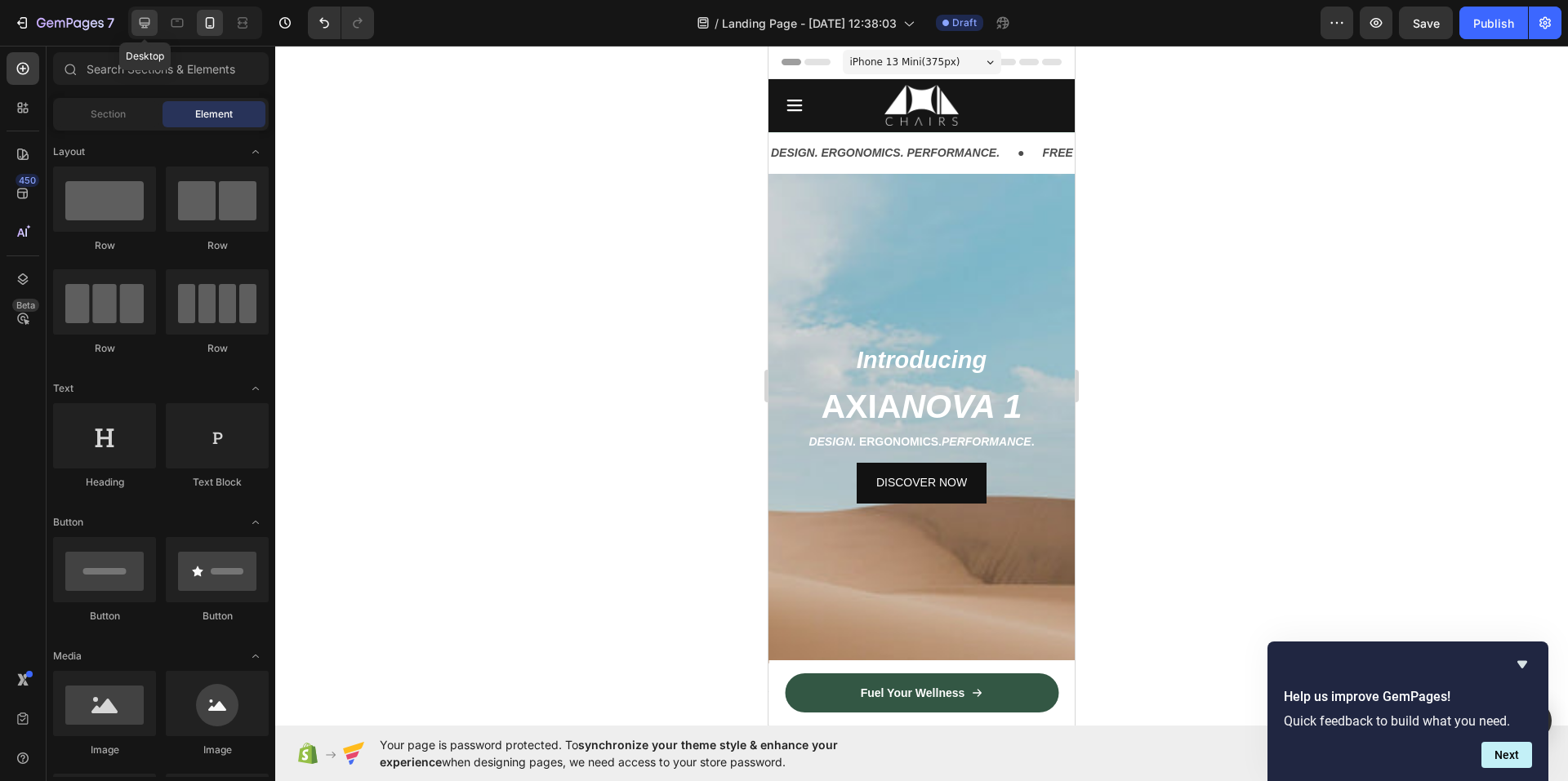
click at [143, 26] on icon at bounding box center [145, 23] width 10 height 10
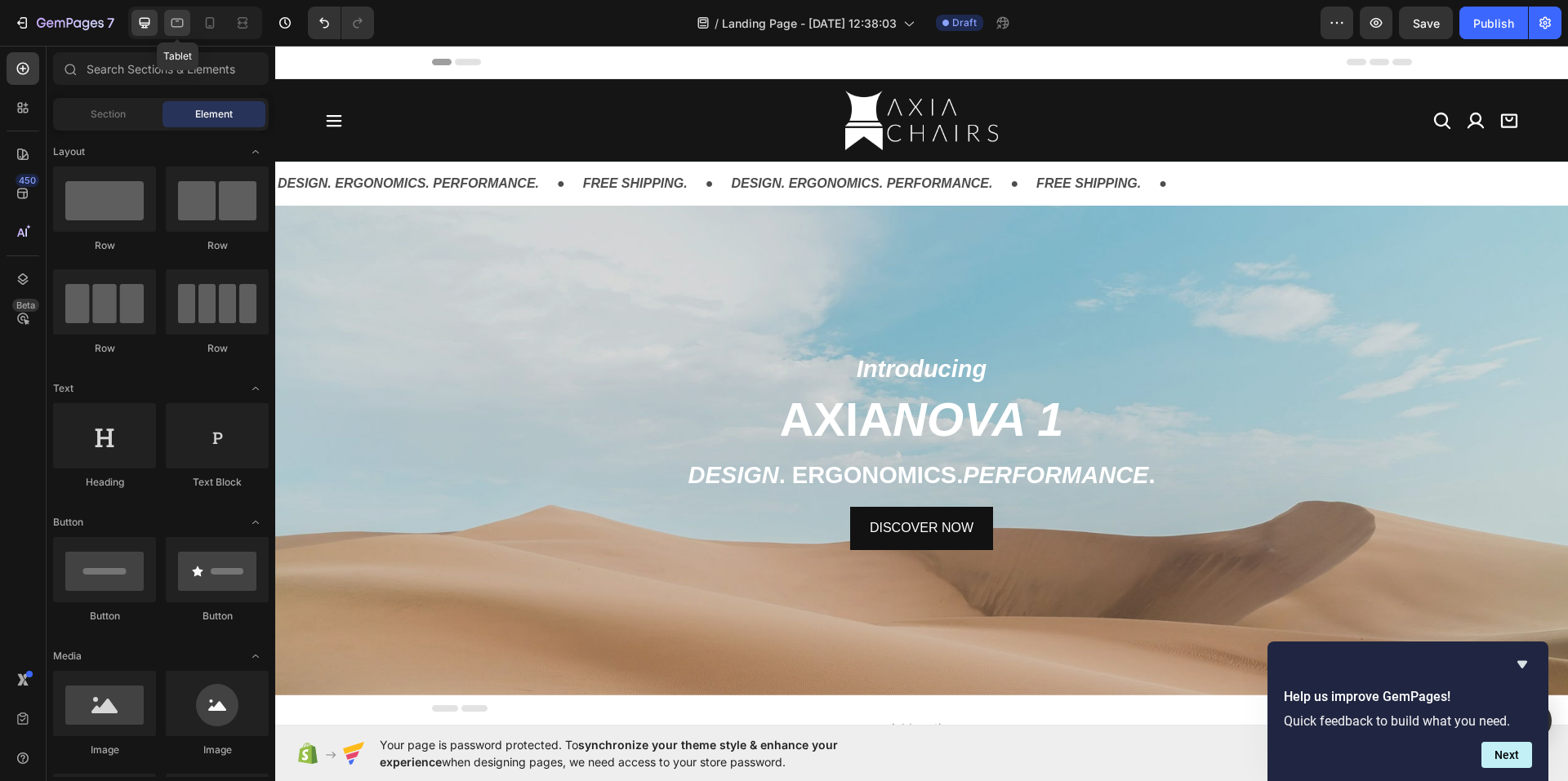
click at [180, 26] on icon at bounding box center [177, 23] width 12 height 9
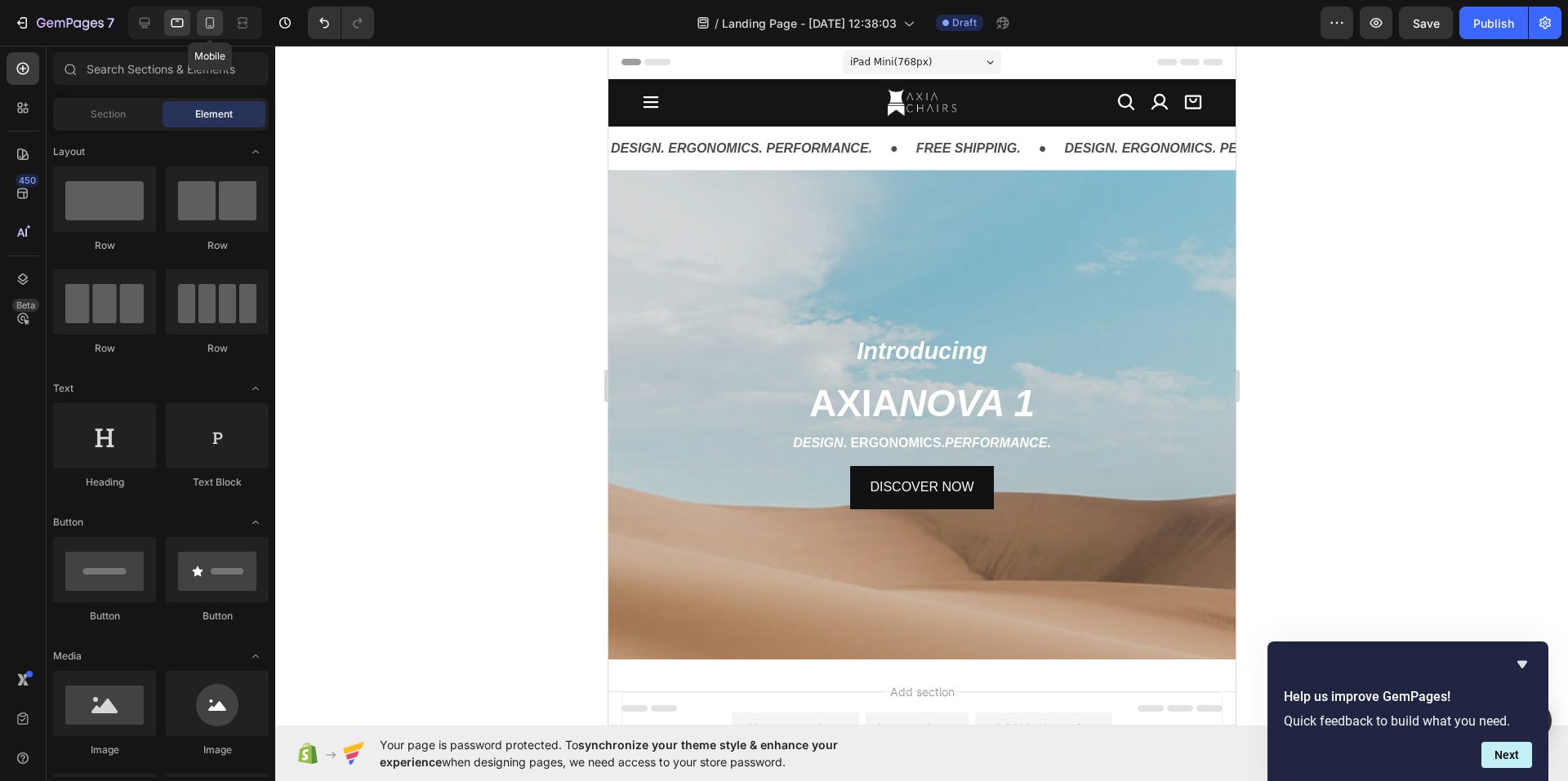
click at [204, 24] on icon at bounding box center [209, 23] width 16 height 16
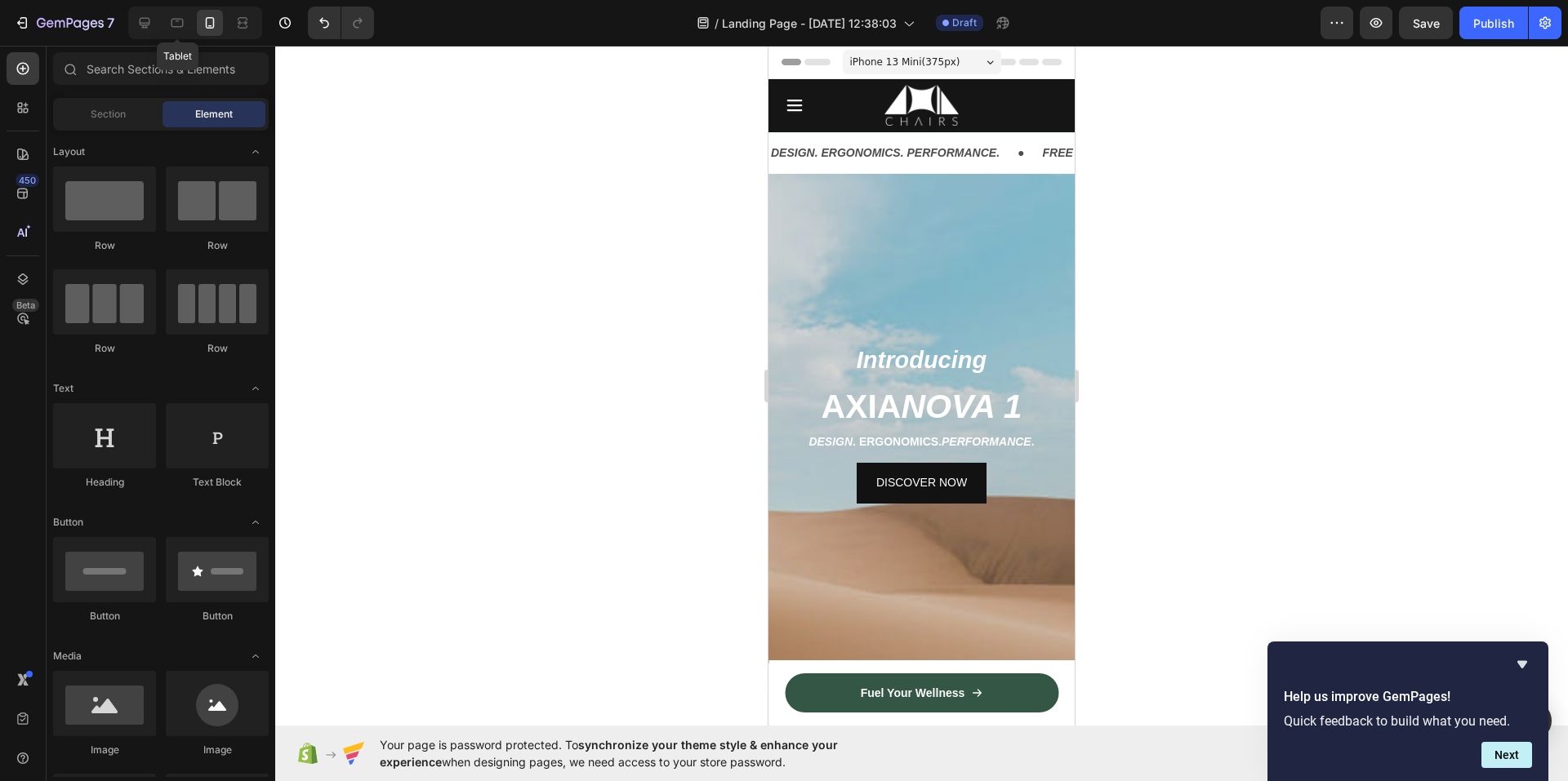
drag, startPoint x: 172, startPoint y: 25, endPoint x: 163, endPoint y: 24, distance: 9.1
click at [170, 24] on icon at bounding box center [177, 23] width 16 height 16
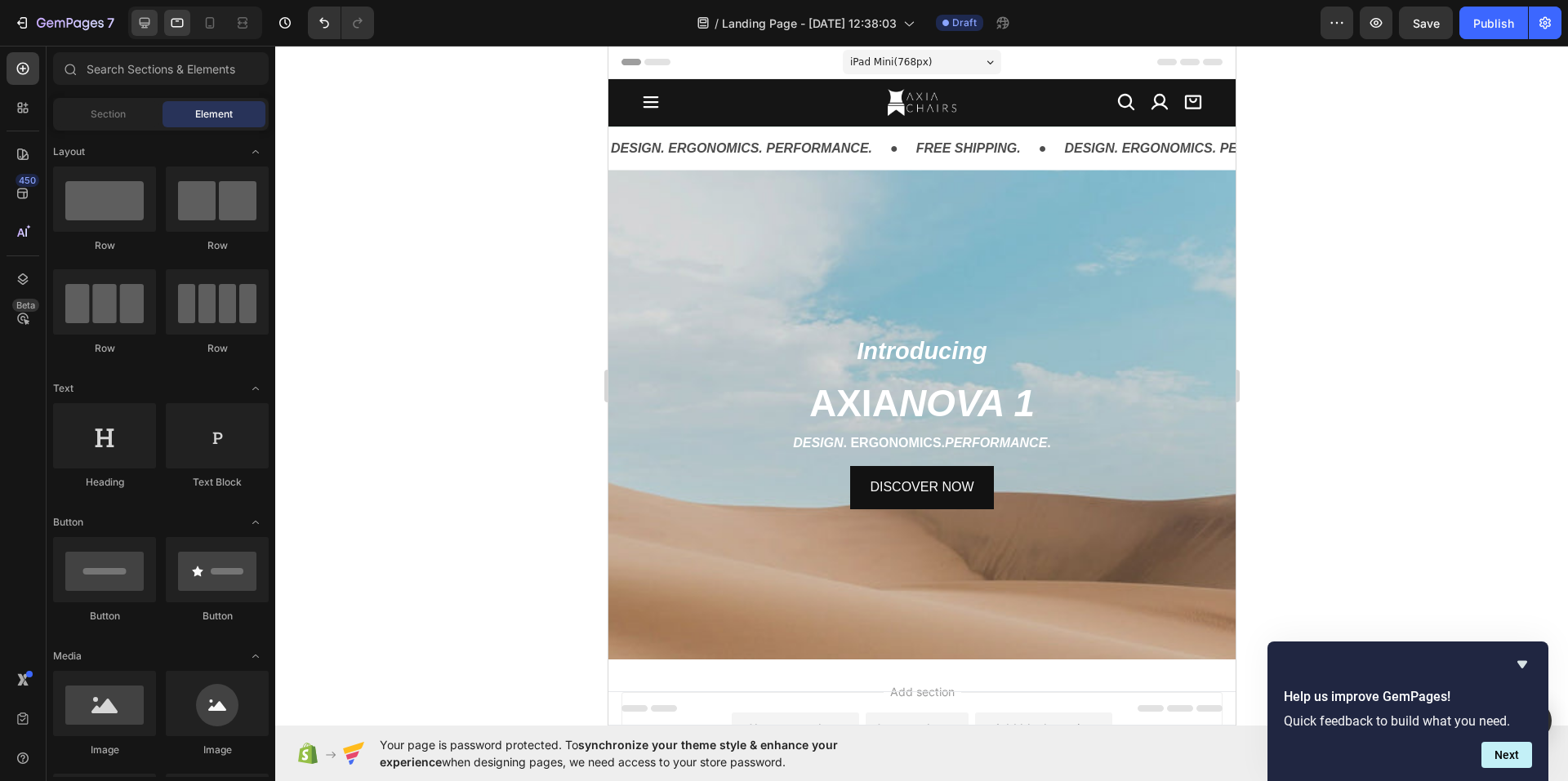
click at [153, 25] on div at bounding box center [145, 23] width 26 height 26
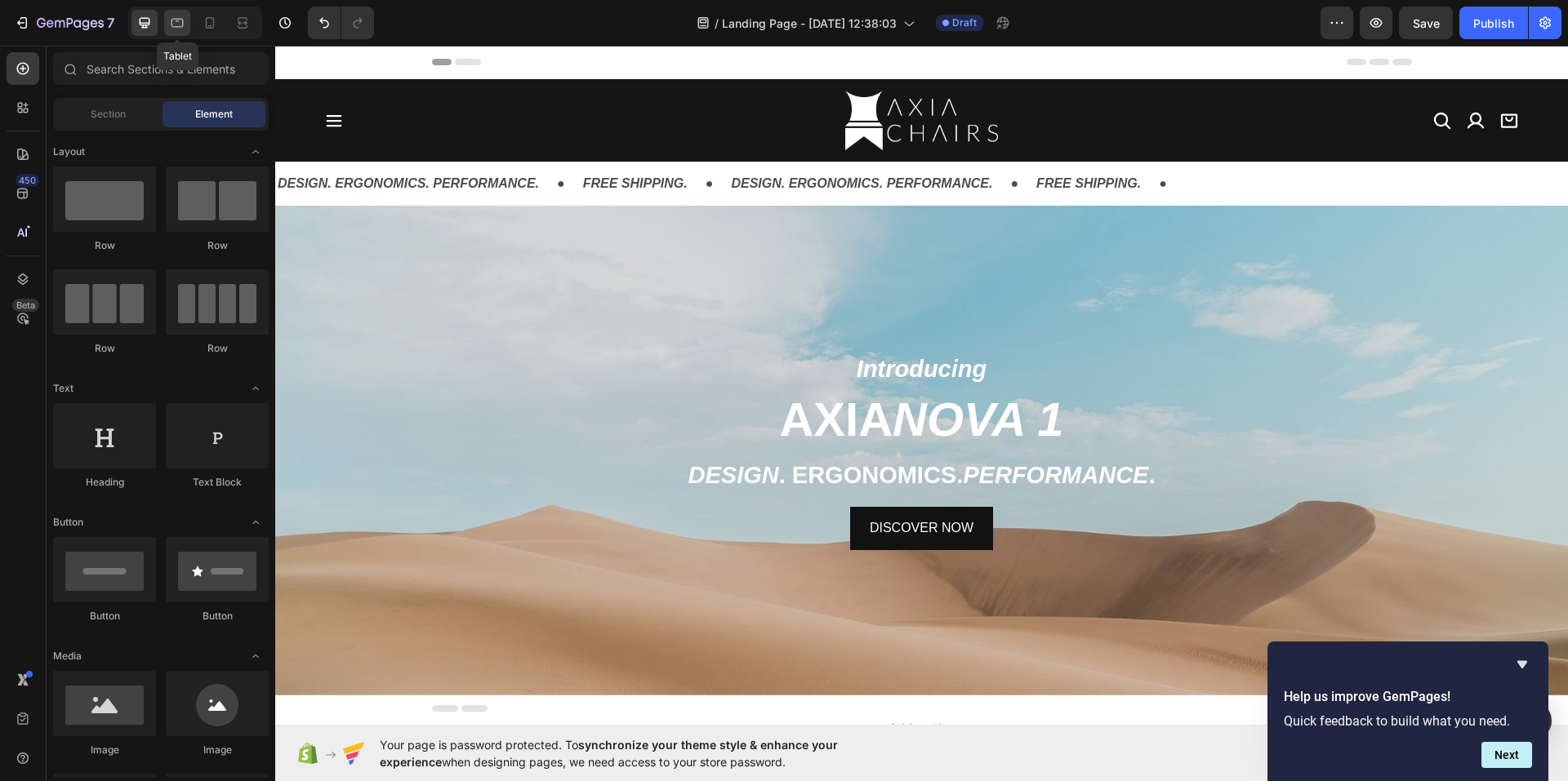
click at [179, 25] on icon at bounding box center [177, 23] width 16 height 16
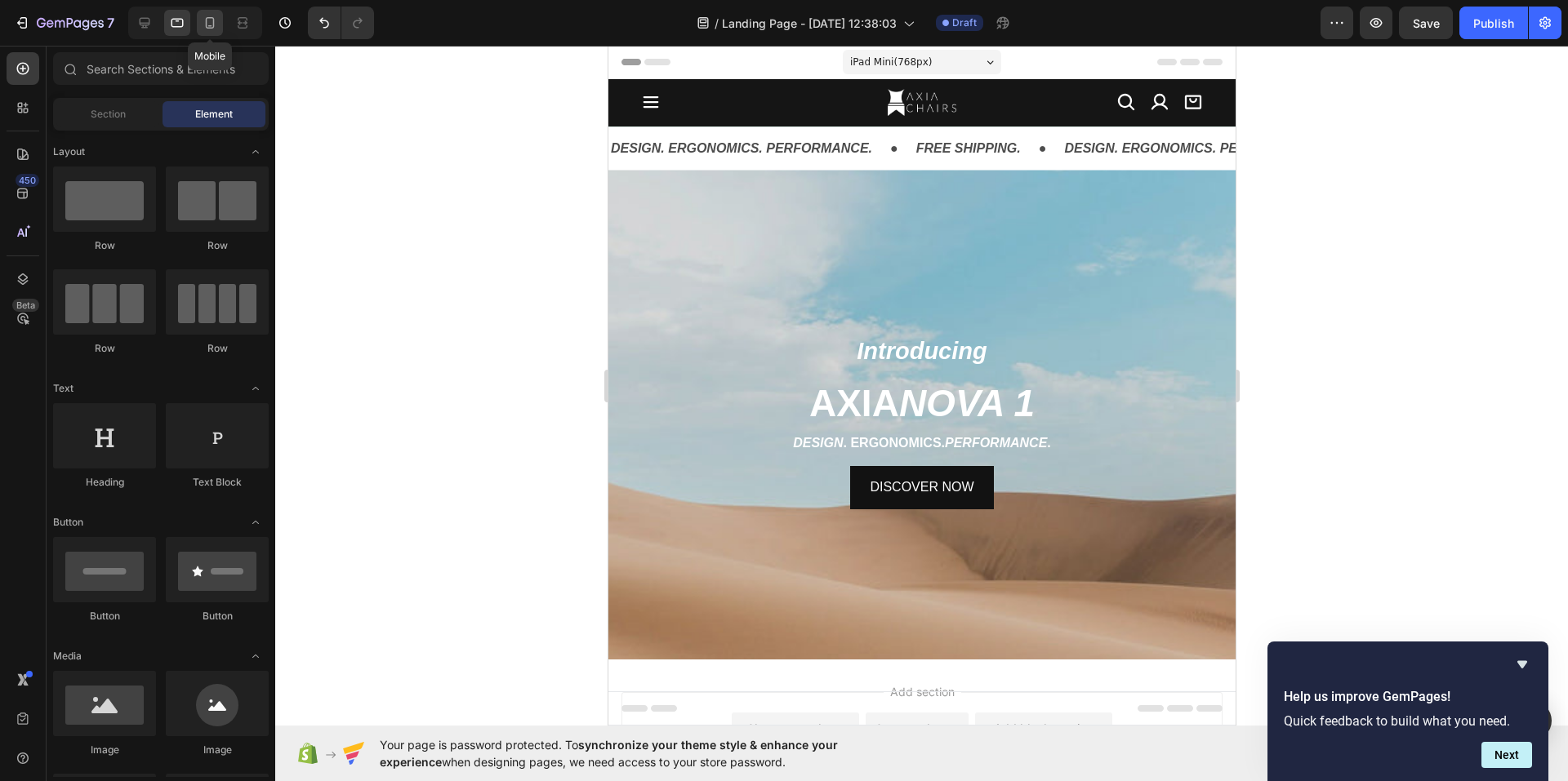
click at [206, 23] on icon at bounding box center [210, 23] width 9 height 11
